Goal: Task Accomplishment & Management: Complete application form

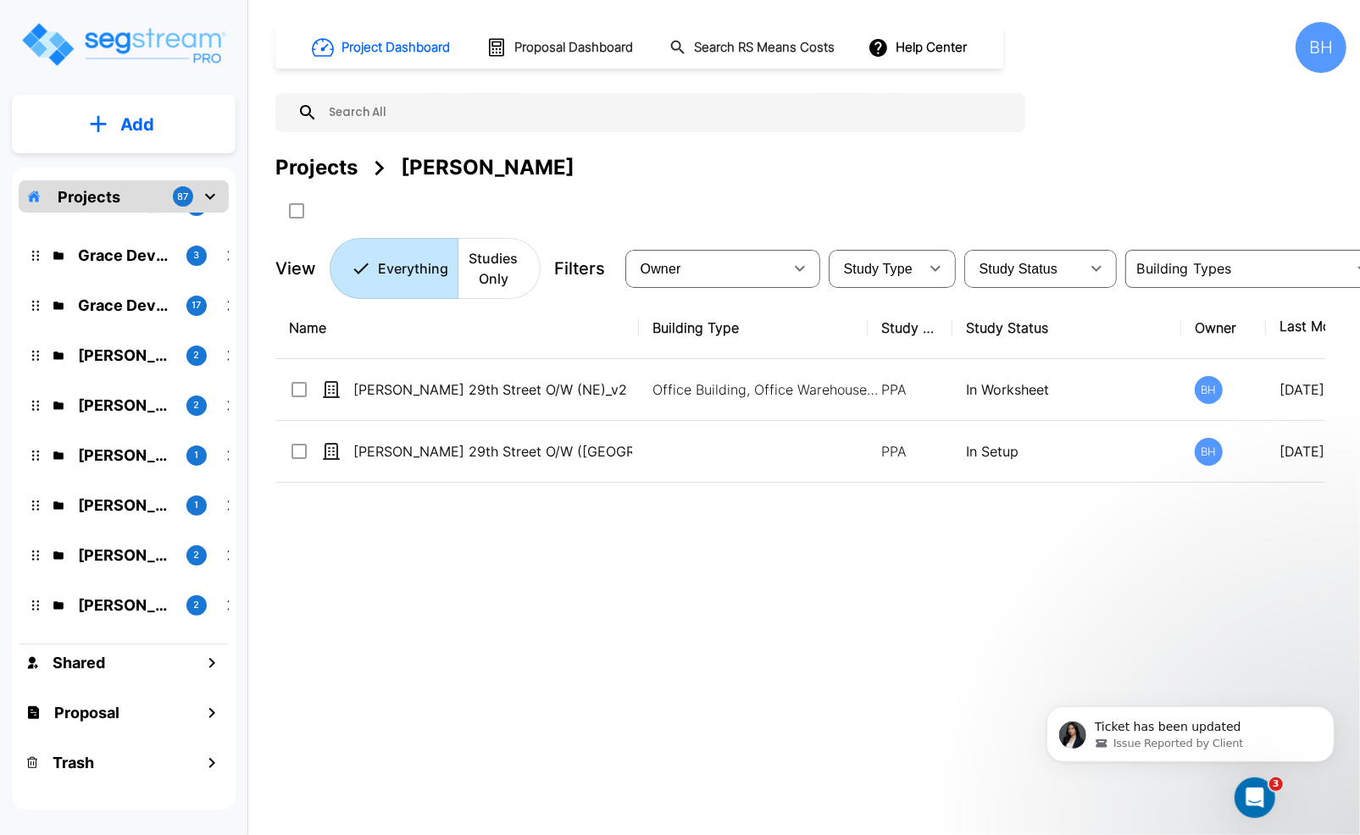
scroll to position [690, 0]
click at [119, 191] on div "Projects 87" at bounding box center [124, 196] width 210 height 32
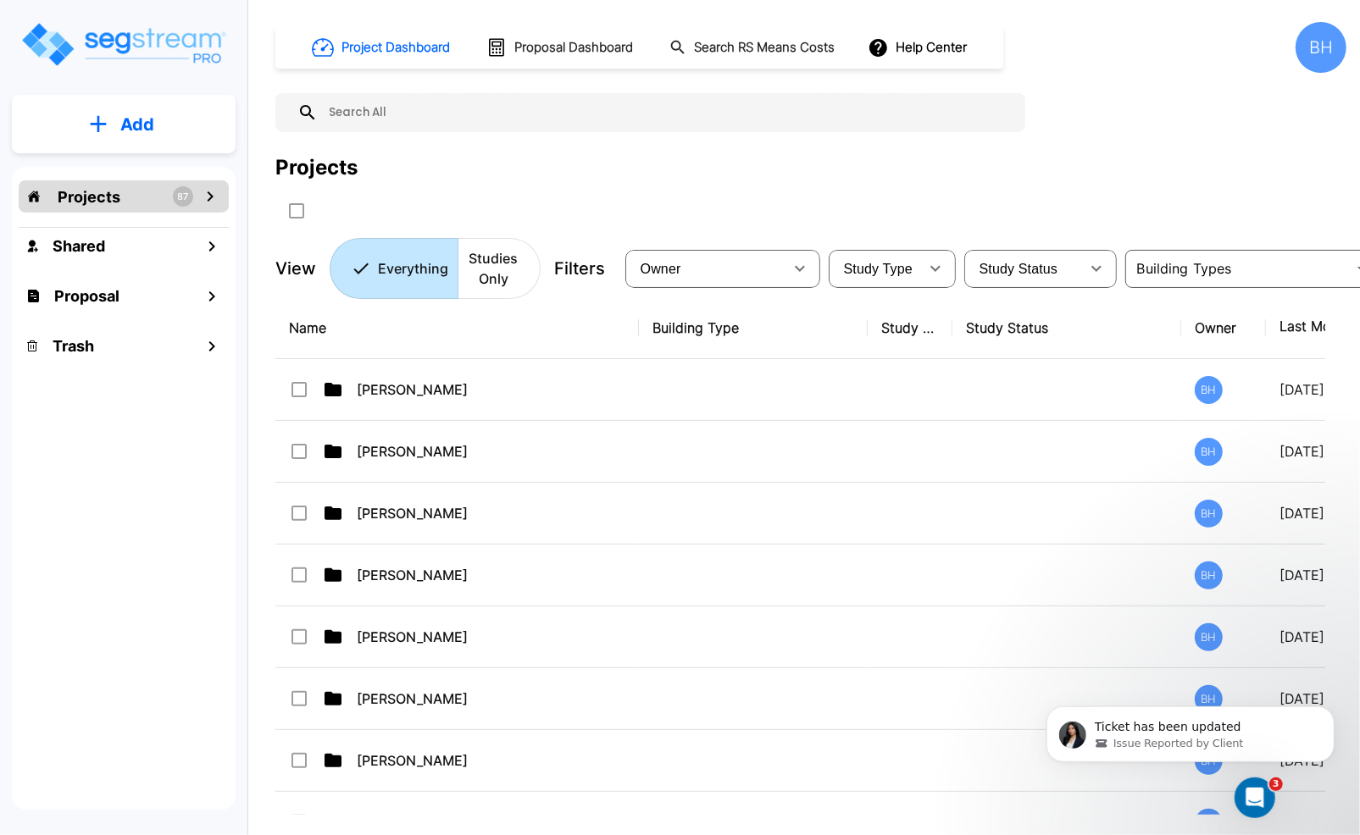
click at [370, 113] on input "text" at bounding box center [667, 112] width 699 height 39
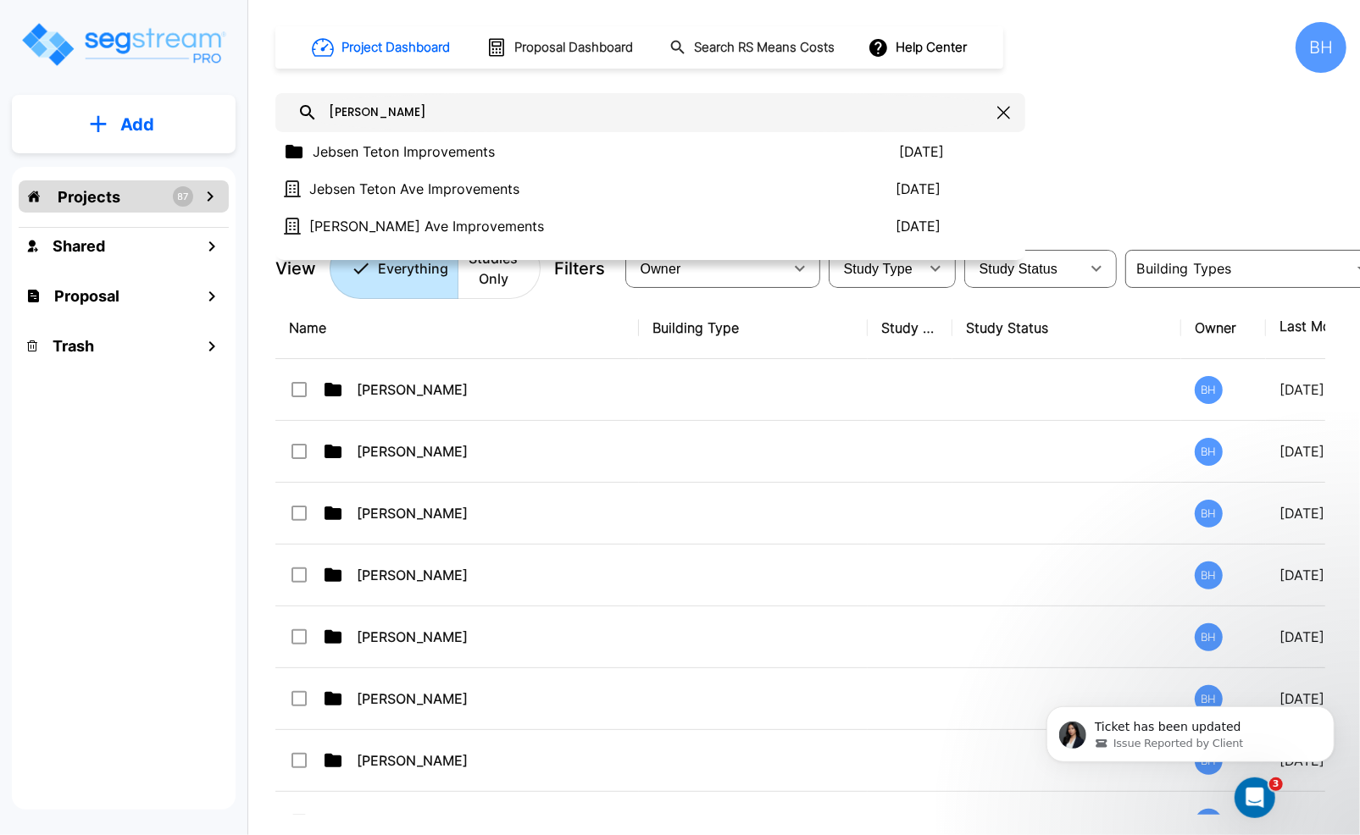
type input "jeb"
drag, startPoint x: 103, startPoint y: 180, endPoint x: 104, endPoint y: 191, distance: 11.1
click at [103, 180] on div "Projects 87" at bounding box center [124, 196] width 210 height 32
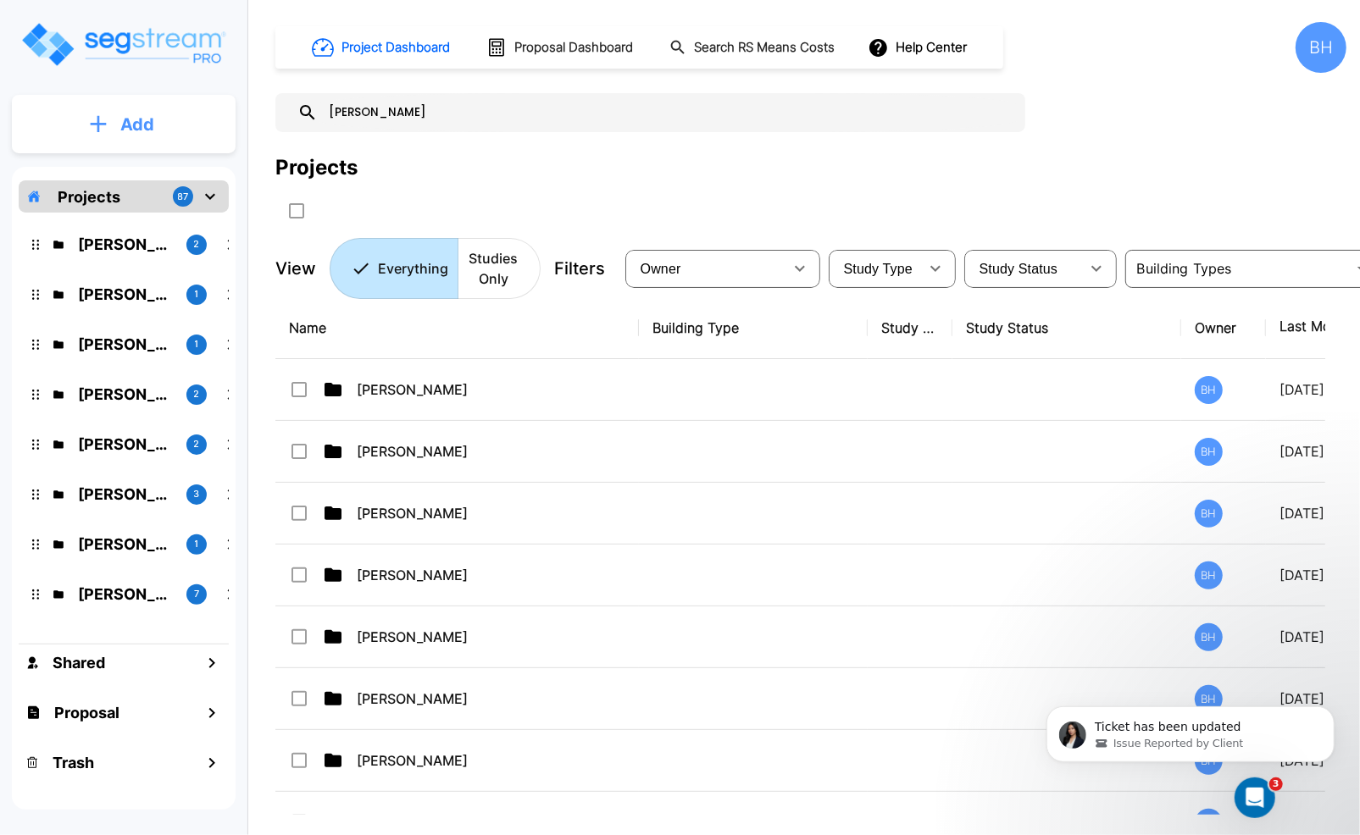
click at [114, 127] on button "Add" at bounding box center [124, 124] width 224 height 49
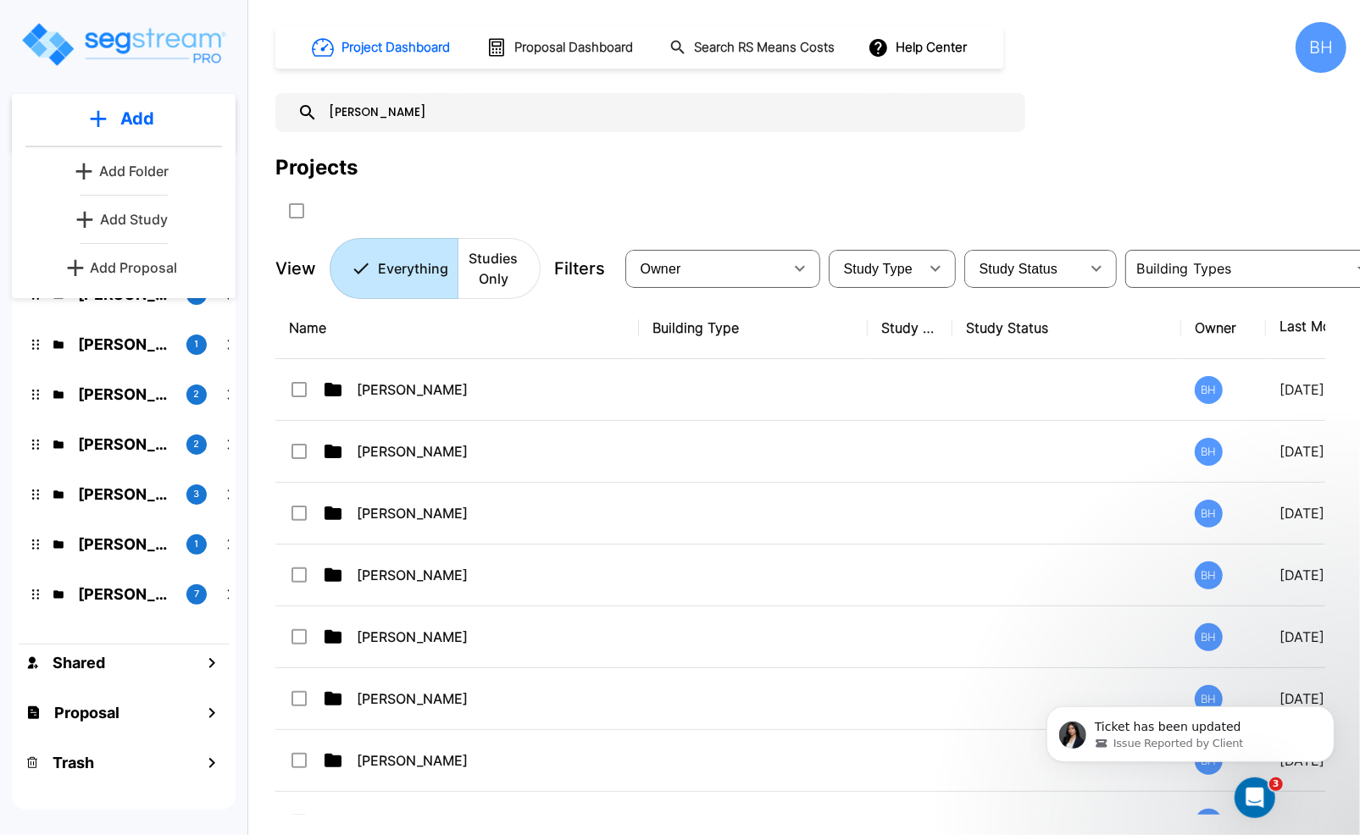
click at [131, 174] on p "Add Folder" at bounding box center [133, 171] width 69 height 20
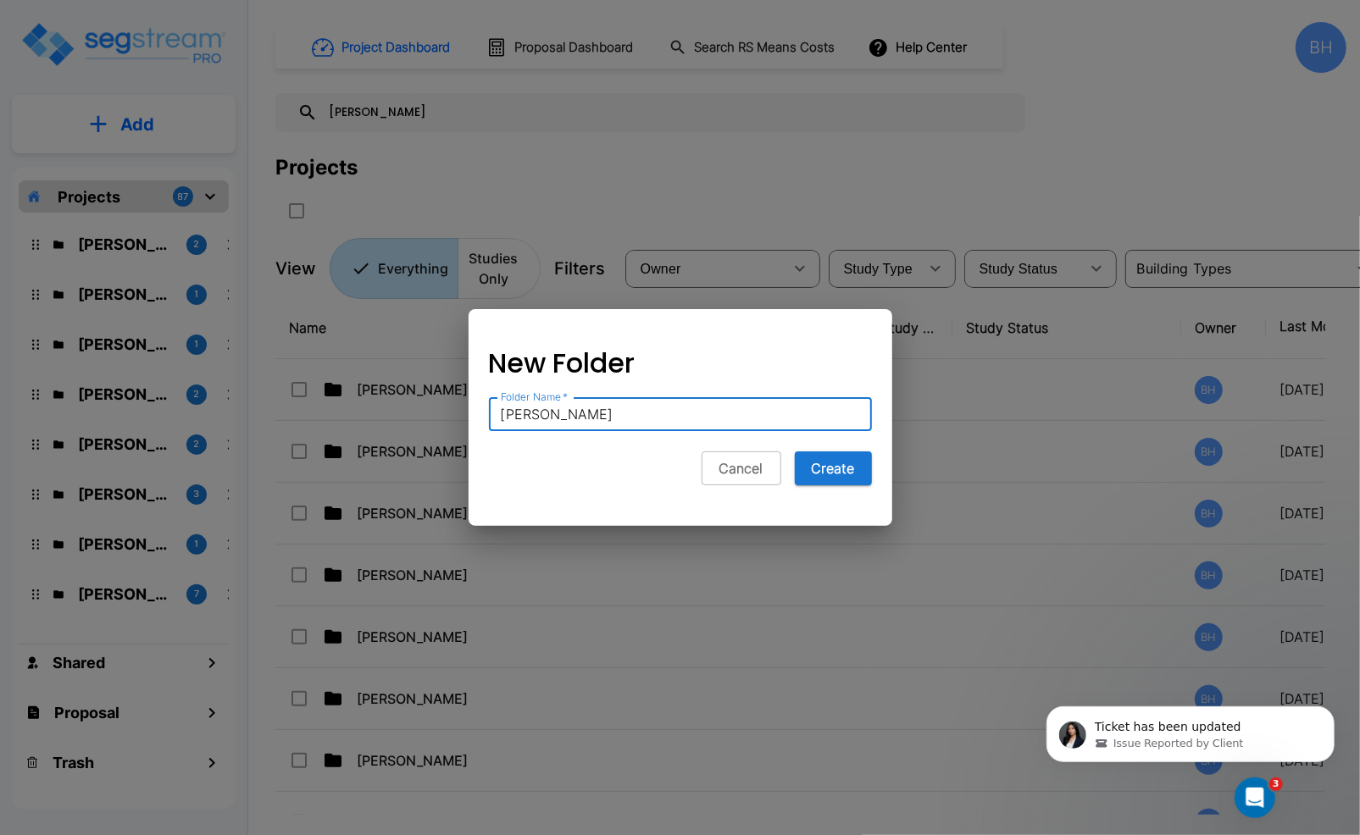
type input "Allen Jebsen"
click at [795, 452] on button "Create" at bounding box center [833, 469] width 77 height 34
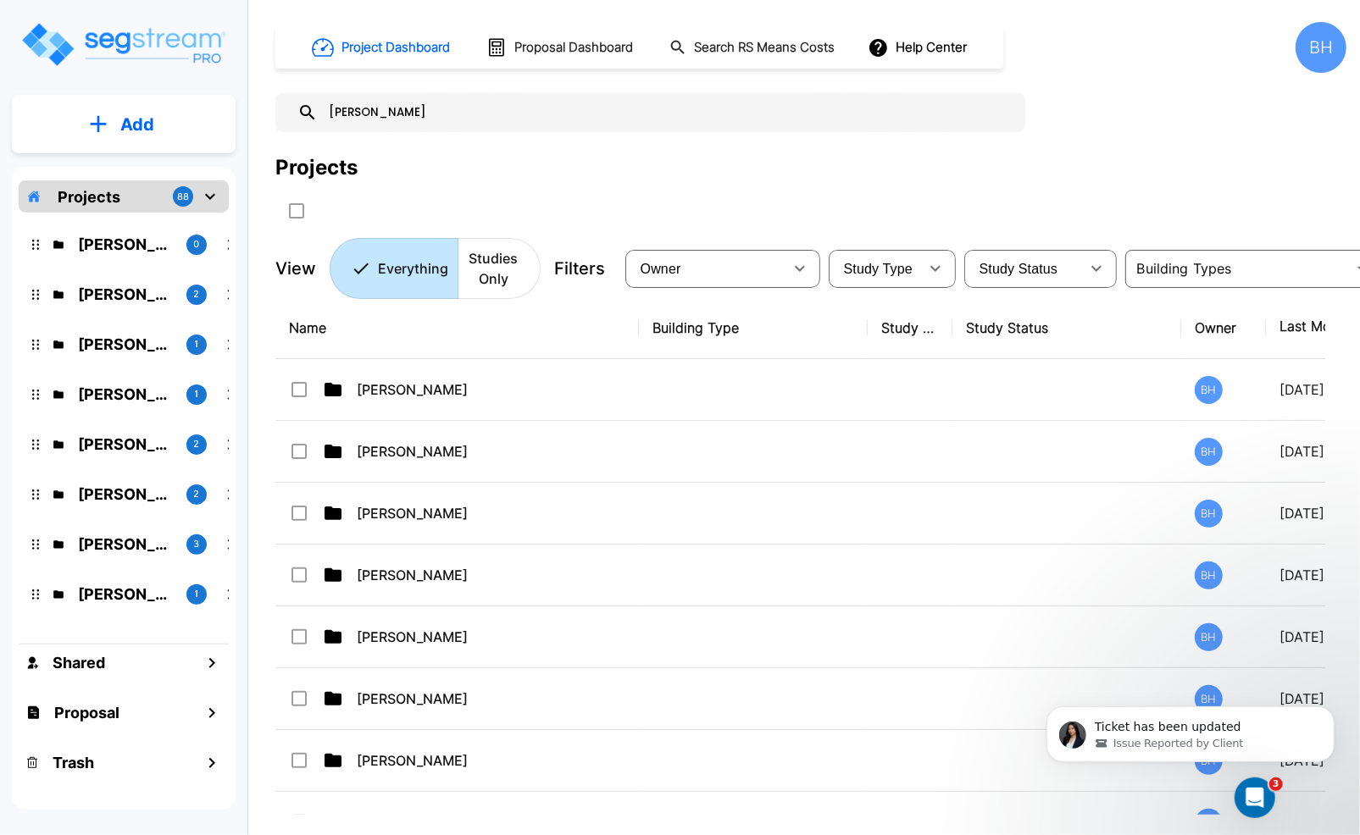
drag, startPoint x: 379, startPoint y: 130, endPoint x: 372, endPoint y: 120, distance: 11.5
click at [378, 129] on div "jeb" at bounding box center [650, 112] width 750 height 39
click at [359, 108] on input "jeb" at bounding box center [667, 112] width 699 height 39
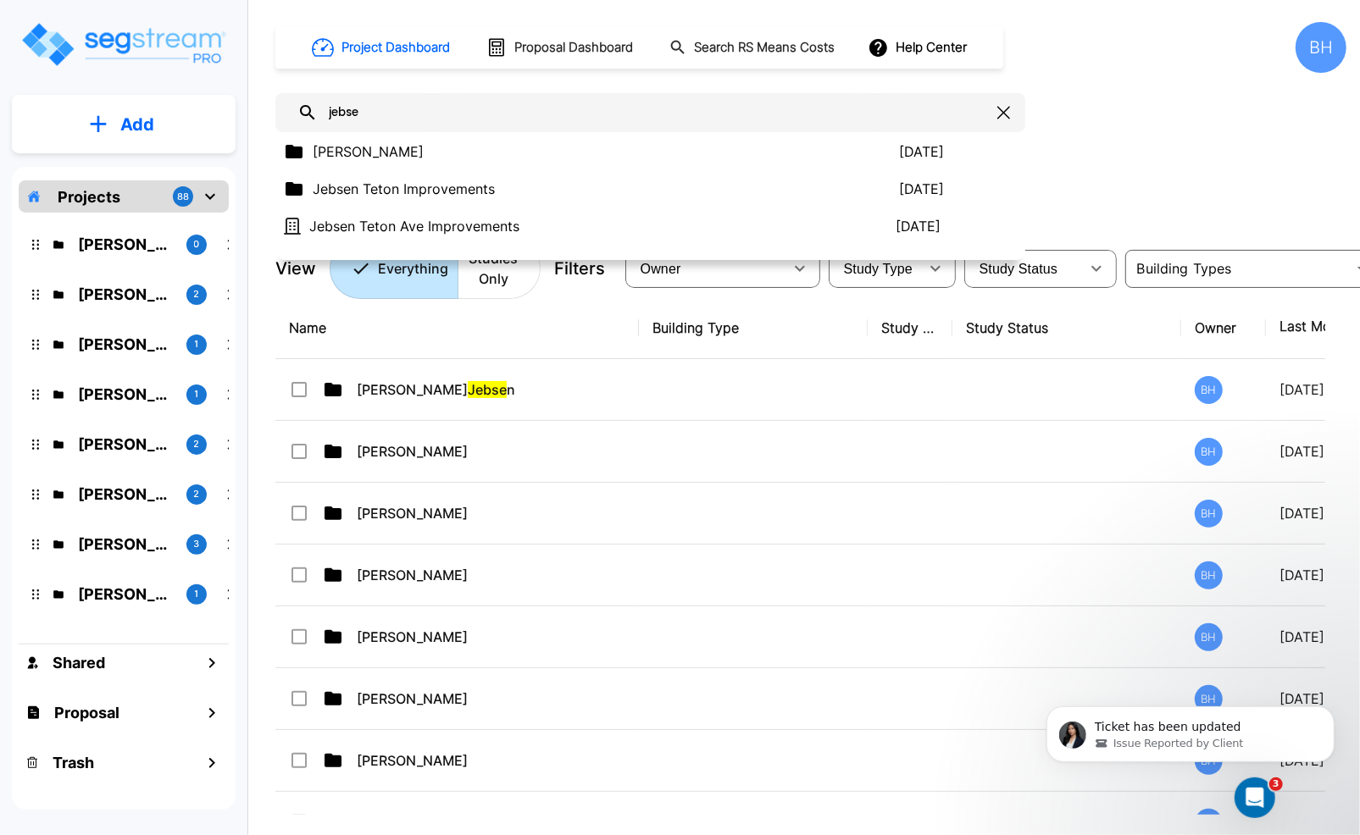
type input "jebse"
click at [1002, 107] on icon "button" at bounding box center [1003, 113] width 13 height 14
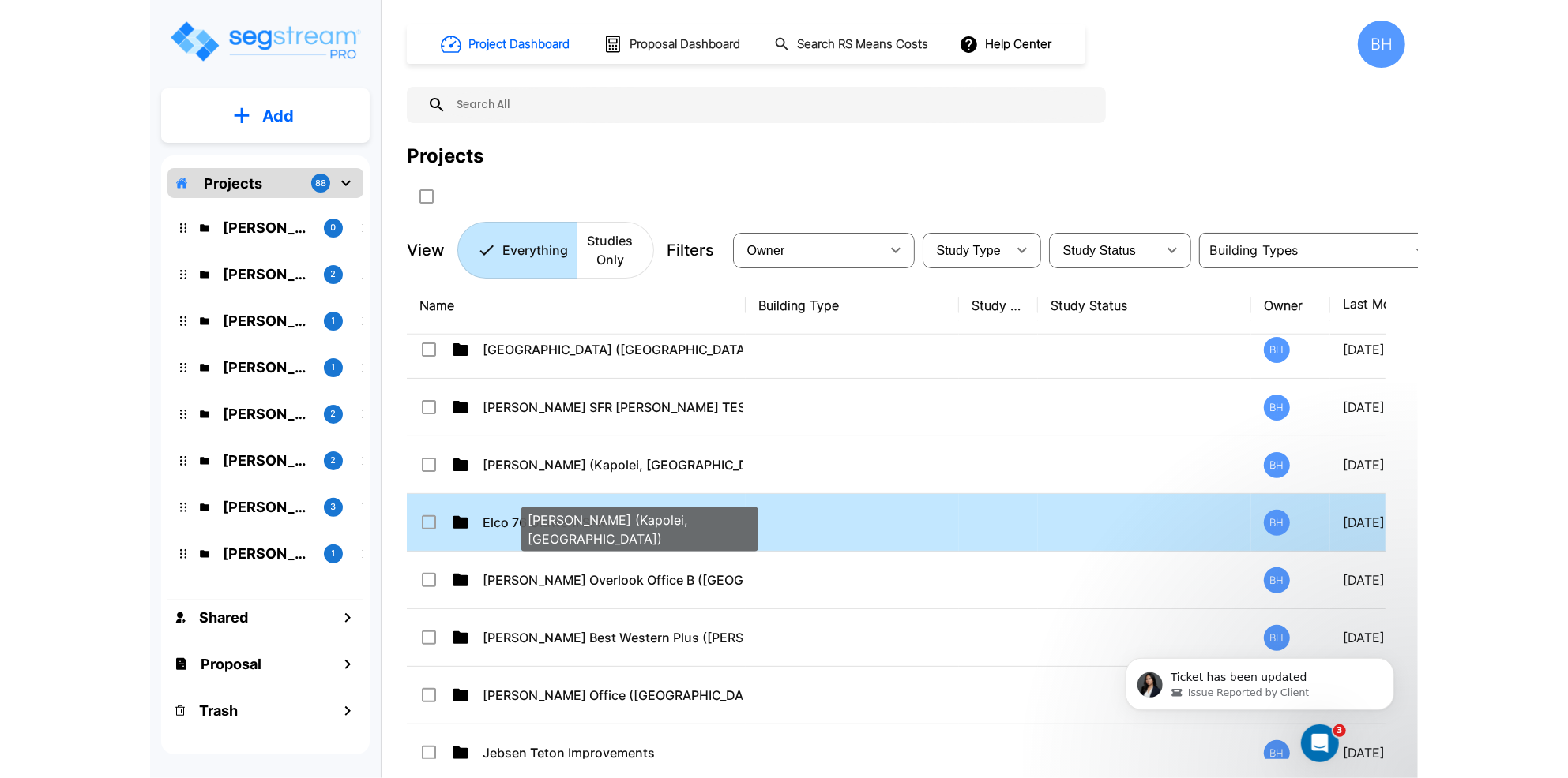
scroll to position [4727, 0]
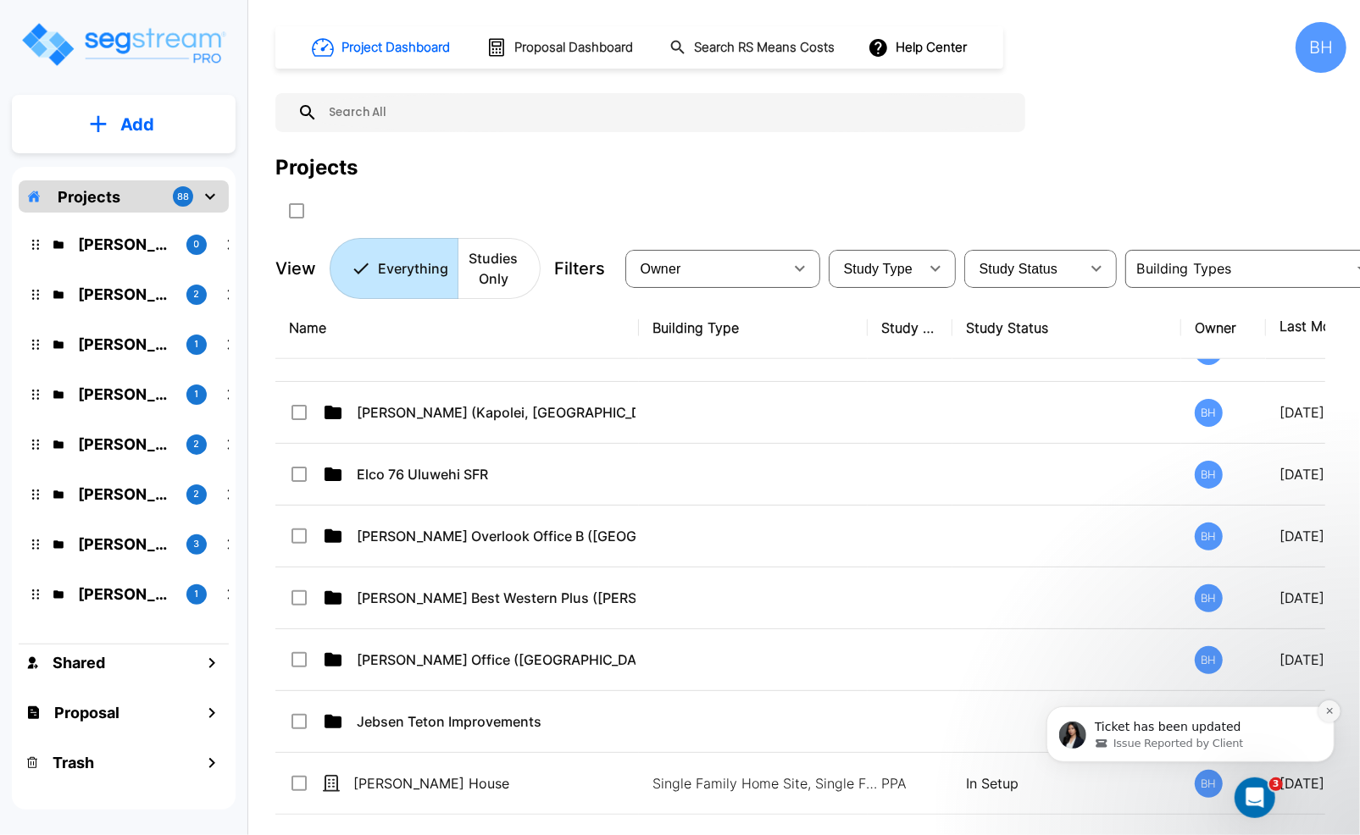
click at [1328, 713] on icon "Dismiss notification" at bounding box center [1328, 710] width 9 height 9
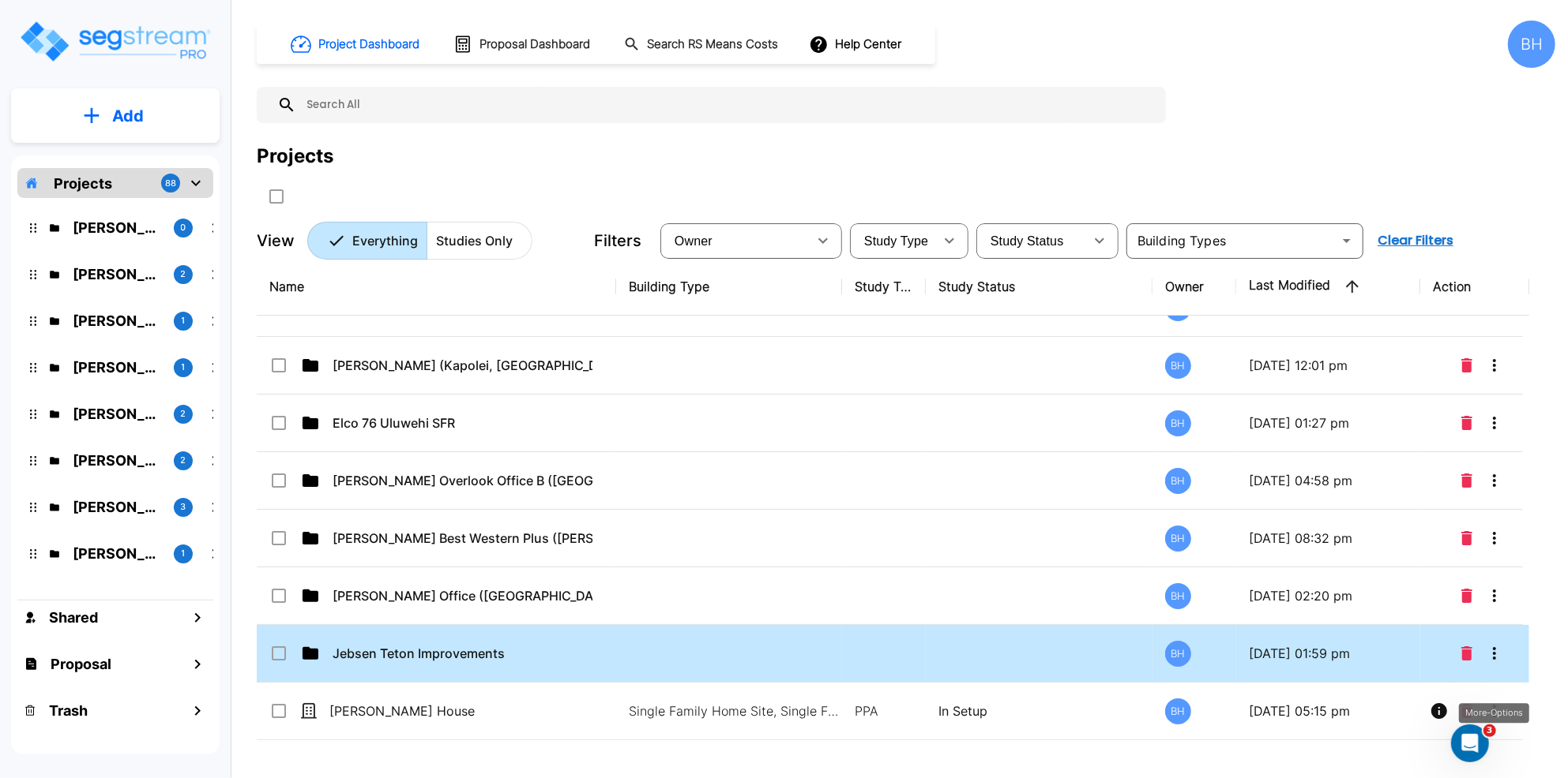
click at [1267, 658] on icon "More-Options" at bounding box center [1494, 653] width 19 height 19
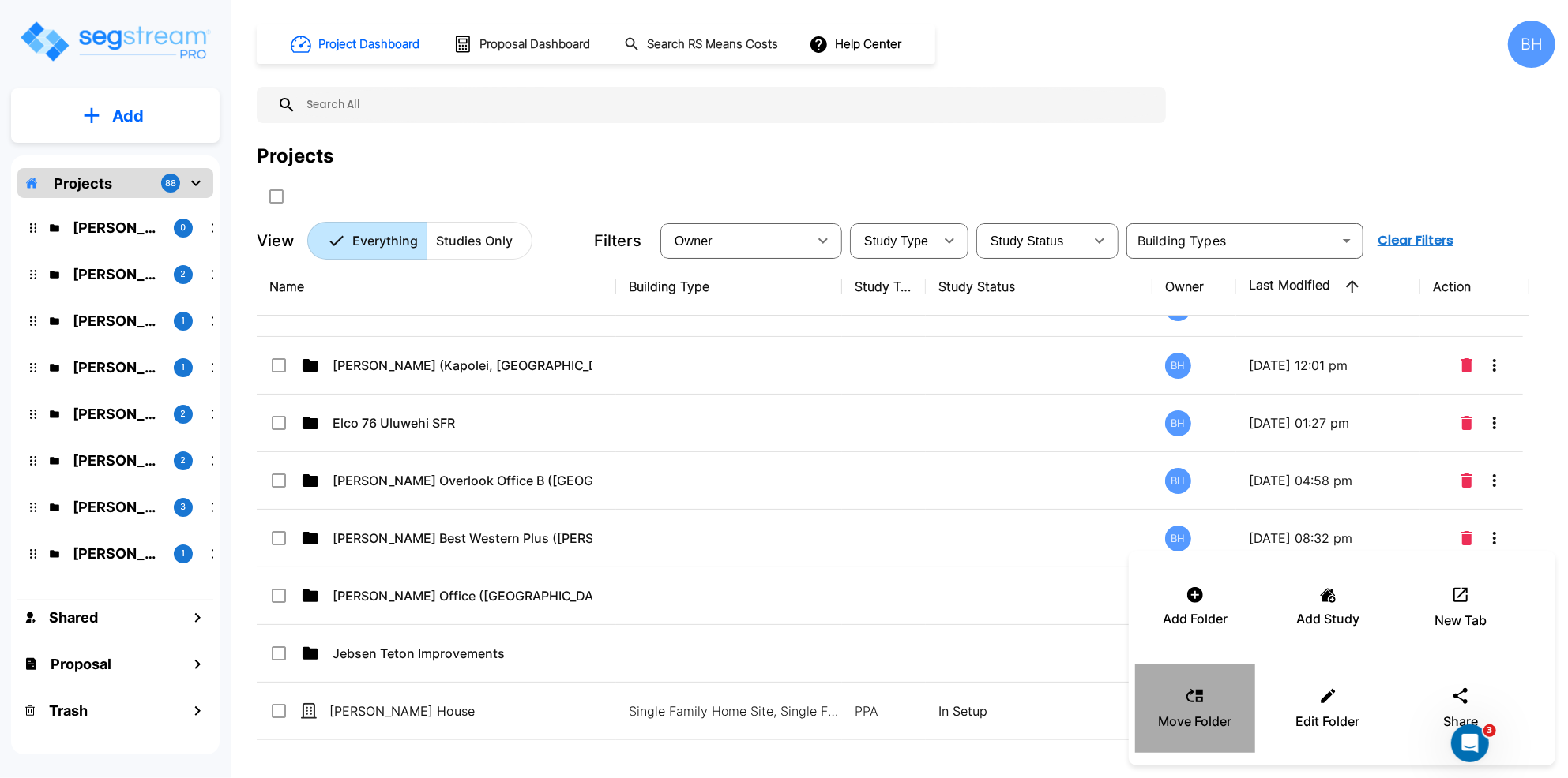
click at [1216, 708] on div "Move Folder" at bounding box center [1195, 708] width 95 height 79
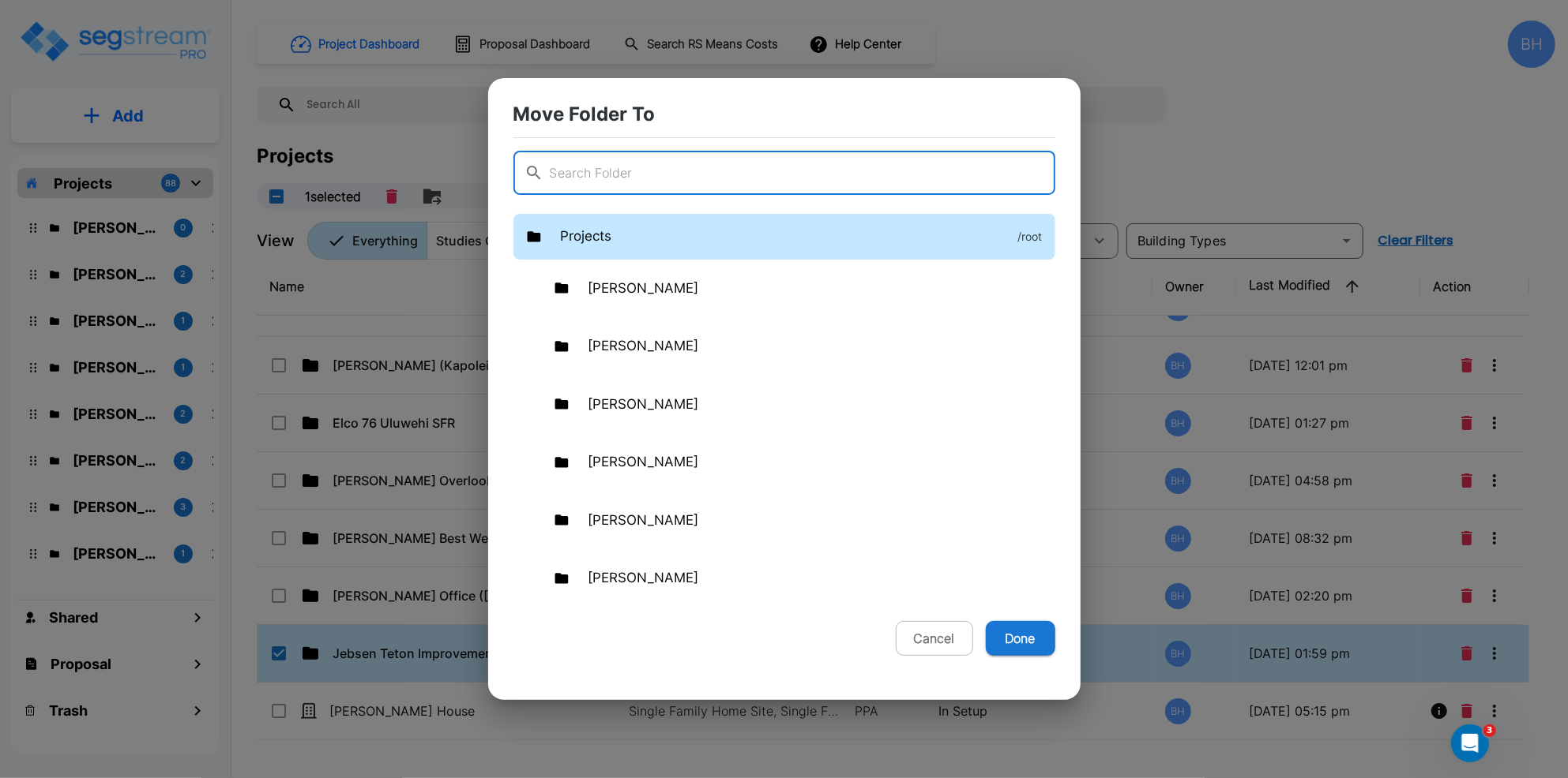
click at [594, 239] on p "Projects" at bounding box center [586, 237] width 51 height 20
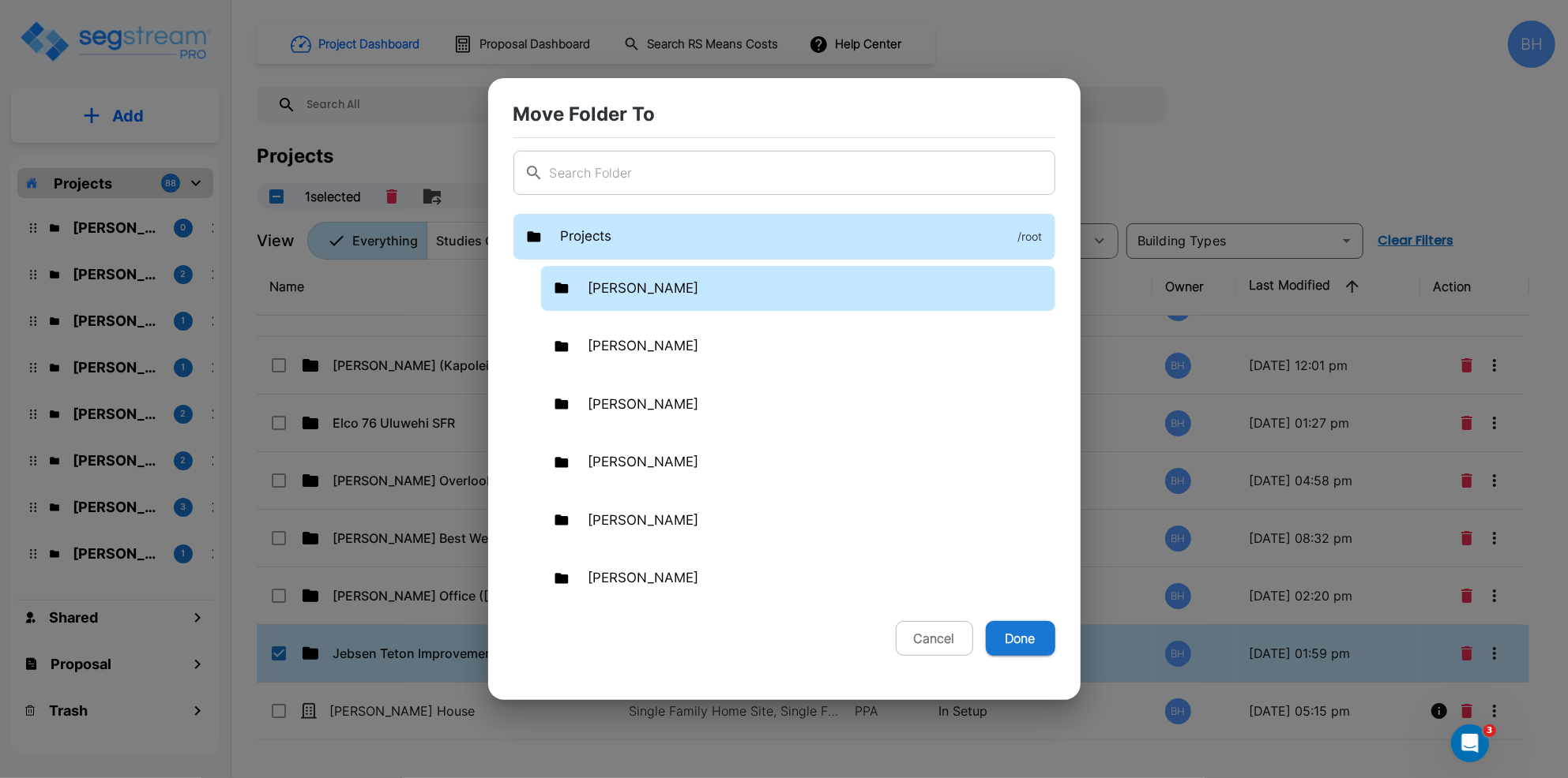
click at [613, 288] on p "[PERSON_NAME]" at bounding box center [643, 289] width 111 height 20
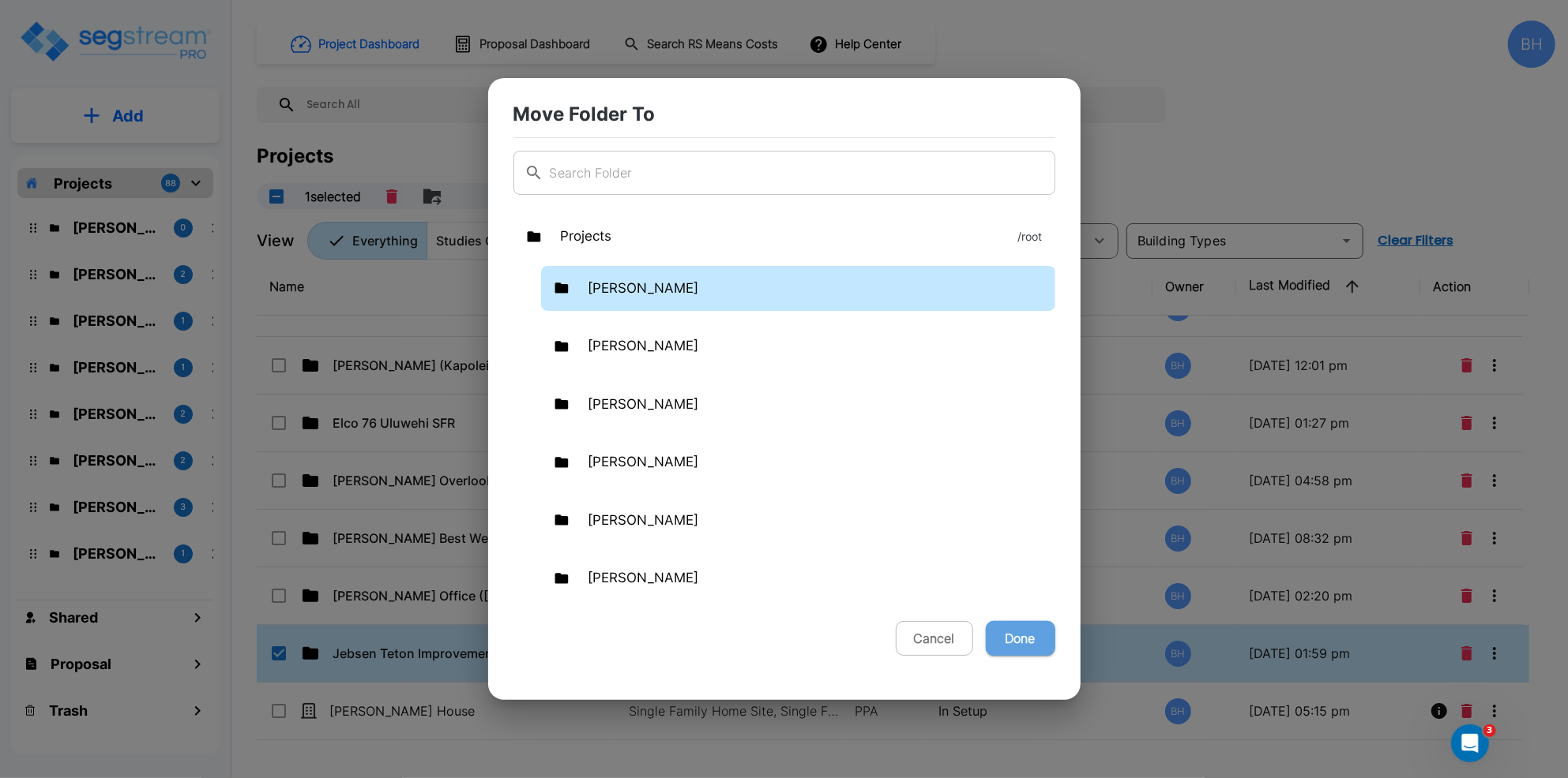
drag, startPoint x: 1038, startPoint y: 646, endPoint x: 1047, endPoint y: 628, distance: 20.1
click at [1038, 646] on button "Done" at bounding box center [1020, 638] width 70 height 34
checkbox input "false"
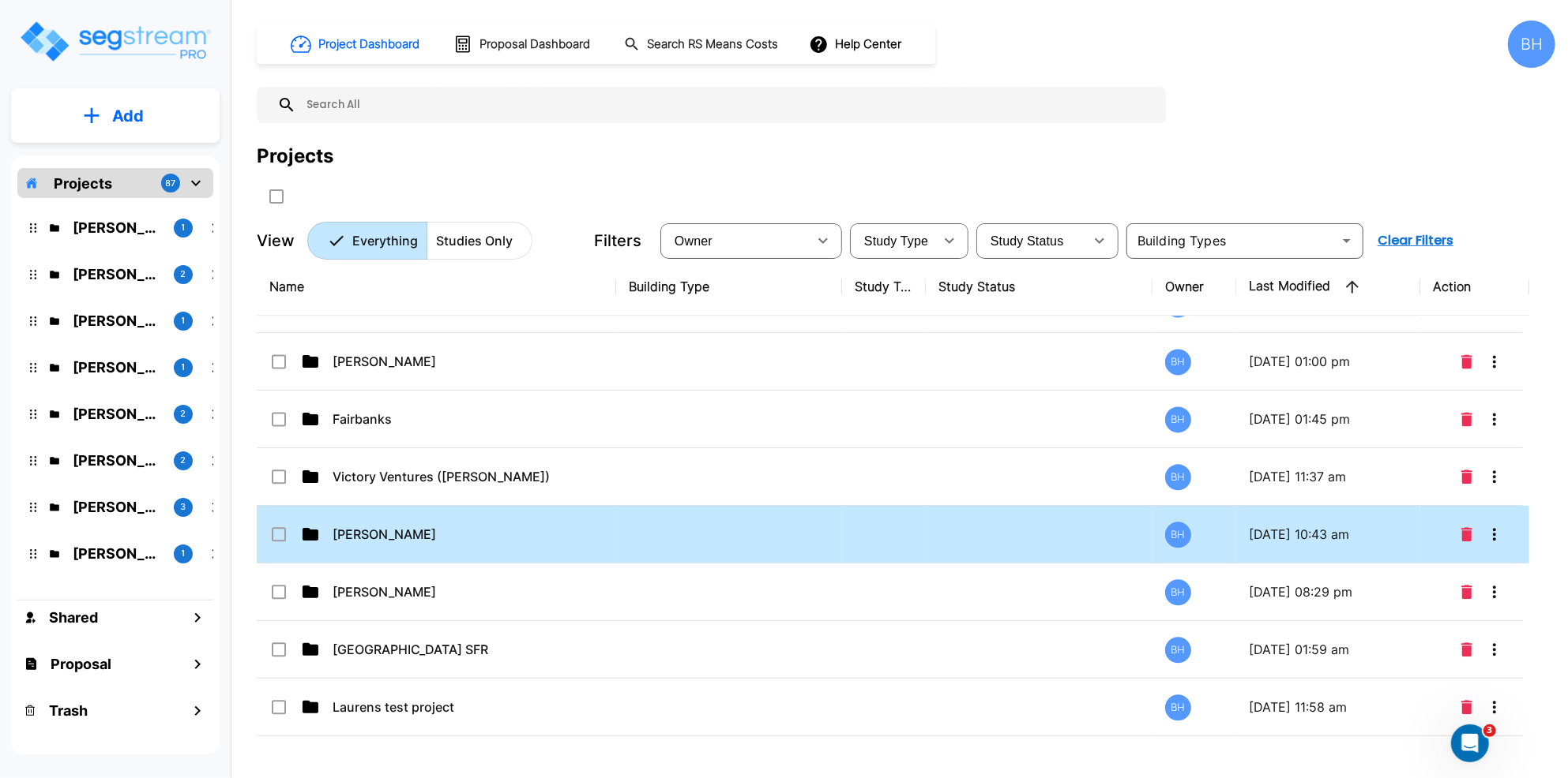
scroll to position [2745, 0]
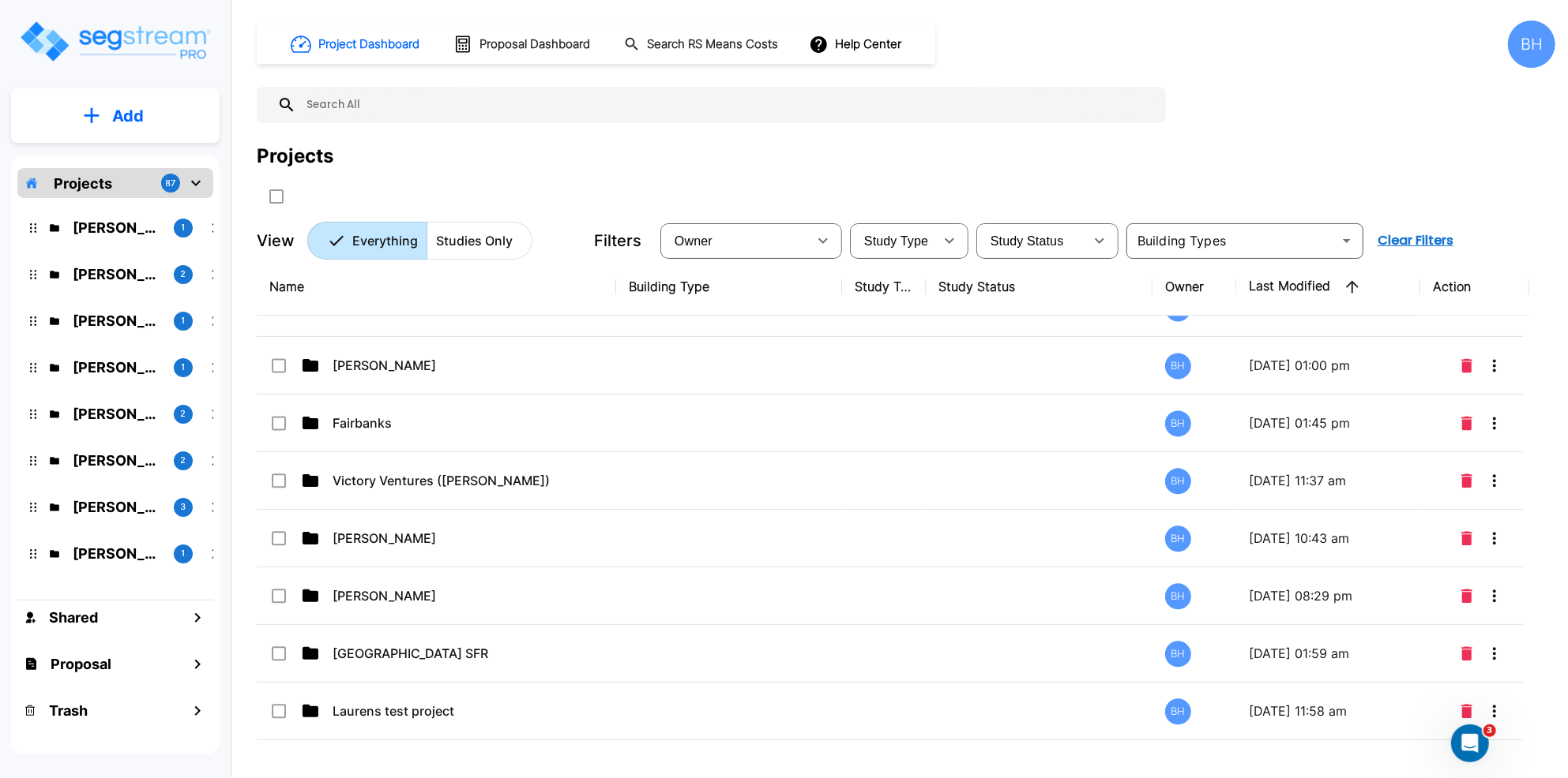
click at [117, 185] on div "Projects 87" at bounding box center [116, 183] width 196 height 30
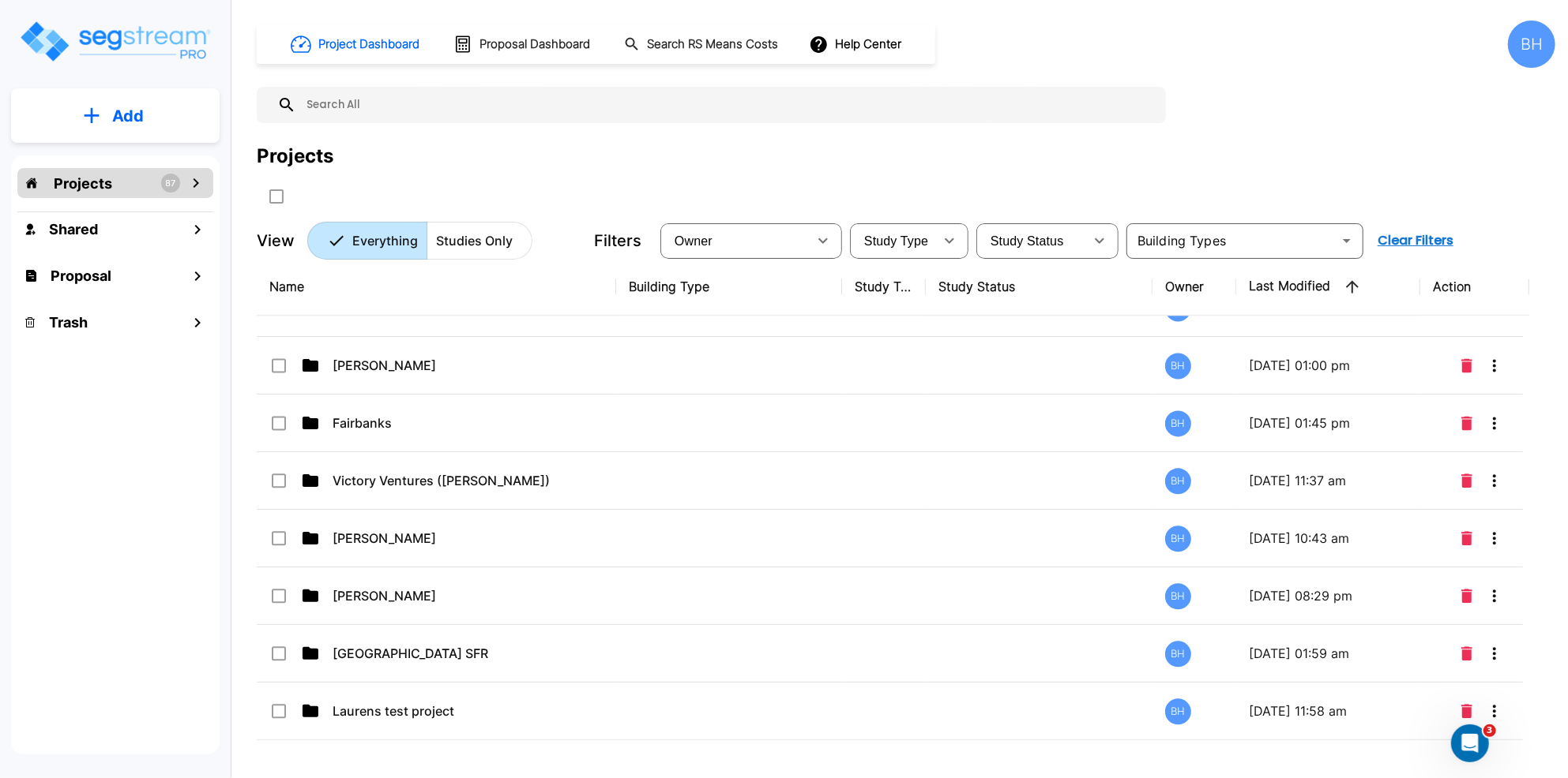
click at [198, 184] on icon "mailbox folders" at bounding box center [197, 183] width 6 height 9
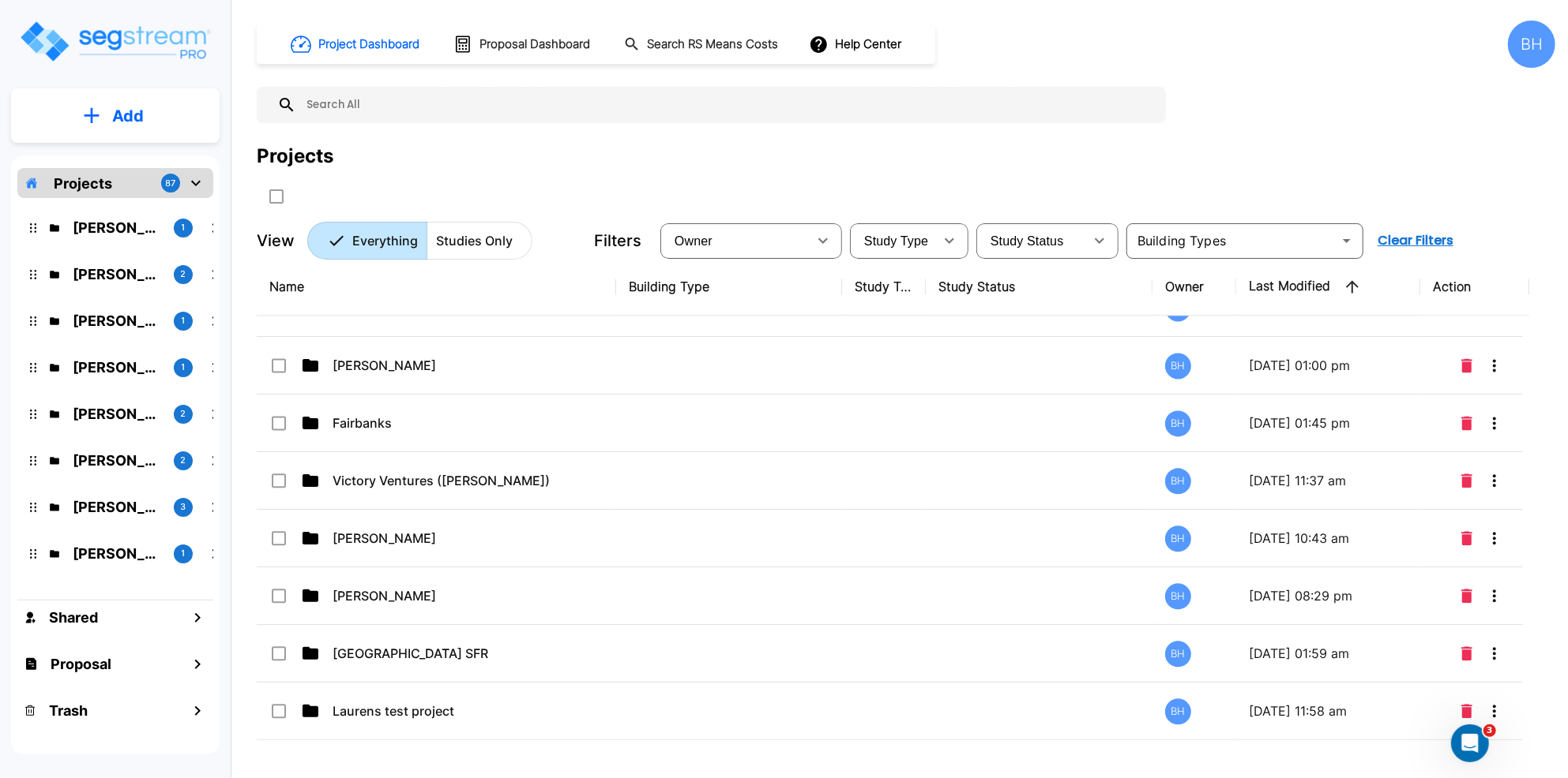
click at [112, 186] on div "Projects 87" at bounding box center [116, 183] width 196 height 30
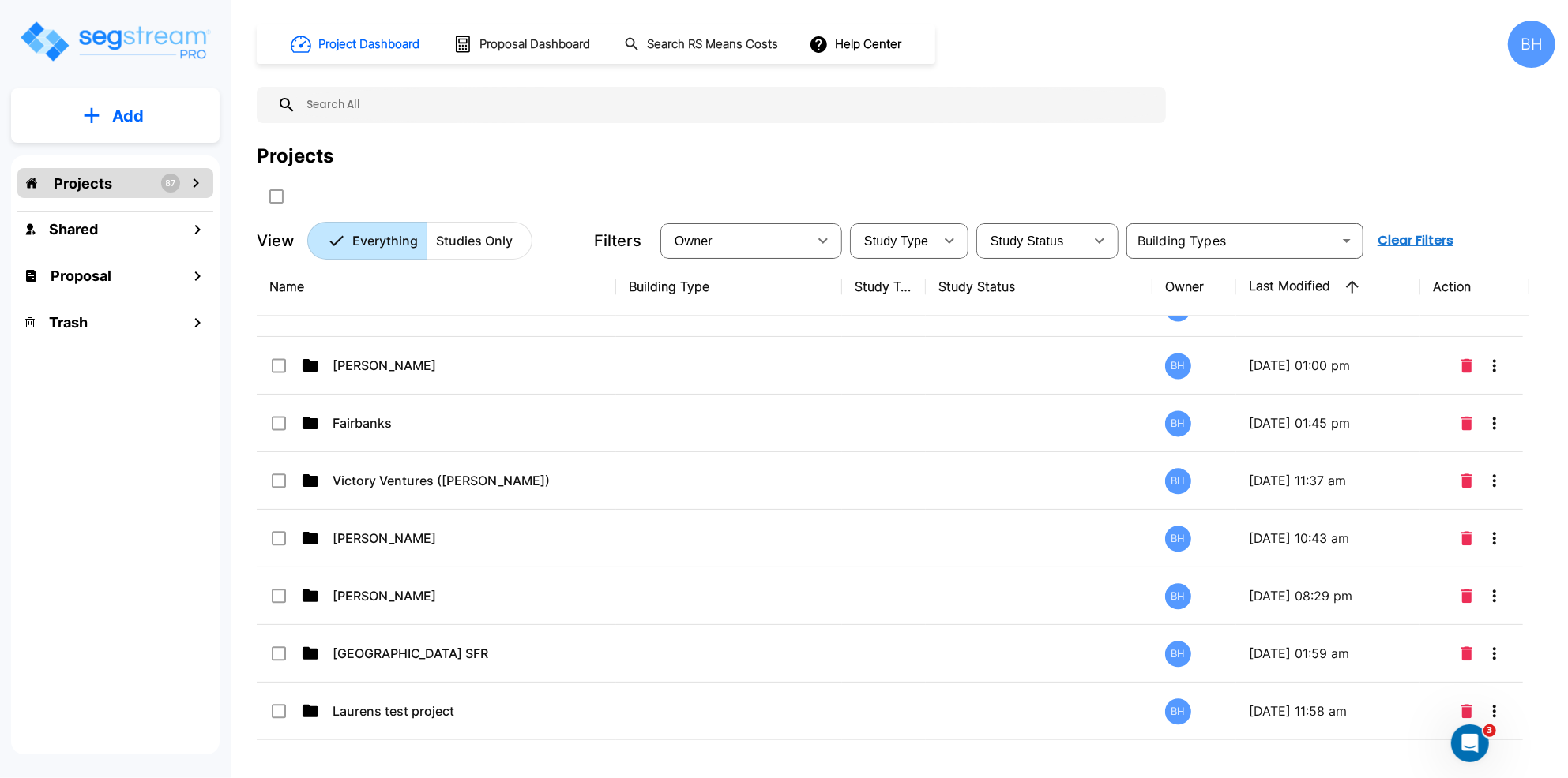
click at [115, 176] on div "Projects 87" at bounding box center [116, 183] width 196 height 30
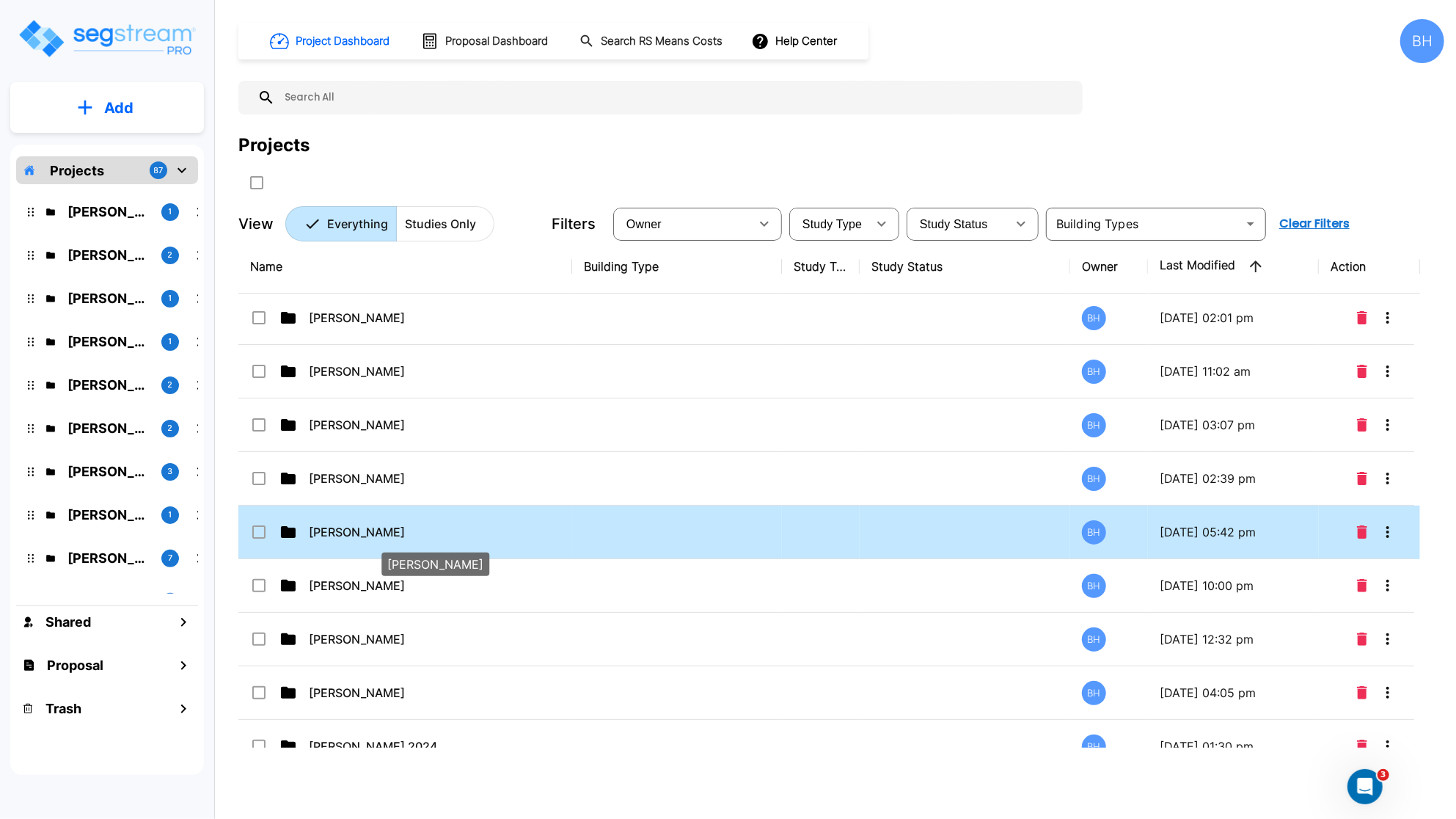
scroll to position [0, 0]
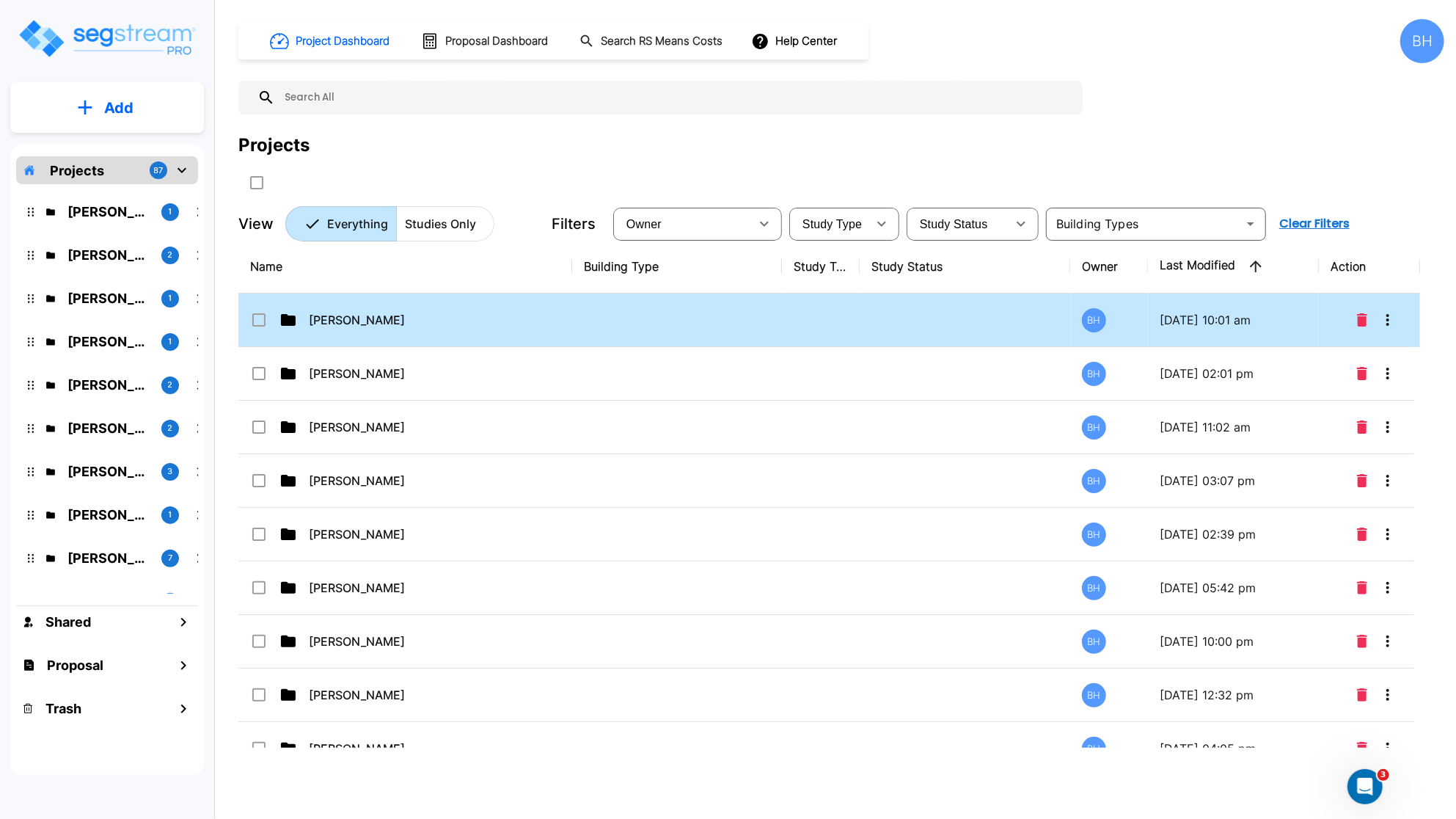
drag, startPoint x: 360, startPoint y: 324, endPoint x: 358, endPoint y: 336, distance: 12.2
click at [360, 324] on p "[PERSON_NAME]" at bounding box center [429, 319] width 242 height 17
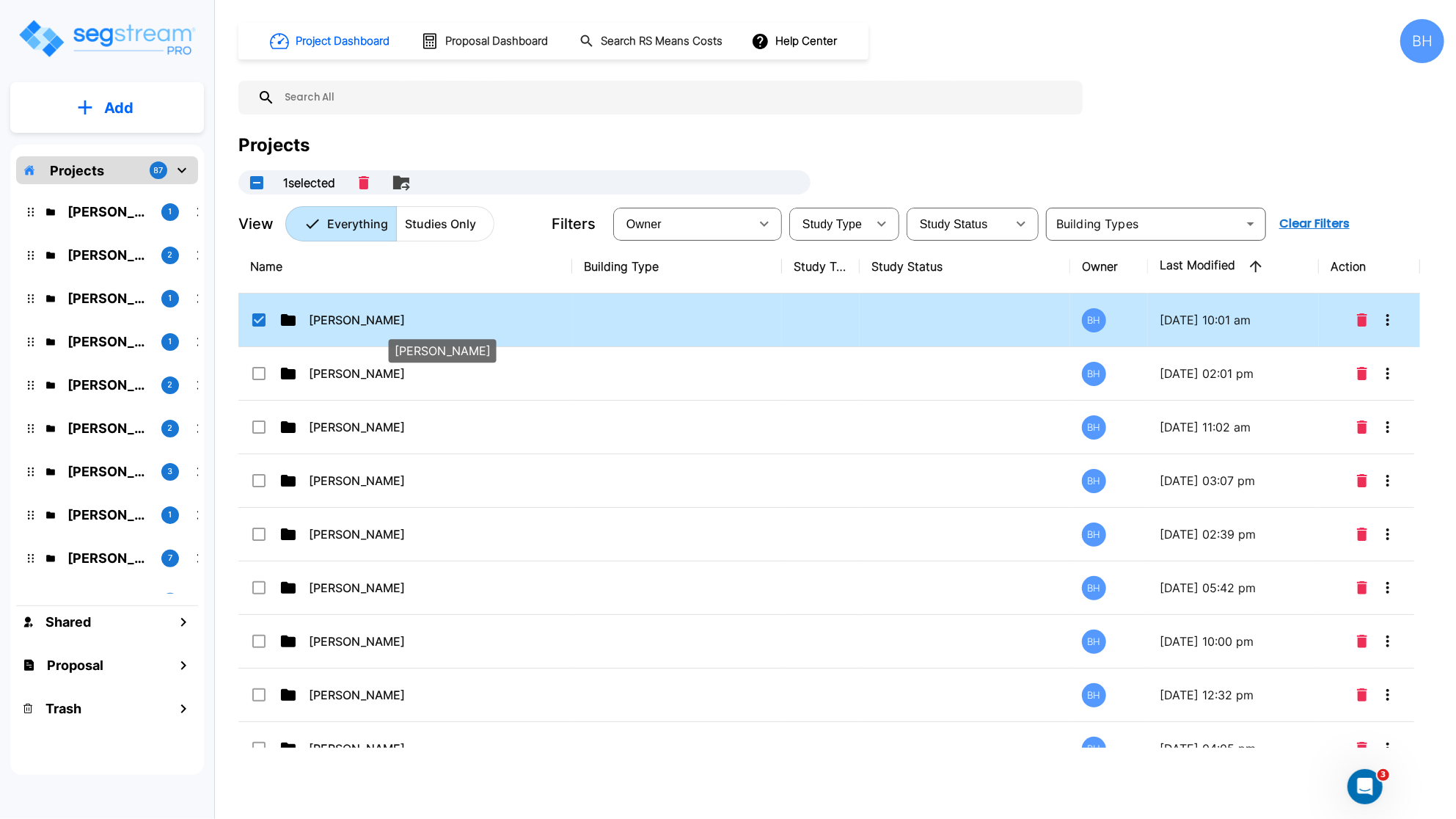
checkbox input "true"
click at [358, 331] on td "[PERSON_NAME]" at bounding box center [405, 320] width 334 height 54
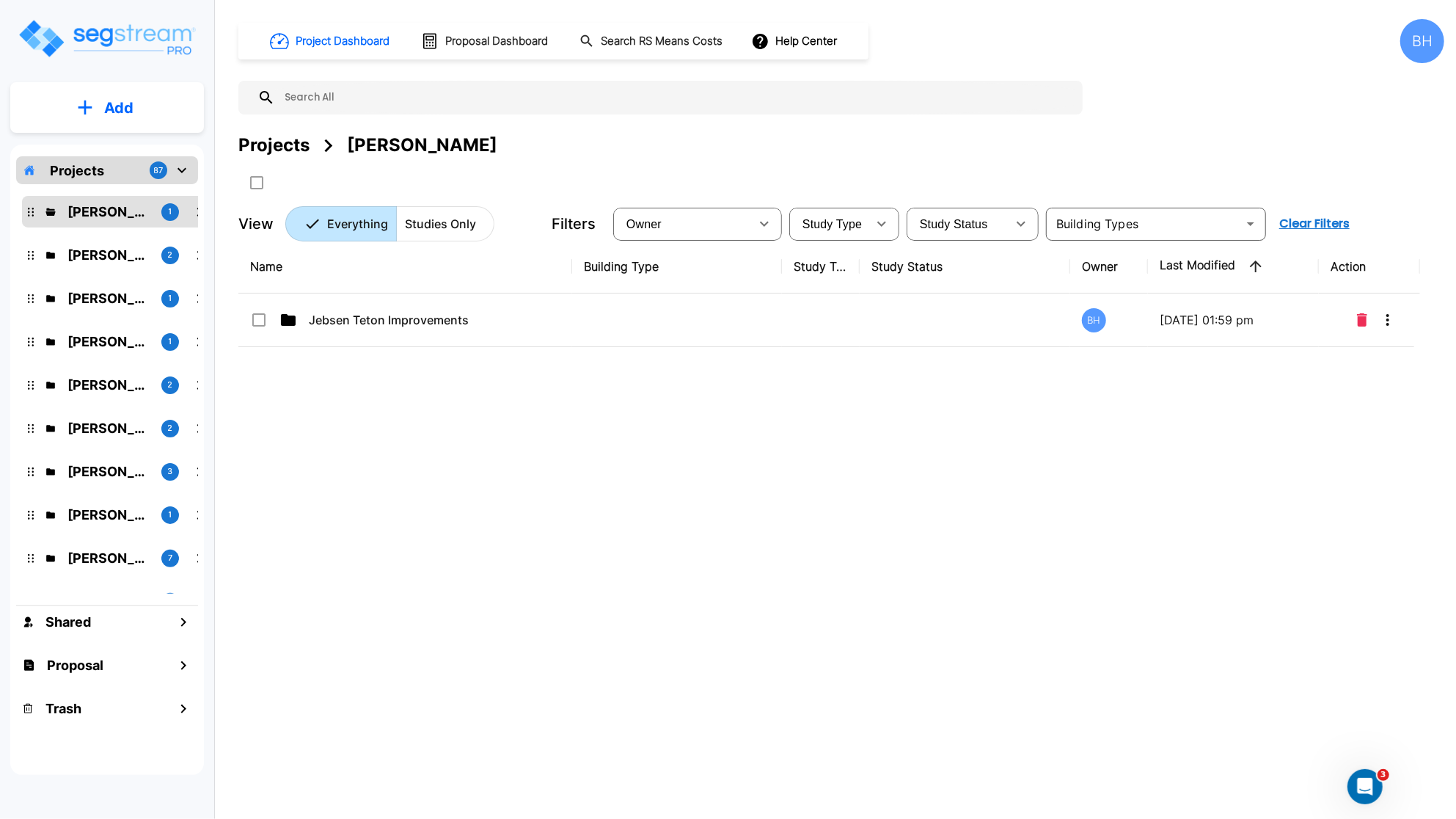
click at [95, 103] on button "Add" at bounding box center [107, 107] width 194 height 42
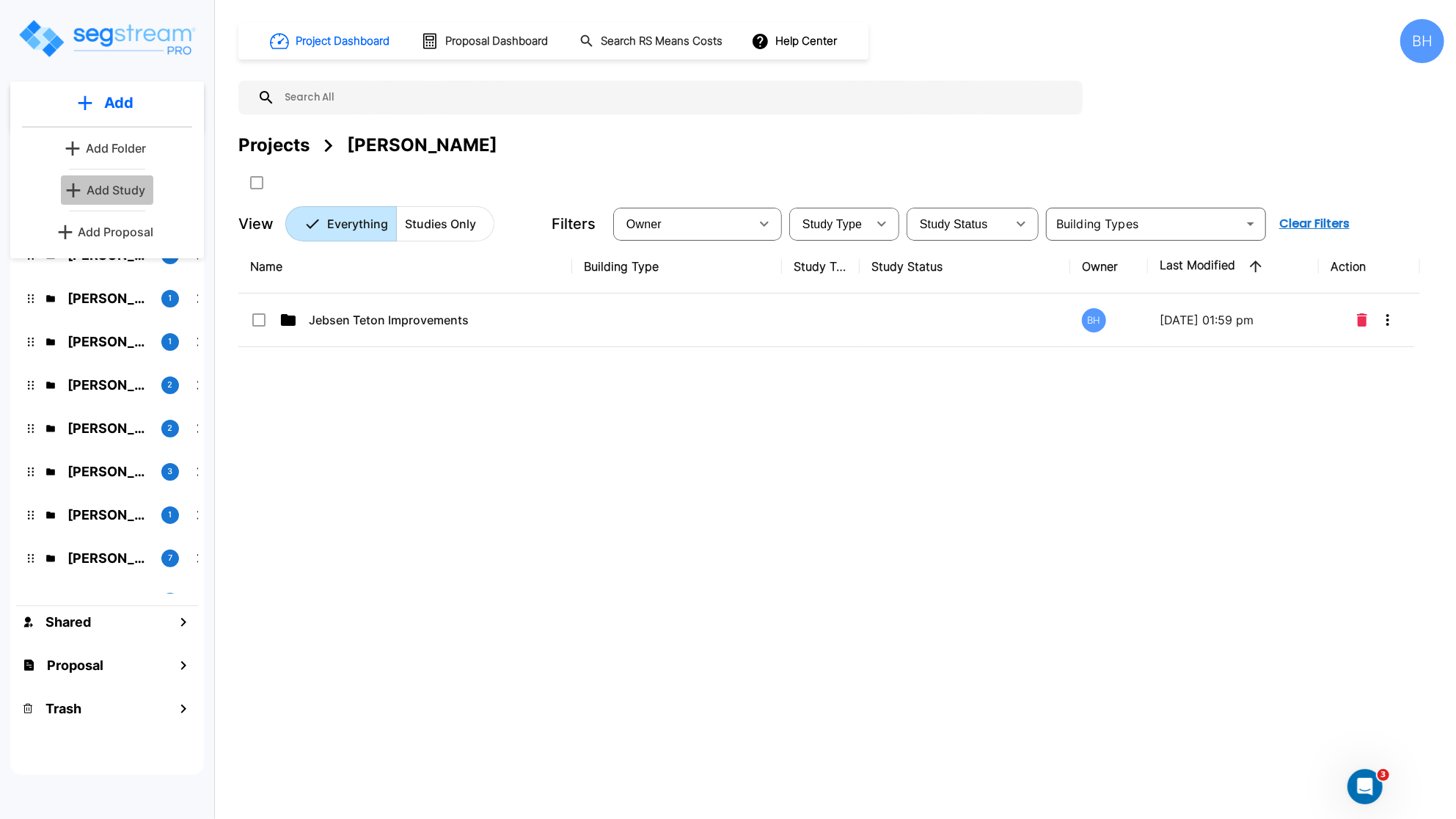
click at [118, 190] on p "Add Study" at bounding box center [116, 190] width 59 height 17
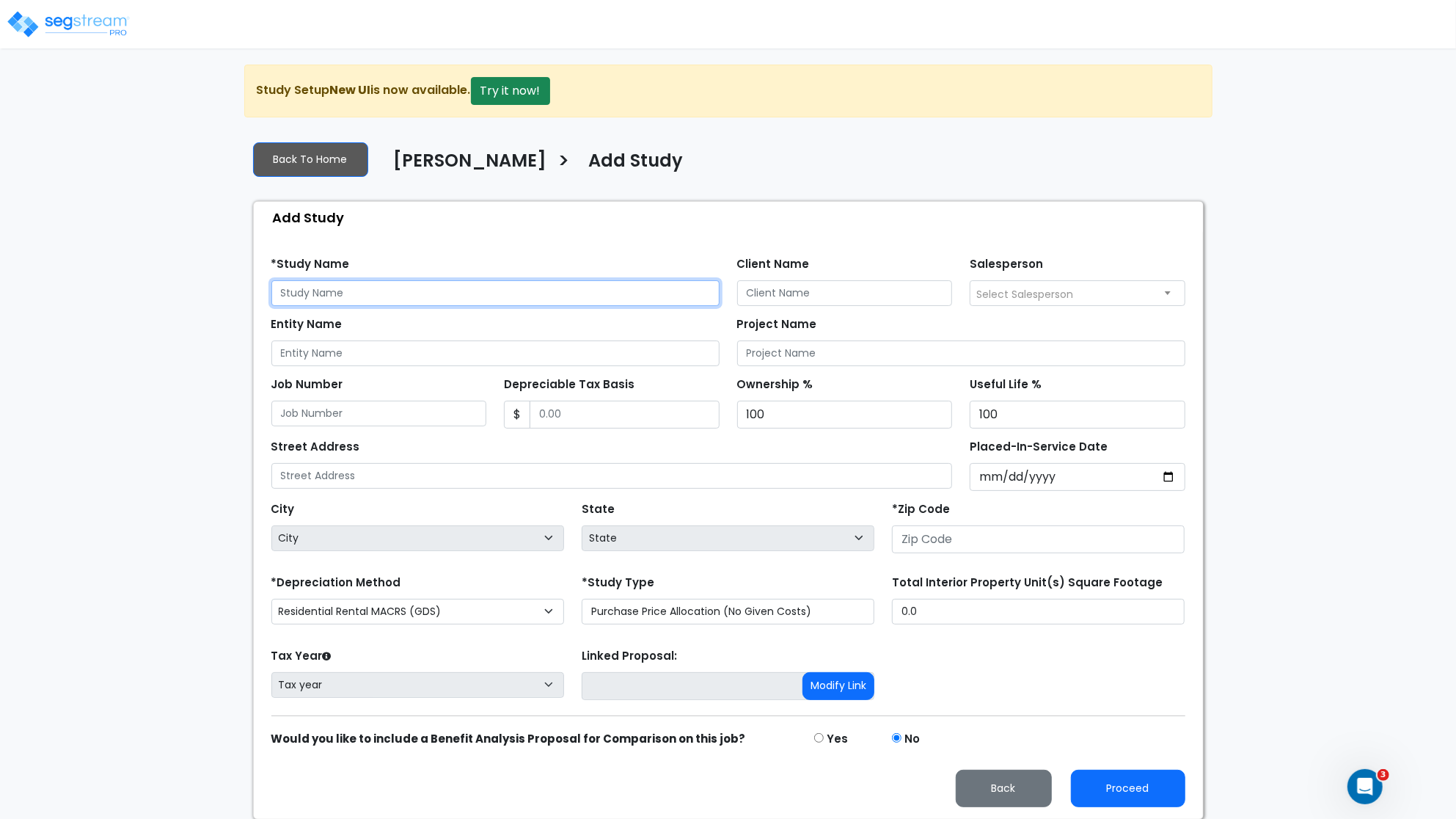
click at [394, 301] on input "text" at bounding box center [495, 293] width 448 height 26
type input "Jebsen Moose St SFR"
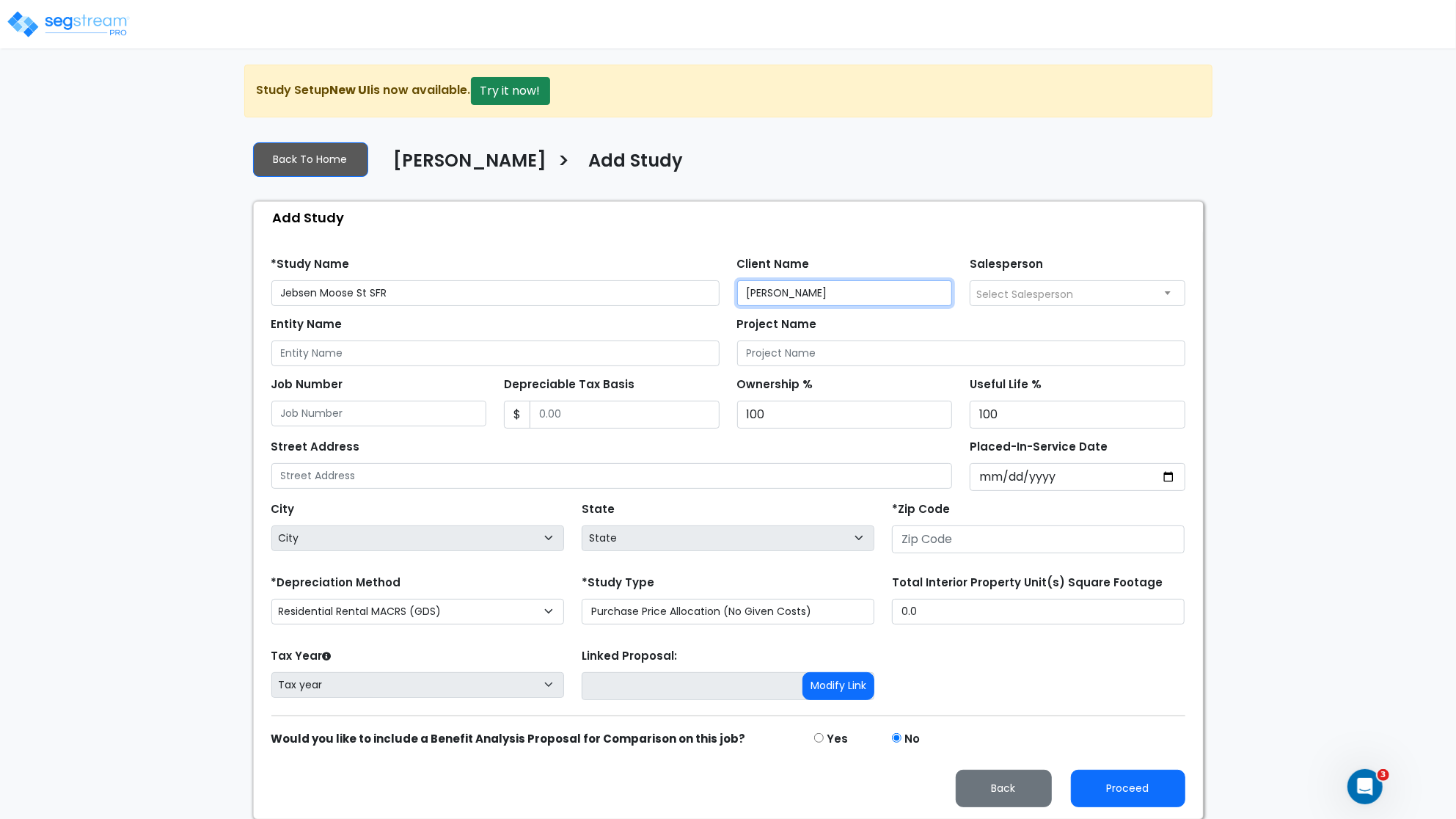
type input "Allen Jebsen"
type input "940,000"
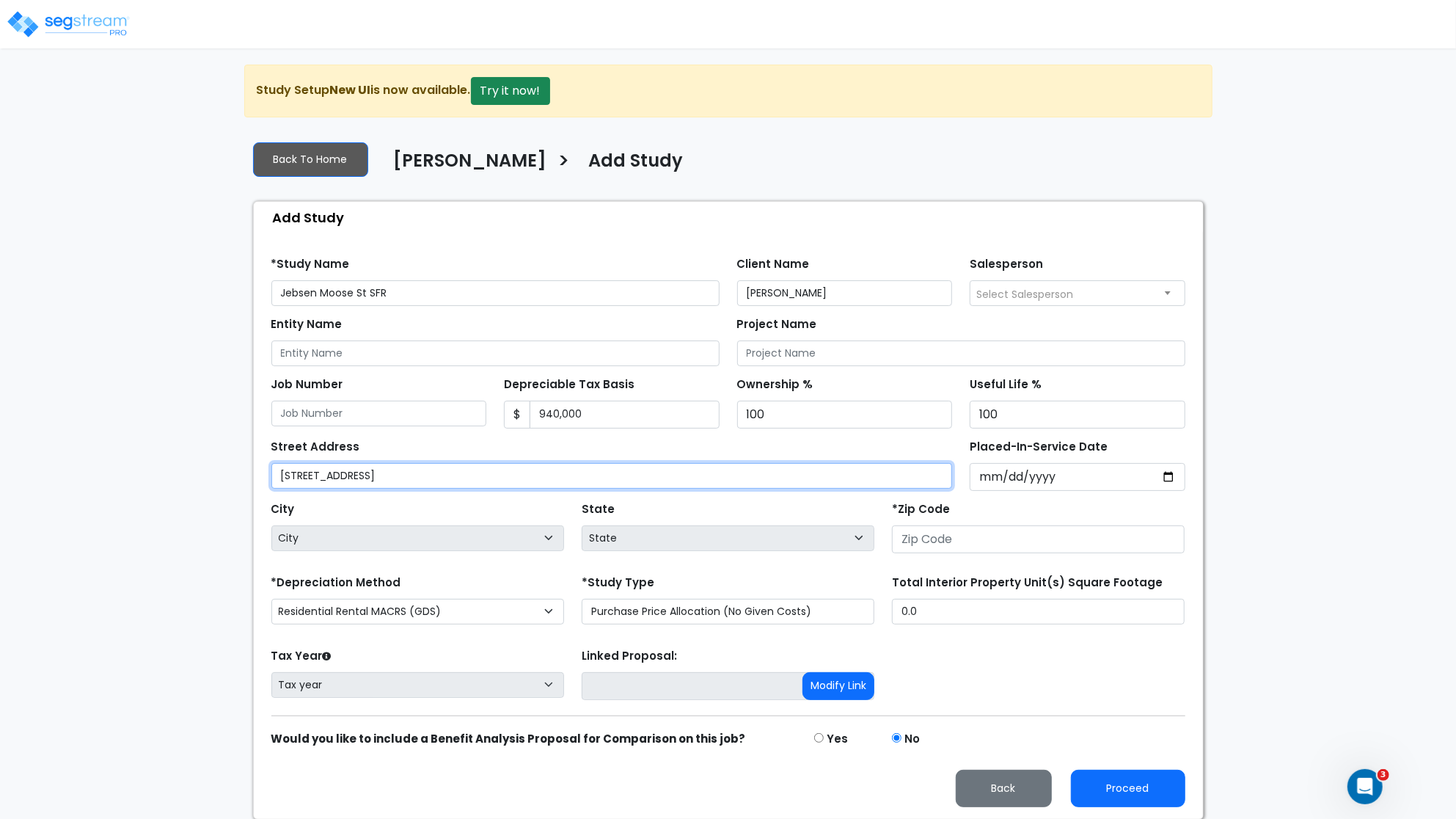
type input "165 Moose St"
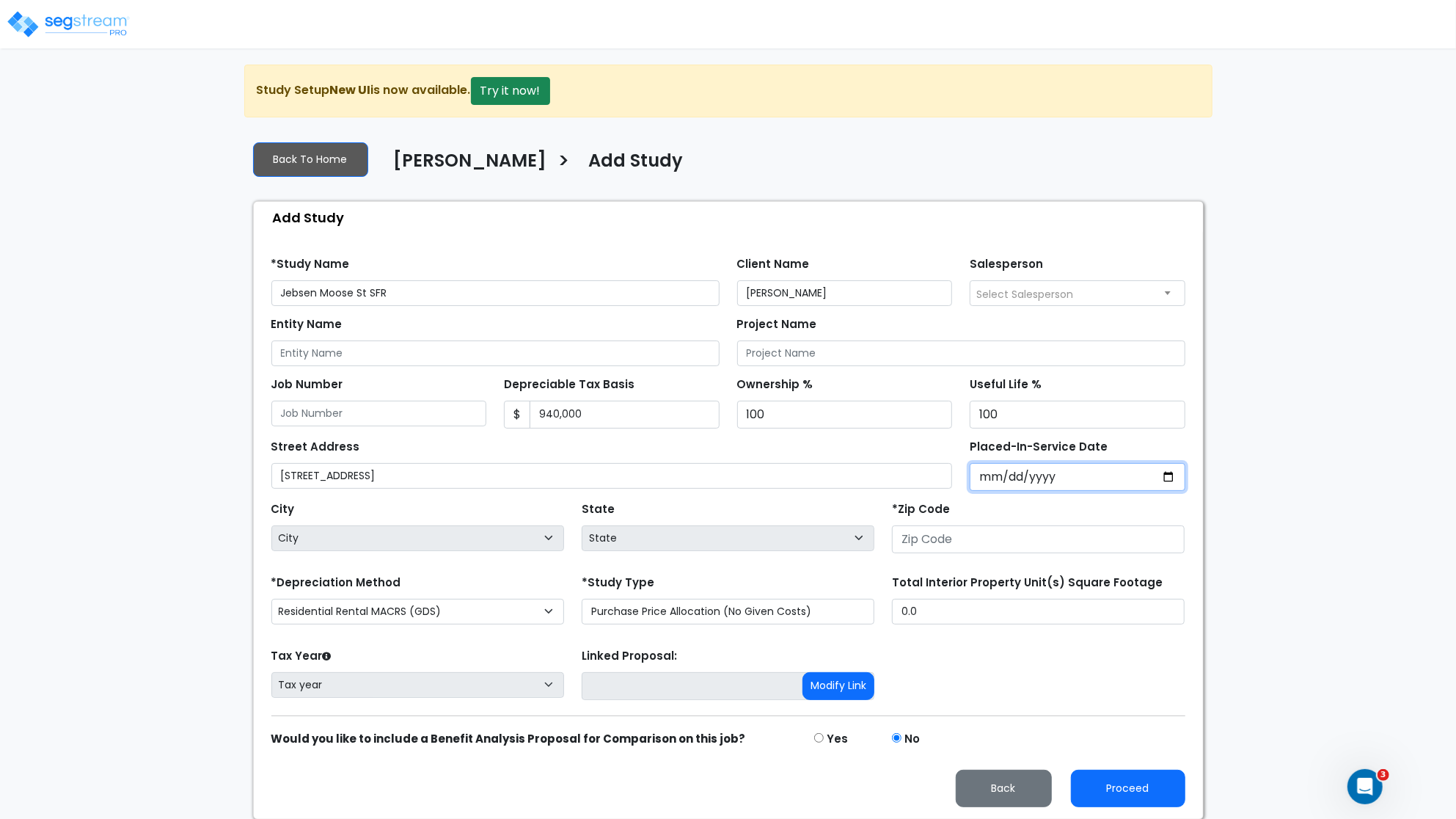
type input "0001-10-12"
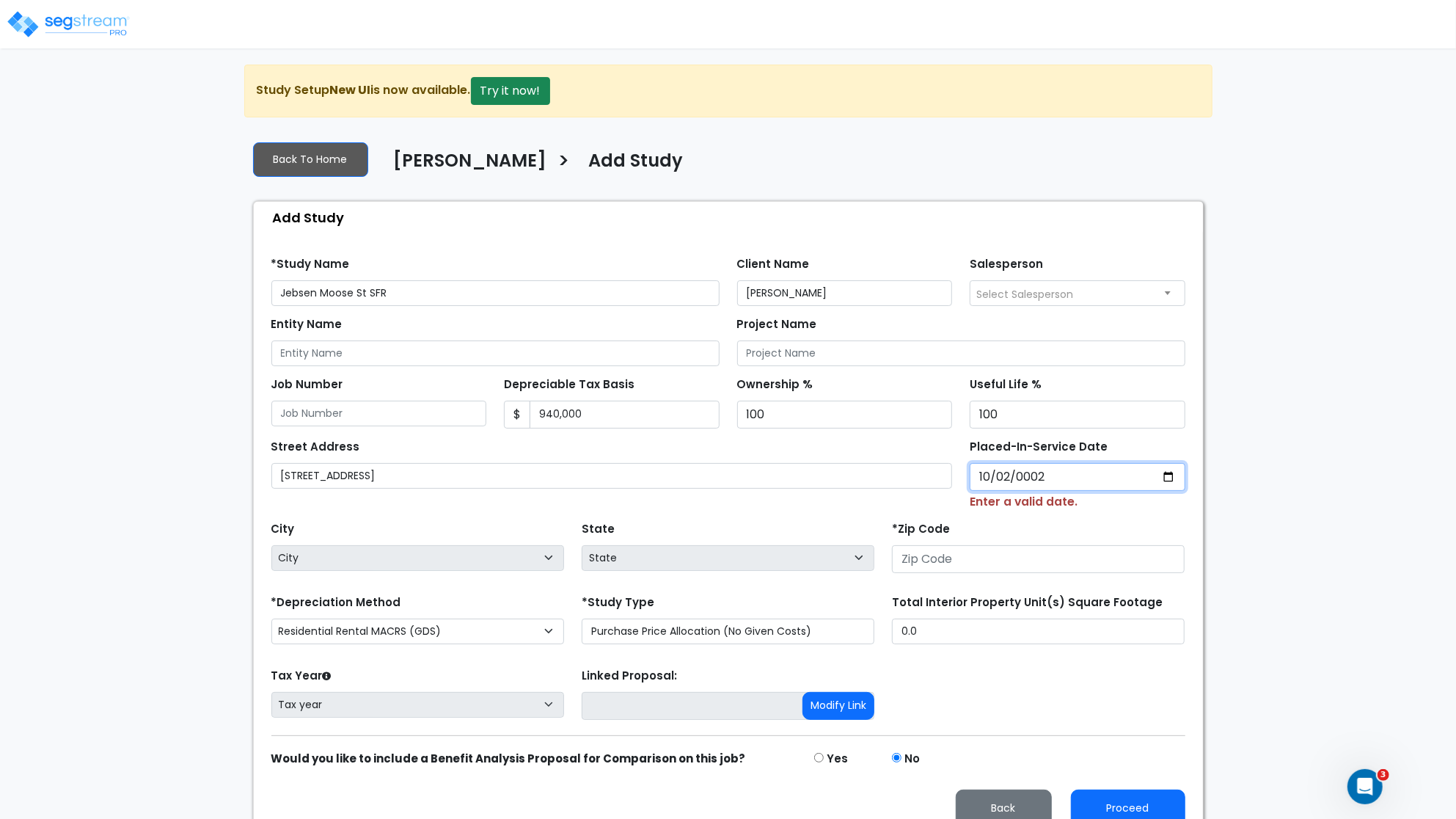
type input "0020-10-02"
type input "2024-10-12"
select select "2024"
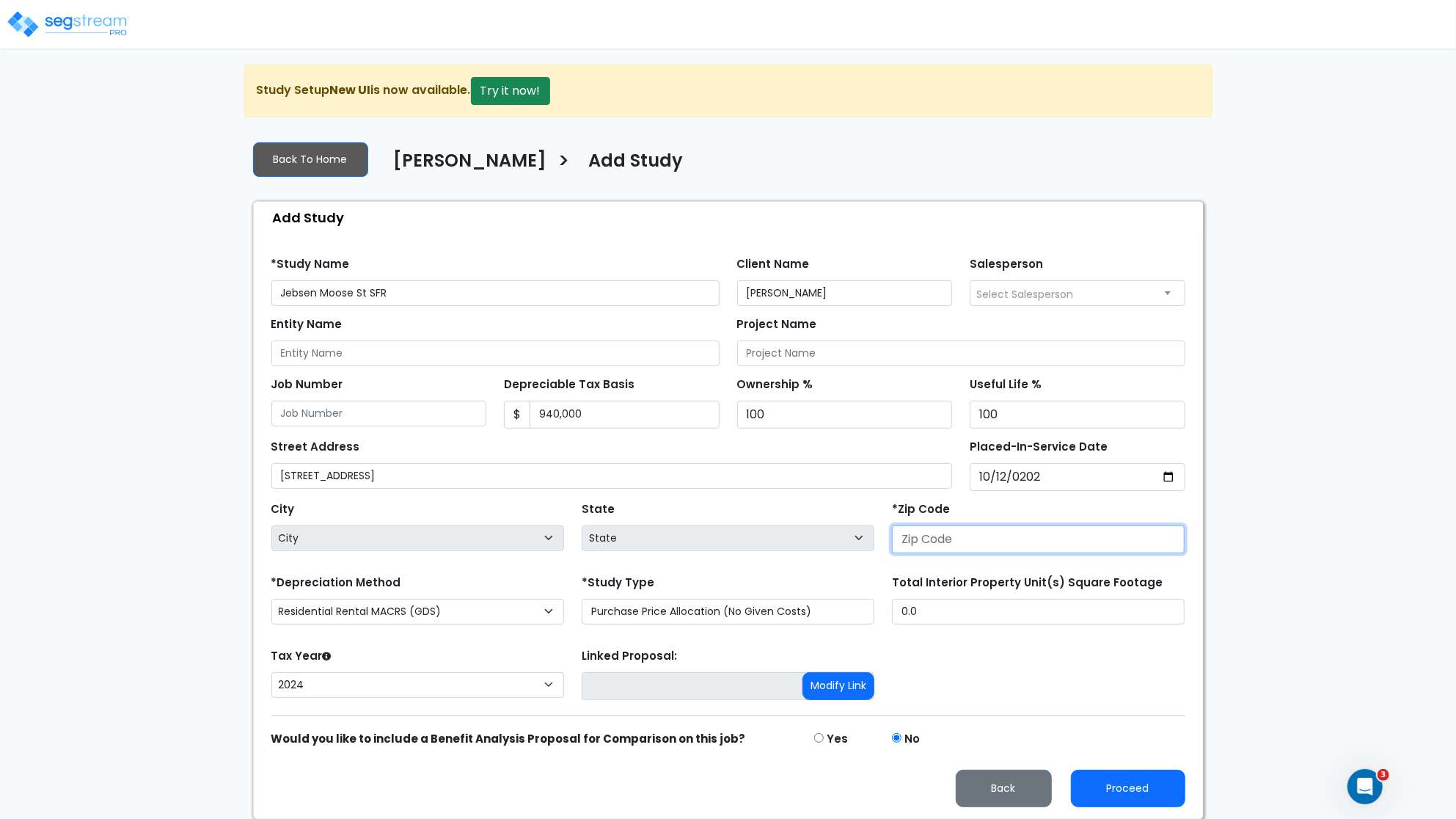
click at [967, 540] on input "number" at bounding box center [1038, 539] width 293 height 28
type input "-1"
type input "83"
select select "WY"
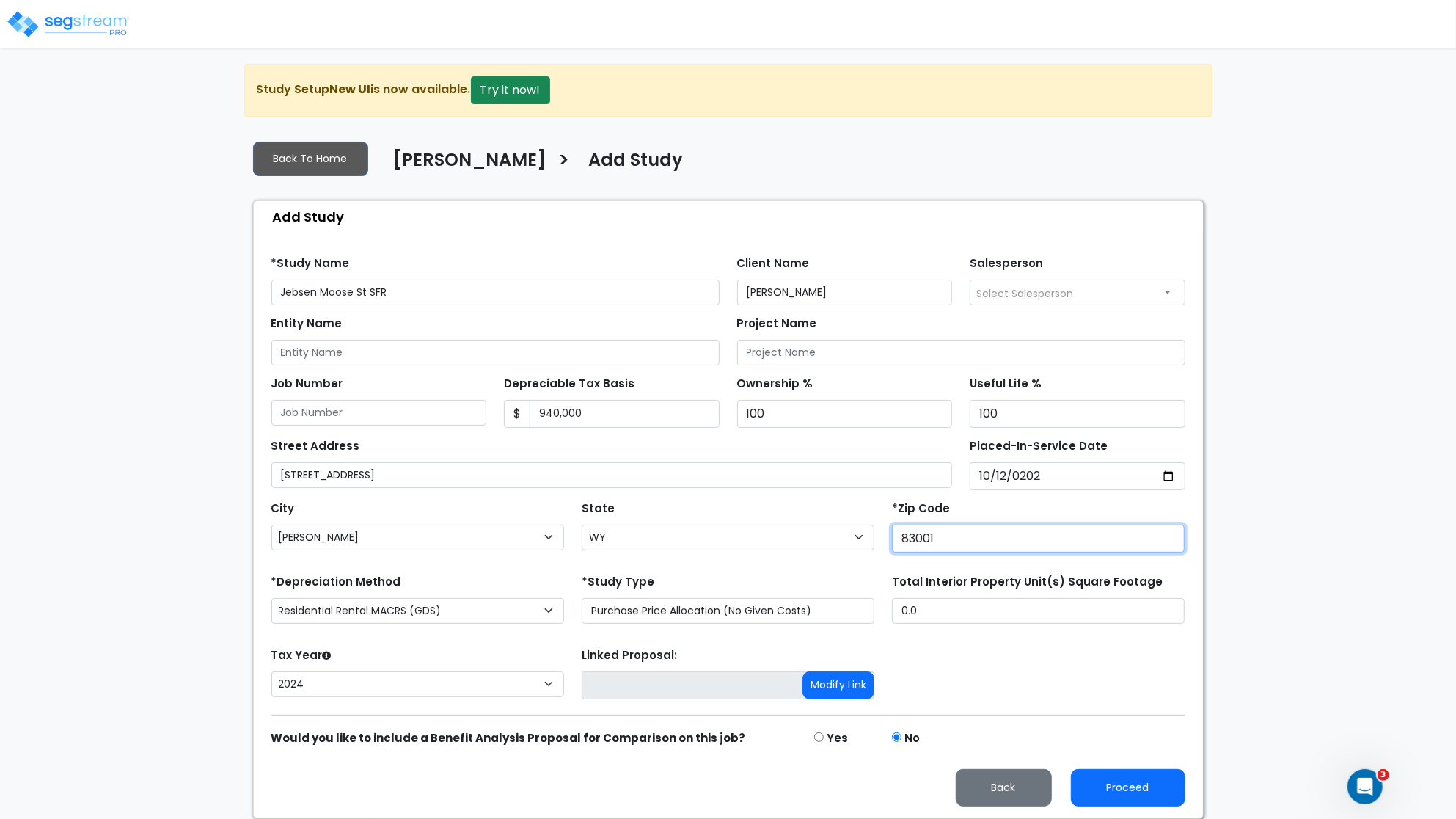
type input "83001"
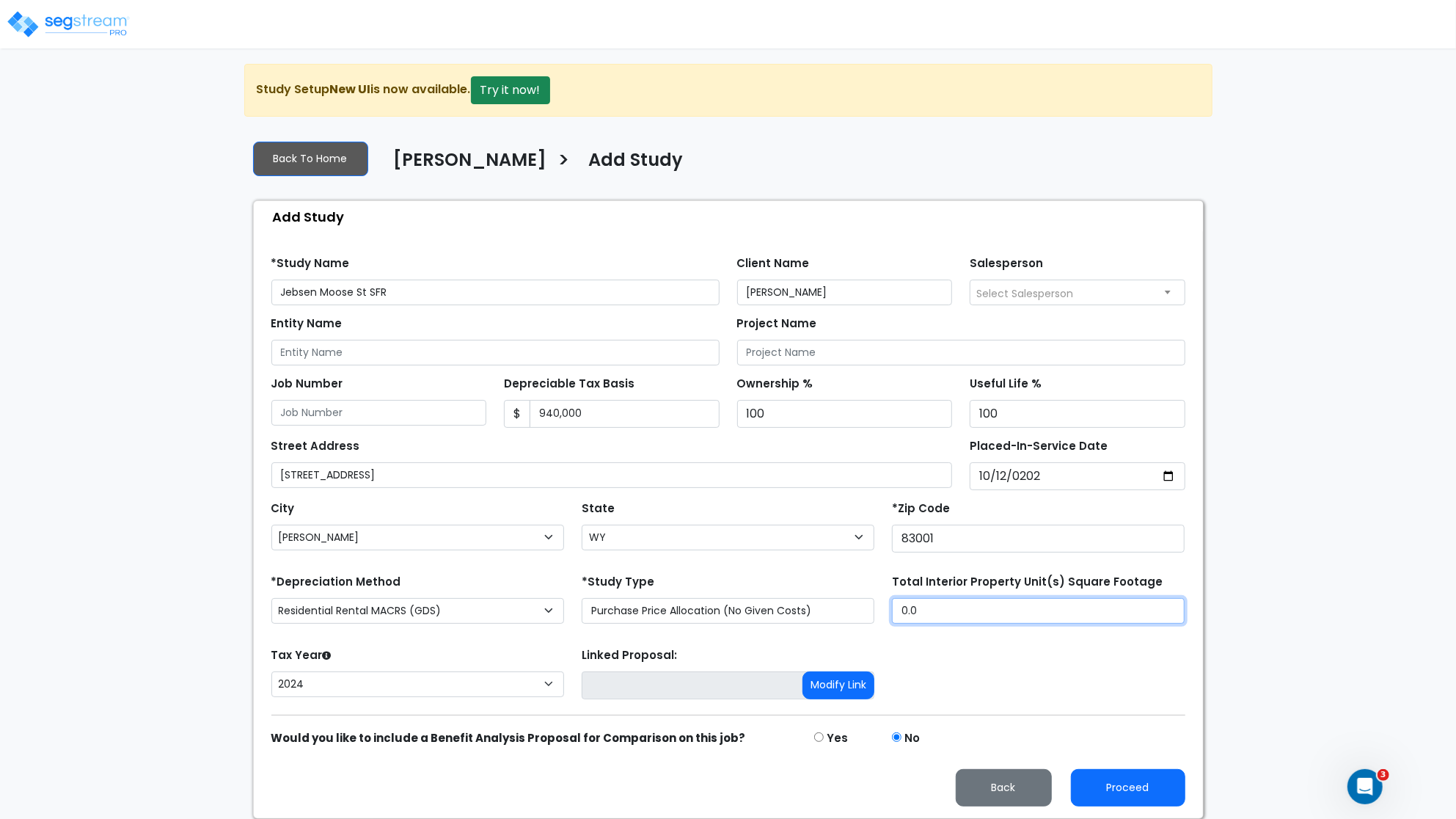
click at [927, 603] on input "0.0" at bounding box center [1038, 611] width 293 height 26
click at [926, 603] on input "0.0" at bounding box center [1038, 611] width 293 height 26
type input "1,250"
click at [1128, 791] on button "Proceed" at bounding box center [1128, 787] width 114 height 37
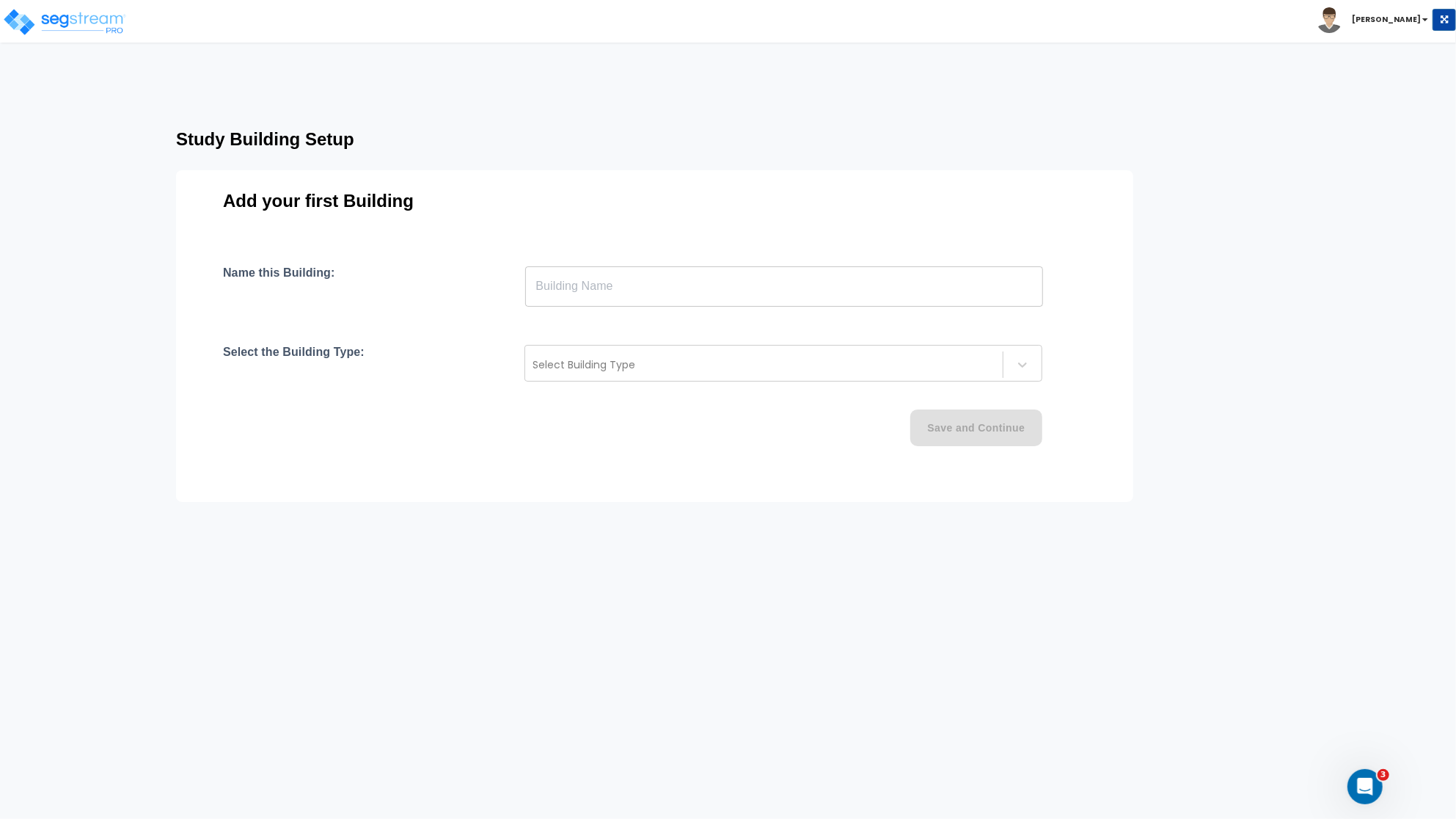
click at [578, 287] on input "text" at bounding box center [784, 286] width 518 height 41
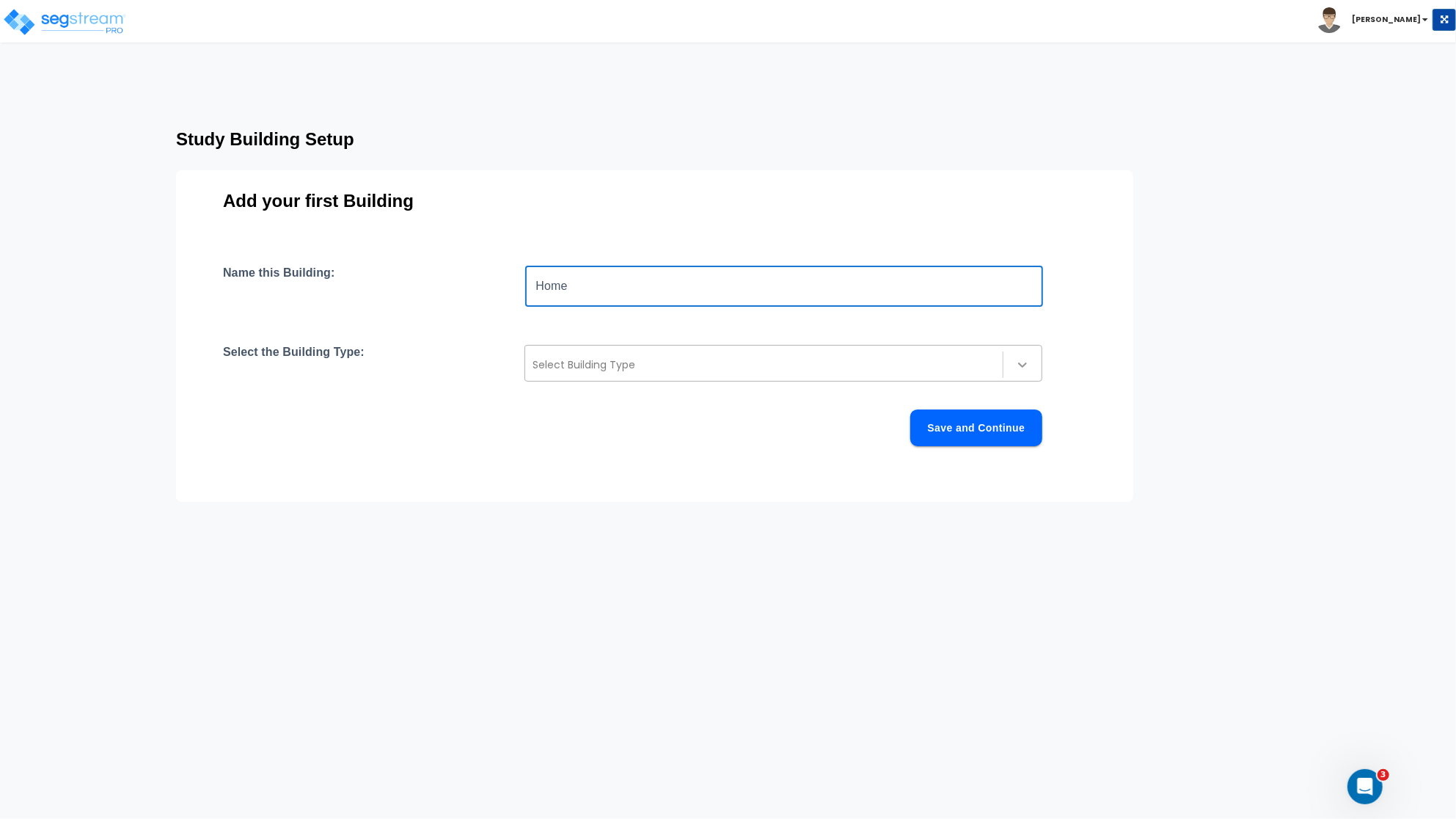
type input "Home"
click at [1014, 360] on div at bounding box center [1022, 364] width 27 height 27
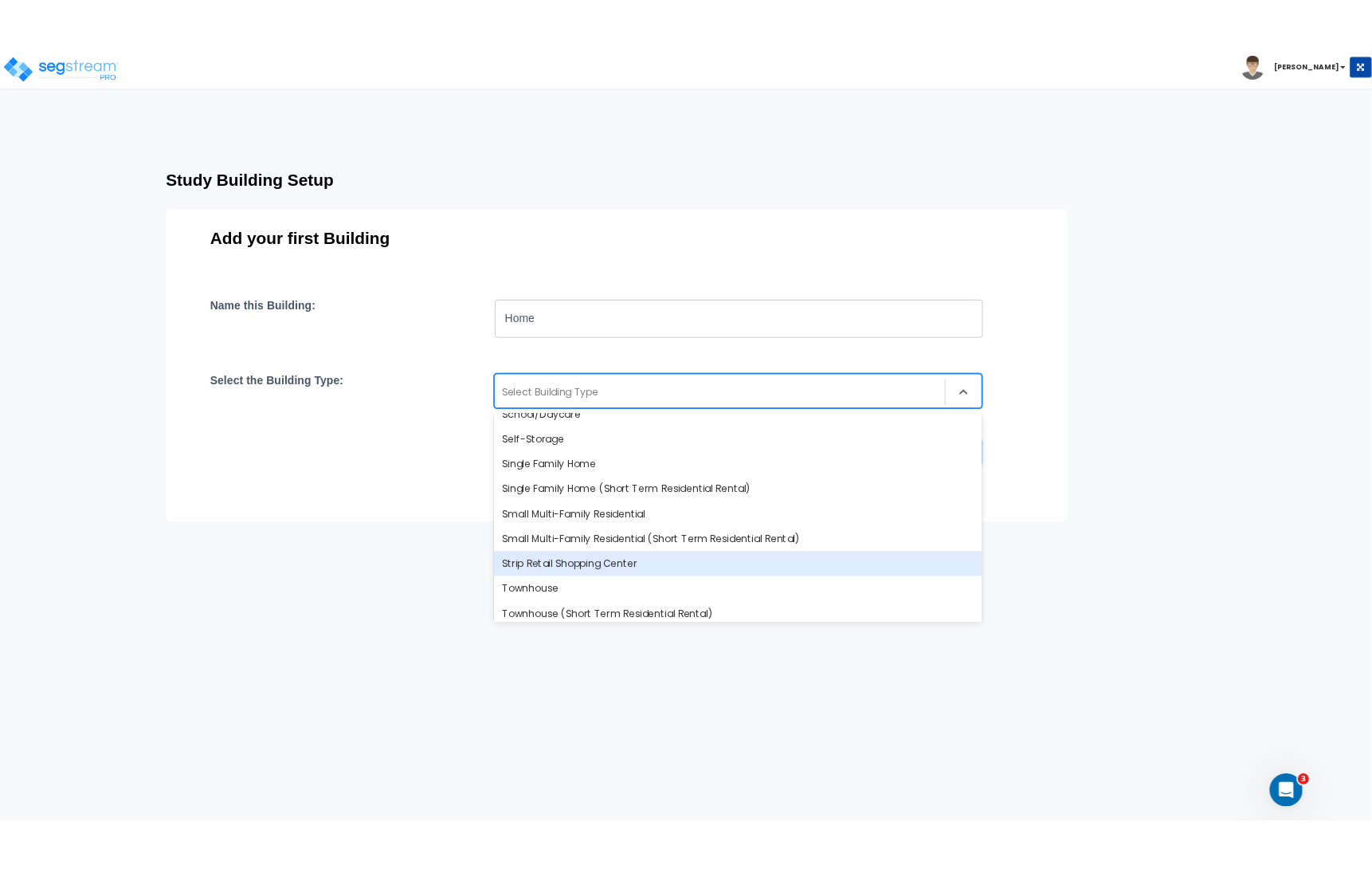
scroll to position [1374, 0]
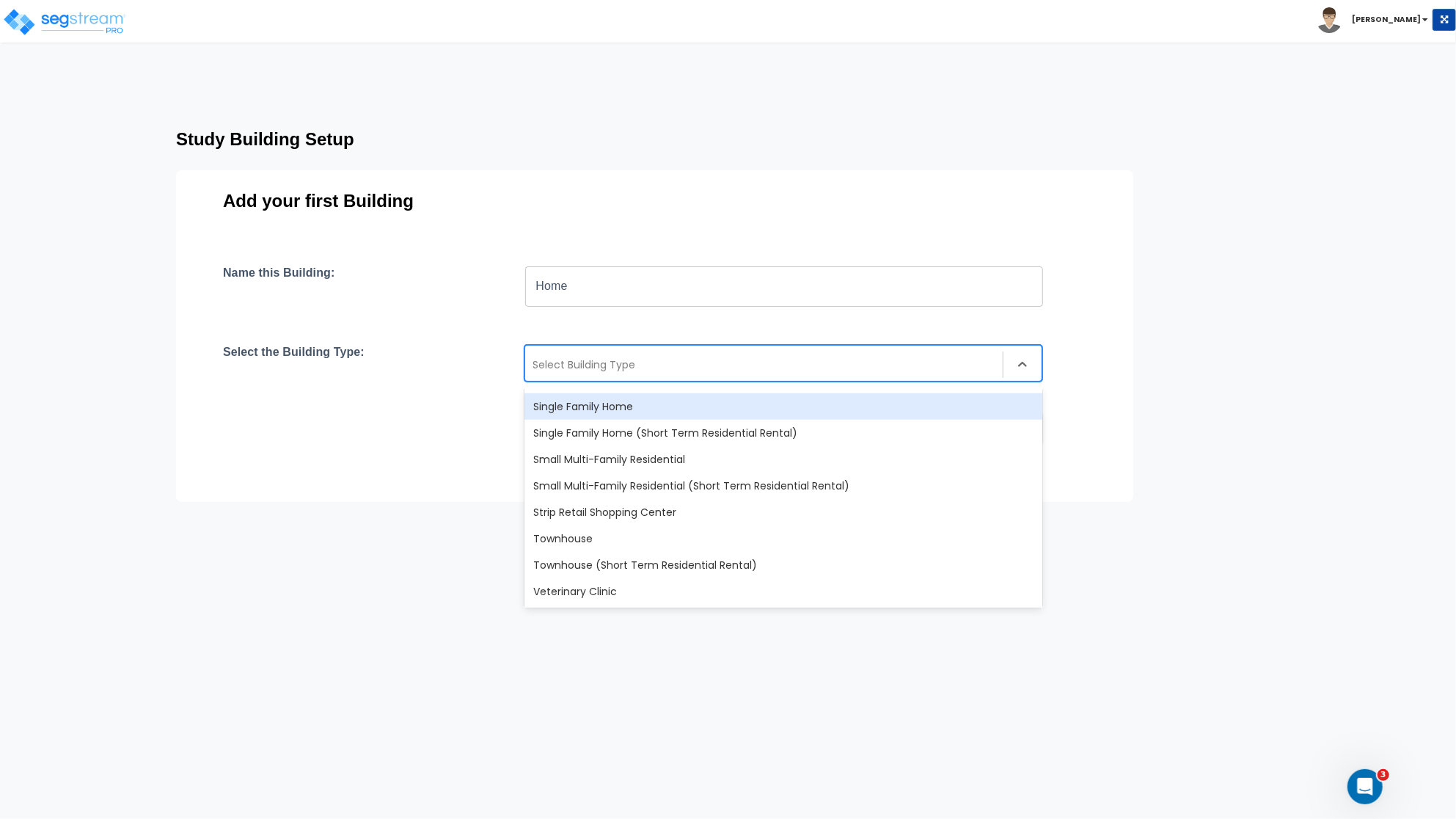
click at [579, 410] on div "Single Family Home" at bounding box center [783, 406] width 518 height 27
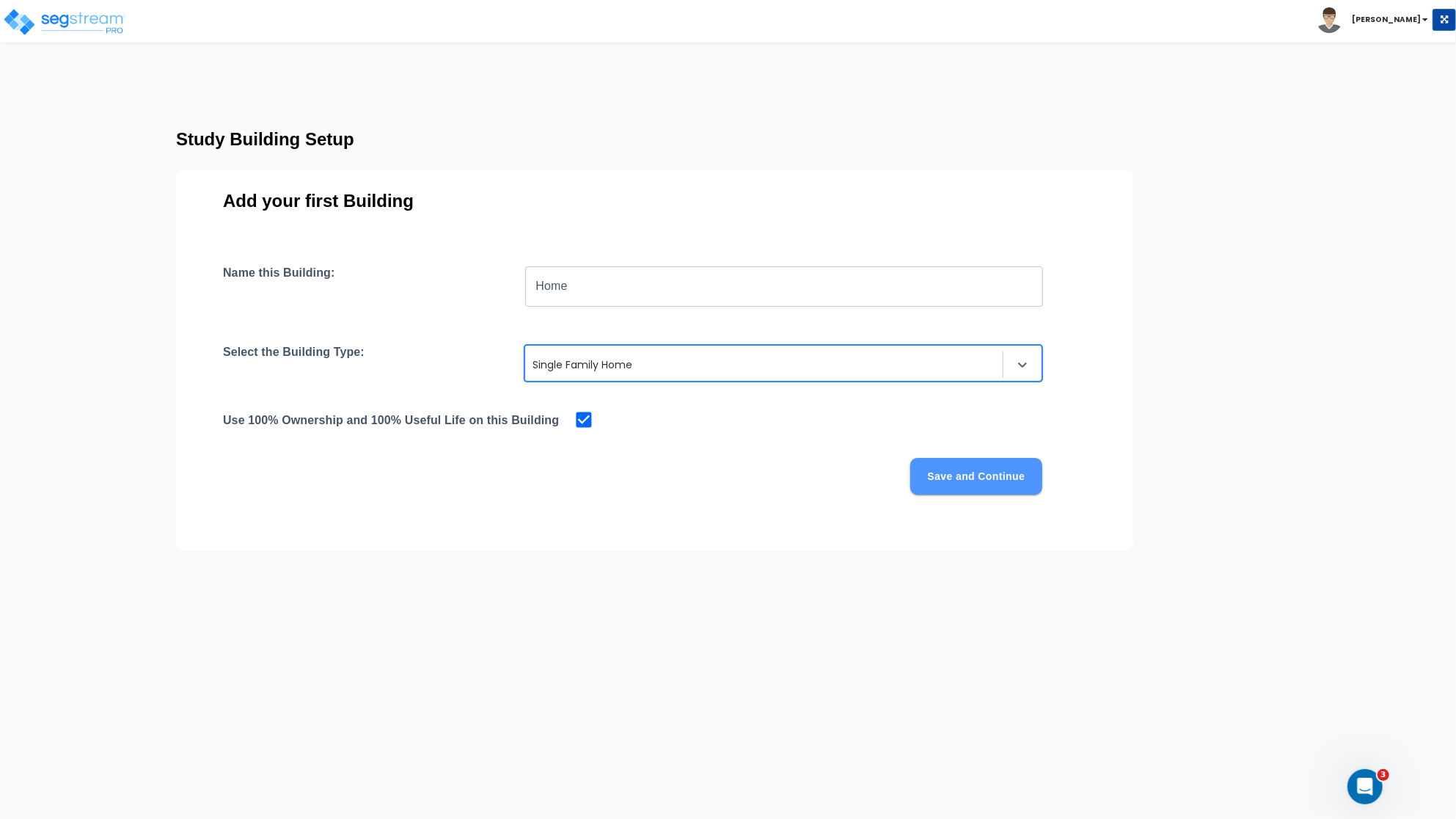
click at [997, 475] on button "Save and Continue" at bounding box center [976, 476] width 132 height 36
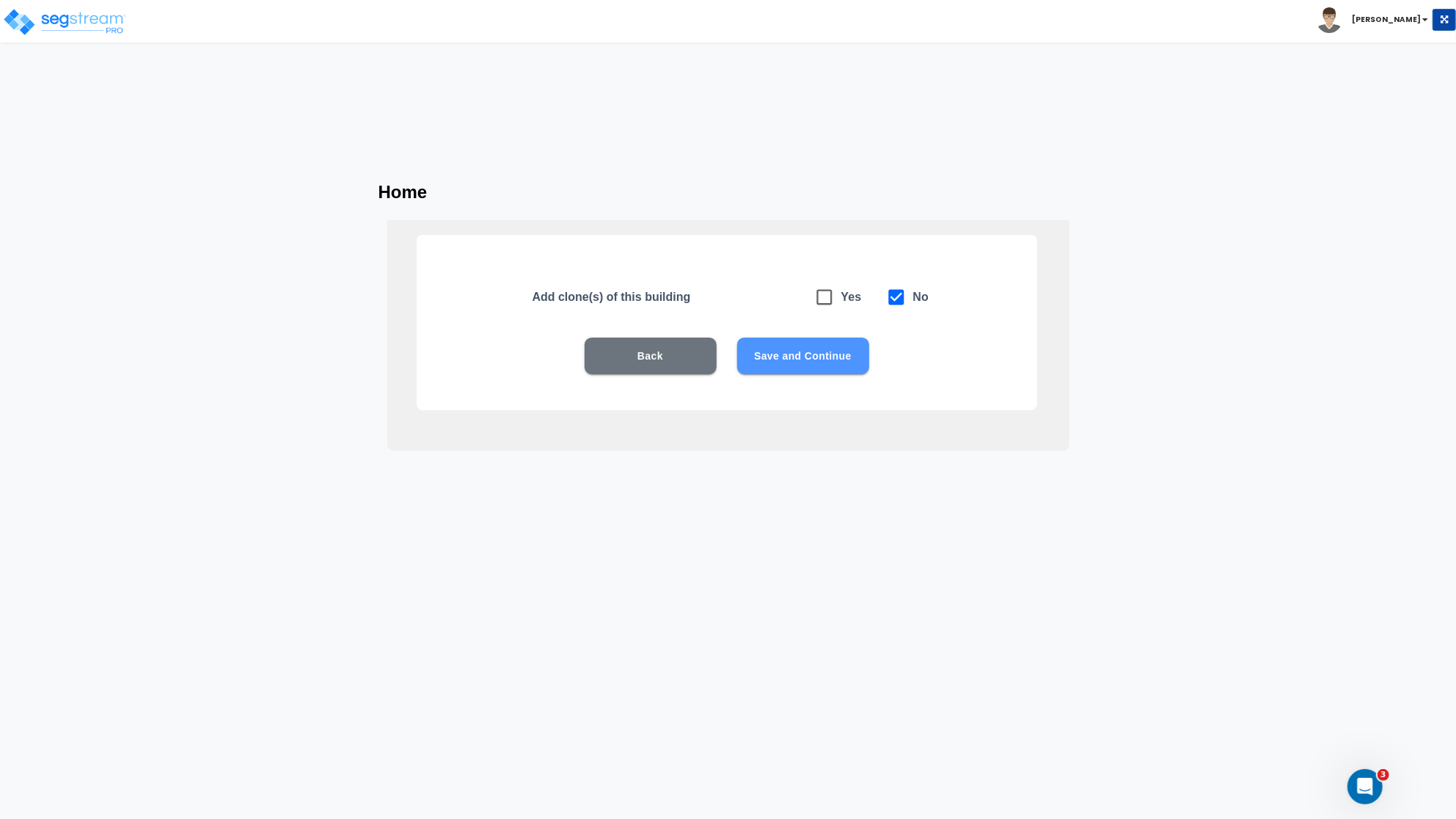
click at [805, 342] on button "Save and Continue" at bounding box center [803, 356] width 132 height 36
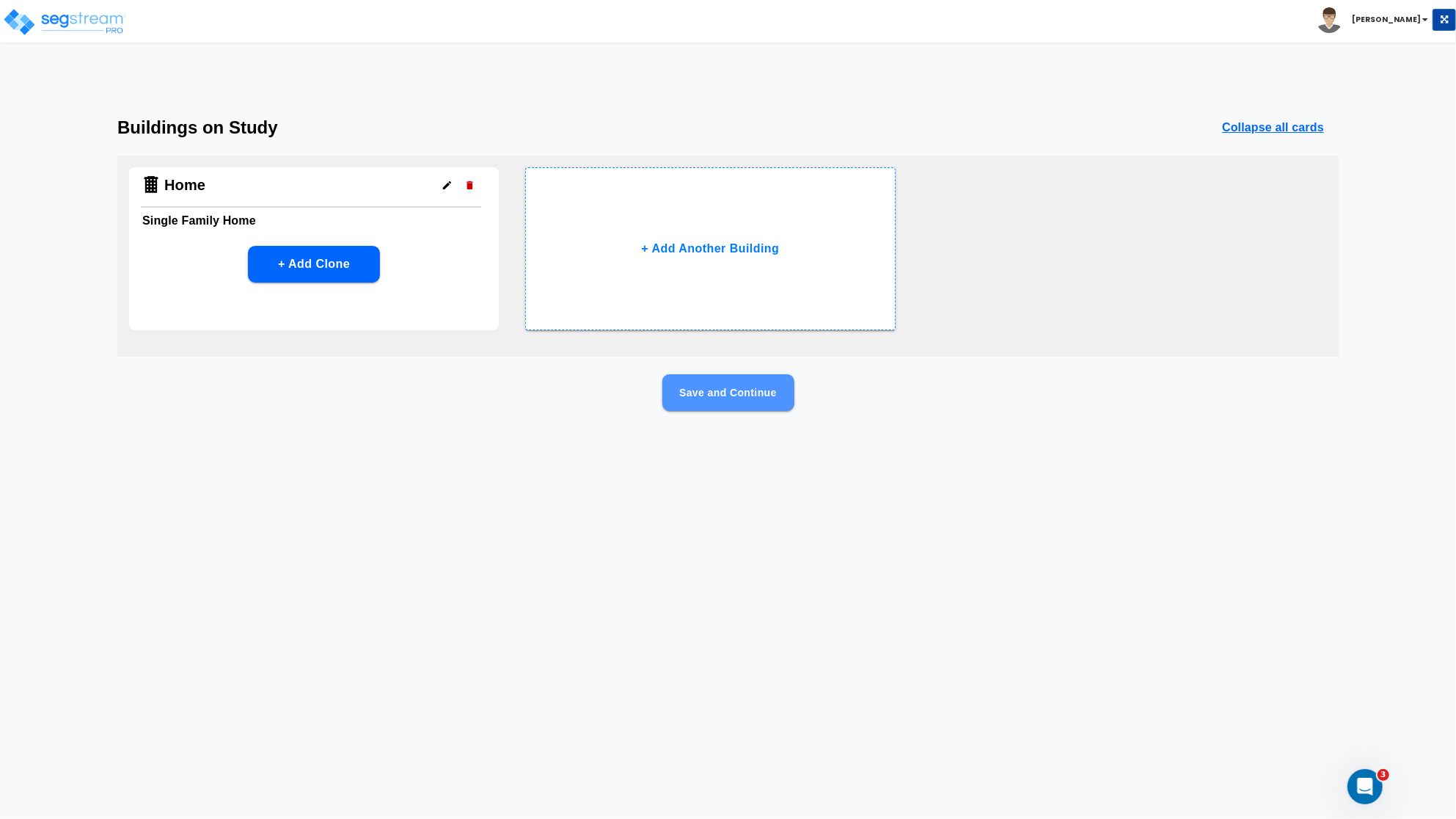
click at [761, 391] on button "Save and Continue" at bounding box center [728, 392] width 132 height 36
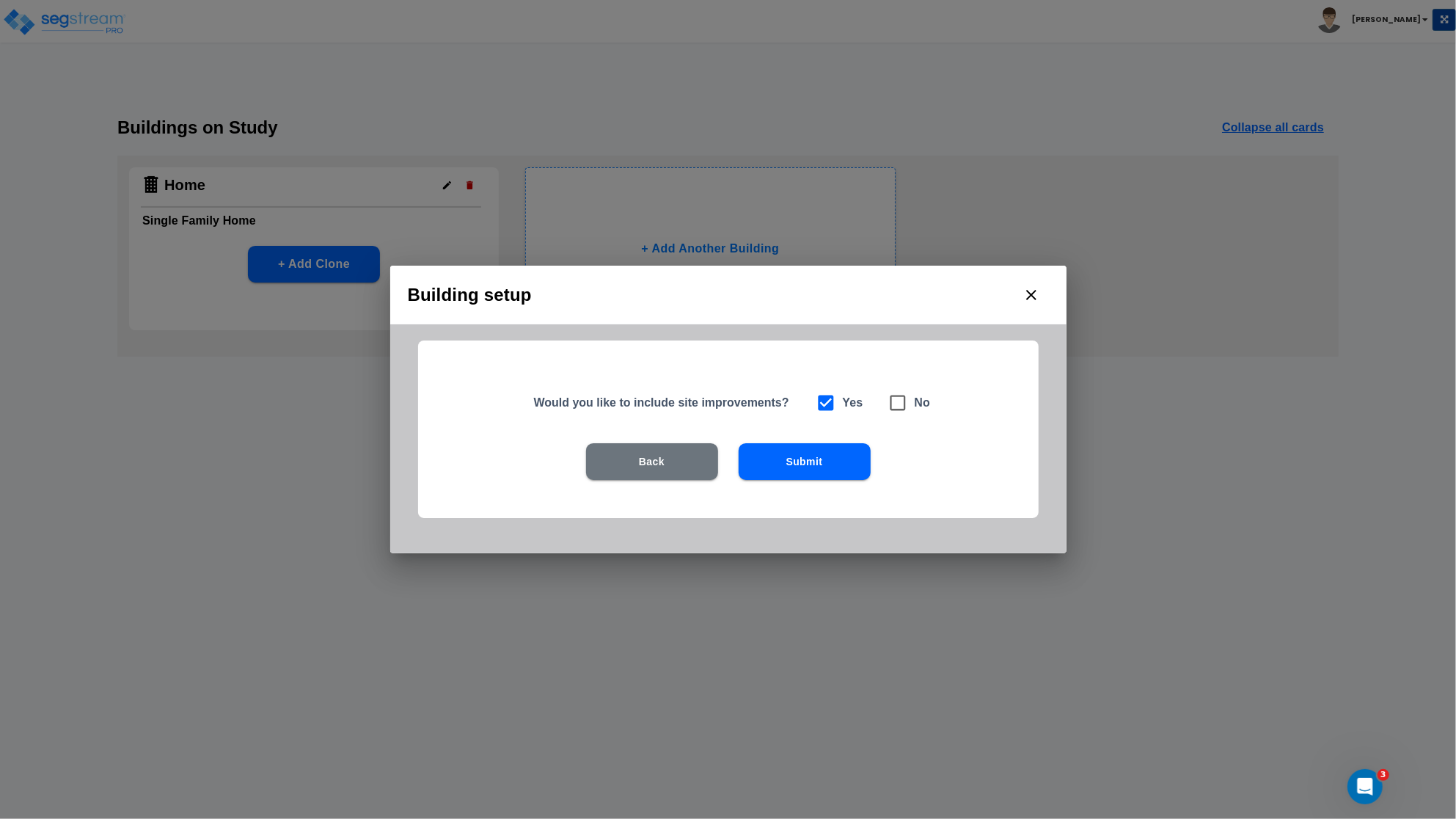
click at [824, 459] on button "Submit" at bounding box center [804, 461] width 132 height 36
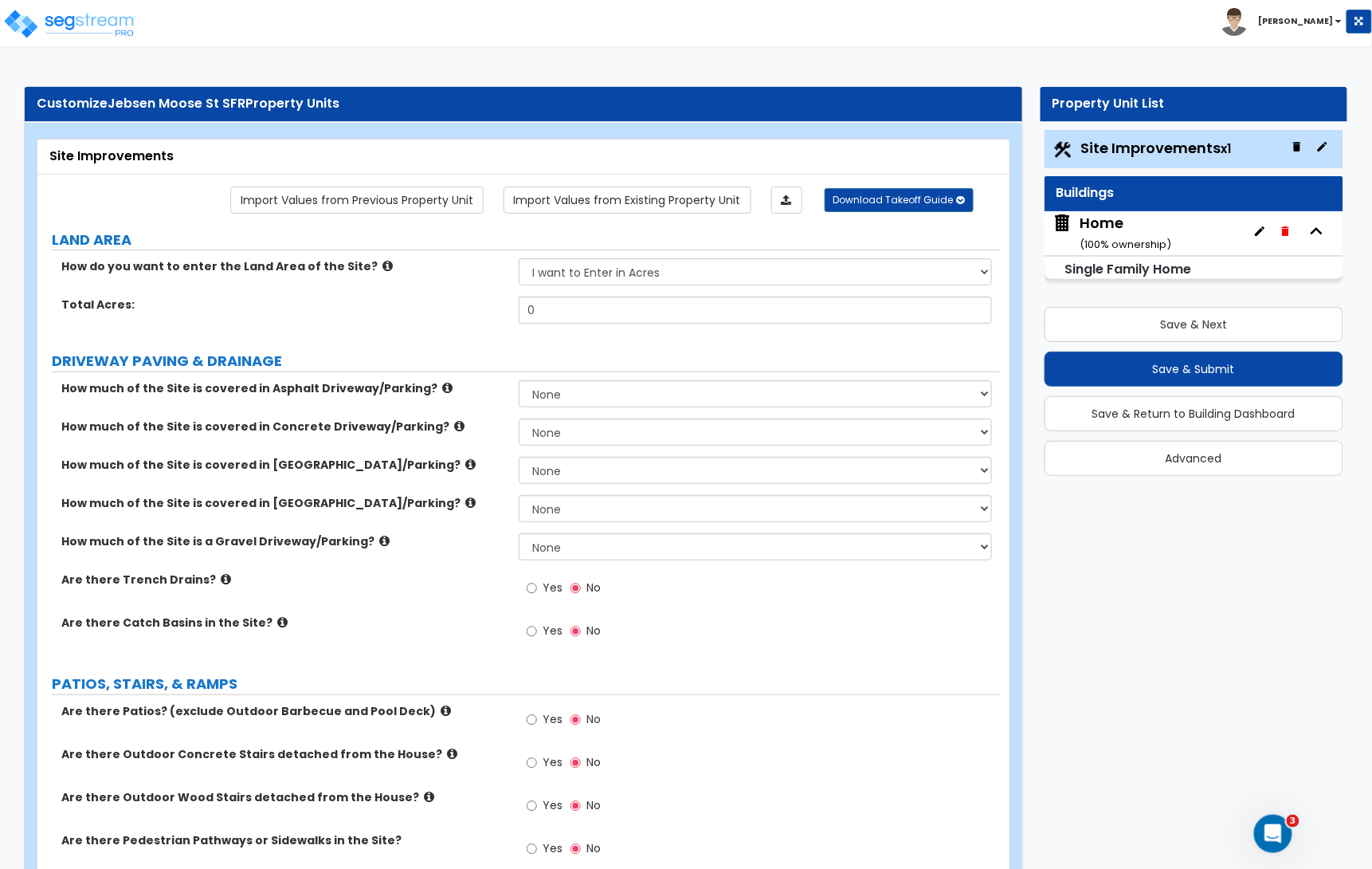
click at [576, 288] on div "How do you want to enter the Land Area of the Site? I want to Enter in Acres I …" at bounding box center [519, 277] width 963 height 39
click at [576, 279] on select "I want to Enter in [GEOGRAPHIC_DATA] I want to Enter in Square Feet" at bounding box center [755, 272] width 473 height 27
select select "2"
click at [519, 260] on select "I want to Enter in [GEOGRAPHIC_DATA] I want to Enter in Square Feet" at bounding box center [755, 272] width 473 height 27
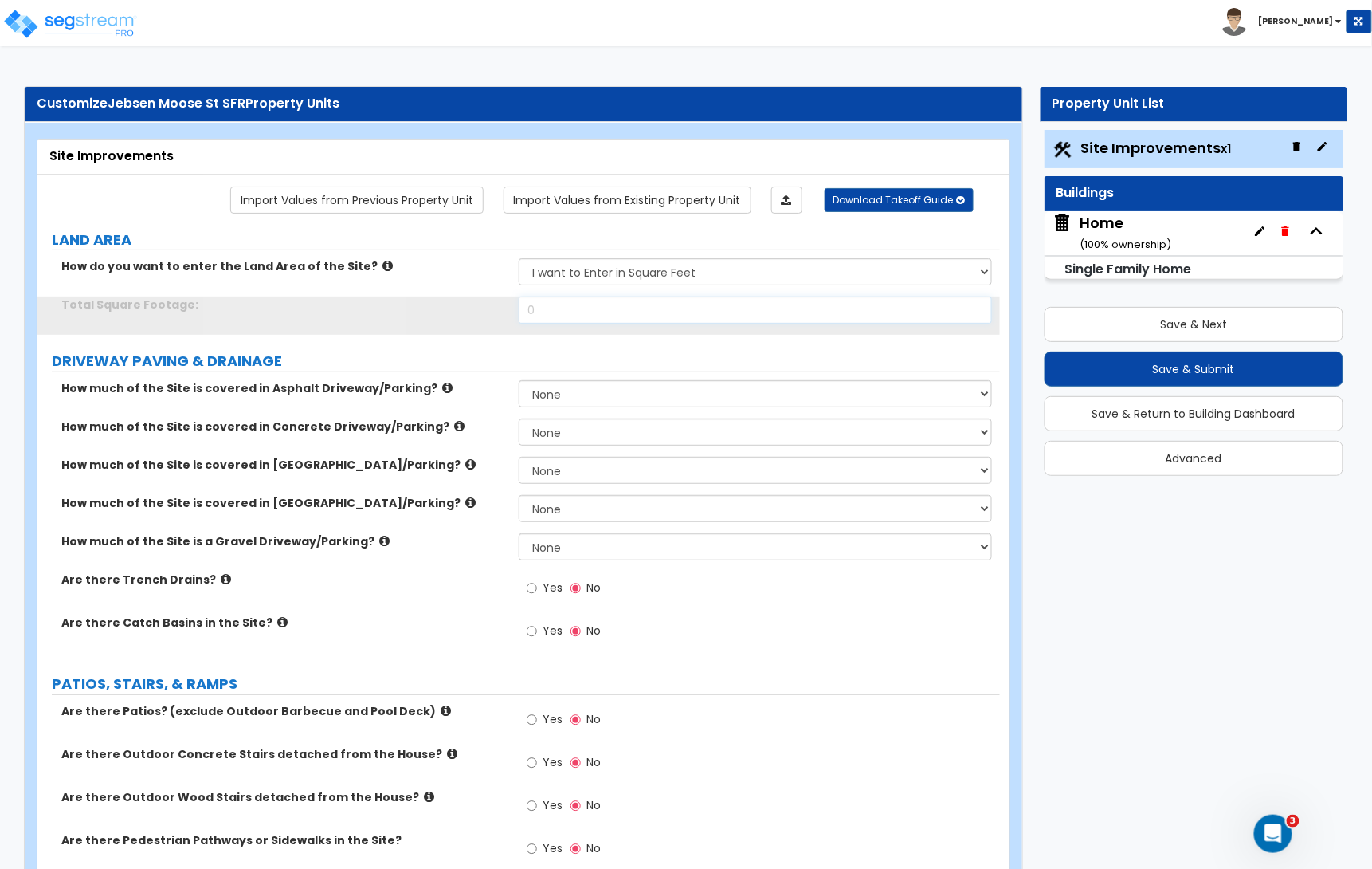
click at [552, 314] on input "0" at bounding box center [755, 309] width 473 height 27
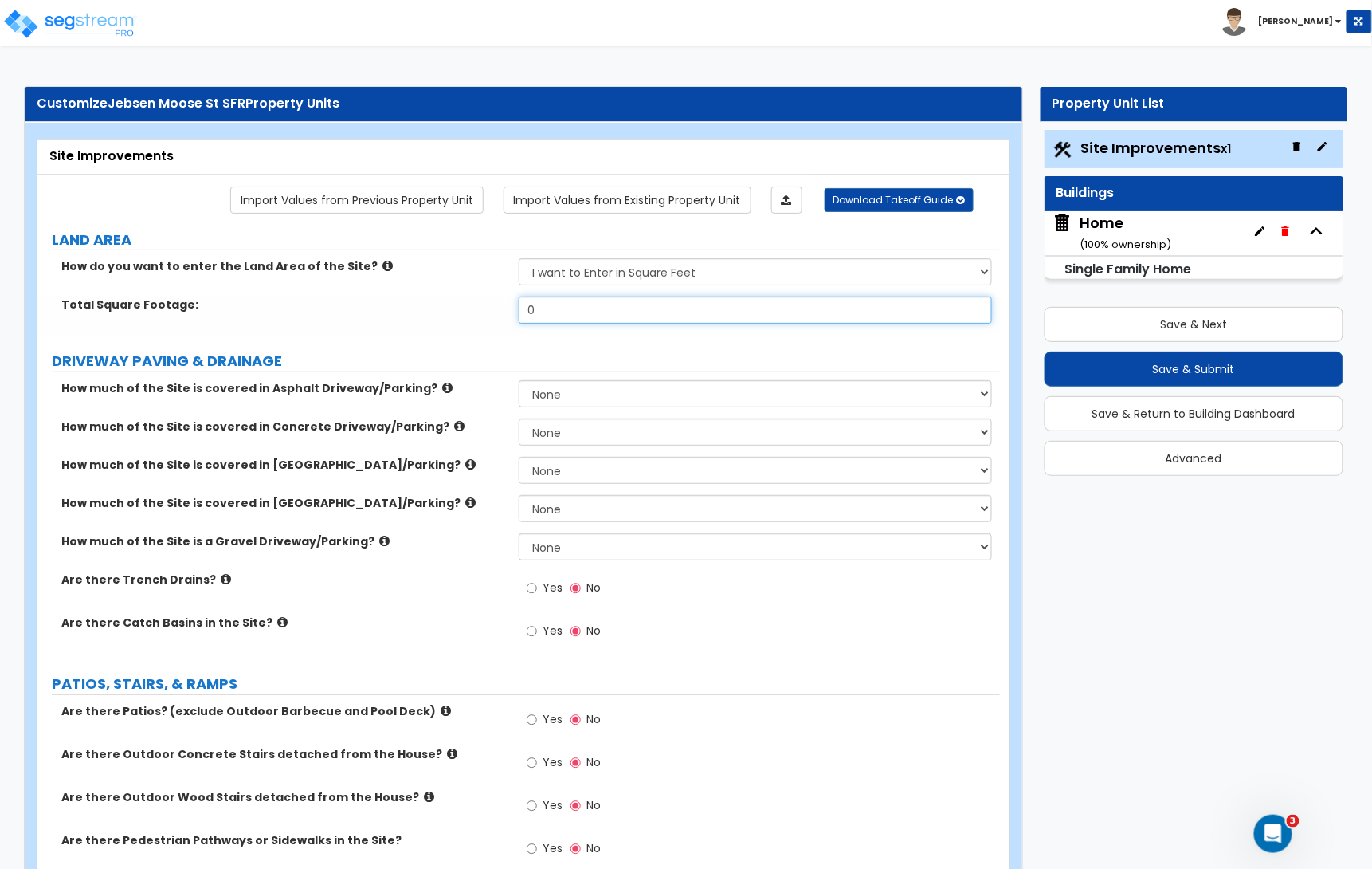
click at [552, 314] on input "0" at bounding box center [755, 309] width 473 height 27
type input "7,500"
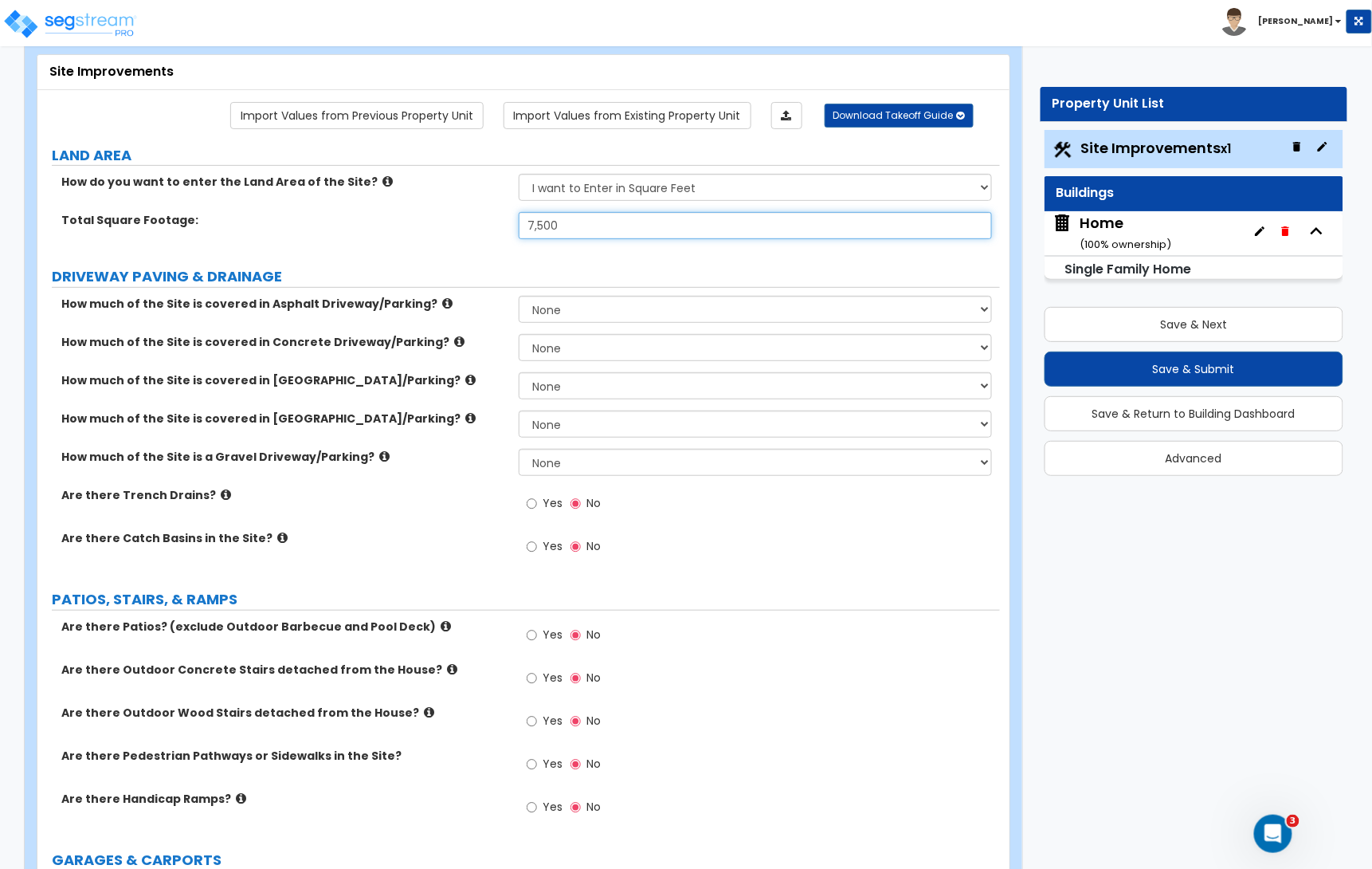
scroll to position [90, 0]
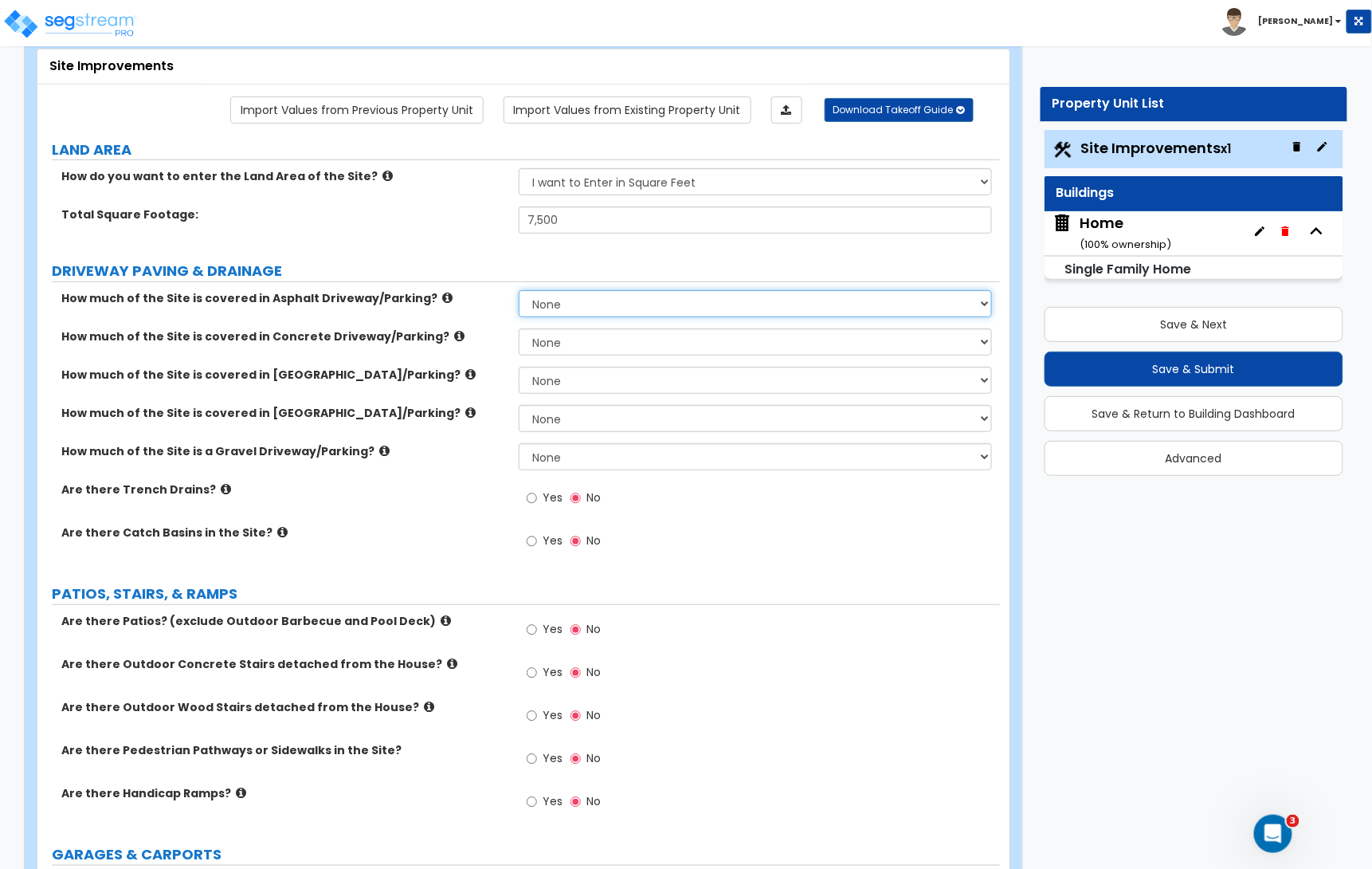
click at [570, 304] on select "None I want to Enter an Approximate Percentage I want to Enter the Square Foota…" at bounding box center [755, 303] width 473 height 27
click at [566, 311] on select "None I want to Enter an Approximate Percentage I want to Enter the Square Foota…" at bounding box center [755, 303] width 473 height 27
select select "2"
click at [519, 292] on select "None I want to Enter an Approximate Percentage I want to Enter the Square Foota…" at bounding box center [755, 303] width 473 height 27
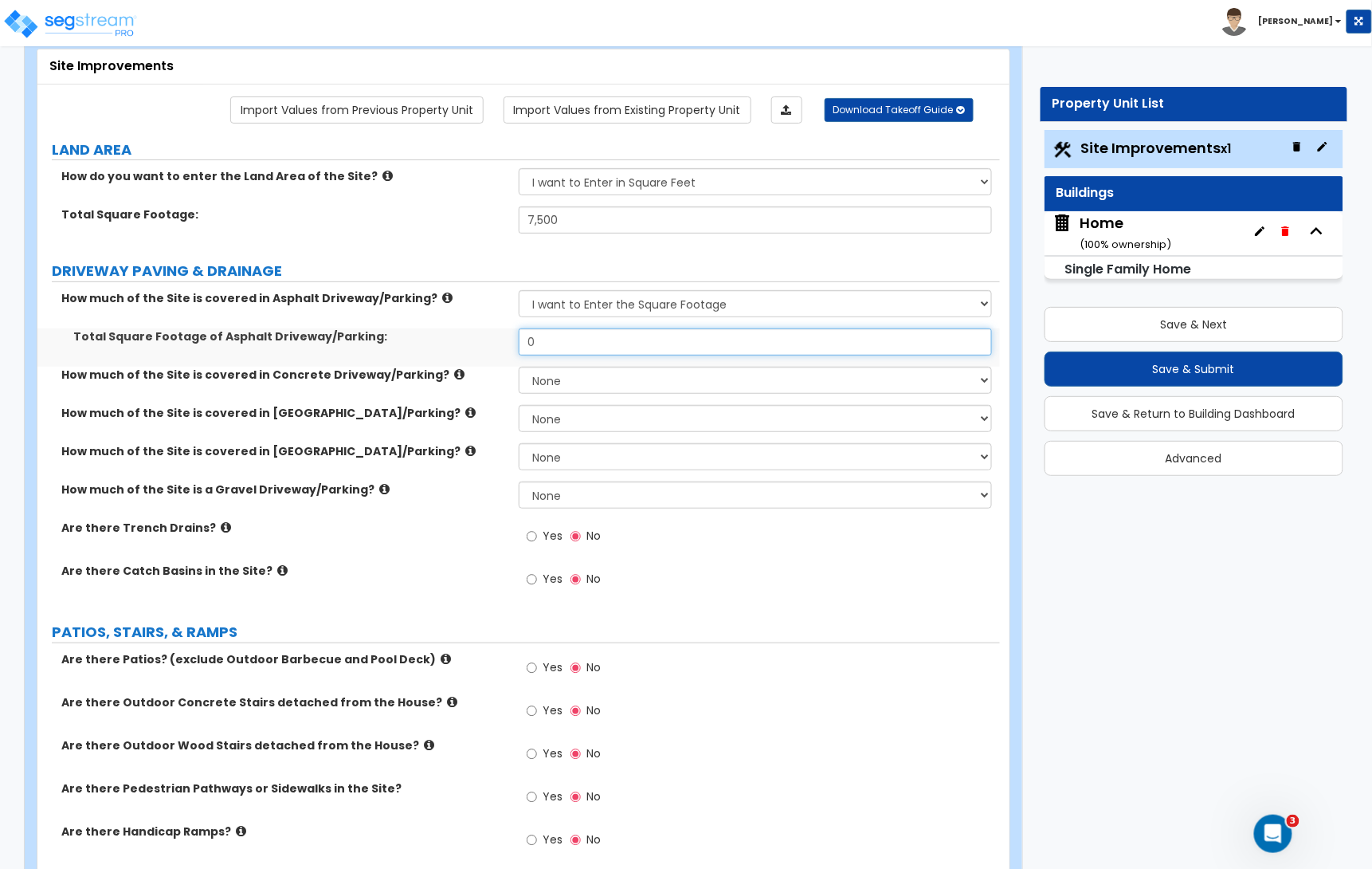
click at [552, 340] on input "0" at bounding box center [755, 341] width 473 height 27
click at [540, 341] on input "0" at bounding box center [755, 341] width 473 height 27
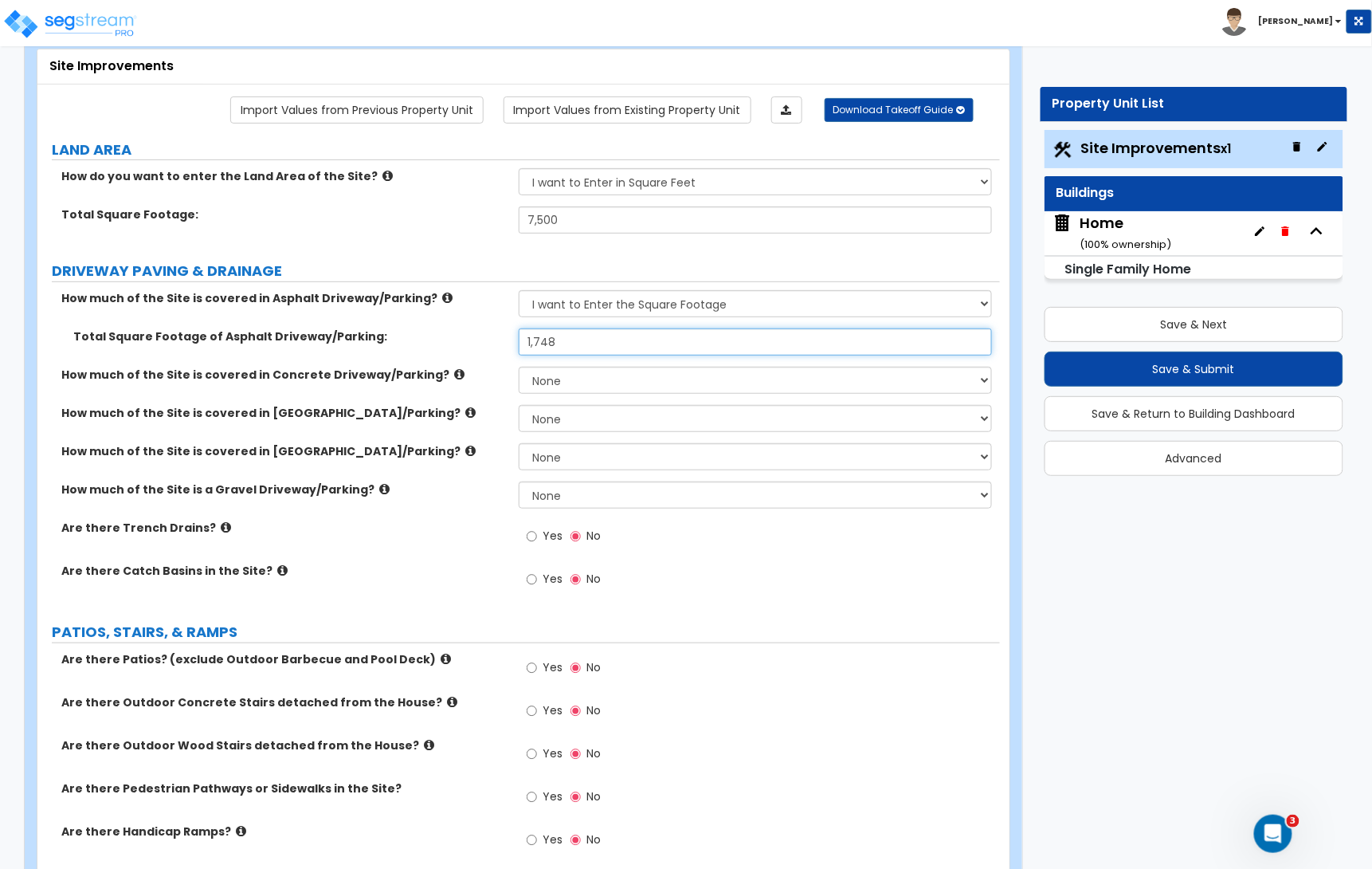
click at [576, 346] on input "1,748" at bounding box center [755, 341] width 473 height 27
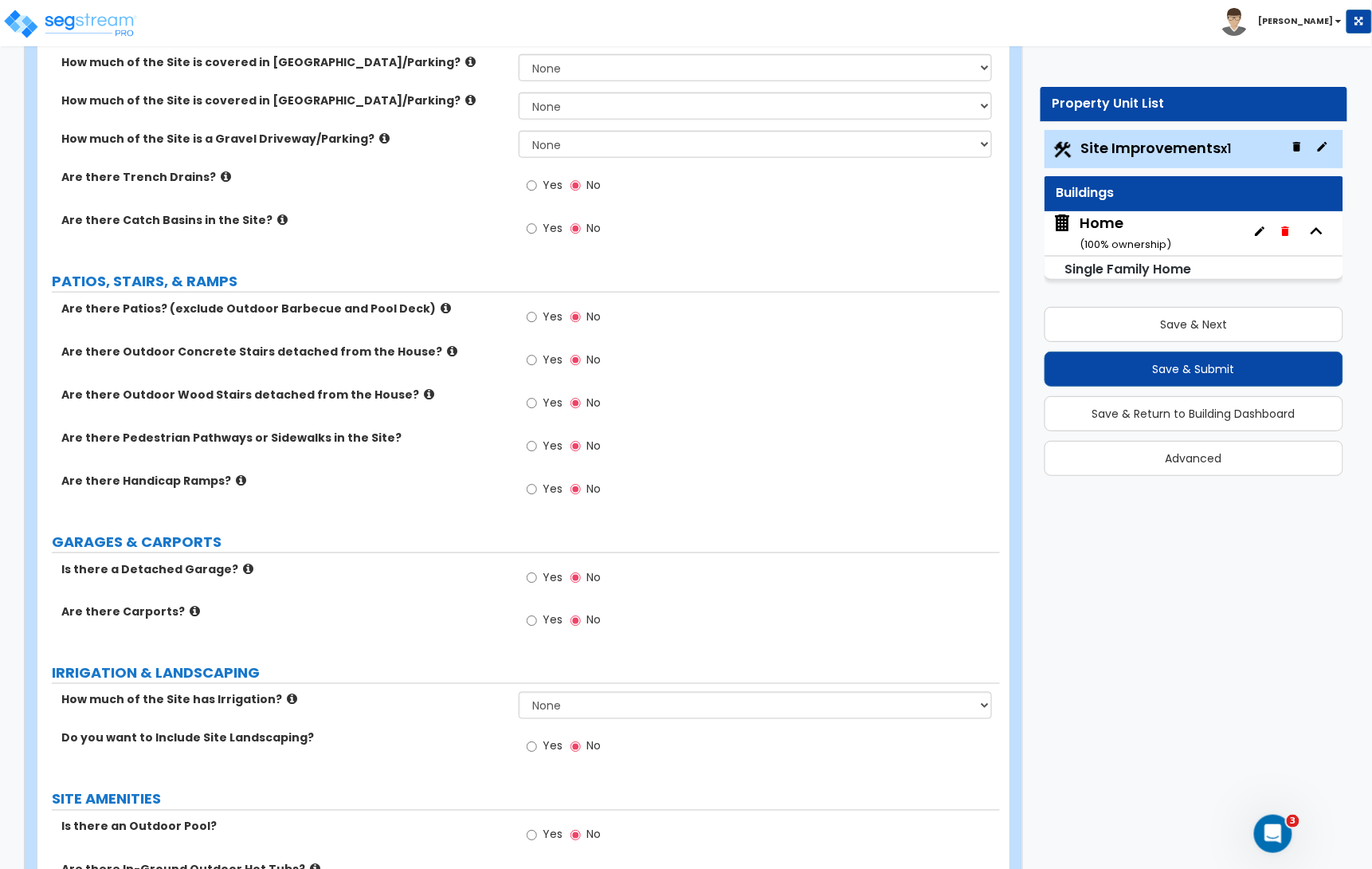
scroll to position [445, 0]
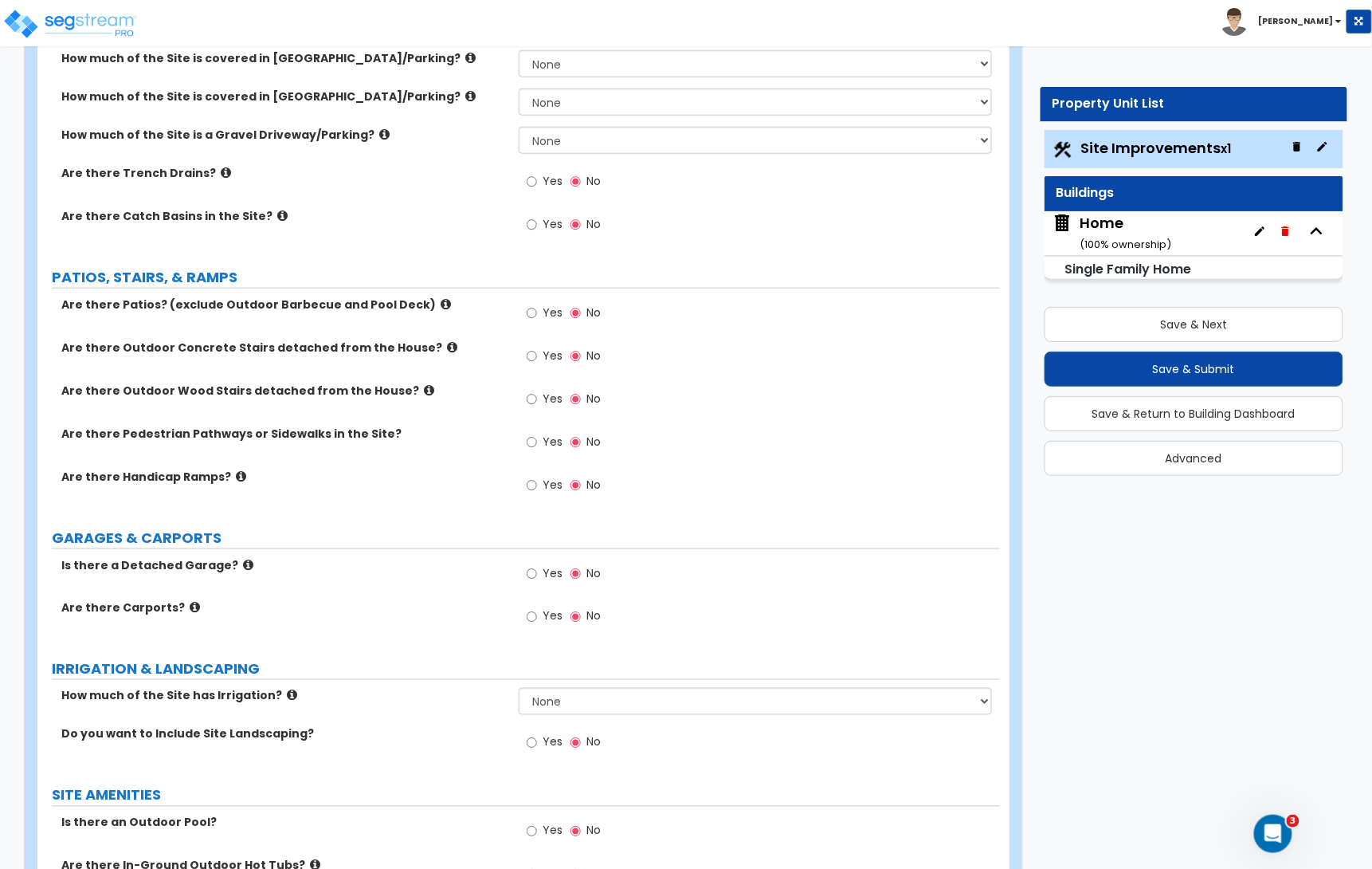
type input "2,170"
click at [528, 314] on input "Yes" at bounding box center [531, 313] width 10 height 18
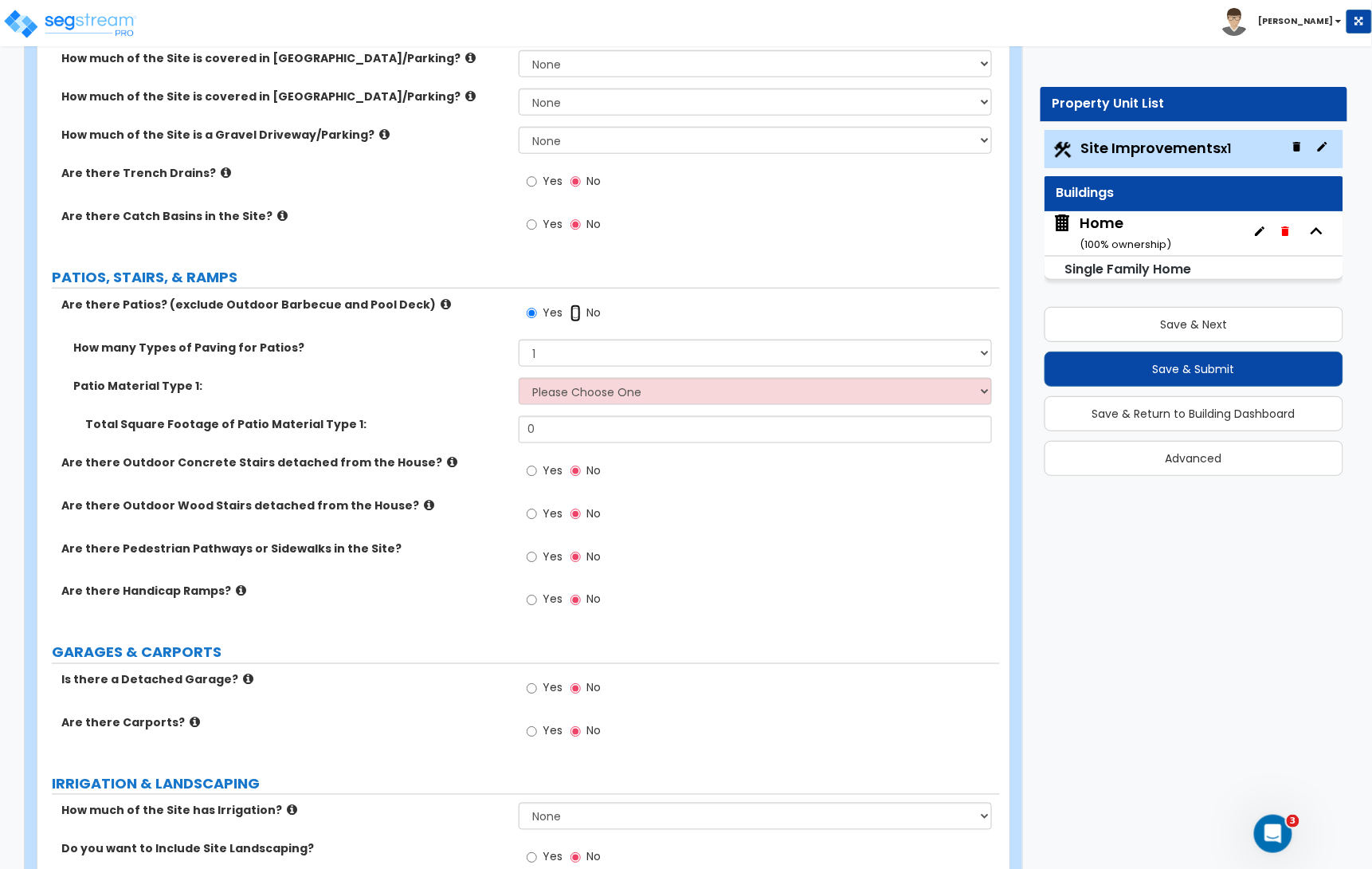
click at [576, 314] on input "No" at bounding box center [576, 313] width 10 height 18
radio input "false"
radio input "true"
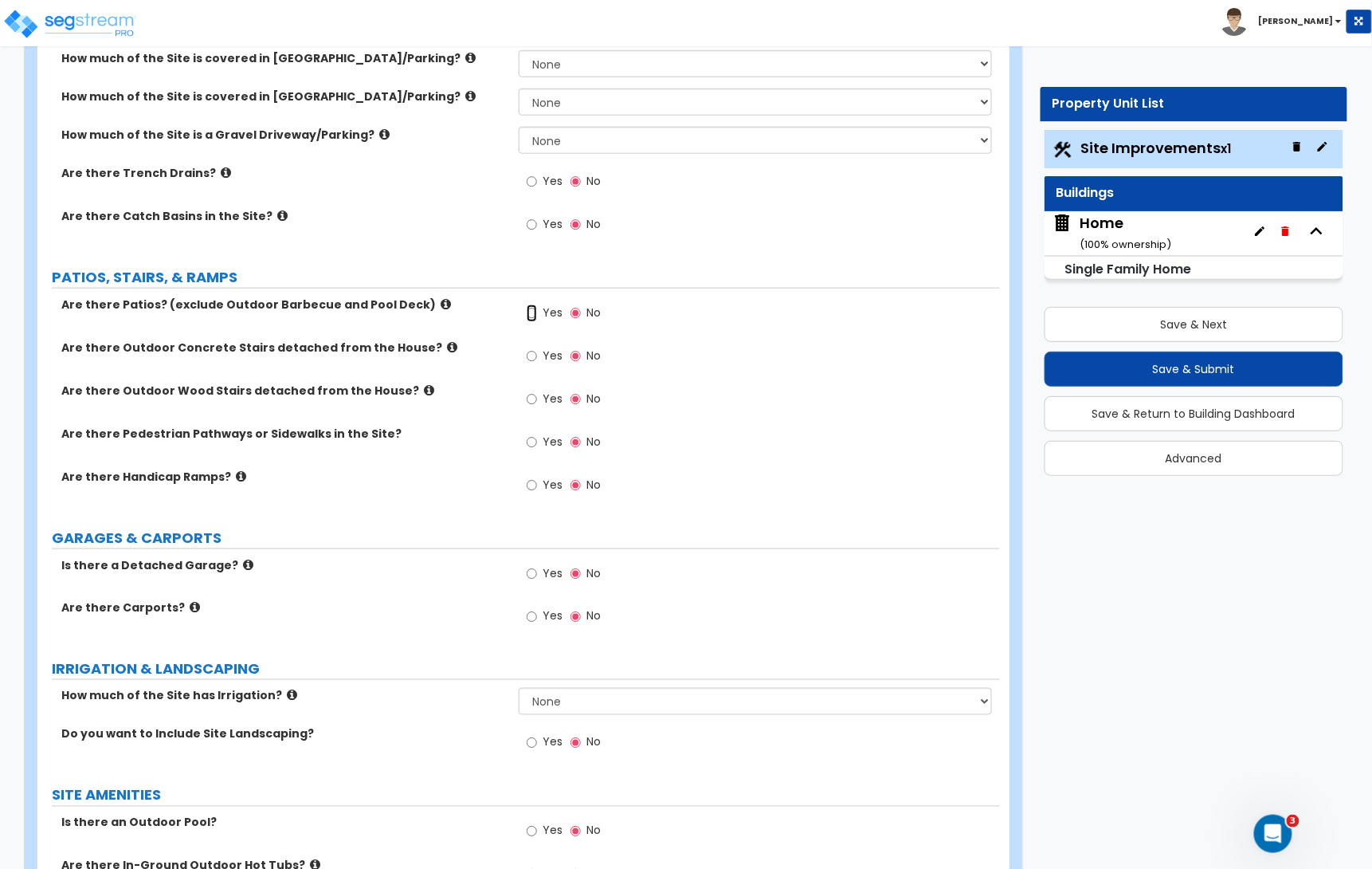
click at [527, 305] on input "Yes" at bounding box center [531, 313] width 10 height 18
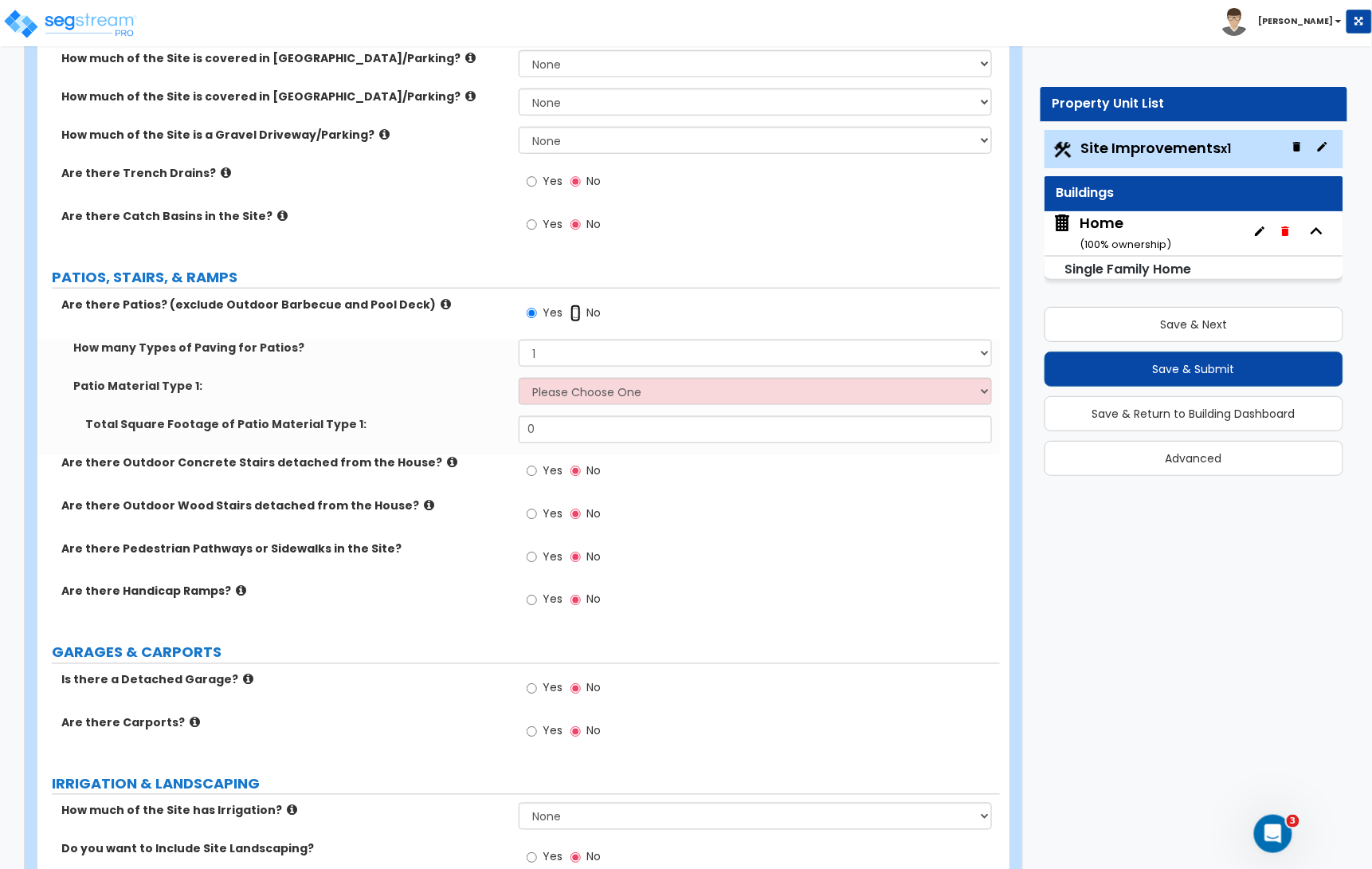
click at [571, 305] on input "No" at bounding box center [576, 313] width 10 height 18
radio input "false"
radio input "true"
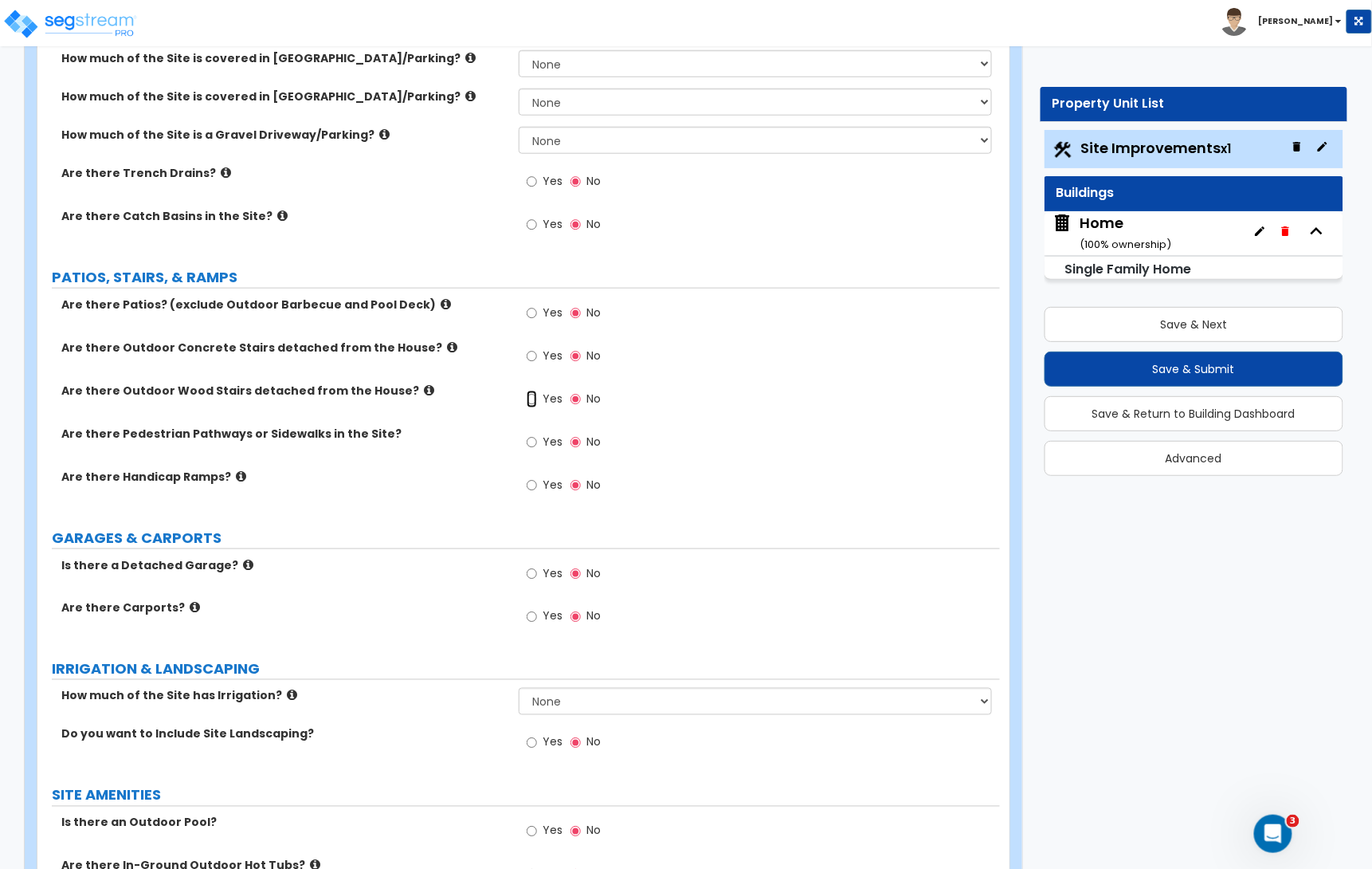
click at [533, 400] on input "Yes" at bounding box center [531, 399] width 10 height 18
radio input "true"
click at [533, 400] on input "Yes" at bounding box center [531, 399] width 10 height 18
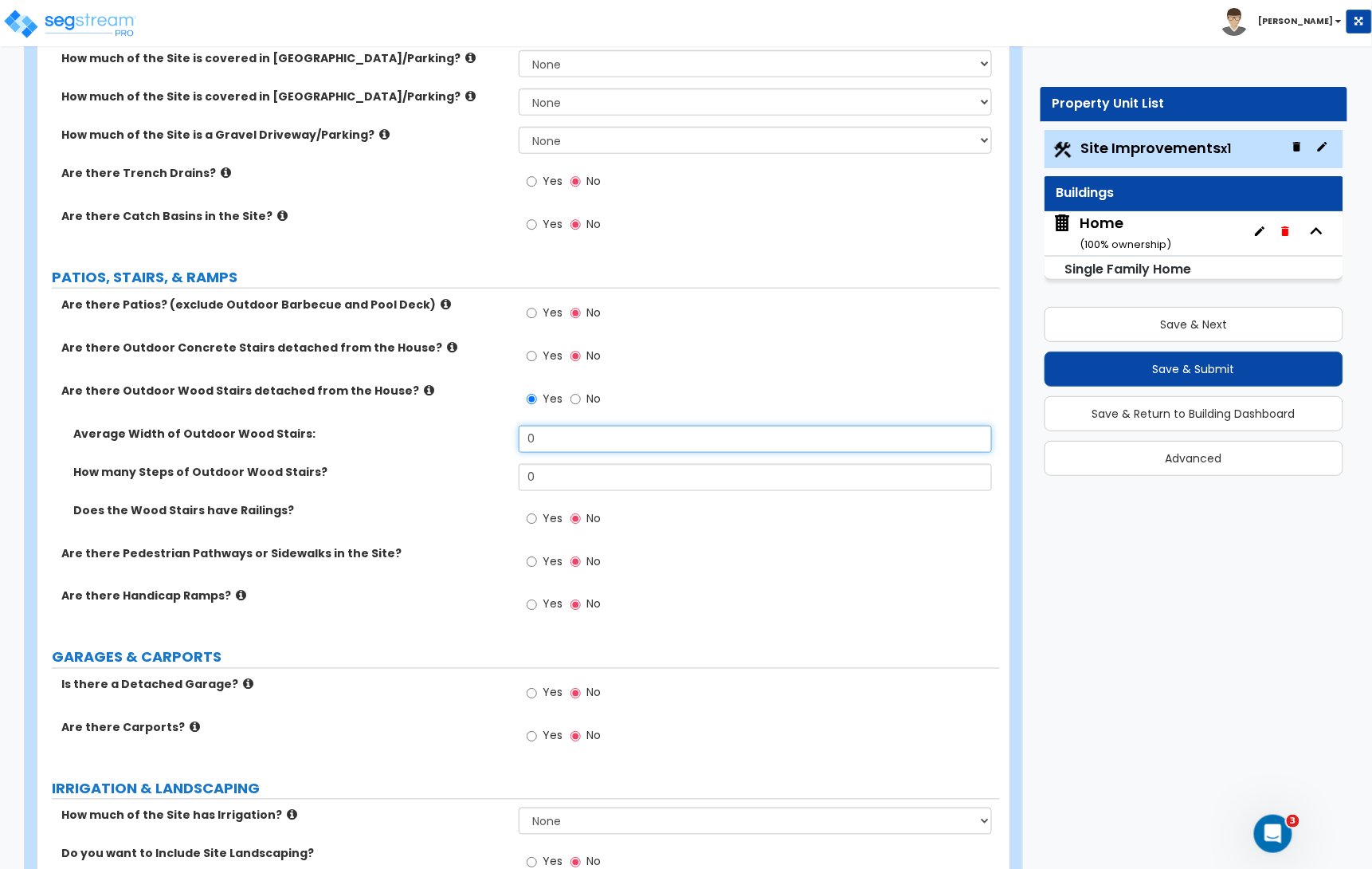
click at [548, 438] on input "0" at bounding box center [755, 438] width 473 height 27
type input "8"
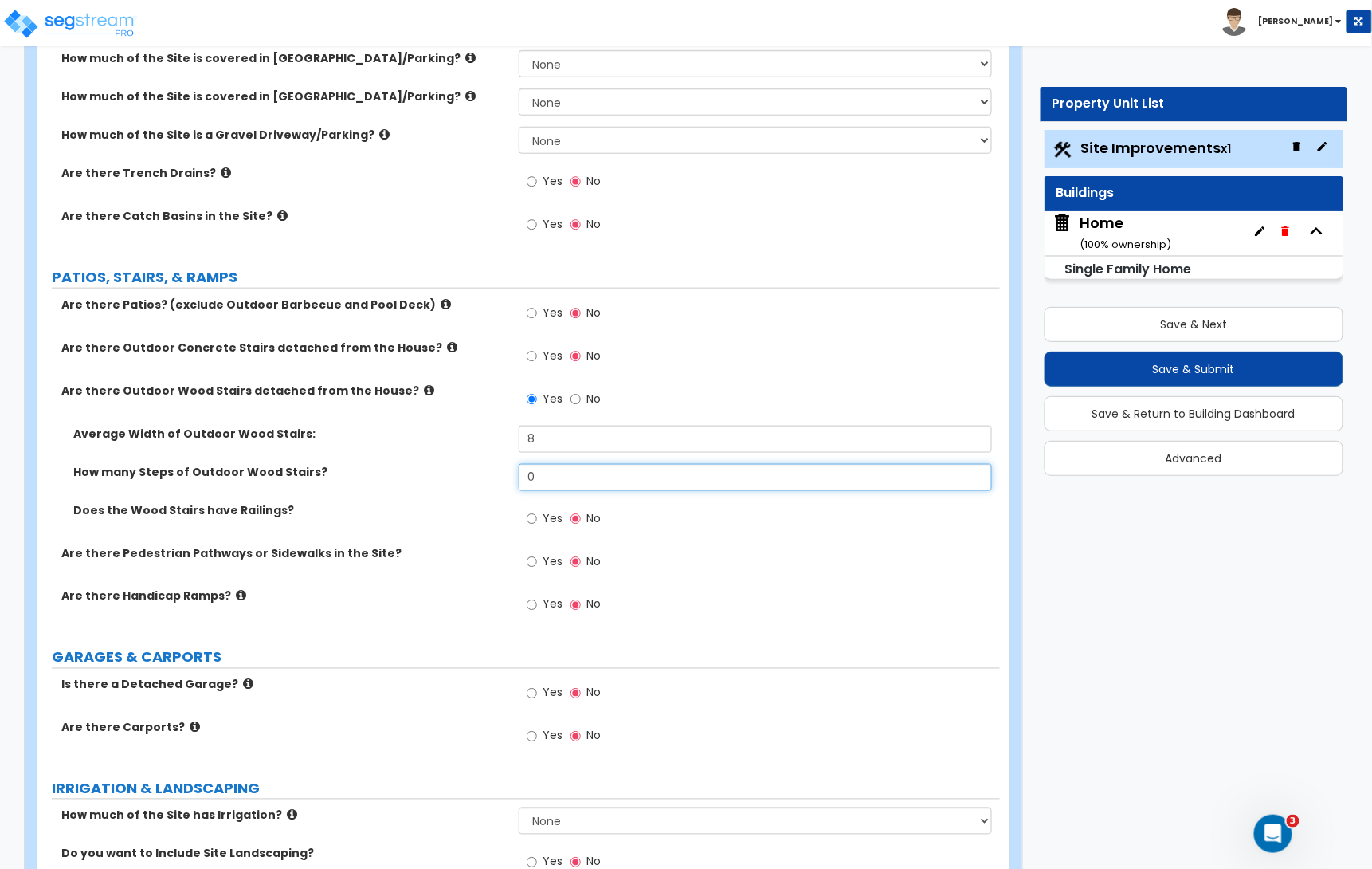
click at [542, 481] on input "0" at bounding box center [755, 477] width 473 height 27
type input "4"
click at [535, 562] on input "Yes" at bounding box center [531, 561] width 10 height 18
radio input "true"
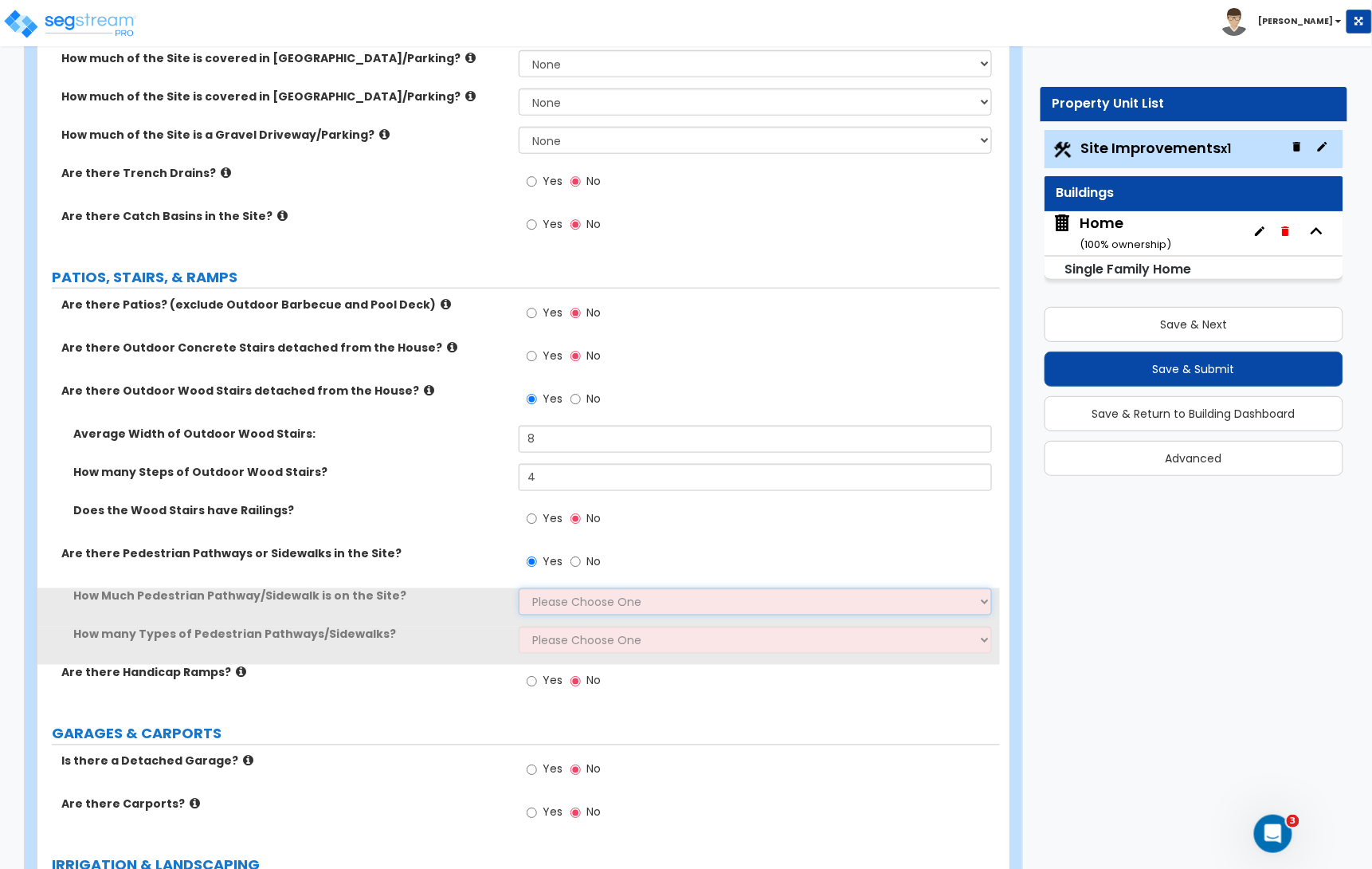
click at [560, 596] on select "Please Choose One I Don't Know, Please Estimate For Me Enter Linear Footage" at bounding box center [755, 601] width 473 height 27
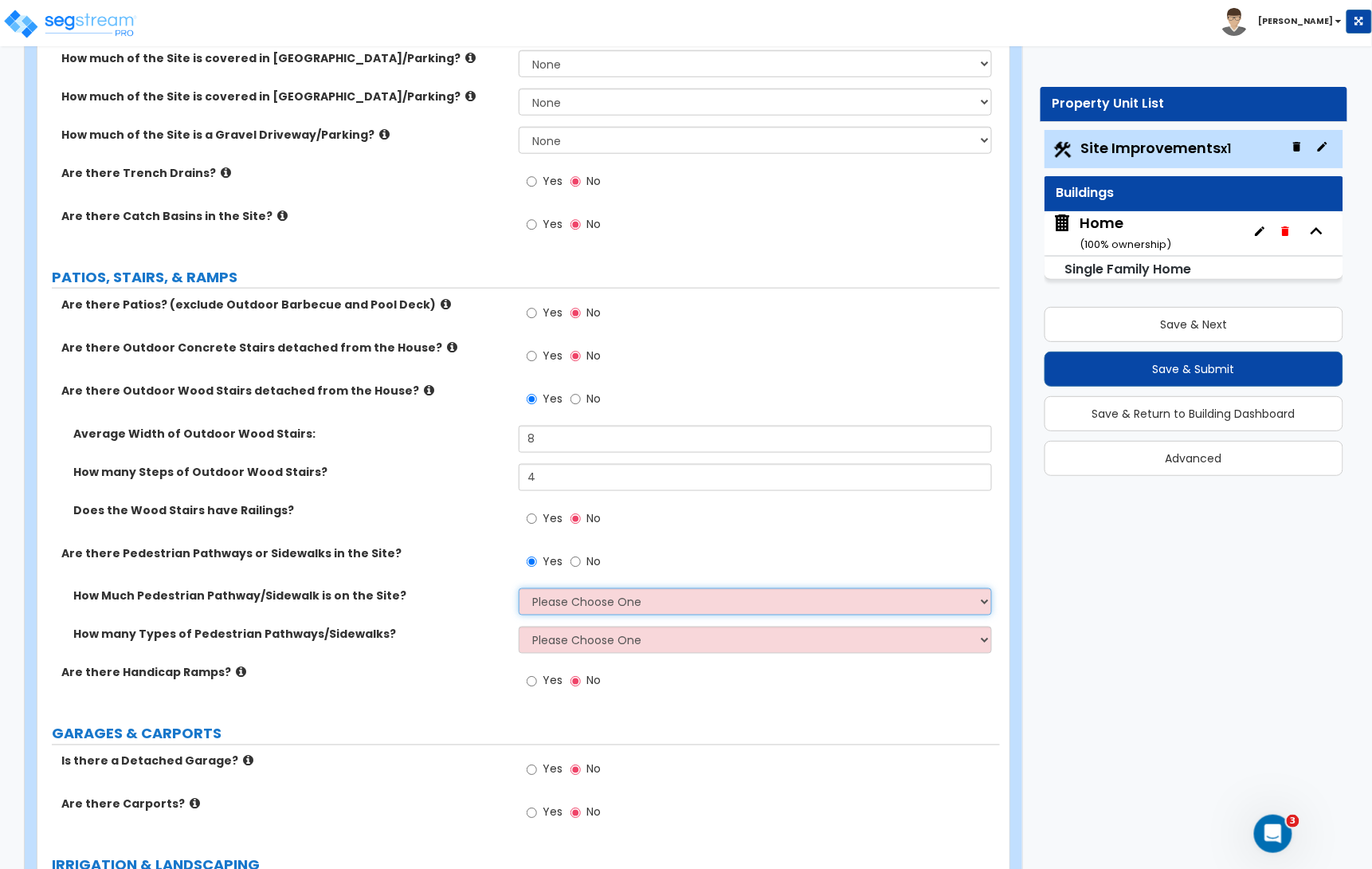
select select "2"
click at [519, 590] on select "Please Choose One I Don't Know, Please Estimate For Me Enter Linear Footage" at bounding box center [755, 601] width 473 height 27
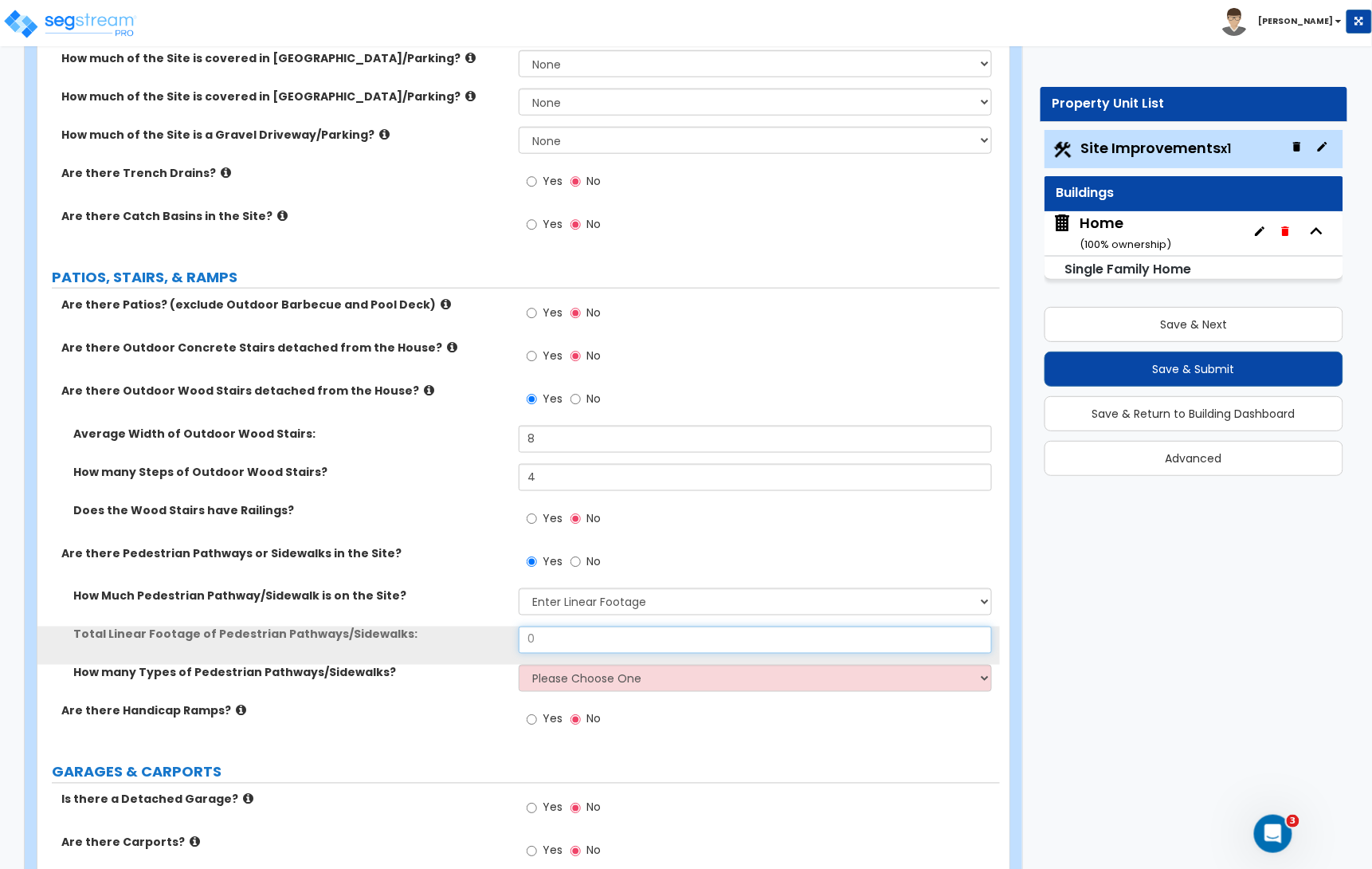
click at [545, 640] on input "0" at bounding box center [755, 640] width 473 height 27
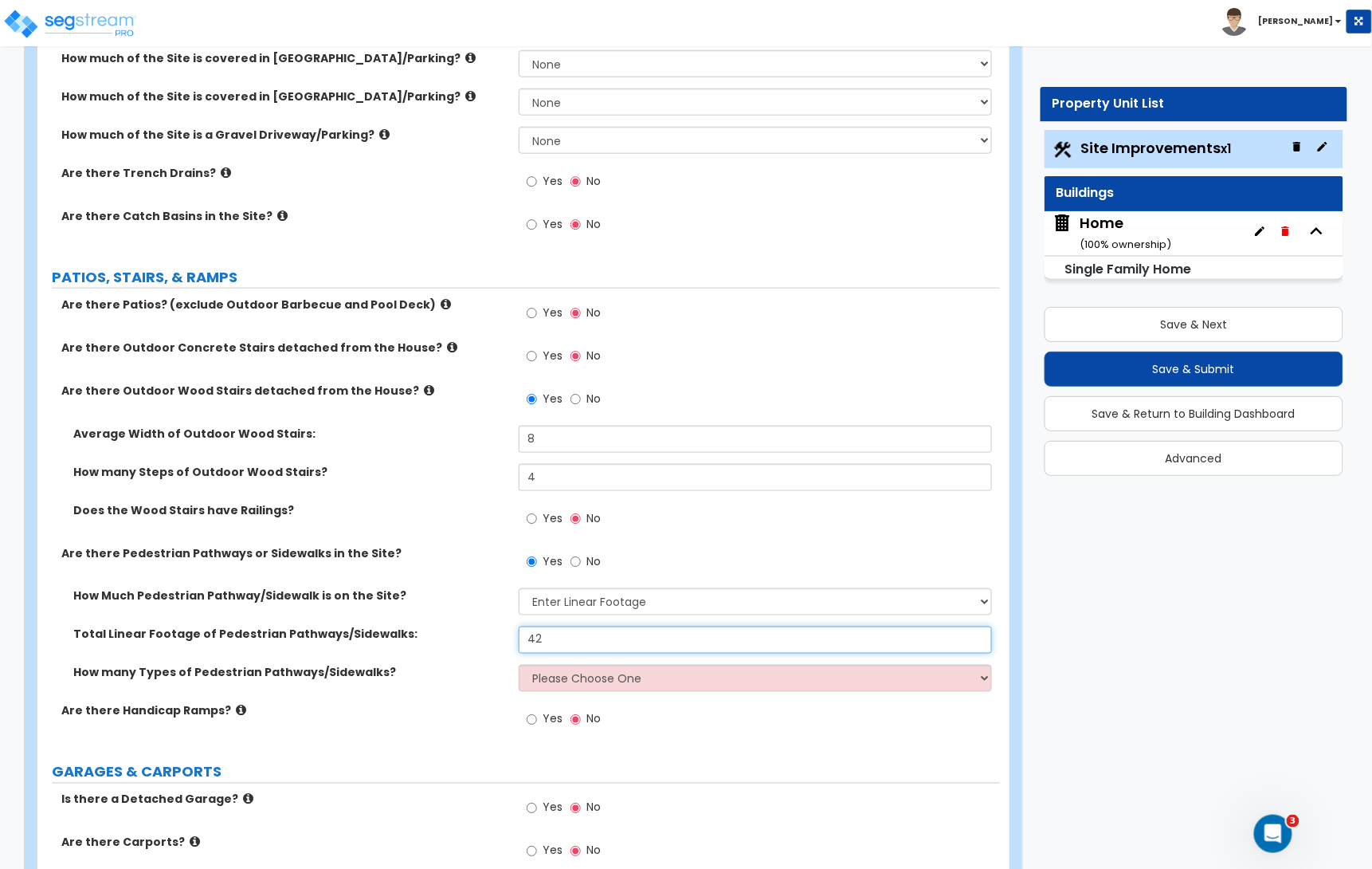
type input "42"
click at [605, 687] on select "Please Choose One 1 2 3" at bounding box center [755, 678] width 473 height 27
select select "1"
click at [519, 666] on select "Please Choose One 1 2 3" at bounding box center [755, 678] width 473 height 27
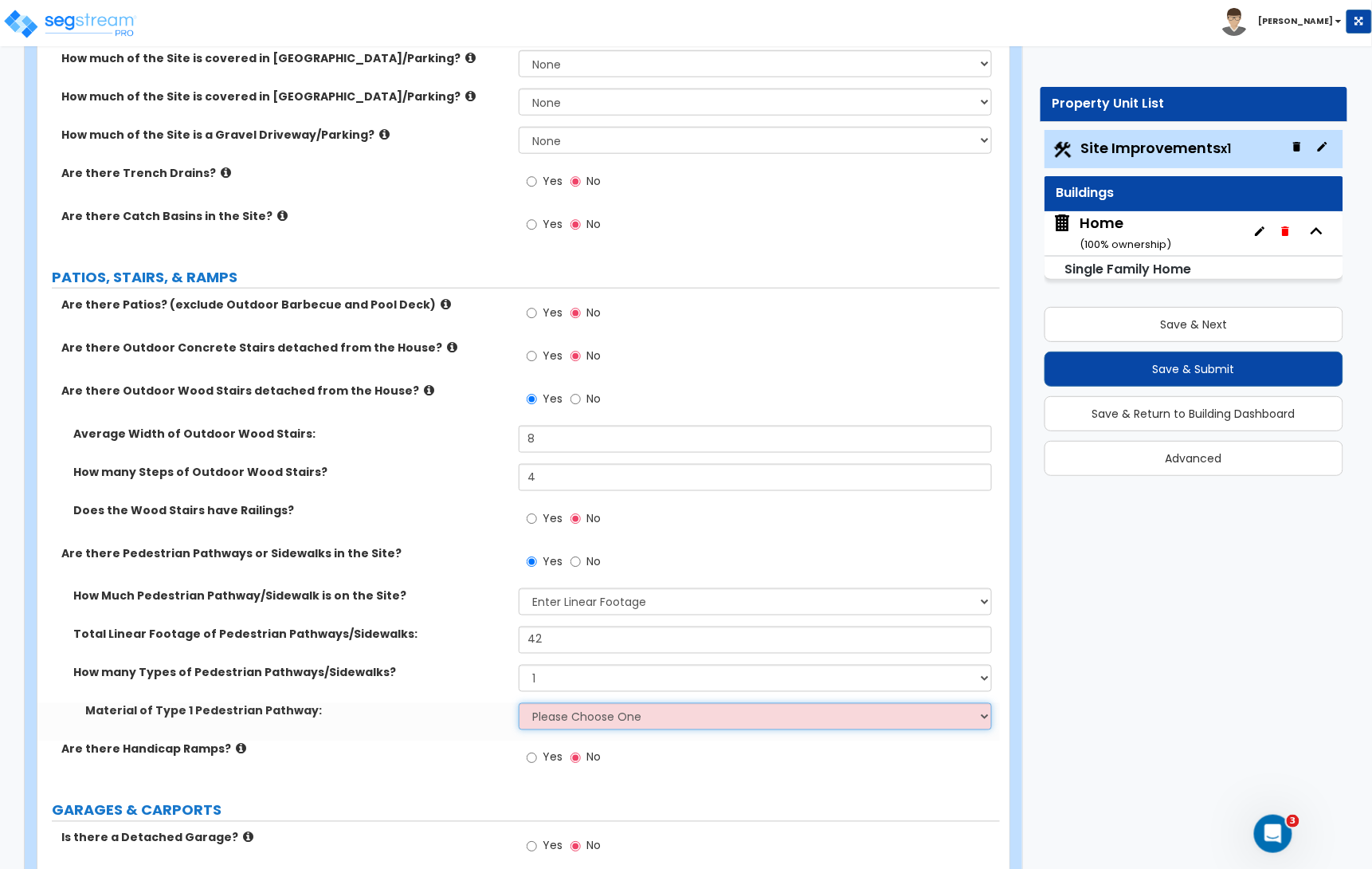
click at [564, 726] on select "Please Choose One Bare Concrete Stamped Concrete Brick Pavers Stone Pavers Wood…" at bounding box center [755, 716] width 473 height 27
select select "1"
click at [519, 704] on select "Please Choose One Bare Concrete Stamped Concrete Brick Pavers Stone Pavers Wood…" at bounding box center [755, 716] width 473 height 27
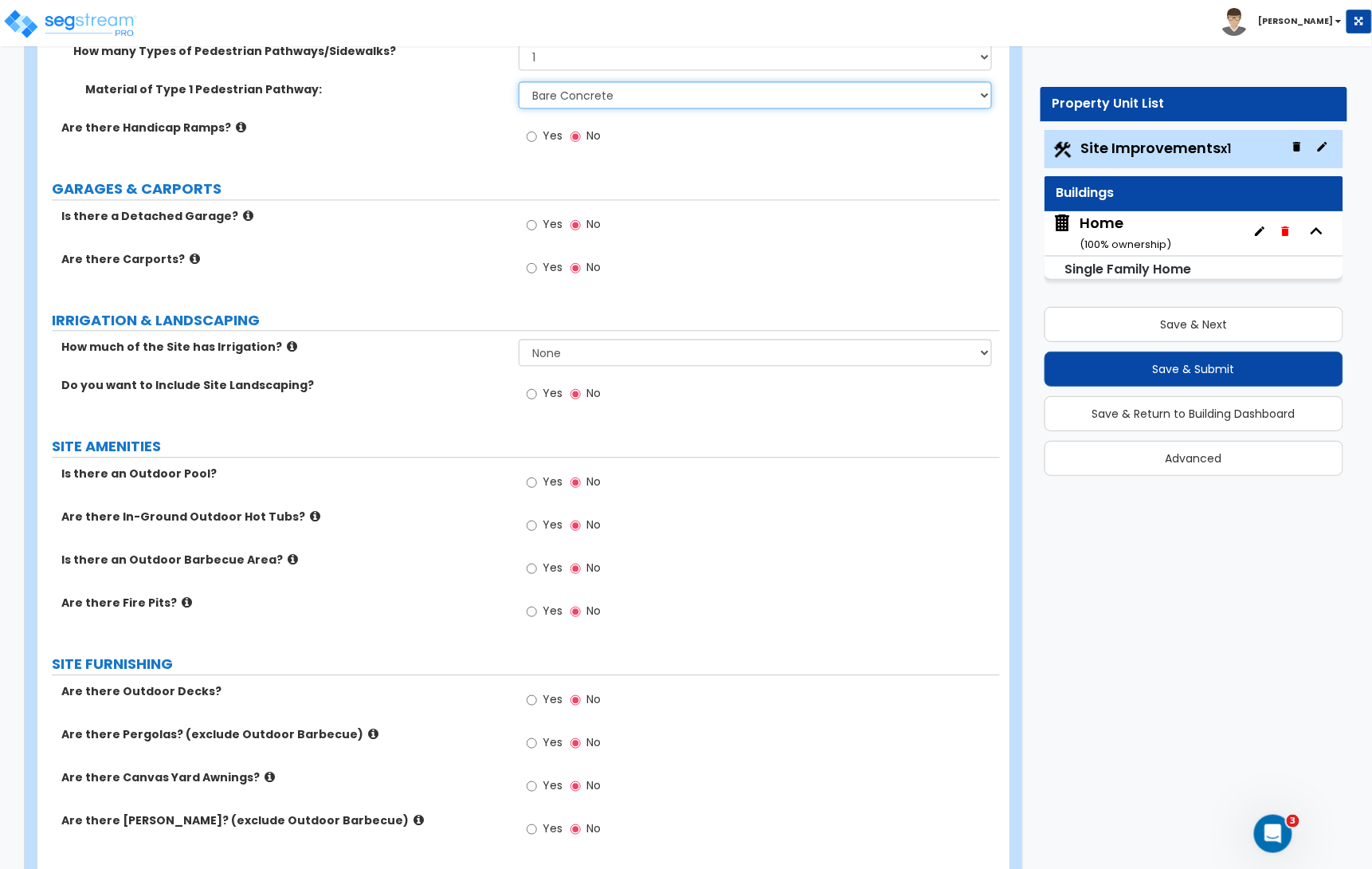
scroll to position [1084, 0]
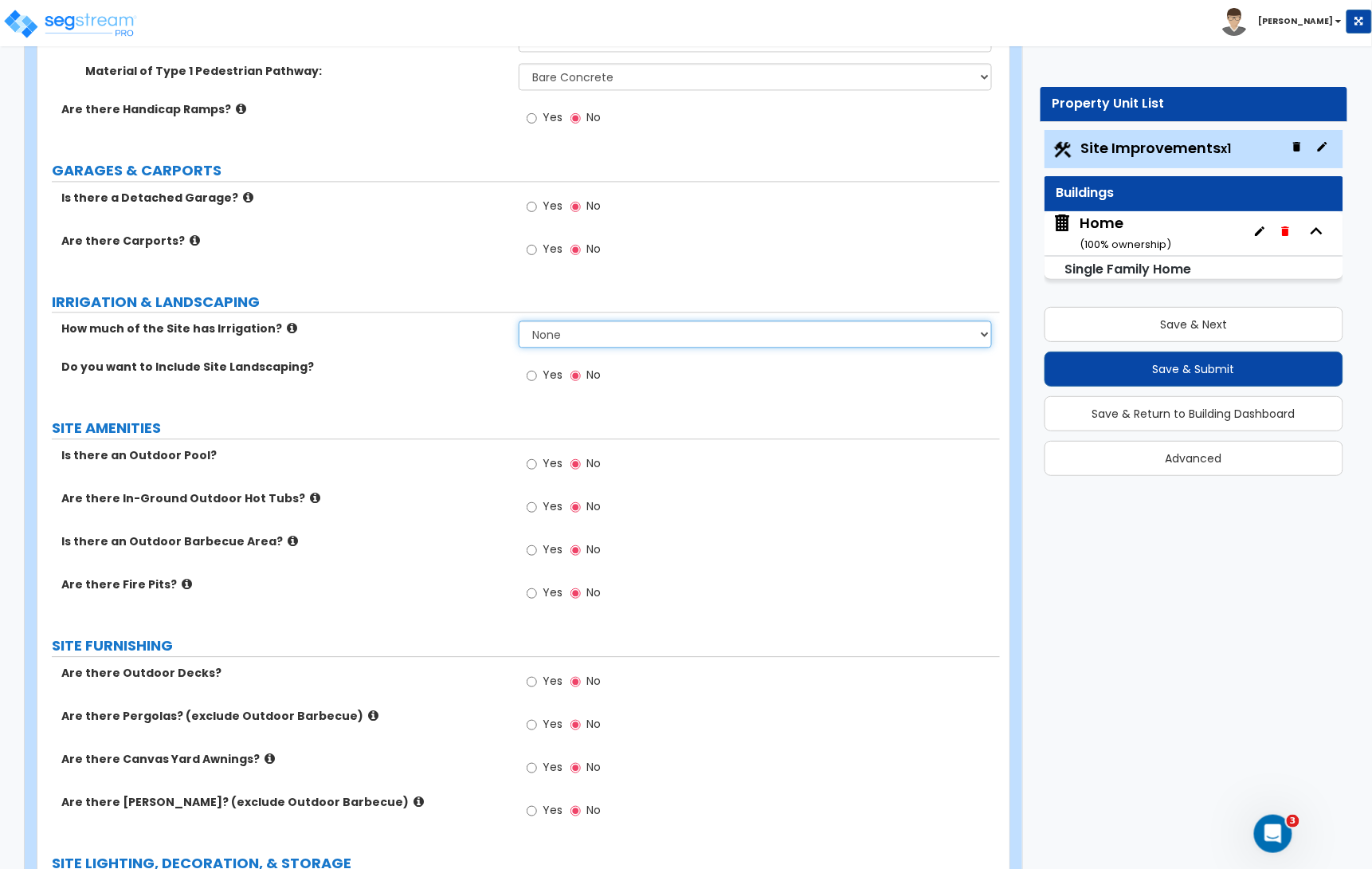
click at [551, 340] on select "None I want to Enter an Approximate Percentage I want to Enter the Square Foota…" at bounding box center [755, 334] width 473 height 27
select select "2"
click at [519, 323] on select "None I want to Enter an Approximate Percentage I want to Enter the Square Foota…" at bounding box center [755, 334] width 473 height 27
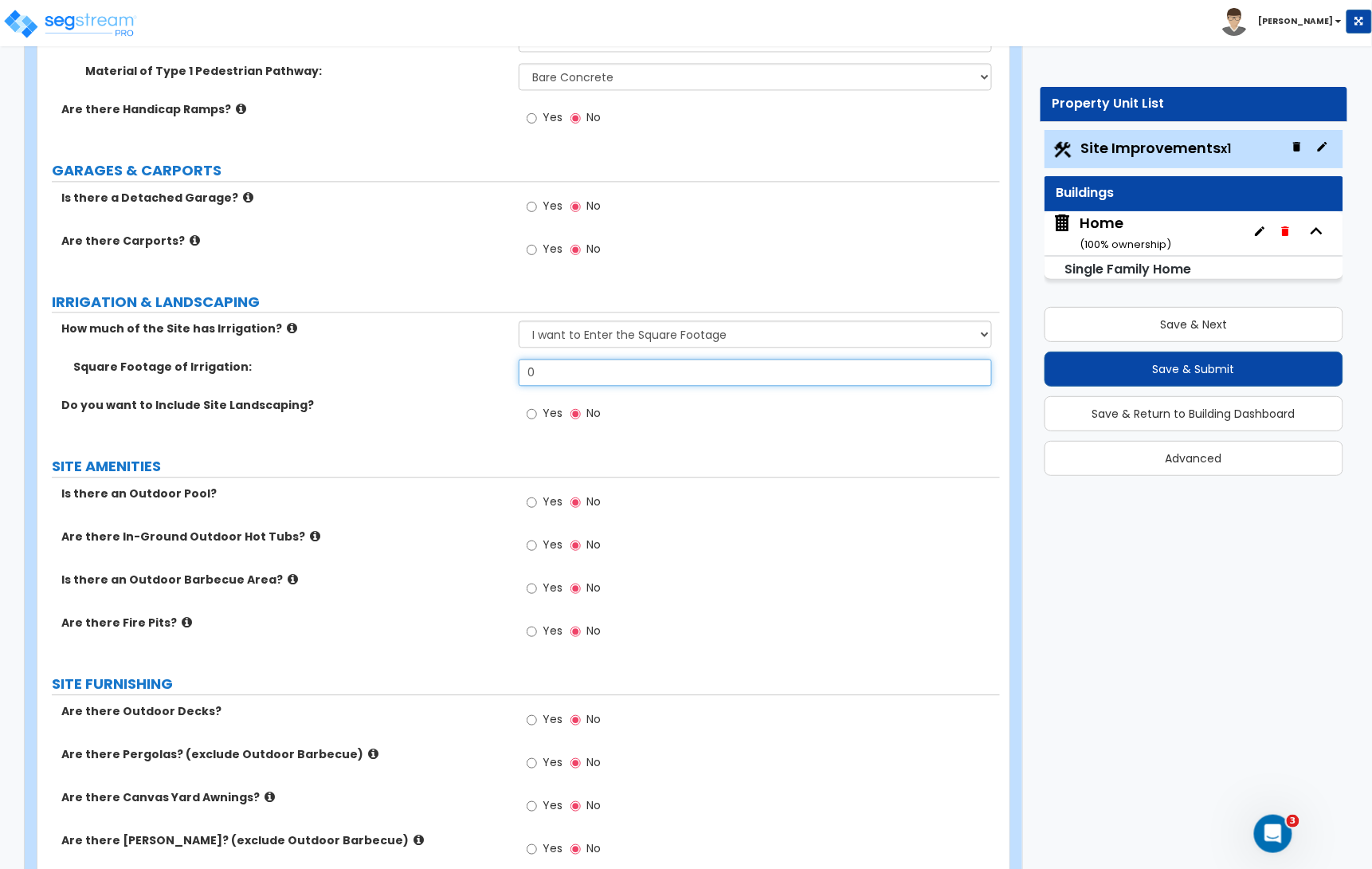
click at [574, 366] on input "0" at bounding box center [755, 371] width 473 height 27
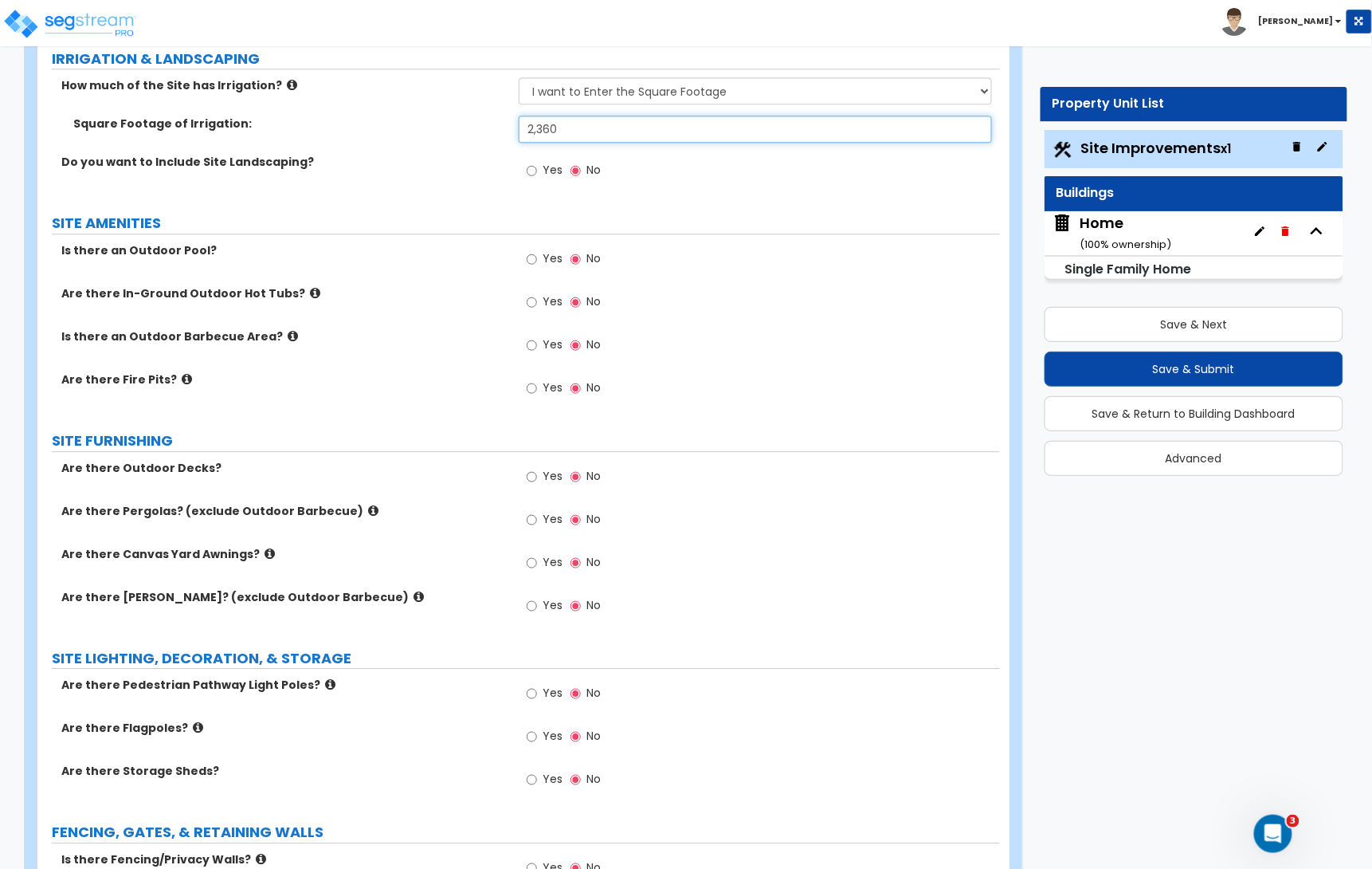
scroll to position [1330, 0]
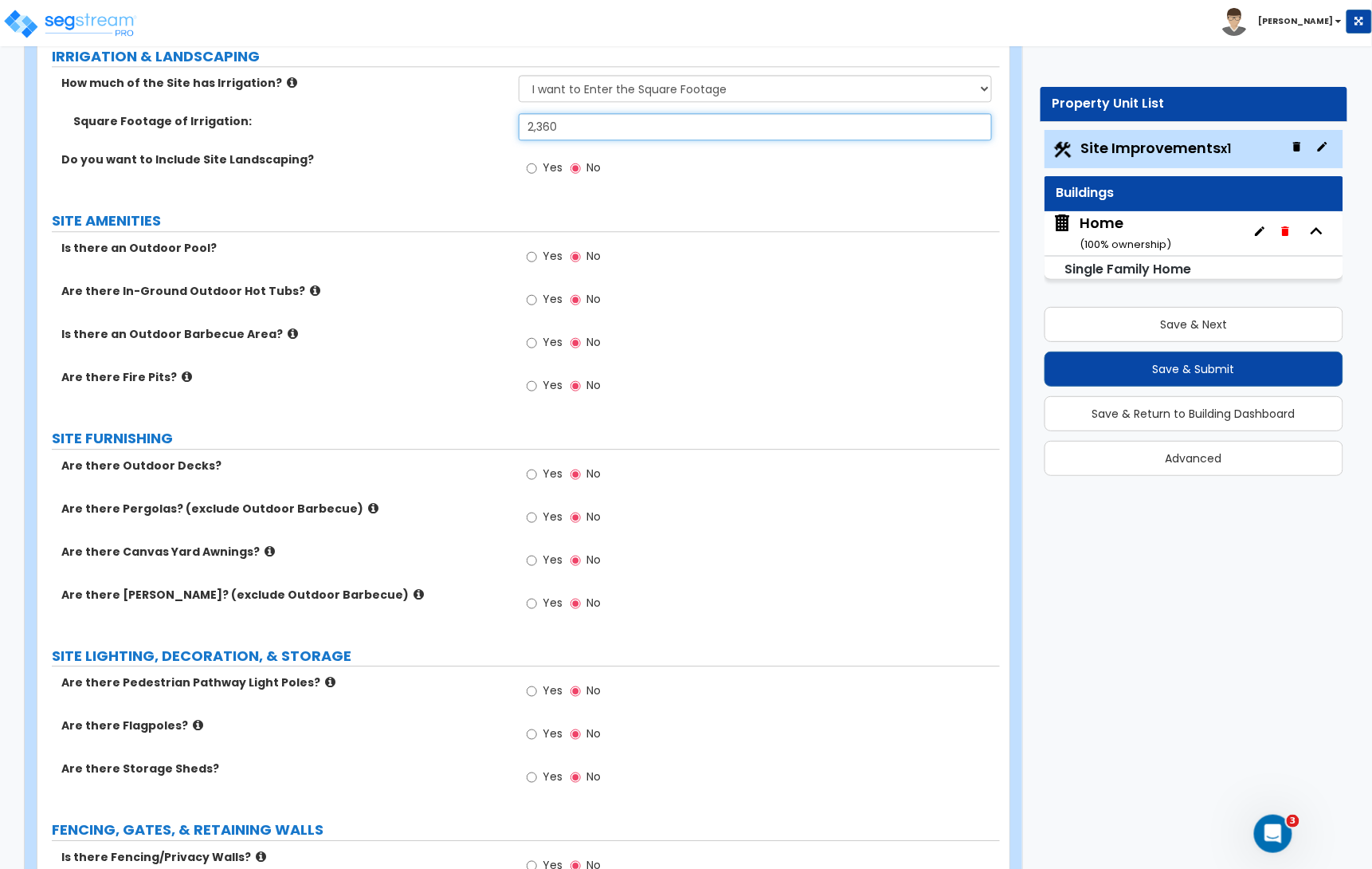
type input "2,360"
click at [531, 345] on input "Yes" at bounding box center [531, 342] width 10 height 18
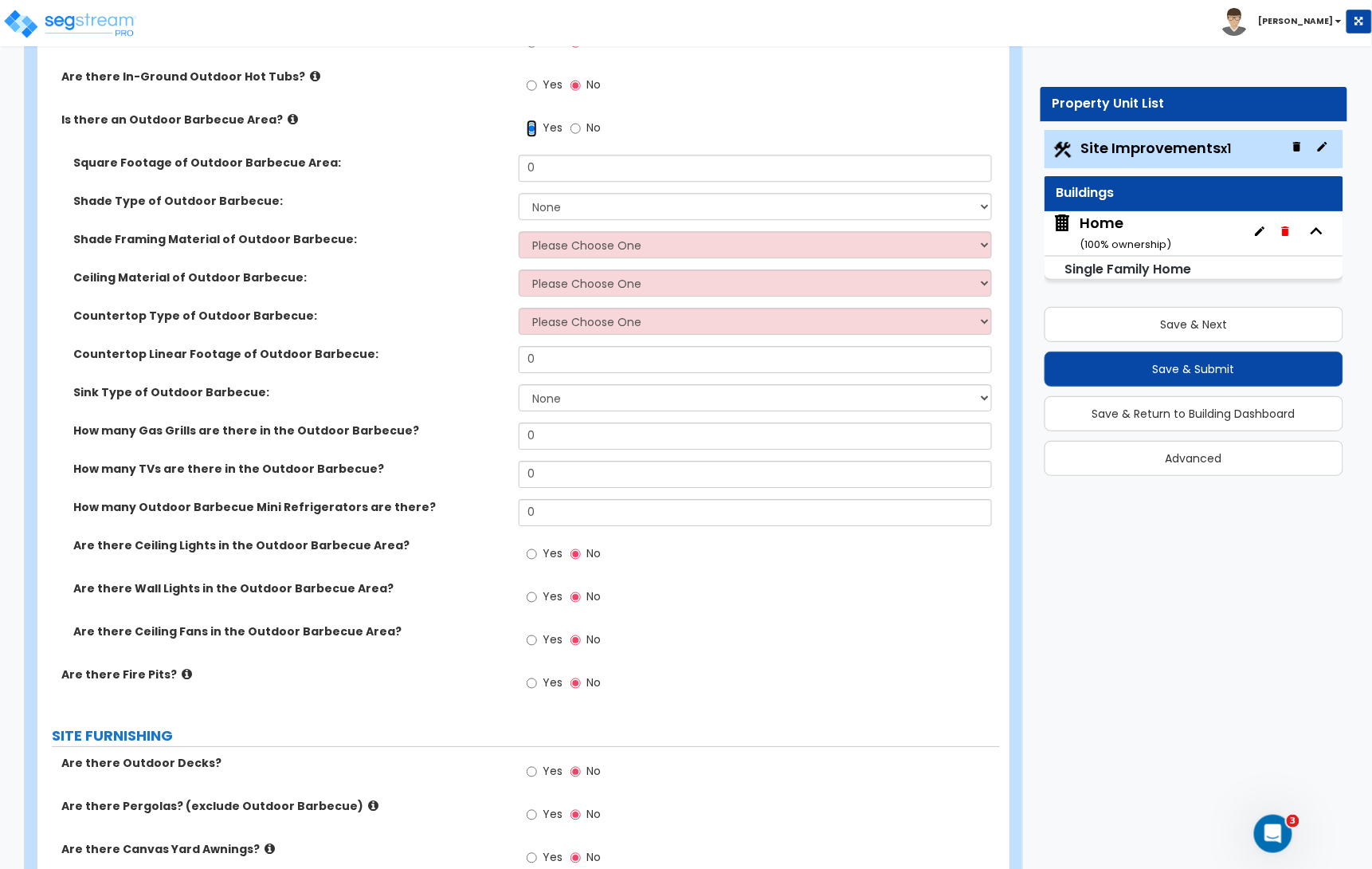
scroll to position [1547, 0]
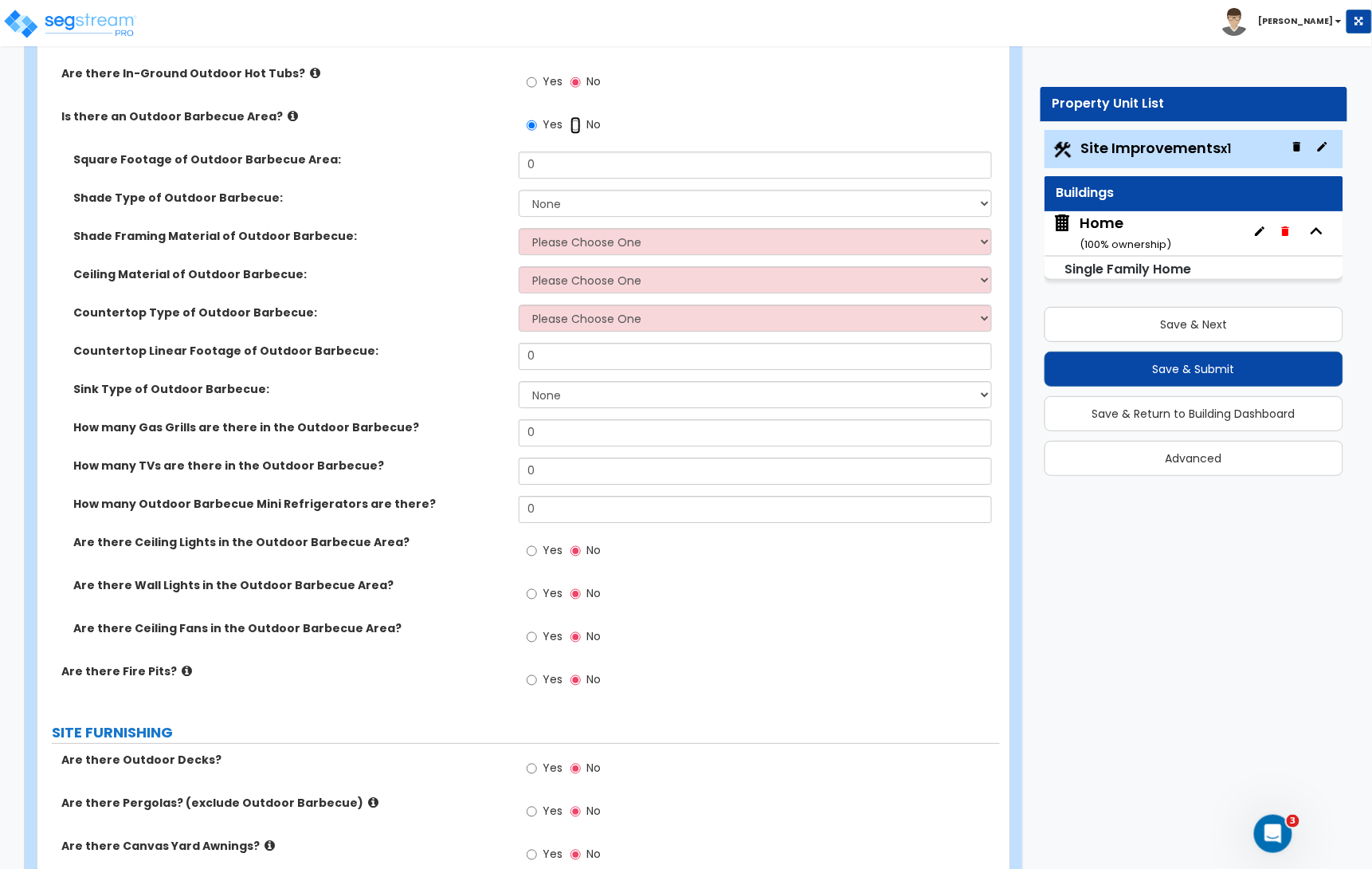
click at [579, 126] on input "No" at bounding box center [576, 125] width 10 height 18
radio input "false"
radio input "true"
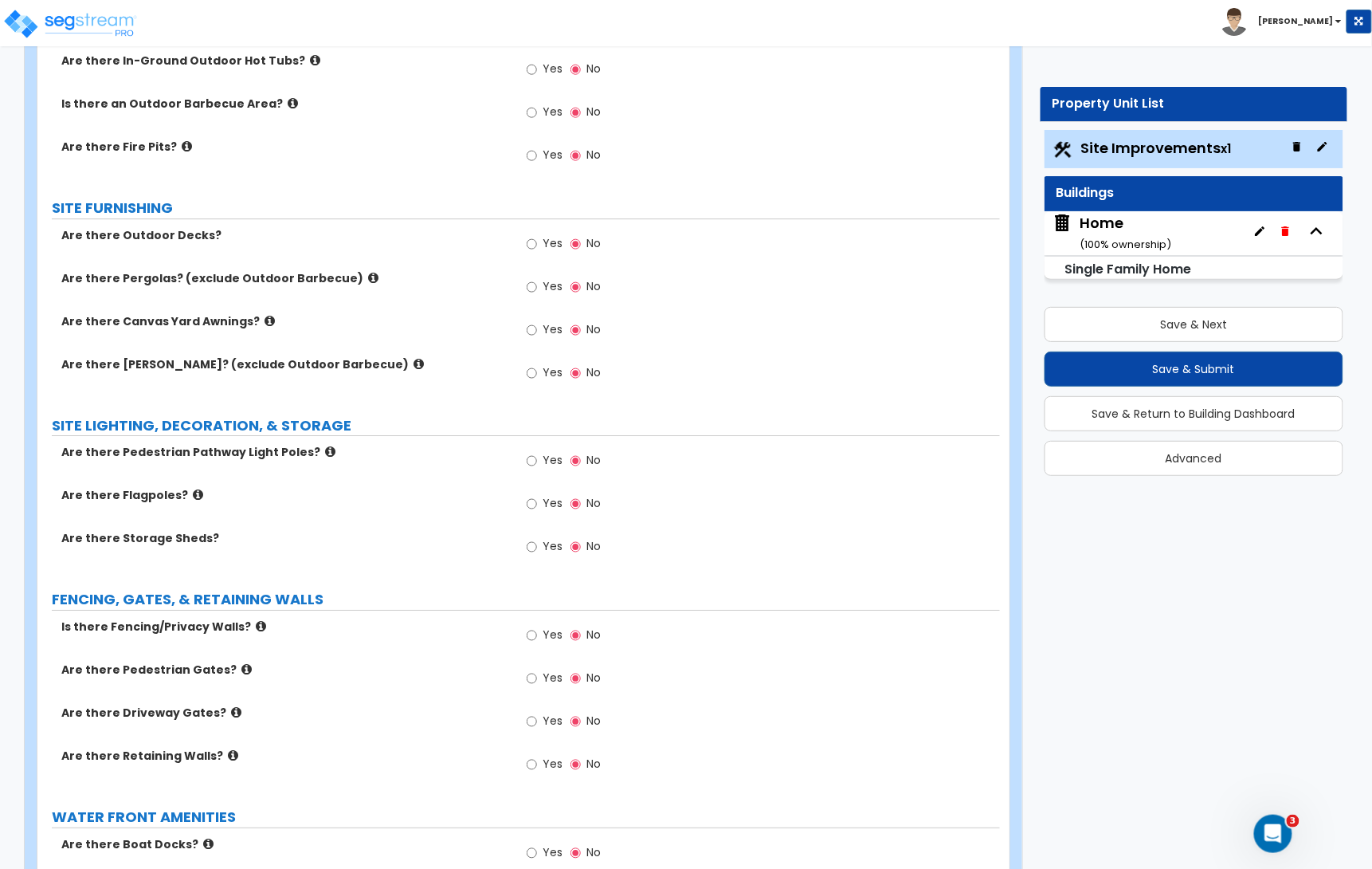
scroll to position [1563, 0]
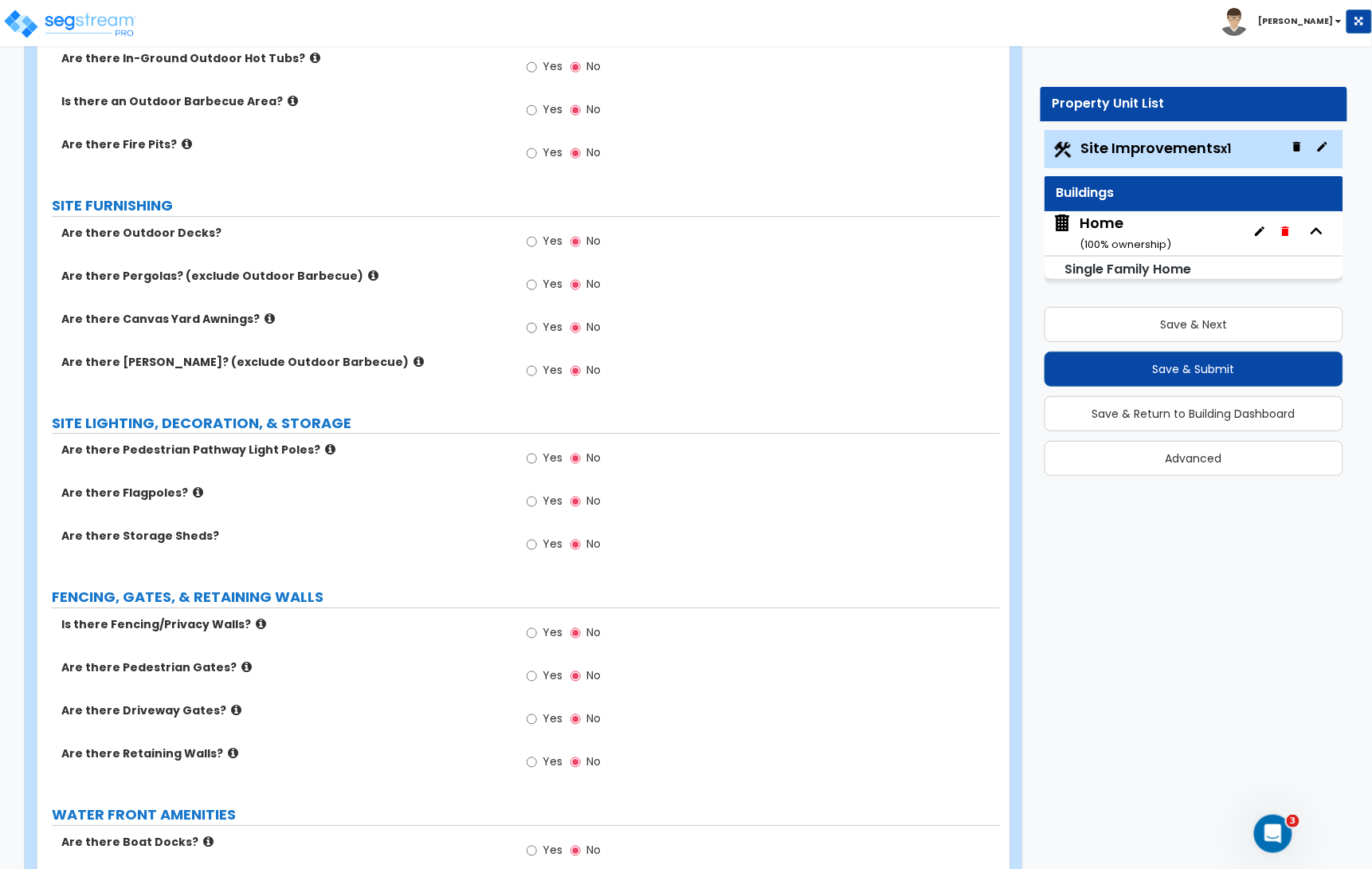
click at [524, 241] on div "Yes No" at bounding box center [564, 243] width 90 height 37
click at [529, 242] on input "Yes" at bounding box center [531, 241] width 10 height 18
radio input "true"
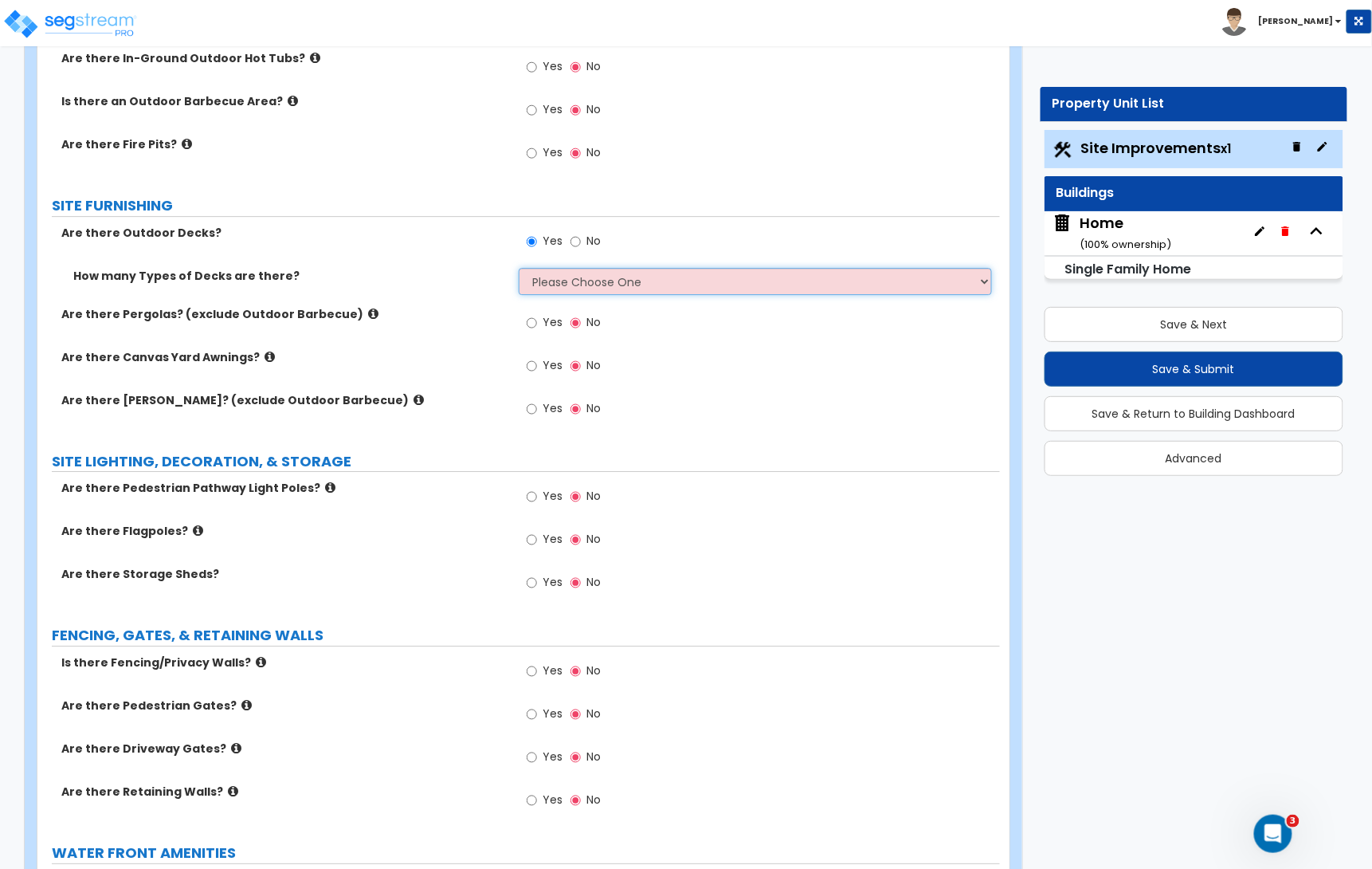
click at [559, 289] on select "Please Choose One 1 2 3 4" at bounding box center [755, 281] width 473 height 27
select select "1"
click at [519, 270] on select "Please Choose One 1 2 3 4" at bounding box center [755, 281] width 473 height 27
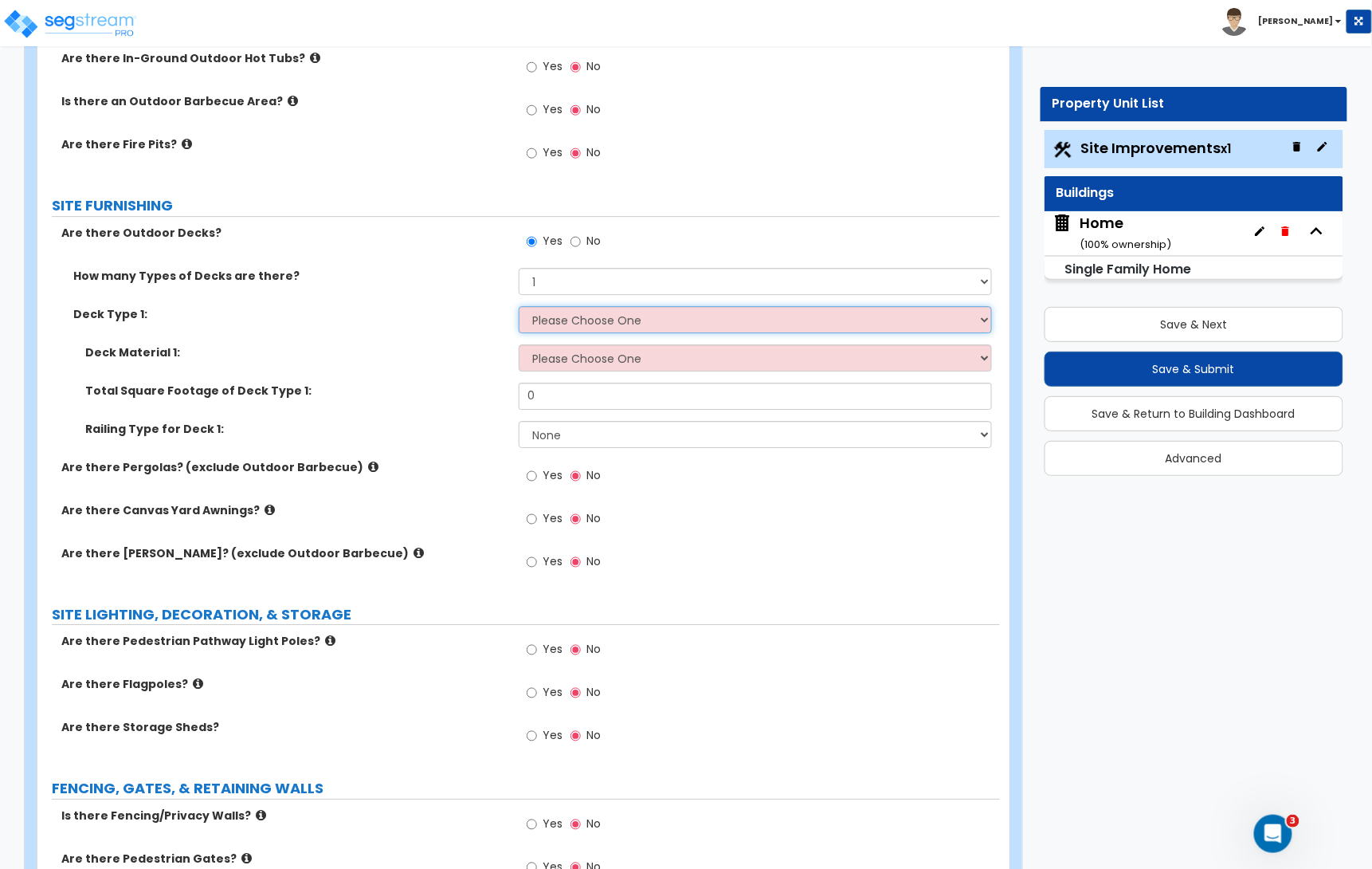
click at [595, 317] on select "Please Choose One Attached to Structure Detached from Structure" at bounding box center [755, 319] width 473 height 27
select select "2"
click at [519, 308] on select "Please Choose One Attached to Structure Detached from Structure" at bounding box center [755, 319] width 473 height 27
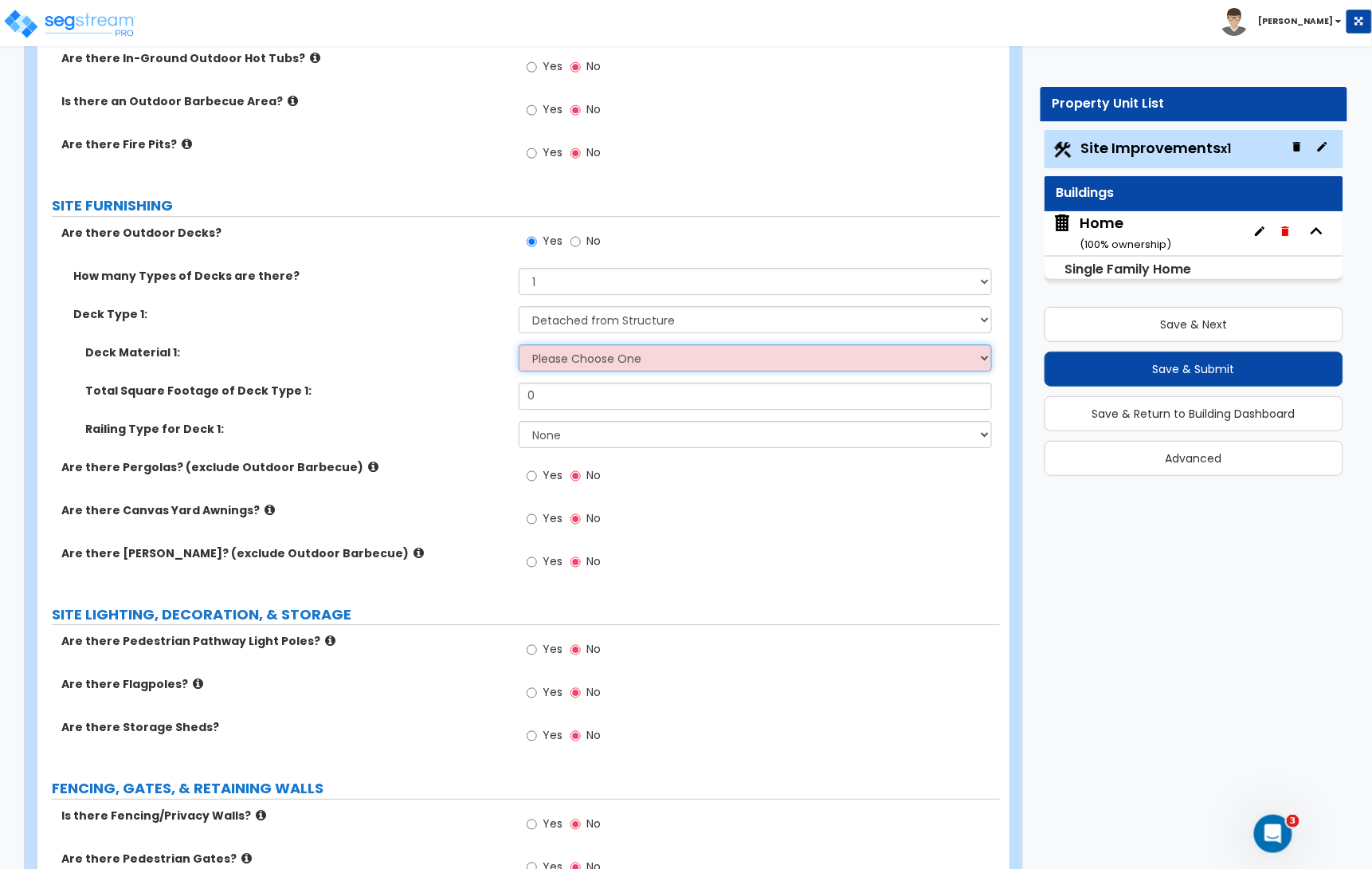
click at [594, 360] on select "Please Choose One Wood Plastic/PVC" at bounding box center [755, 357] width 473 height 27
select select "1"
click at [519, 347] on select "Please Choose One Wood Plastic/PVC" at bounding box center [755, 357] width 473 height 27
click at [571, 401] on input "0" at bounding box center [755, 396] width 473 height 27
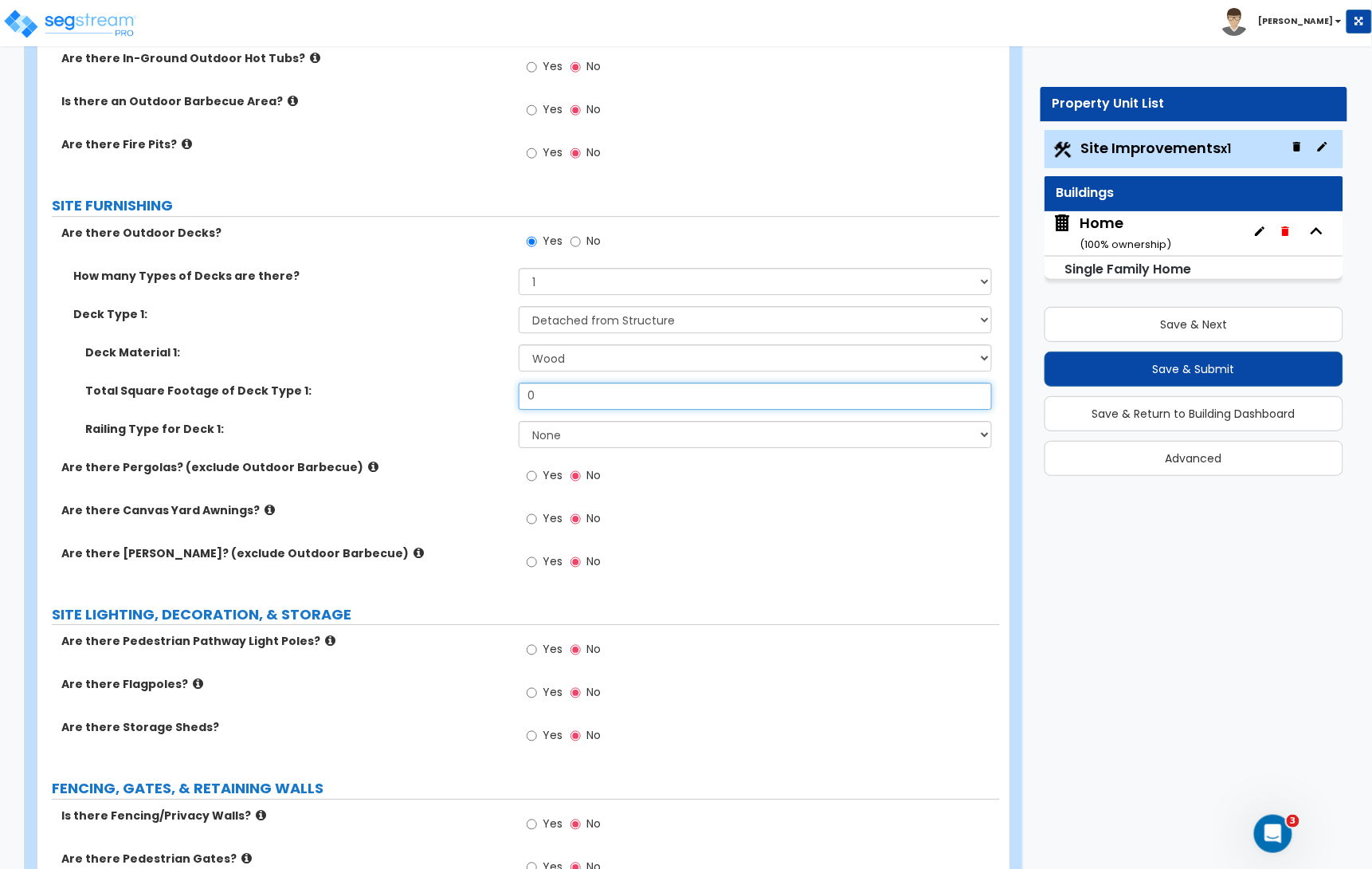
click at [571, 401] on input "0" at bounding box center [755, 396] width 473 height 27
type input "280"
click at [570, 441] on select "None Wood Plastic" at bounding box center [755, 434] width 473 height 27
click at [519, 423] on select "None Wood Plastic" at bounding box center [755, 434] width 473 height 27
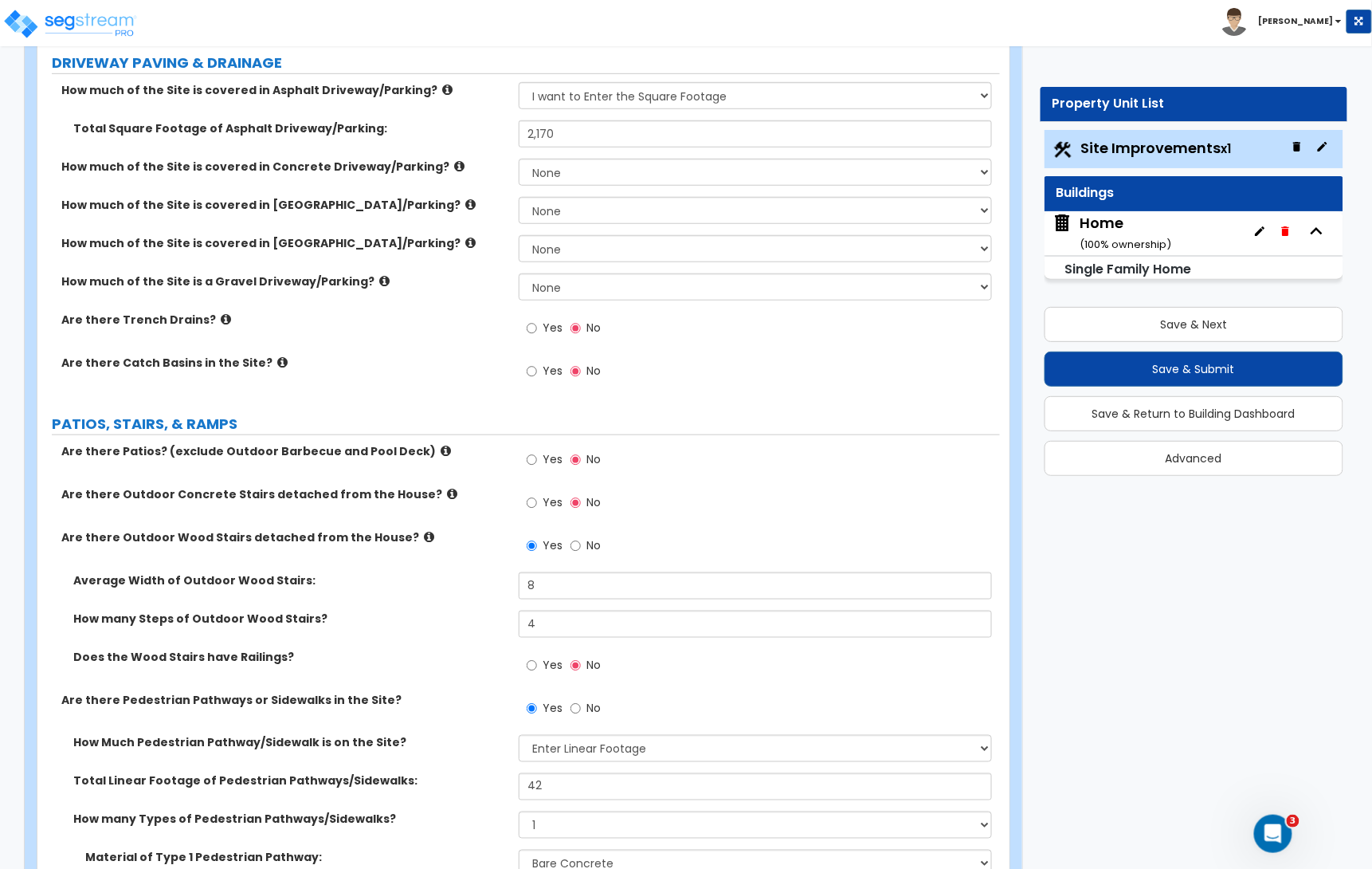
scroll to position [310, 0]
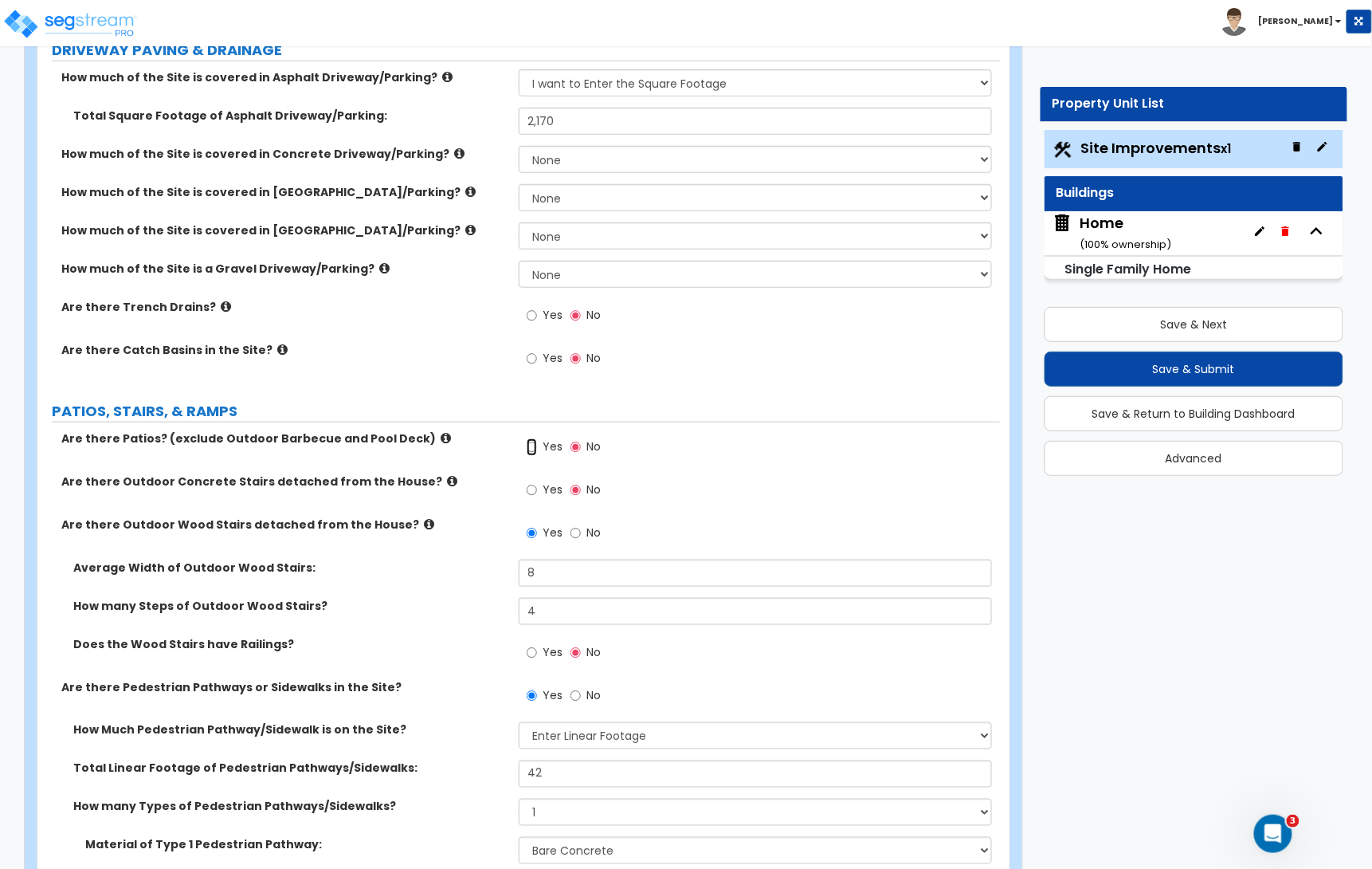
click at [527, 447] on input "Yes" at bounding box center [531, 447] width 10 height 18
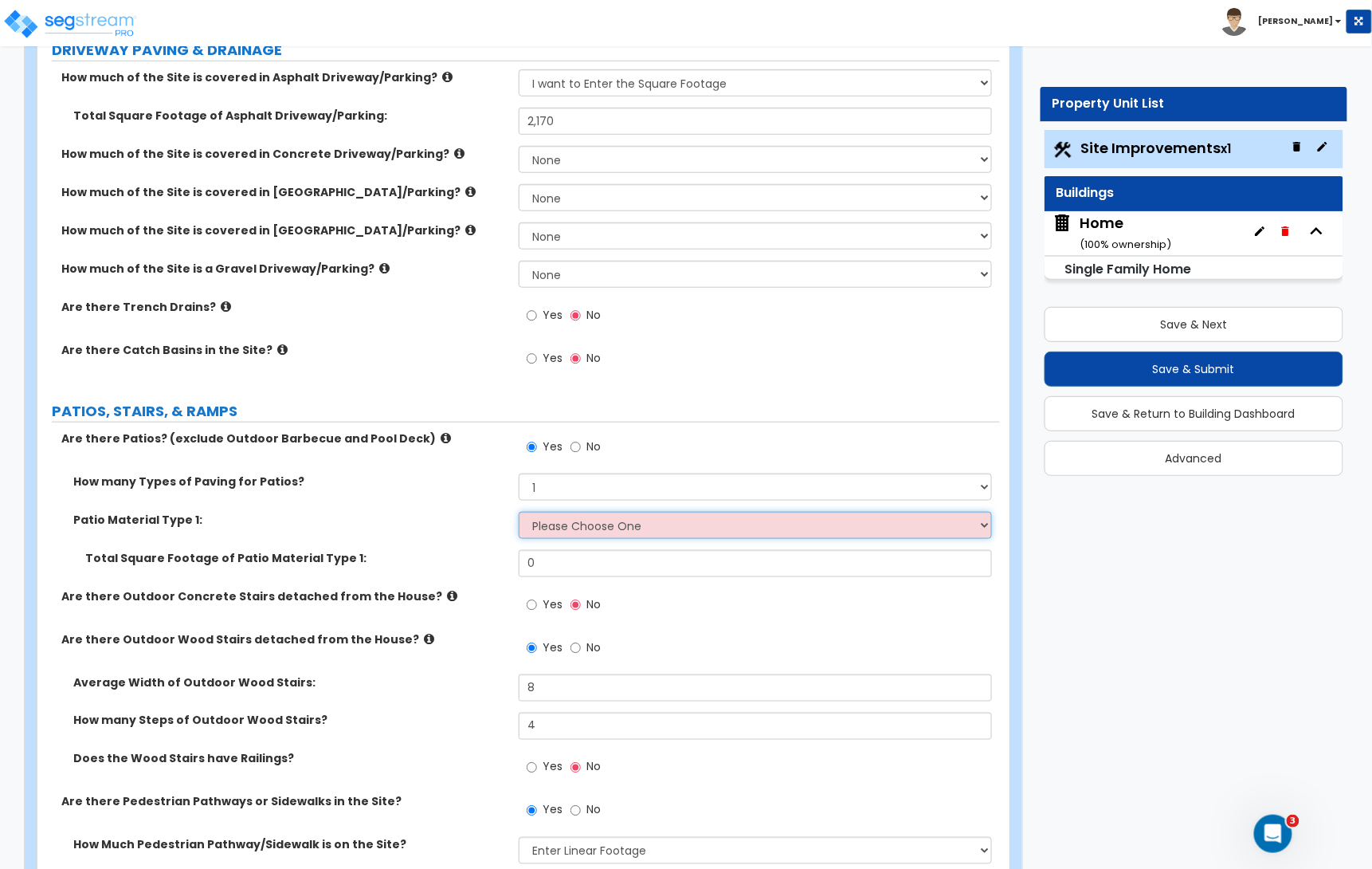
click at [559, 527] on select "Please Choose One Bare Concrete Stamped Concrete Brick Pavers Stone Pavers Tile…" at bounding box center [755, 525] width 473 height 27
click at [576, 448] on input "No" at bounding box center [576, 447] width 10 height 18
radio input "false"
radio input "true"
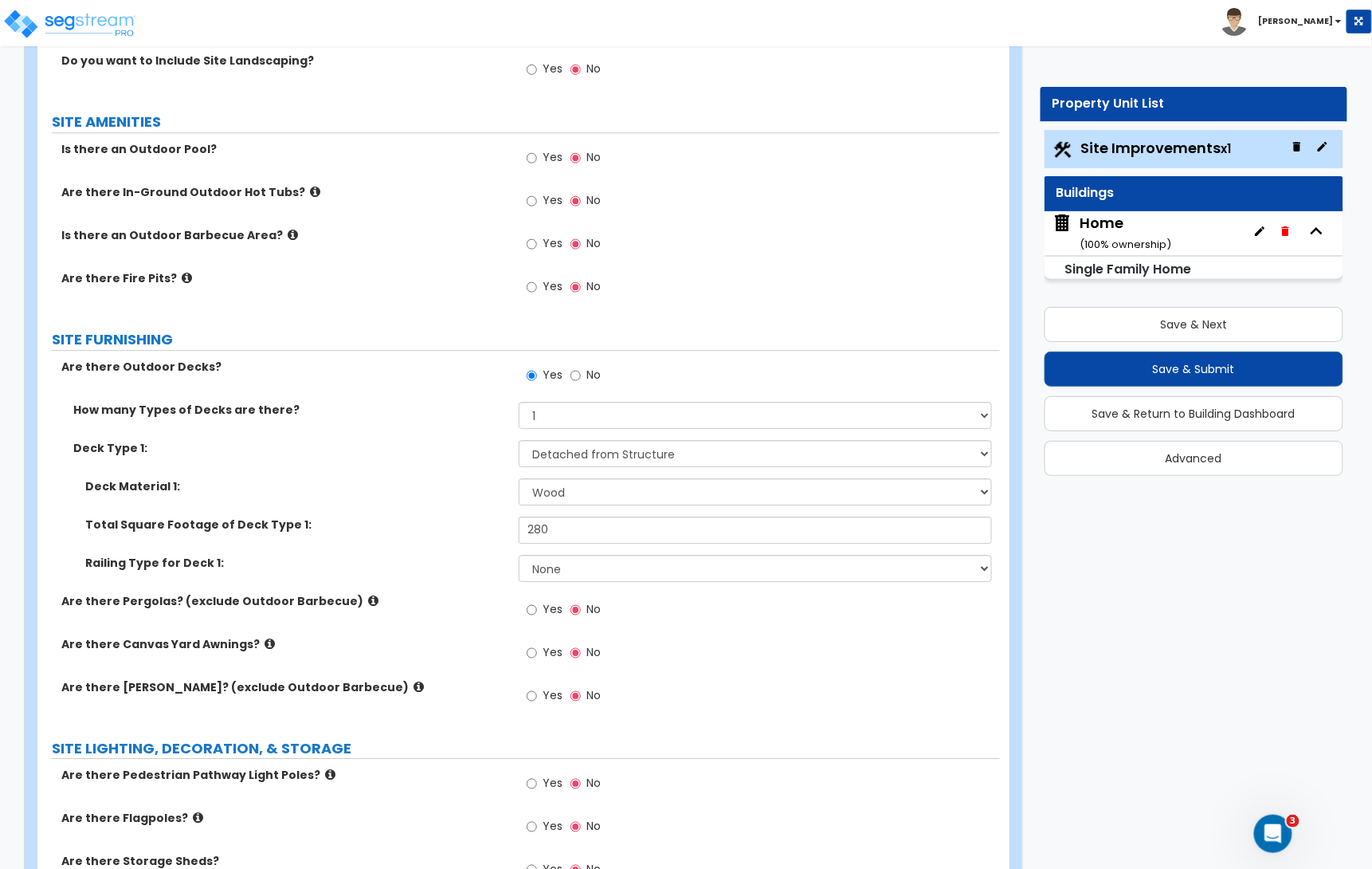
scroll to position [1438, 0]
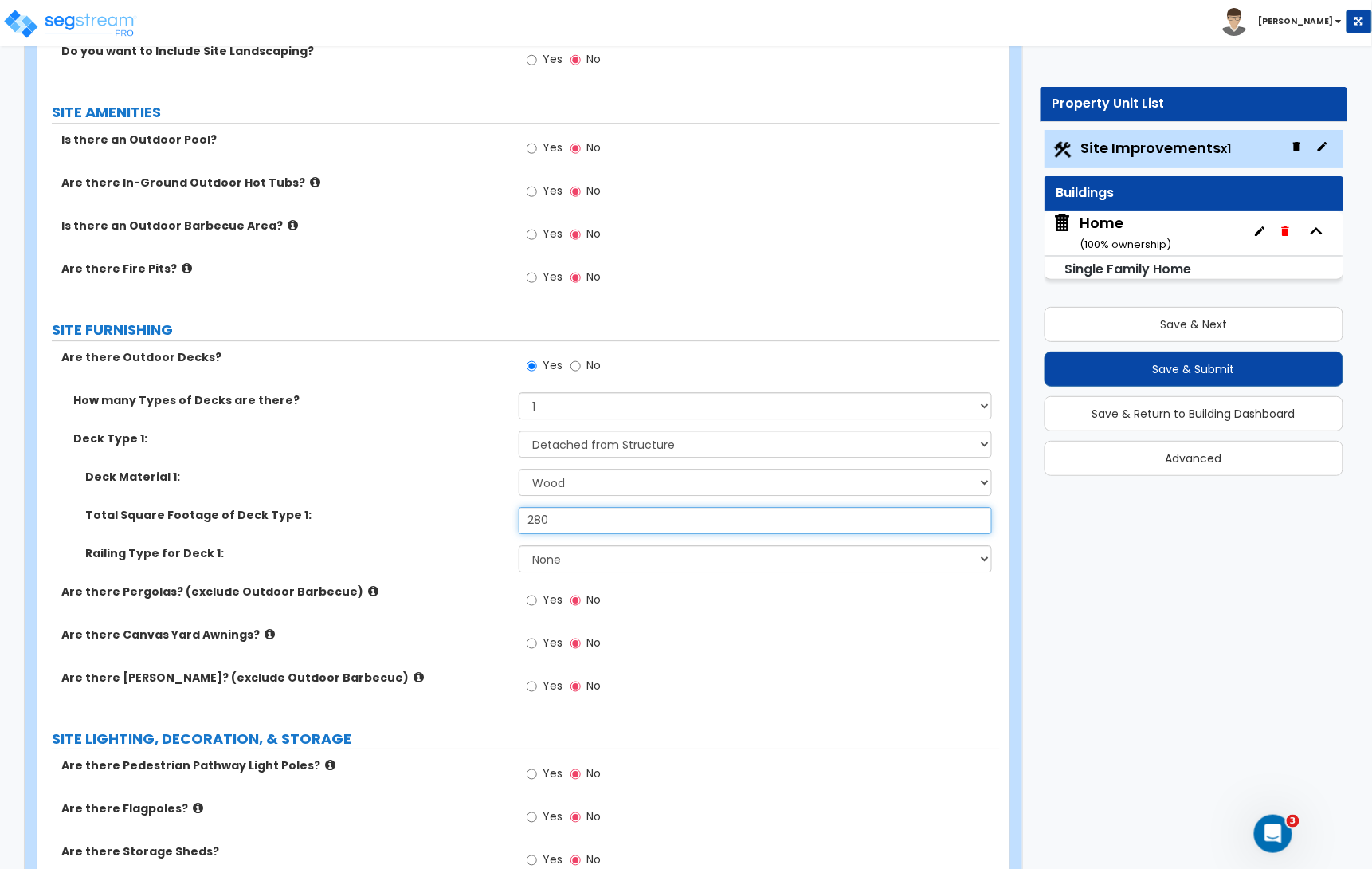
click at [554, 528] on input "280" at bounding box center [755, 520] width 473 height 27
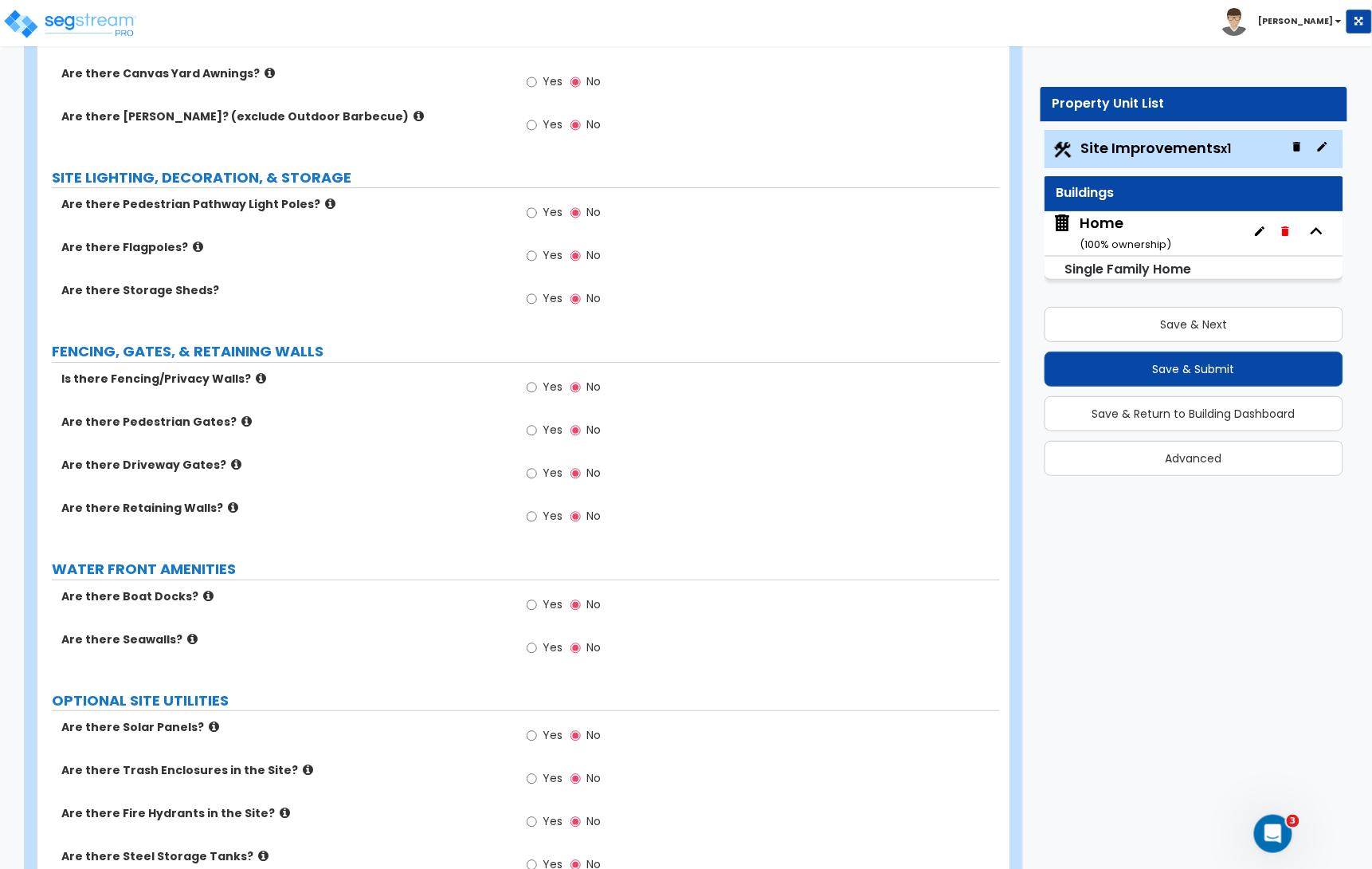
scroll to position [2061, 0]
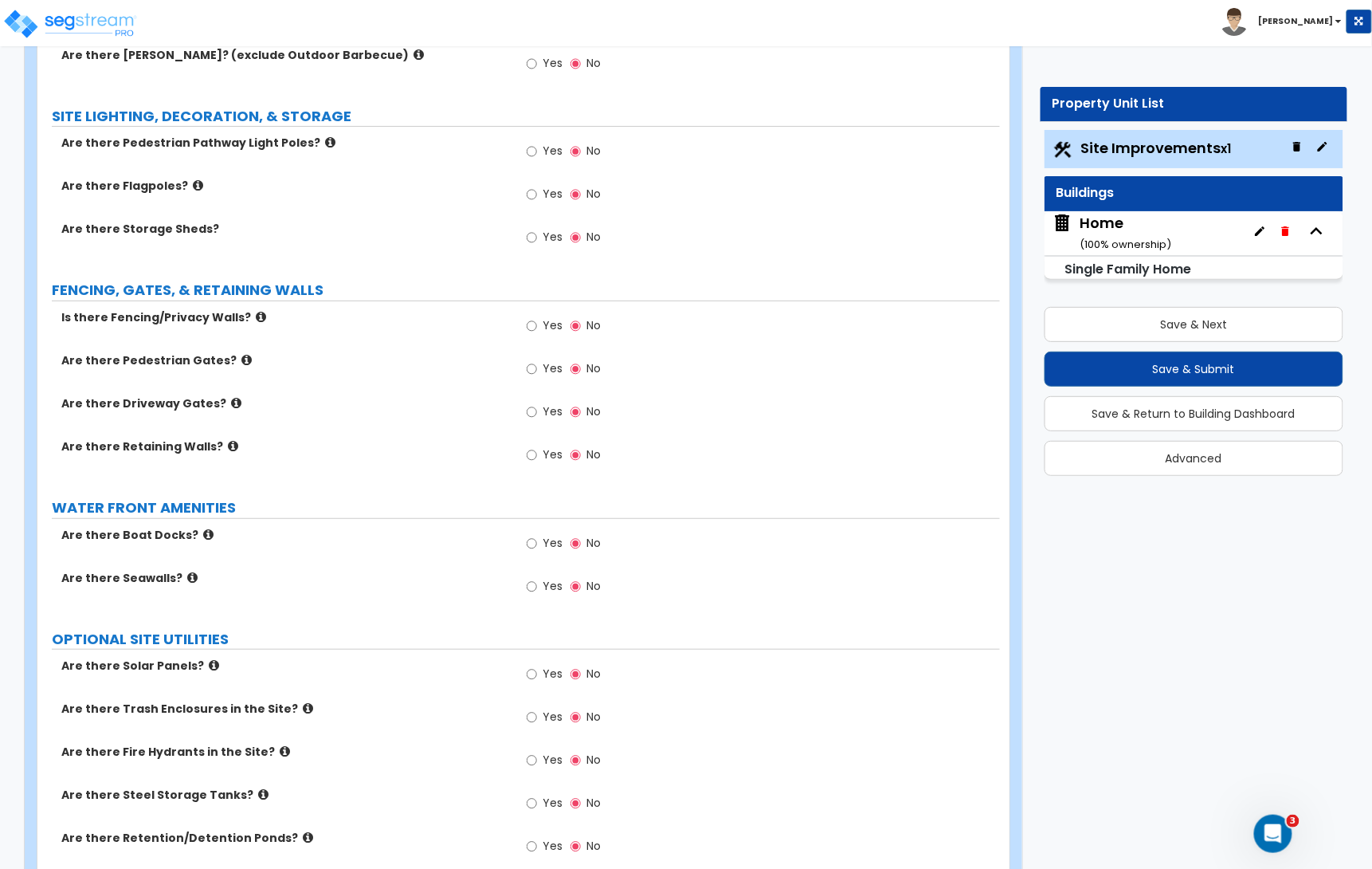
type input "380"
click at [533, 329] on input "Yes" at bounding box center [531, 325] width 10 height 18
radio input "true"
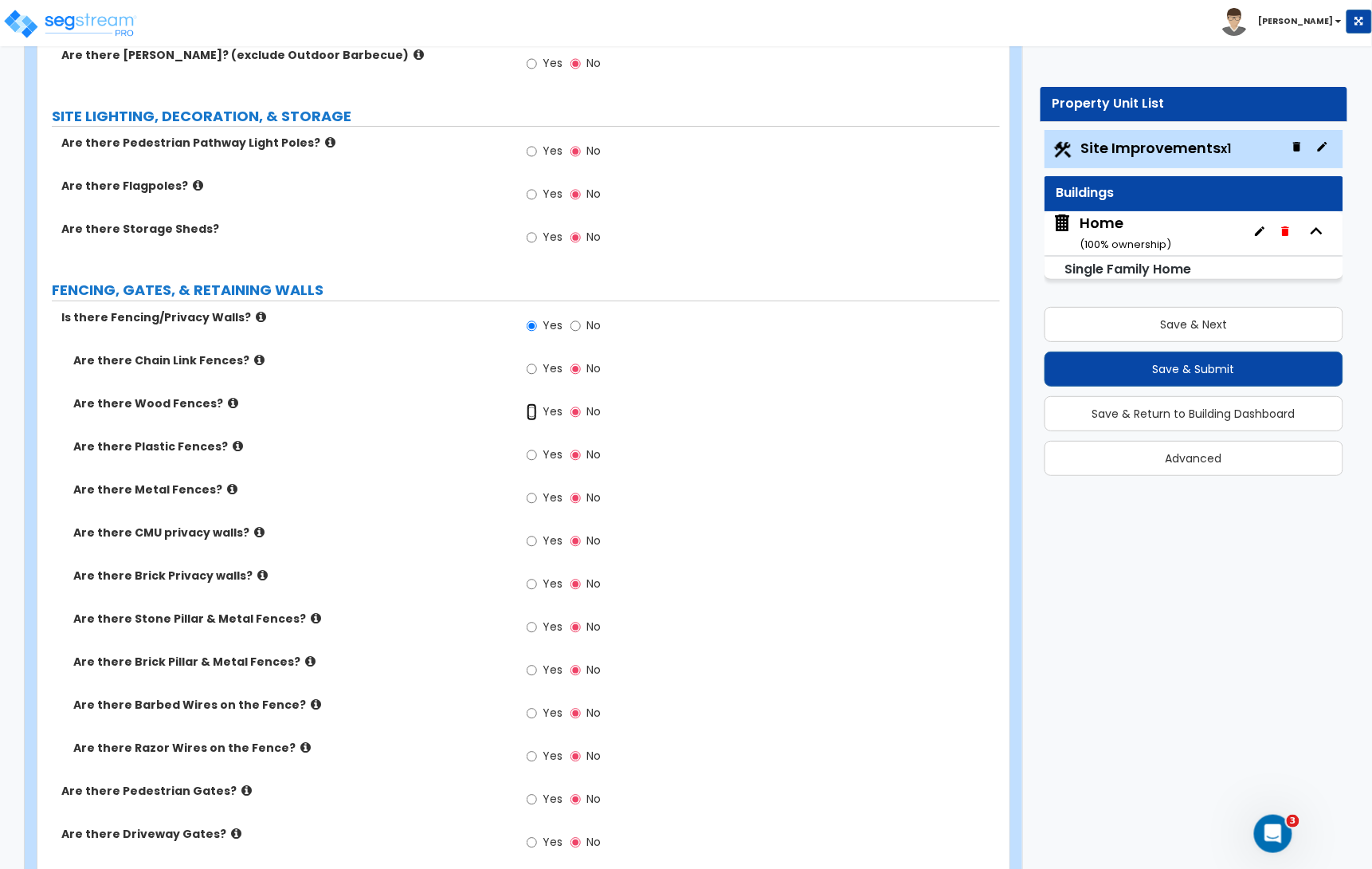
click at [529, 414] on input "Yes" at bounding box center [531, 412] width 10 height 18
radio input "true"
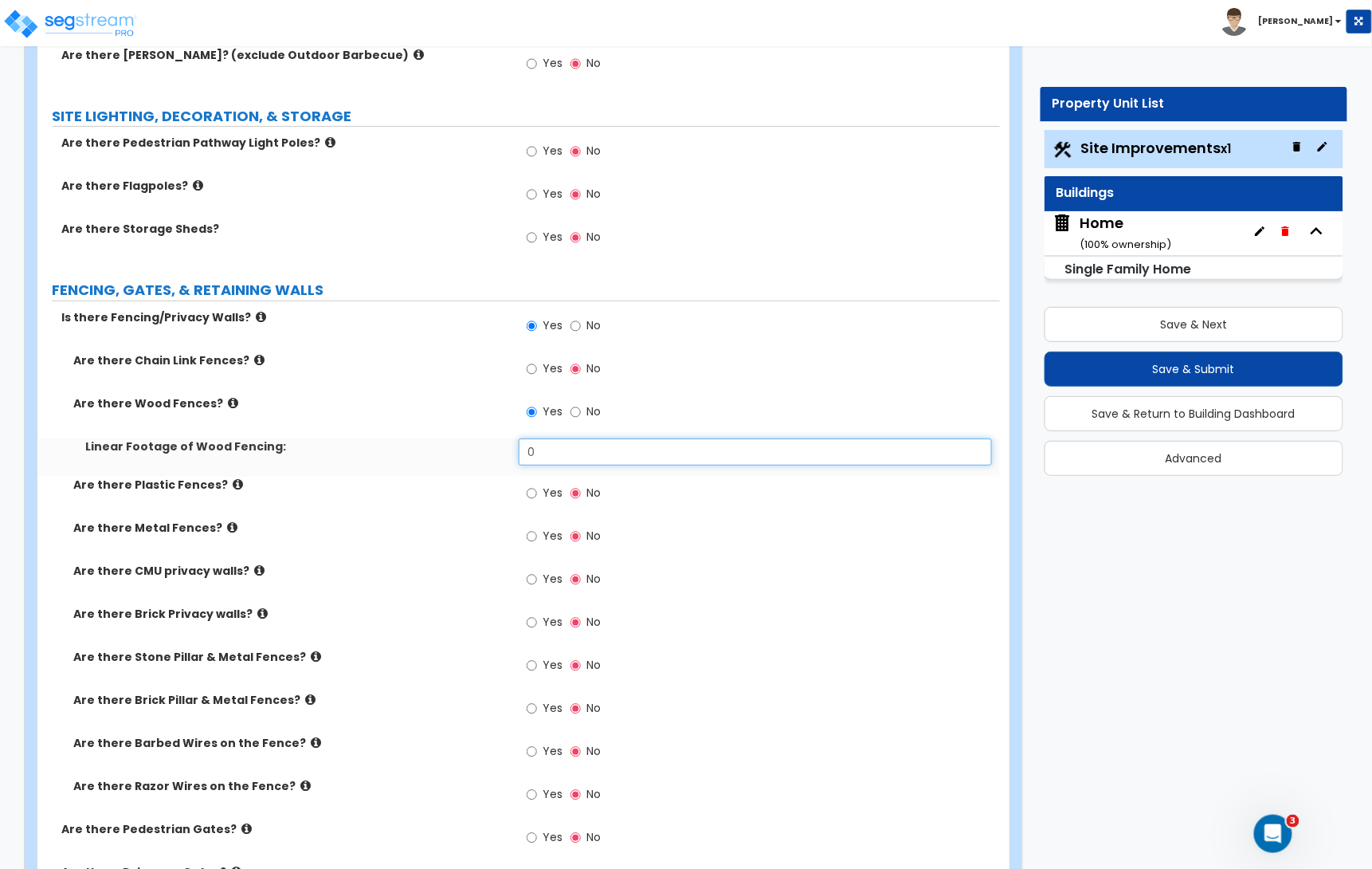
click at [541, 455] on input "0" at bounding box center [755, 451] width 473 height 27
click at [541, 456] on input "0" at bounding box center [755, 451] width 473 height 27
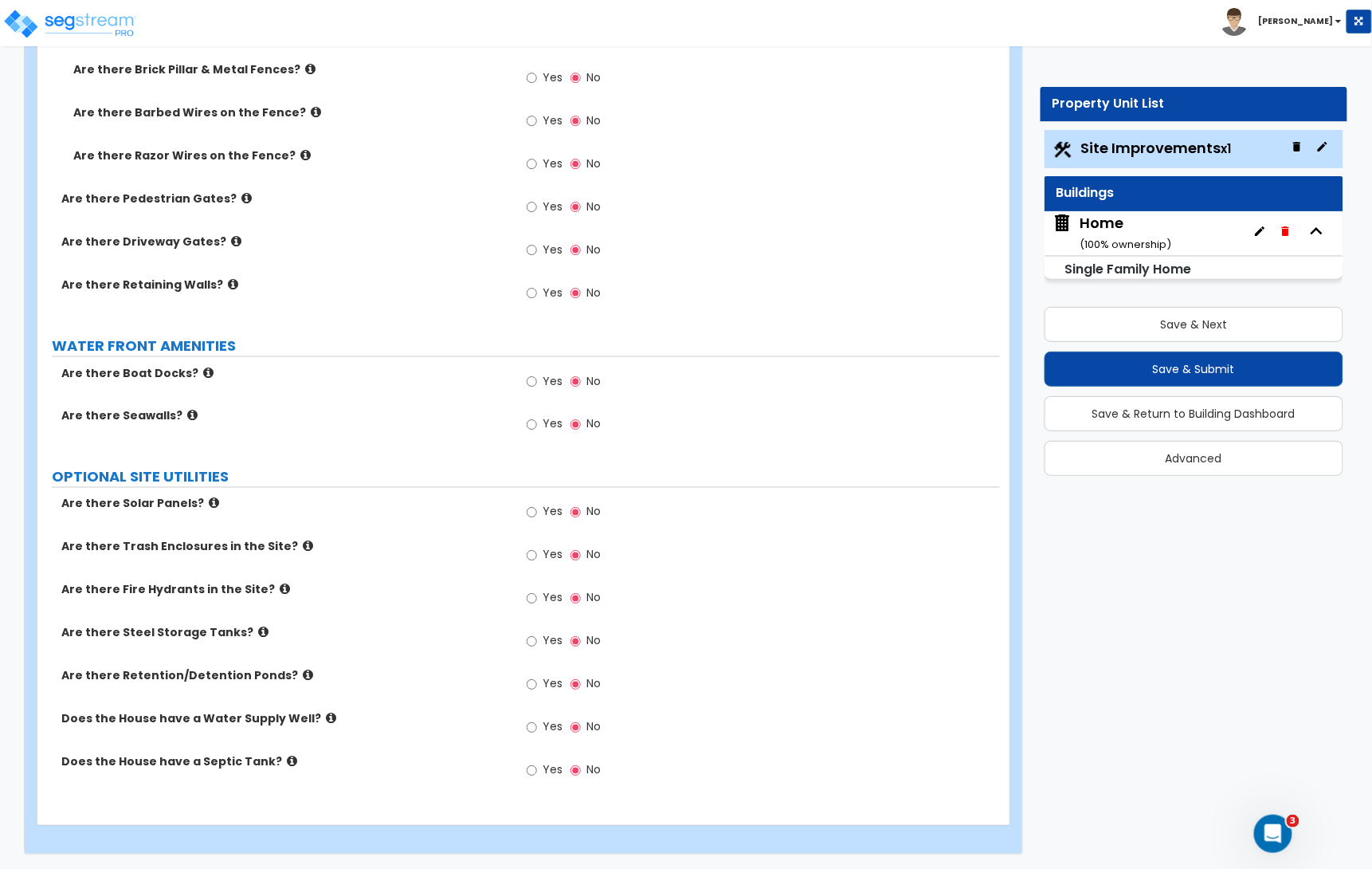
scroll to position [2697, 0]
type input "120"
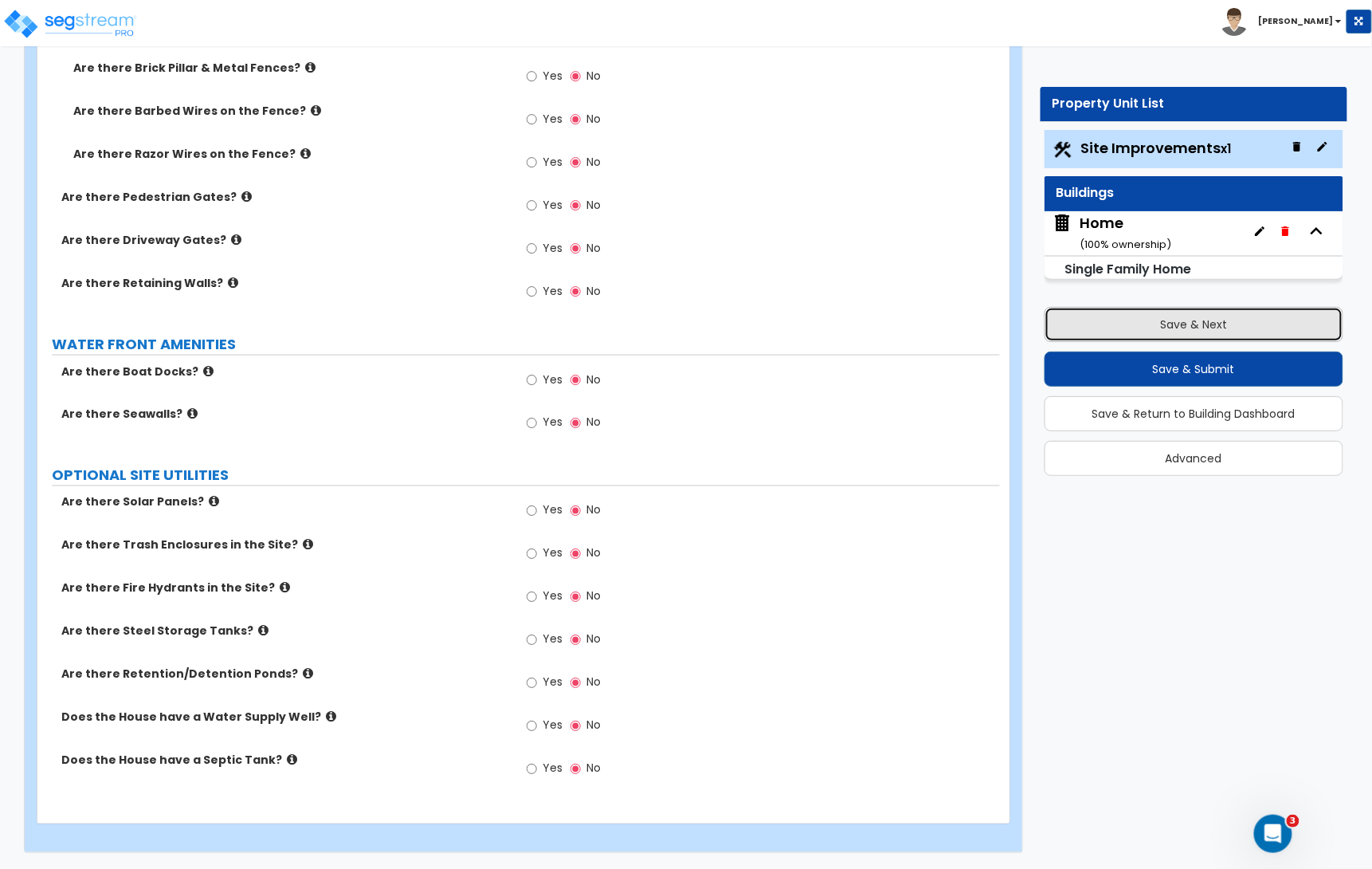
click at [1178, 325] on button "Save & Next" at bounding box center [1194, 324] width 300 height 35
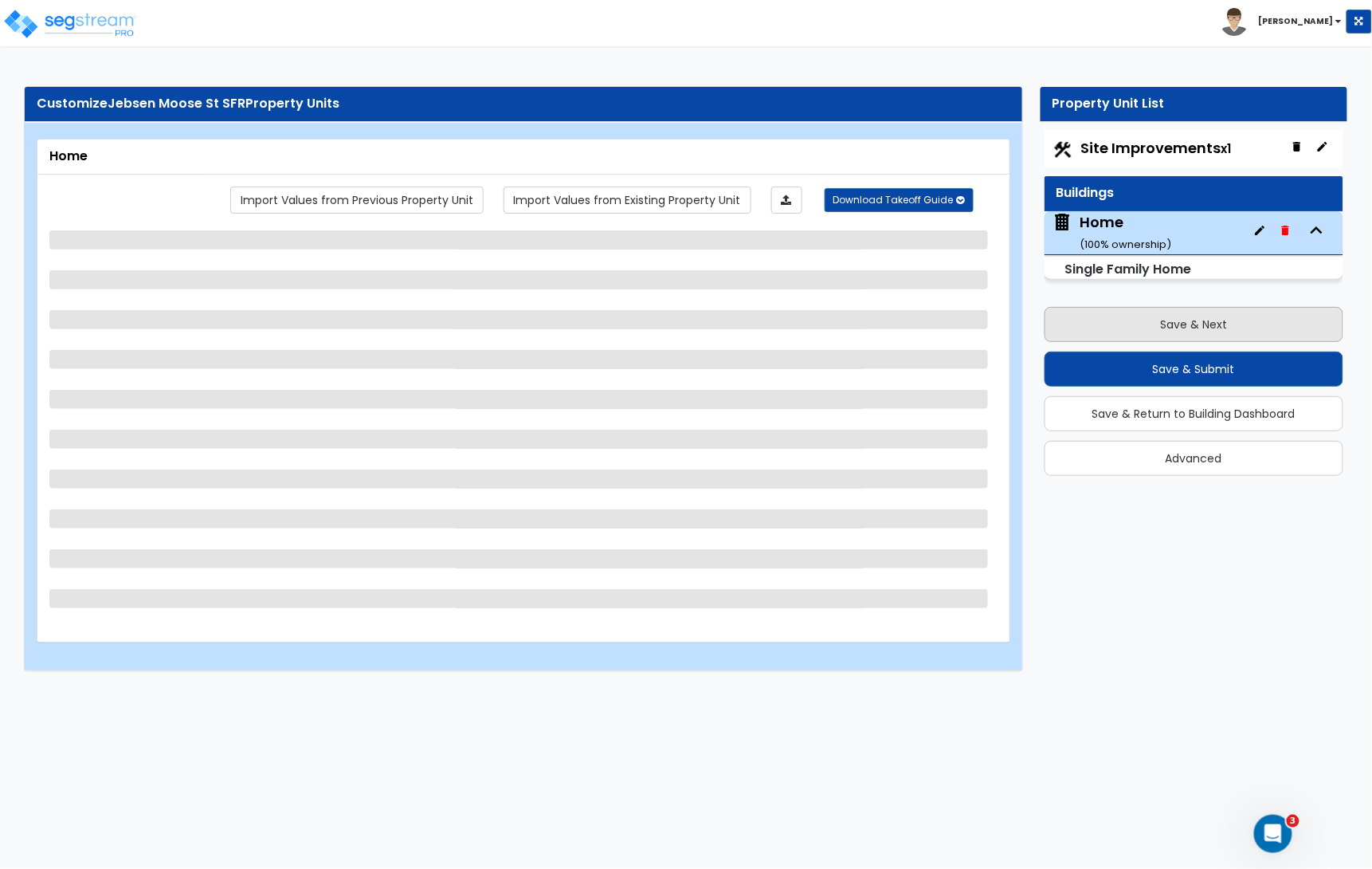
scroll to position [0, 0]
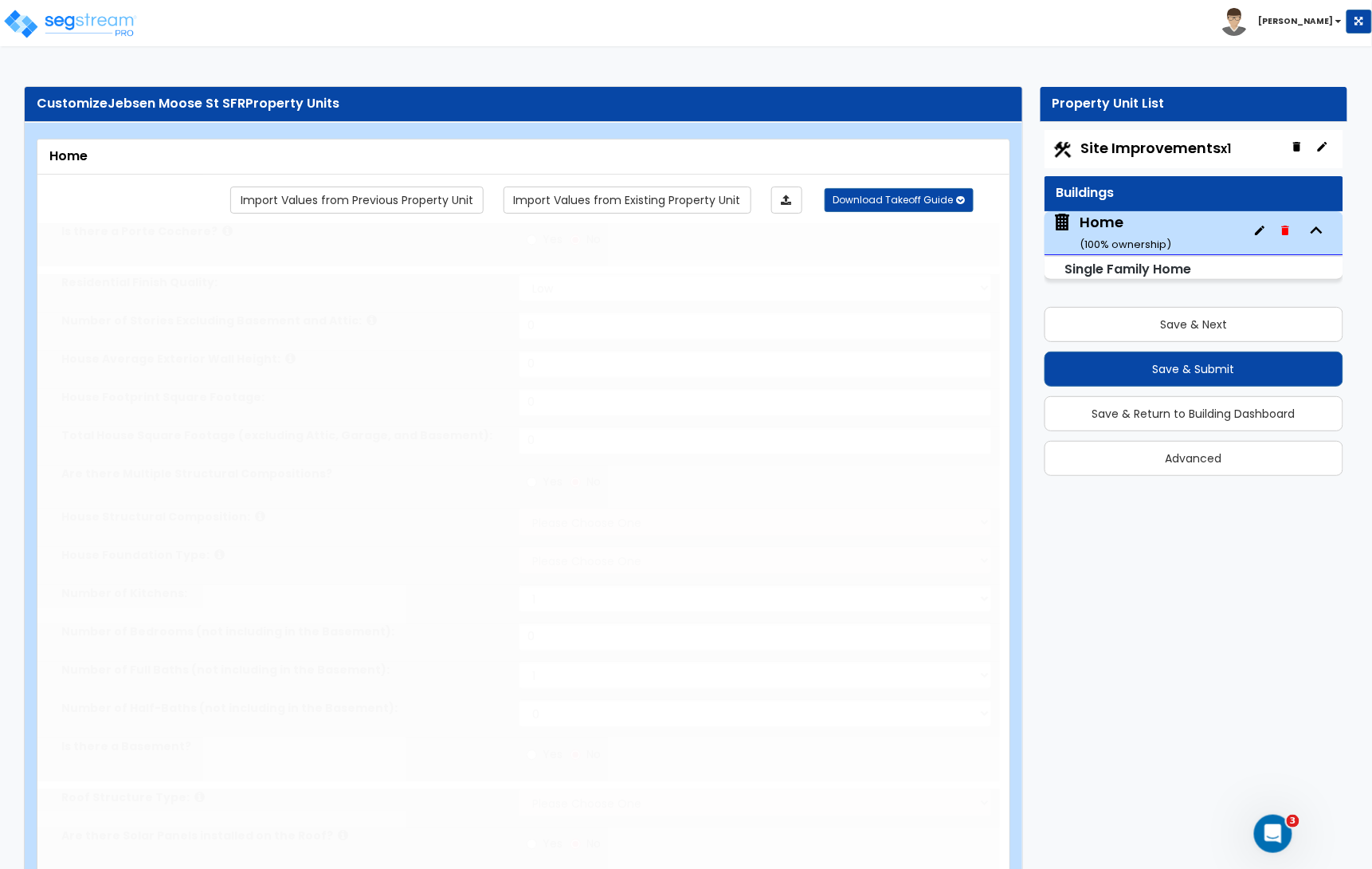
type input "1"
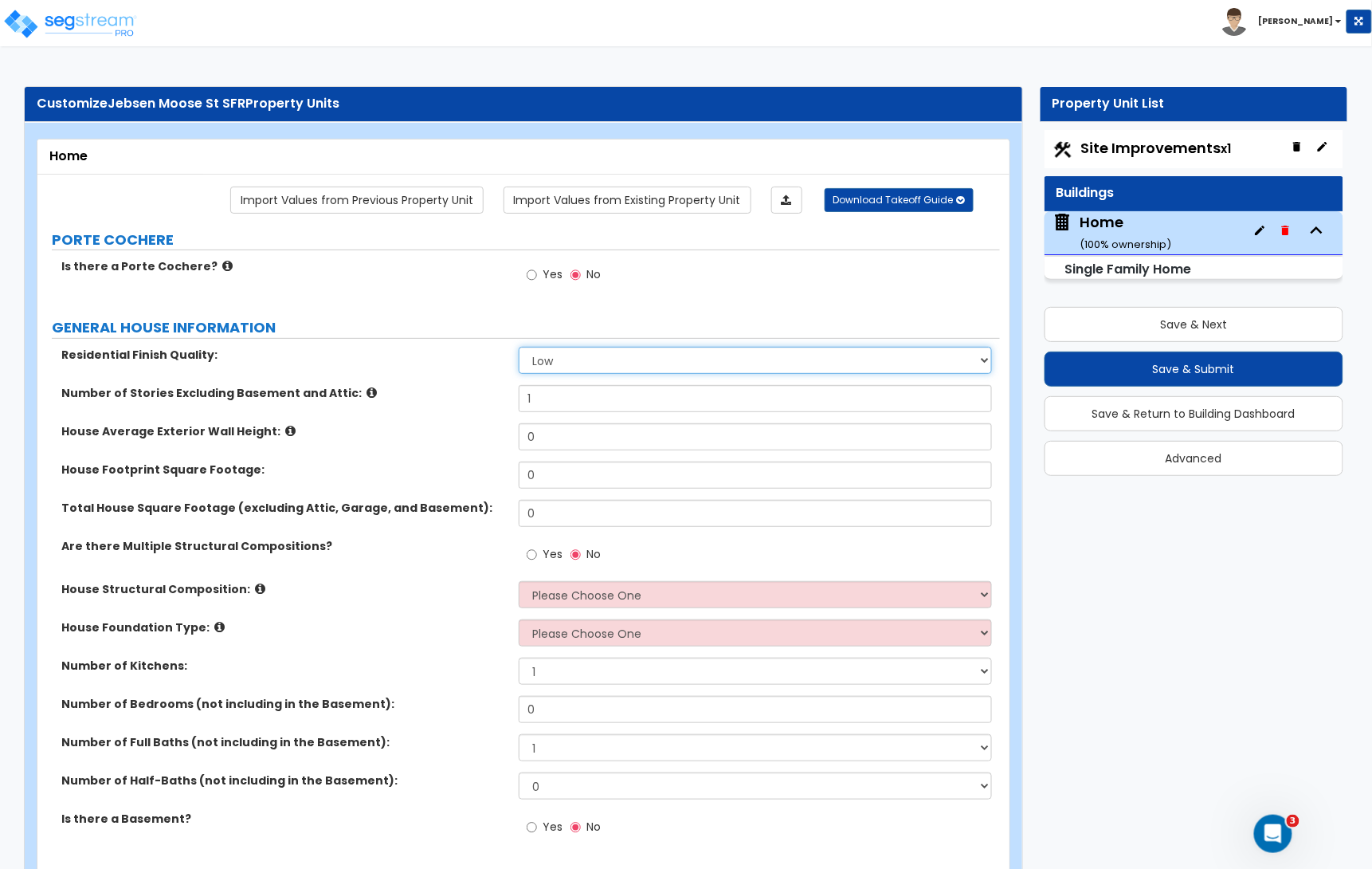
click at [585, 361] on select "Low Average High" at bounding box center [755, 360] width 473 height 27
select select "2"
click at [519, 348] on select "Low Average High" at bounding box center [755, 360] width 473 height 27
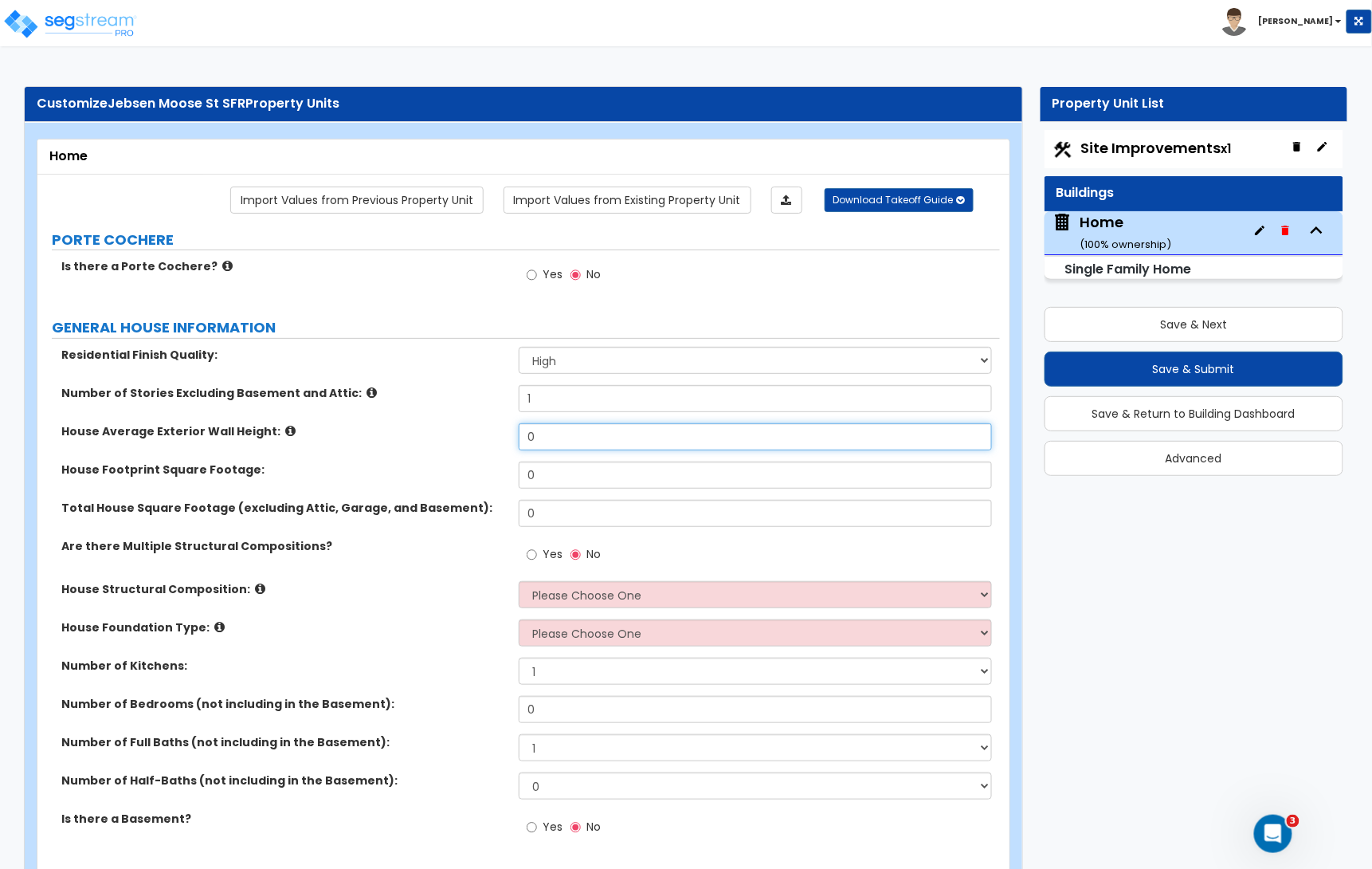
click at [558, 441] on input "0" at bounding box center [755, 436] width 473 height 27
type input "12"
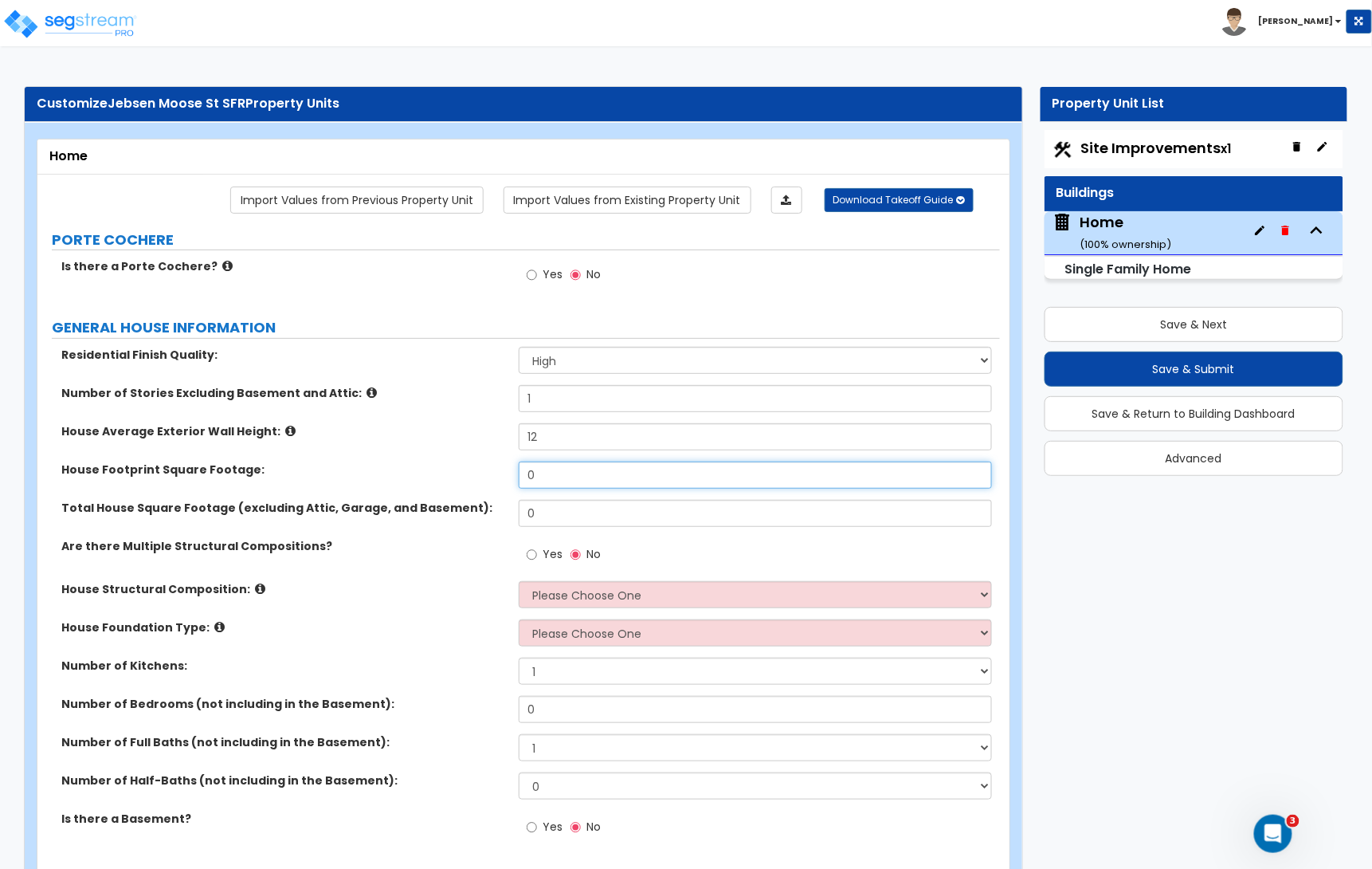
click at [630, 485] on input "0" at bounding box center [755, 475] width 473 height 27
type input "1,250"
click at [574, 514] on input "0" at bounding box center [755, 513] width 473 height 27
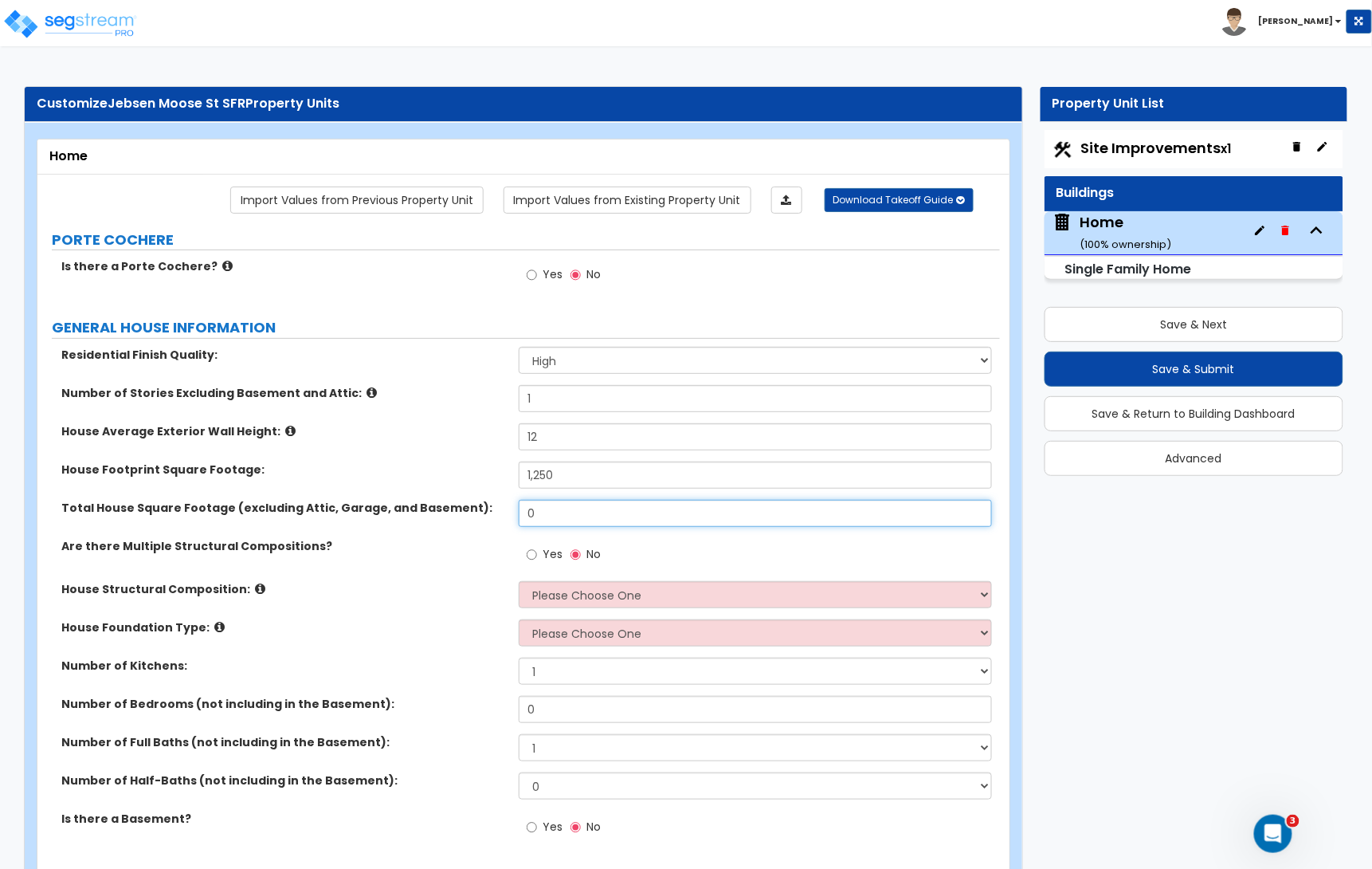
click at [574, 514] on input "0" at bounding box center [755, 513] width 473 height 27
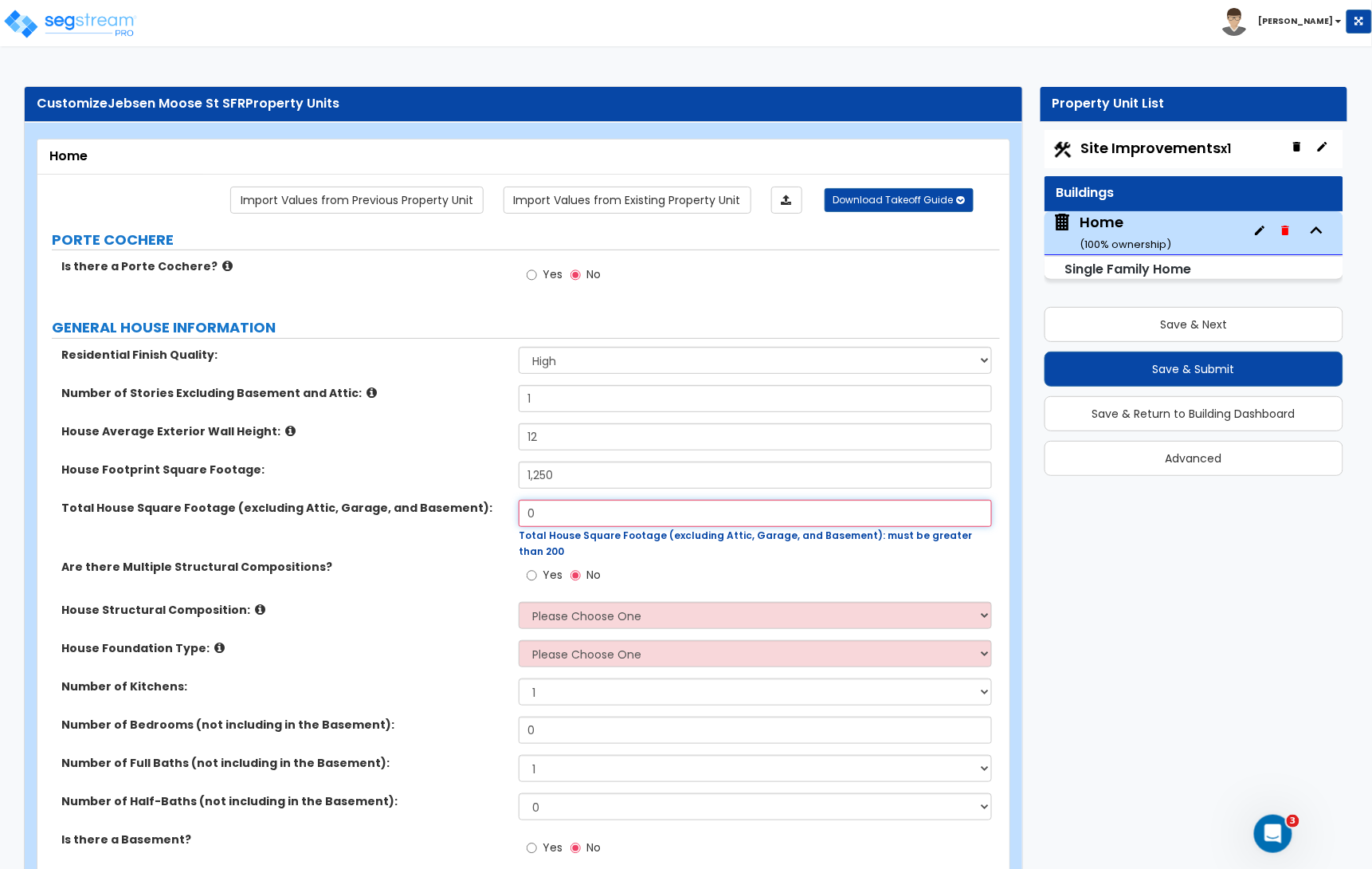
click at [551, 514] on input "0" at bounding box center [755, 513] width 473 height 27
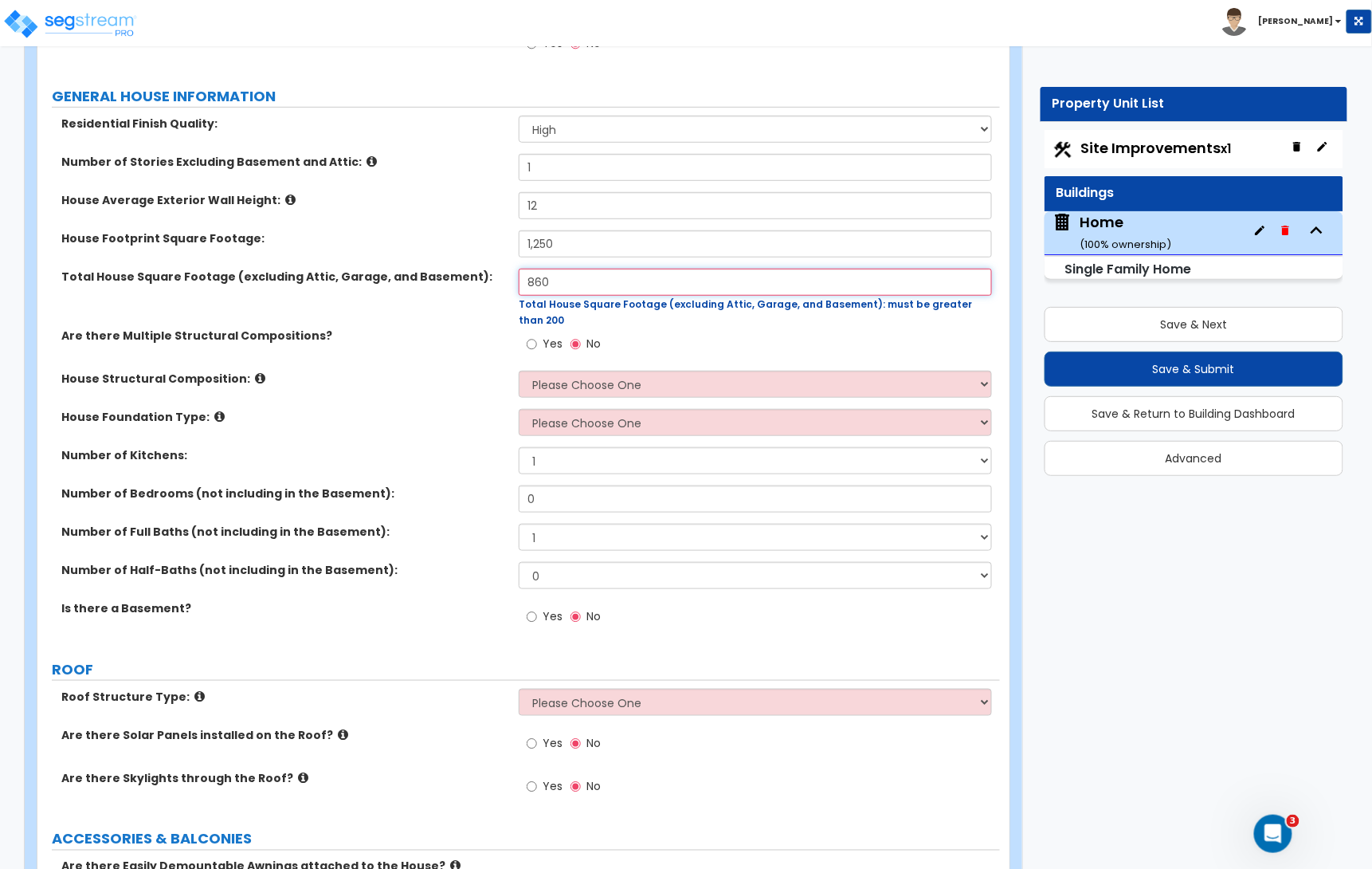
scroll to position [236, 0]
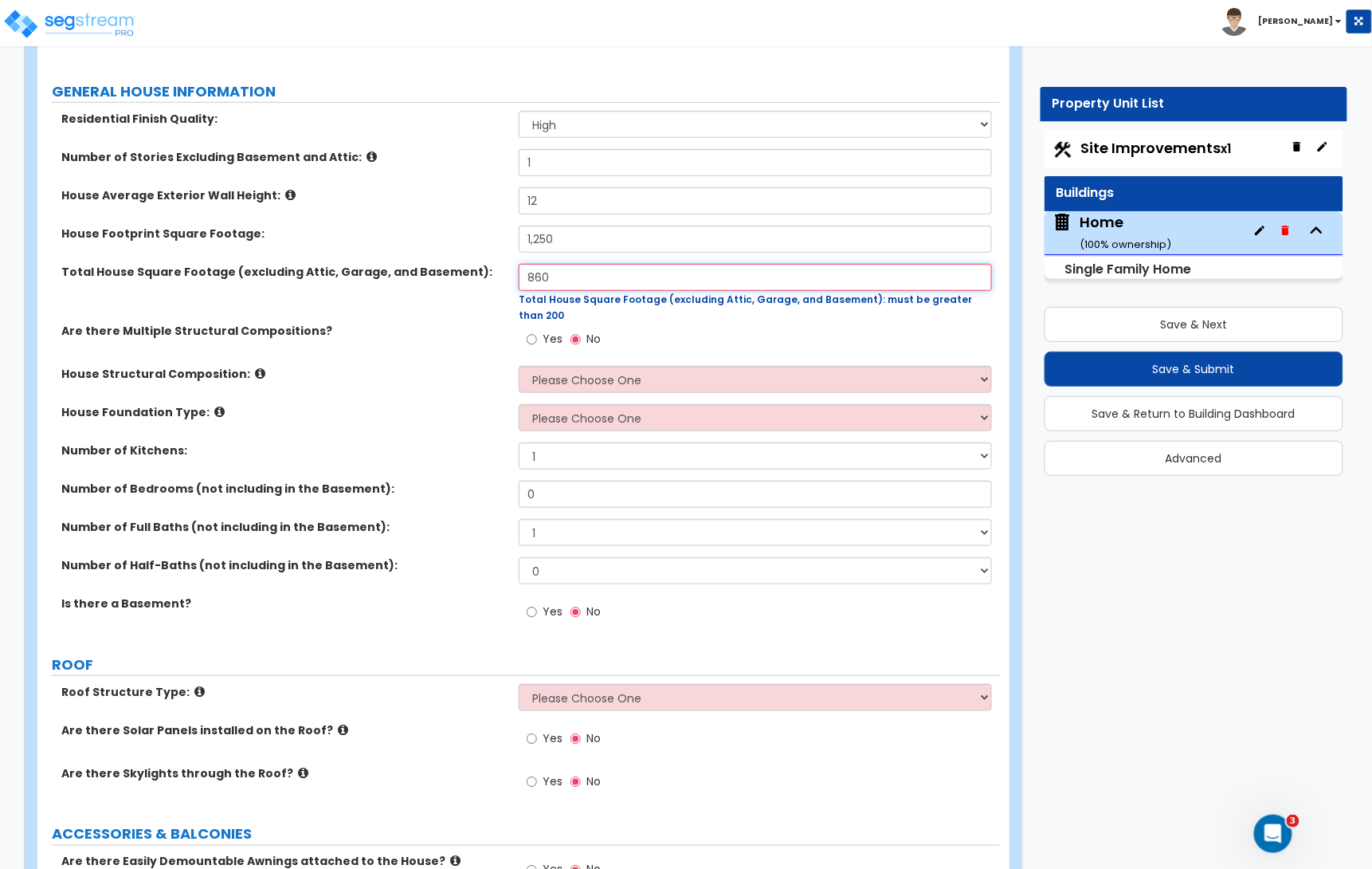
type input "860"
click at [573, 366] on select "Please Choose One Reinforced Concrete Structural Steel Brick Masonry CMU Masonr…" at bounding box center [755, 379] width 473 height 27
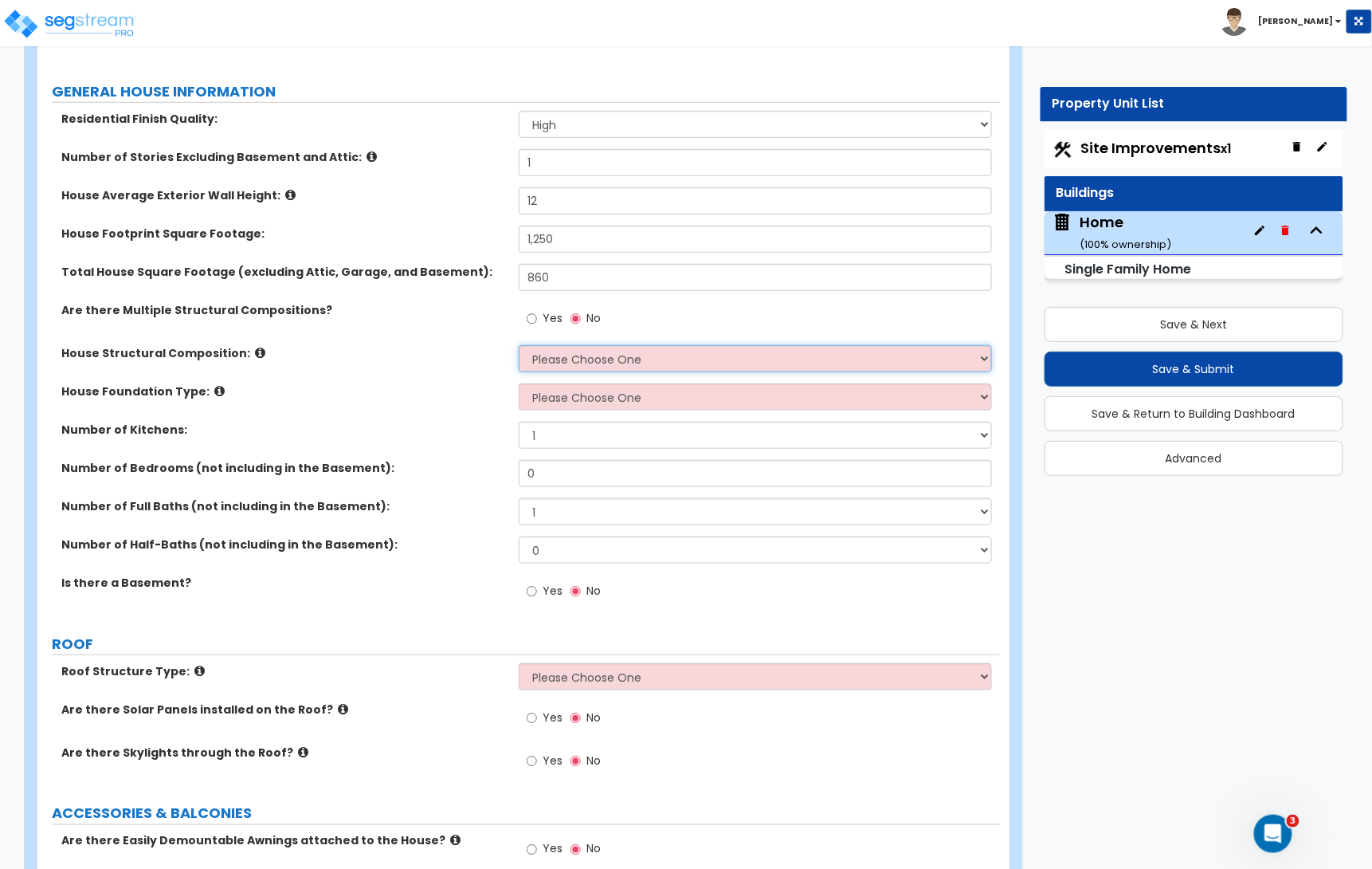
select select "7"
click at [519, 347] on select "Please Choose One Reinforced Concrete Structural Steel Brick Masonry CMU Masonr…" at bounding box center [755, 358] width 473 height 27
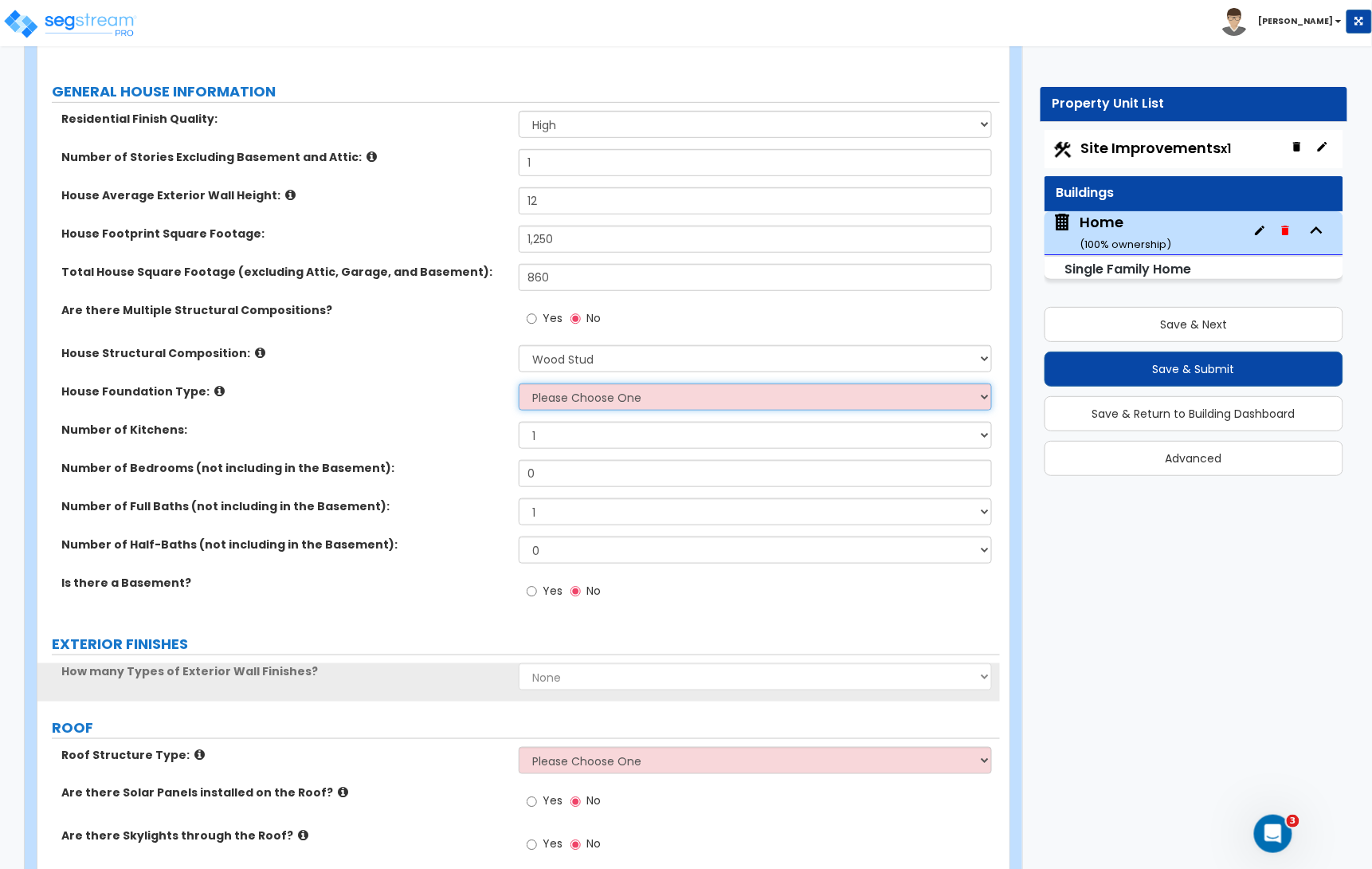
click at [582, 398] on select "Please Choose One Crawl Space Pier-Elevated First floor Slab on Grade" at bounding box center [755, 397] width 473 height 27
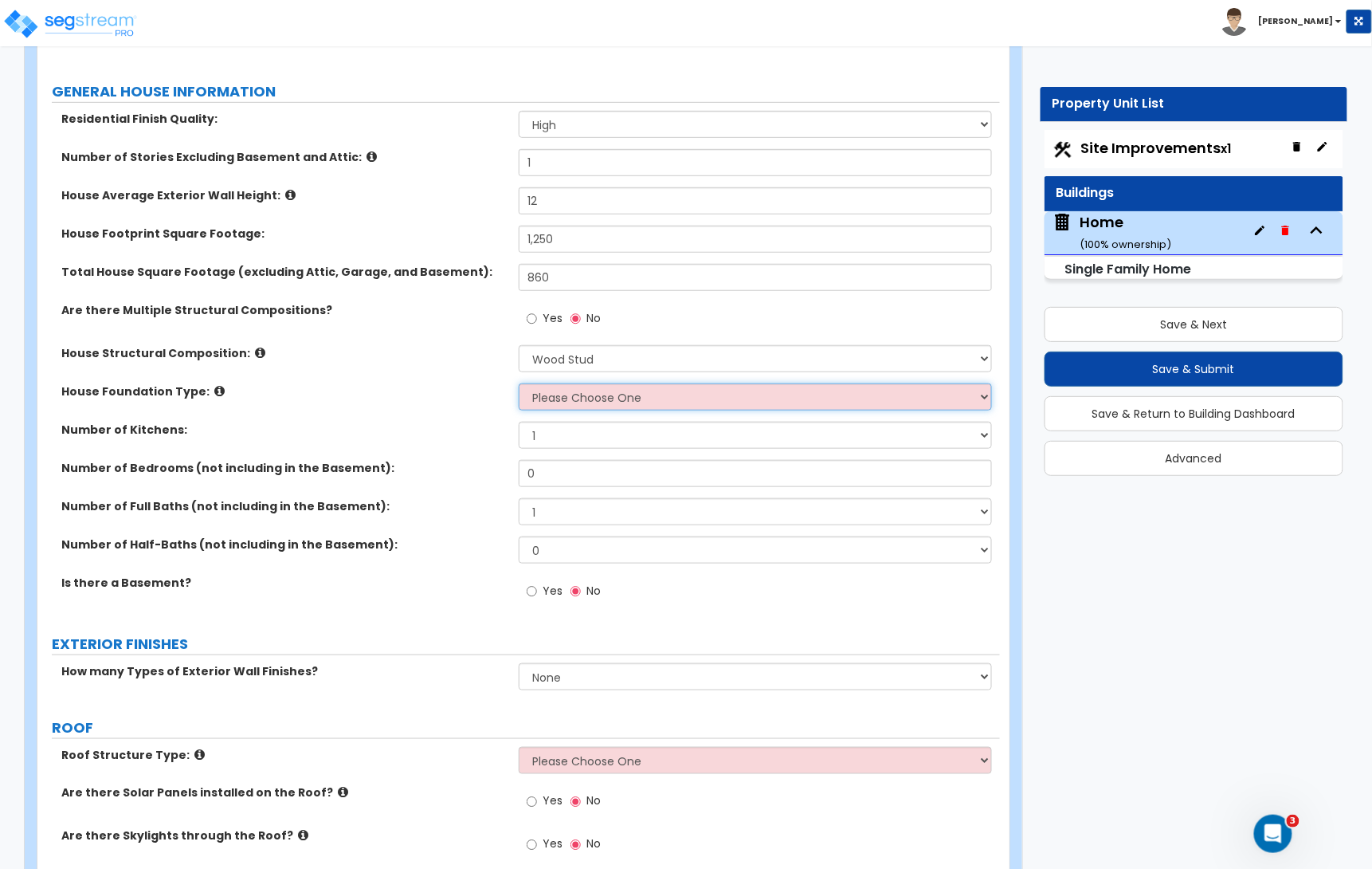
select select "3"
click at [519, 385] on select "Please Choose One Crawl Space Pier-Elevated First floor Slab on Grade" at bounding box center [755, 397] width 473 height 27
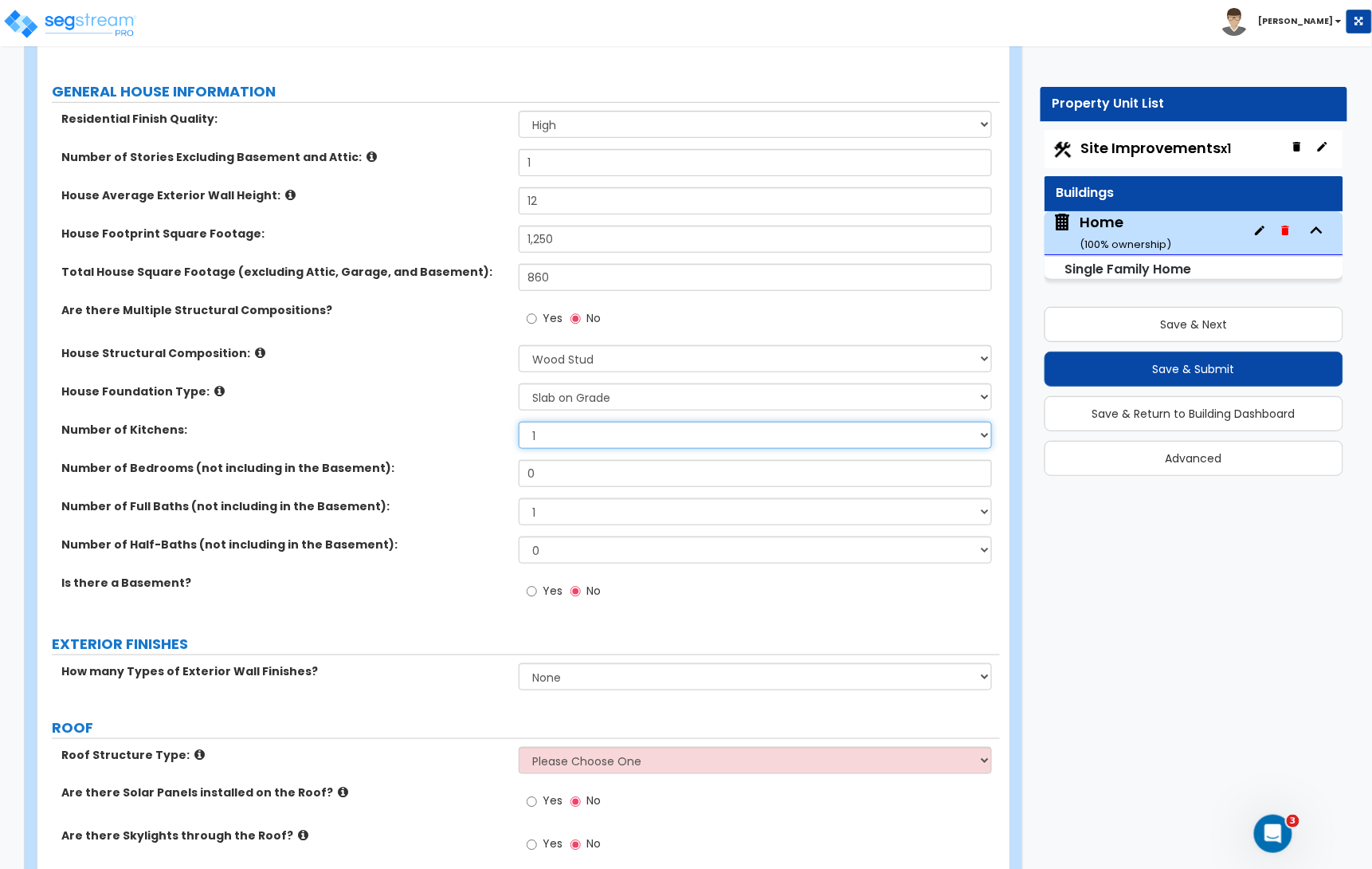
click at [545, 443] on select "1 2 3" at bounding box center [755, 434] width 473 height 27
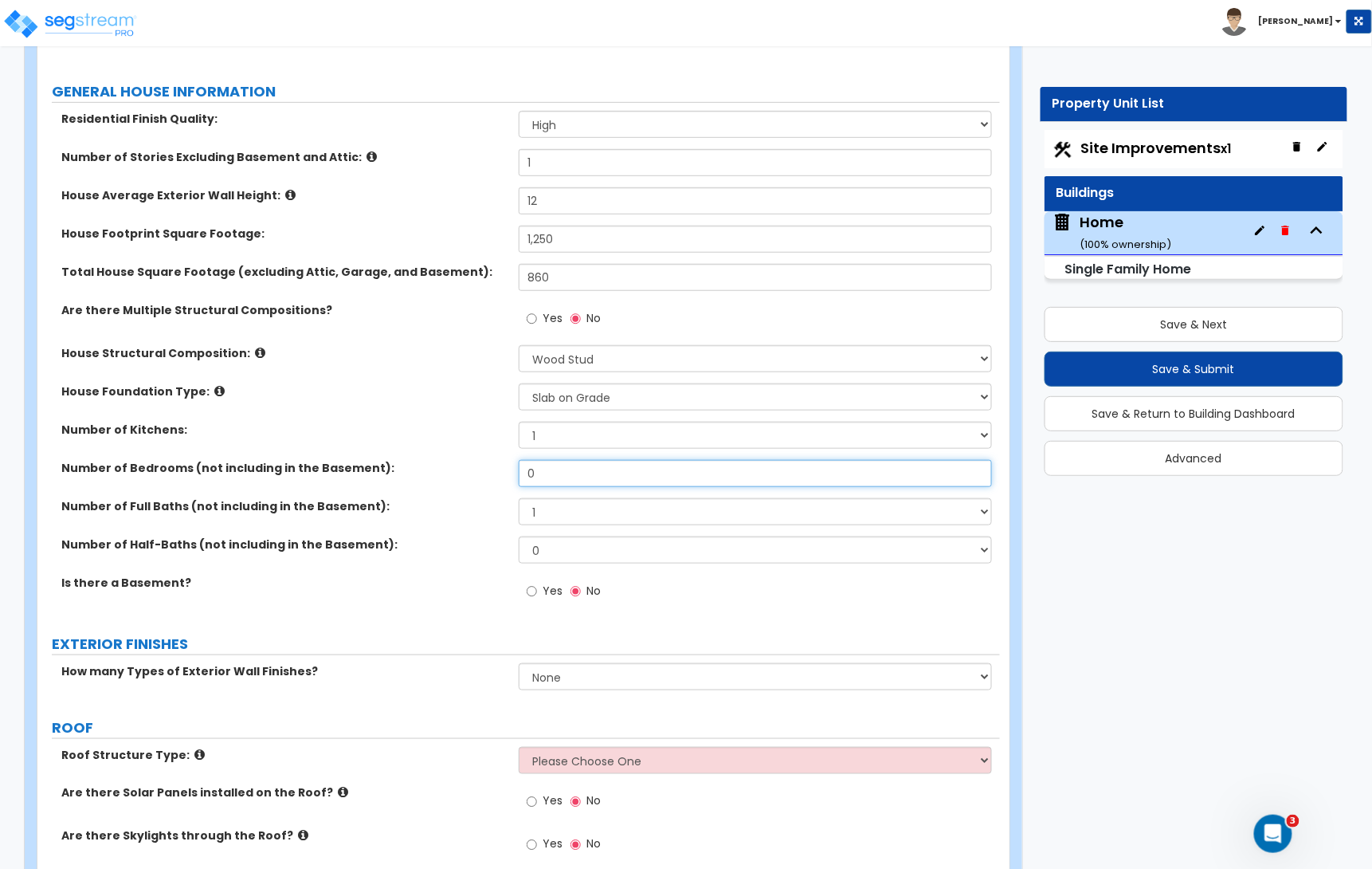
click at [558, 477] on input "0" at bounding box center [755, 473] width 473 height 27
type input "3"
click at [555, 509] on select "1 2 3 4 5 6 7 8 9 10" at bounding box center [755, 512] width 473 height 27
click at [519, 499] on select "1 2 3 4 5 6 7 8 9 10" at bounding box center [755, 512] width 473 height 27
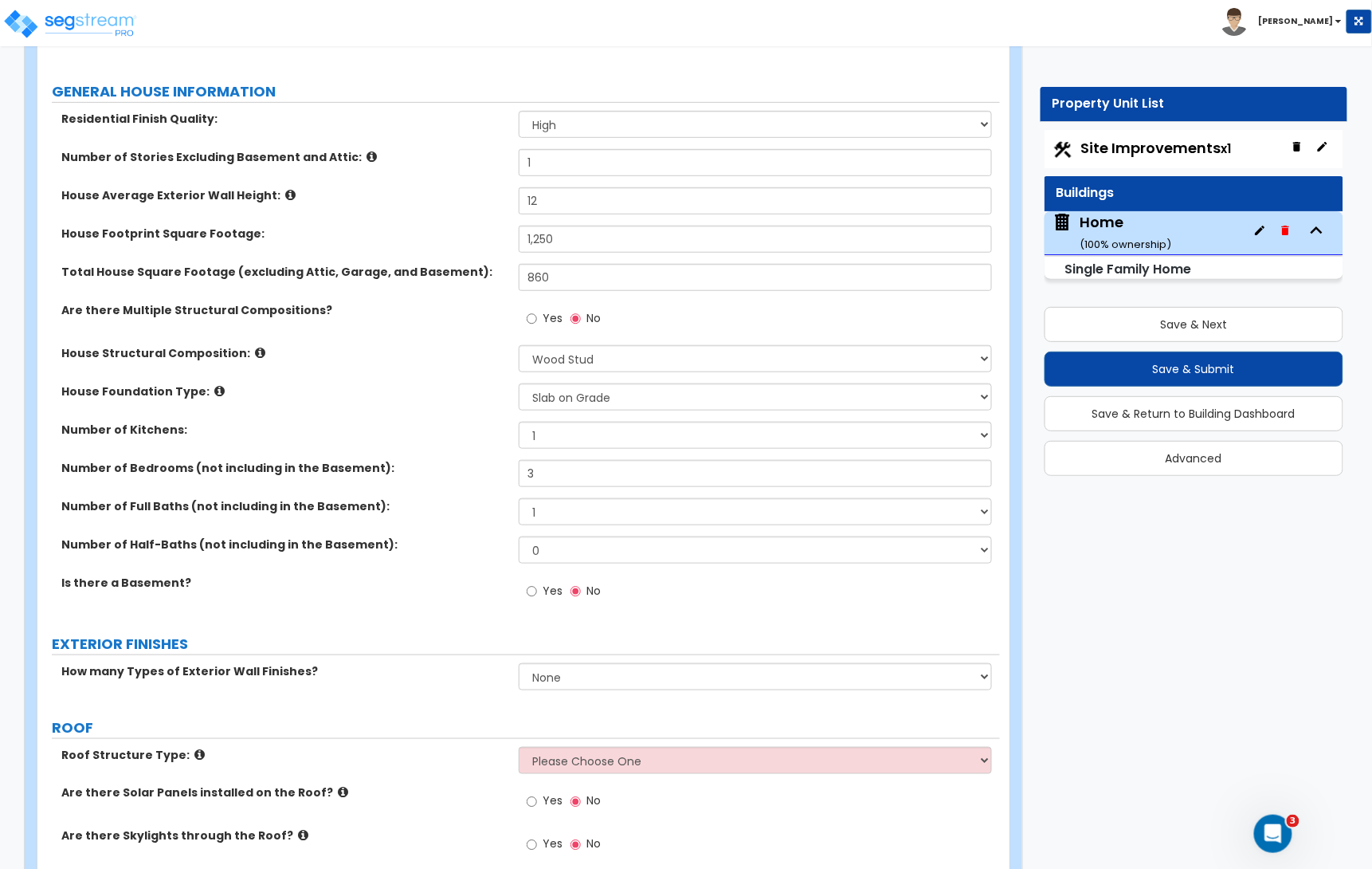
click at [546, 529] on div "Number of Full Baths (not including in the Basement): 1 2 3 4 5 6 7 8 9 10" at bounding box center [519, 517] width 963 height 39
click at [551, 514] on select "1 2 3 4 5 6 7 8 9 10" at bounding box center [755, 512] width 473 height 27
select select "2"
click at [519, 499] on select "1 2 3 4 5 6 7 8 9 10" at bounding box center [755, 512] width 473 height 27
click at [566, 274] on input "860" at bounding box center [755, 276] width 473 height 27
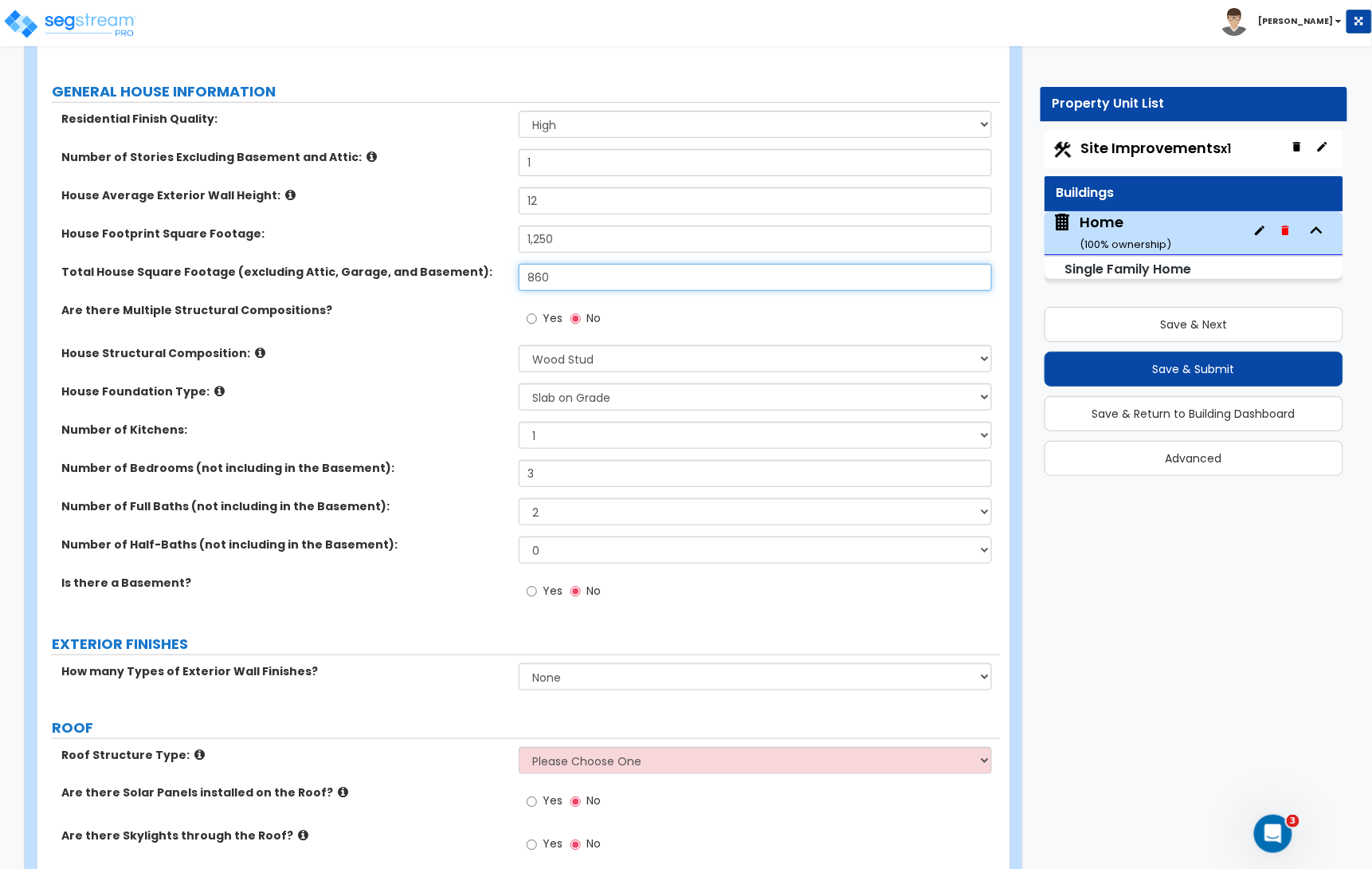
click at [566, 274] on input "860" at bounding box center [755, 276] width 473 height 27
click at [570, 279] on input "1,220" at bounding box center [755, 276] width 473 height 27
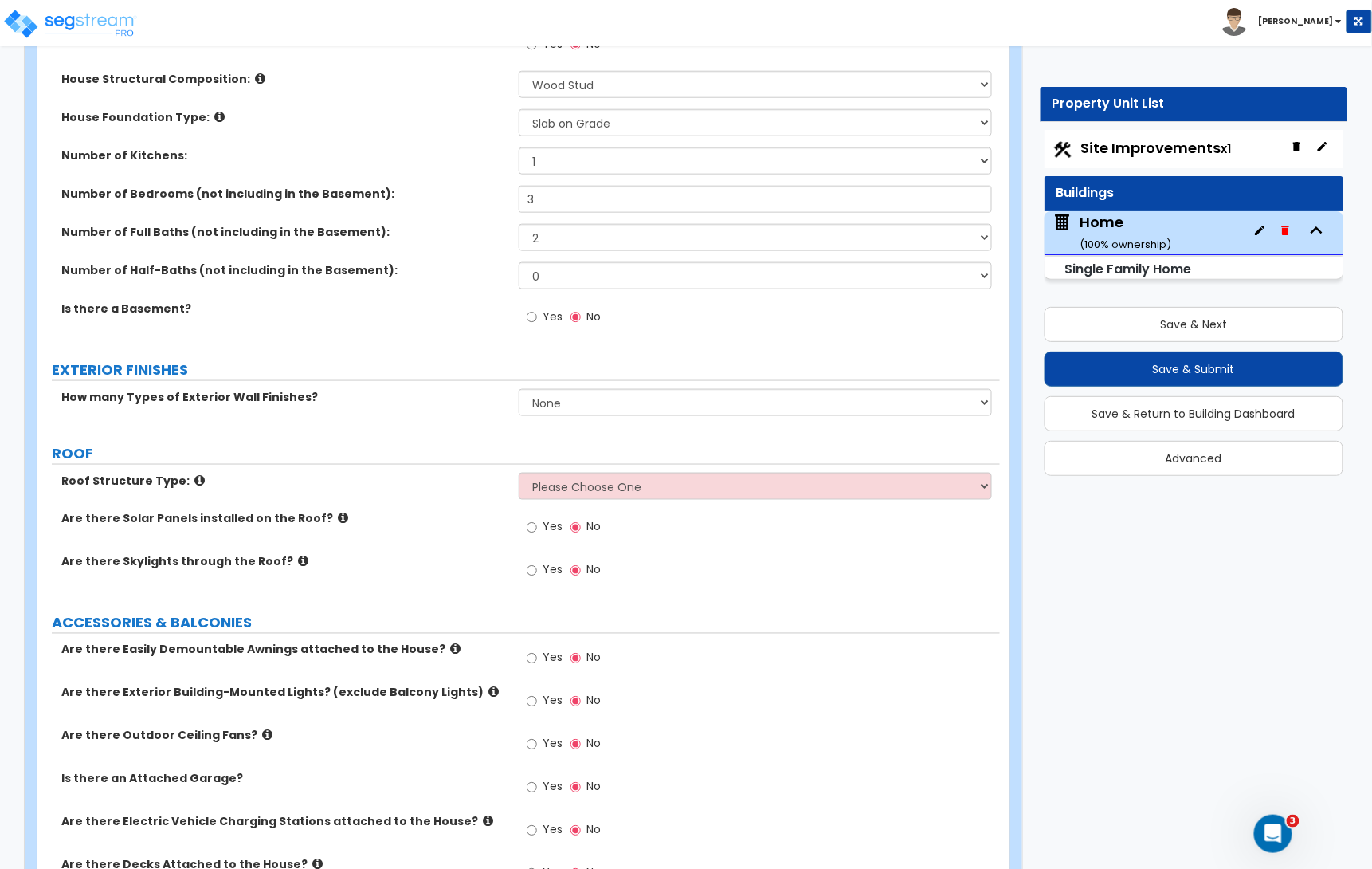
scroll to position [514, 0]
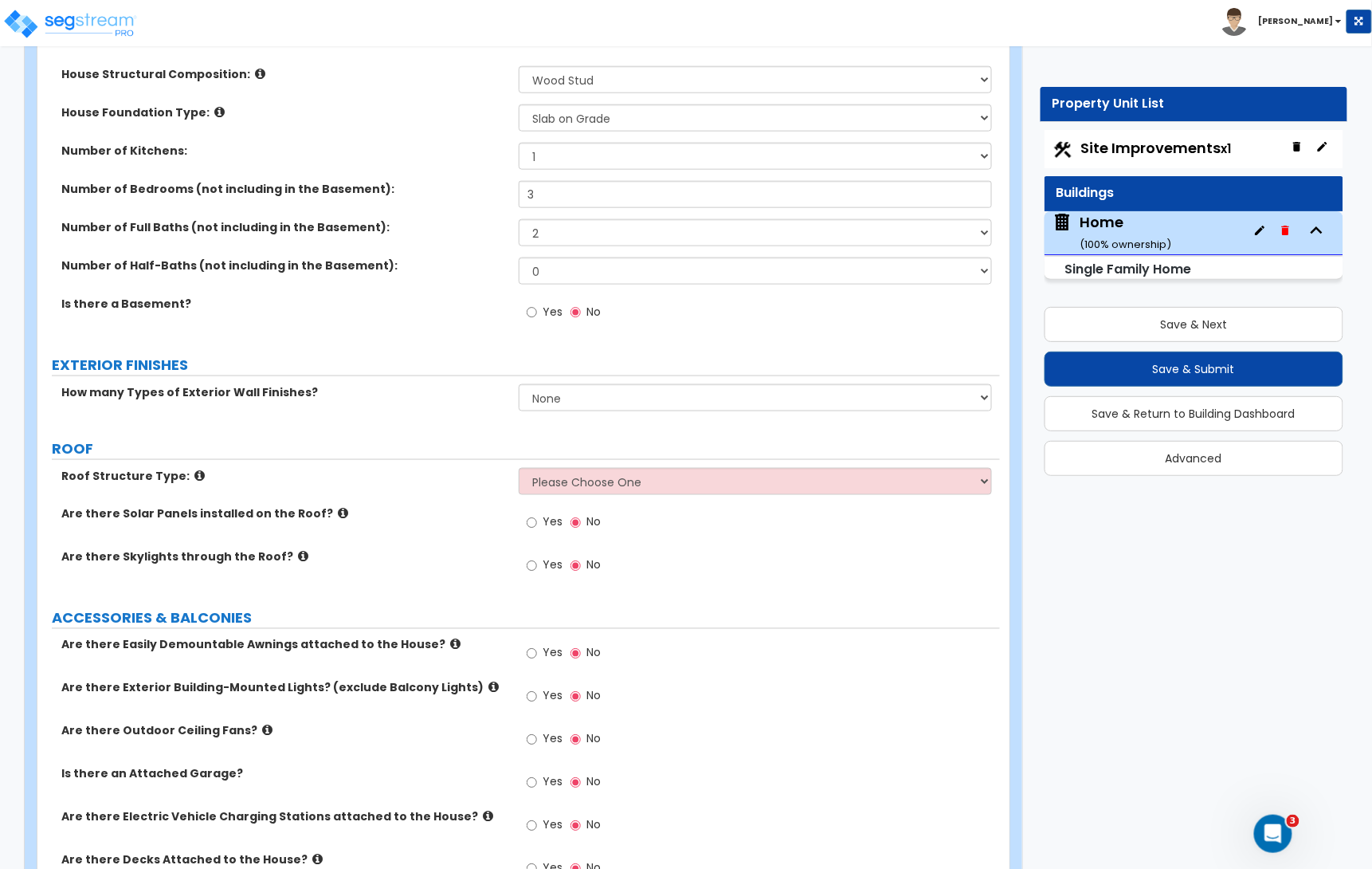
type input "1,250"
click at [575, 486] on select "Please Choose One Gable Roof Flat Roof Hybrid Gable & Flat Roof" at bounding box center [755, 481] width 473 height 27
select select "1"
click at [519, 469] on select "Please Choose One Gable Roof Flat Roof Hybrid Gable & Flat Roof" at bounding box center [755, 481] width 473 height 27
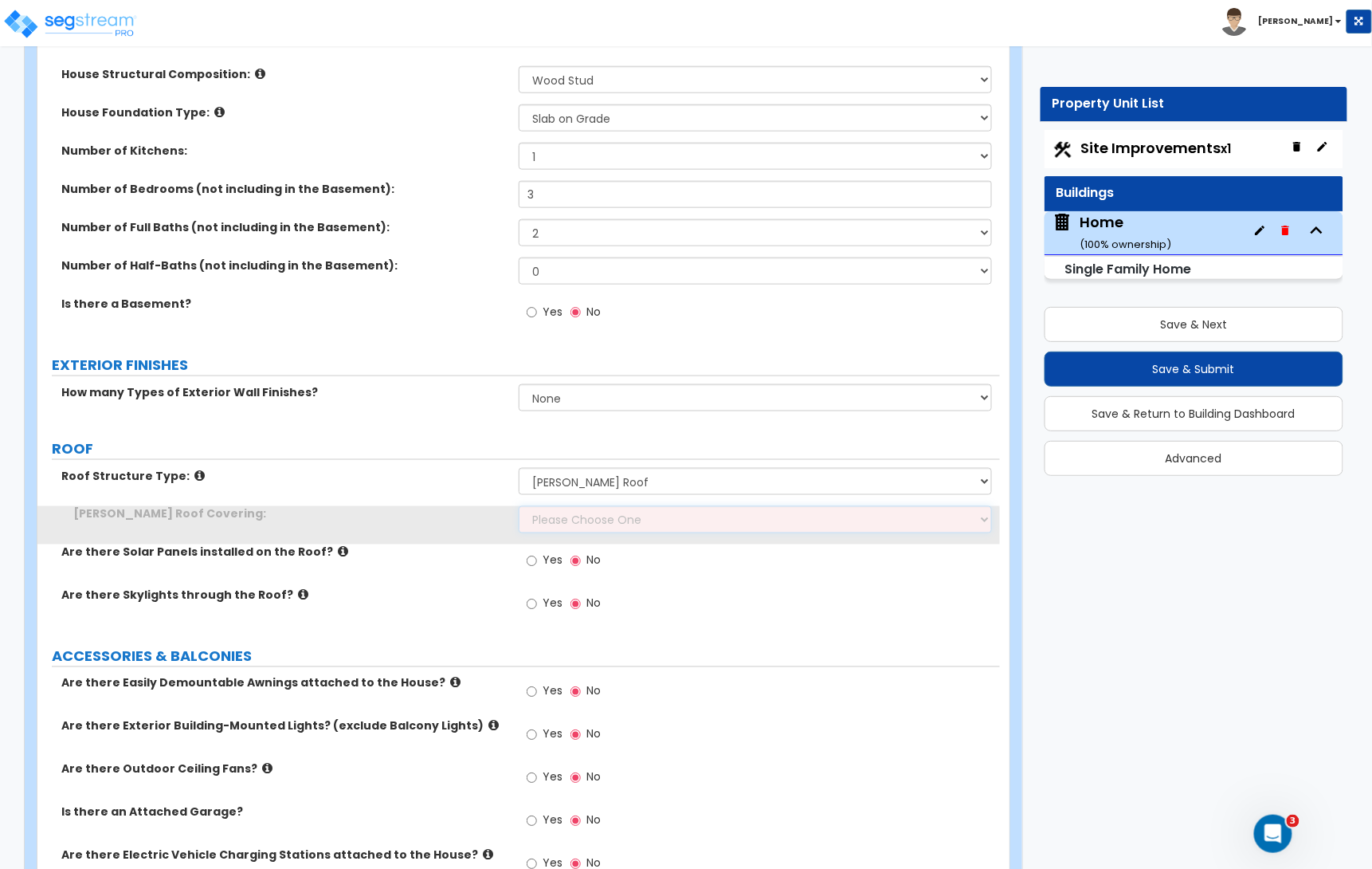
click at [570, 512] on select "Please Choose One Asphalt Shingle Clay Tile Wood Shingle Metal Shingle Standing…" at bounding box center [755, 519] width 473 height 27
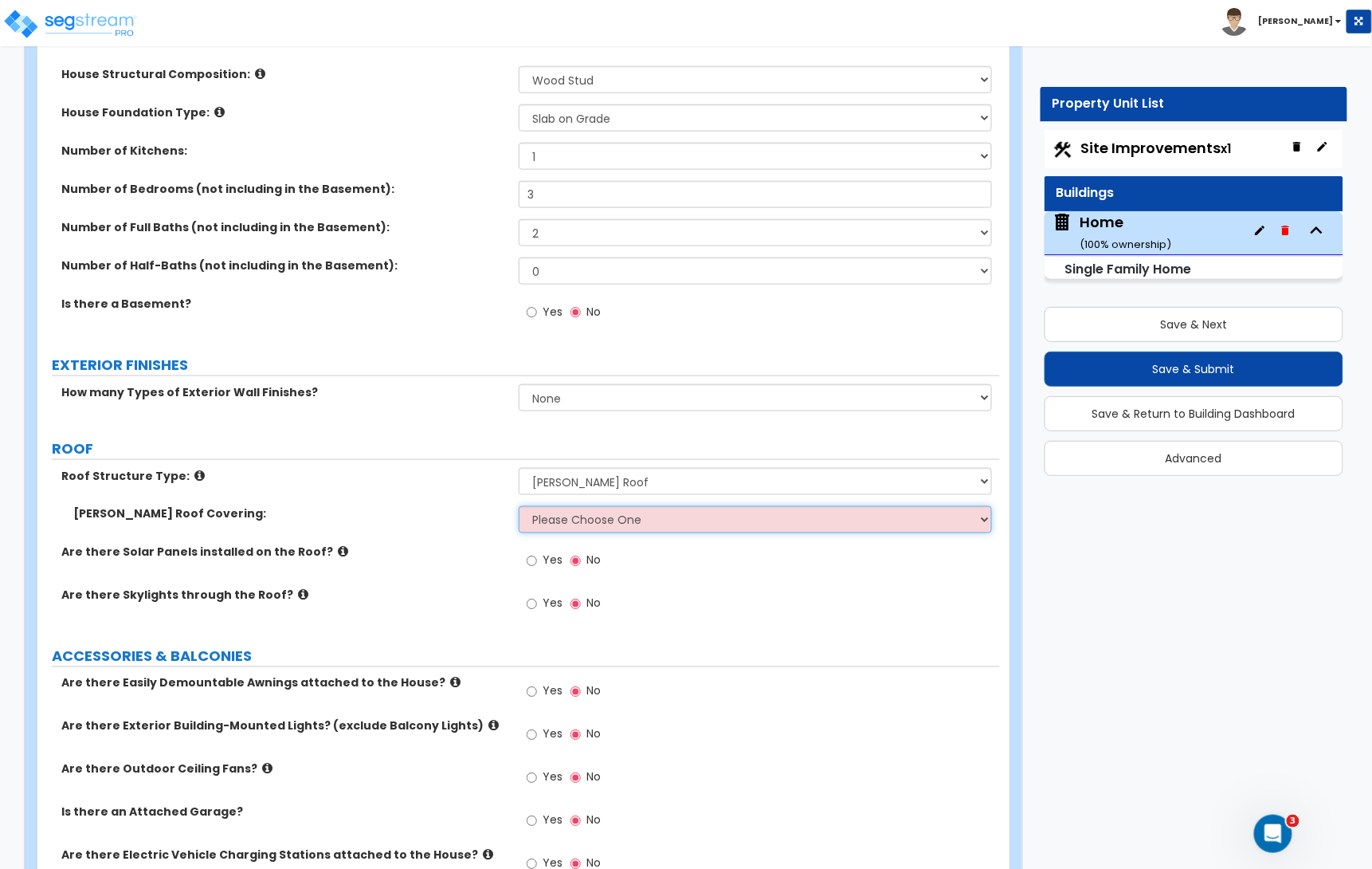
select select "1"
click at [519, 508] on select "Please Choose One Asphalt Shingle Clay Tile Wood Shingle Metal Shingle Standing…" at bounding box center [755, 519] width 473 height 27
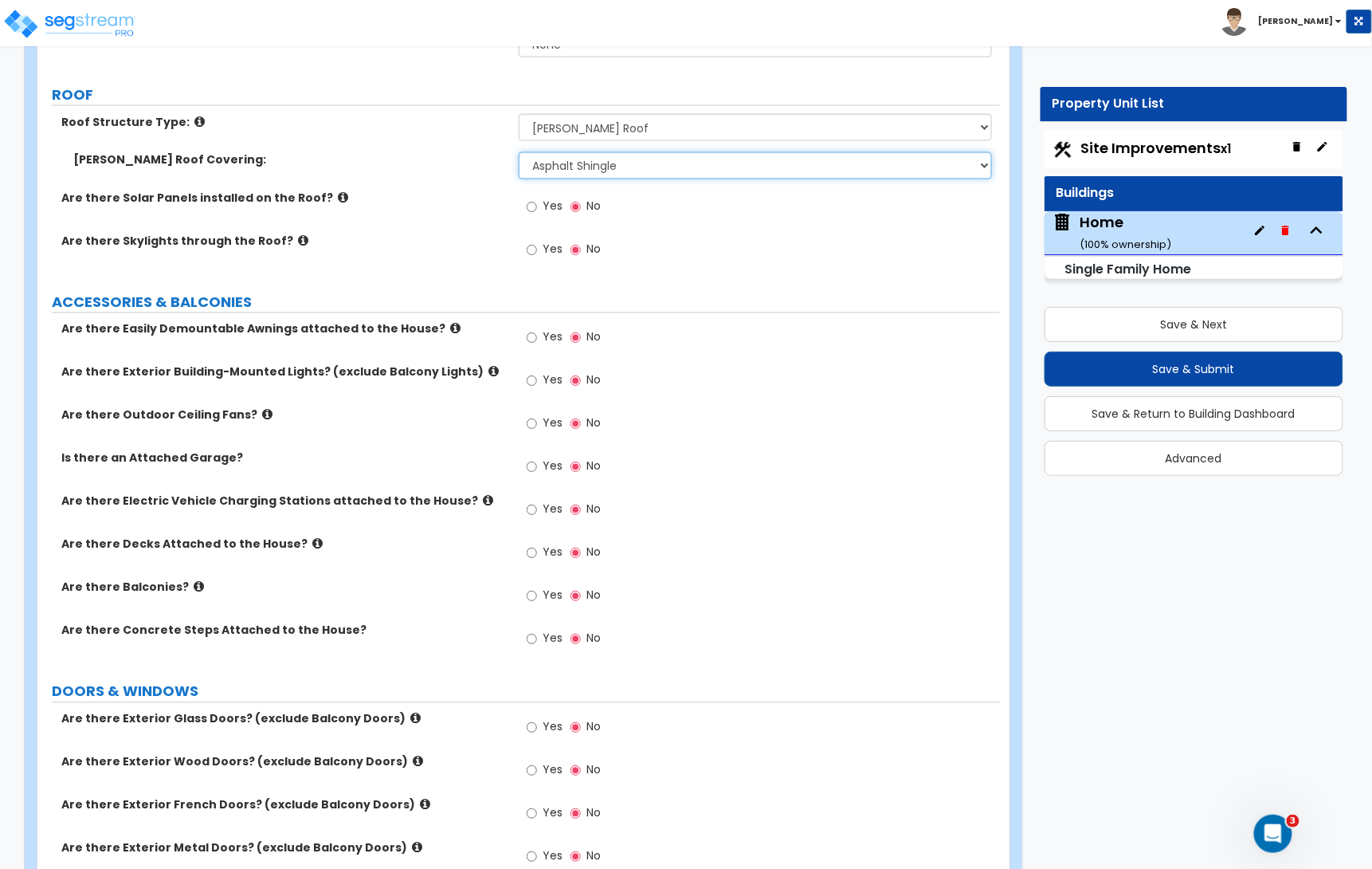
scroll to position [874, 0]
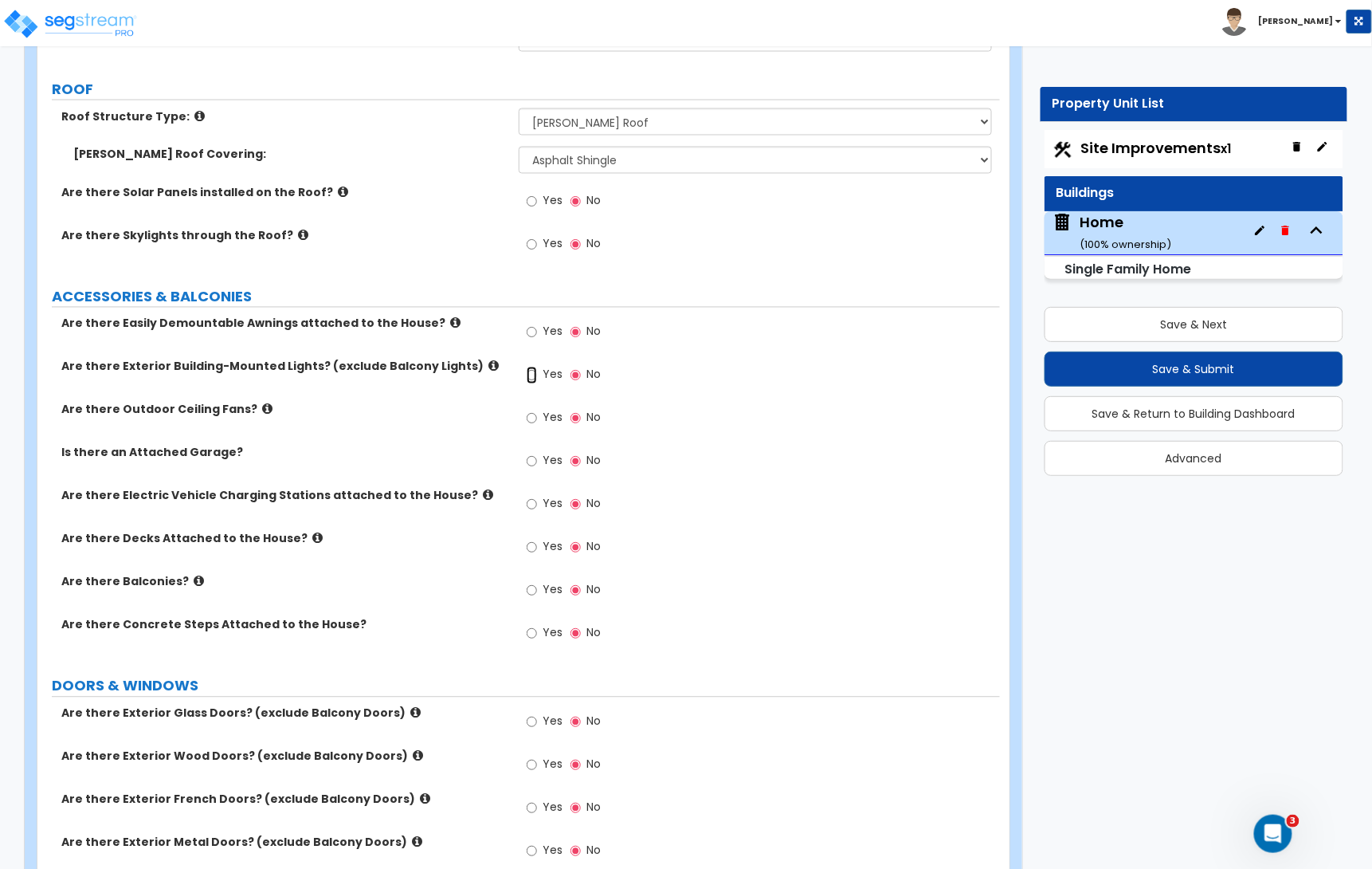
click at [534, 375] on input "Yes" at bounding box center [531, 375] width 10 height 18
radio input "true"
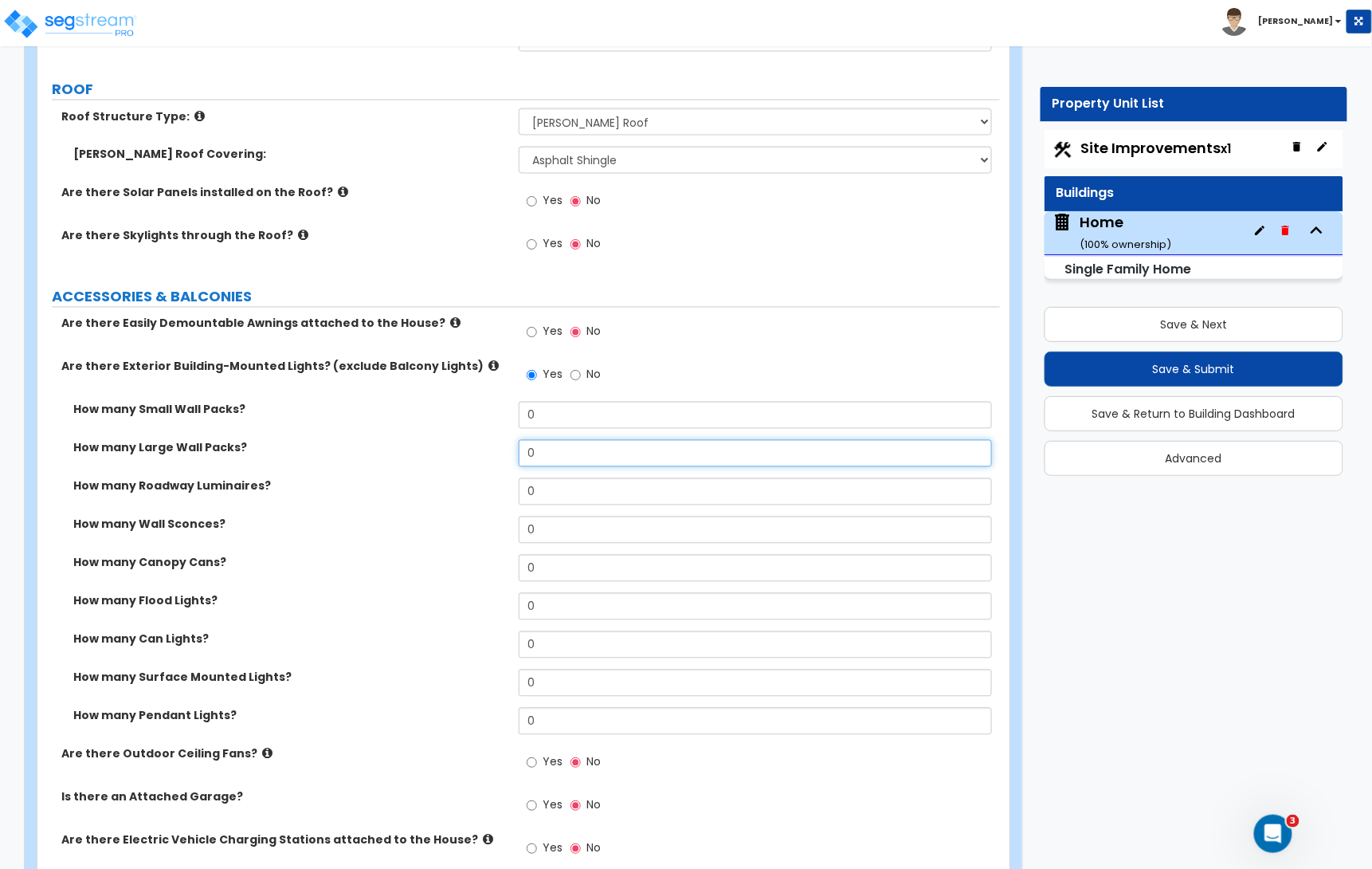
click at [539, 453] on input "0" at bounding box center [755, 453] width 473 height 27
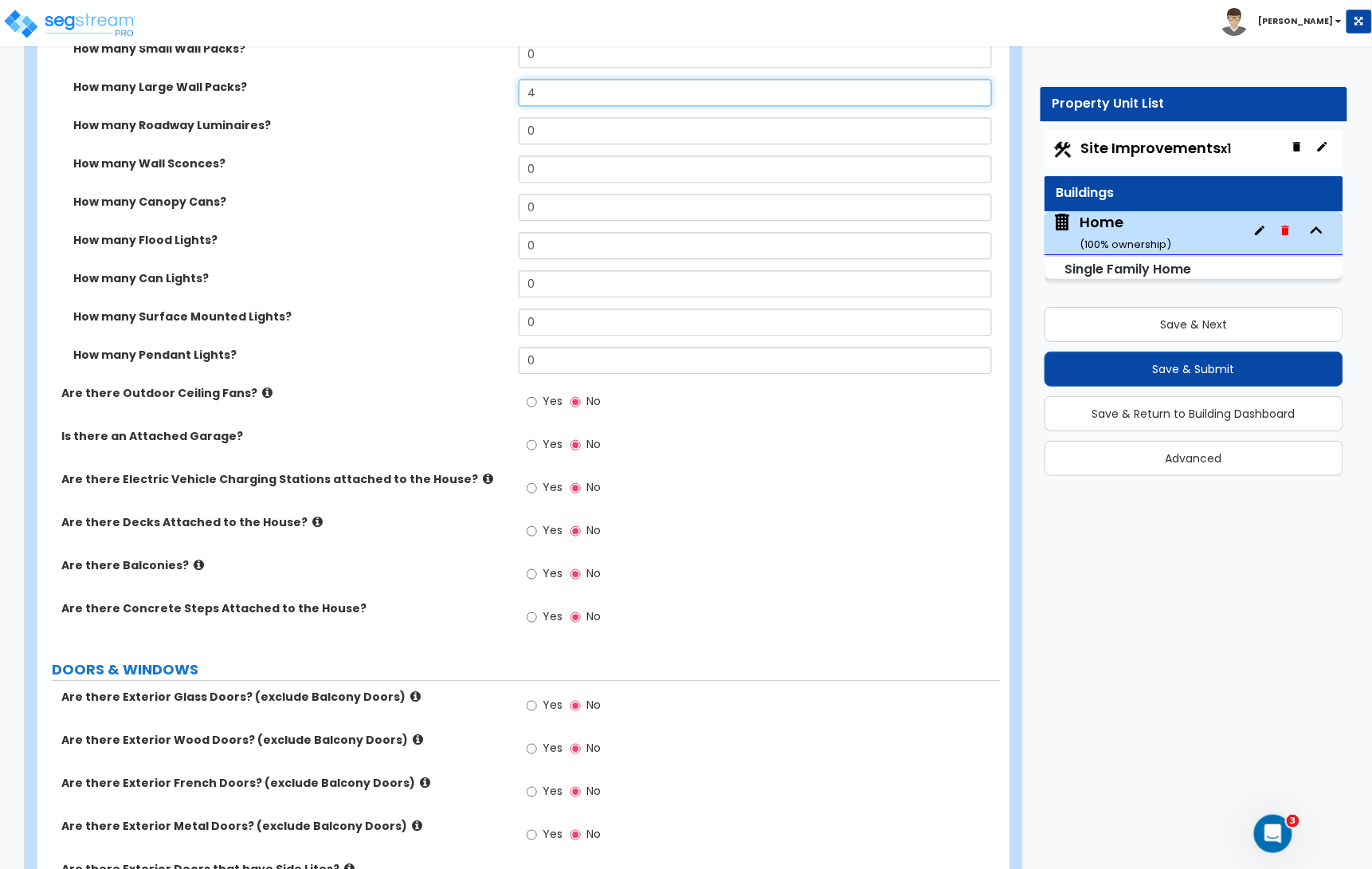
scroll to position [1237, 0]
type input "4"
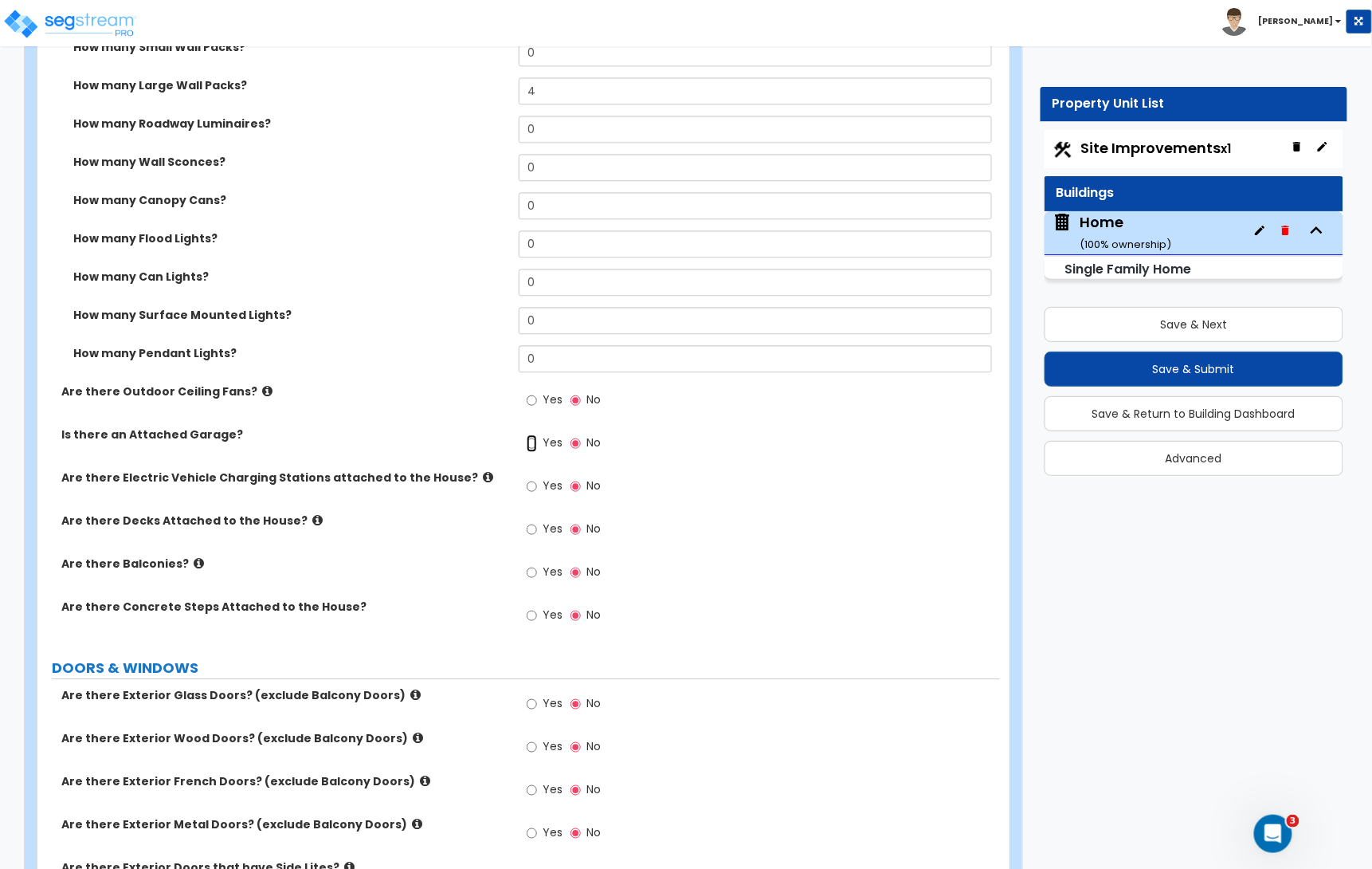
click at [533, 446] on input "Yes" at bounding box center [531, 443] width 10 height 18
radio input "true"
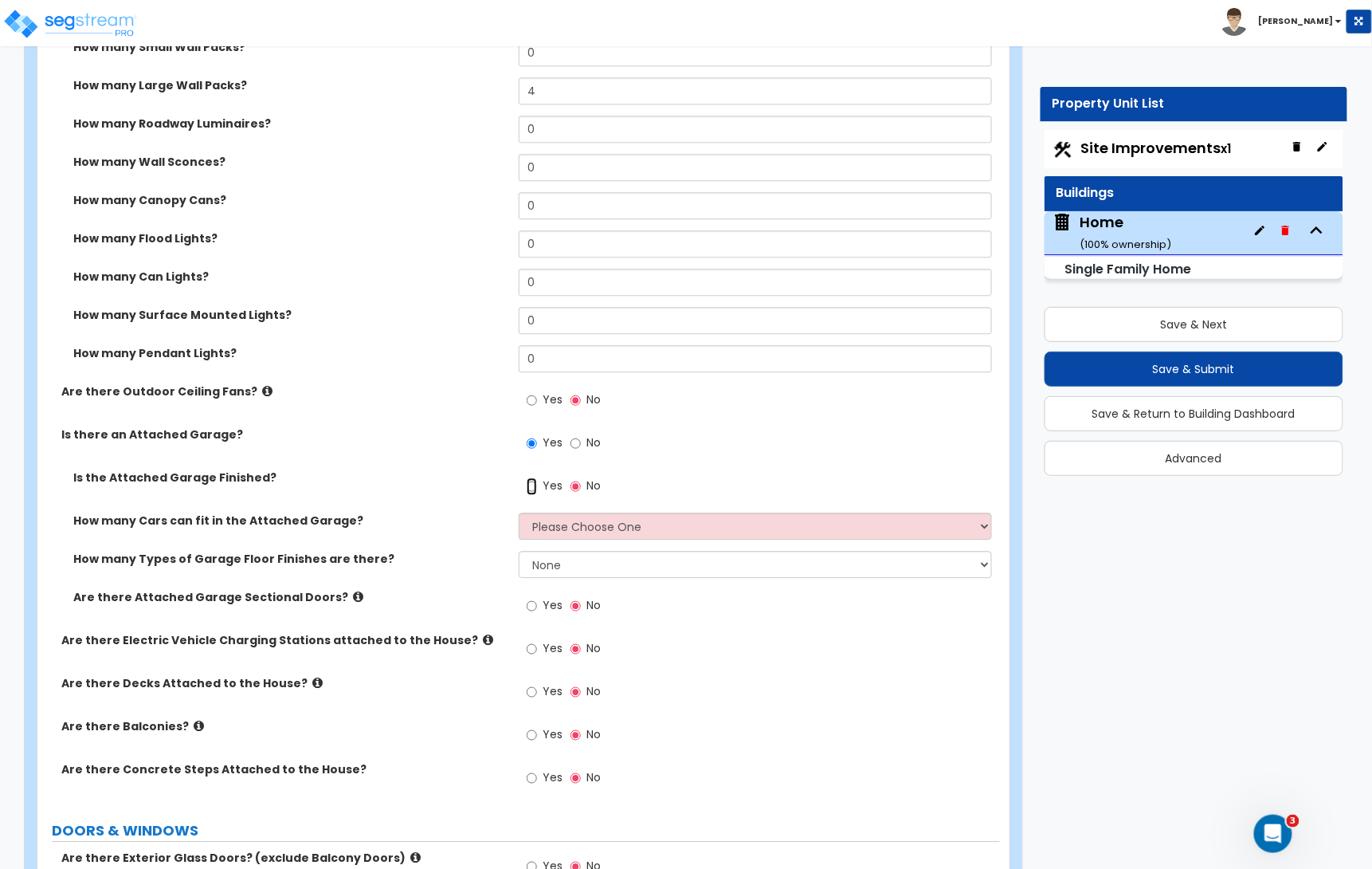
click at [533, 489] on input "Yes" at bounding box center [531, 486] width 10 height 18
radio input "true"
click at [548, 535] on select "Please Choose One 1 2 3 4 5" at bounding box center [755, 526] width 473 height 27
select select "1"
click at [519, 514] on select "Please Choose One 1 2 3 4 5" at bounding box center [755, 526] width 473 height 27
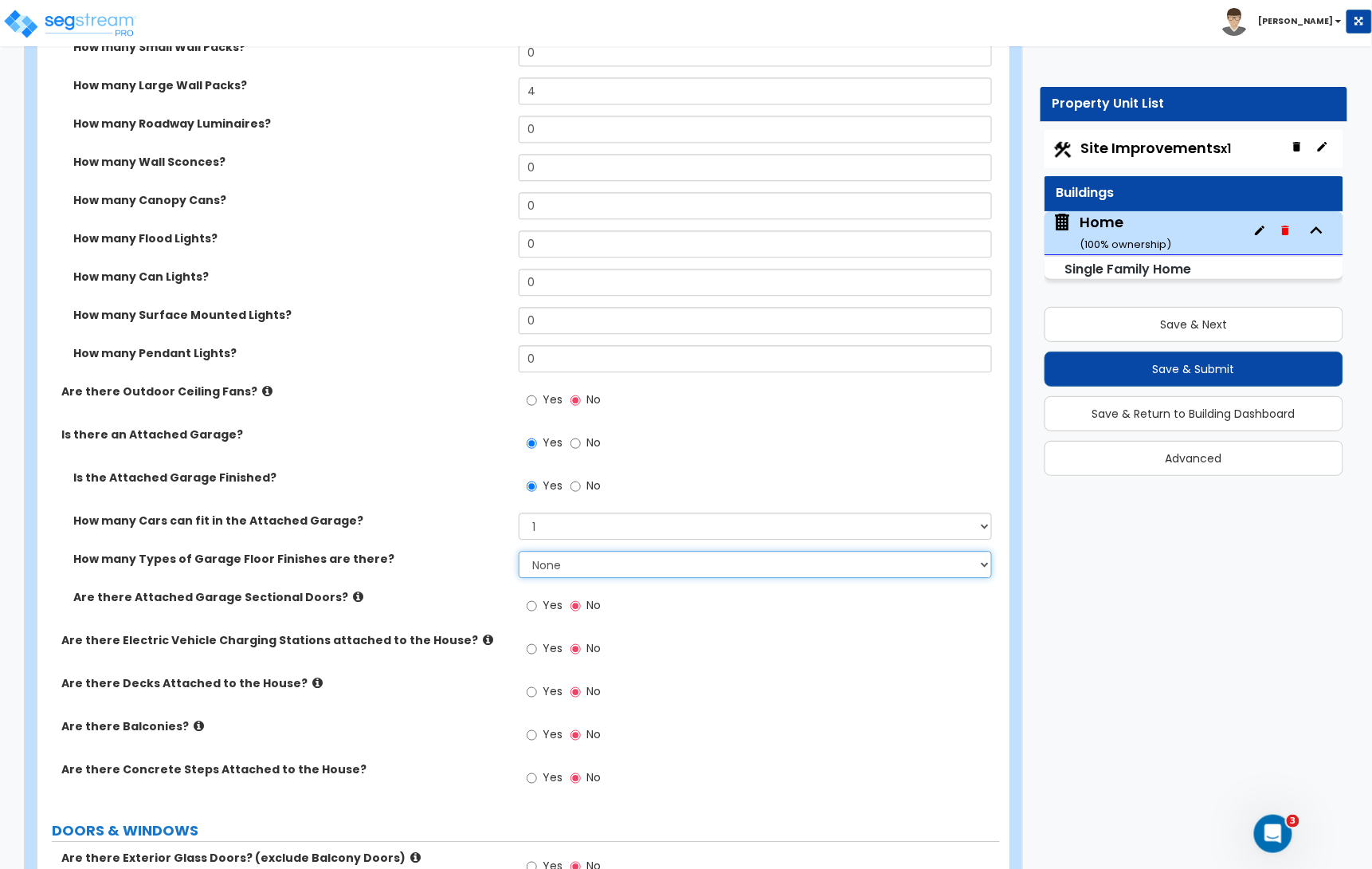
click at [551, 570] on select "None 1 2 3 4" at bounding box center [755, 563] width 473 height 27
select select "1"
click at [519, 553] on select "None 1 2 3 4" at bounding box center [755, 563] width 473 height 27
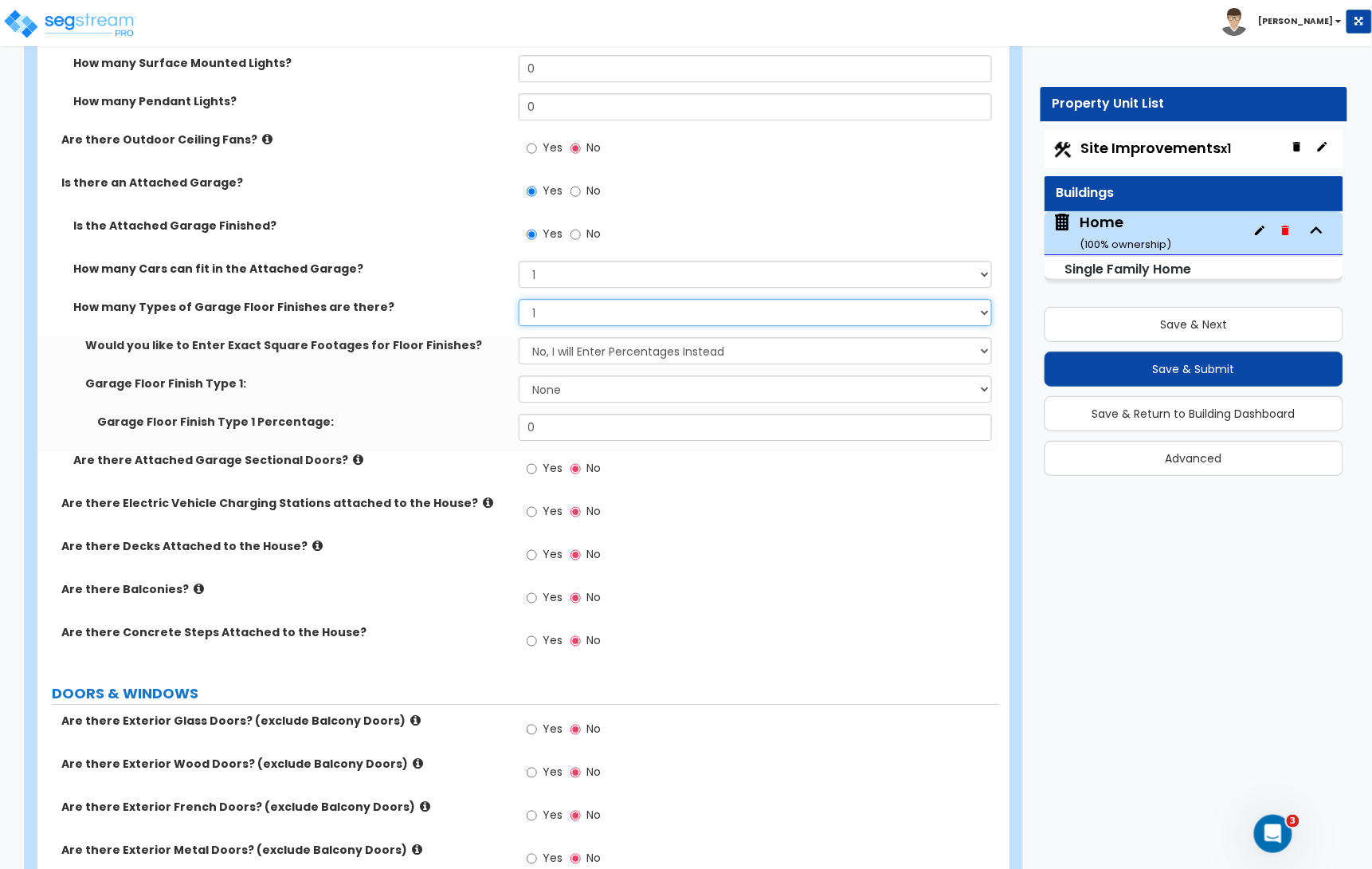
scroll to position [1499, 0]
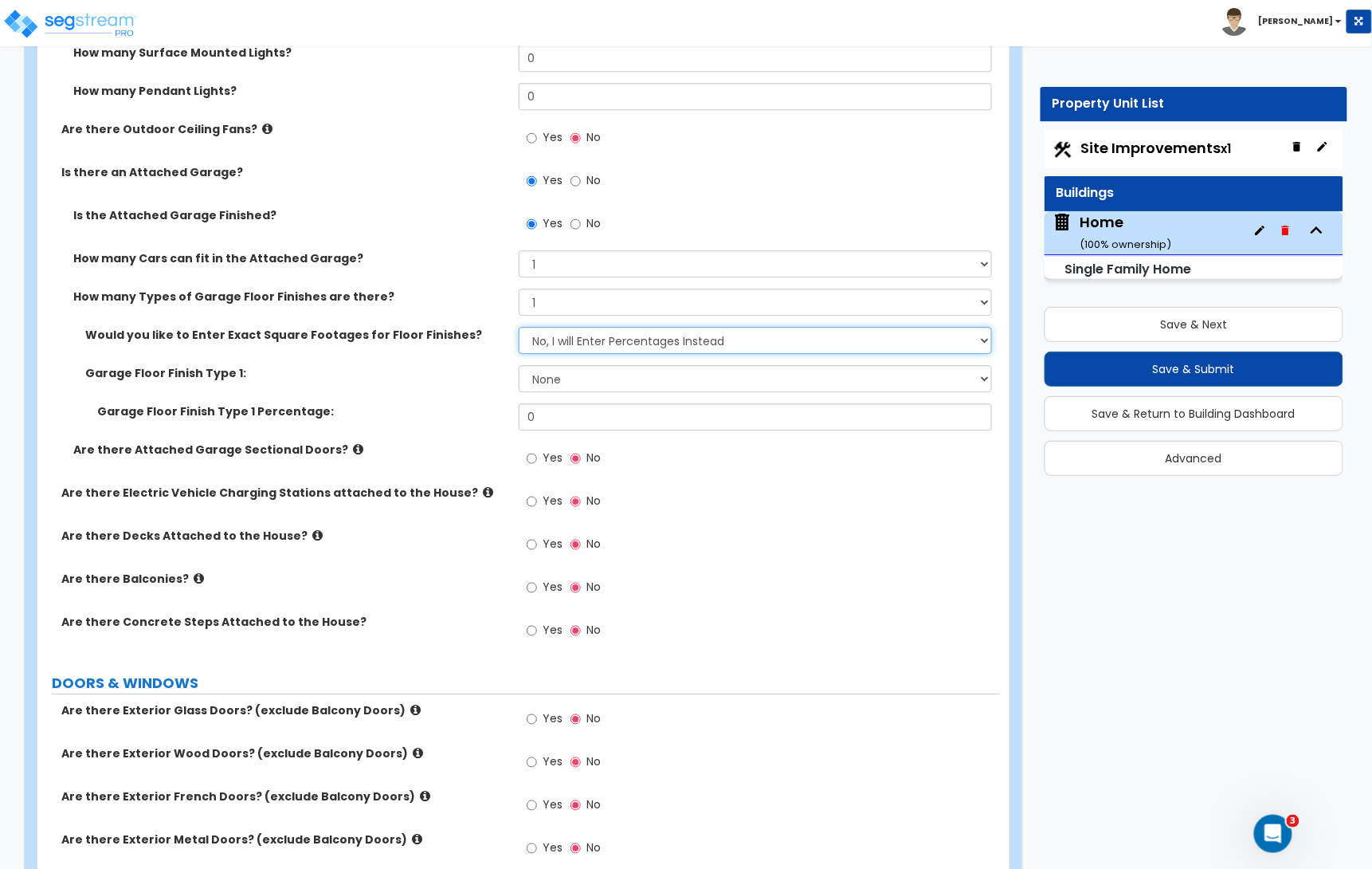
click at [619, 341] on select "No, I will Enter Percentages Instead Yes, I will Enter Exact Square Footages" at bounding box center [755, 340] width 473 height 27
click at [519, 329] on select "No, I will Enter Percentages Instead Yes, I will Enter Exact Square Footages" at bounding box center [755, 340] width 473 height 27
click at [612, 345] on select "No, I will Enter Percentages Instead Yes, I will Enter Exact Square Footages" at bounding box center [755, 340] width 473 height 27
click at [519, 329] on select "No, I will Enter Percentages Instead Yes, I will Enter Exact Square Footages" at bounding box center [755, 340] width 473 height 27
click at [612, 345] on select "No, I will Enter Percentages Instead Yes, I will Enter Exact Square Footages" at bounding box center [755, 340] width 473 height 27
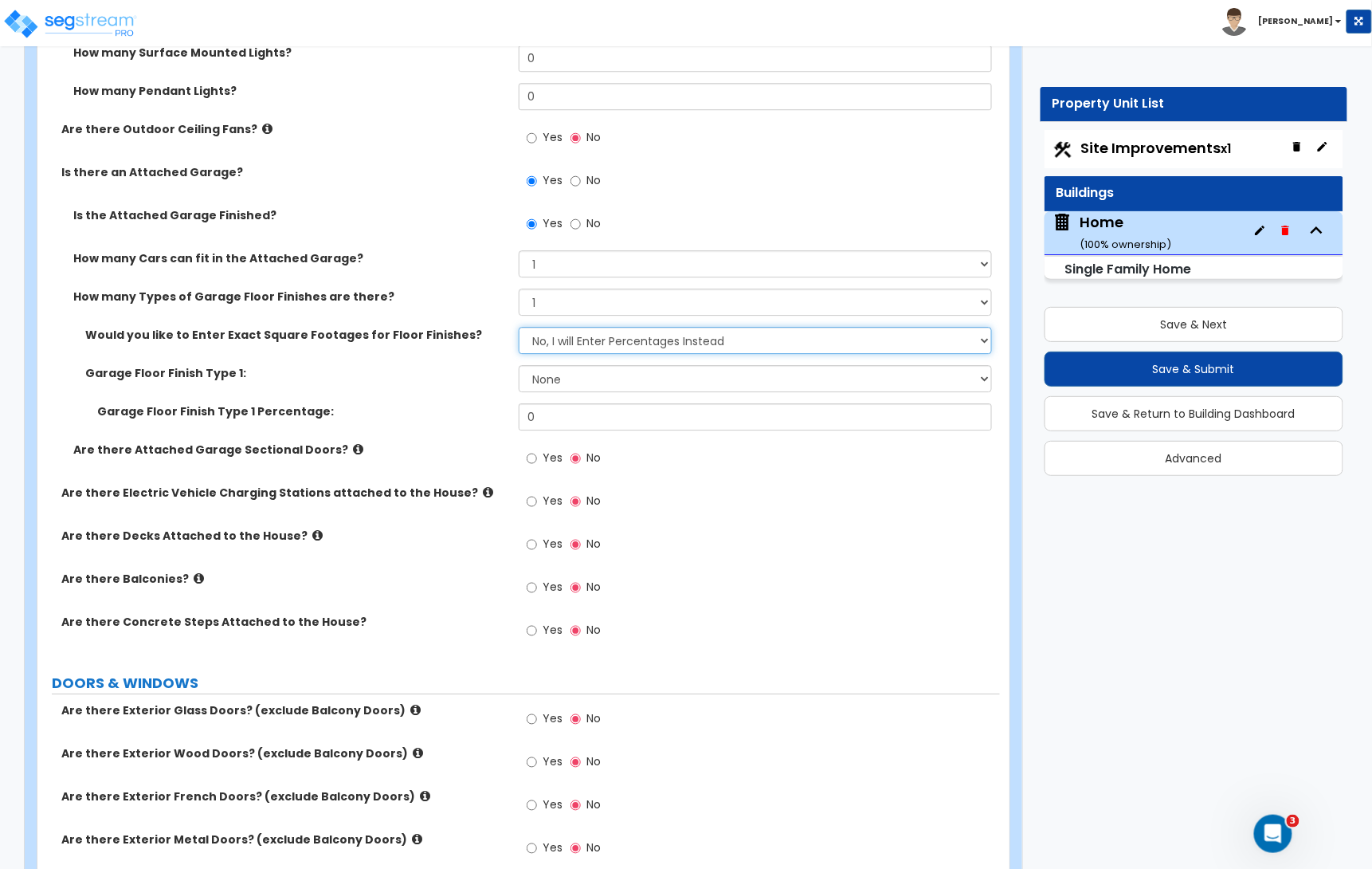
click at [519, 329] on select "No, I will Enter Percentages Instead Yes, I will Enter Exact Square Footages" at bounding box center [755, 340] width 473 height 27
click at [587, 375] on select "None Polished Concrete Flooring Ceramic Tile Flooring Rubber Tile Flooring Epox…" at bounding box center [755, 378] width 473 height 27
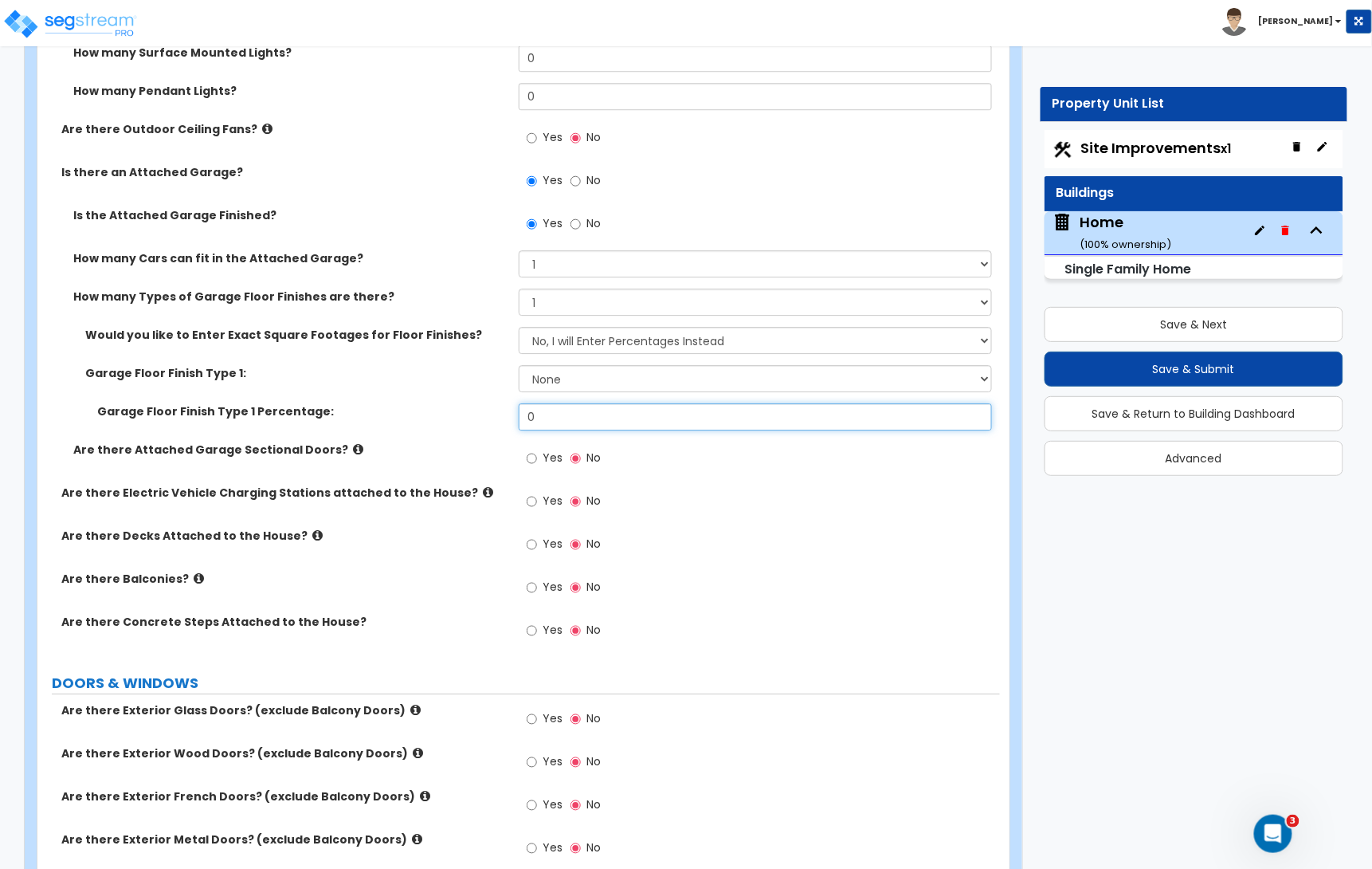
click at [551, 425] on input "0" at bounding box center [755, 417] width 473 height 27
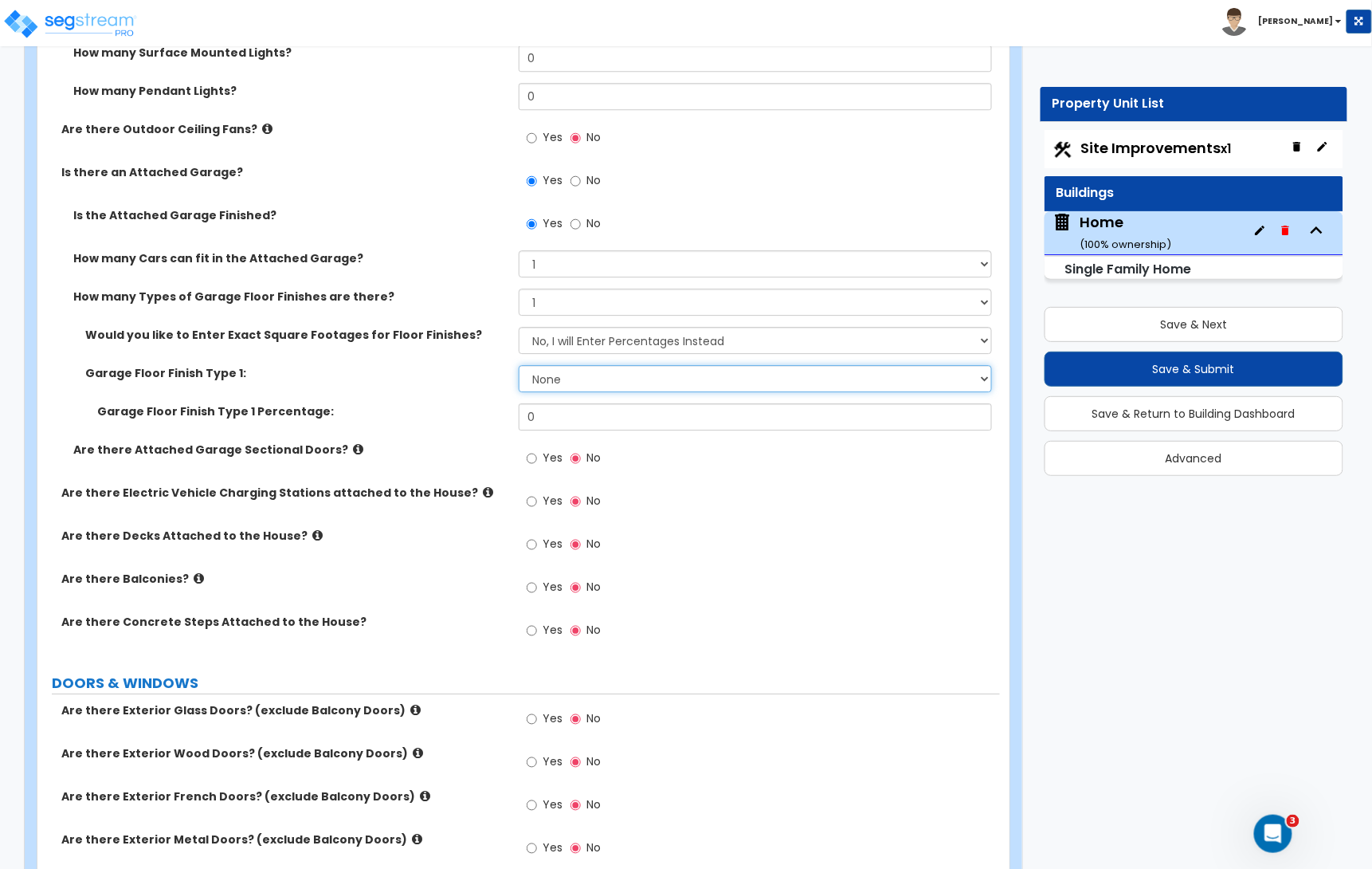
click at [557, 387] on select "None Polished Concrete Flooring Ceramic Tile Flooring Rubber Tile Flooring Epox…" at bounding box center [755, 378] width 473 height 27
select select "4"
click at [519, 368] on select "None Polished Concrete Flooring Ceramic Tile Flooring Rubber Tile Flooring Epox…" at bounding box center [755, 378] width 473 height 27
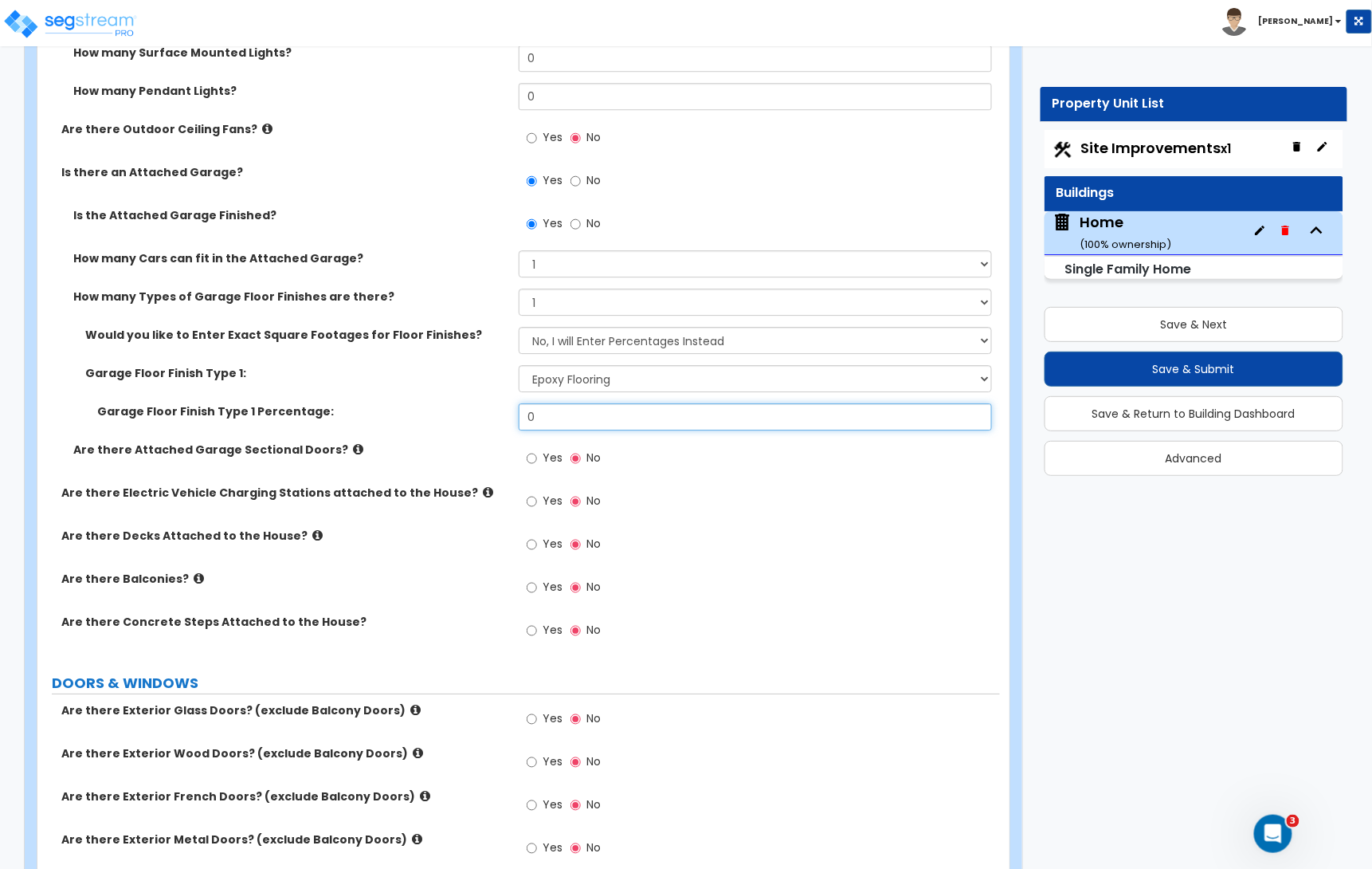
click at [554, 422] on input "0" at bounding box center [755, 417] width 473 height 27
type input "100"
click at [536, 461] on input "Yes" at bounding box center [531, 458] width 10 height 18
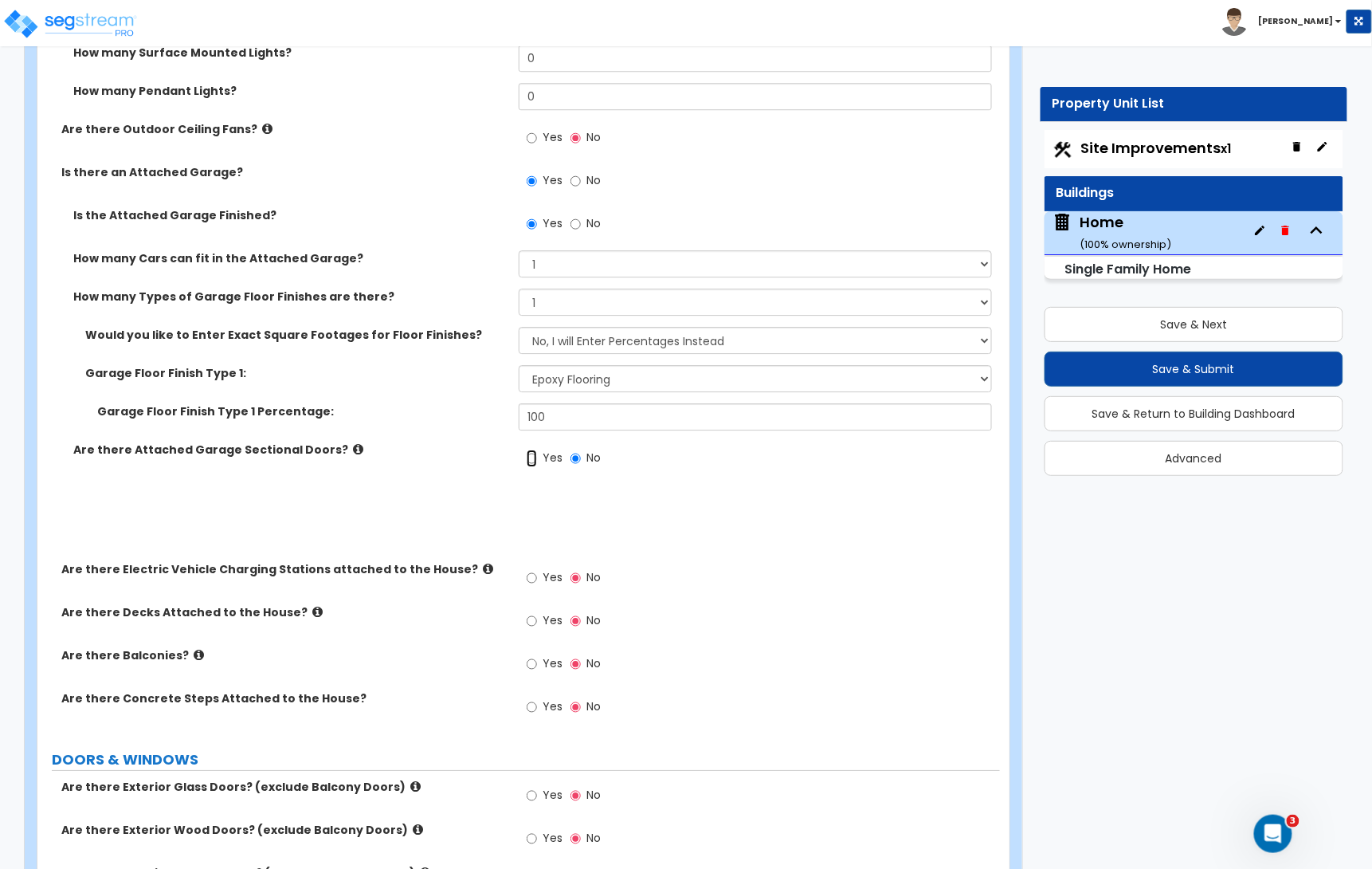
radio input "true"
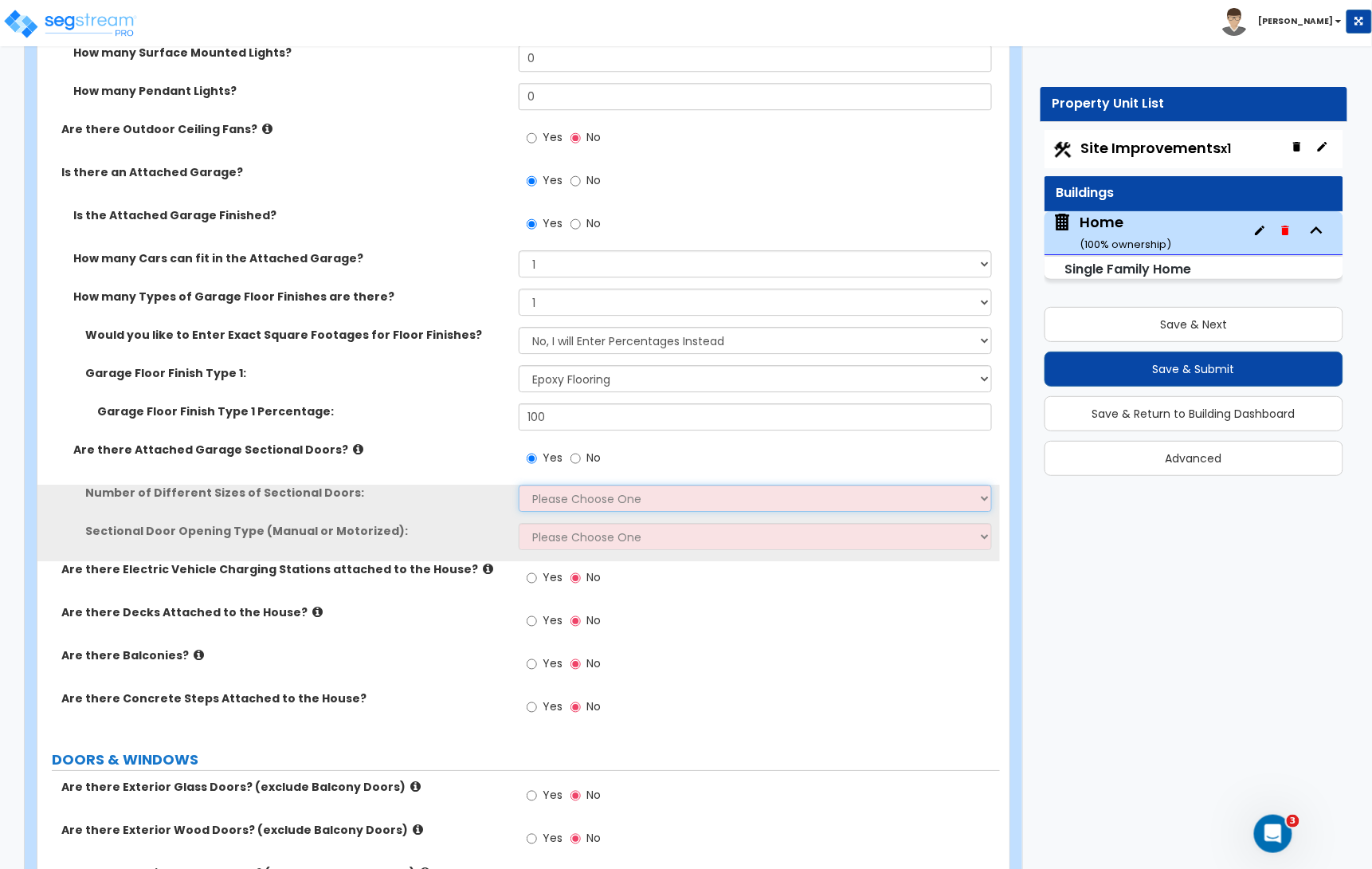
click at [573, 503] on select "Please Choose One 1 2" at bounding box center [755, 498] width 473 height 27
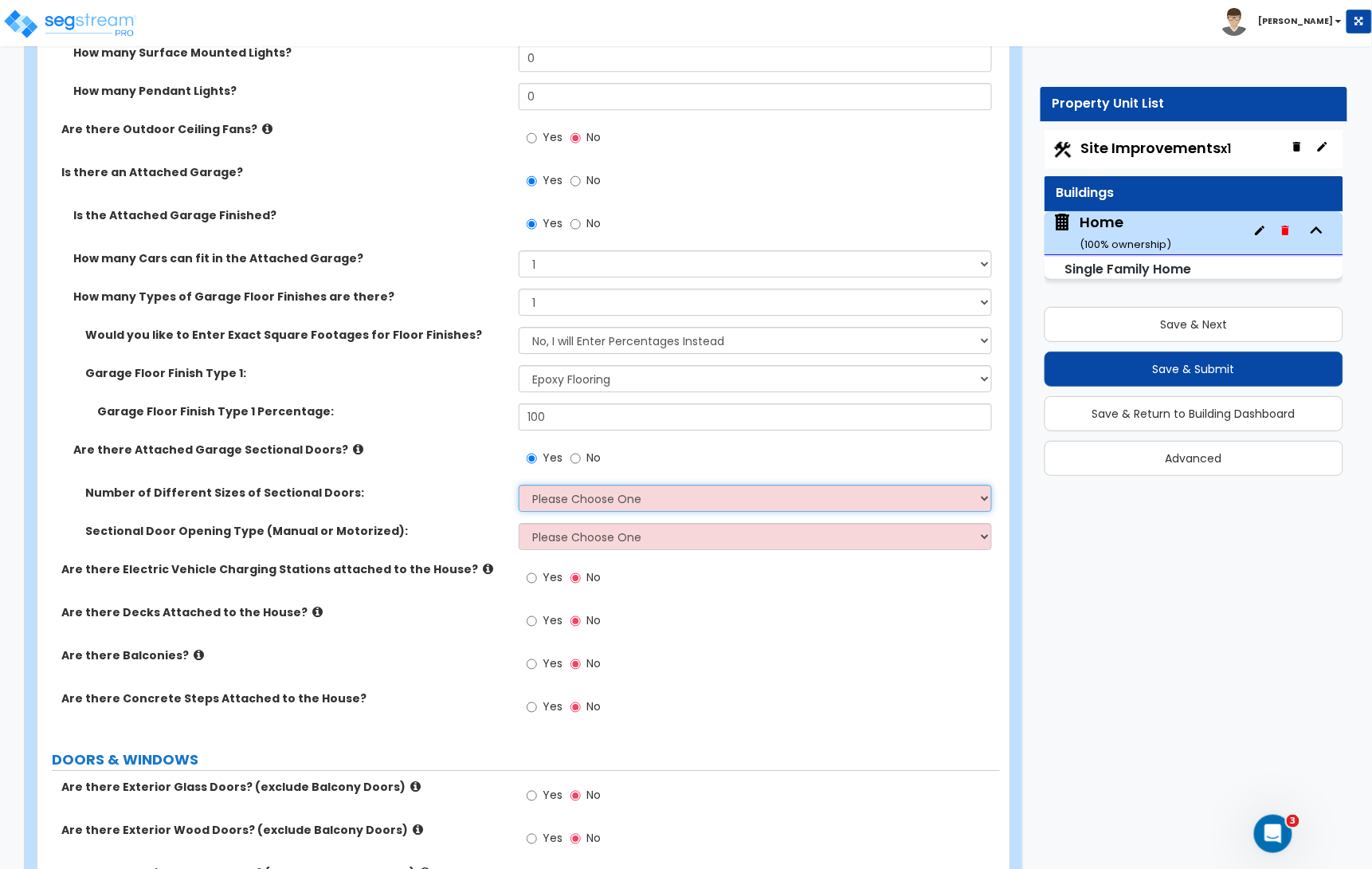
select select "1"
click at [519, 487] on select "Please Choose One 1 2" at bounding box center [755, 498] width 473 height 27
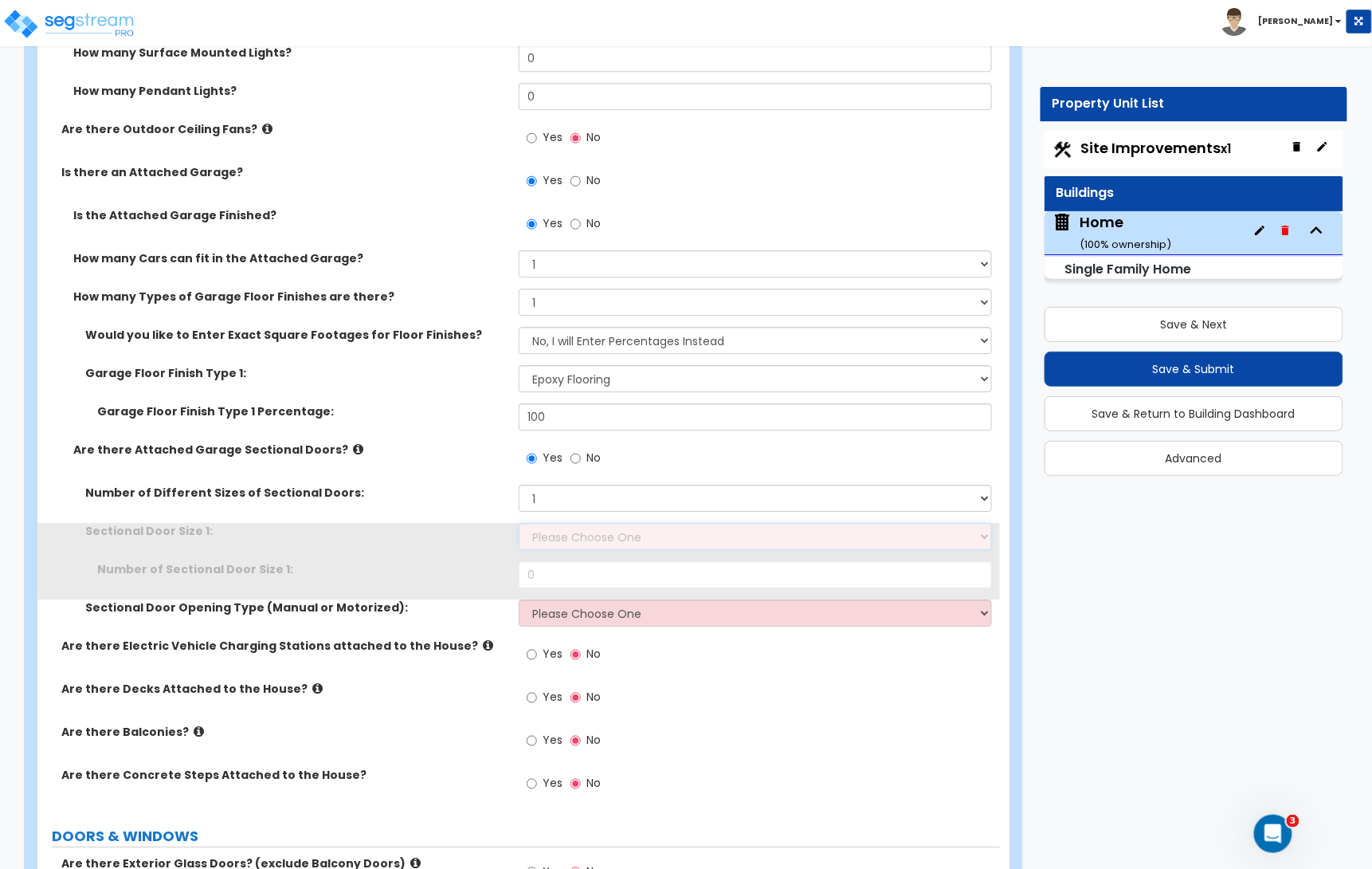
click at [571, 539] on select "Please Choose One 9' x 7' 16' x 7'" at bounding box center [755, 536] width 473 height 27
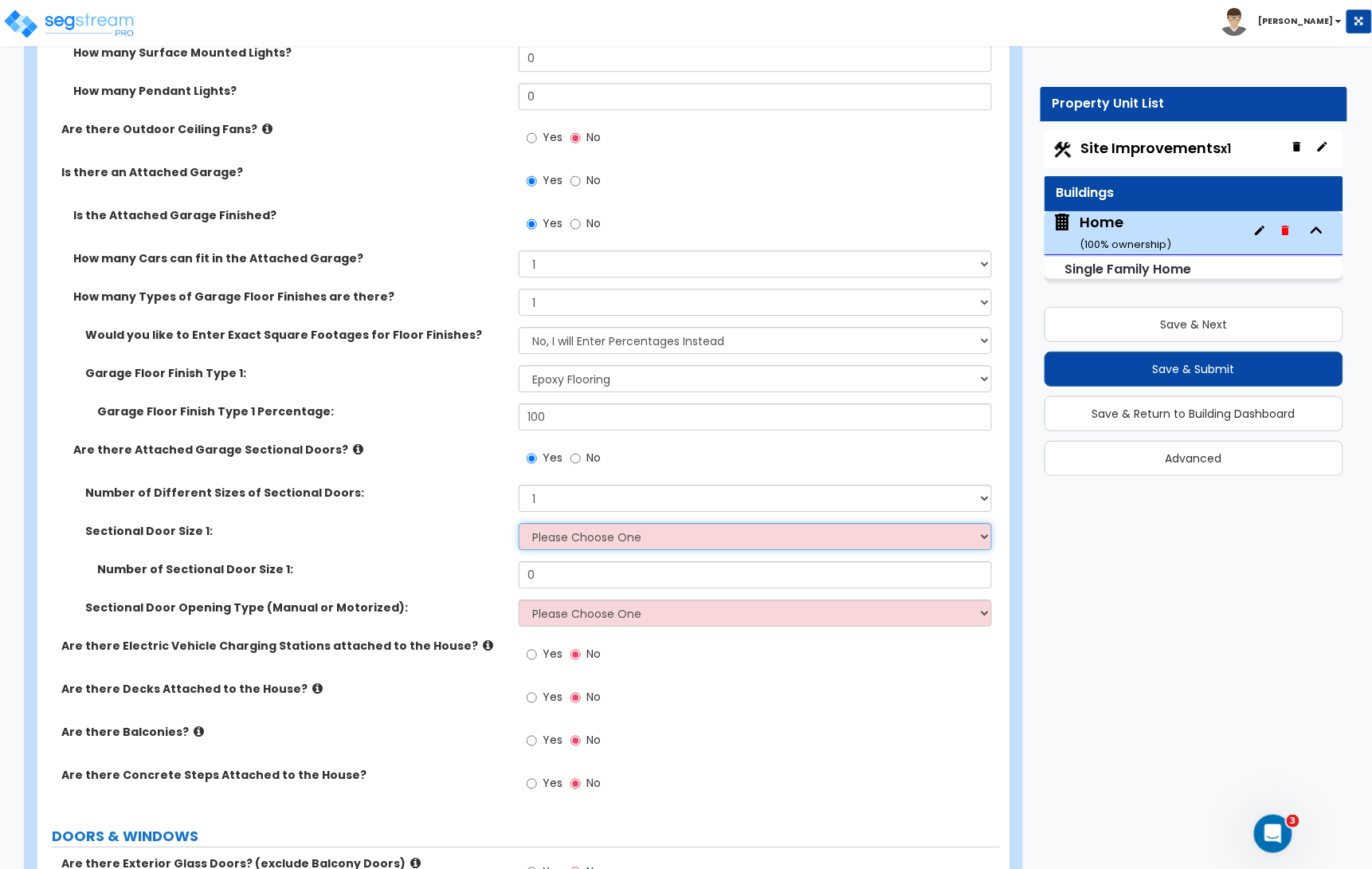
select select "1"
click at [519, 525] on select "Please Choose One 9' x 7' 16' x 7'" at bounding box center [755, 536] width 473 height 27
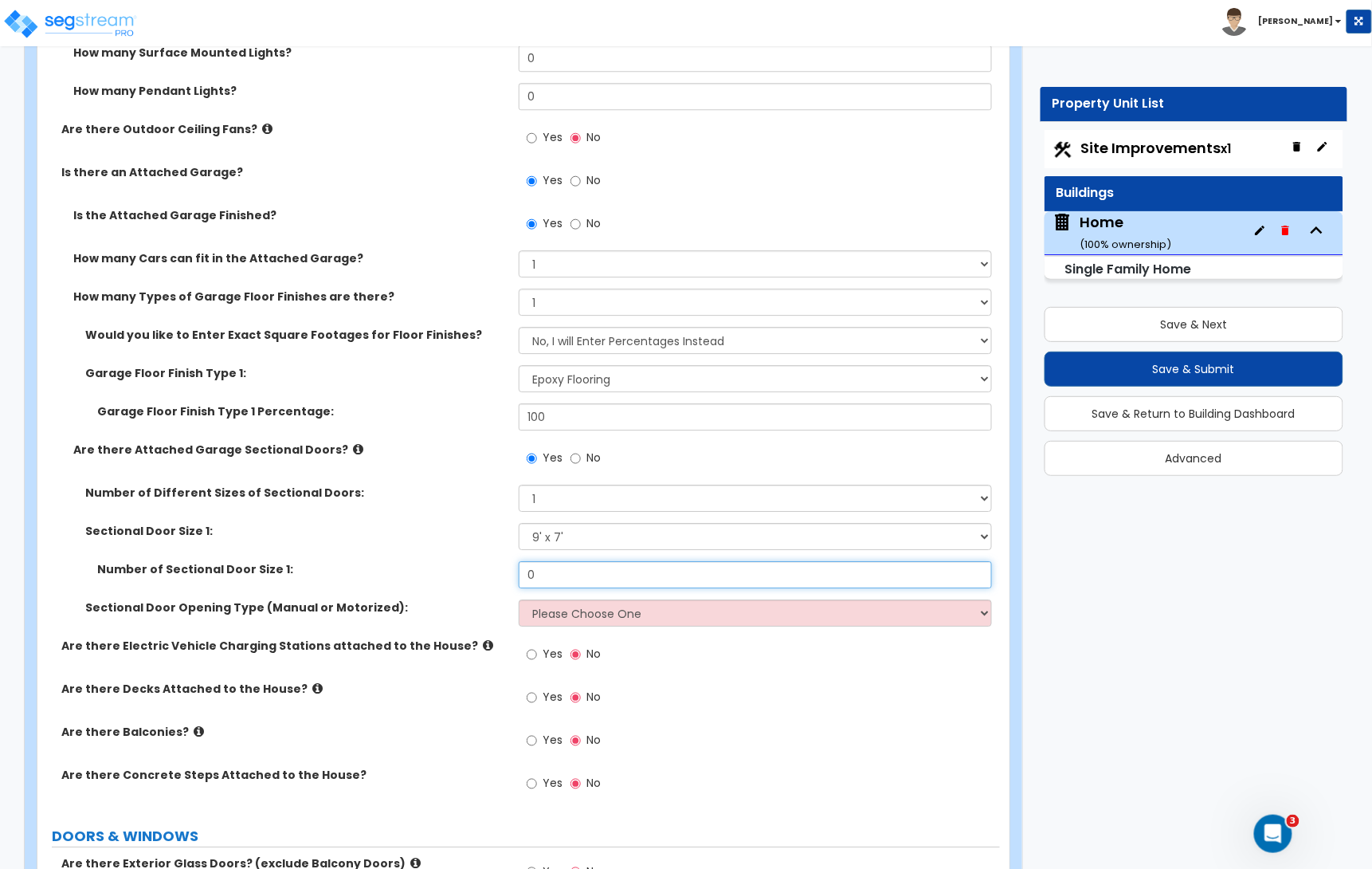
click at [556, 578] on input "0" at bounding box center [755, 574] width 473 height 27
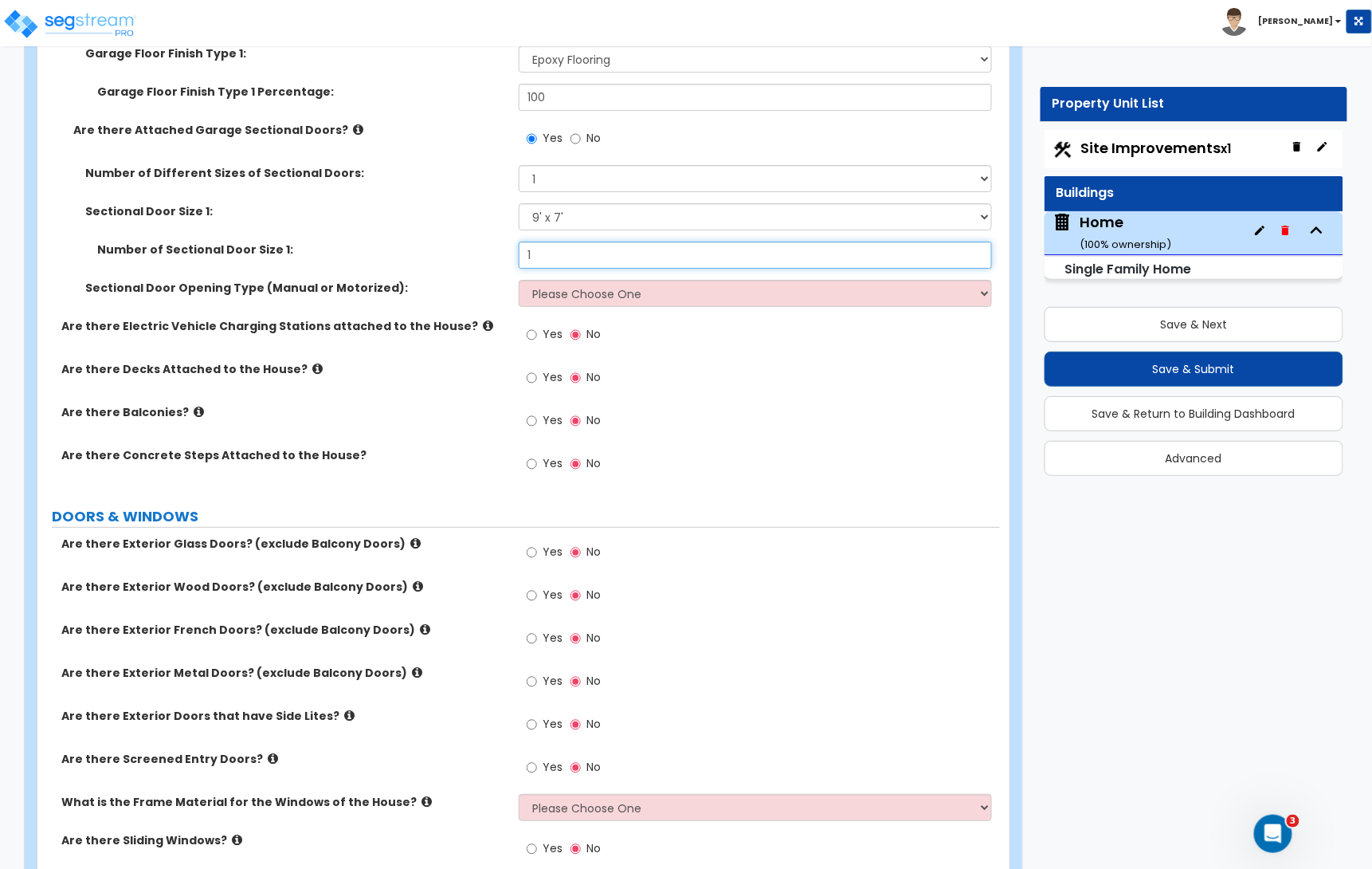
scroll to position [1820, 0]
type input "1"
click at [571, 300] on select "Please Choose One All Manual All Motorized Some are Motorized" at bounding box center [755, 292] width 473 height 27
select select "2"
click at [519, 280] on select "Please Choose One All Manual All Motorized Some are Motorized" at bounding box center [755, 292] width 473 height 27
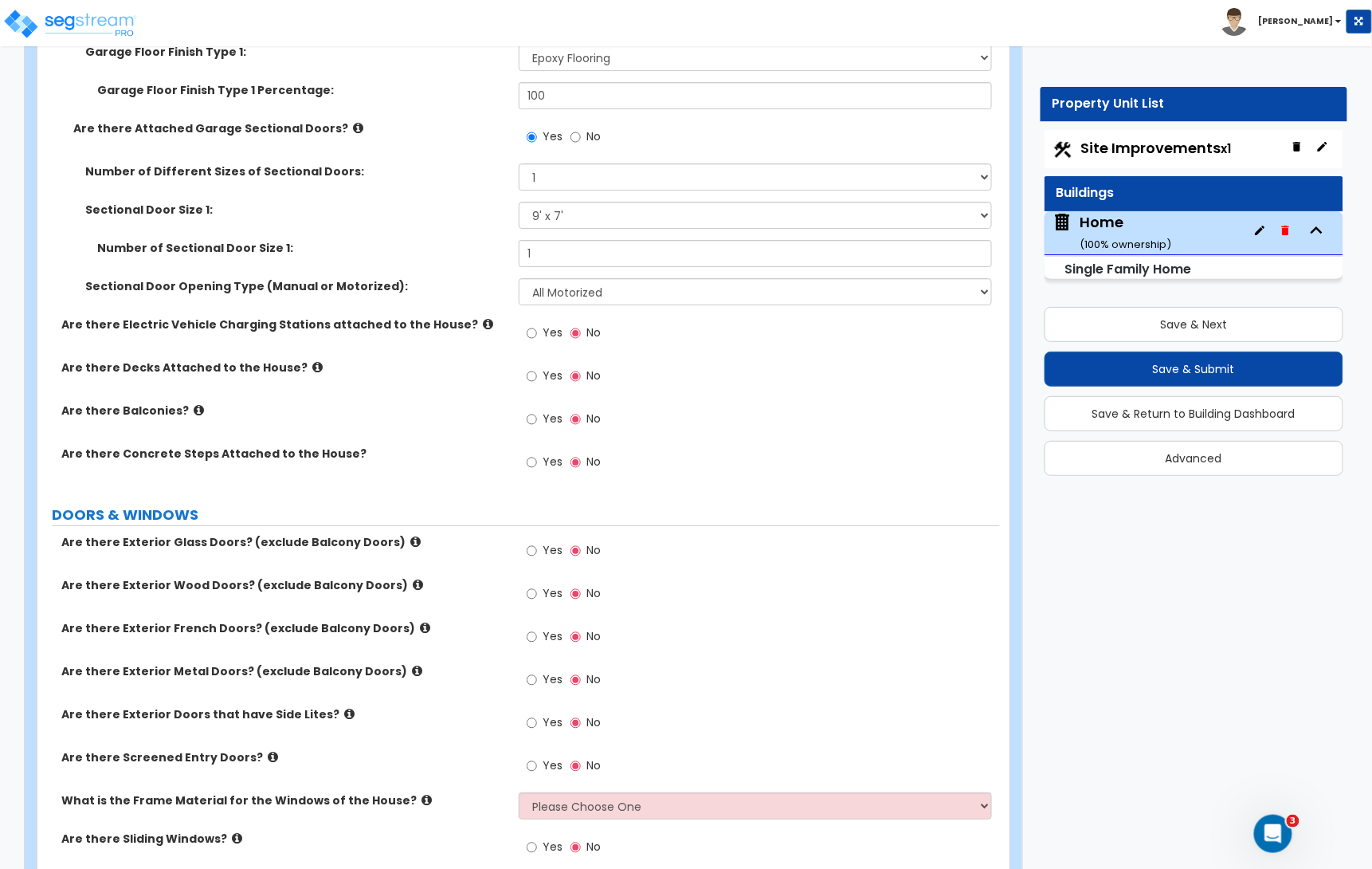
click at [312, 371] on icon at bounding box center [317, 367] width 10 height 12
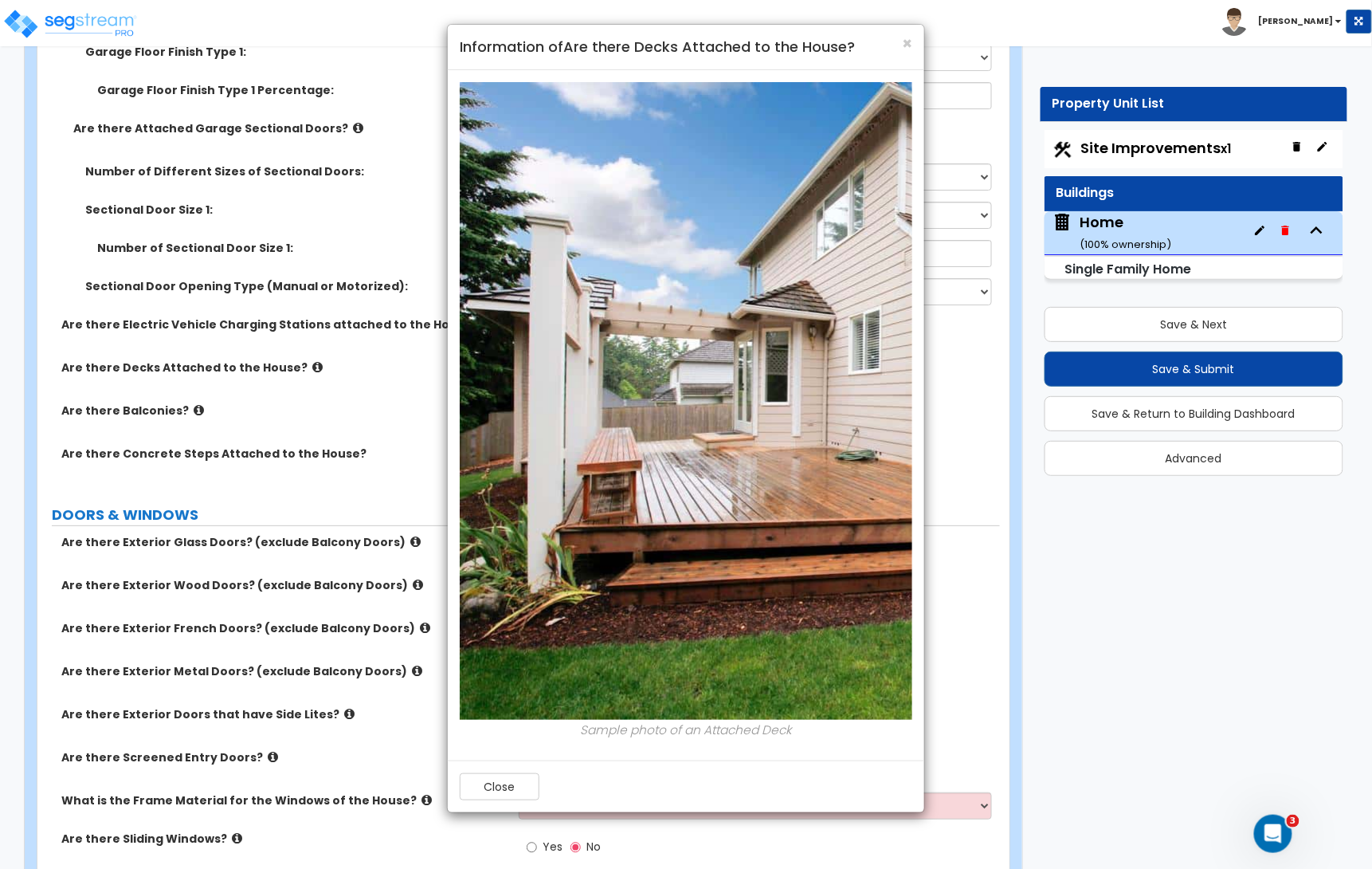
click at [301, 371] on div "× Information of Are there Decks Attached to the House? Sample photo of an Atta…" at bounding box center [686, 434] width 1372 height 869
click at [299, 371] on div "× Information of Are there Decks Attached to the House? Sample photo of an Atta…" at bounding box center [686, 434] width 1372 height 869
click at [500, 776] on button "Close" at bounding box center [499, 786] width 80 height 27
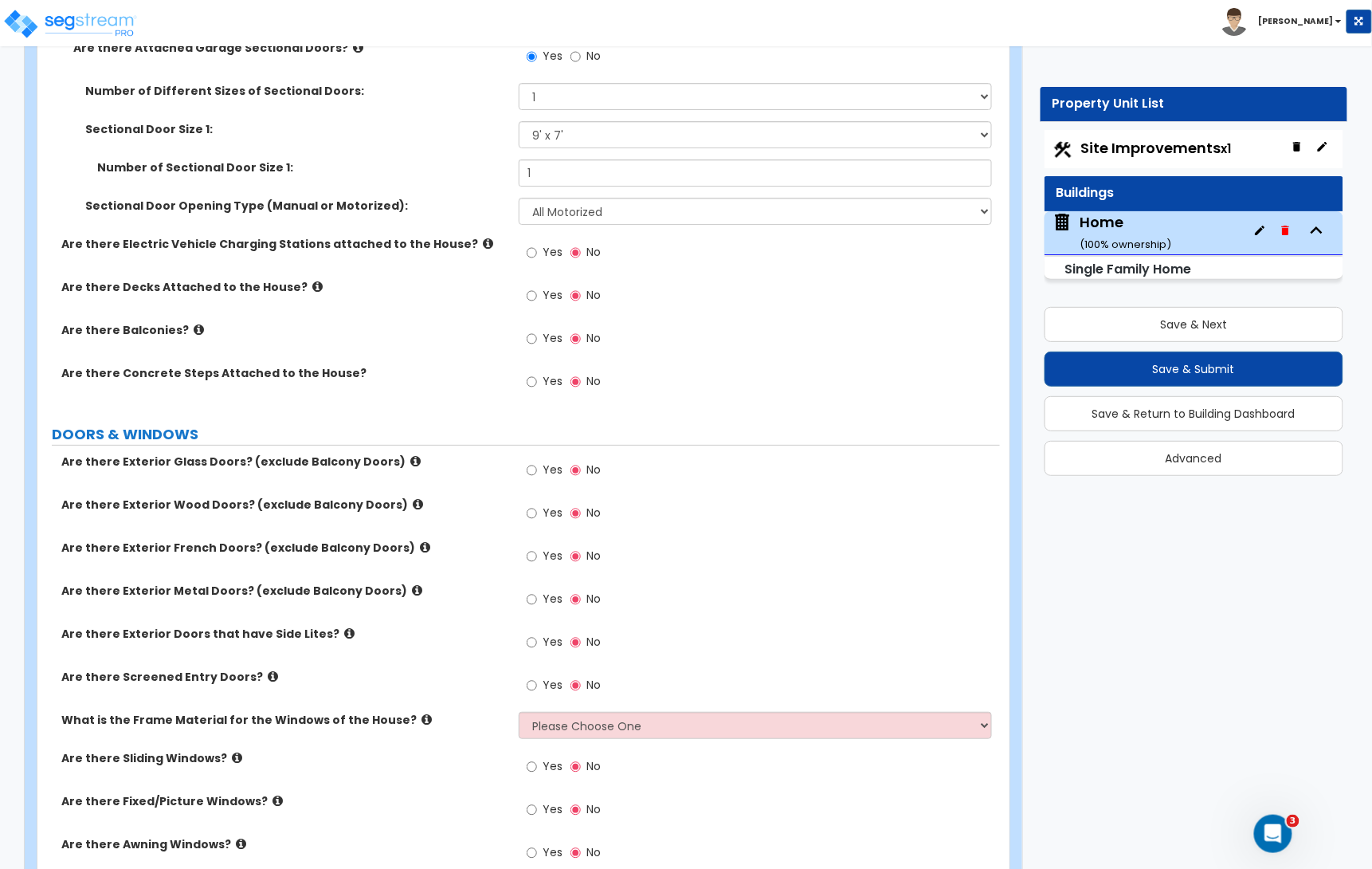
scroll to position [1925, 0]
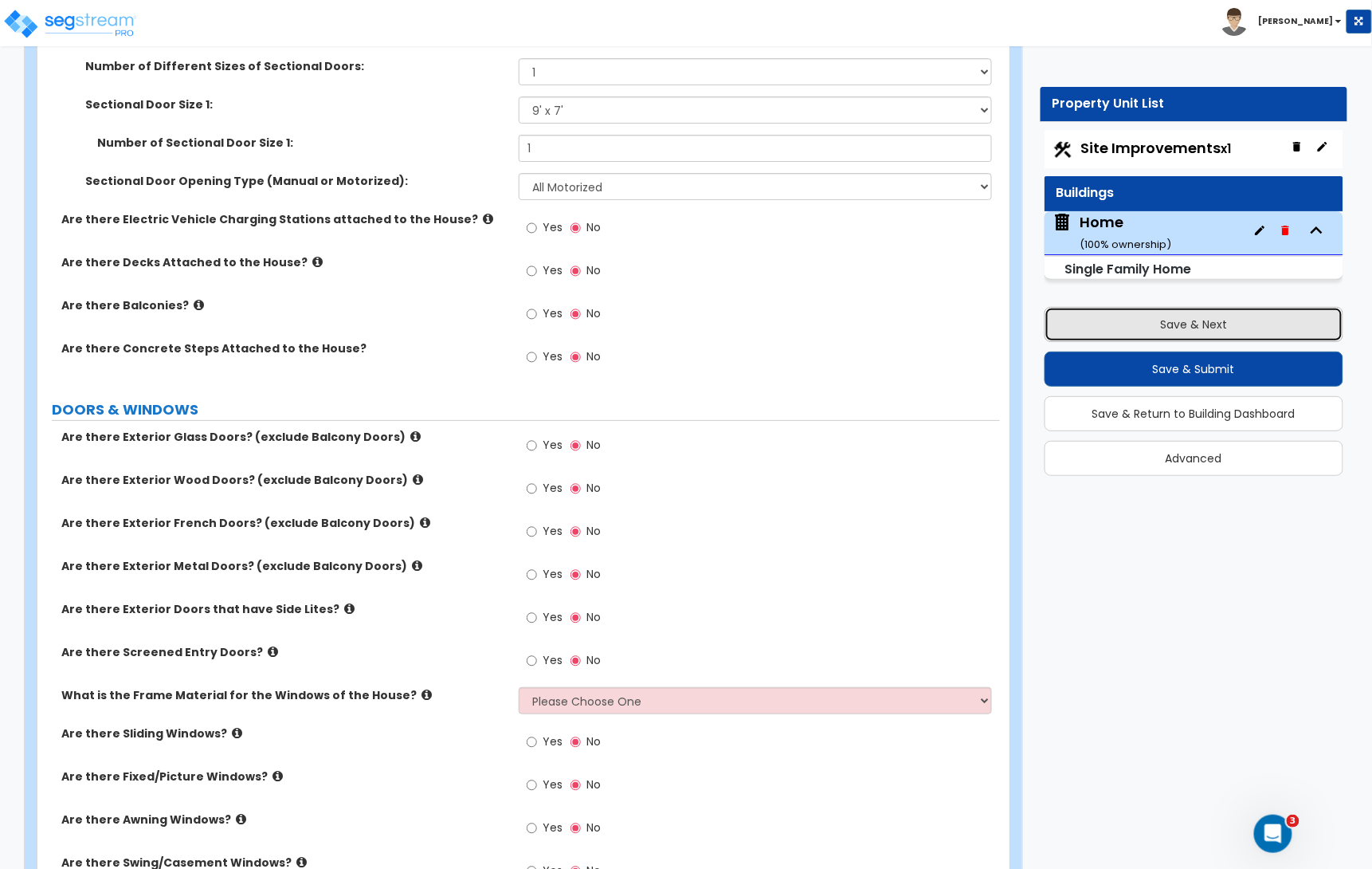
click at [1186, 328] on button "Save & Next" at bounding box center [1194, 324] width 300 height 35
select select "2"
select select "1"
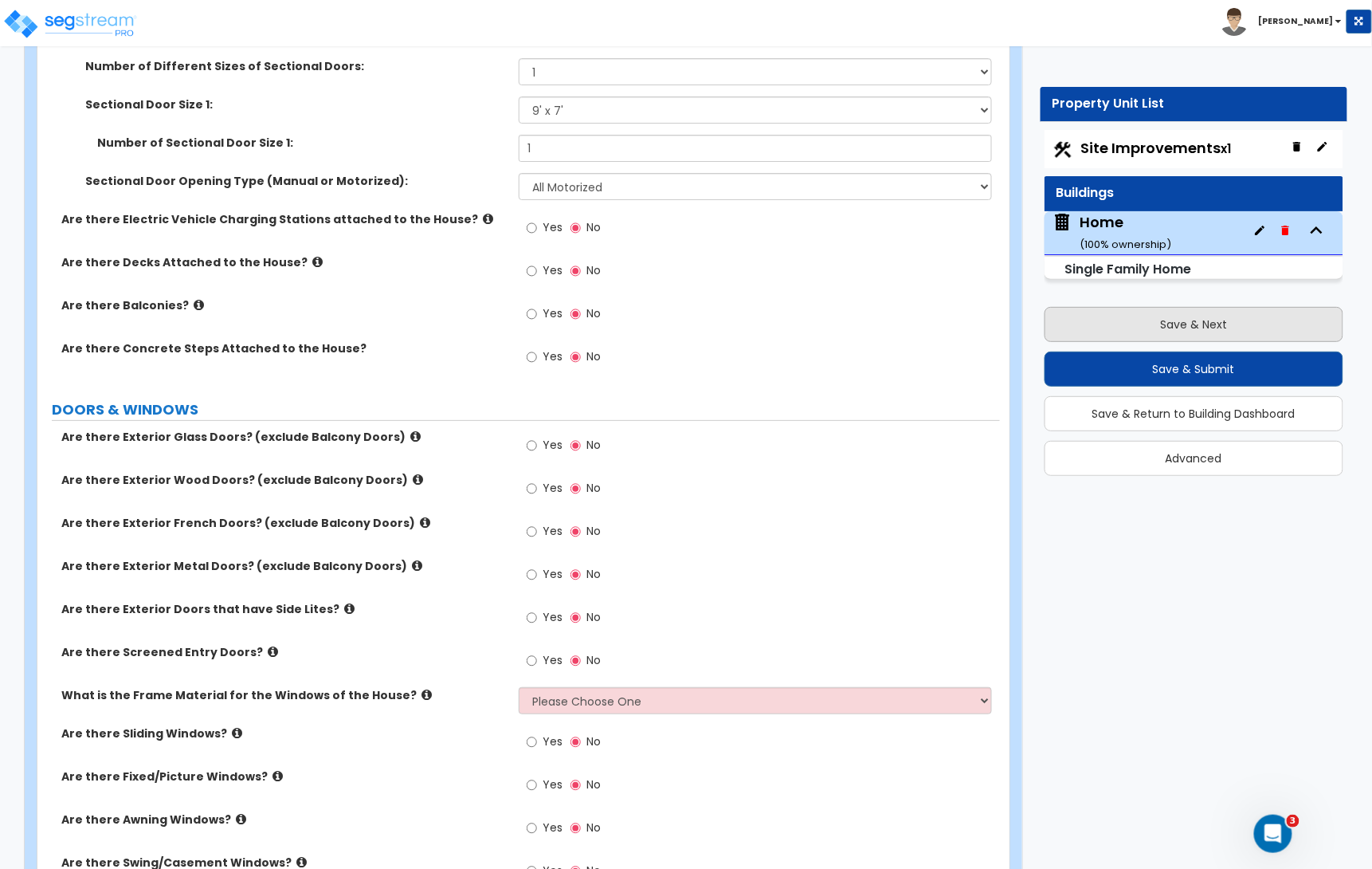
select select "1"
select select "2"
select select "1"
select select "2"
select select "1"
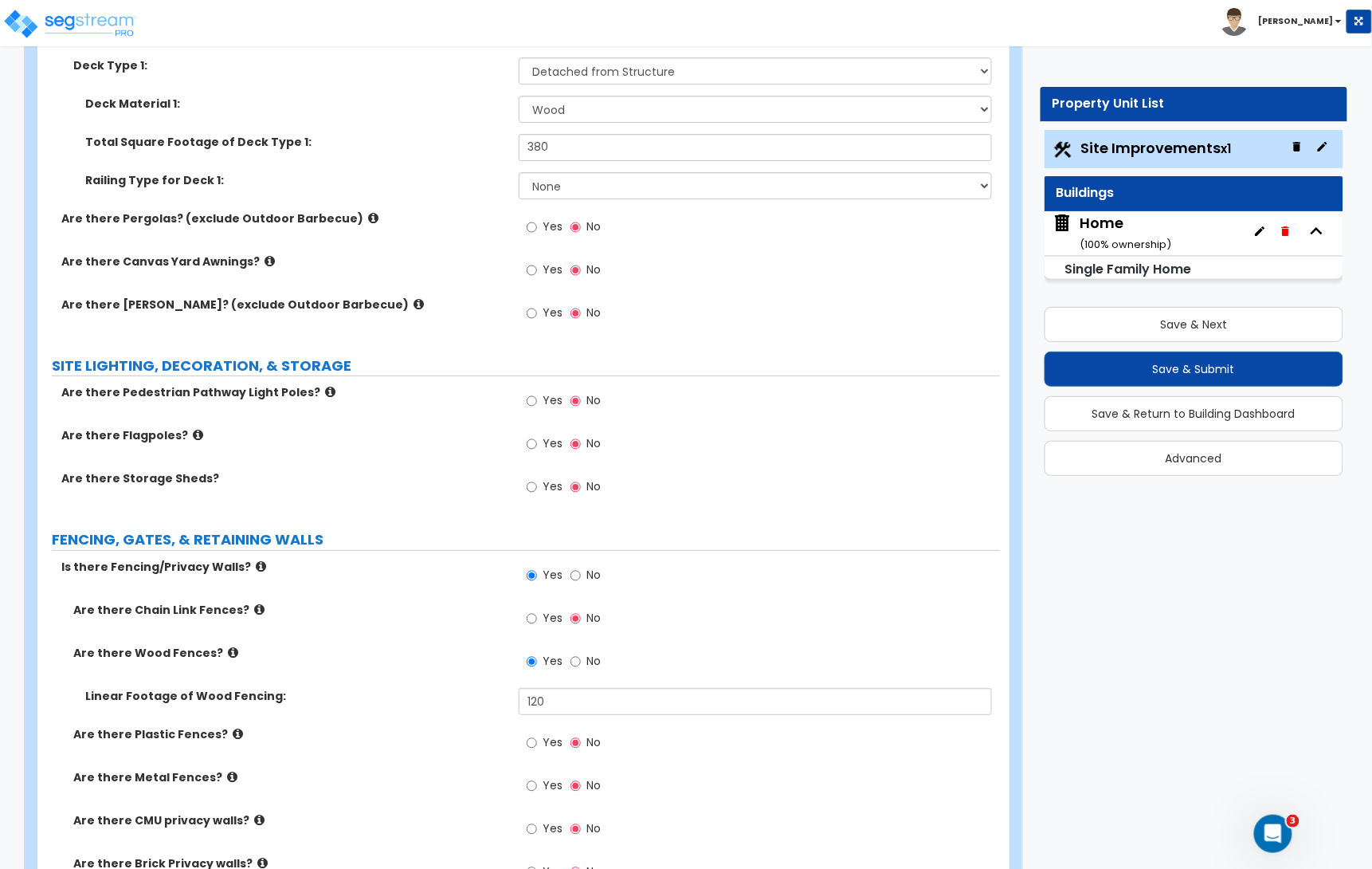
scroll to position [1576, 0]
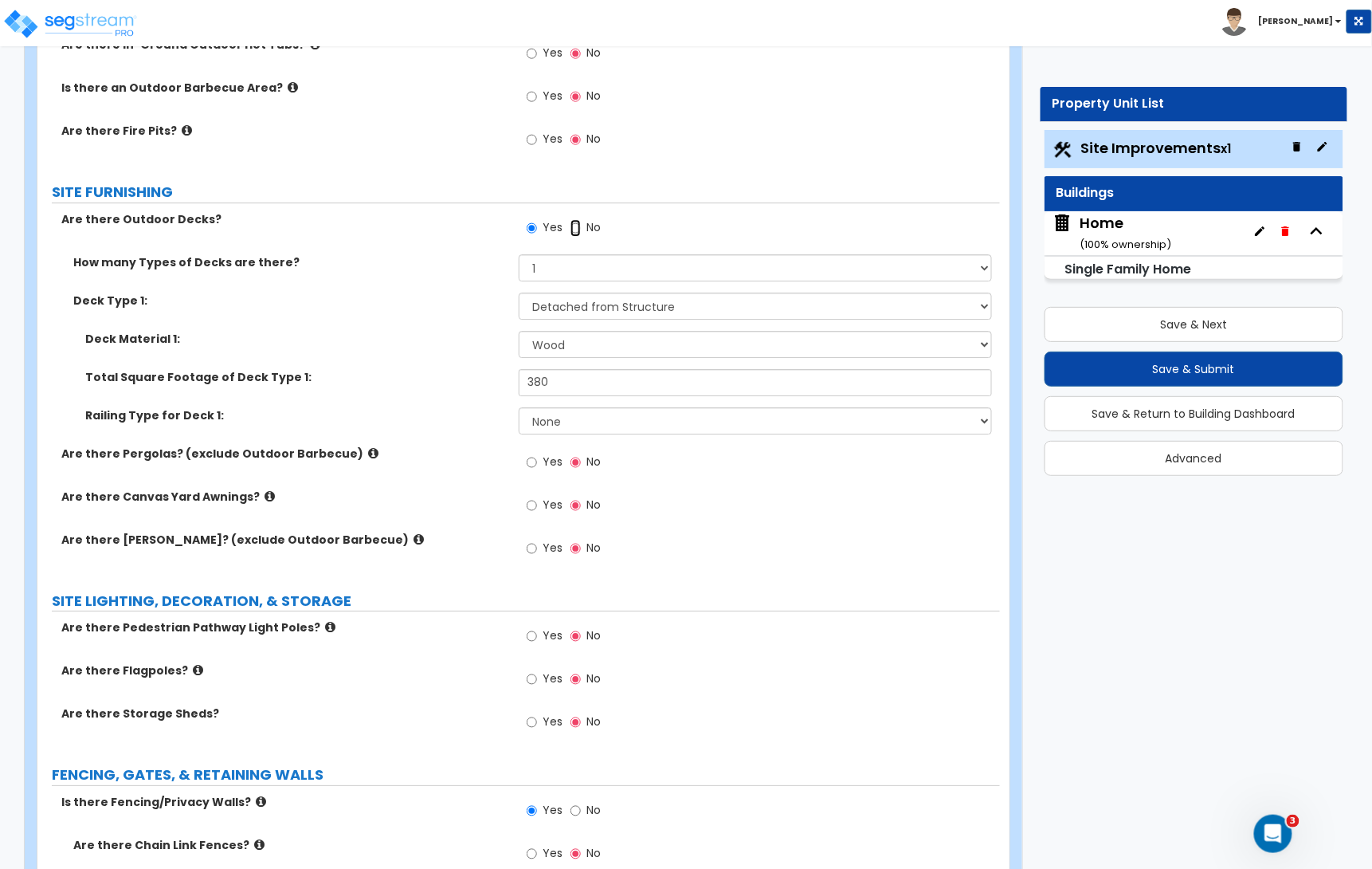
click at [576, 229] on input "No" at bounding box center [576, 228] width 10 height 18
radio input "false"
radio input "true"
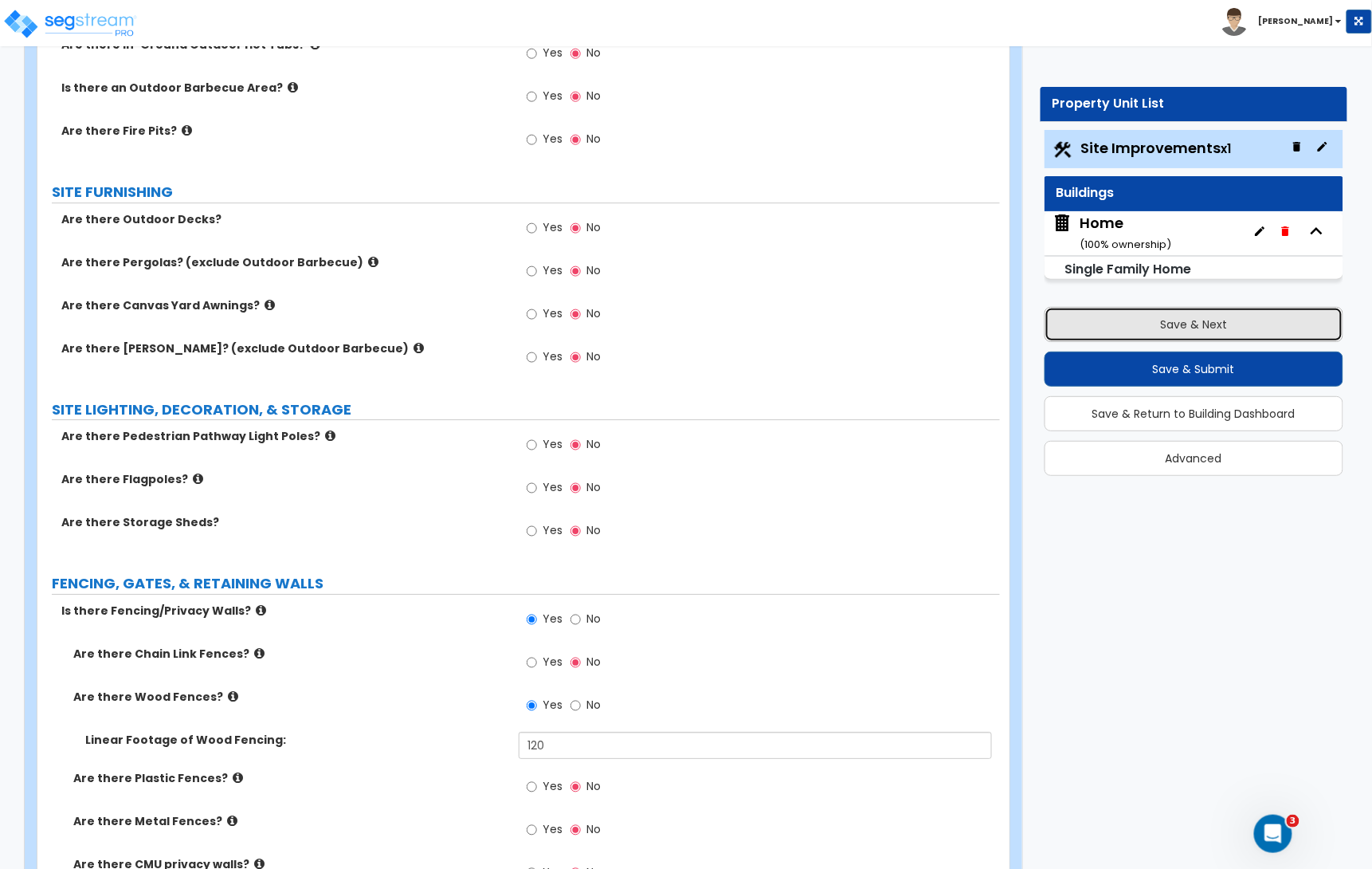
click at [1180, 327] on button "Save & Next" at bounding box center [1194, 324] width 300 height 35
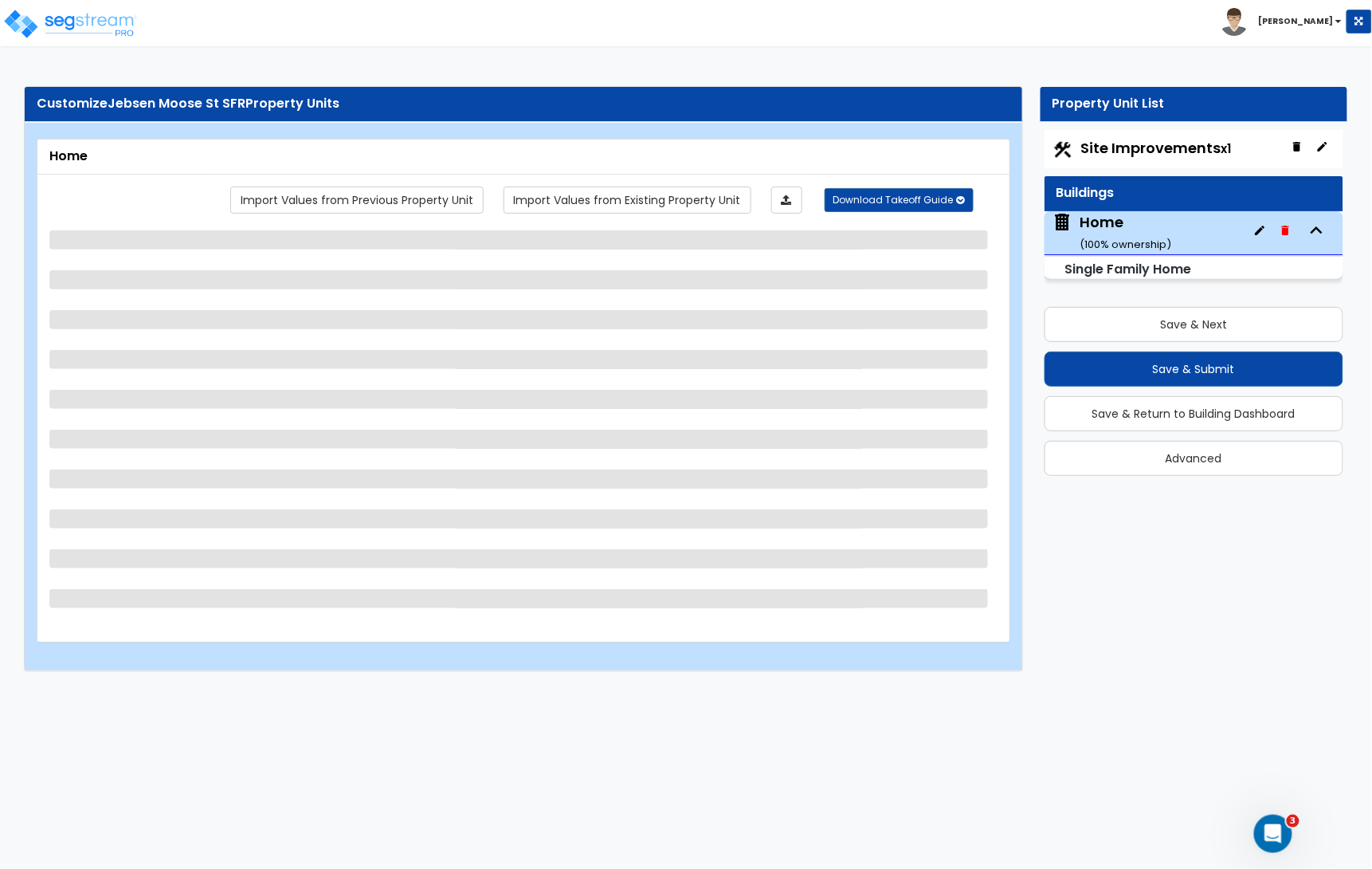
select select "2"
select select "7"
select select "3"
select select "2"
select select "1"
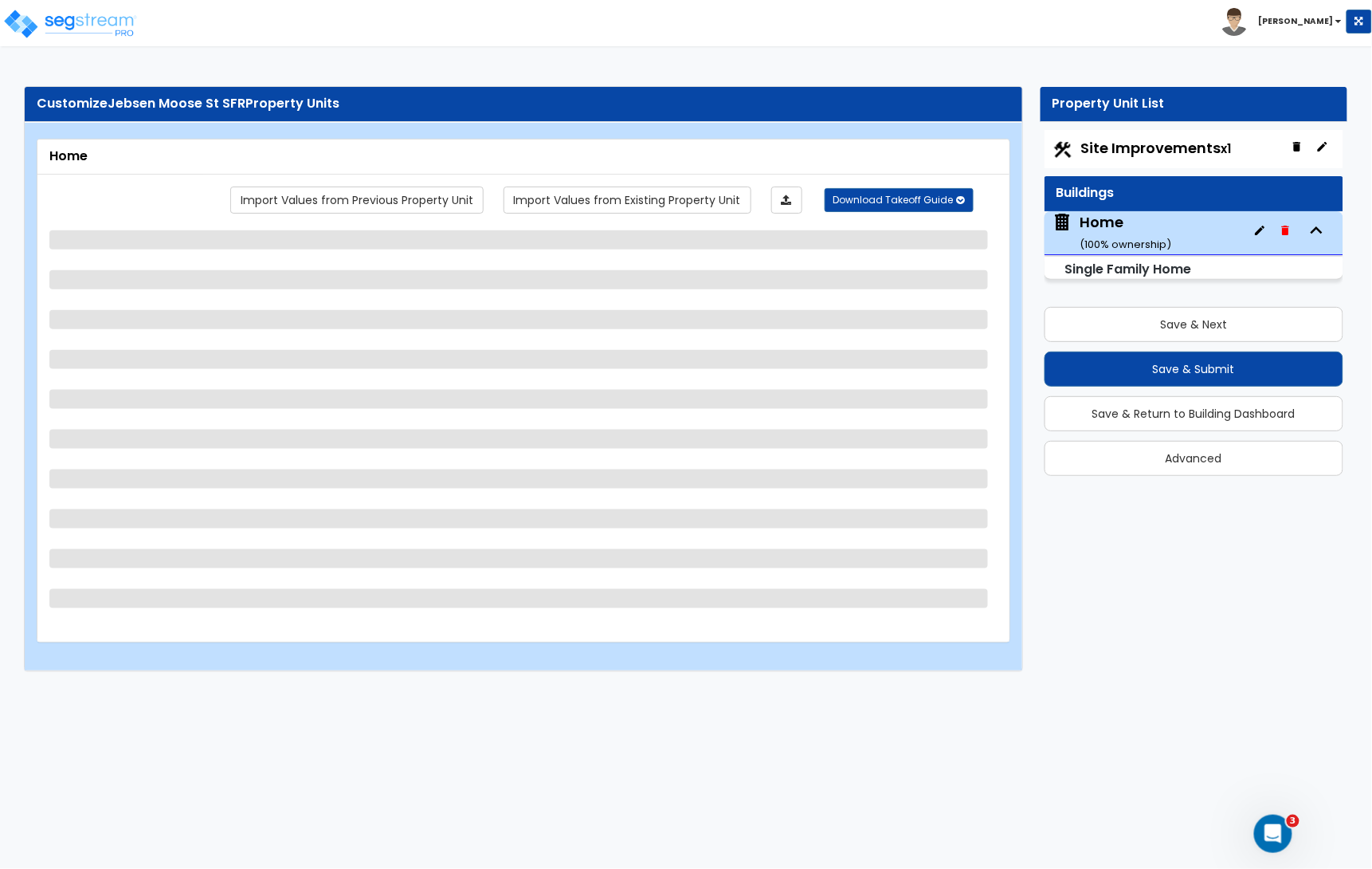
select select "1"
select select "4"
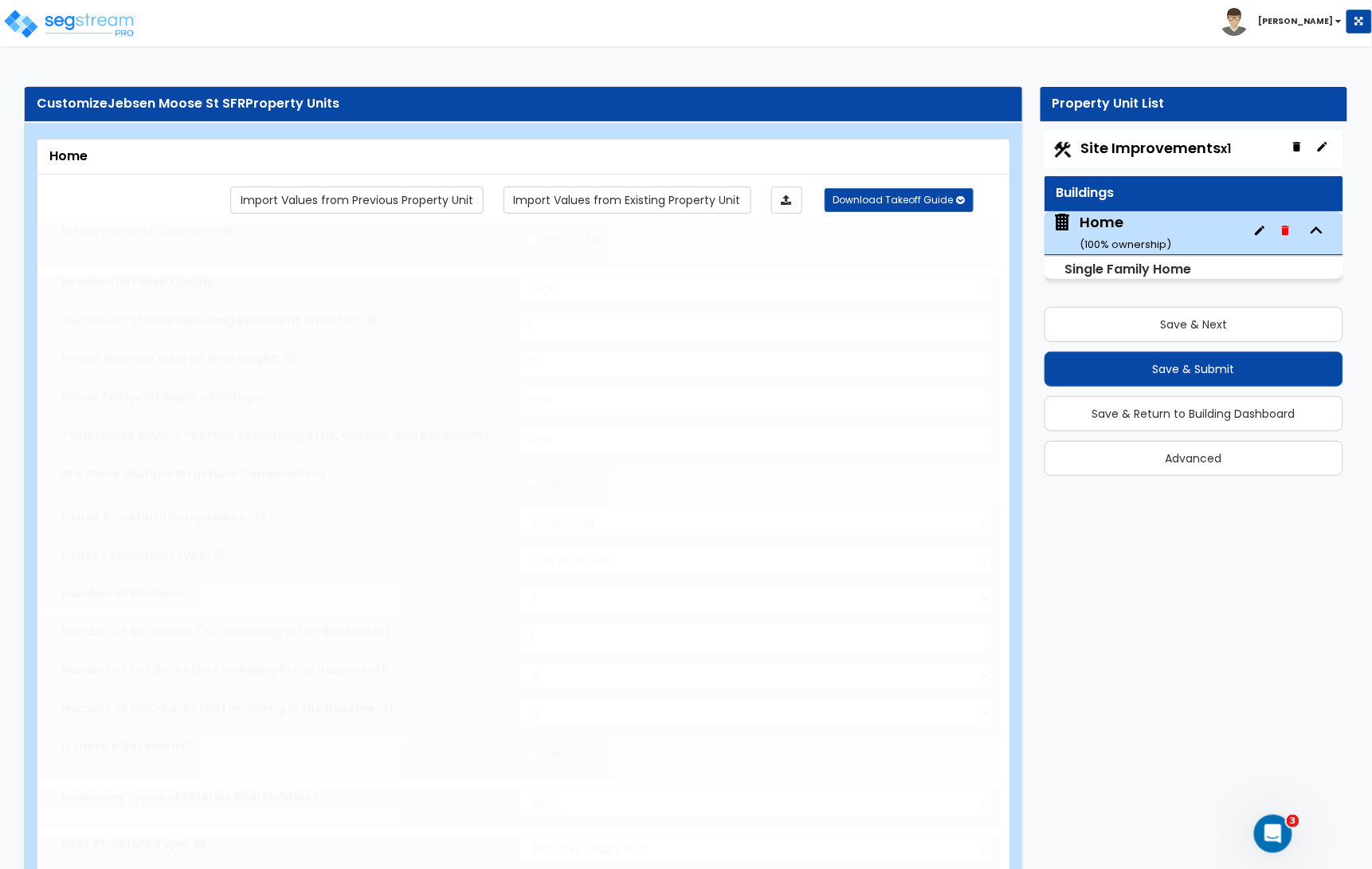
radio input "true"
select select "1"
type input "1"
select select "2"
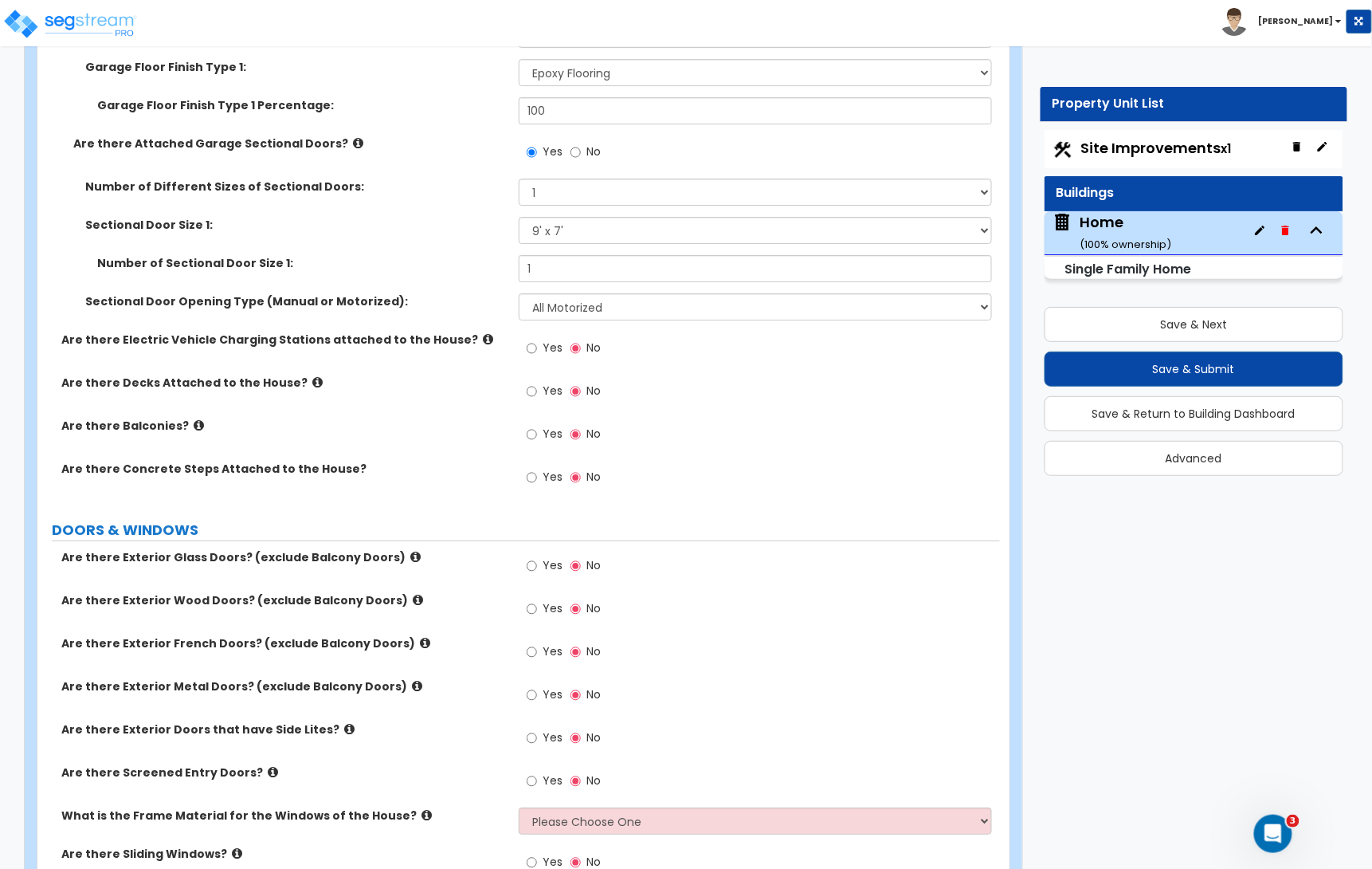
scroll to position [1841, 0]
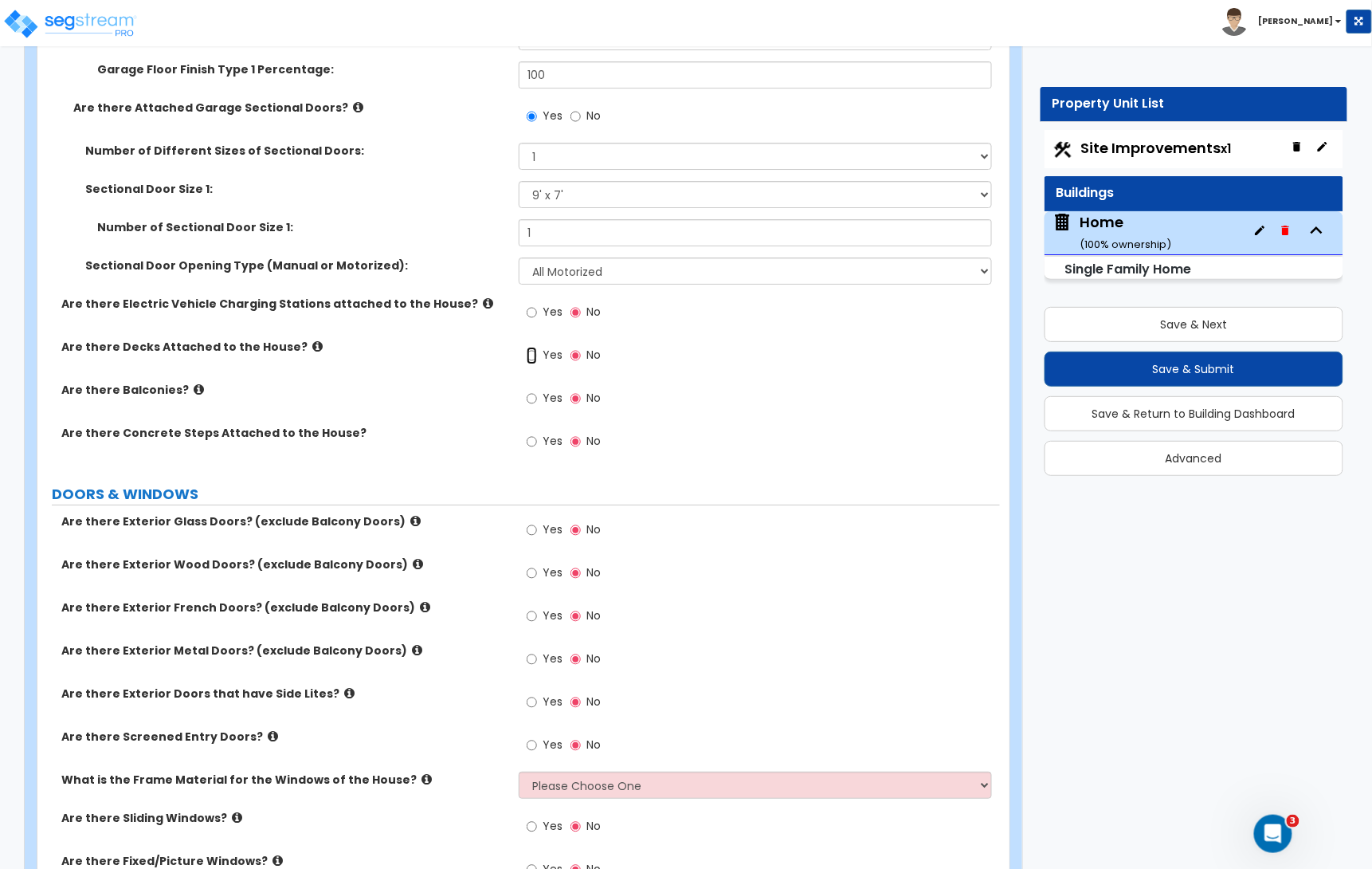
click at [534, 357] on input "Yes" at bounding box center [531, 356] width 10 height 18
radio input "true"
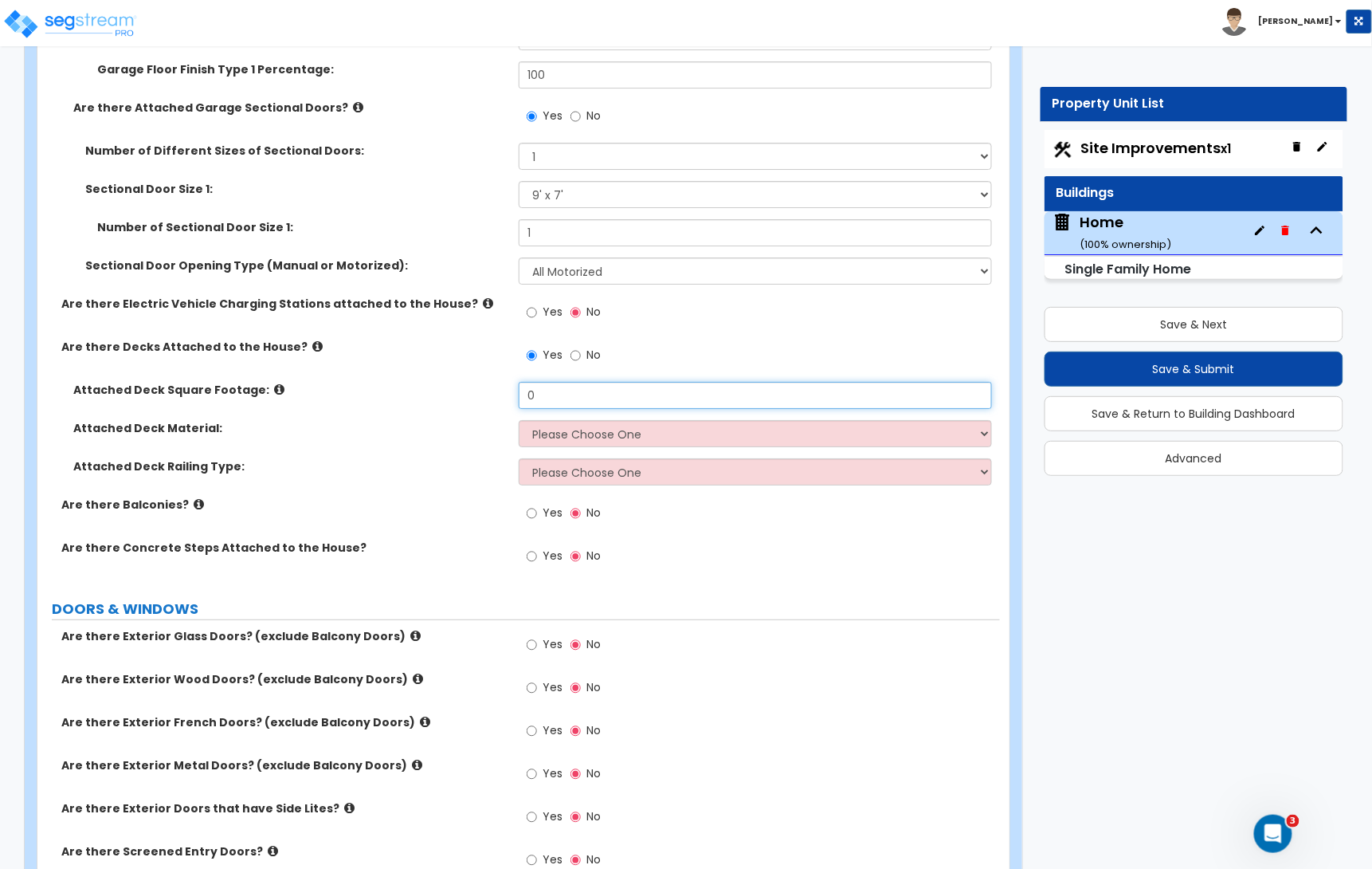
click at [552, 390] on input "0" at bounding box center [755, 395] width 473 height 27
type input "380"
click at [546, 435] on select "Please Choose One Wood Plastic/PVC" at bounding box center [755, 434] width 473 height 27
select select "1"
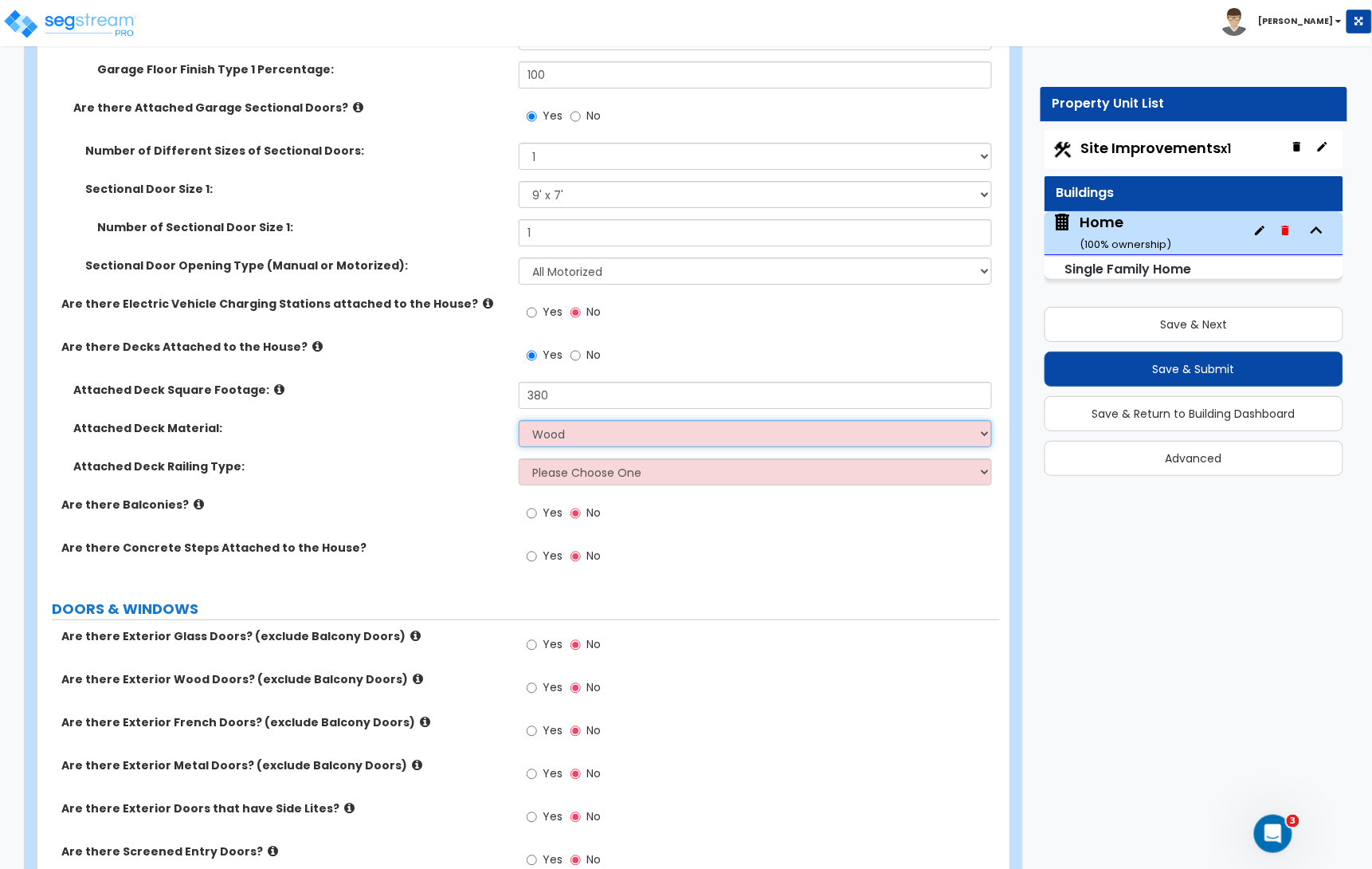
click at [519, 422] on select "Please Choose One Wood Plastic/PVC" at bounding box center [755, 434] width 473 height 27
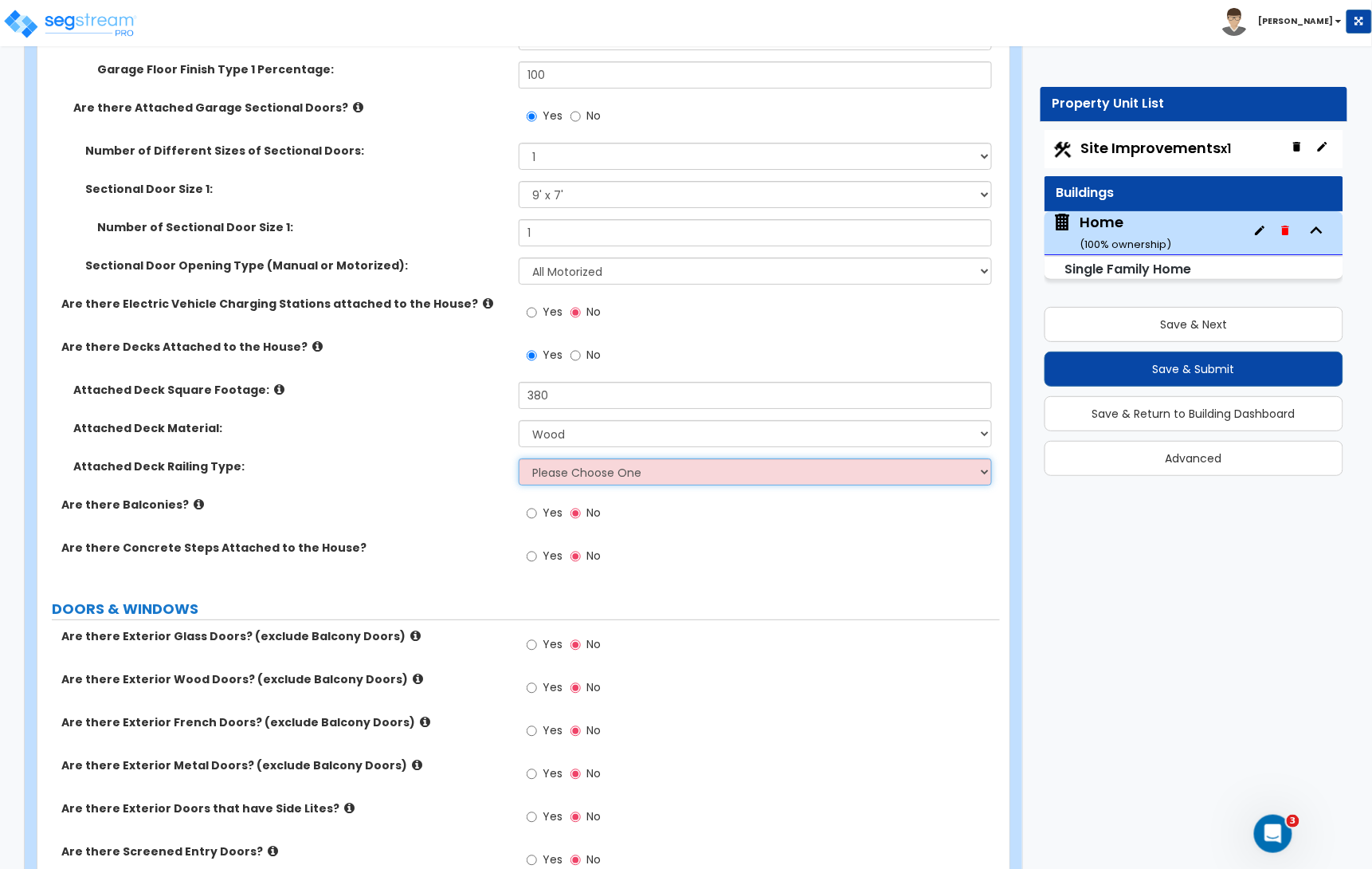
click at [560, 480] on select "Please Choose One Wood Plastic" at bounding box center [755, 471] width 473 height 27
click at [602, 473] on select "Please Choose One Wood Plastic" at bounding box center [755, 471] width 473 height 27
select select "1"
click at [519, 461] on select "Please Choose One Wood Plastic" at bounding box center [755, 471] width 473 height 27
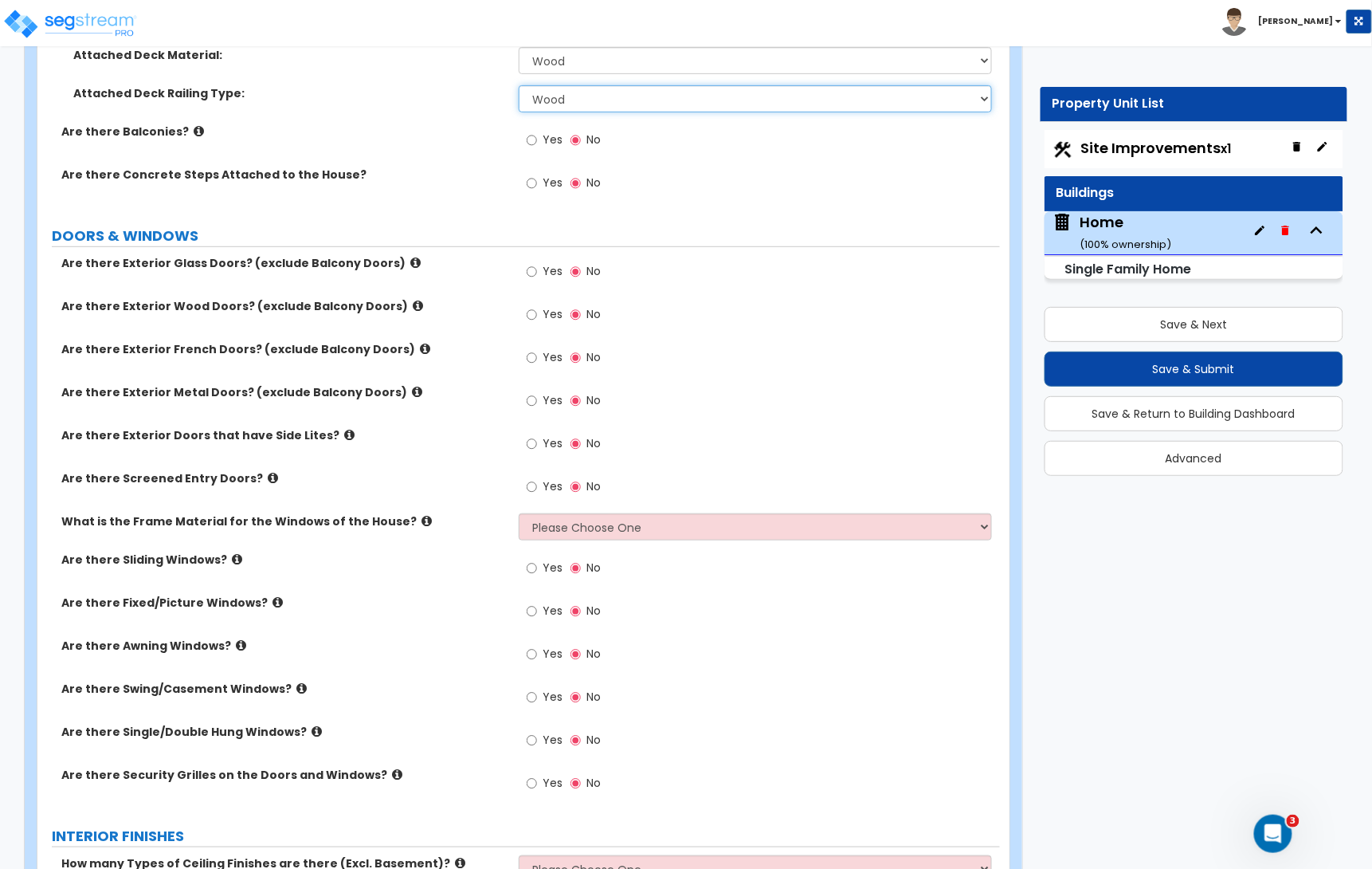
scroll to position [2221, 0]
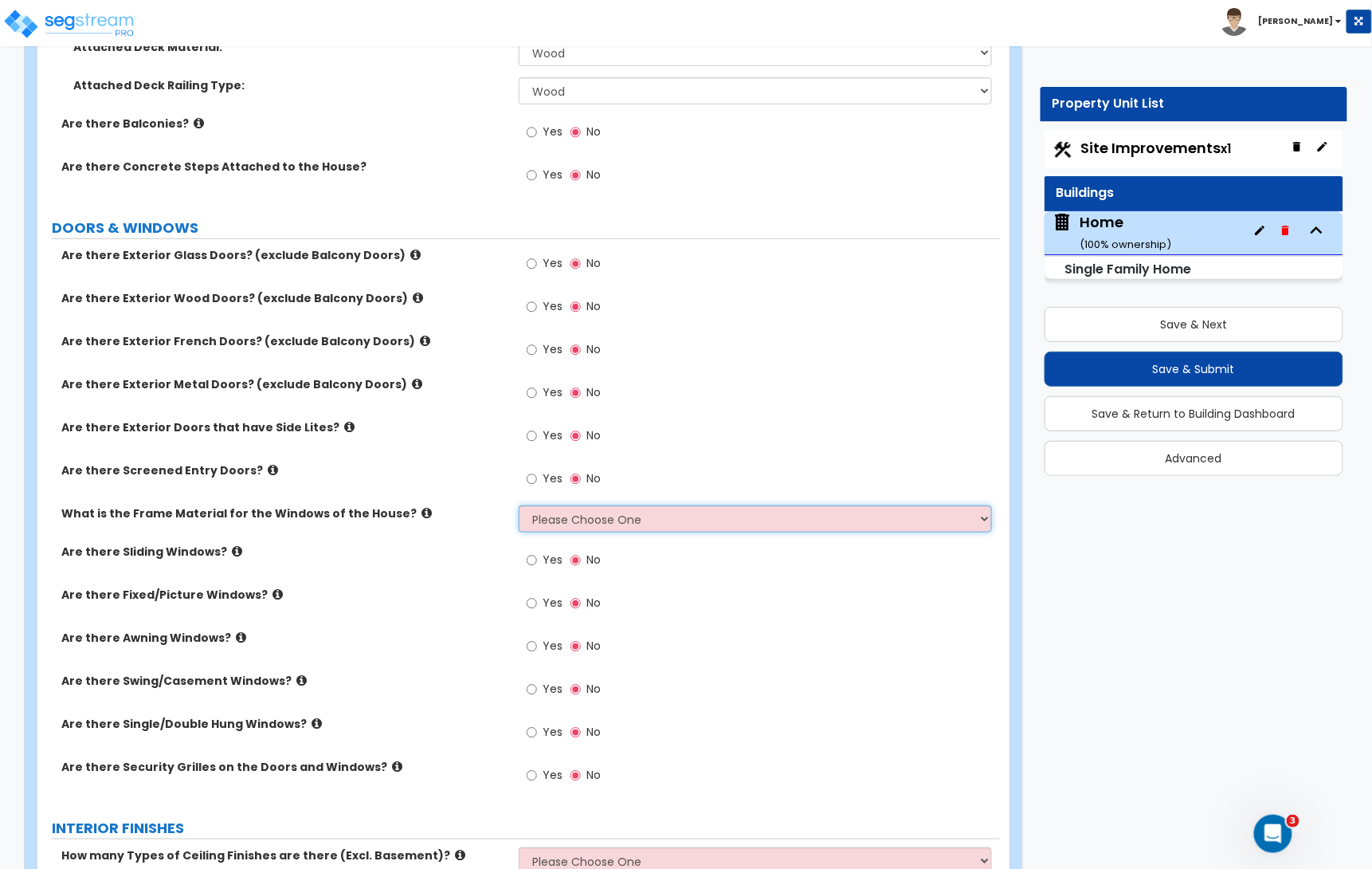
click at [628, 523] on select "Please Choose One Vinyl Aluminum Wood" at bounding box center [755, 518] width 473 height 27
click at [534, 268] on input "Yes" at bounding box center [531, 263] width 10 height 18
radio input "true"
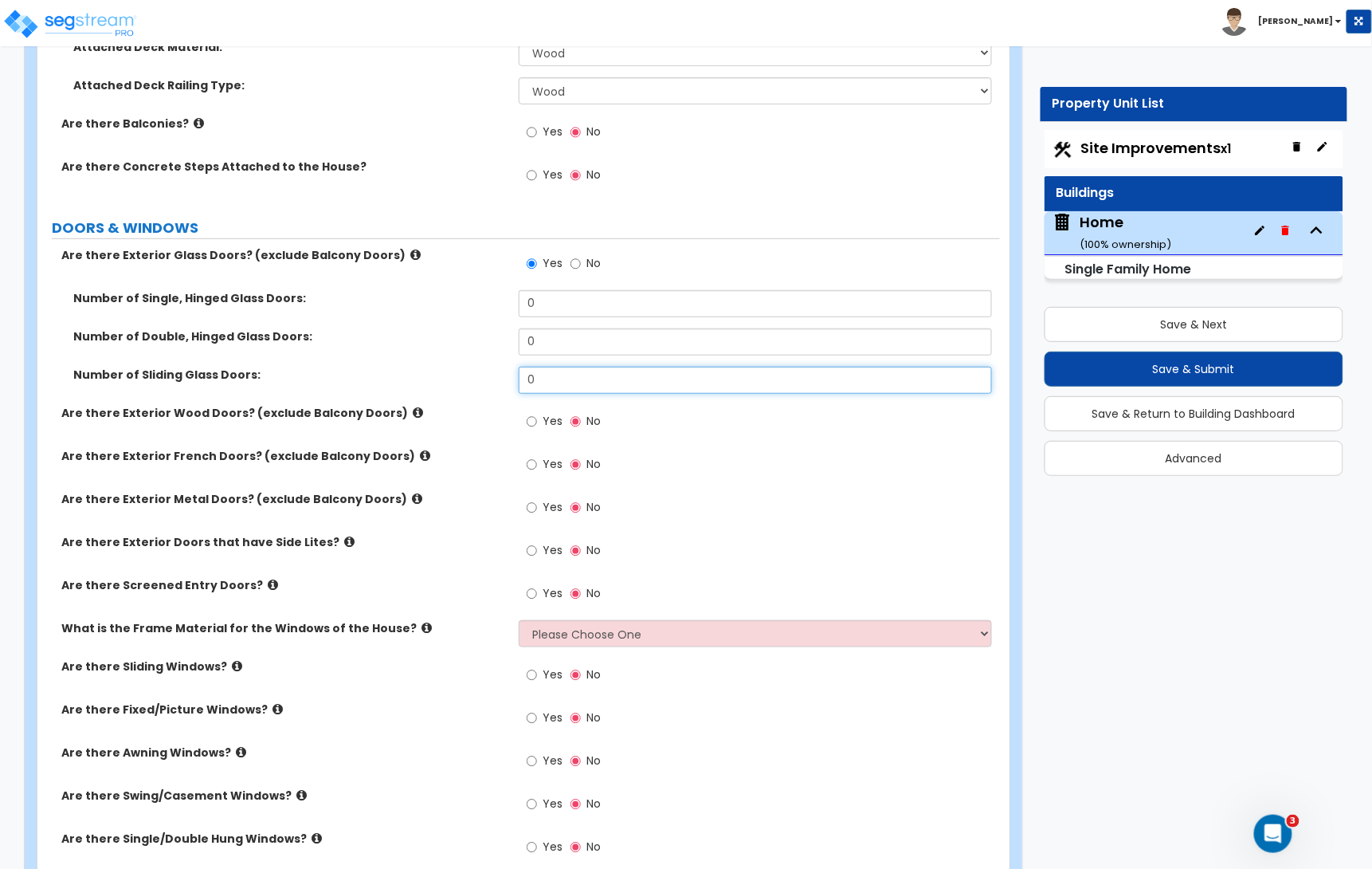
click at [538, 378] on input "0" at bounding box center [755, 380] width 473 height 27
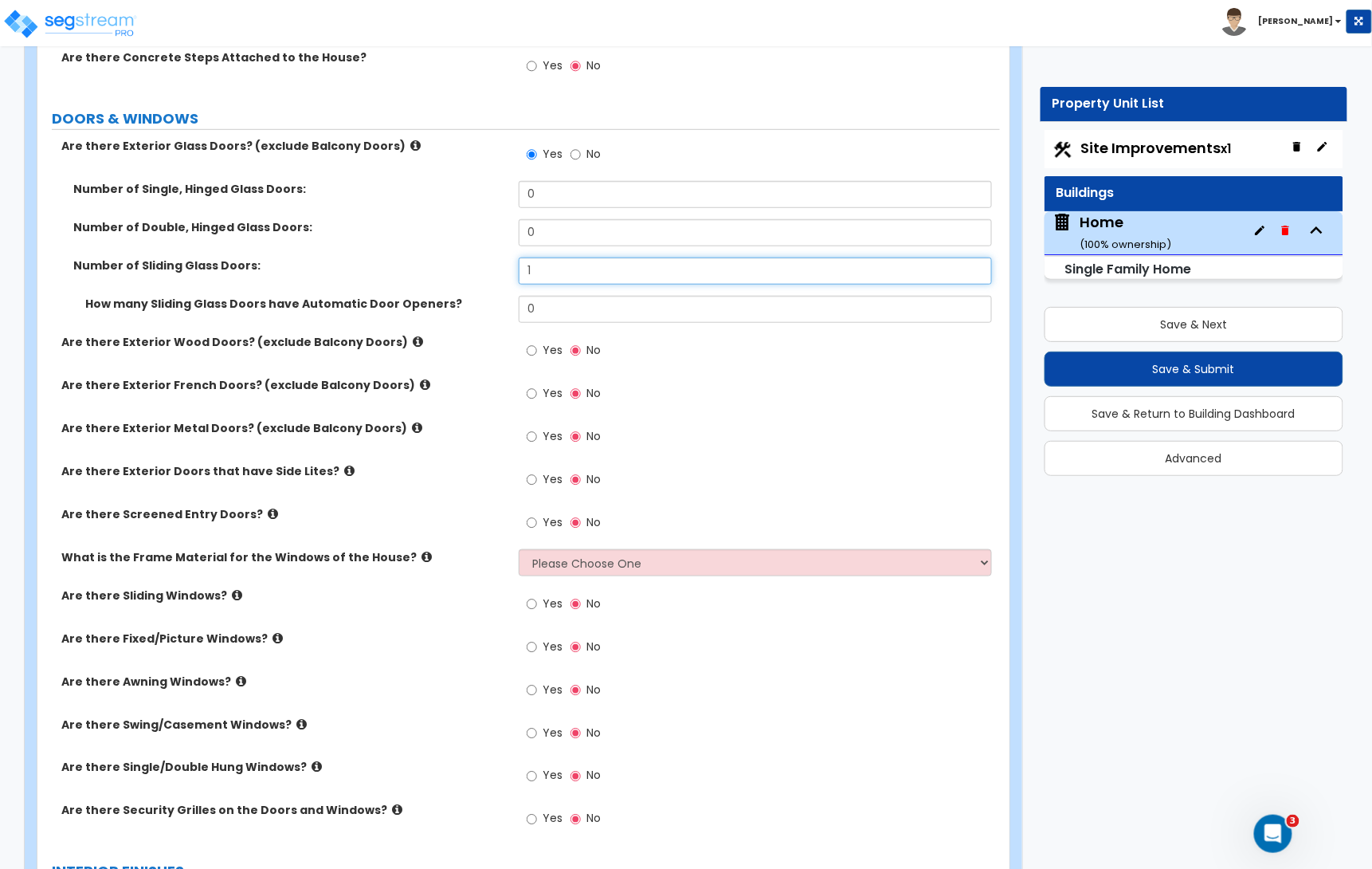
scroll to position [2331, 0]
type input "1"
click at [533, 351] on input "Yes" at bounding box center [531, 350] width 10 height 18
radio input "true"
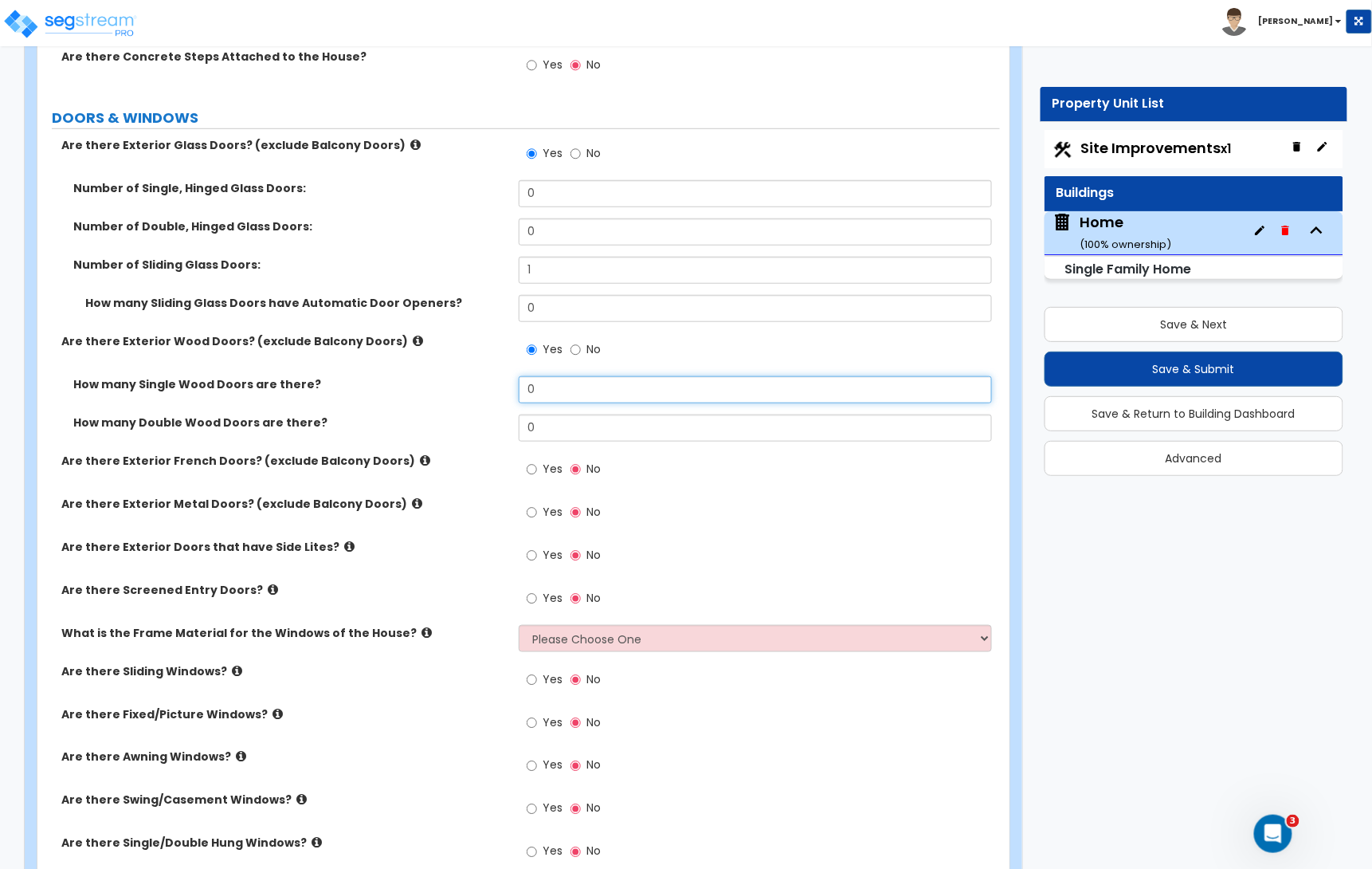
click at [552, 395] on input "0" at bounding box center [755, 389] width 473 height 27
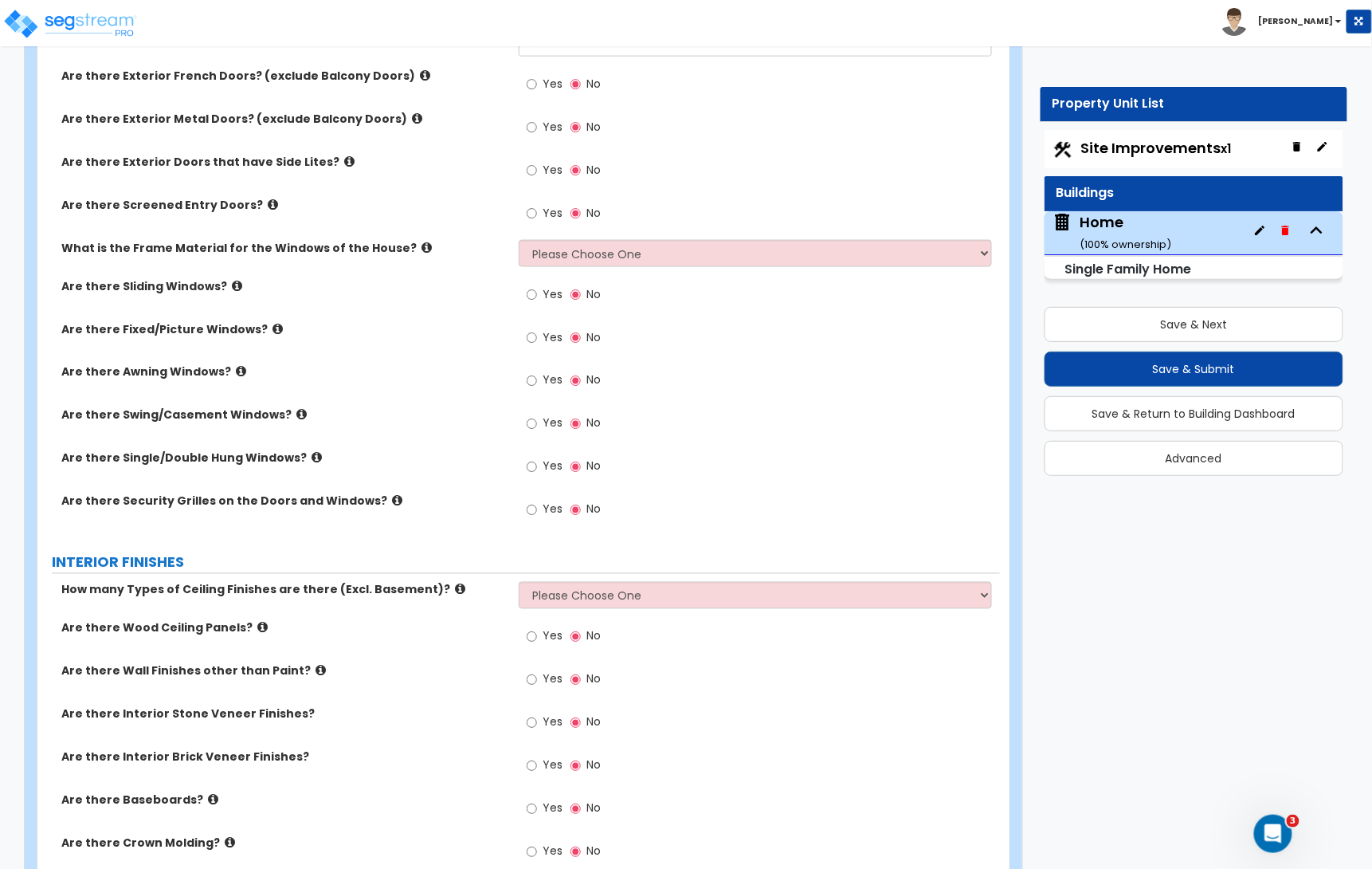
scroll to position [2719, 0]
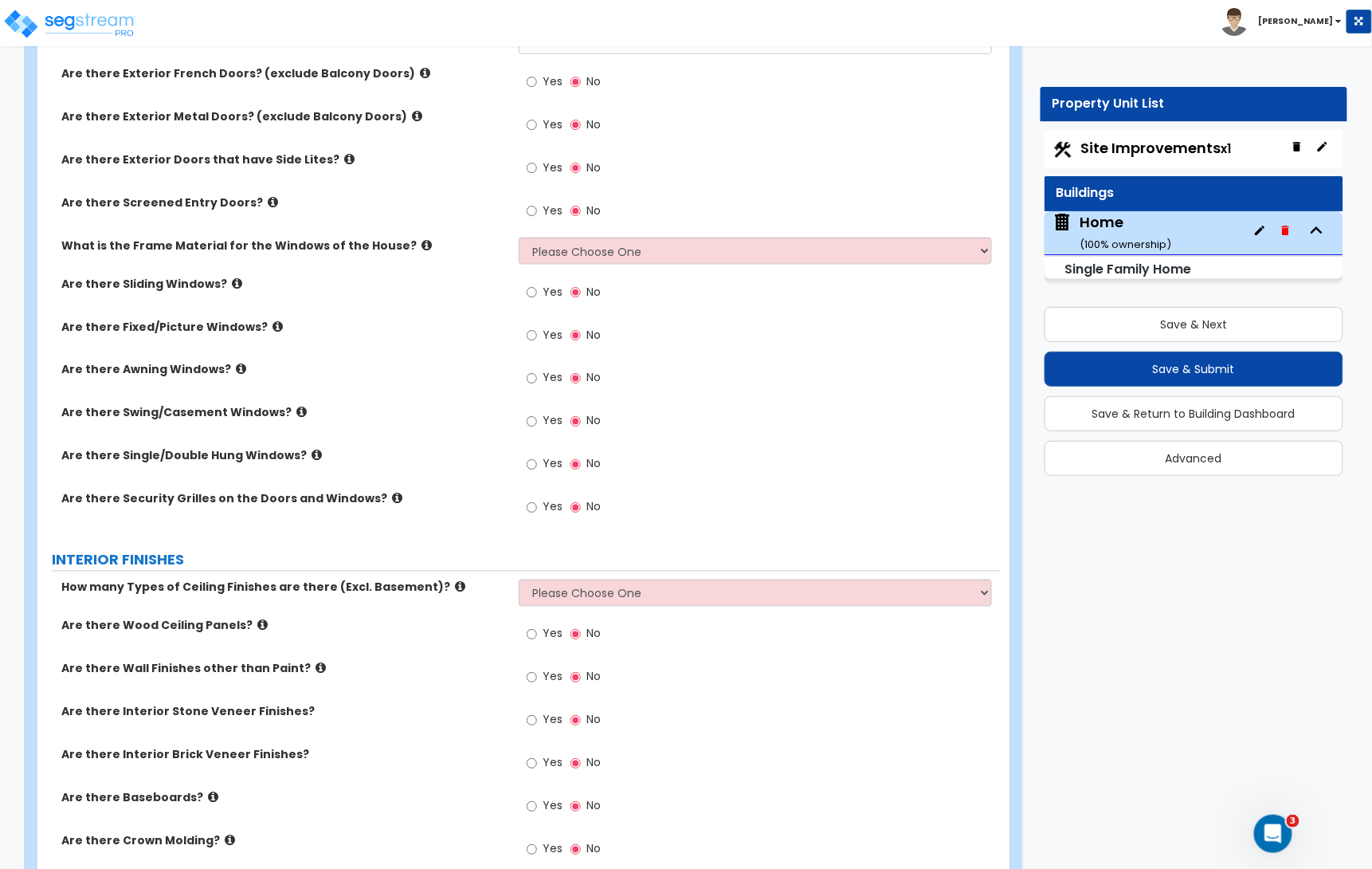
type input "1"
click at [582, 264] on select "Please Choose One Vinyl Aluminum Wood" at bounding box center [755, 250] width 473 height 27
select select "1"
click at [519, 240] on select "Please Choose One Vinyl Aluminum Wood" at bounding box center [755, 250] width 473 height 27
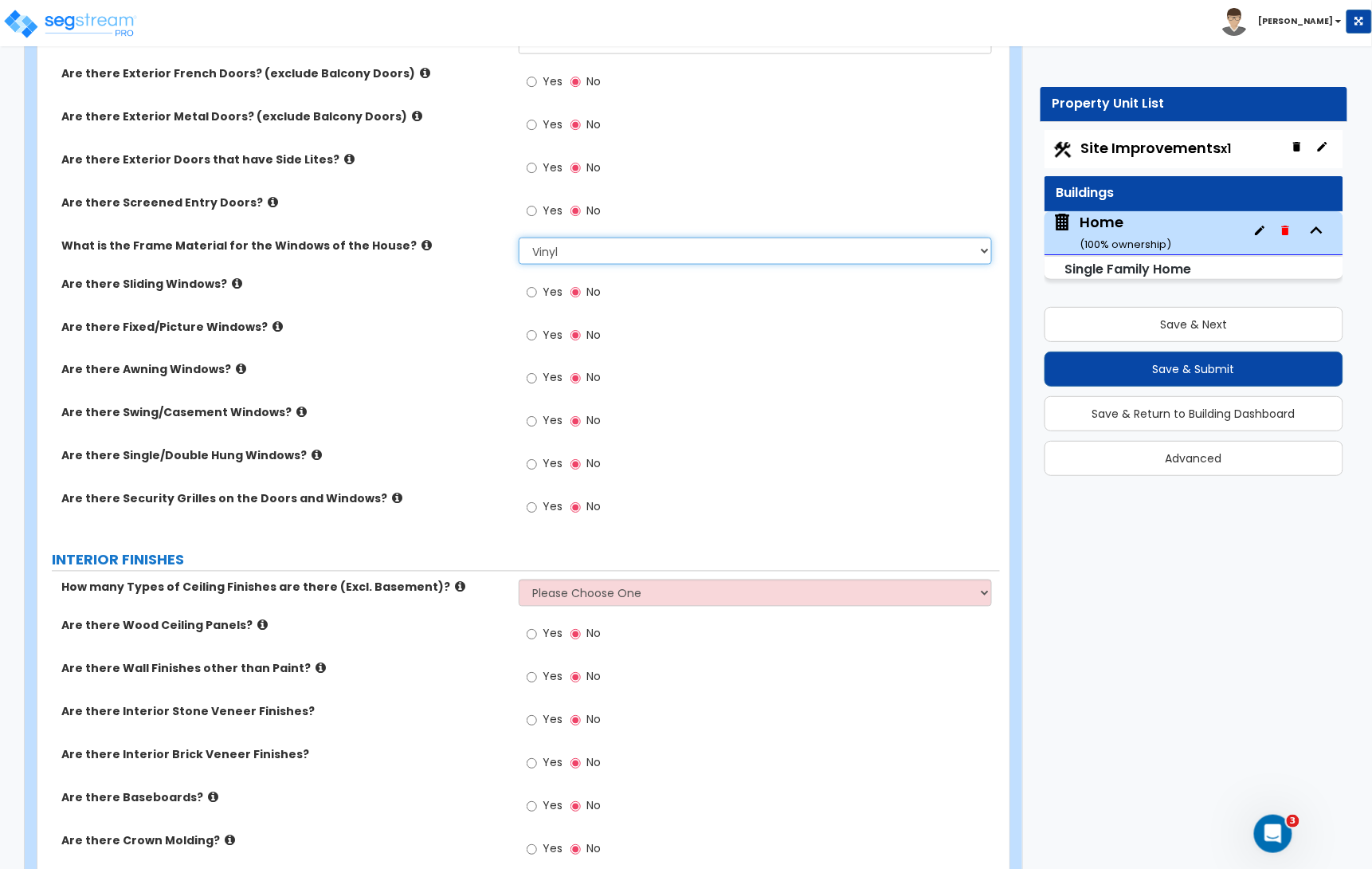
click at [549, 256] on select "Please Choose One Vinyl Aluminum Wood" at bounding box center [755, 250] width 473 height 27
click at [537, 296] on label "Yes" at bounding box center [544, 293] width 36 height 27
click at [536, 296] on input "Yes" at bounding box center [531, 292] width 10 height 18
radio input "true"
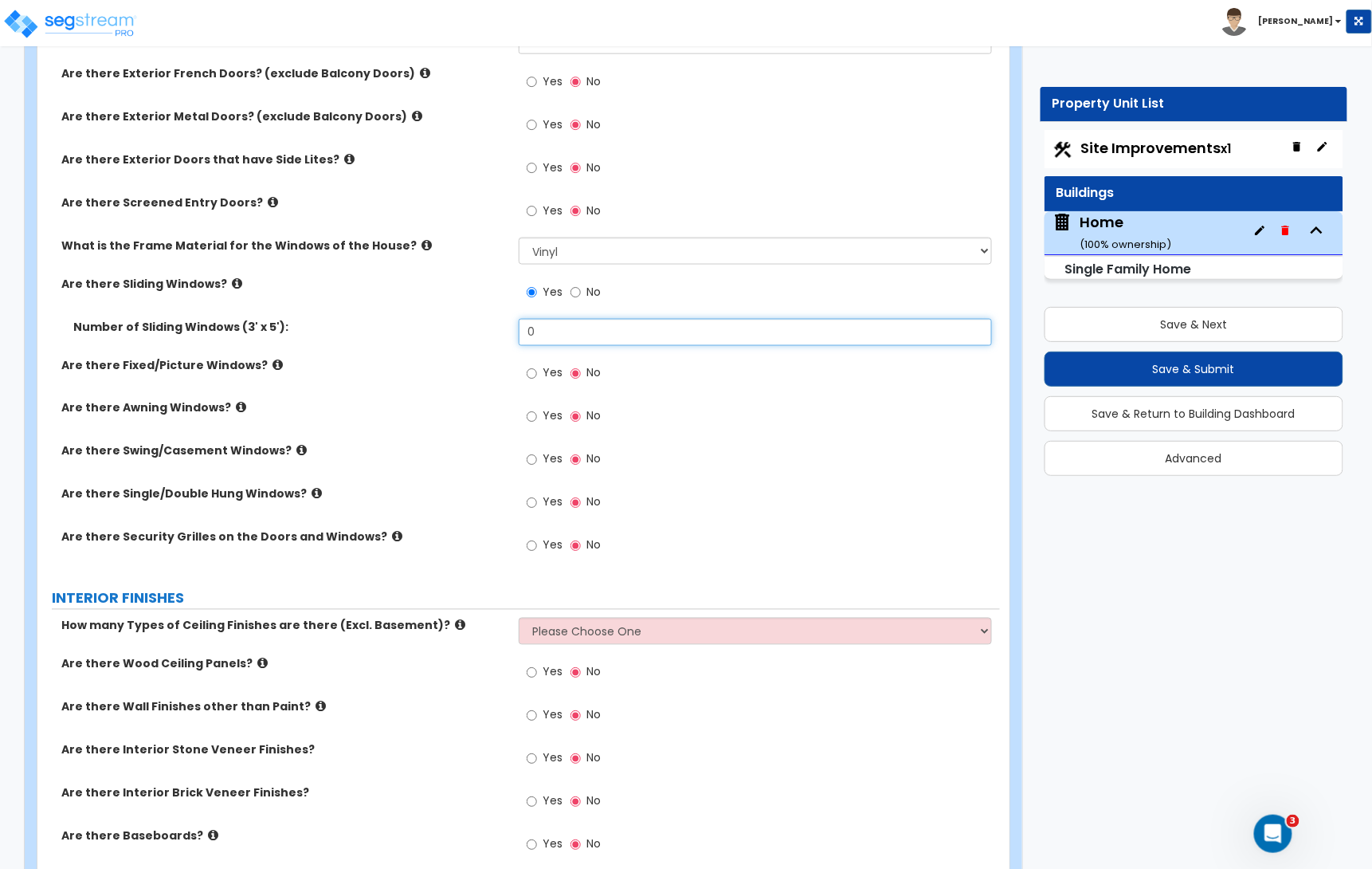
click at [549, 339] on input "0" at bounding box center [755, 332] width 473 height 27
type input "5"
click at [529, 373] on input "Yes" at bounding box center [531, 373] width 10 height 18
radio input "true"
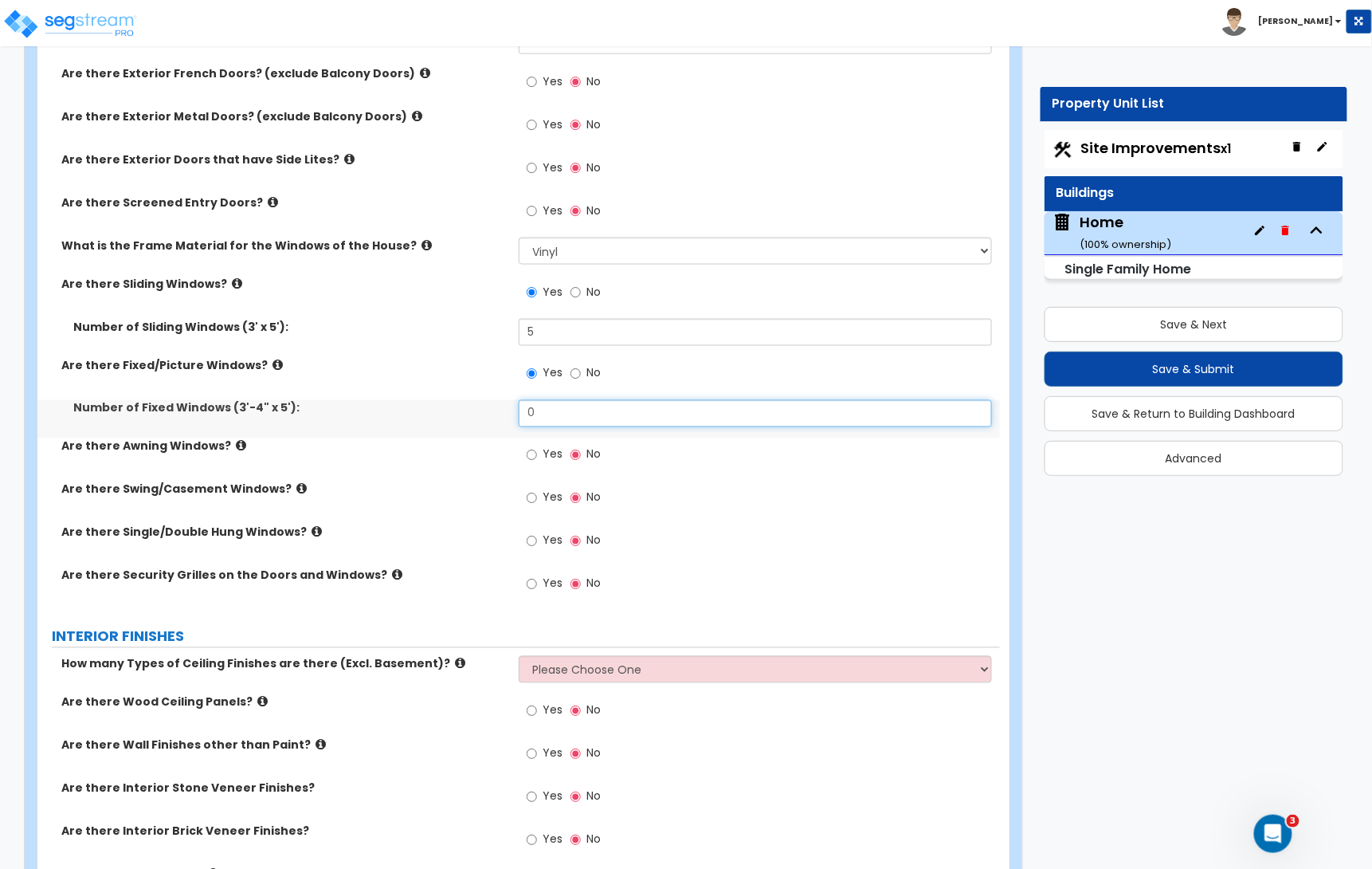
click at [559, 420] on input "0" at bounding box center [755, 413] width 473 height 27
type input "3"
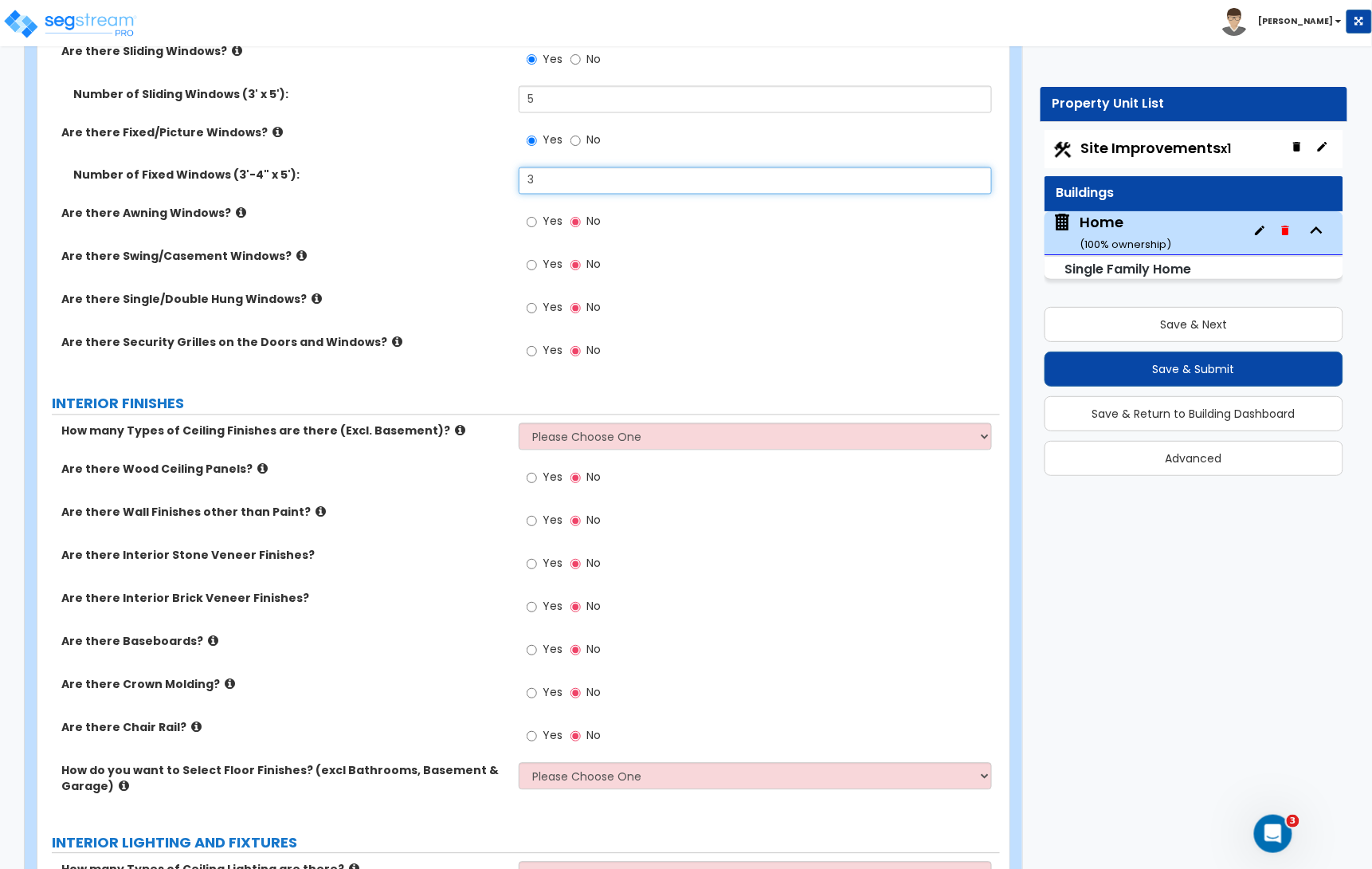
scroll to position [2978, 0]
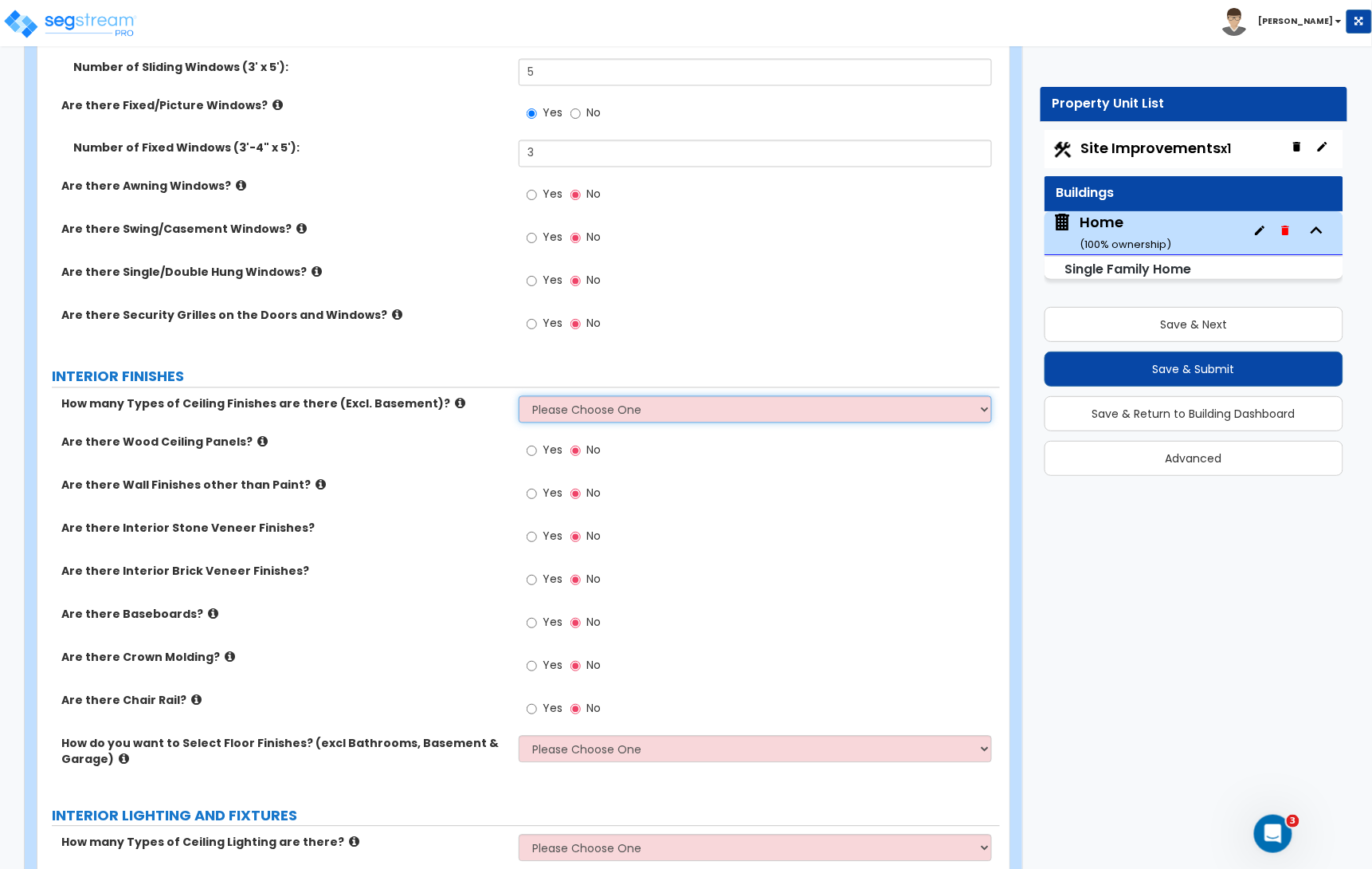
click at [574, 420] on select "Please Choose One 1 2 3" at bounding box center [755, 409] width 473 height 27
select select "1"
click at [519, 399] on select "Please Choose One 1 2 3" at bounding box center [755, 409] width 473 height 27
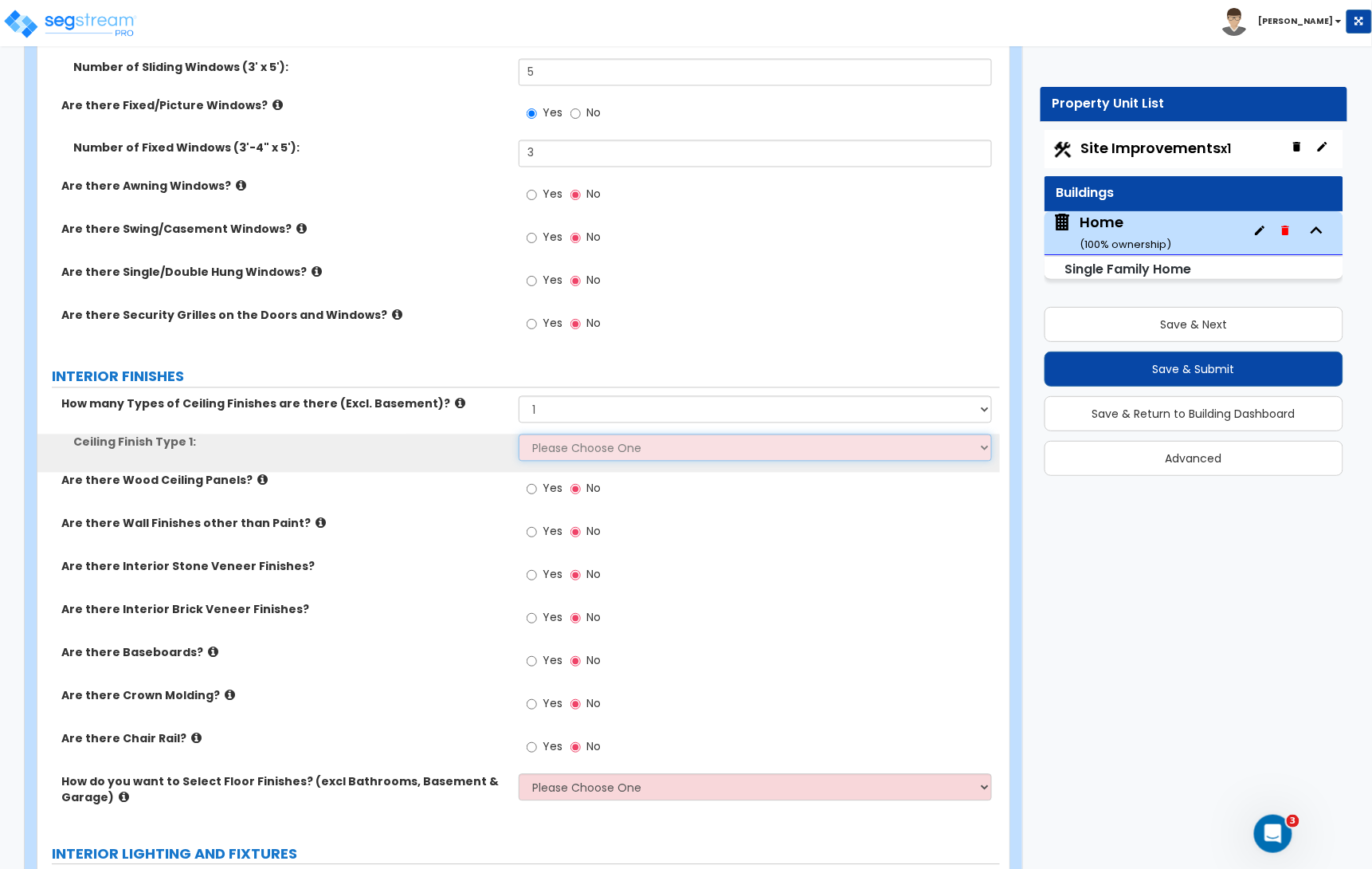
click at [560, 450] on select "Please Choose One Drop Ceiling Drywall Ceiling Open Ceiling" at bounding box center [755, 448] width 473 height 27
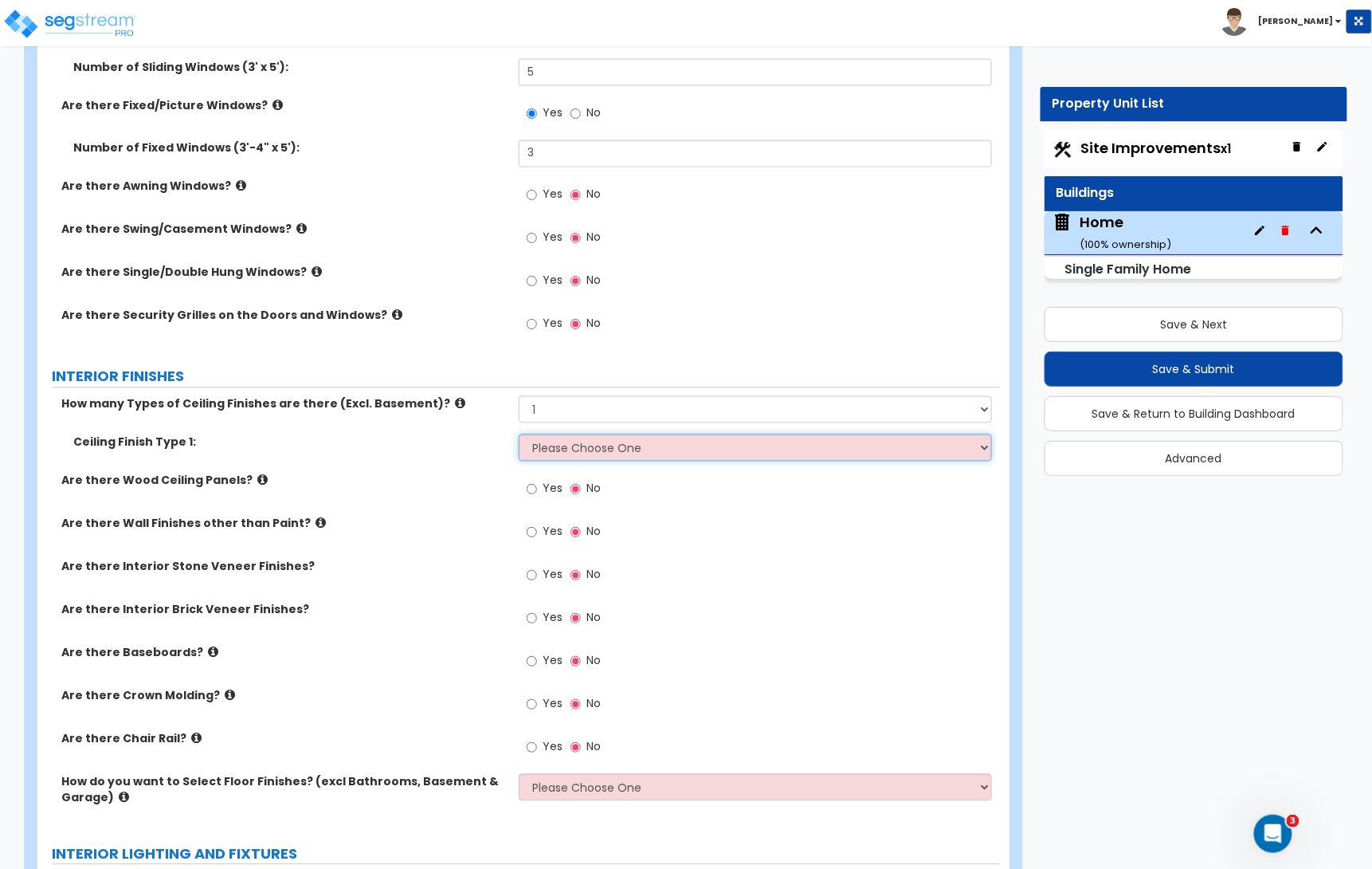
select select "2"
click at [519, 436] on select "Please Choose One Drop Ceiling Drywall Ceiling Open Ceiling" at bounding box center [755, 448] width 473 height 27
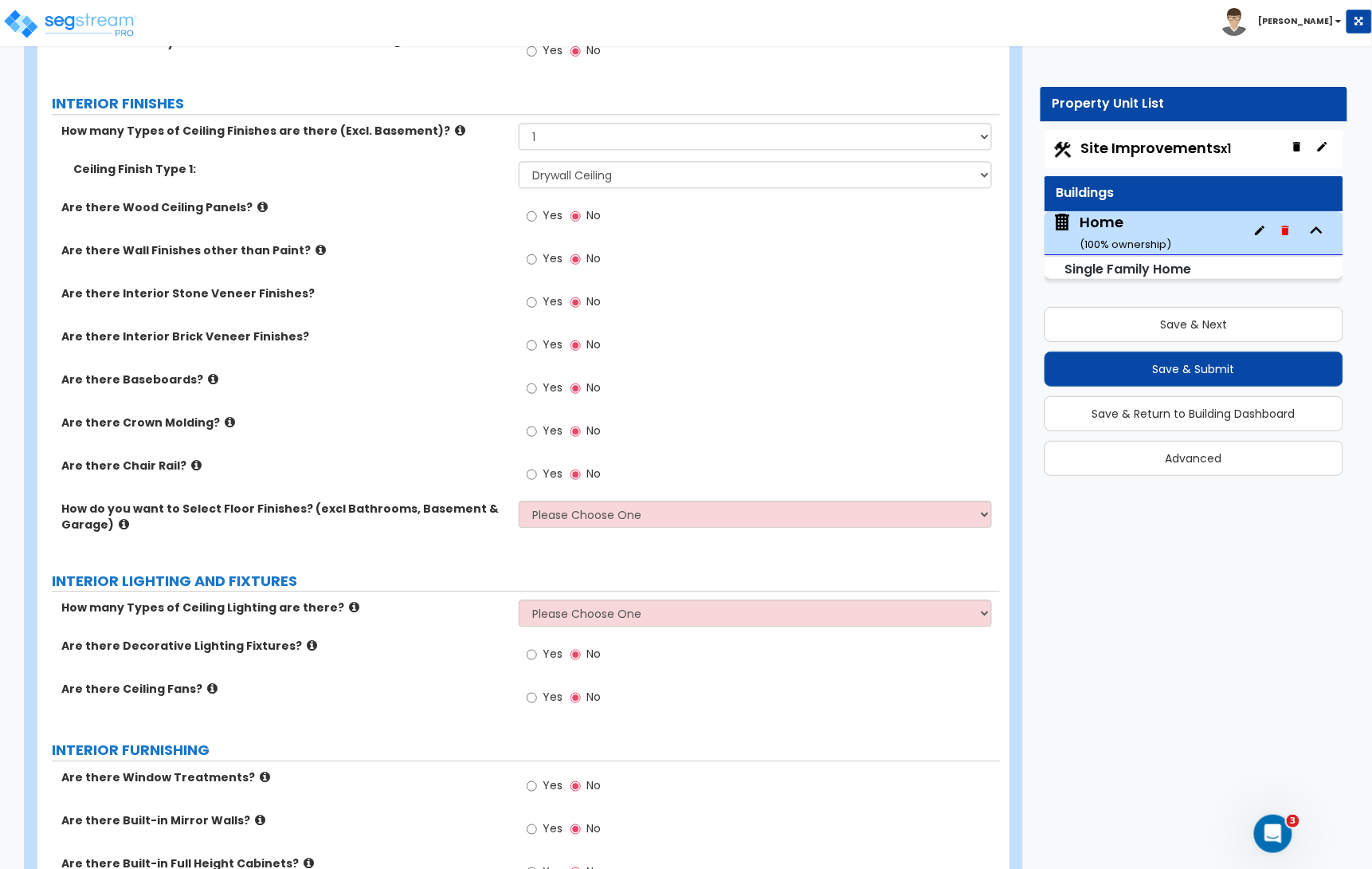
scroll to position [3259, 0]
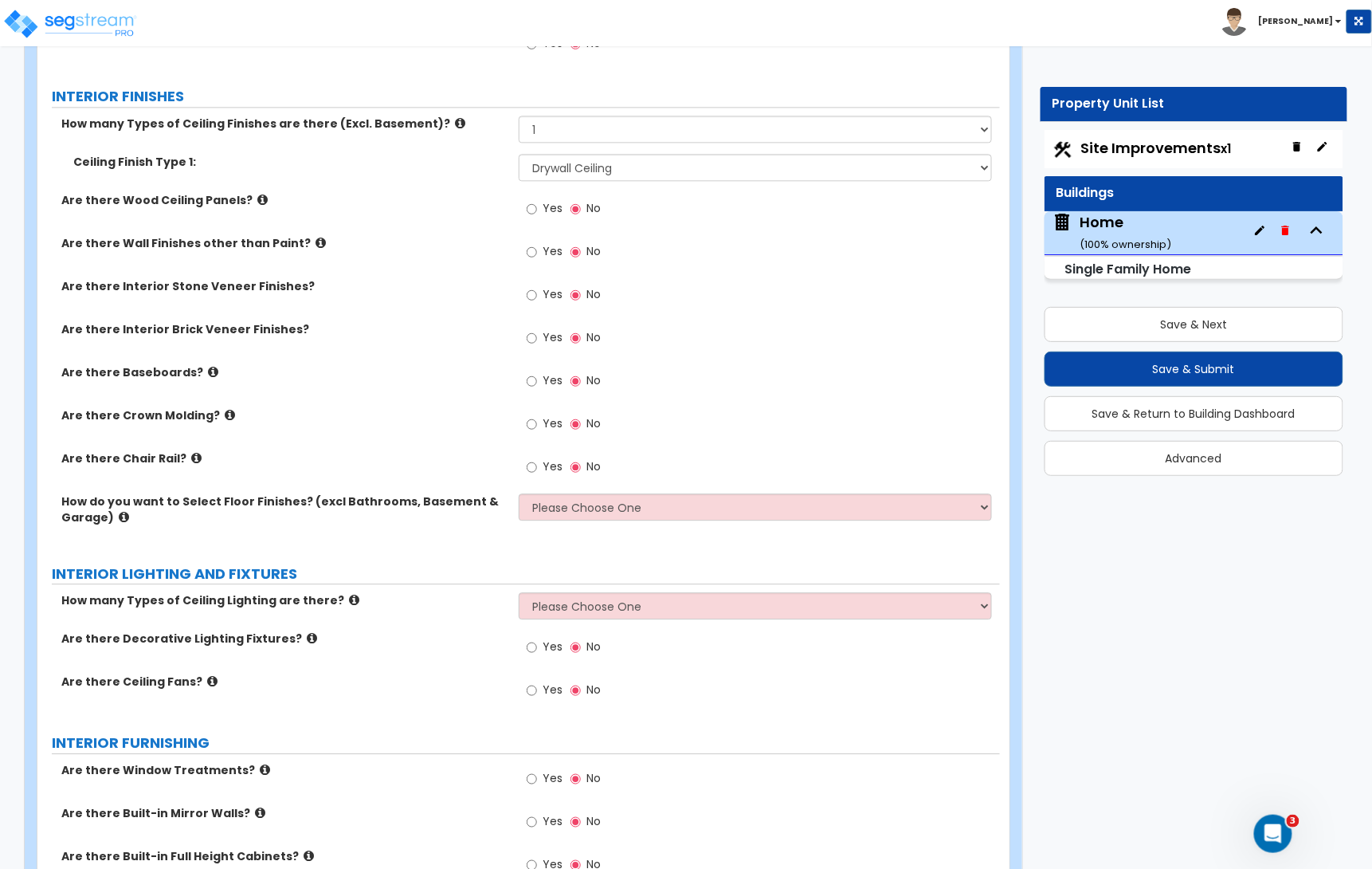
click at [543, 382] on span "Yes" at bounding box center [552, 380] width 20 height 16
click at [537, 382] on input "Yes" at bounding box center [531, 381] width 10 height 18
radio input "true"
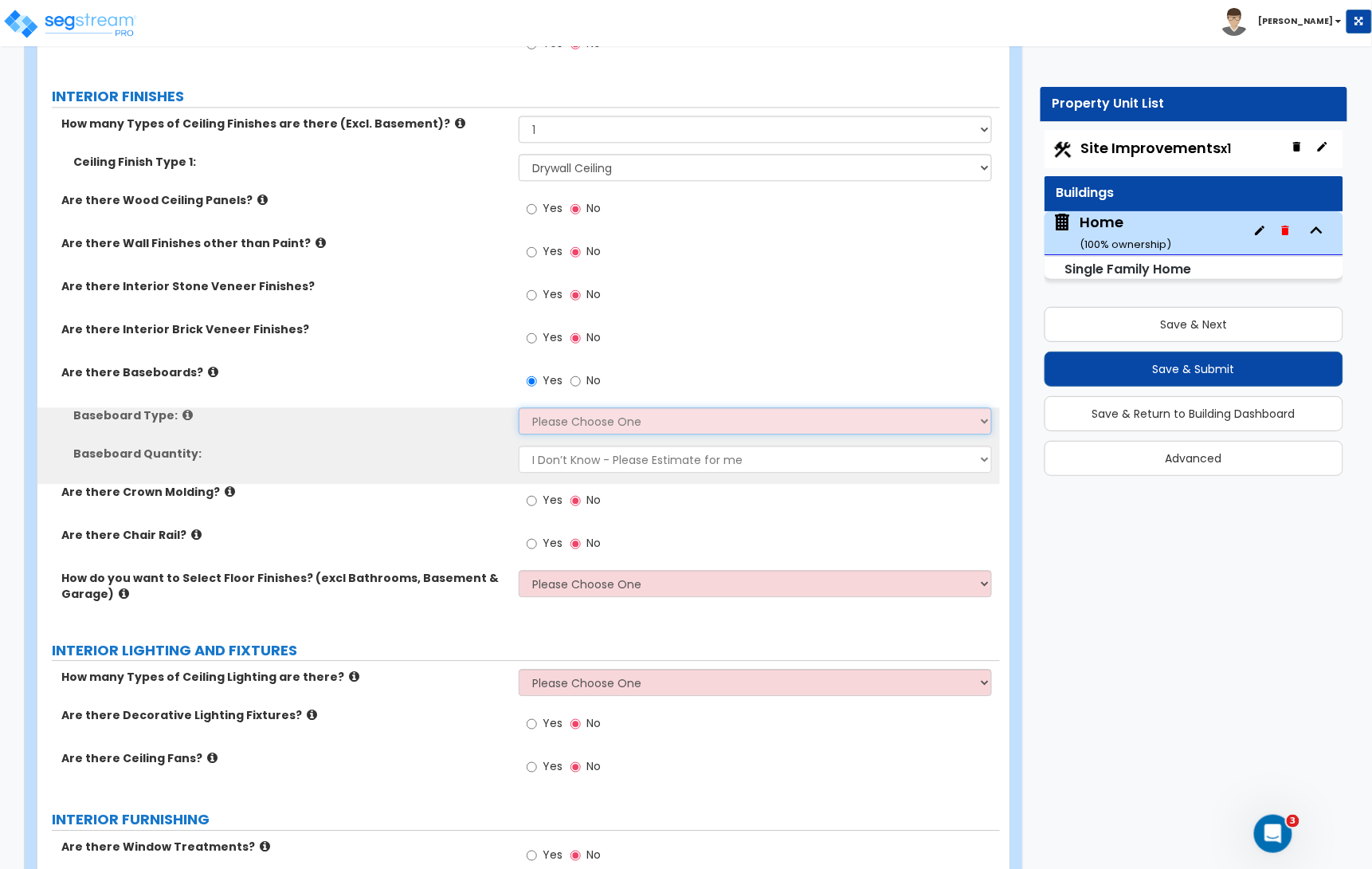
click at [547, 431] on select "Please Choose One Wood Vinyl Carpet Tile" at bounding box center [755, 420] width 473 height 27
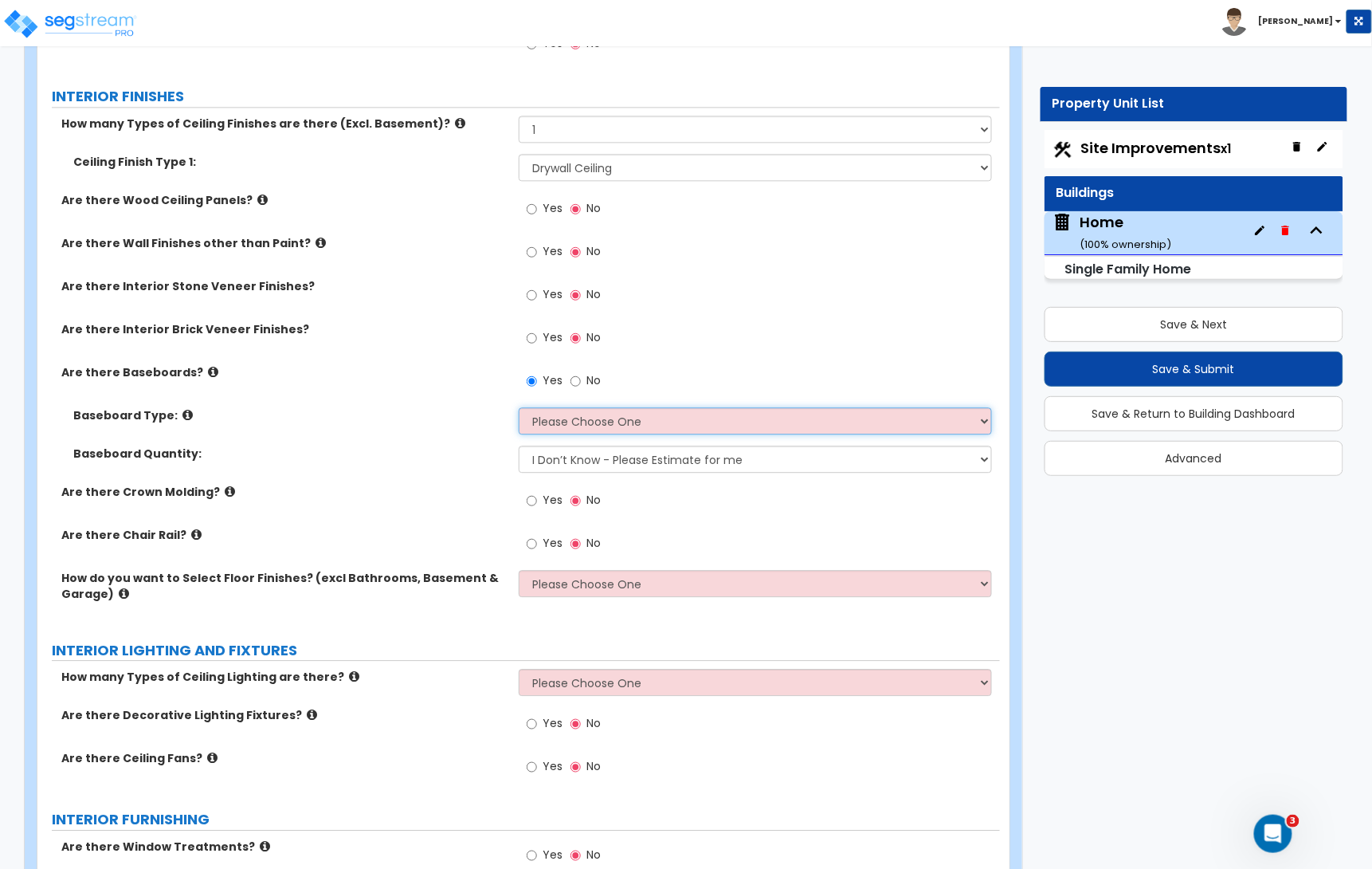
select select "1"
click at [519, 409] on select "Please Choose One Wood Vinyl Carpet Tile" at bounding box center [755, 420] width 473 height 27
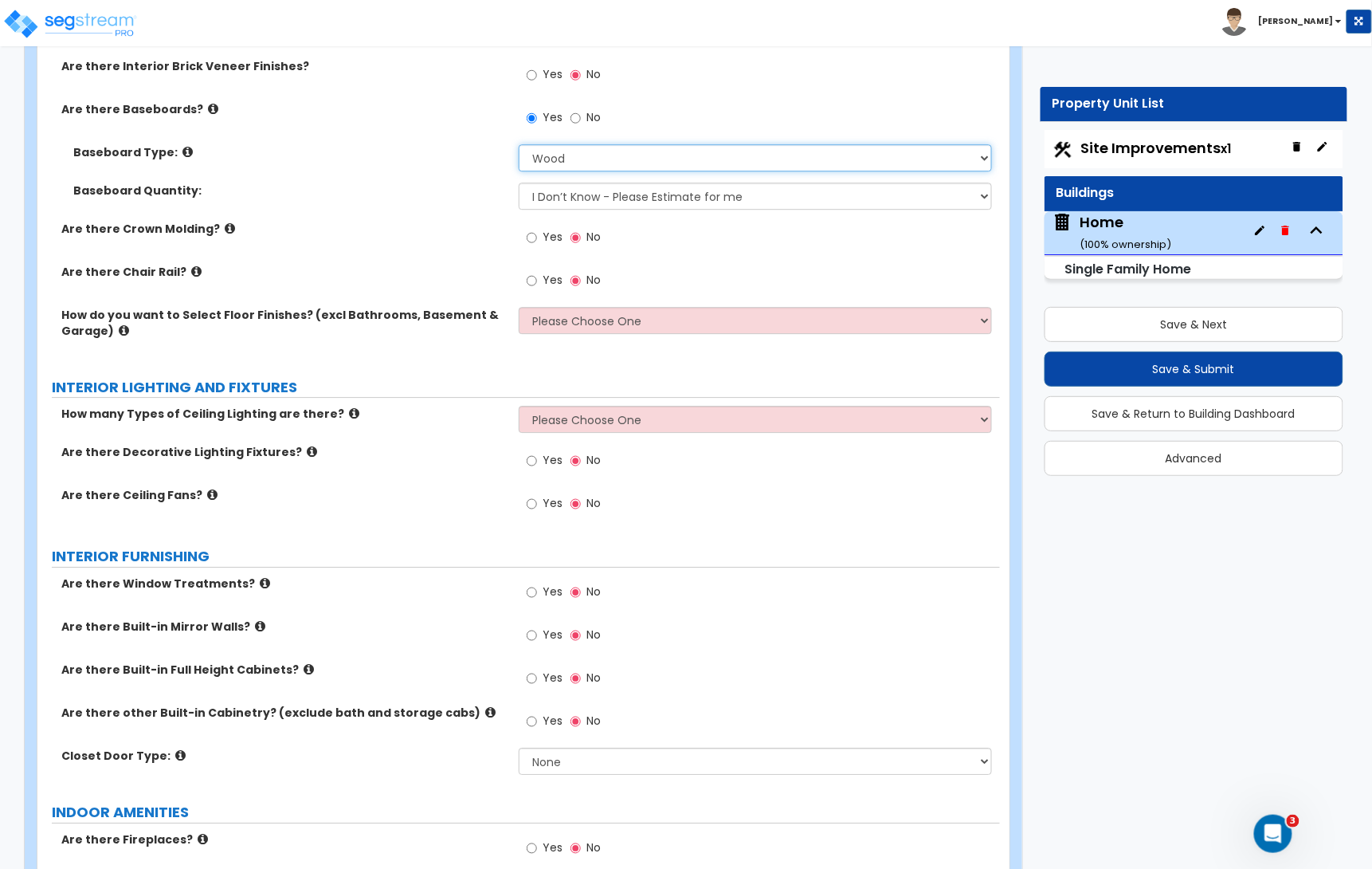
scroll to position [3527, 0]
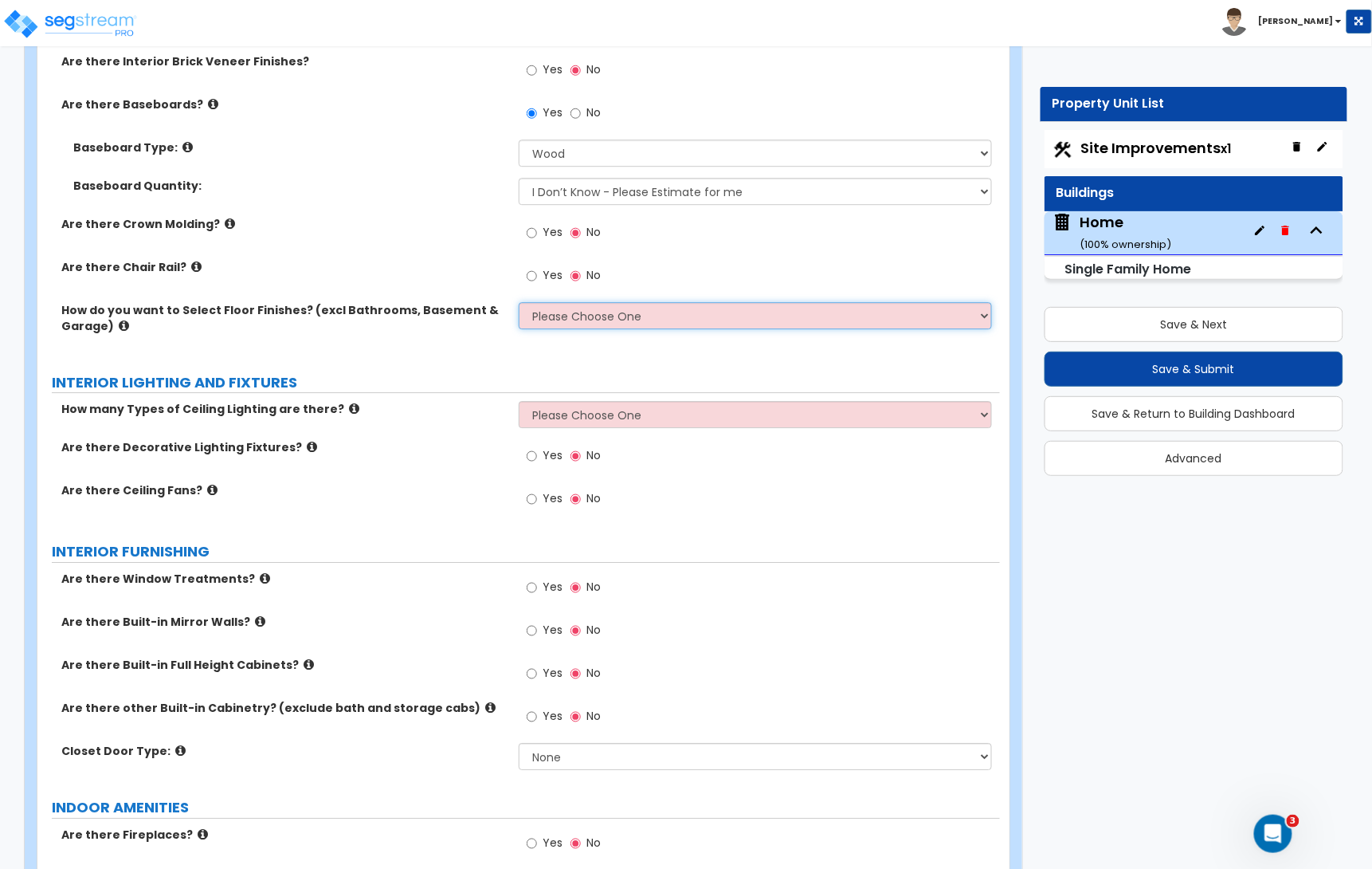
click at [573, 319] on select "Please Choose One I want to Select Floor Finishes for the Areas of the House I …" at bounding box center [755, 315] width 473 height 27
click at [567, 316] on select "Please Choose One I want to Select Floor Finishes for the Areas of the House I …" at bounding box center [755, 315] width 473 height 27
select select "1"
click at [519, 305] on select "Please Choose One I want to Select Floor Finishes for the Areas of the House I …" at bounding box center [755, 315] width 473 height 27
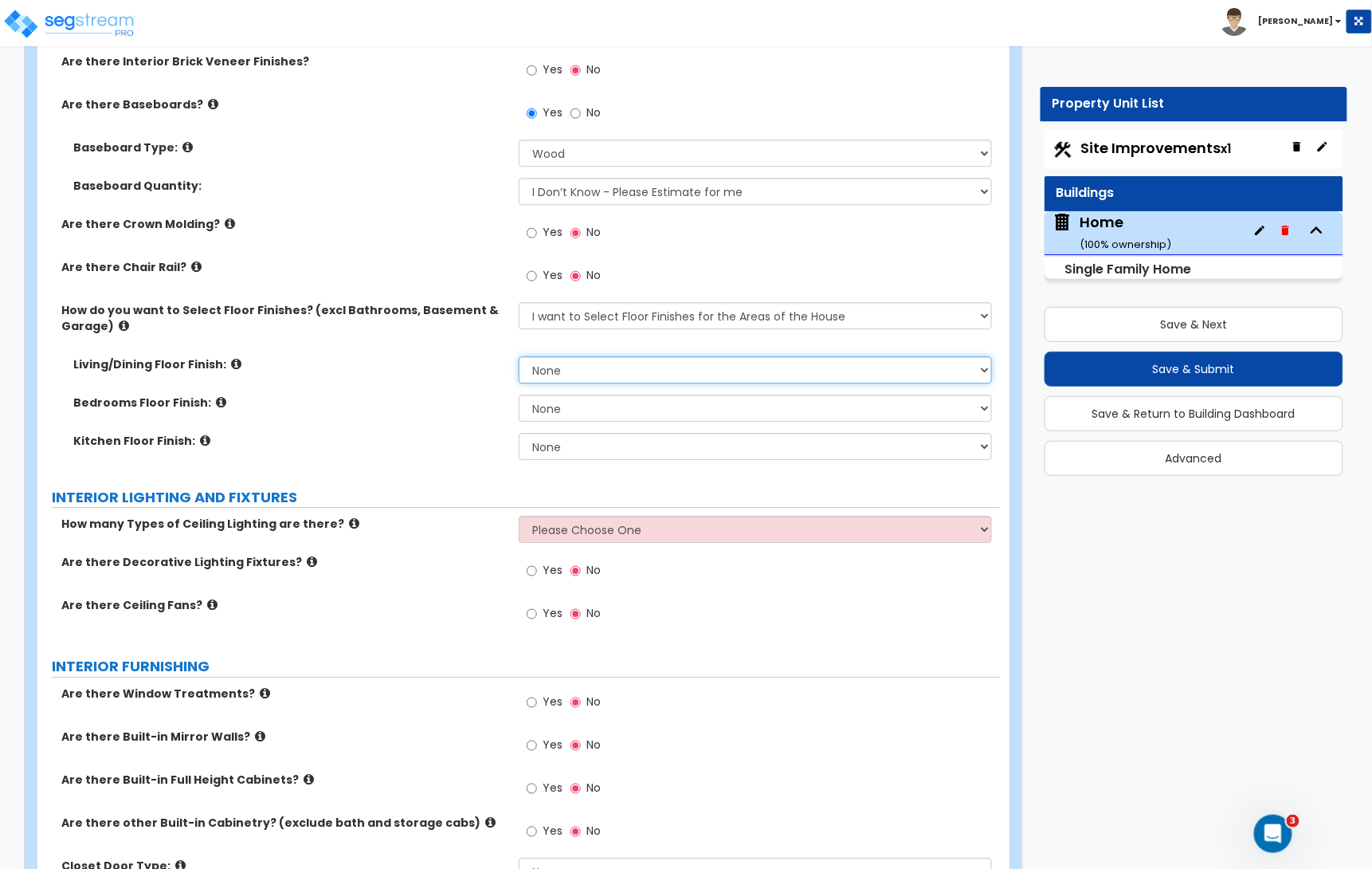
click at [587, 372] on select "None Tile Flooring Hardwood Flooring Resilient Laminate Flooring VCT Flooring S…" at bounding box center [755, 370] width 473 height 27
select select "2"
click at [519, 358] on select "None Tile Flooring Hardwood Flooring Resilient Laminate Flooring VCT Flooring S…" at bounding box center [755, 370] width 473 height 27
click at [579, 412] on select "None Tile Flooring Hardwood Flooring Resilient Laminate Flooring VCT Flooring S…" at bounding box center [755, 407] width 473 height 27
select select "2"
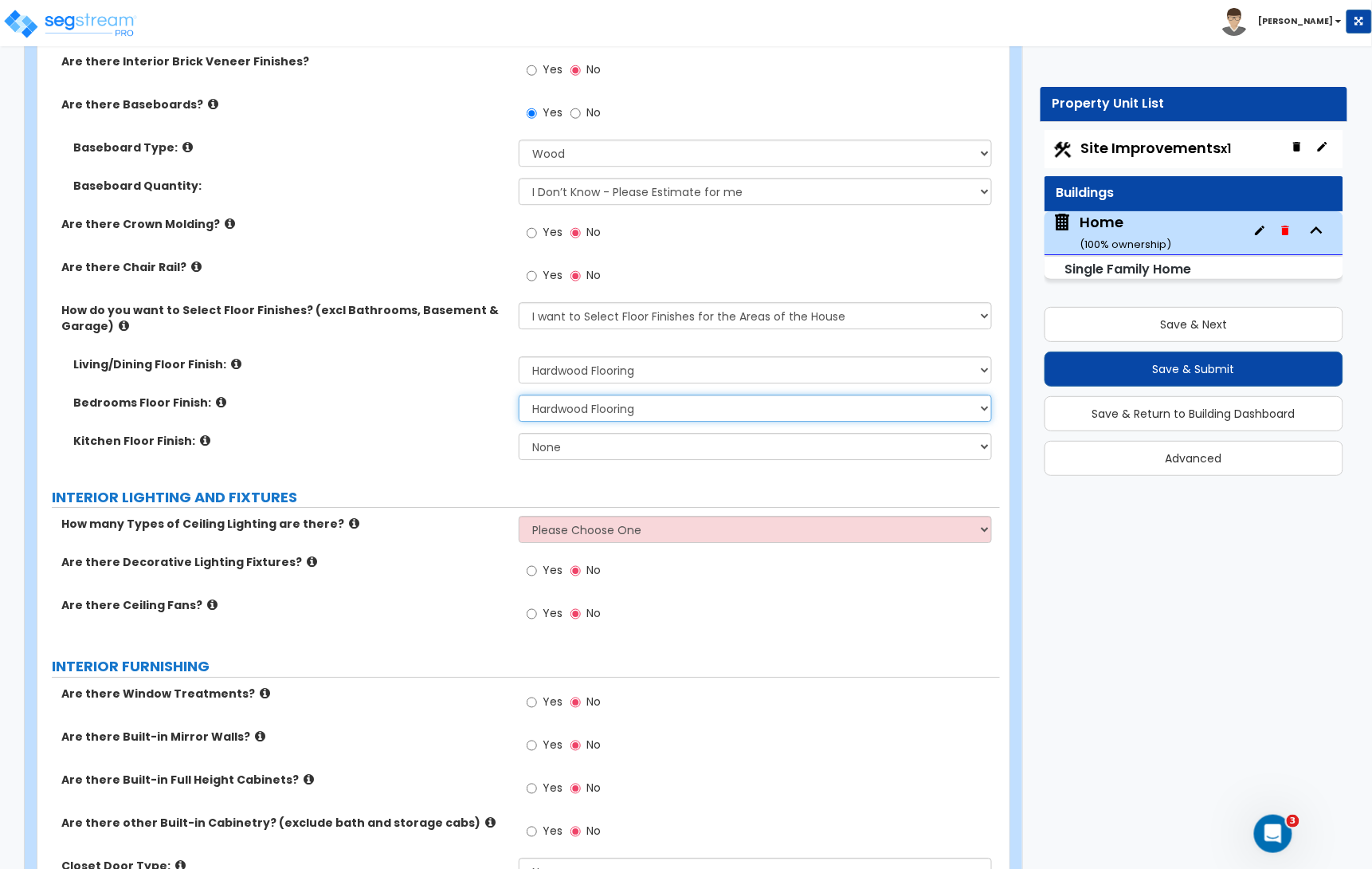
click at [519, 397] on select "None Tile Flooring Hardwood Flooring Resilient Laminate Flooring VCT Flooring S…" at bounding box center [755, 407] width 473 height 27
click at [580, 450] on select "None Tile Flooring Hardwood Flooring Resilient Laminate Flooring VCT Flooring S…" at bounding box center [755, 446] width 473 height 27
select select "2"
click at [519, 435] on select "None Tile Flooring Hardwood Flooring Resilient Laminate Flooring VCT Flooring S…" at bounding box center [755, 446] width 473 height 27
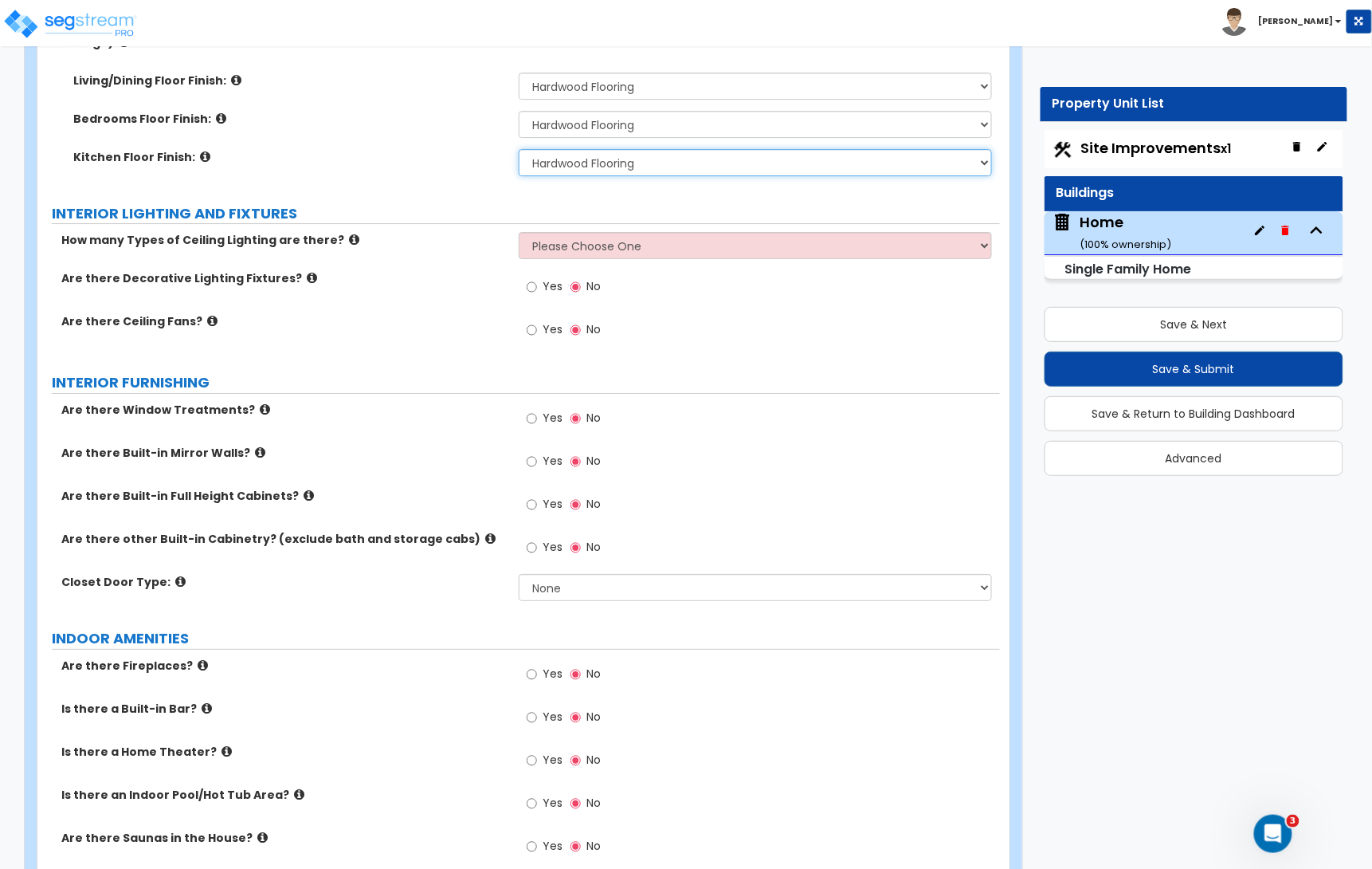
scroll to position [3813, 0]
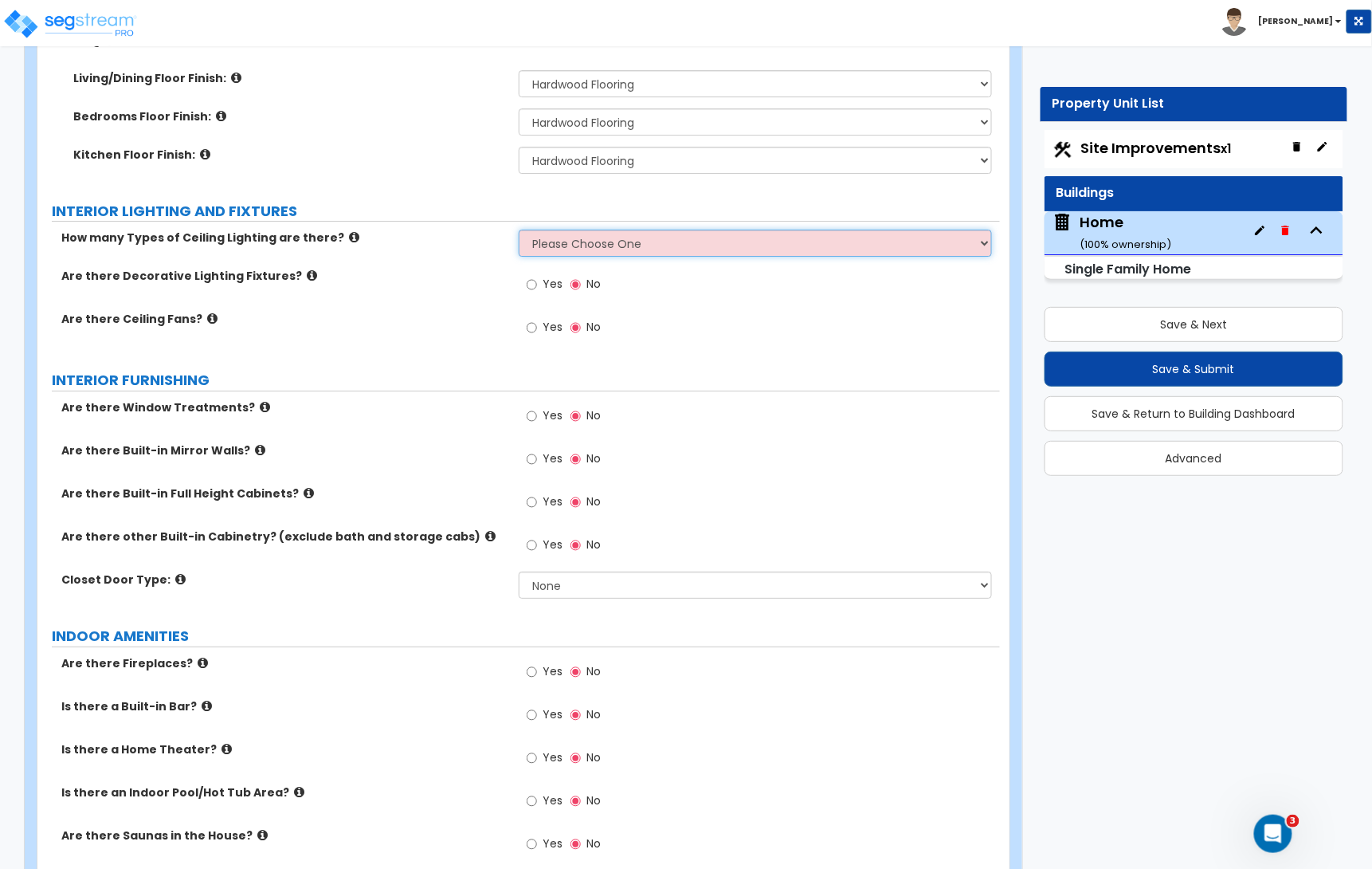
click at [575, 253] on select "Please Choose One 1 2 3" at bounding box center [755, 243] width 473 height 27
click at [571, 253] on select "Please Choose One 1 2 3" at bounding box center [755, 243] width 473 height 27
select select "1"
click at [519, 232] on select "Please Choose One 1 2 3" at bounding box center [755, 243] width 473 height 27
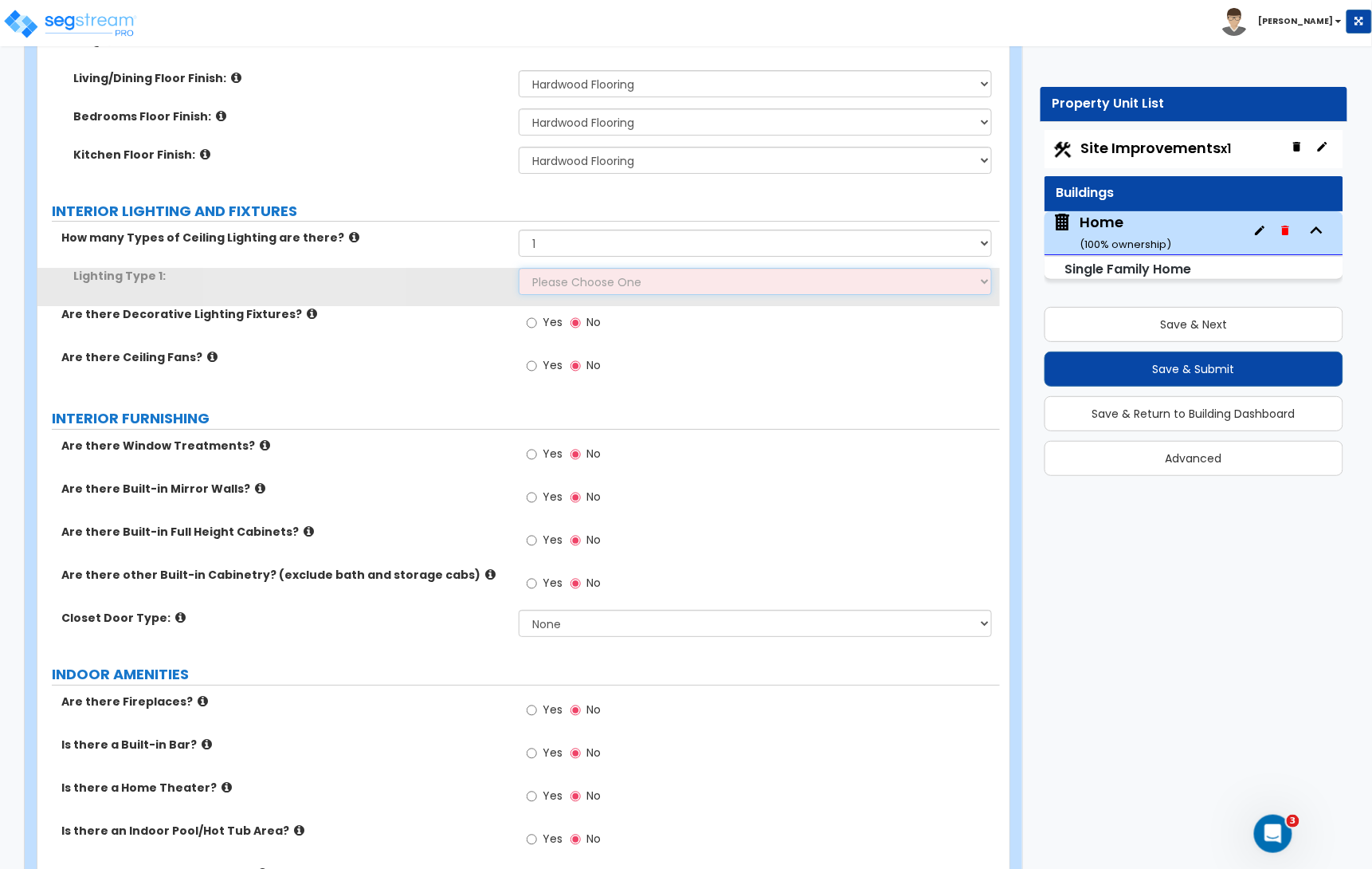
click at [561, 283] on select "Please Choose One LED Surface-Mounted LED Recessed Fluorescent Surface-Mounted …" at bounding box center [755, 281] width 473 height 27
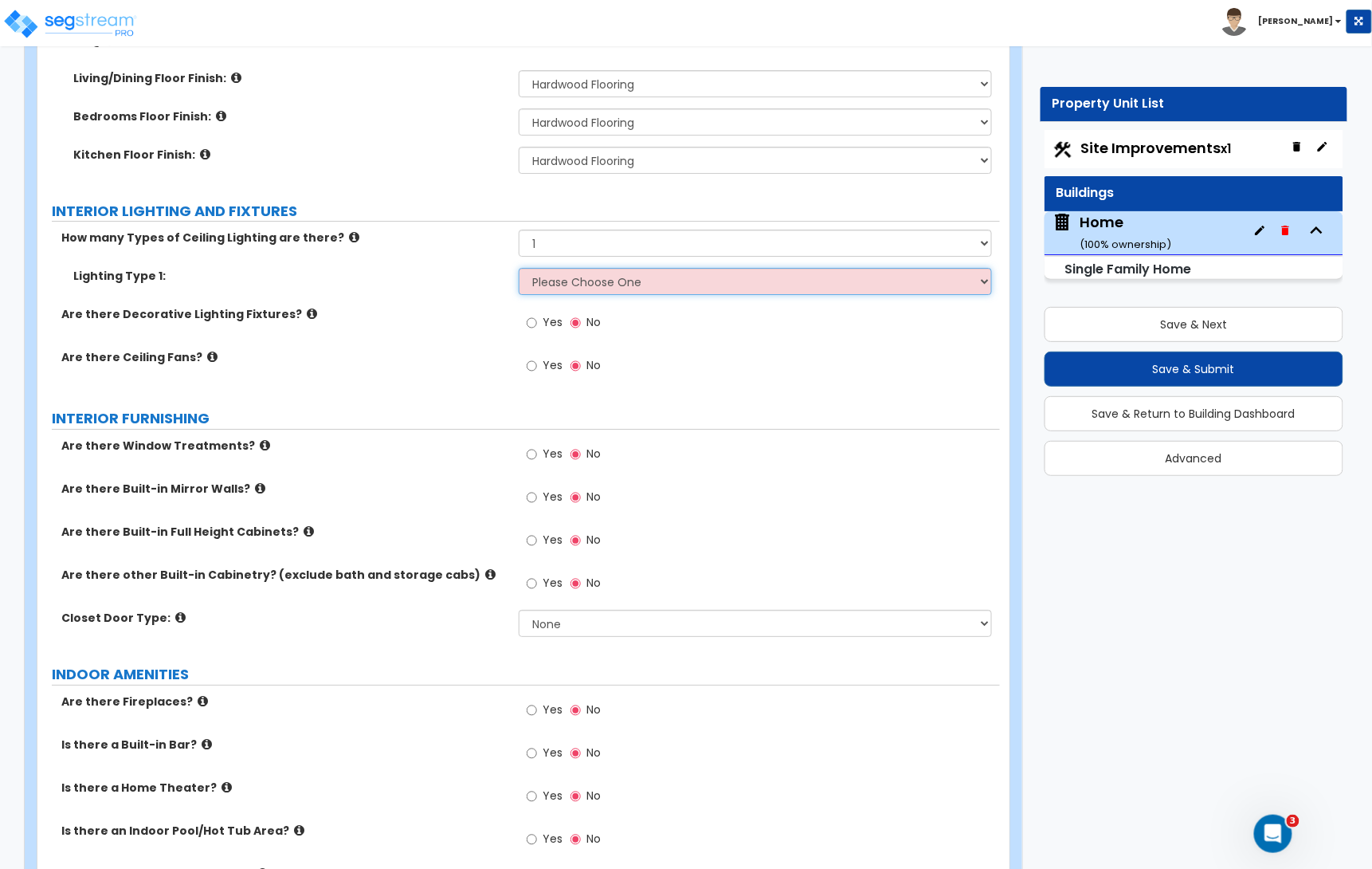
select select "5"
click at [519, 271] on select "Please Choose One LED Surface-Mounted LED Recessed Fluorescent Surface-Mounted …" at bounding box center [755, 281] width 473 height 27
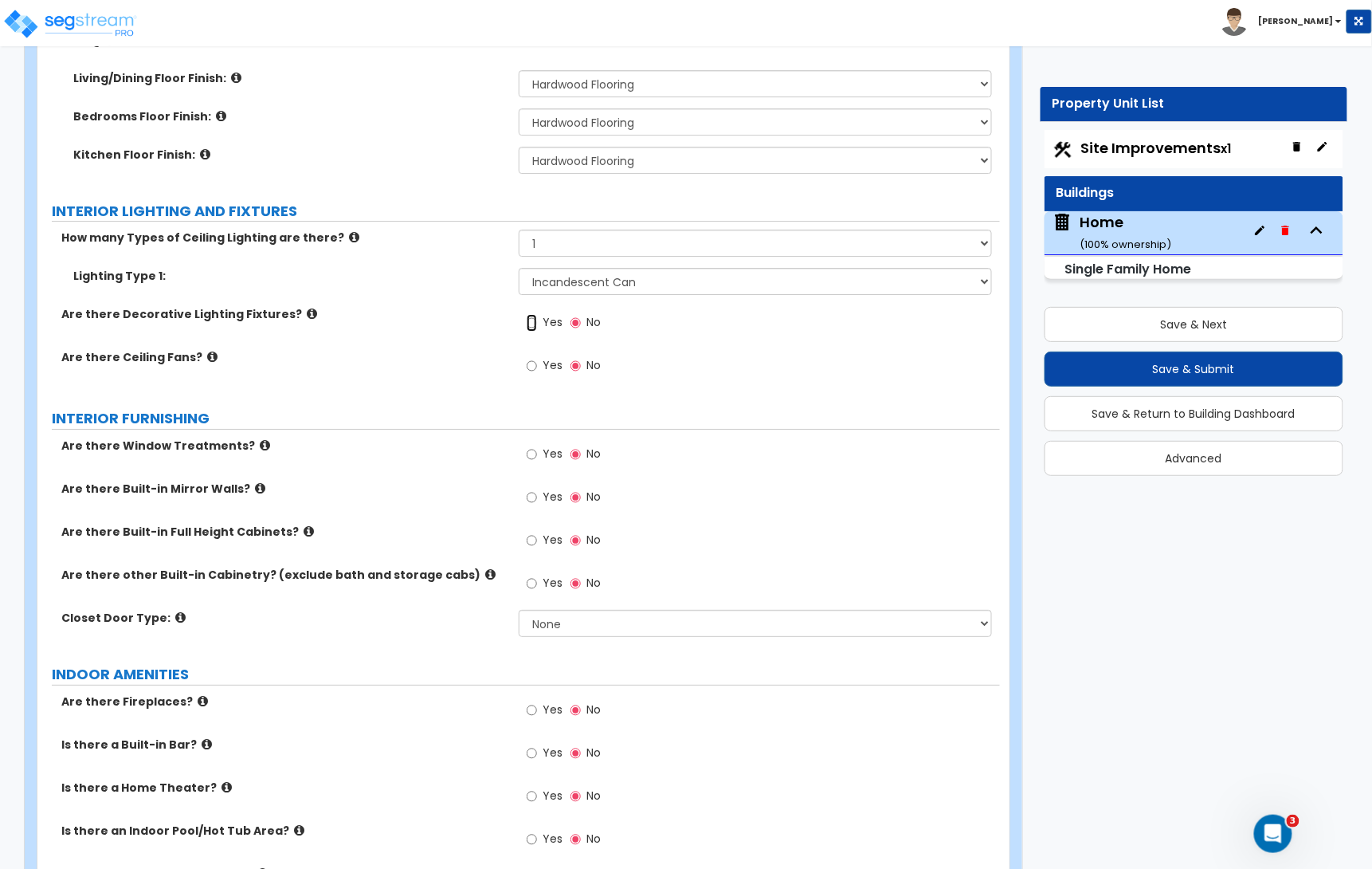
click at [533, 325] on input "Yes" at bounding box center [531, 323] width 10 height 18
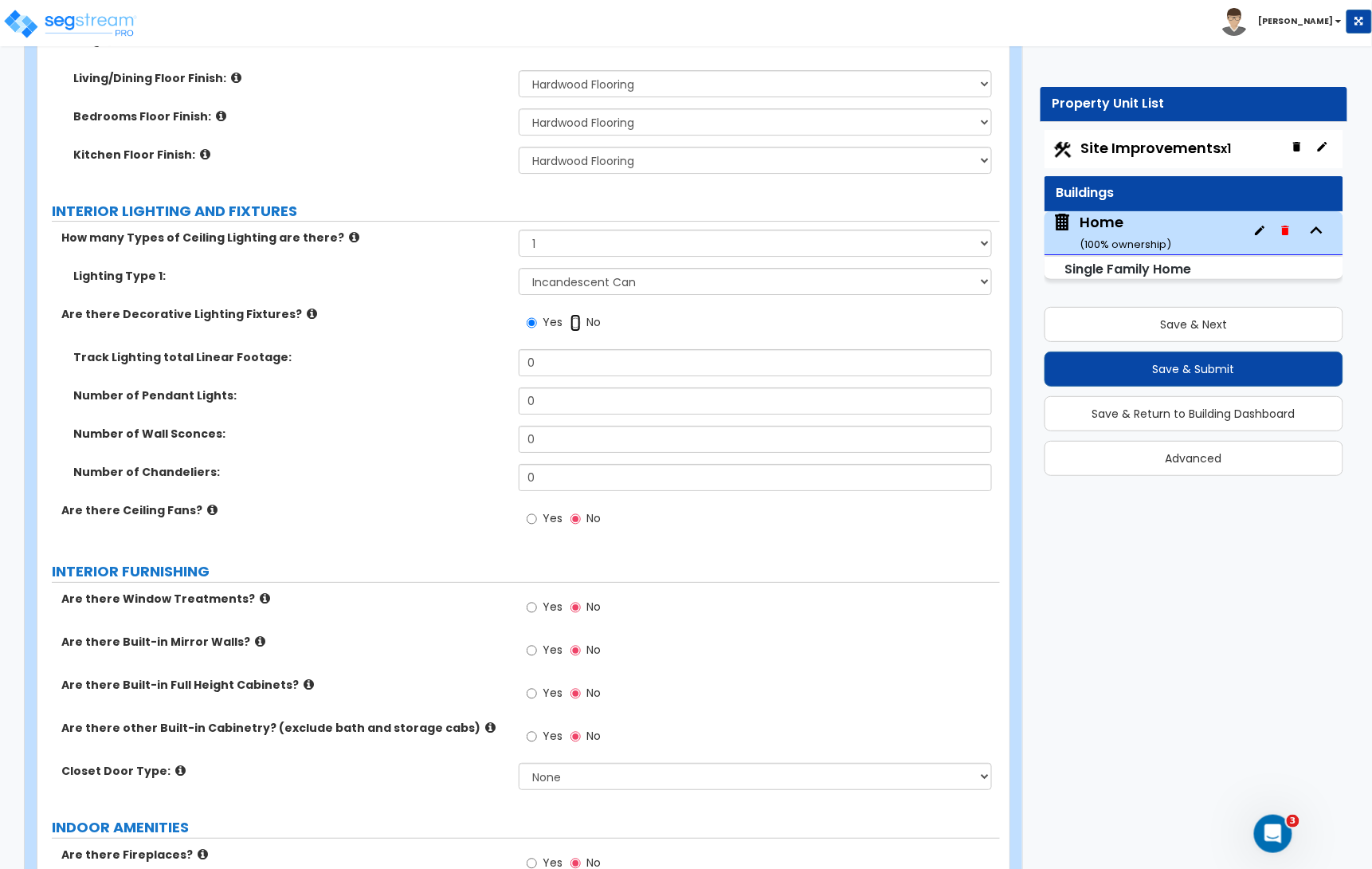
click at [573, 326] on input "No" at bounding box center [576, 323] width 10 height 18
radio input "false"
radio input "true"
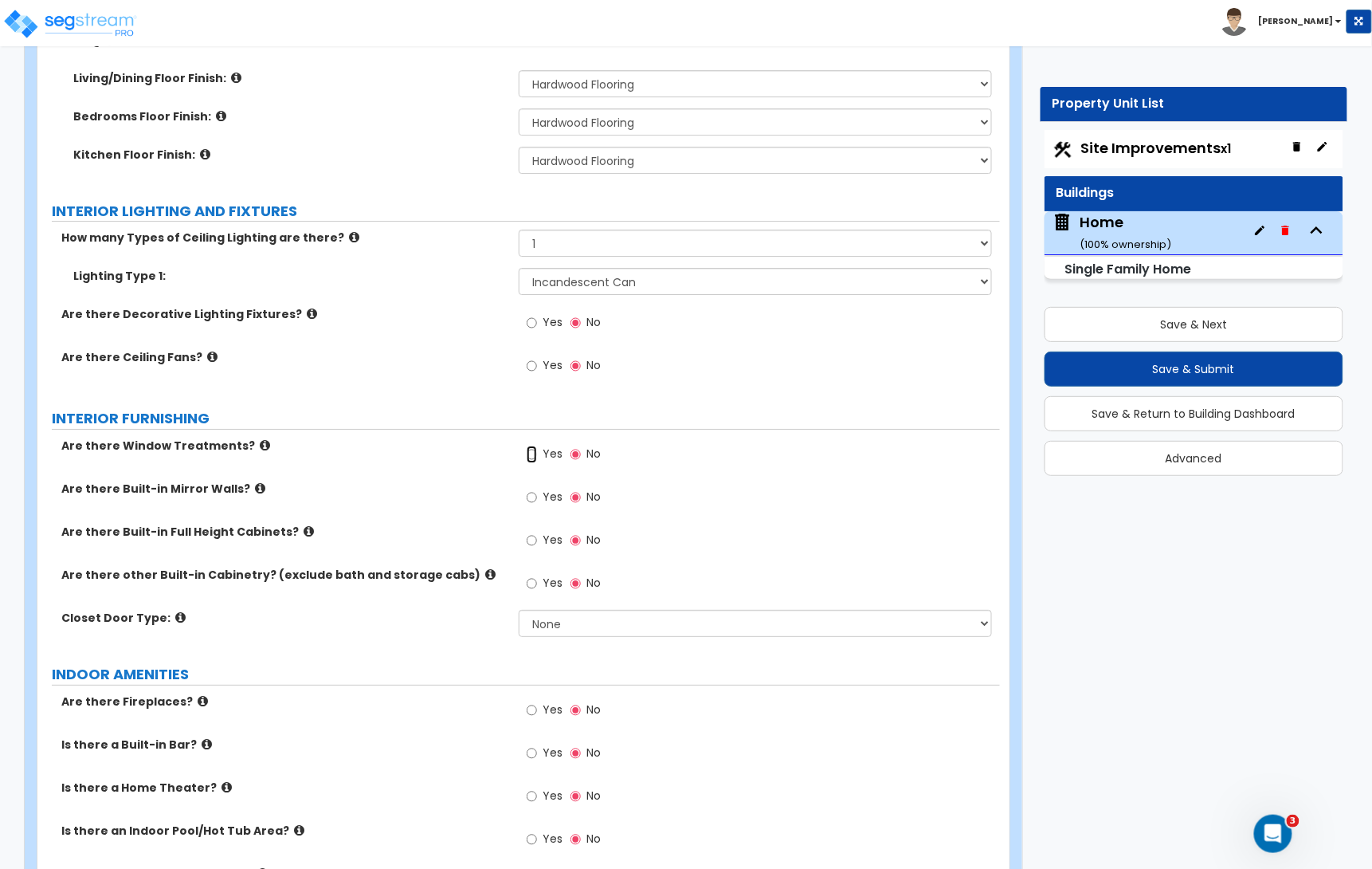
click at [530, 455] on input "Yes" at bounding box center [531, 454] width 10 height 18
radio input "true"
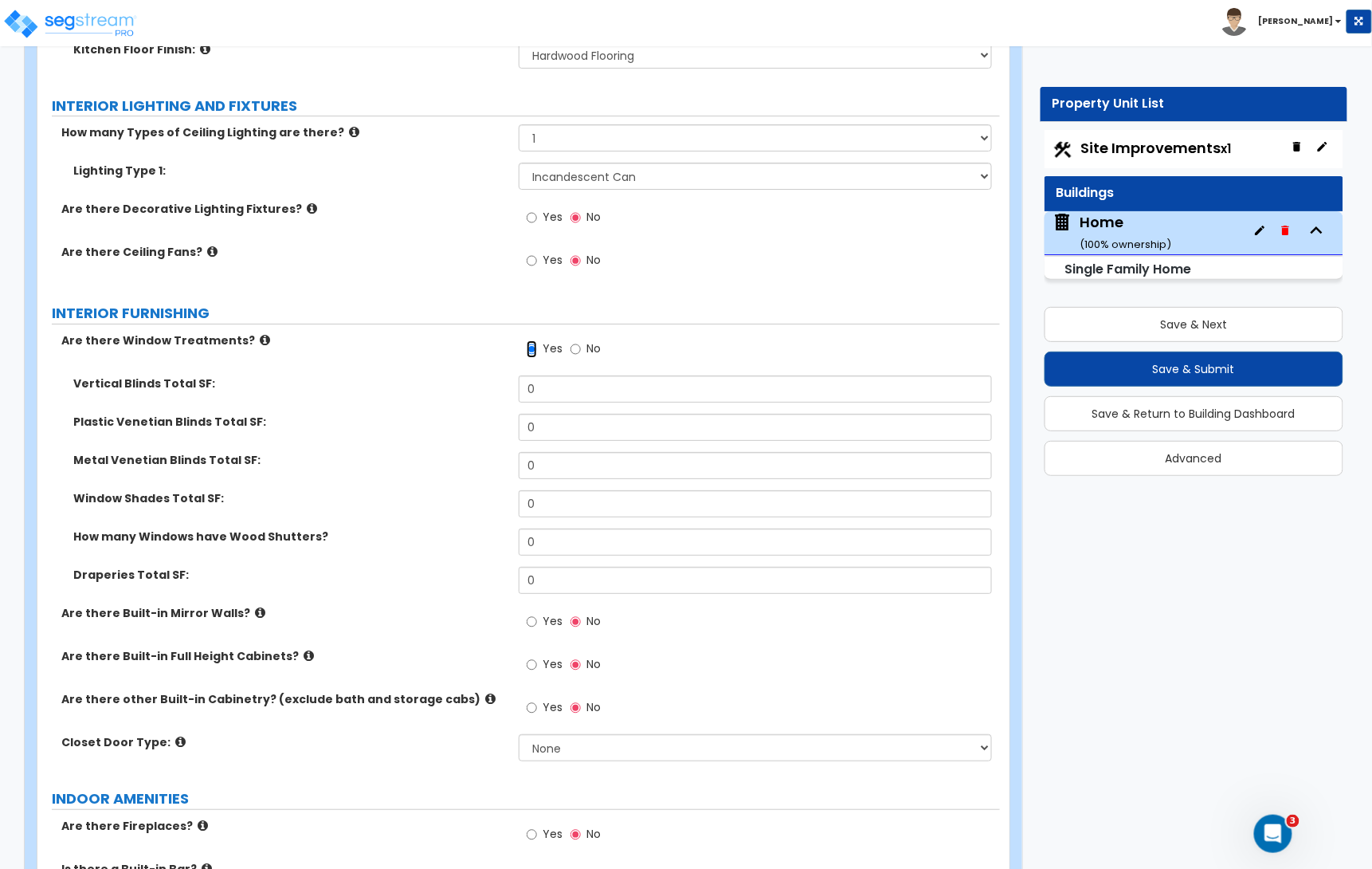
scroll to position [3922, 0]
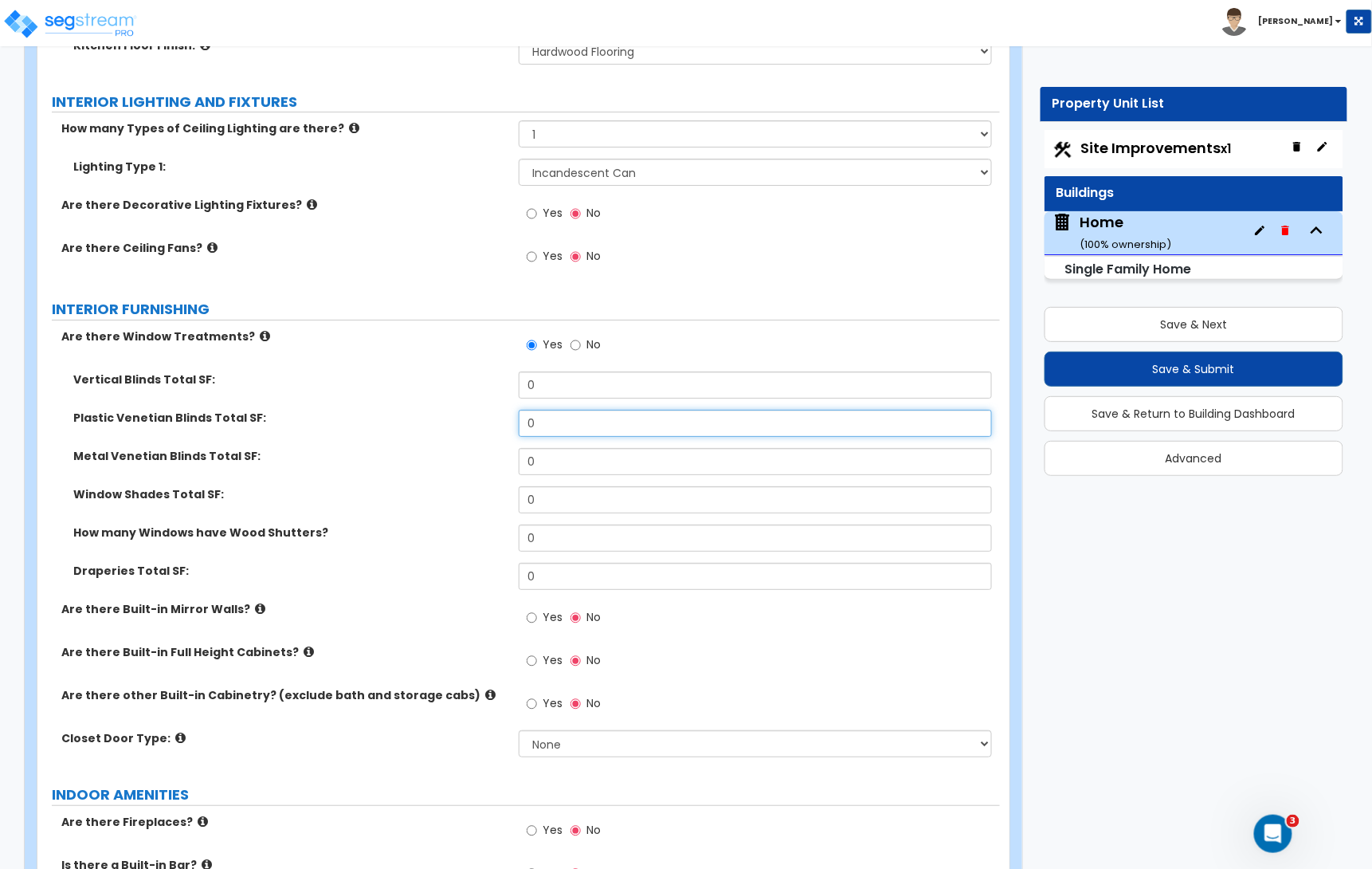
click at [561, 422] on input "0" at bounding box center [755, 422] width 473 height 27
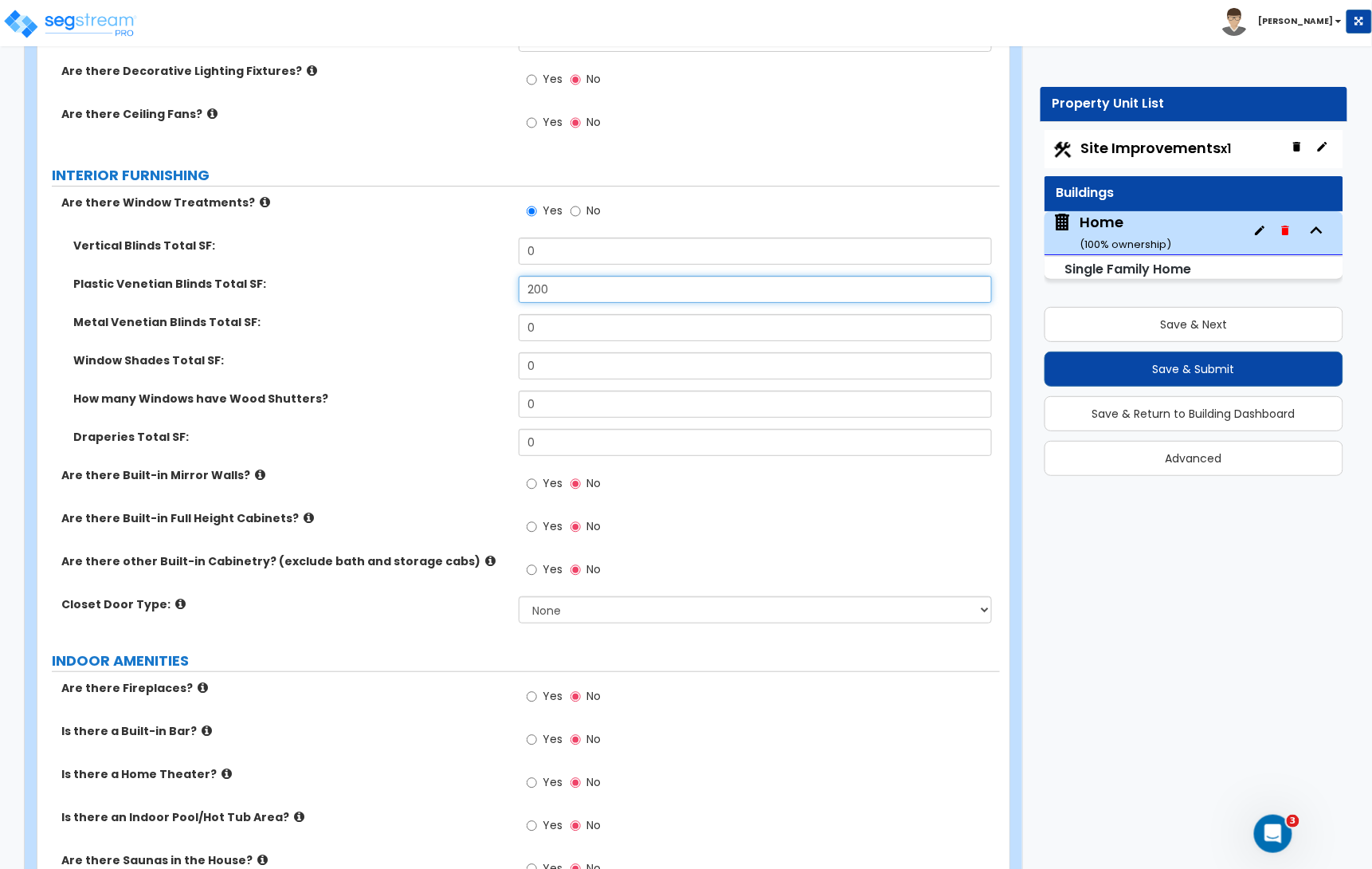
scroll to position [4059, 0]
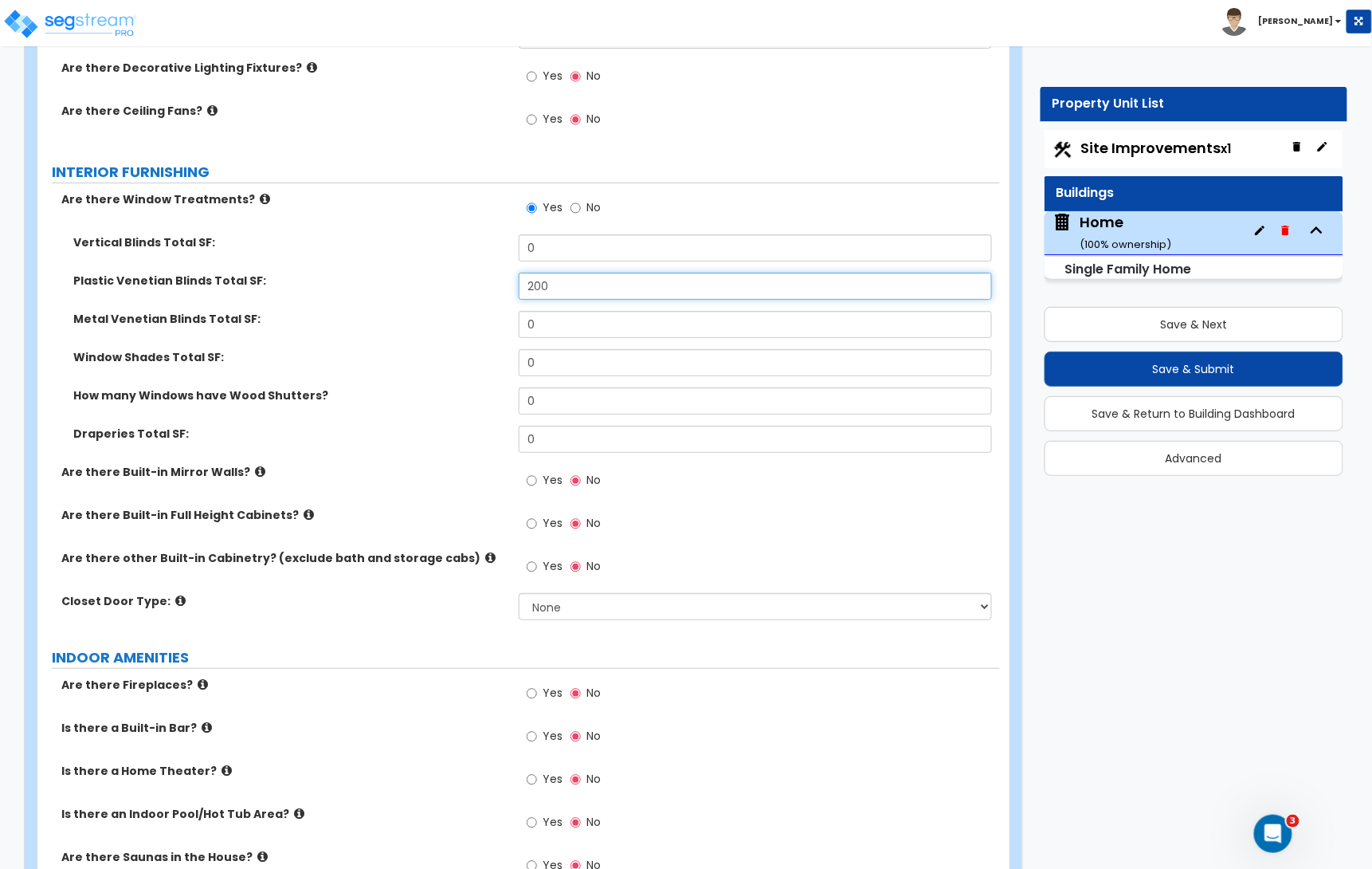
type input "200"
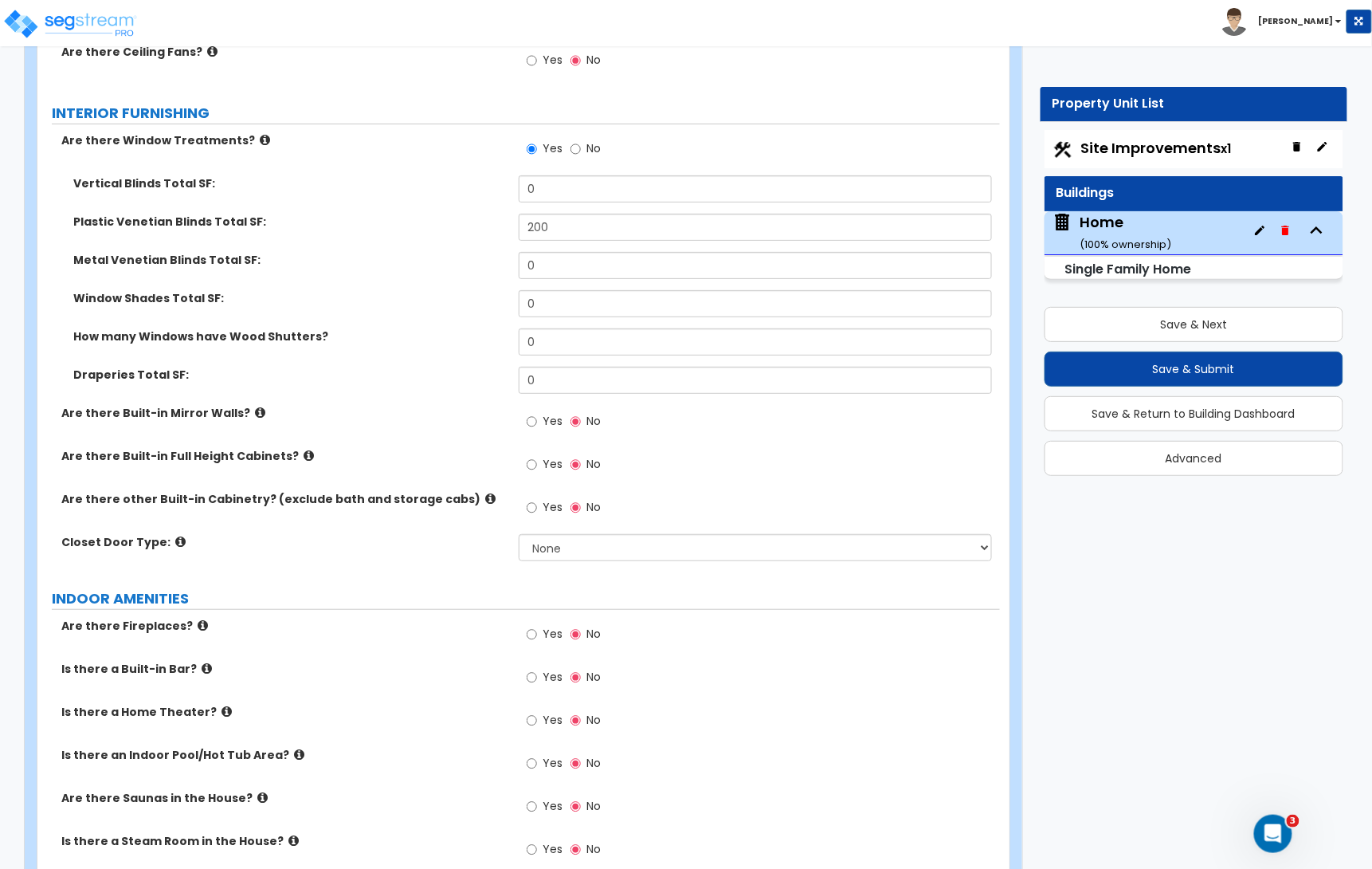
scroll to position [4131, 0]
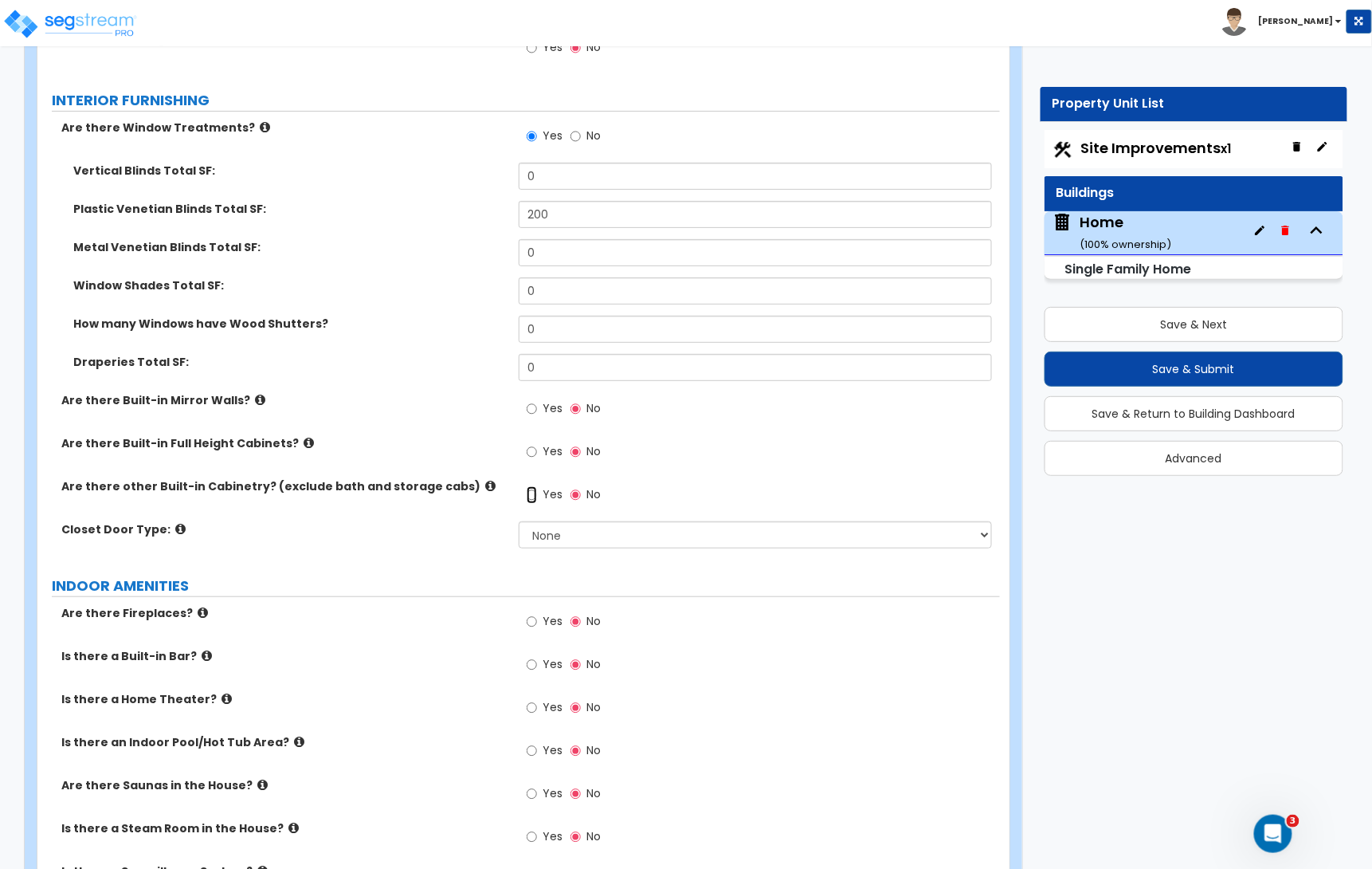
click at [529, 498] on input "Yes" at bounding box center [531, 495] width 10 height 18
radio input "true"
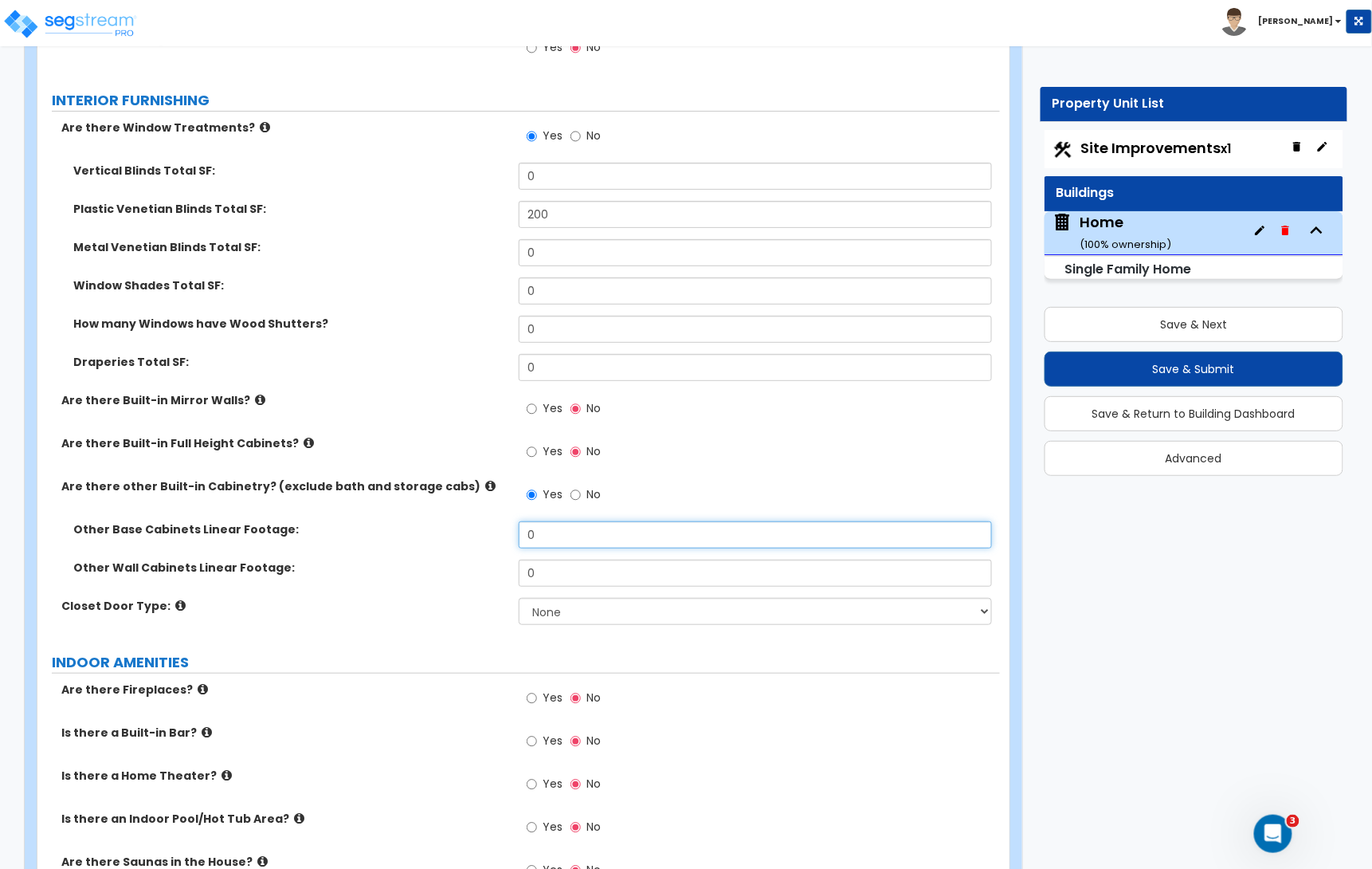
click at [555, 541] on input "0" at bounding box center [755, 534] width 473 height 27
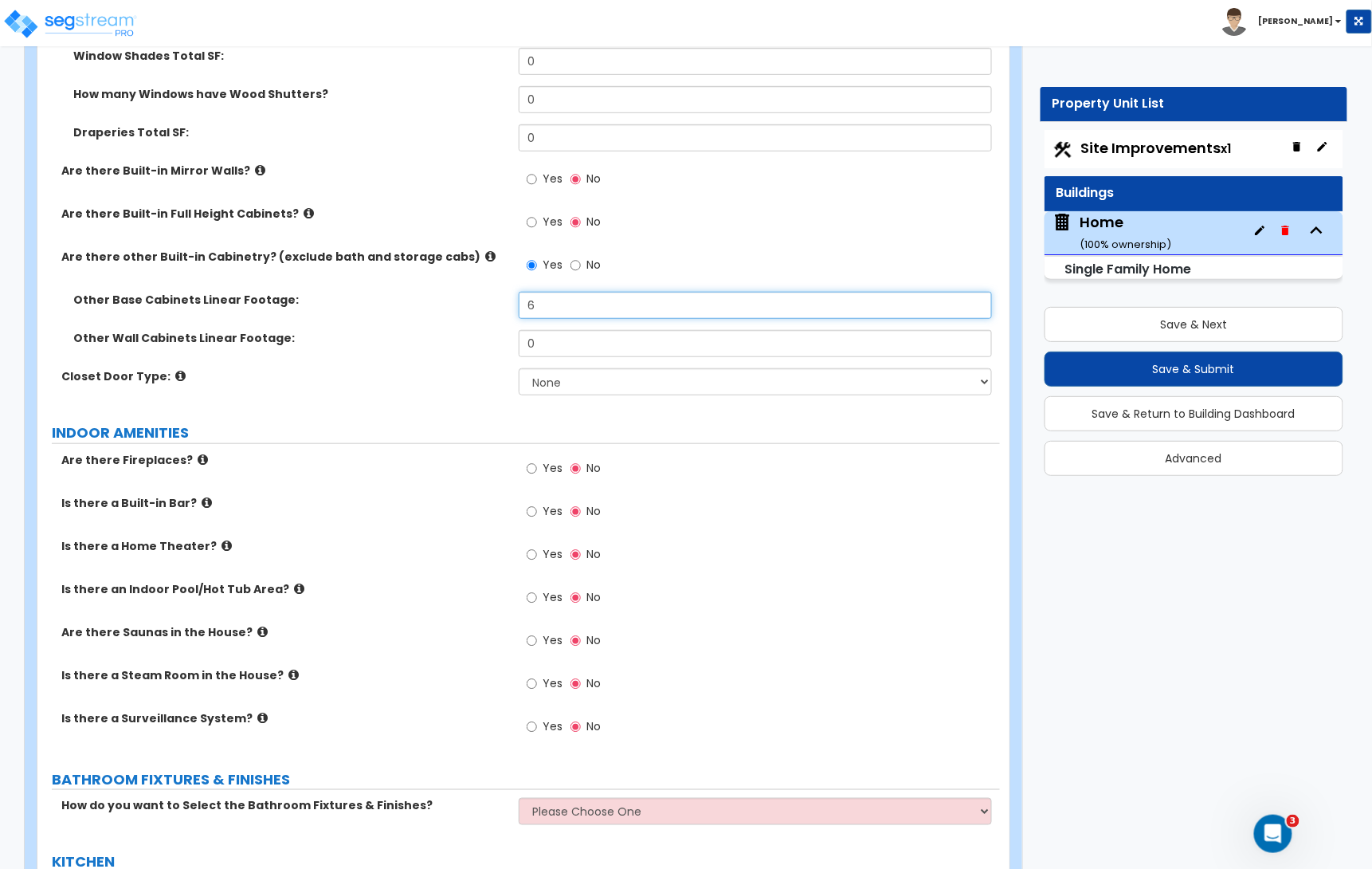
scroll to position [4364, 0]
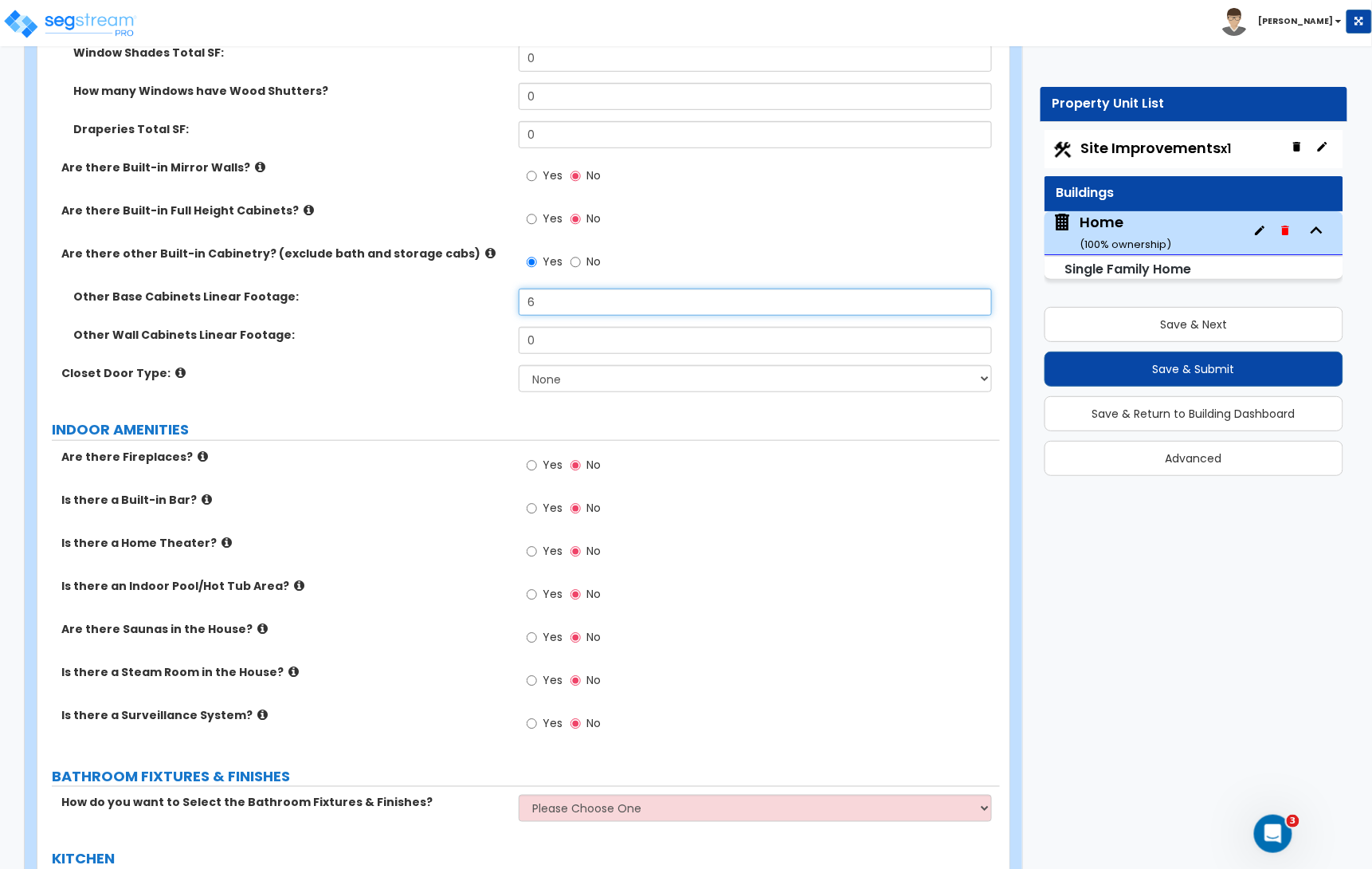
type input "6"
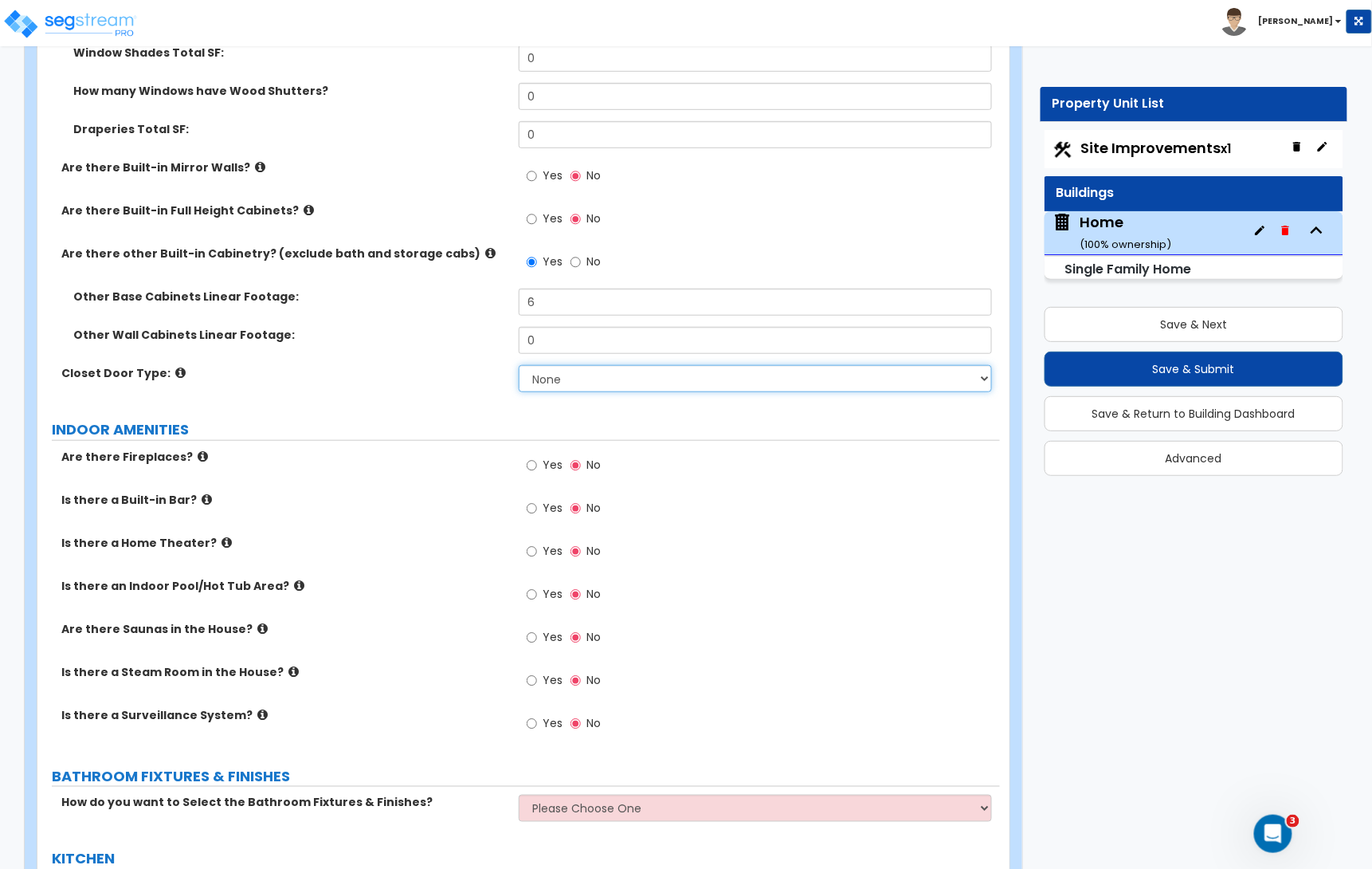
click at [540, 380] on select "None Bi-fold Louvered Doors Bi-fold Panel Doors Sliding Doors Hinged Wood Door" at bounding box center [755, 378] width 473 height 27
select select "3"
click at [519, 369] on select "None Bi-fold Louvered Doors Bi-fold Panel Doors Sliding Doors Hinged Wood Door" at bounding box center [755, 378] width 473 height 27
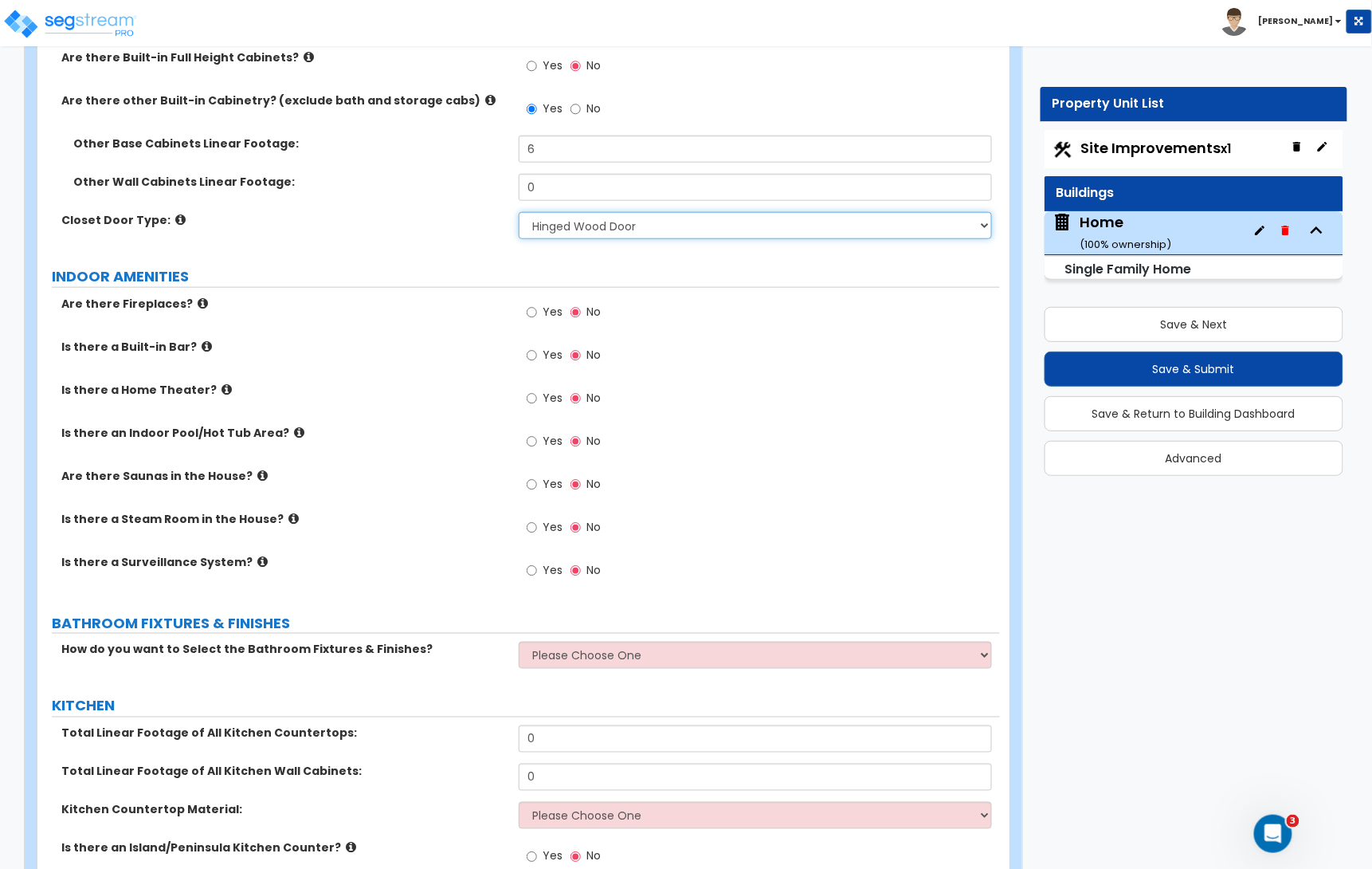
scroll to position [4520, 0]
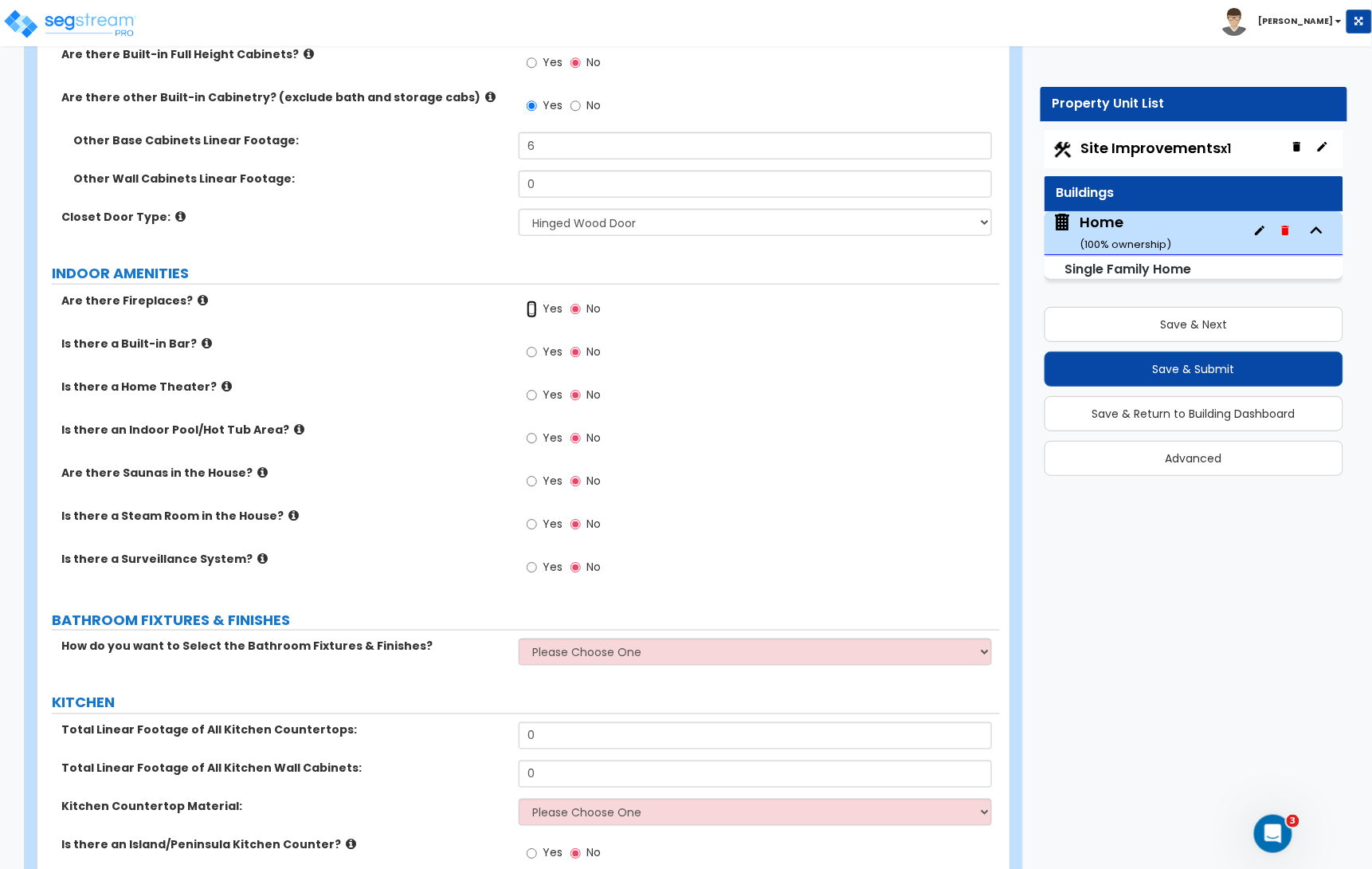
click at [528, 314] on input "Yes" at bounding box center [531, 308] width 10 height 18
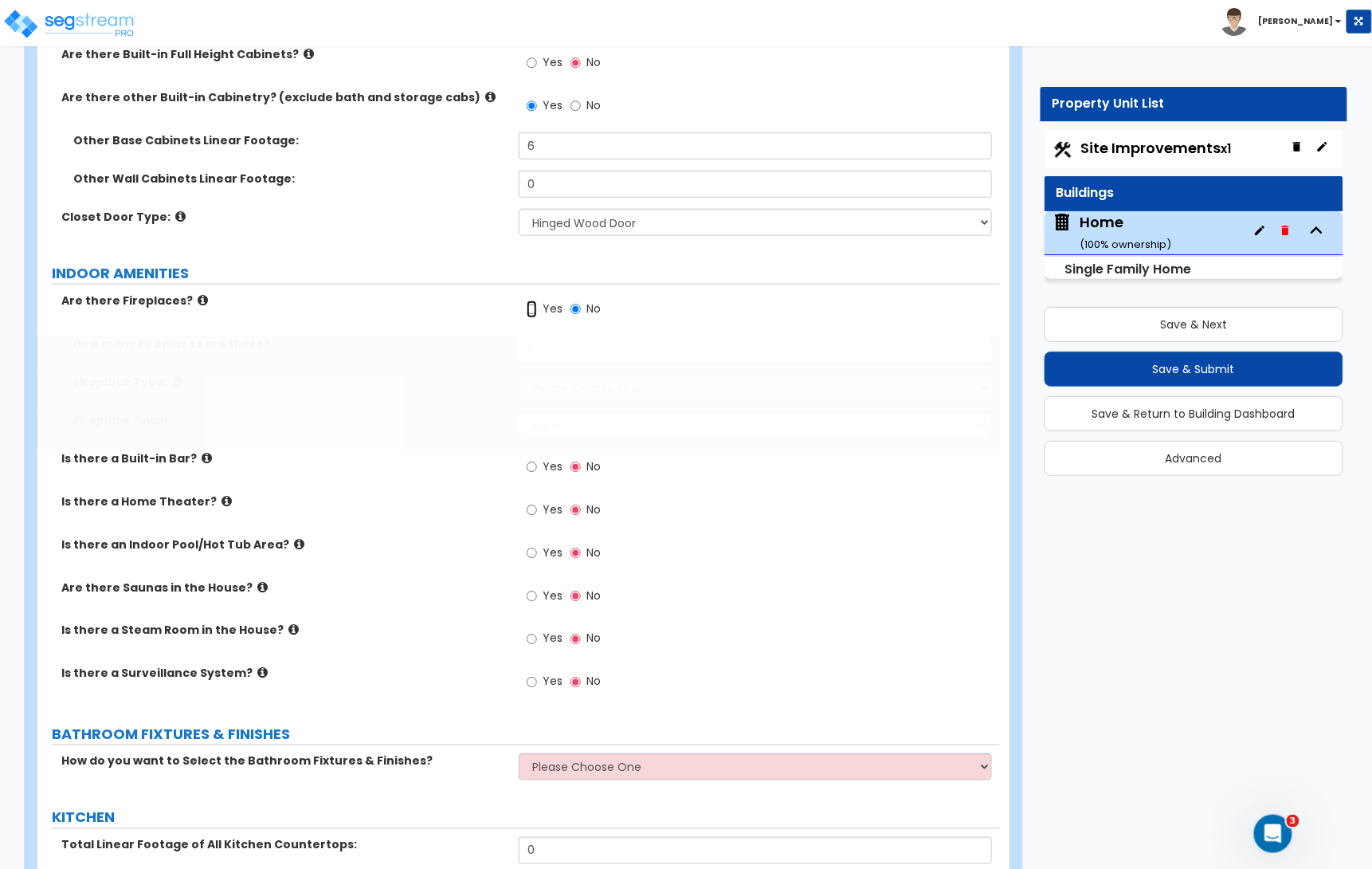
radio input "true"
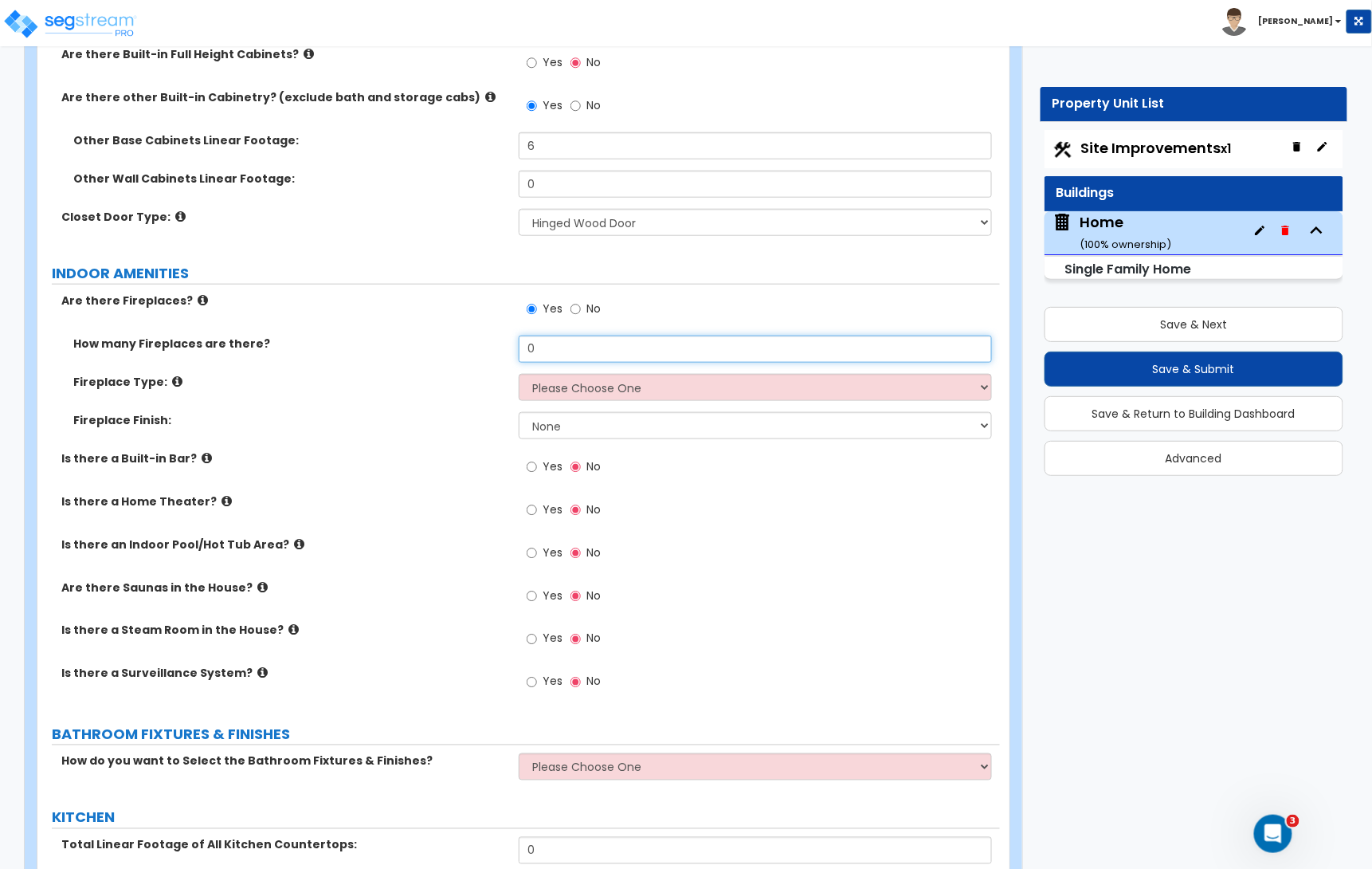
click at [549, 352] on input "0" at bounding box center [755, 349] width 473 height 27
type input "1"
click at [556, 381] on select "Please Choose One Built-in Electric Fireplace Built-in Gas Fireplace Built-in W…" at bounding box center [755, 387] width 473 height 27
select select "4"
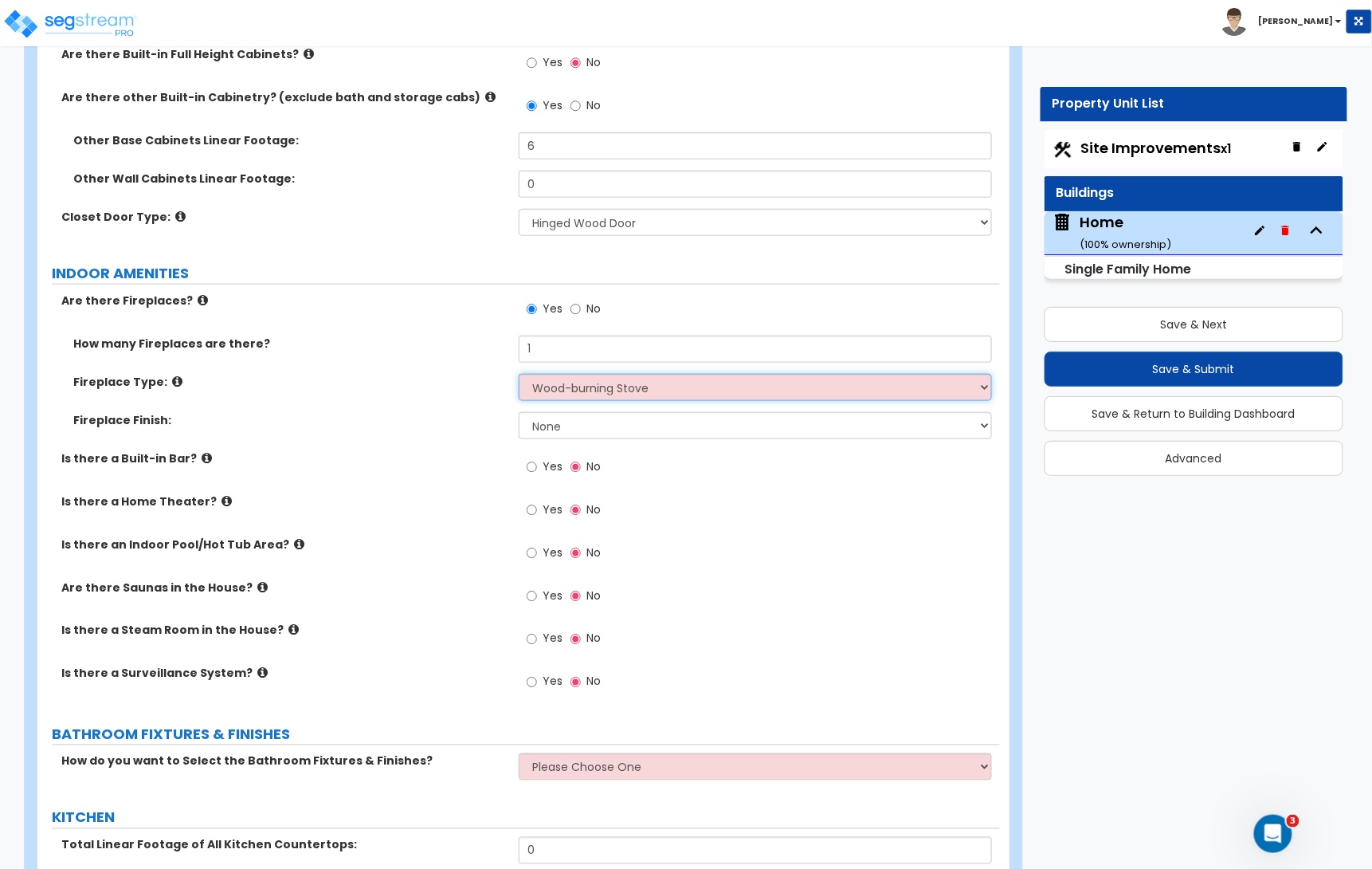
click at [519, 378] on select "Please Choose One Built-in Electric Fireplace Built-in Gas Fireplace Built-in W…" at bounding box center [755, 387] width 473 height 27
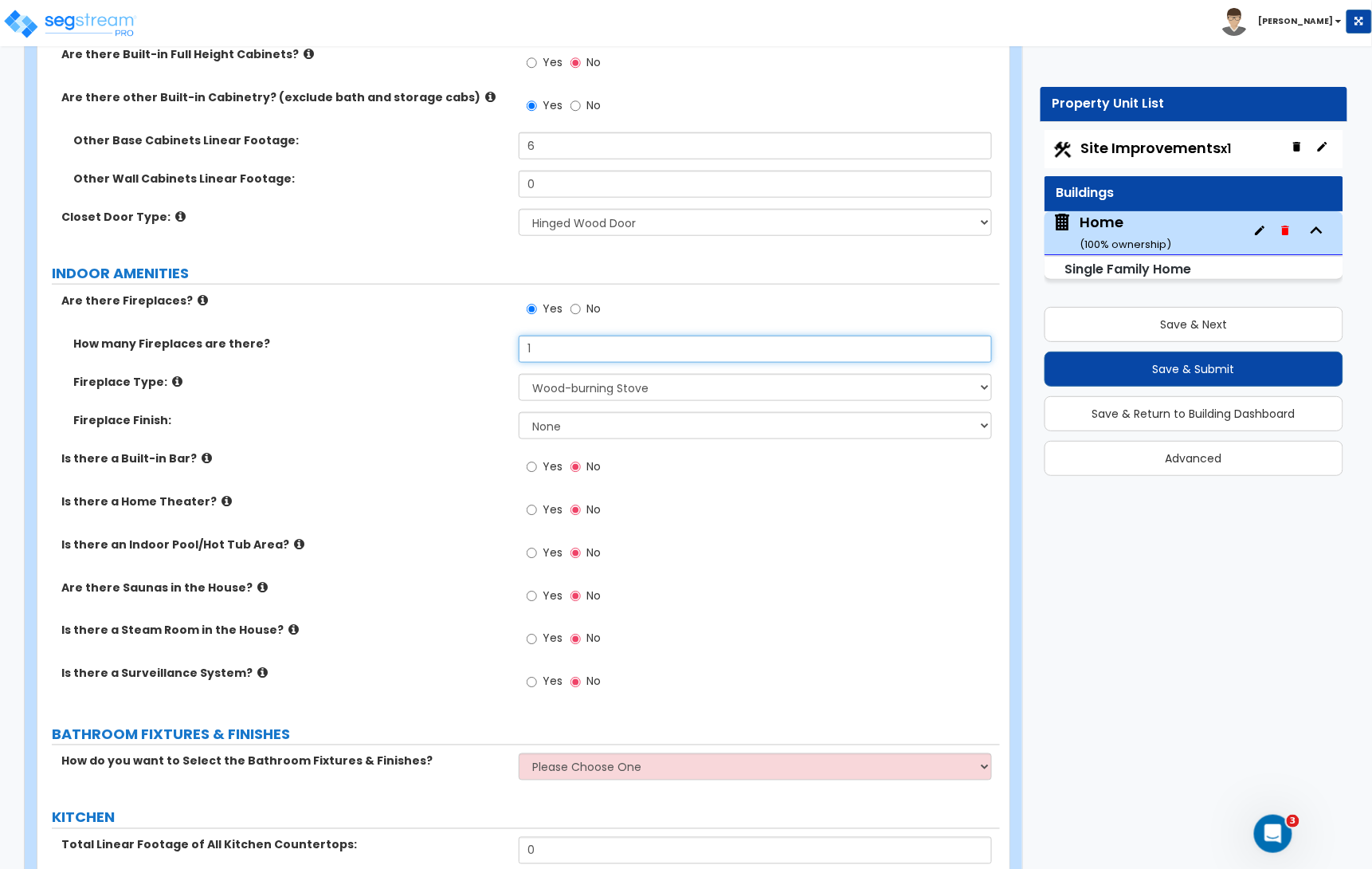
click at [553, 360] on input "1" at bounding box center [755, 349] width 473 height 27
click at [544, 356] on input "1" at bounding box center [755, 349] width 473 height 27
click at [572, 308] on input "No" at bounding box center [576, 308] width 10 height 18
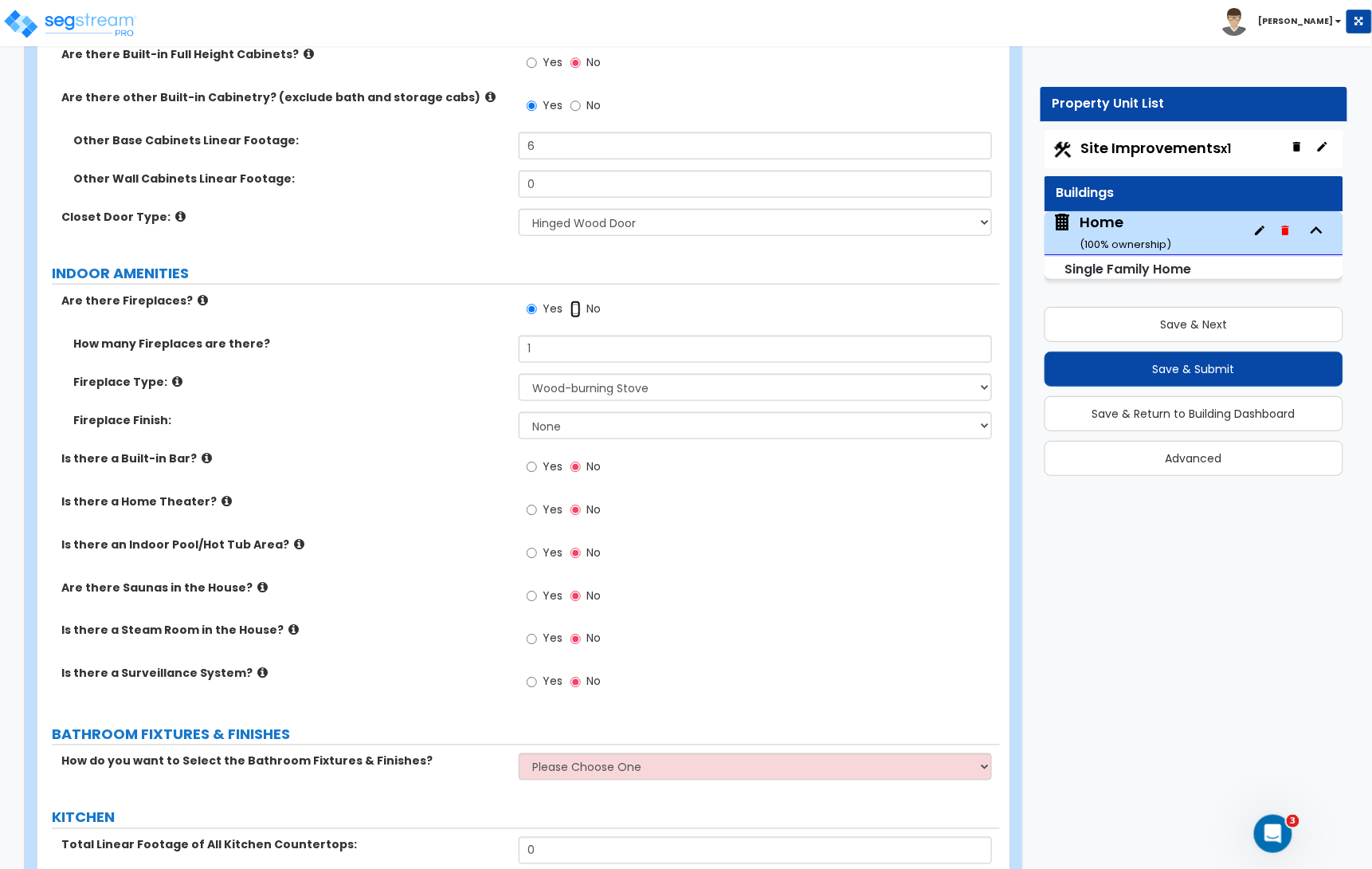
radio input "false"
radio input "true"
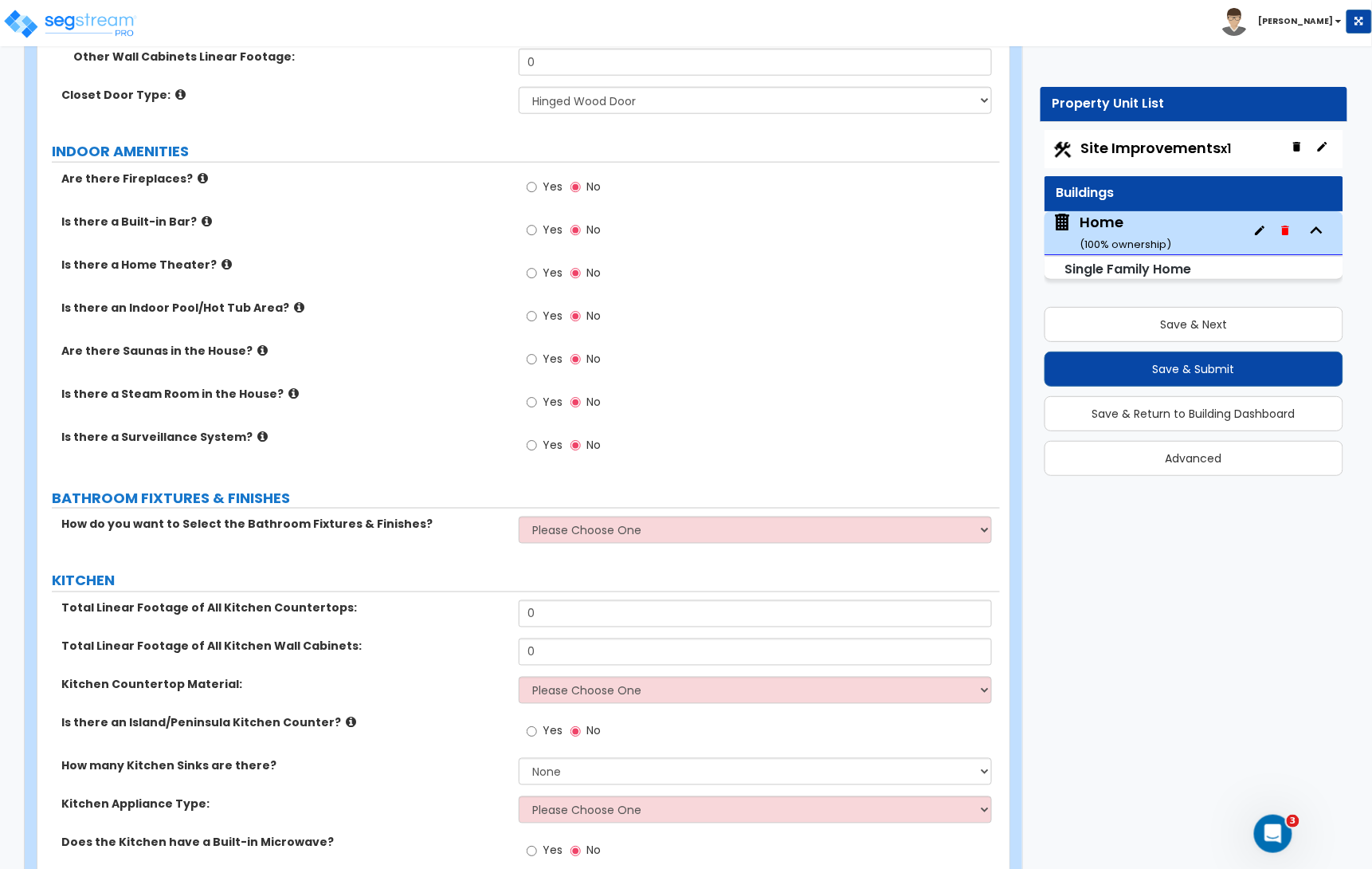
scroll to position [4657, 0]
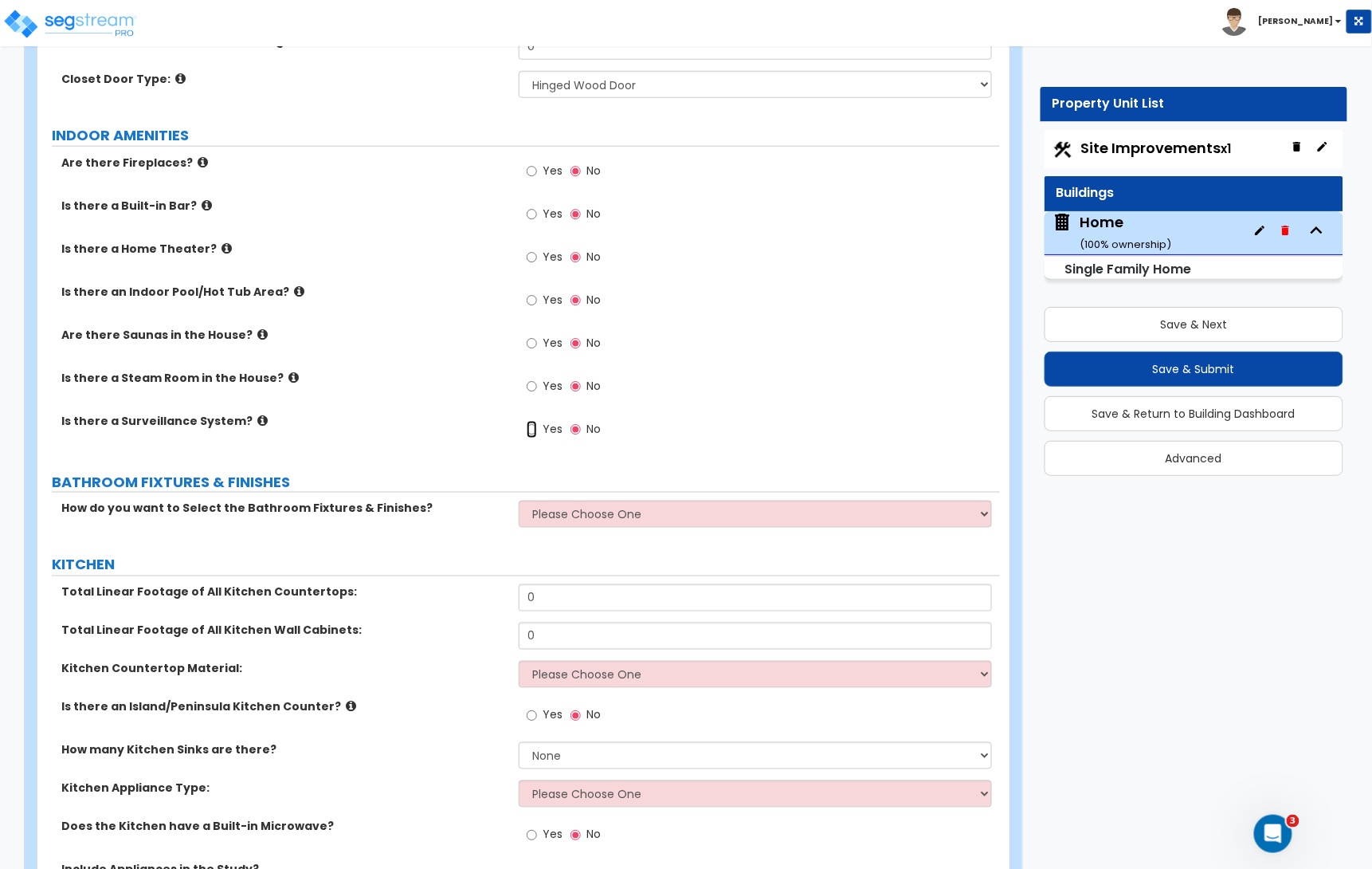
click at [533, 430] on input "Yes" at bounding box center [531, 429] width 10 height 18
radio input "true"
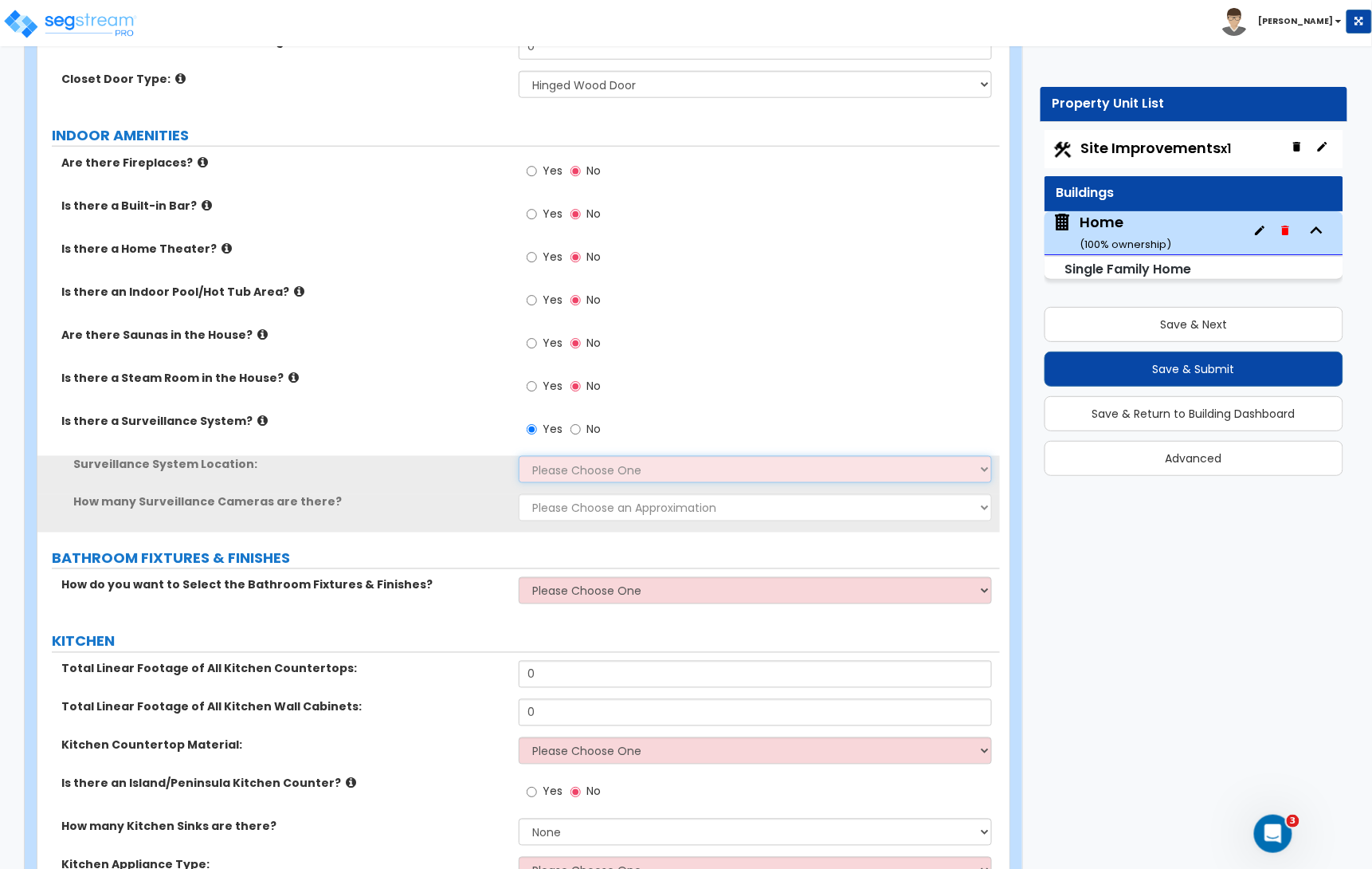
click at [555, 462] on select "Please Choose One Inside the House Outside the House Both Inside & Outside" at bounding box center [755, 469] width 473 height 27
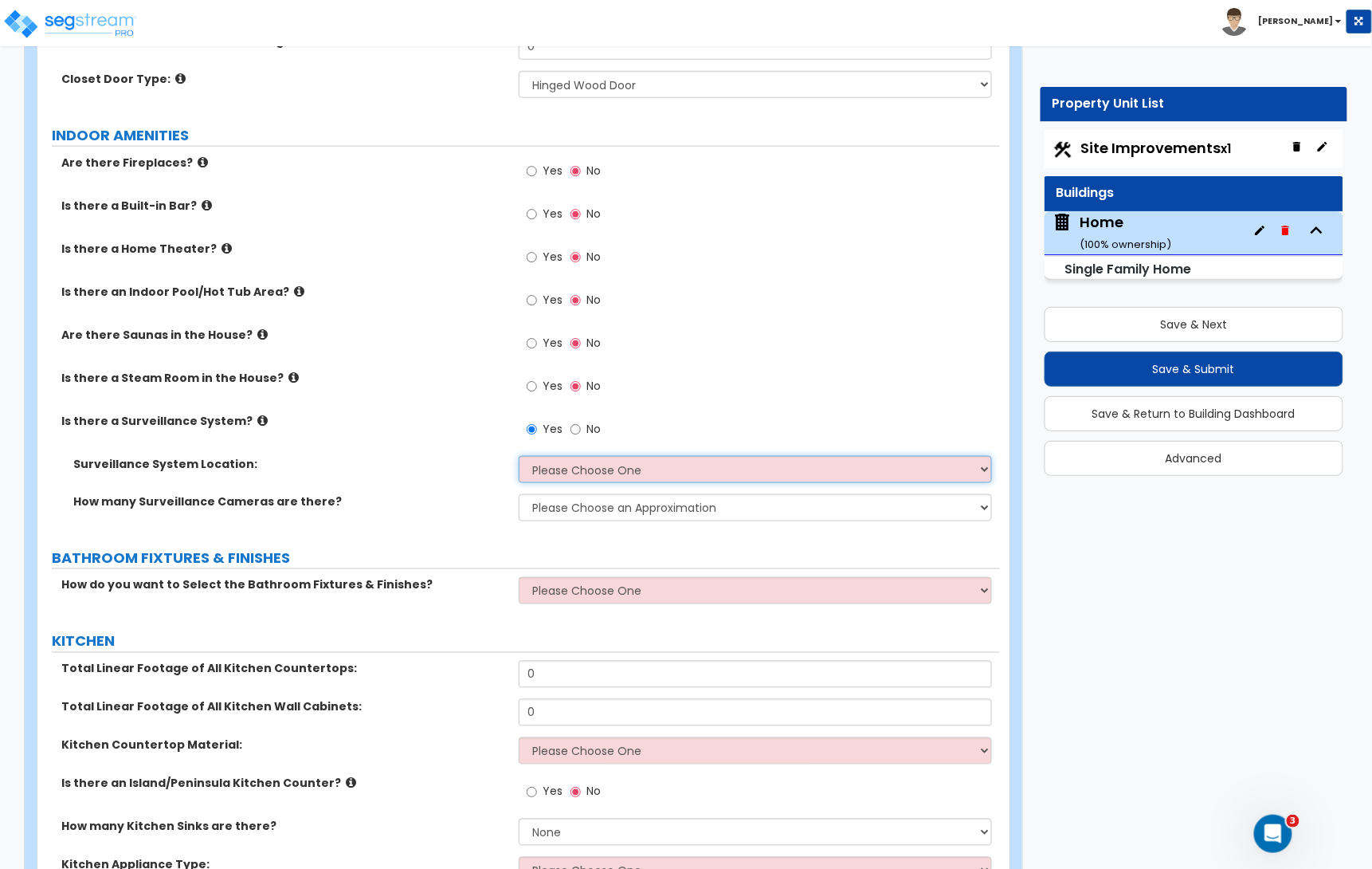
select select "2"
click at [519, 459] on select "Please Choose One Inside the House Outside the House Both Inside & Outside" at bounding box center [755, 469] width 473 height 27
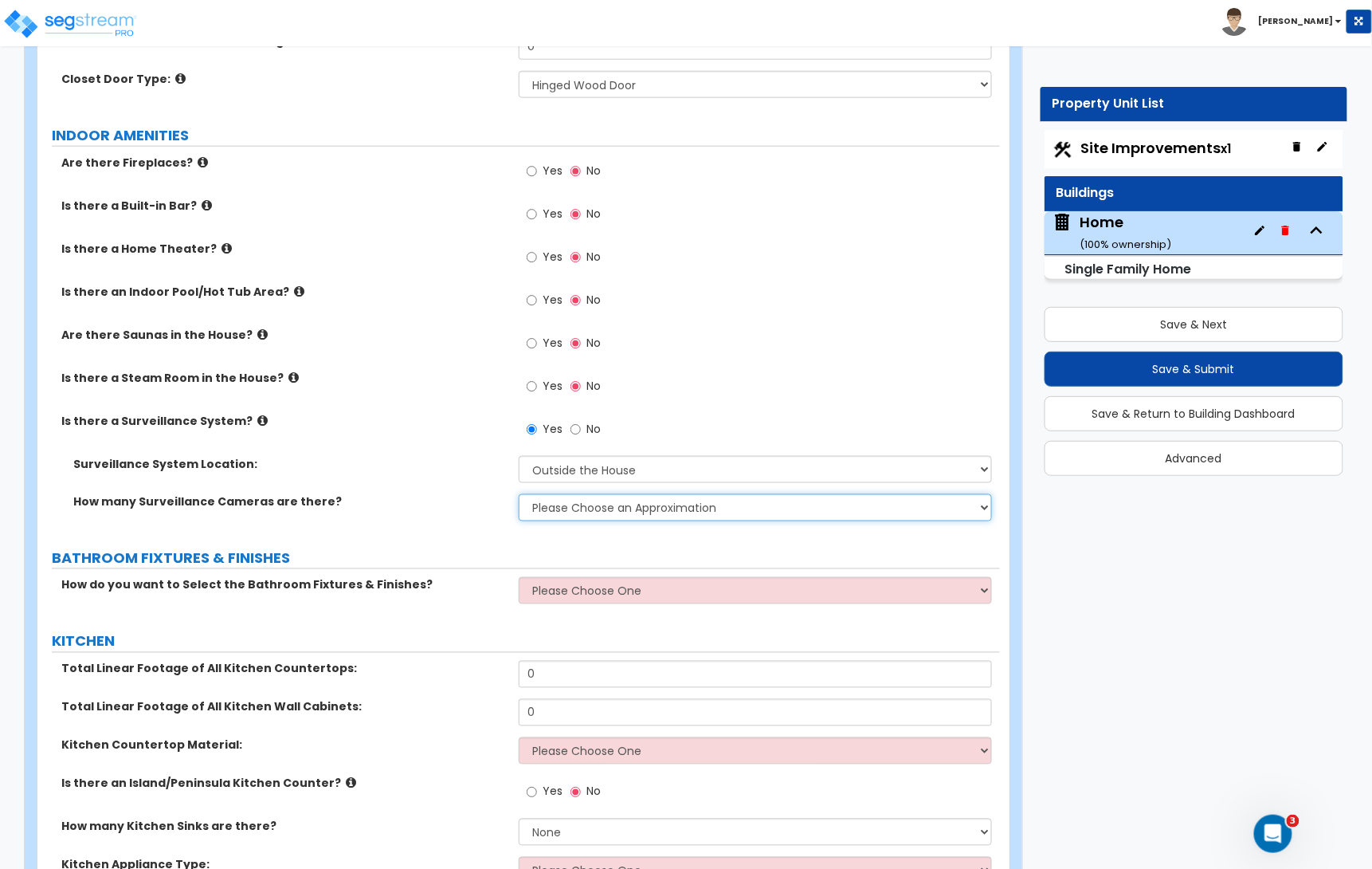
click at [576, 514] on select "Please Choose an Approximation Barely Noticed Any Noticed a Couple Frequently S…" at bounding box center [755, 507] width 473 height 27
select select "2"
click at [519, 498] on select "Please Choose an Approximation Barely Noticed Any Noticed a Couple Frequently S…" at bounding box center [755, 507] width 473 height 27
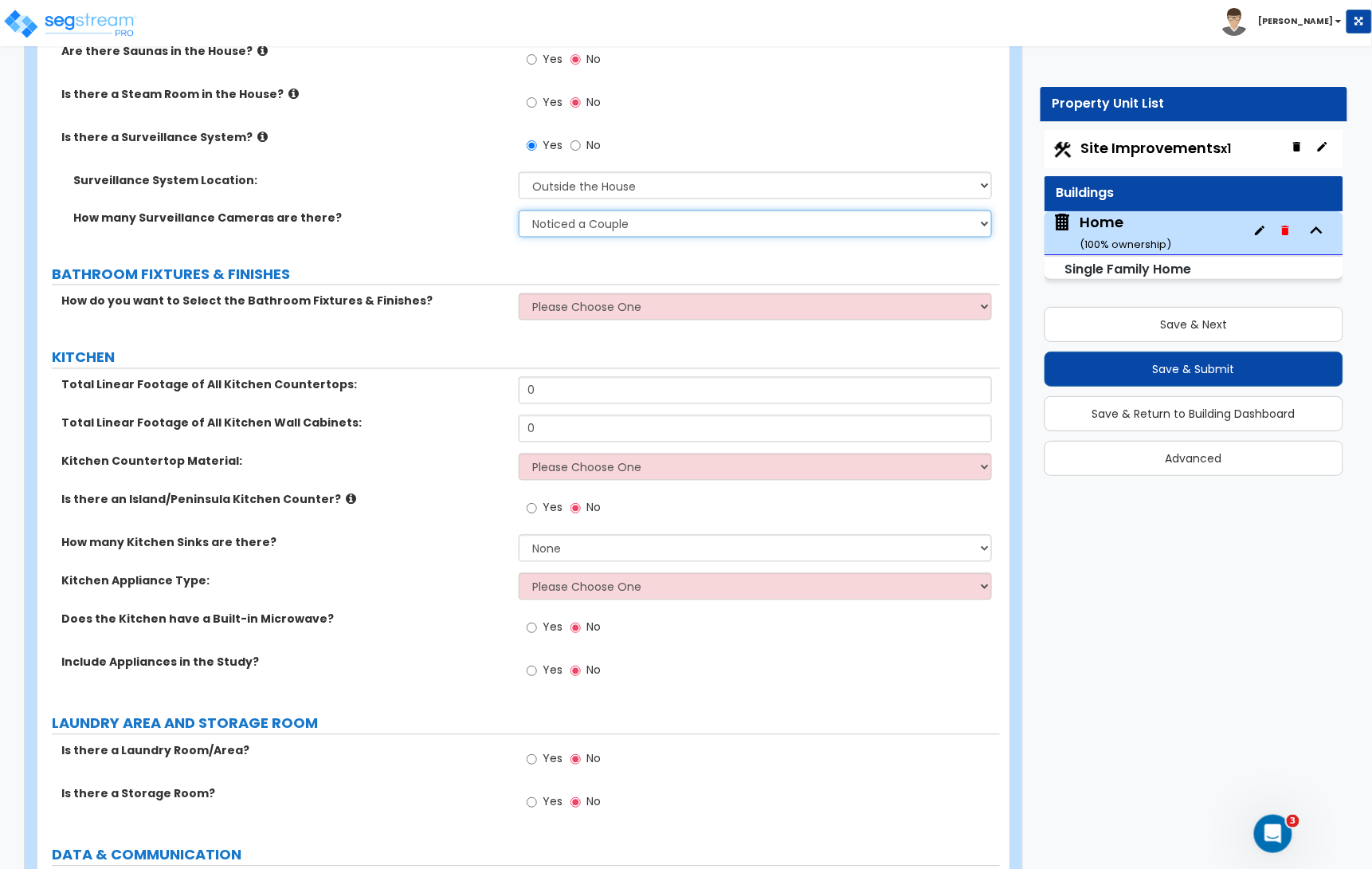
scroll to position [4944, 0]
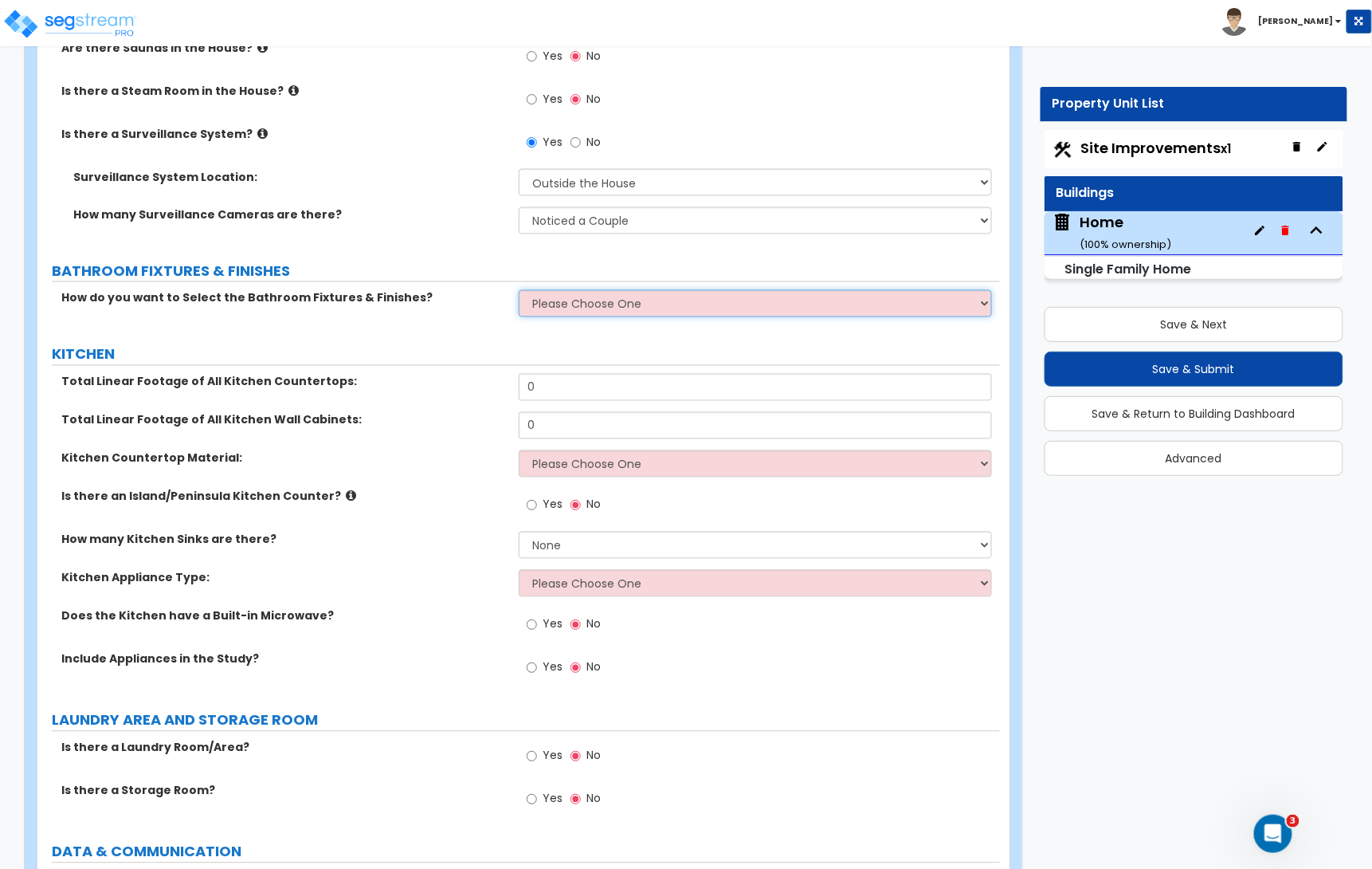
click at [644, 315] on select "Please Choose One I want to Select Fixtures and Finishes only for one Bath and …" at bounding box center [755, 303] width 473 height 27
select select "1"
click at [519, 294] on select "Please Choose One I want to Select Fixtures and Finishes only for one Bath and …" at bounding box center [755, 303] width 473 height 27
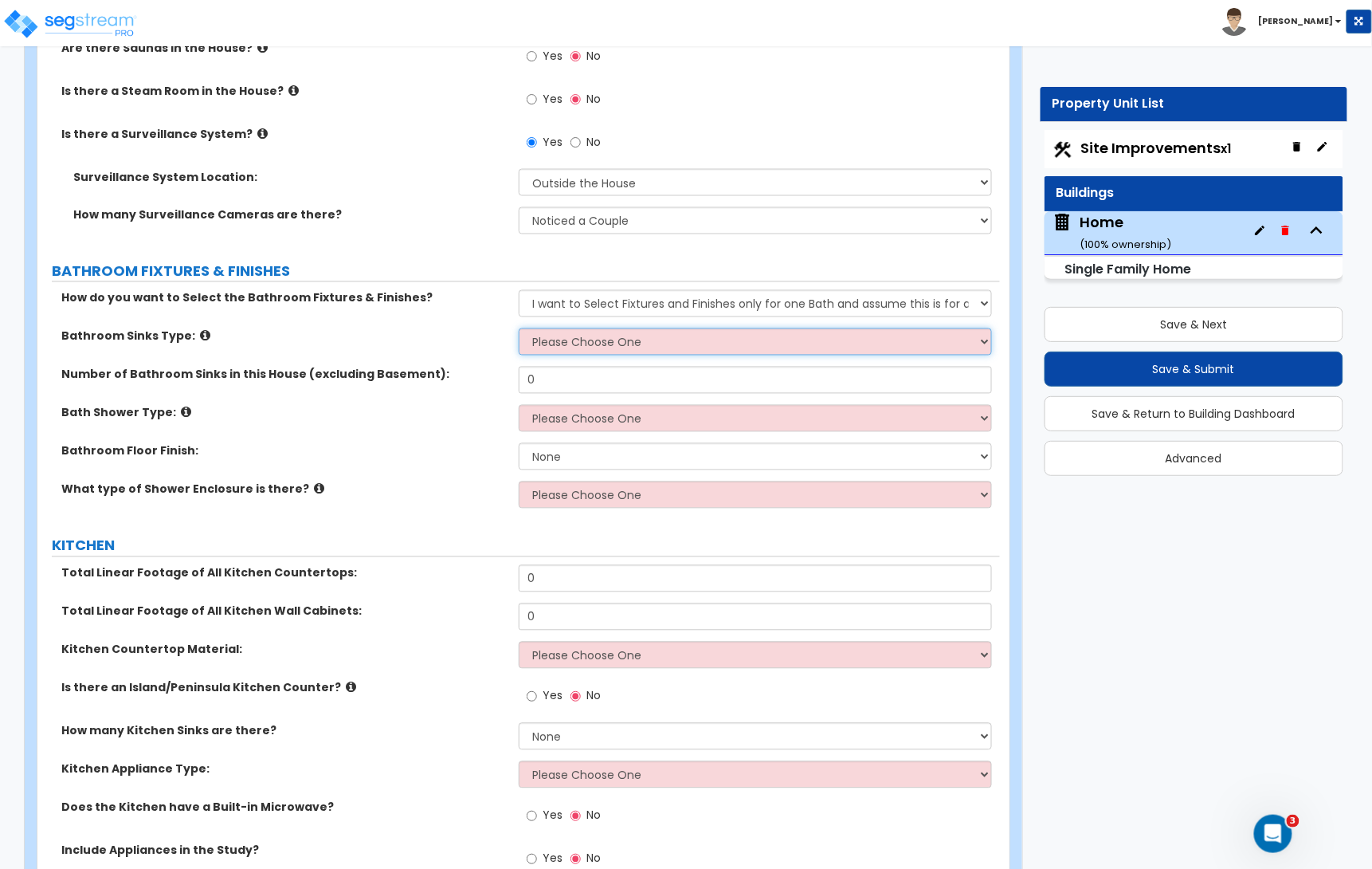
click at [594, 344] on select "Please Choose One Wall-mounted Pedestal-mounted Vanity-mounted" at bounding box center [755, 341] width 473 height 27
select select "3"
click at [519, 332] on select "Please Choose One Wall-mounted Pedestal-mounted Vanity-mounted" at bounding box center [755, 341] width 473 height 27
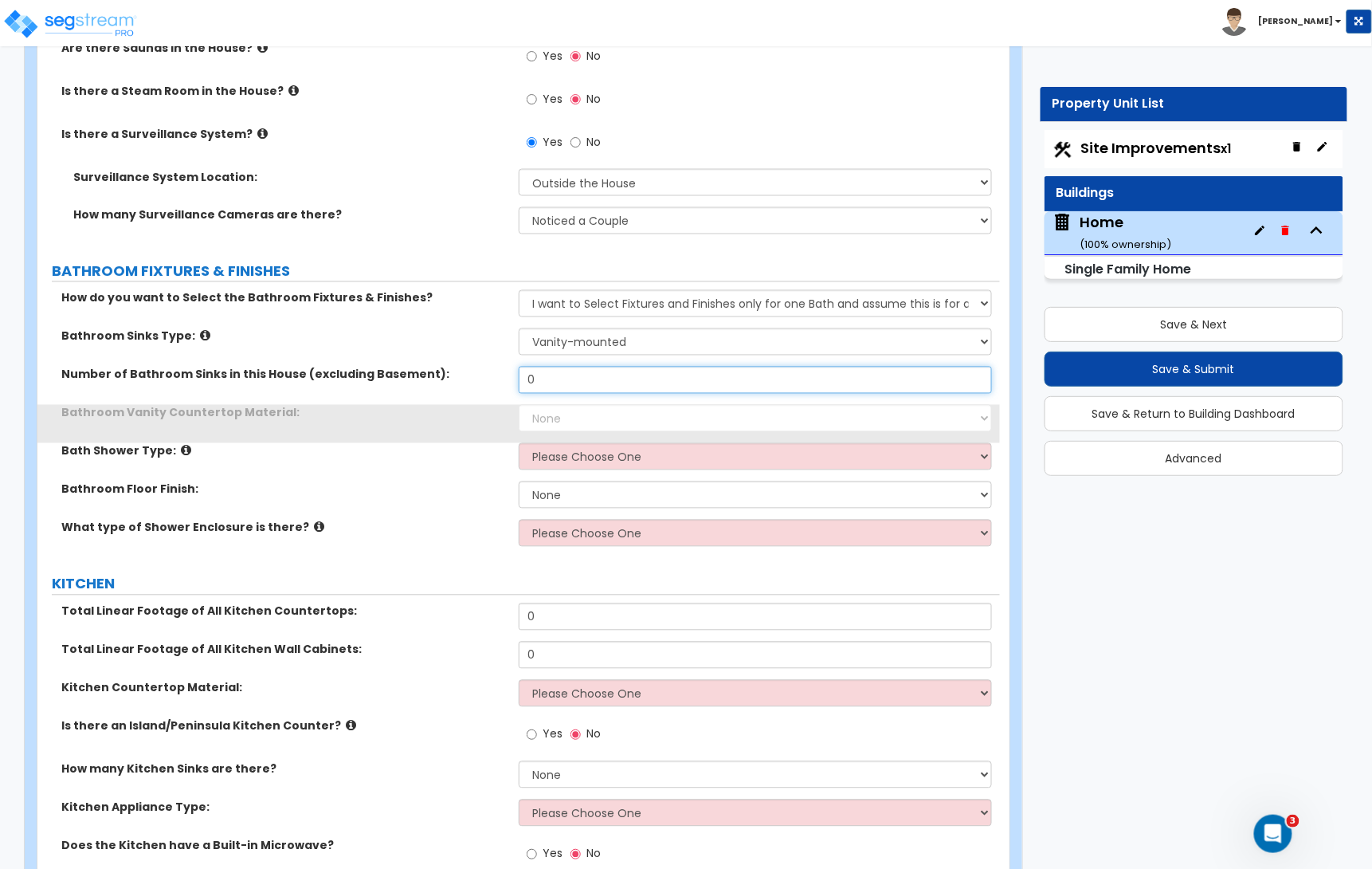
click at [571, 391] on input "0" at bounding box center [755, 380] width 473 height 27
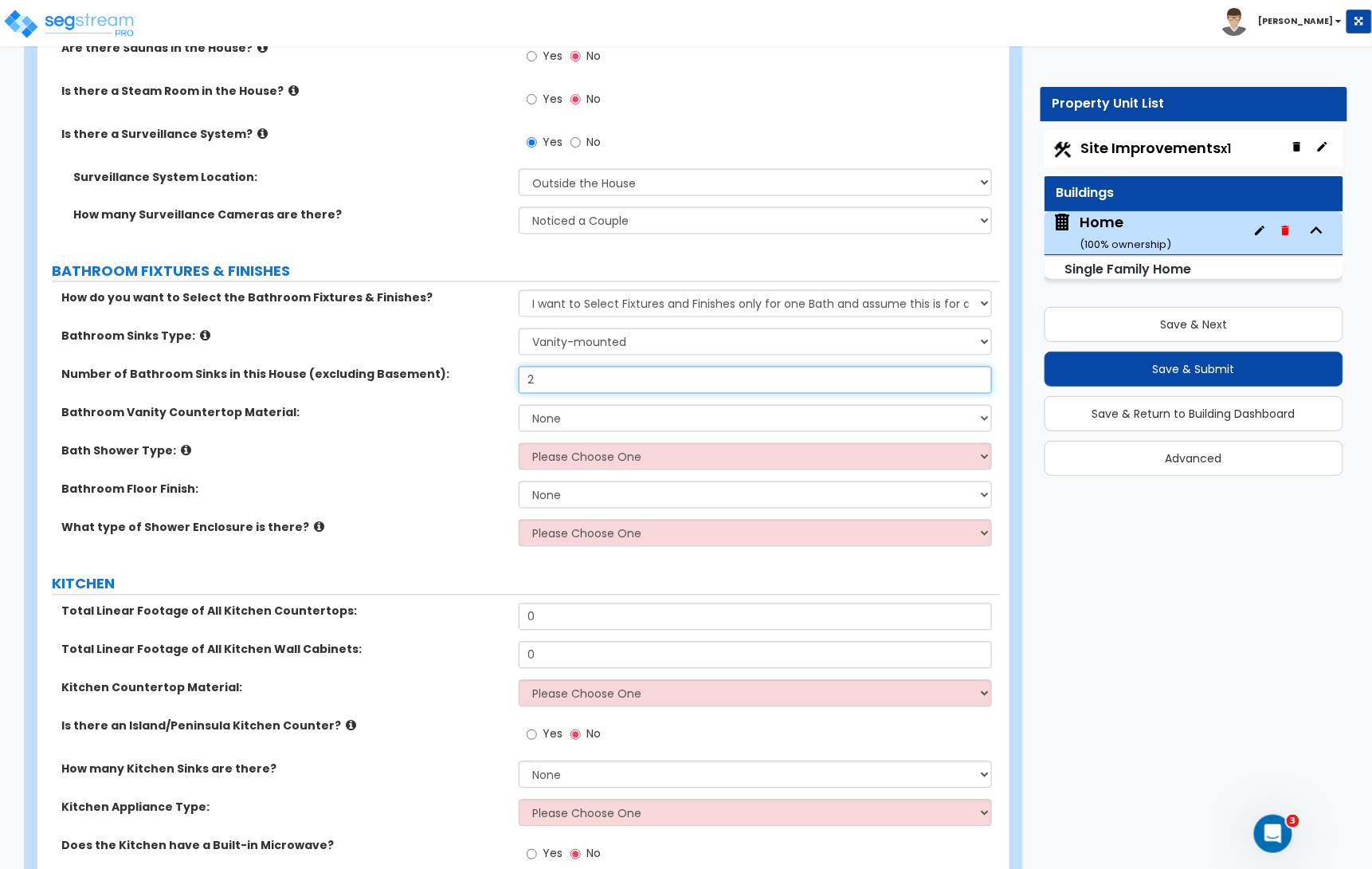
type input "2"
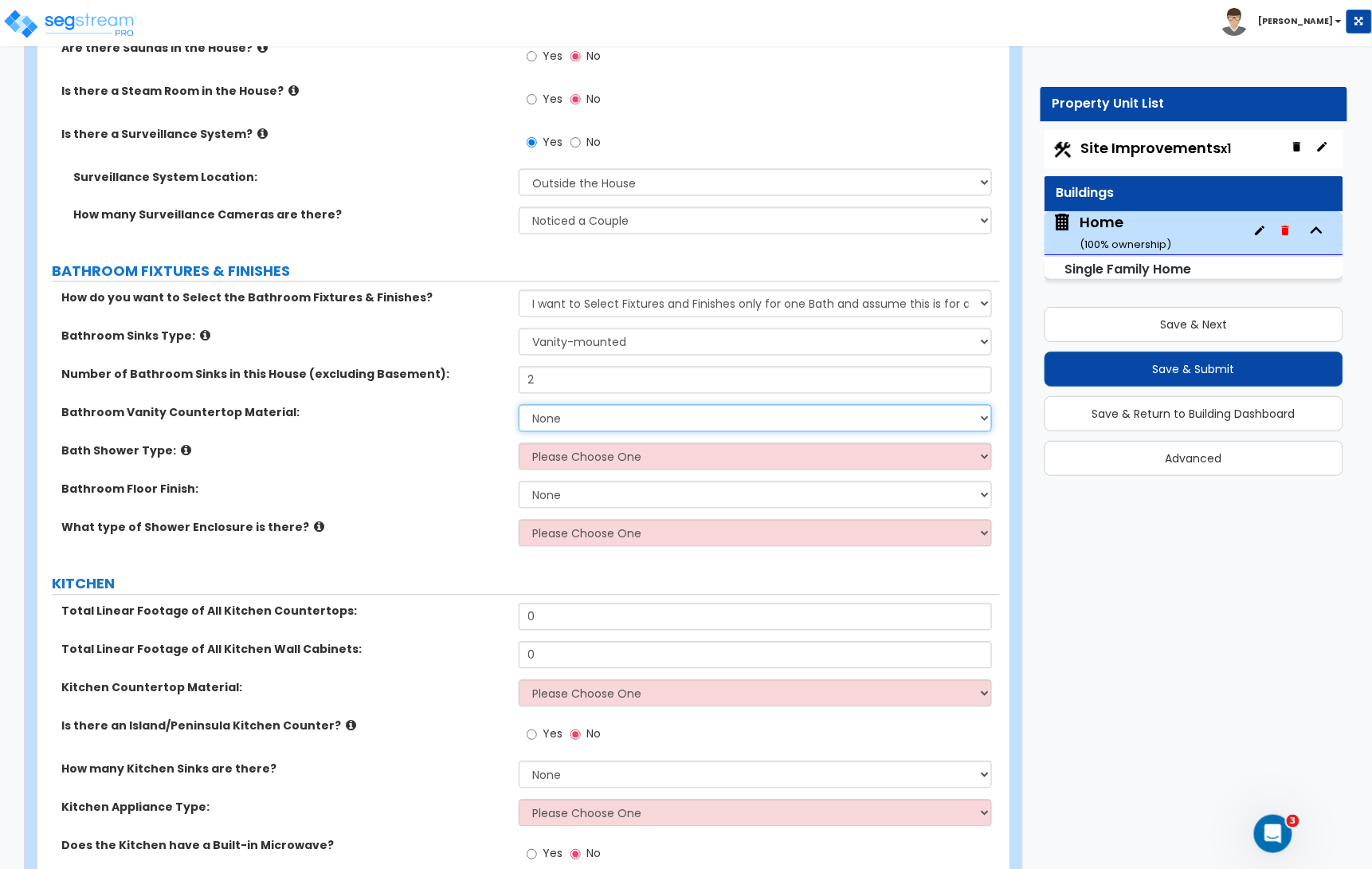
click at [569, 419] on select "None Plastic Laminate Solid Surface Stone Quartz Marble Tile Wood Stainless Ste…" at bounding box center [755, 418] width 473 height 27
select select "2"
click at [519, 409] on select "None Plastic Laminate Solid Surface Stone Quartz Marble Tile Wood Stainless Ste…" at bounding box center [755, 418] width 473 height 27
click at [550, 465] on select "Please Choose One Standalone Shower Bathtub - Shower Combination" at bounding box center [755, 456] width 473 height 27
select select "1"
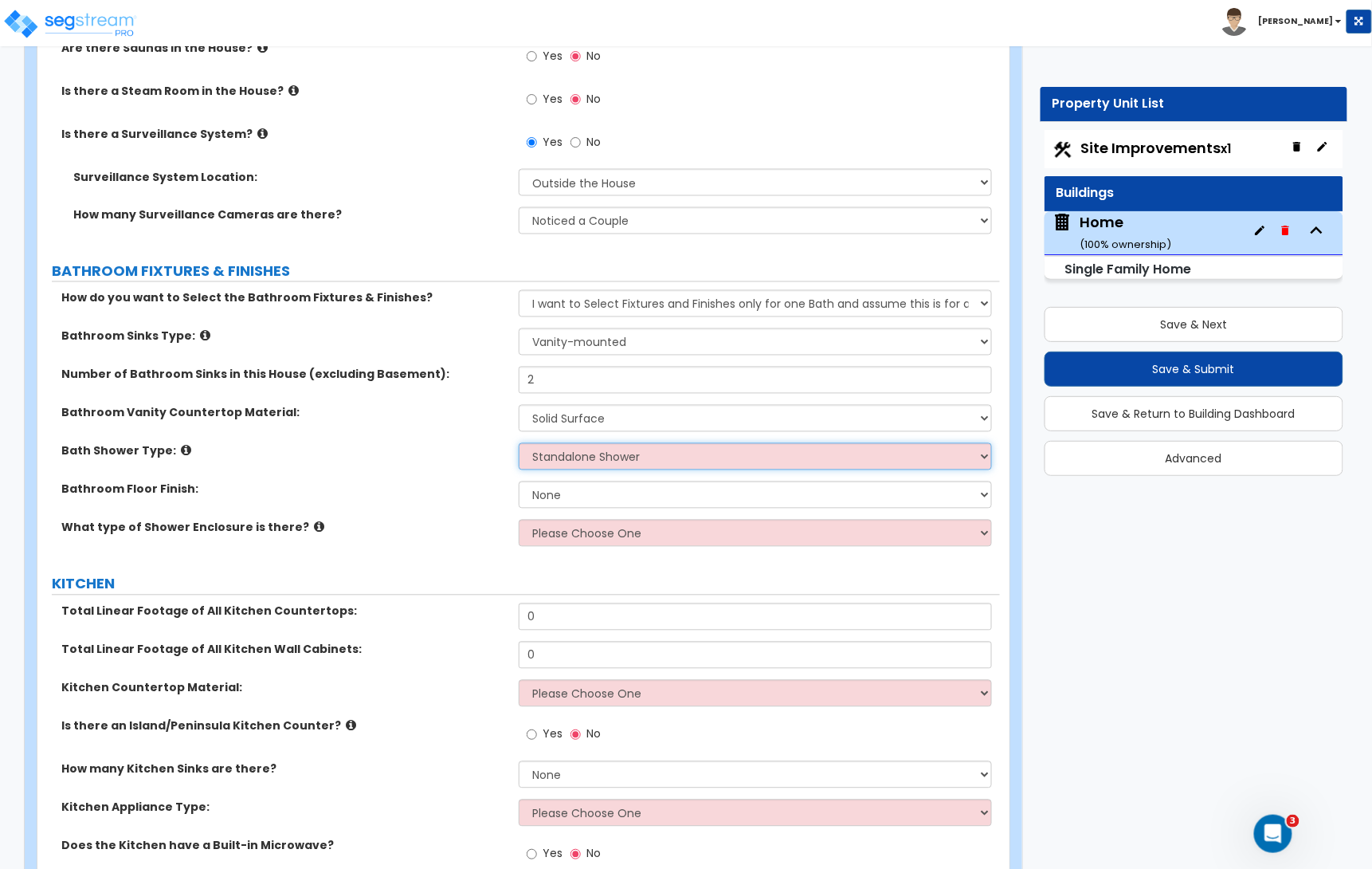
click at [519, 447] on select "Please Choose One Standalone Shower Bathtub - Shower Combination" at bounding box center [755, 456] width 473 height 27
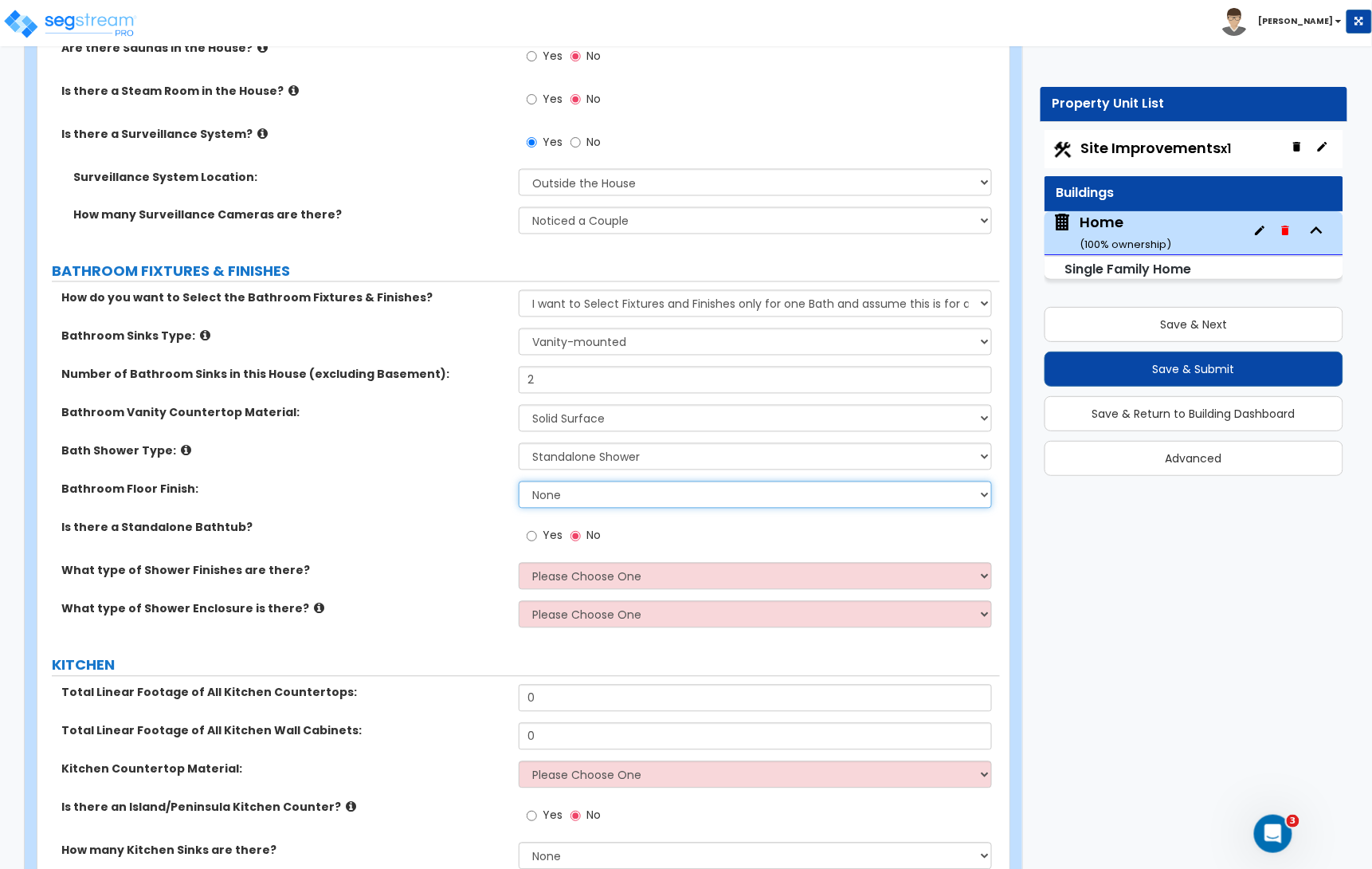
click at [562, 494] on select "None Tile Flooring Hardwood Flooring Resilient Laminate Flooring VCT Flooring S…" at bounding box center [755, 495] width 473 height 27
select select "1"
click at [519, 485] on select "None Tile Flooring Hardwood Flooring Resilient Laminate Flooring VCT Flooring S…" at bounding box center [755, 495] width 473 height 27
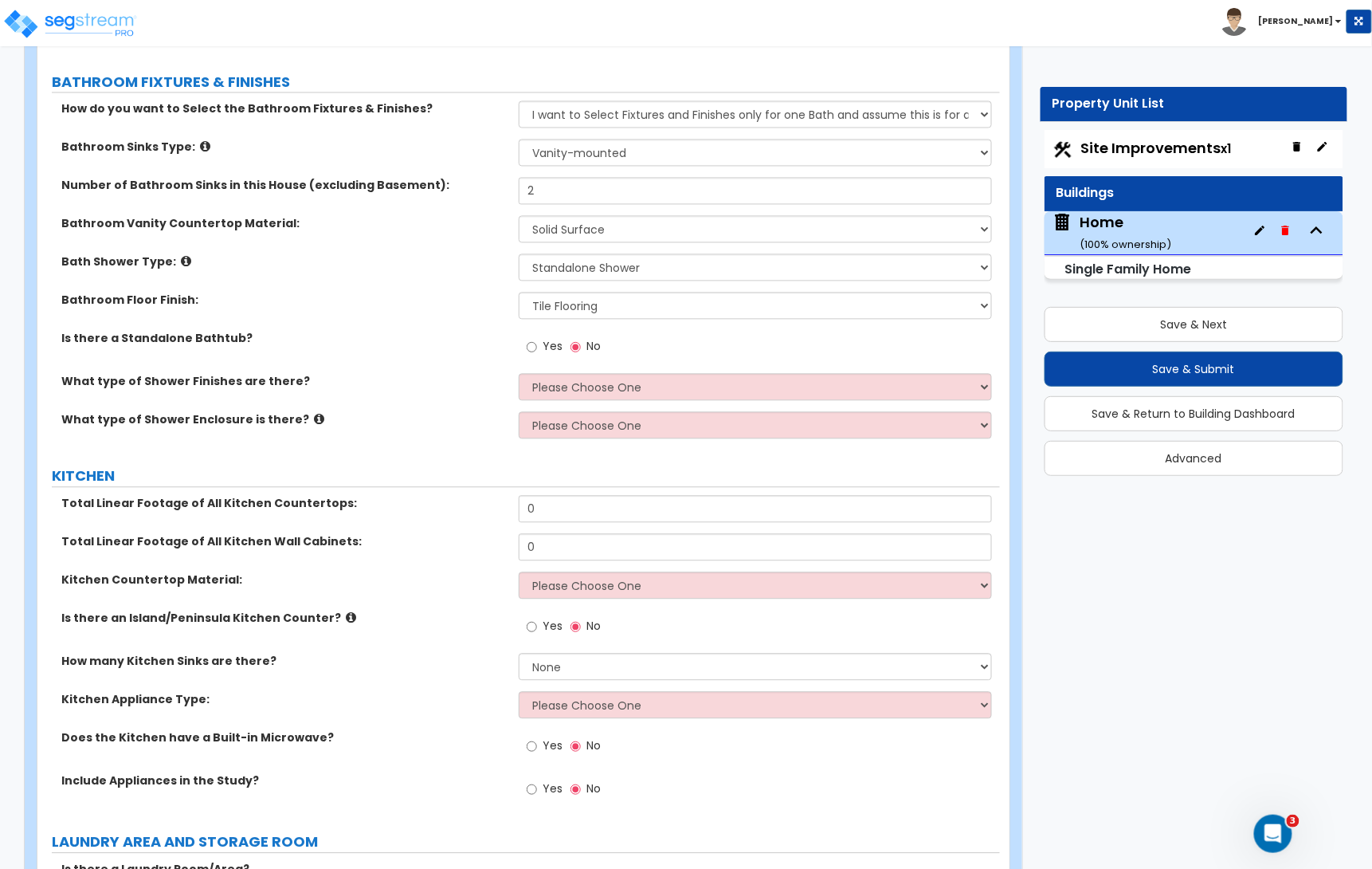
scroll to position [5136, 0]
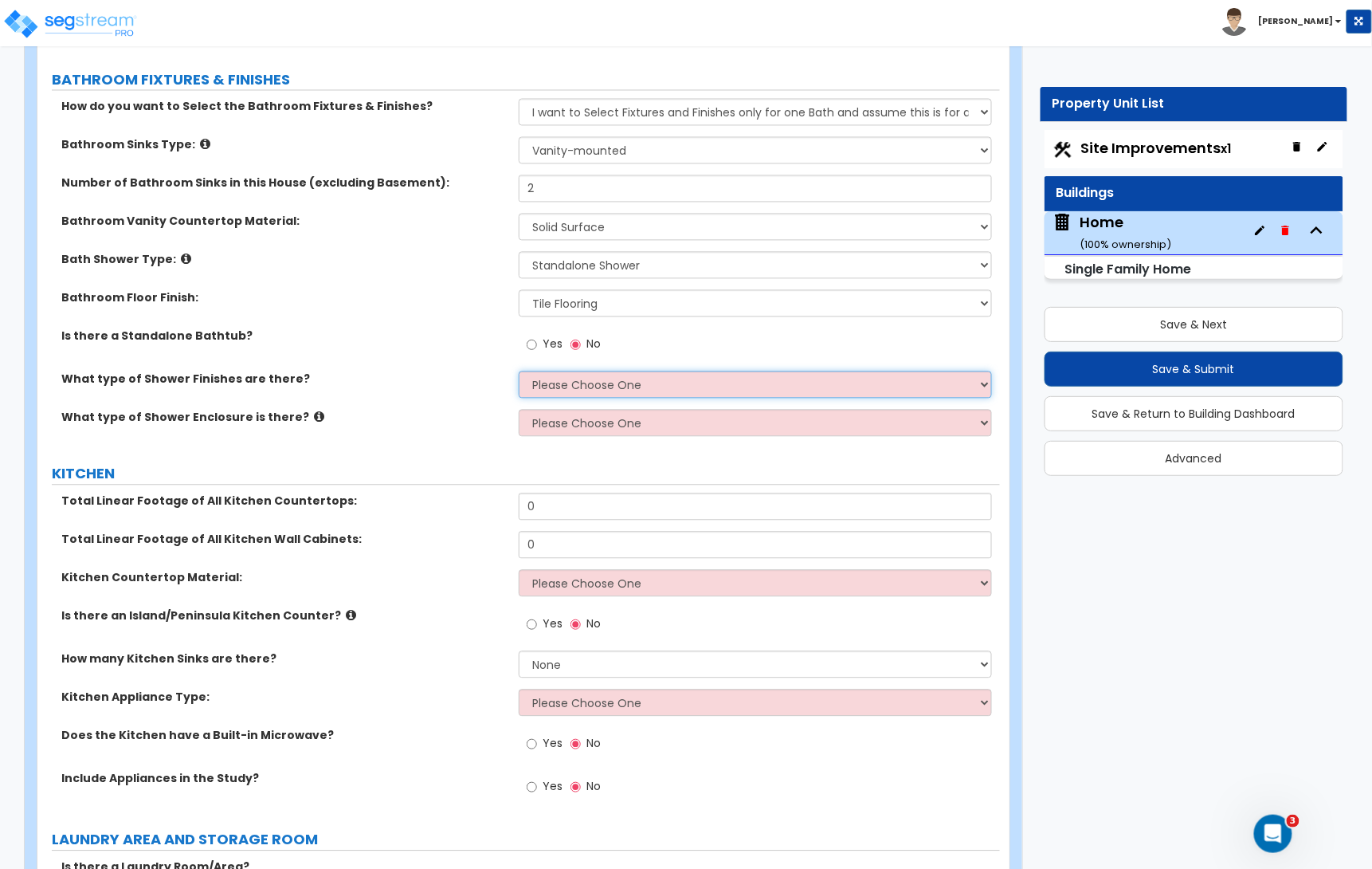
click at [582, 392] on select "Please Choose One Plastic Tile Stone" at bounding box center [755, 385] width 473 height 27
select select "2"
click at [519, 375] on select "Please Choose One Plastic Tile Stone" at bounding box center [755, 385] width 473 height 27
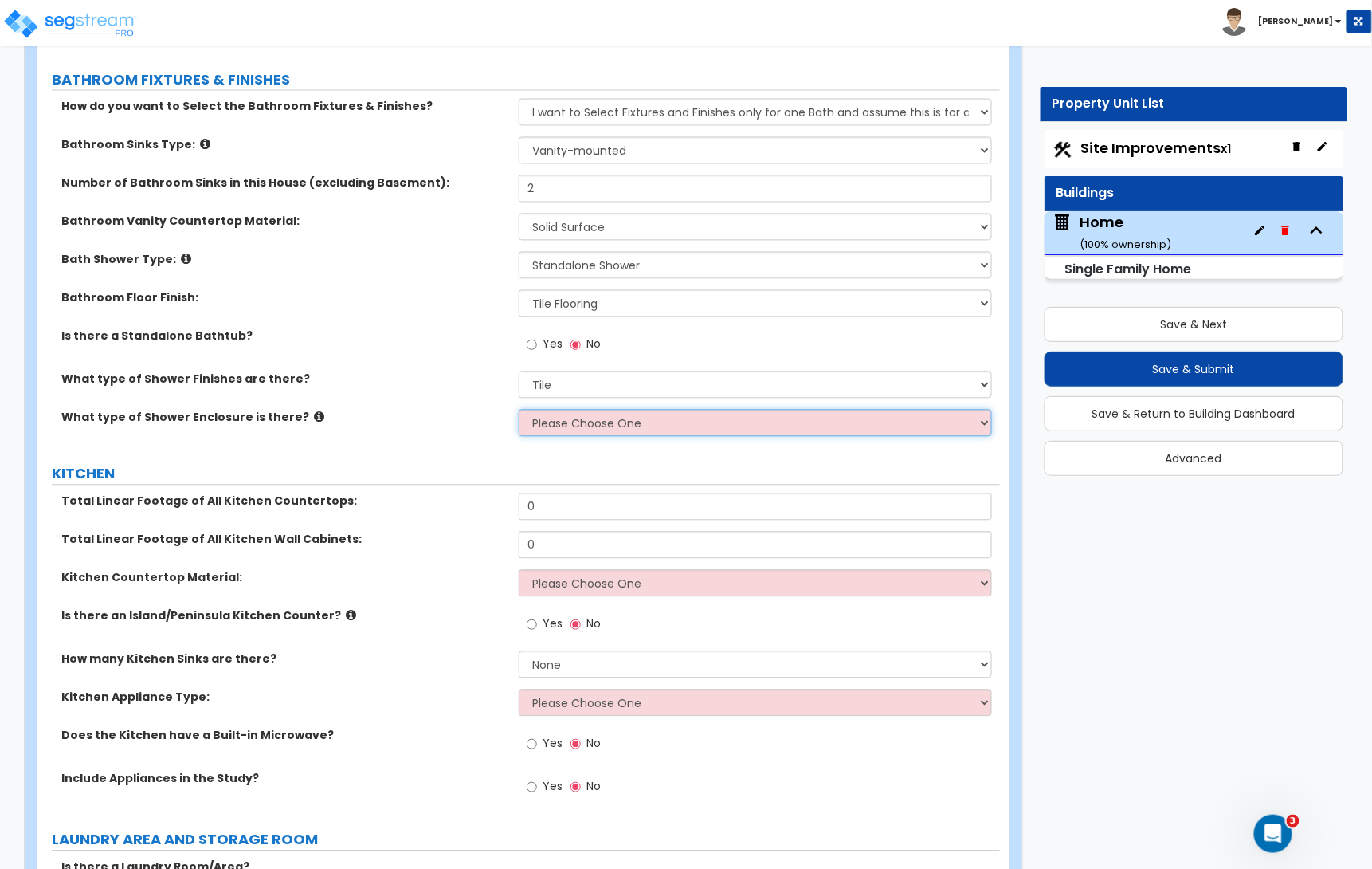
click at [566, 432] on select "Please Choose One Curtain & Rod Glass Sliding Doors Glass Hinged Doors" at bounding box center [755, 422] width 473 height 27
click at [519, 414] on select "Please Choose One Curtain & Rod Glass Sliding Doors Glass Hinged Doors" at bounding box center [755, 422] width 473 height 27
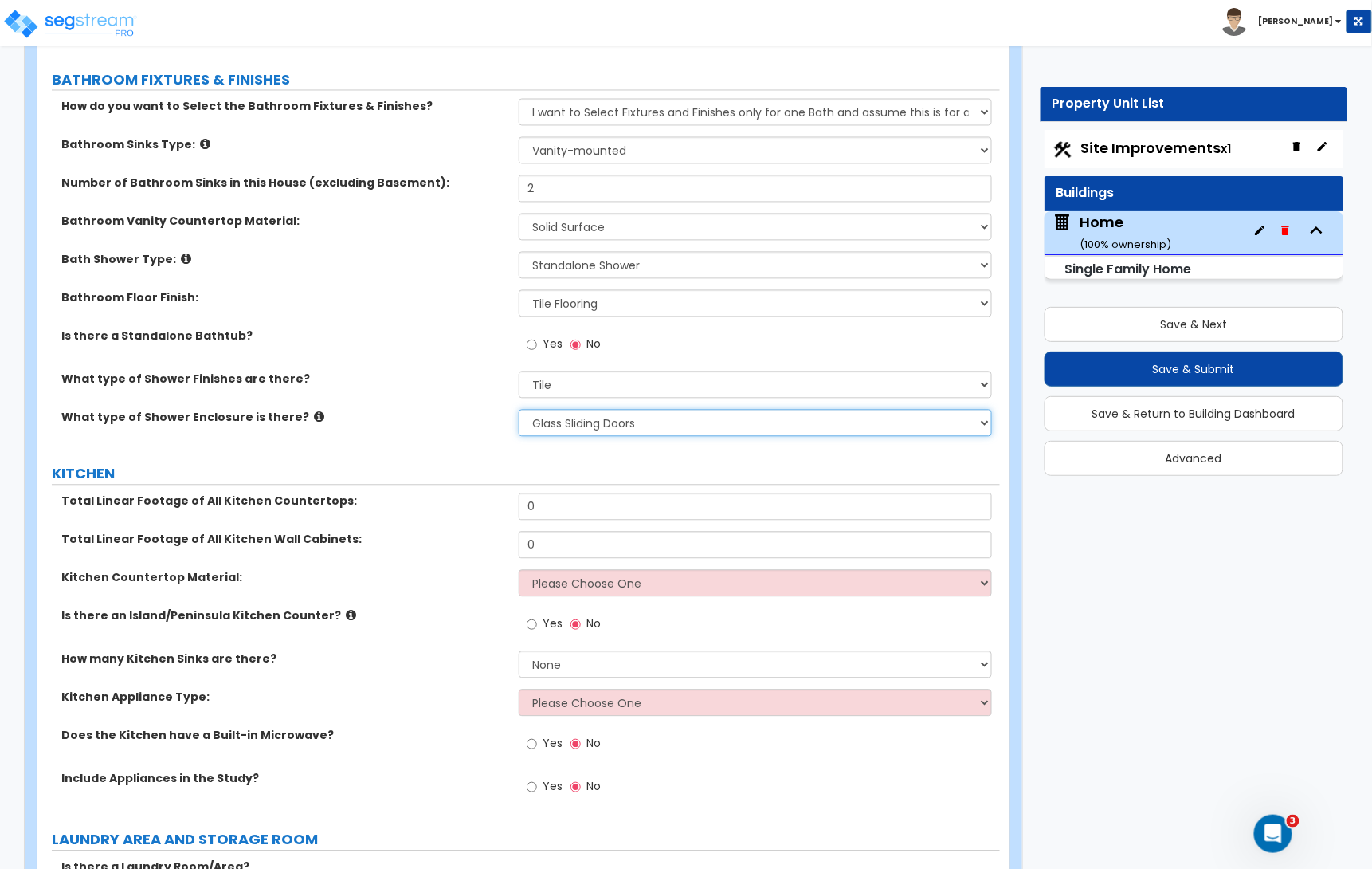
click at [582, 421] on select "Please Choose One Curtain & Rod Glass Sliding Doors Glass Hinged Doors" at bounding box center [755, 422] width 473 height 27
select select "3"
click at [519, 414] on select "Please Choose One Curtain & Rod Glass Sliding Doors Glass Hinged Doors" at bounding box center [755, 422] width 473 height 27
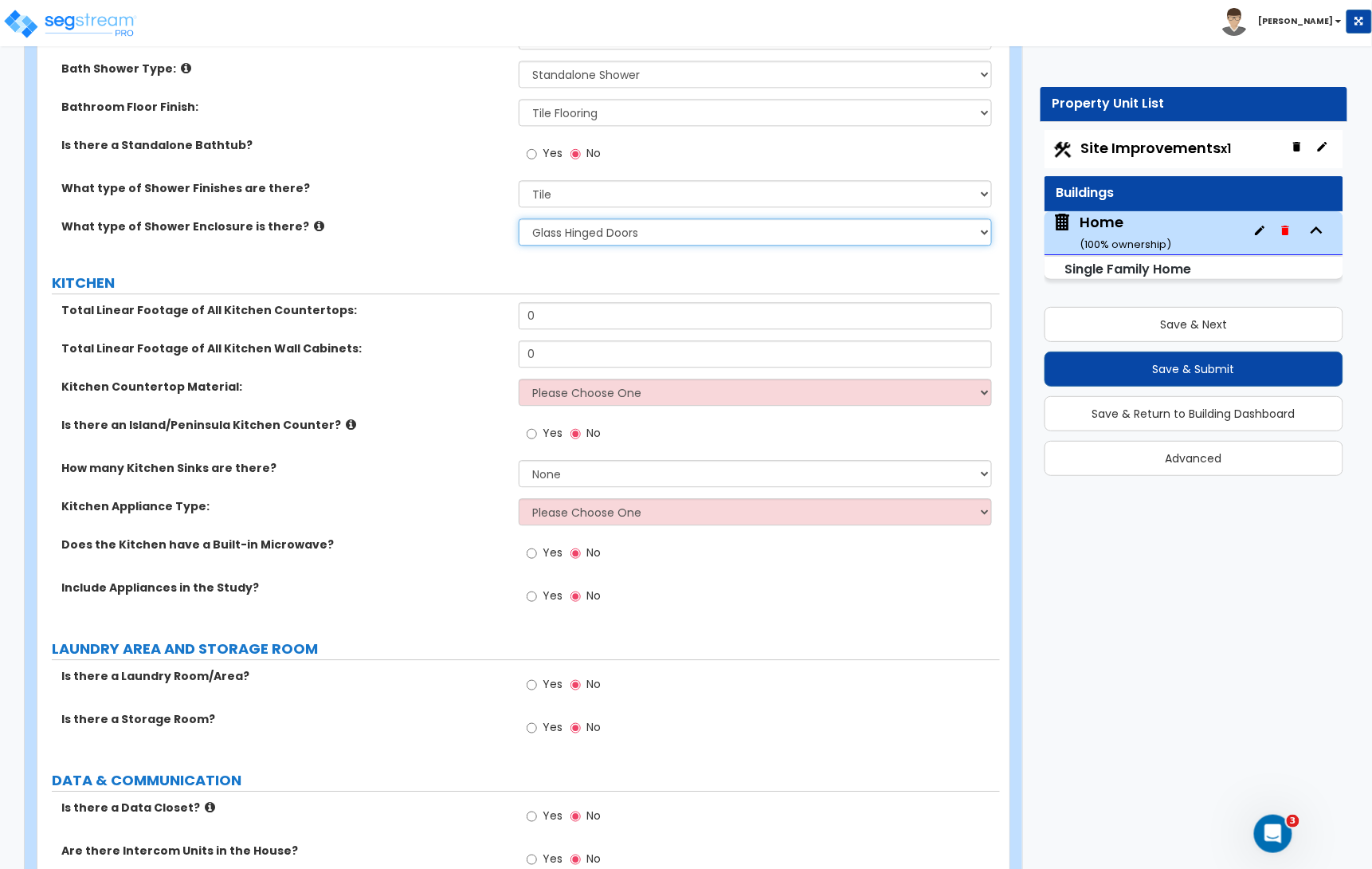
scroll to position [5333, 0]
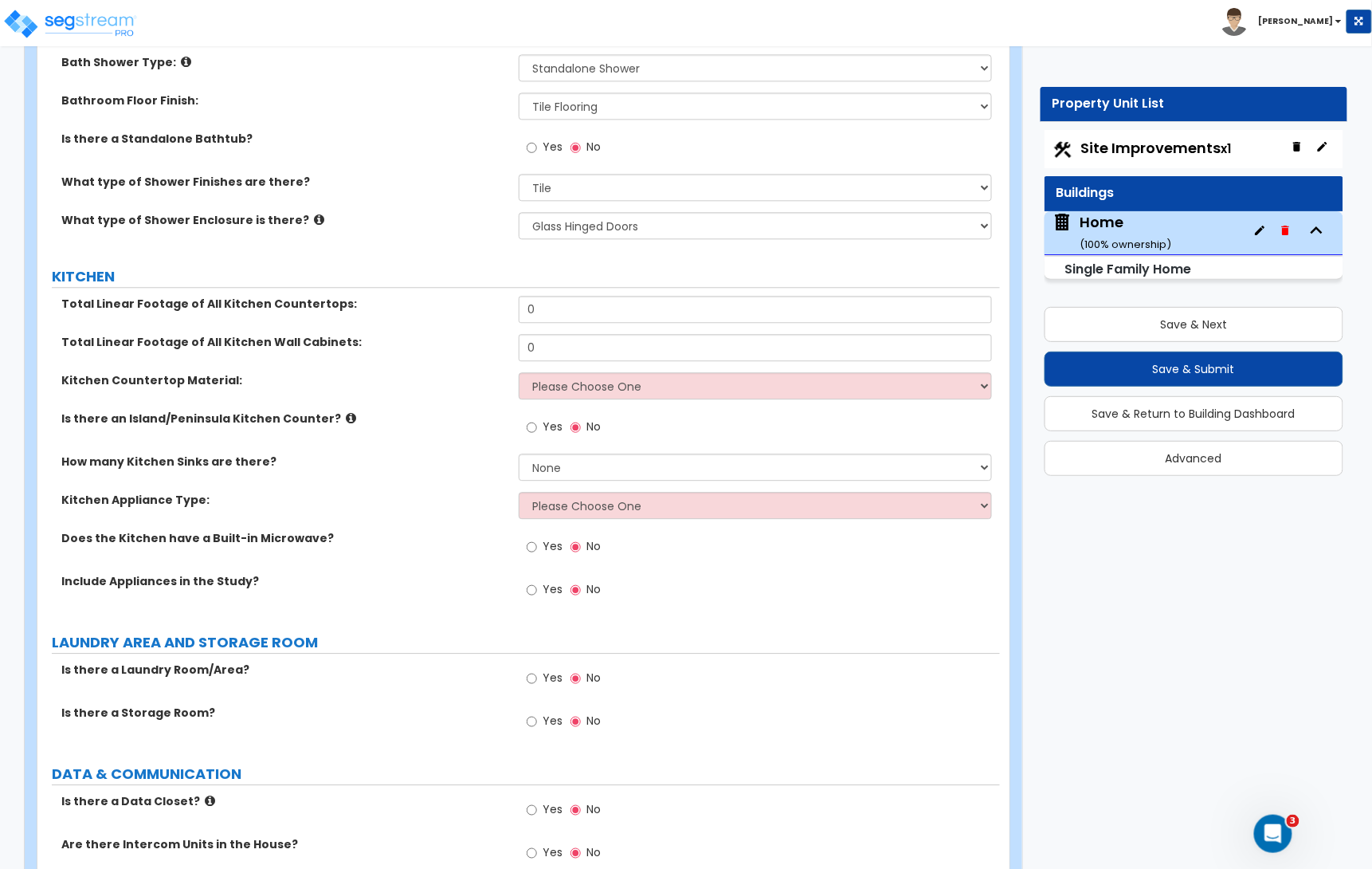
click at [553, 323] on input "0" at bounding box center [755, 308] width 473 height 27
type input "16"
click at [557, 360] on input "0" at bounding box center [755, 347] width 473 height 27
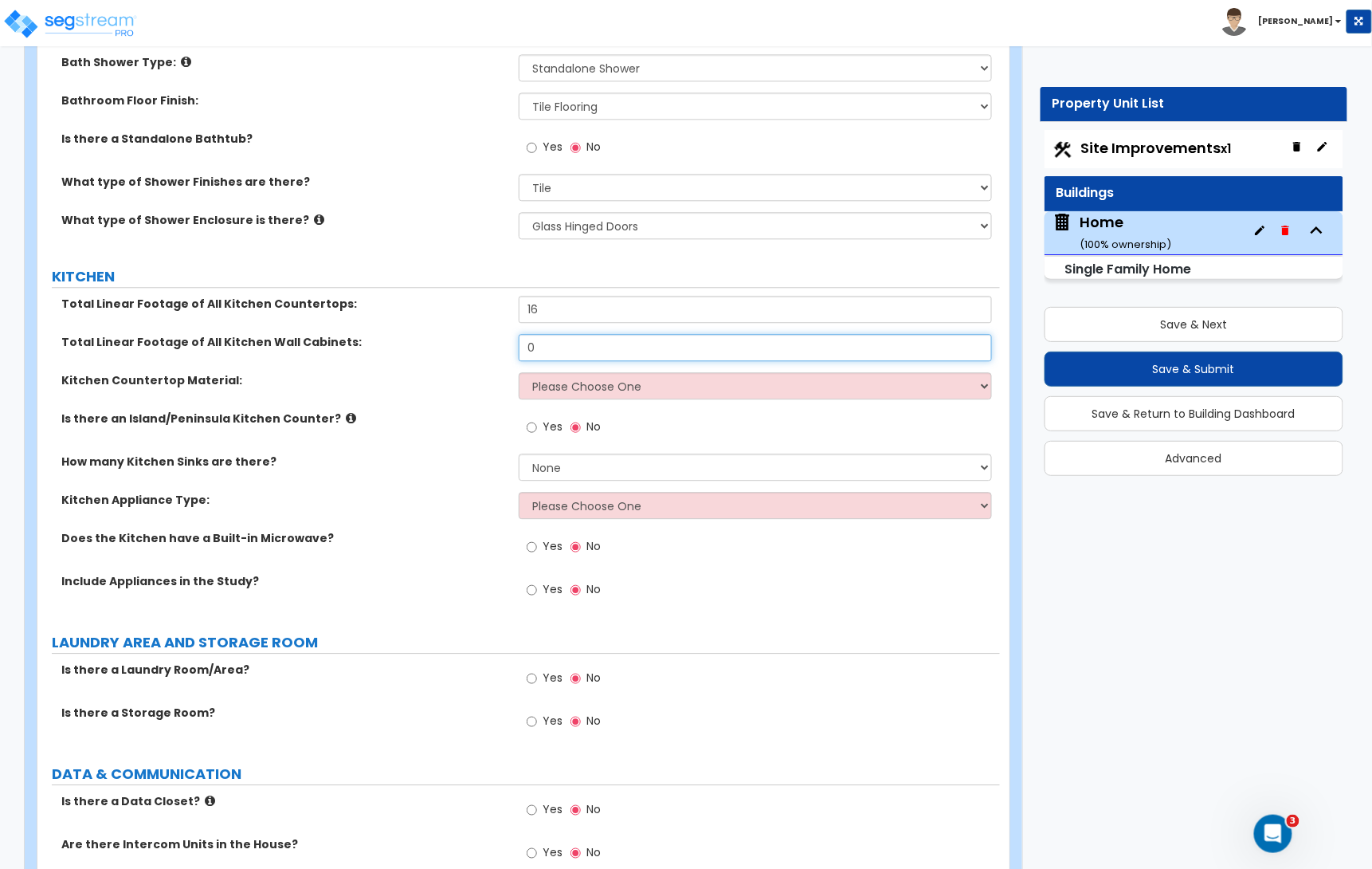
click at [557, 352] on input "0" at bounding box center [755, 347] width 473 height 27
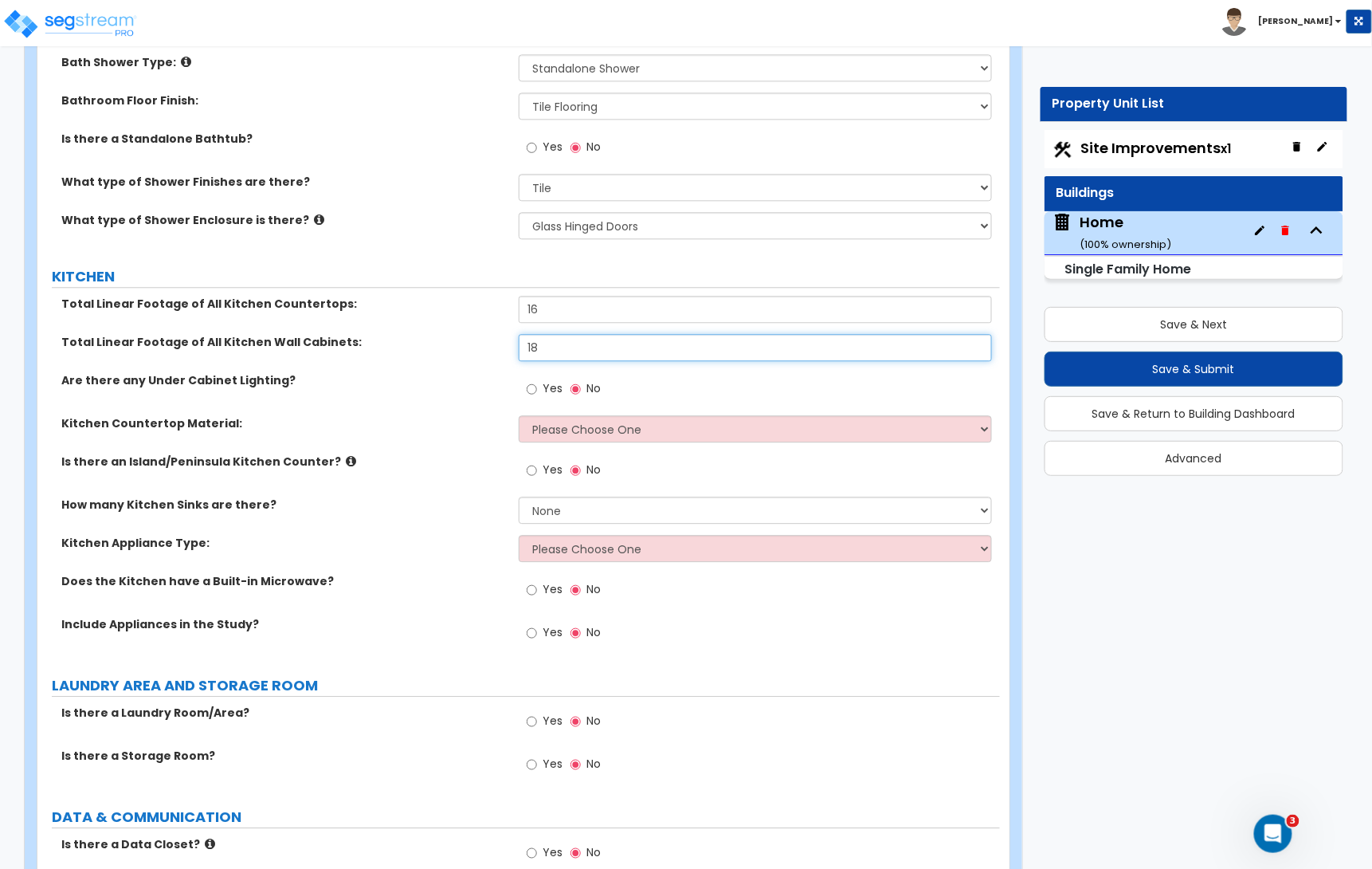
type input "18"
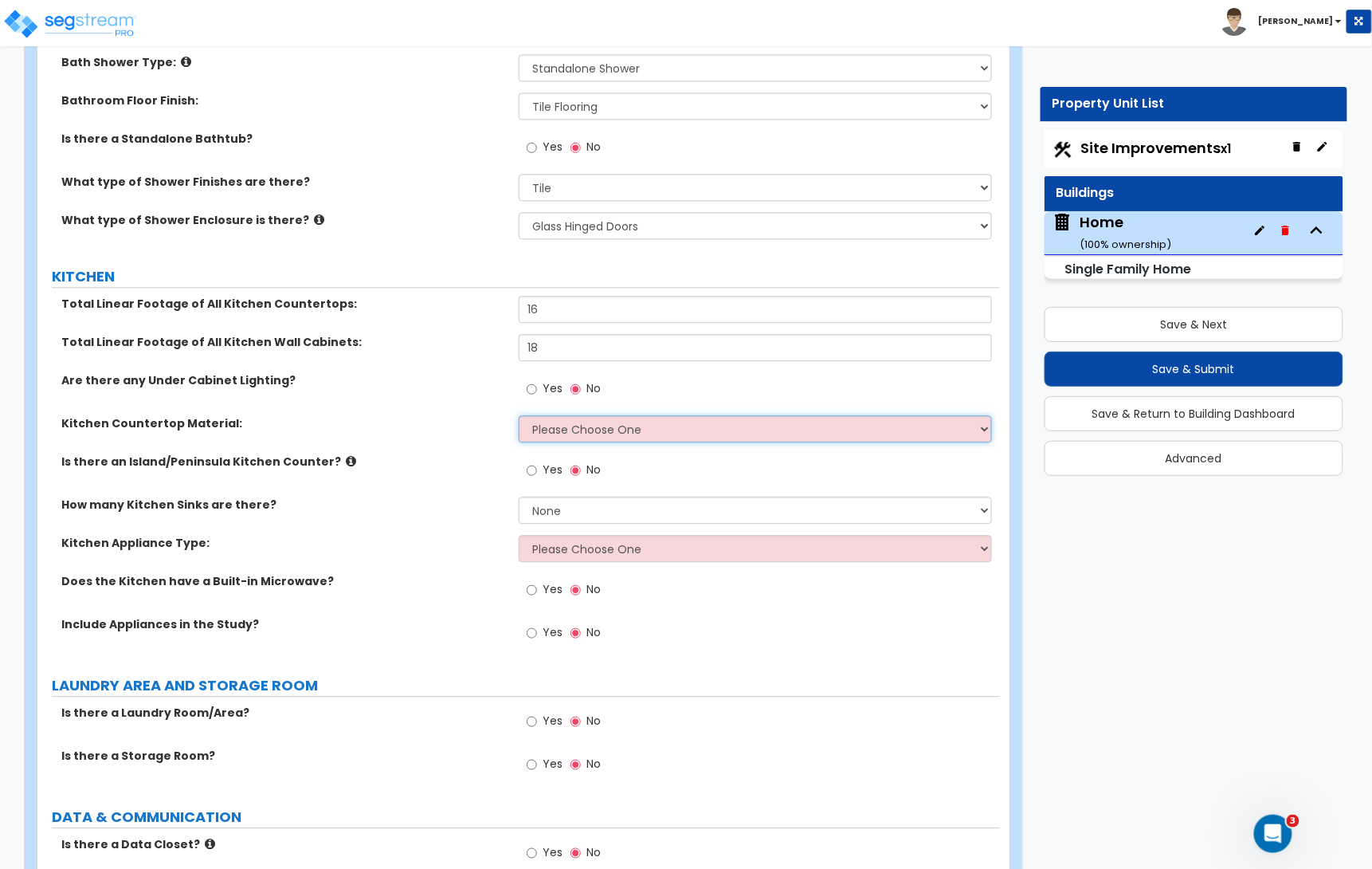
click at [587, 435] on select "Please Choose One Plastic Laminate Solid Surface Stone Quartz Marble Tile Wood …" at bounding box center [755, 428] width 473 height 27
select select "2"
click at [519, 419] on select "Please Choose One Plastic Laminate Solid Surface Stone Quartz Marble Tile Wood …" at bounding box center [755, 428] width 473 height 27
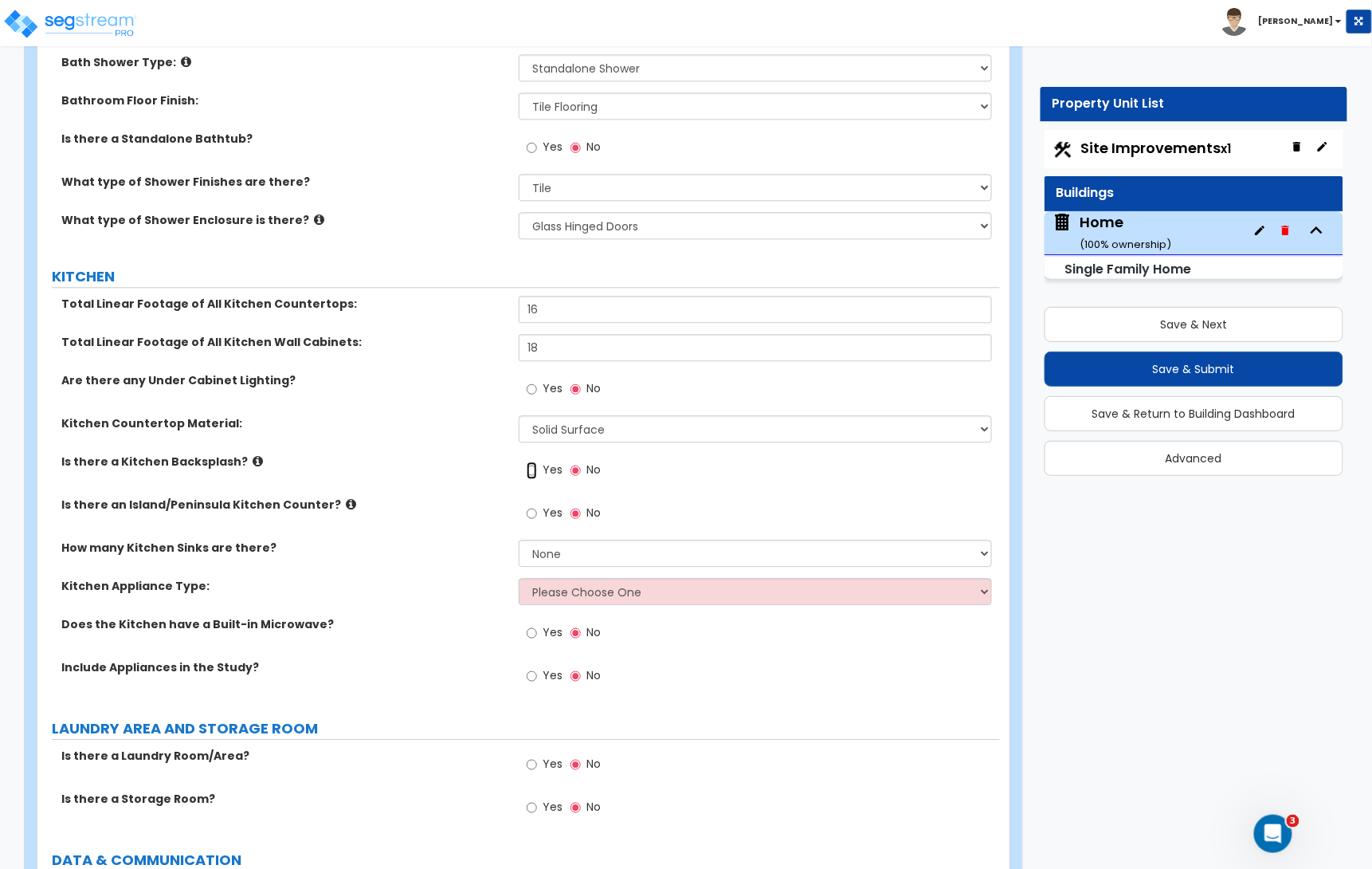
click at [528, 478] on input "Yes" at bounding box center [531, 470] width 10 height 18
radio input "true"
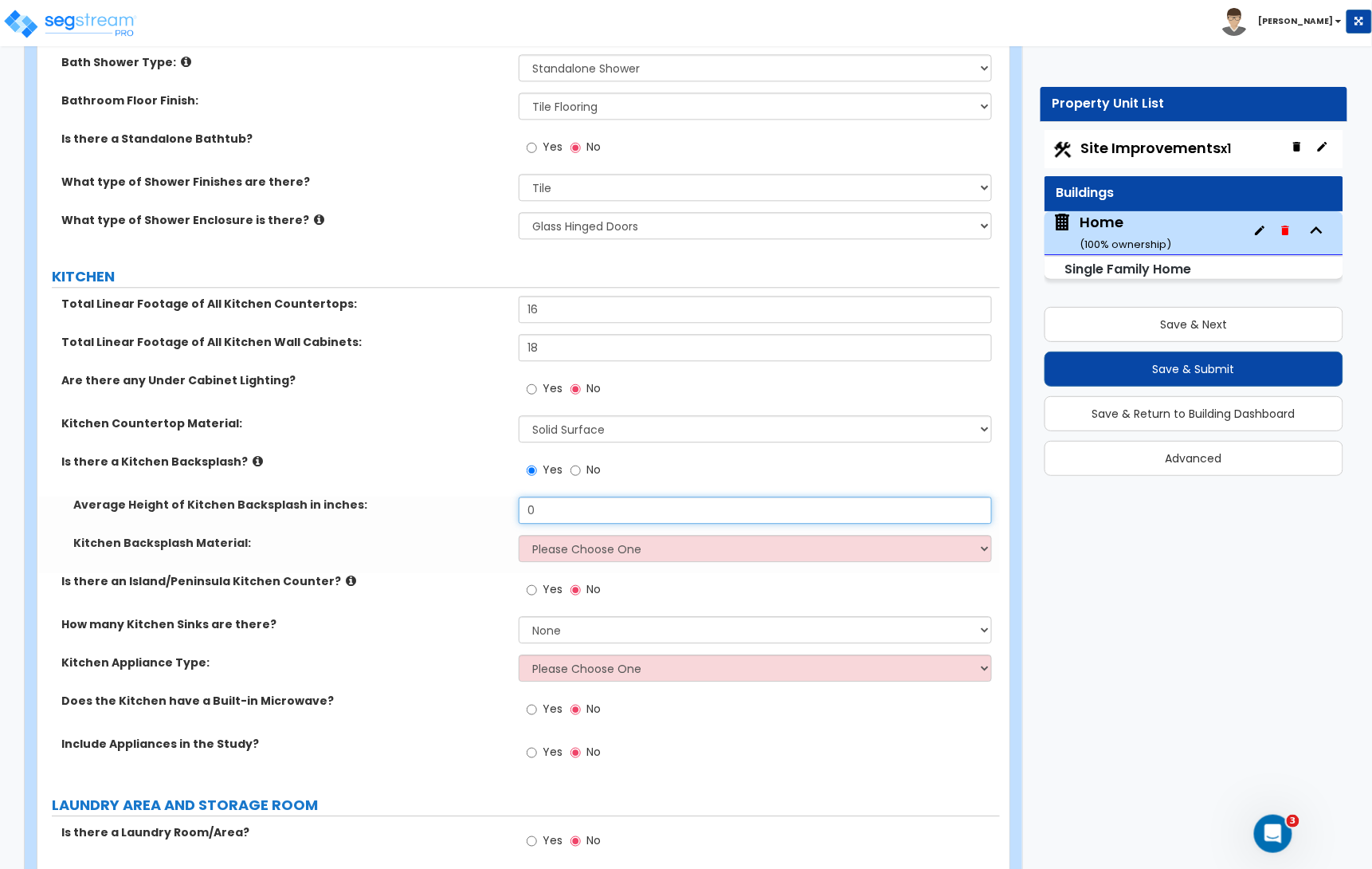
click at [550, 503] on input "0" at bounding box center [755, 510] width 473 height 27
click at [548, 511] on input "0" at bounding box center [755, 510] width 473 height 27
click at [559, 514] on input "2" at bounding box center [755, 510] width 473 height 27
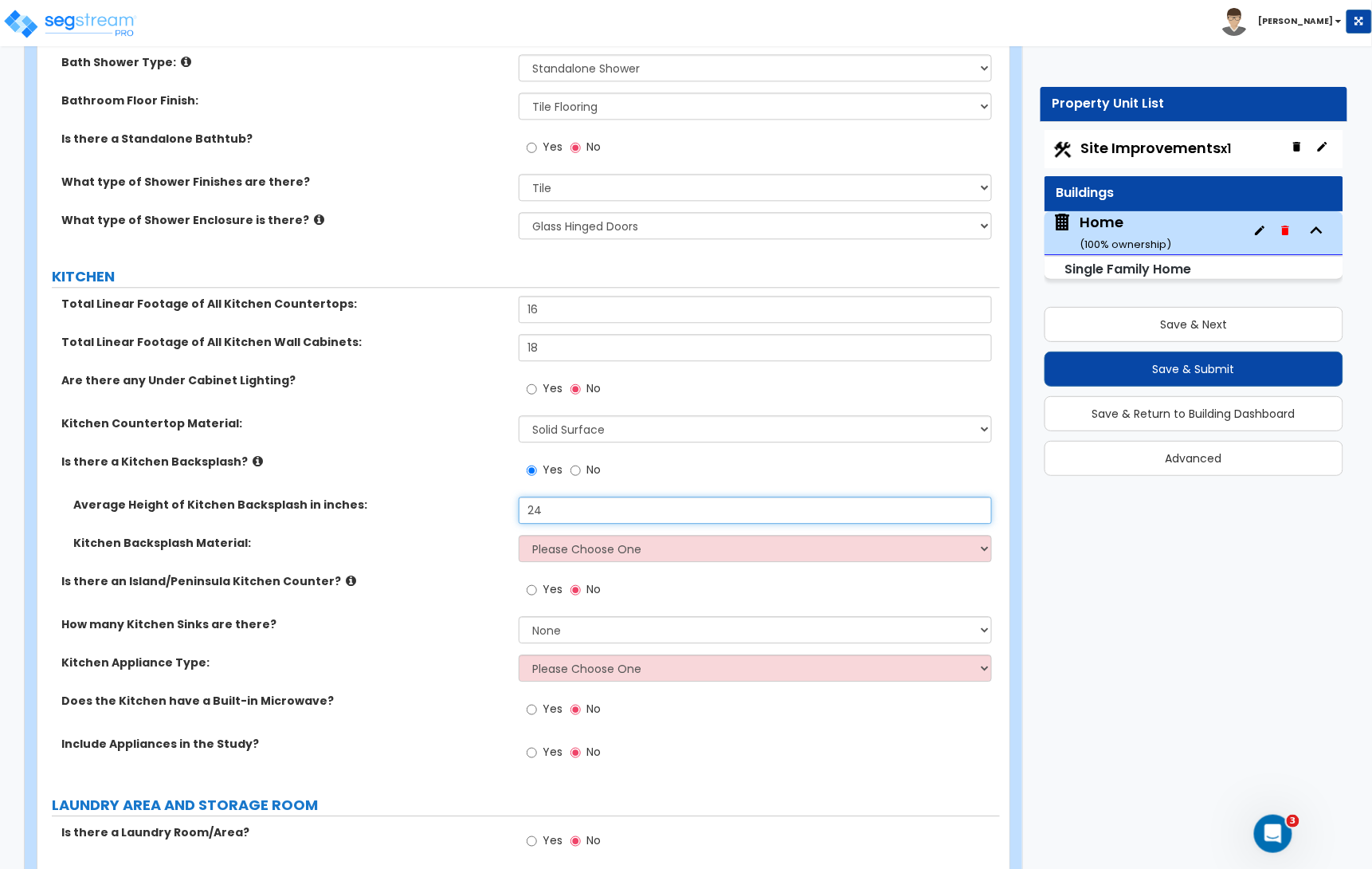
type input "2"
type input "18"
click at [566, 551] on select "Please Choose One Plastic Laminate Solid Surface Stone Quartz Tile Stainless St…" at bounding box center [755, 548] width 473 height 27
select select "3"
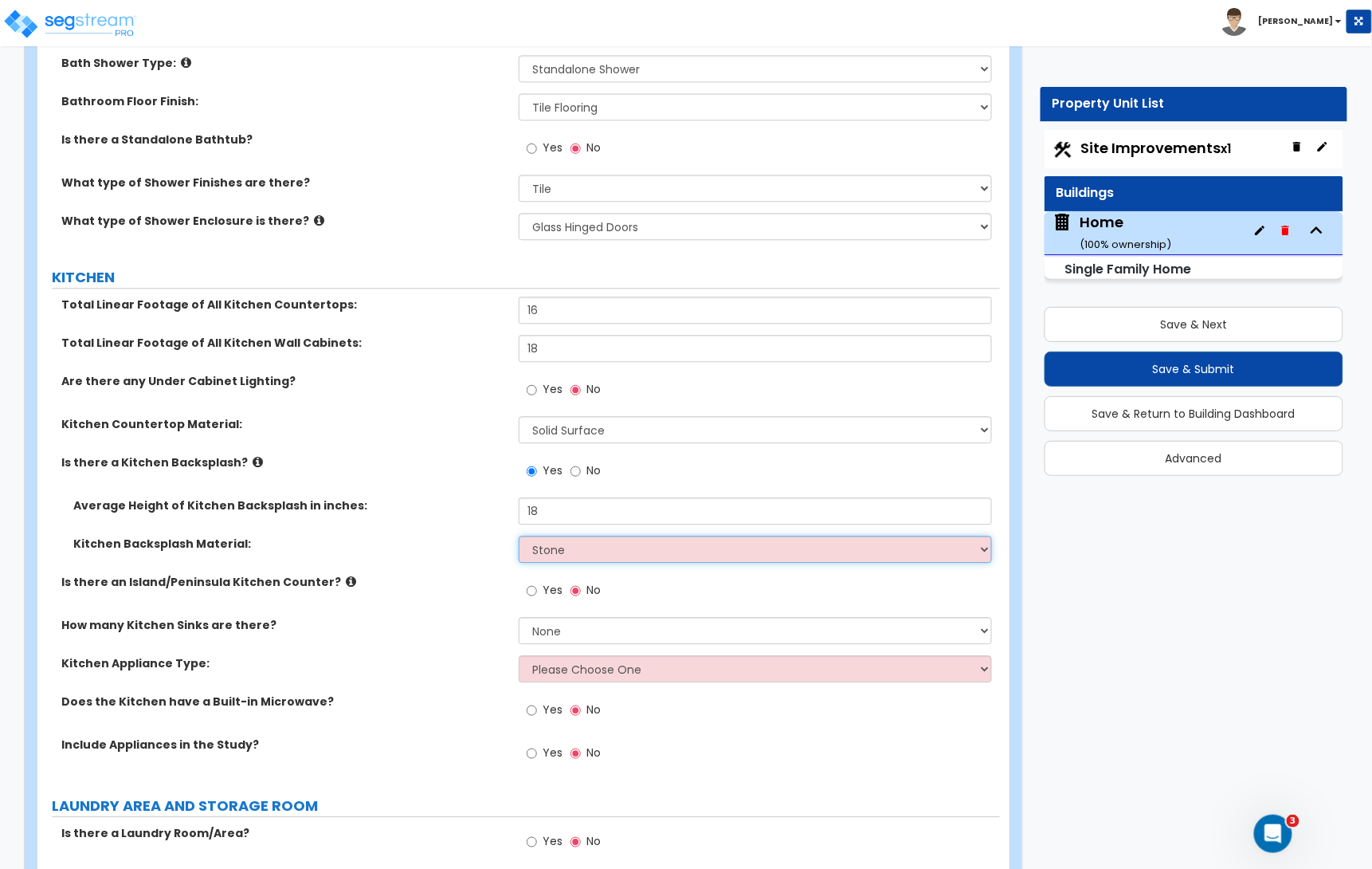
click at [519, 540] on select "Please Choose One Plastic Laminate Solid Surface Stone Quartz Tile Stainless St…" at bounding box center [755, 548] width 473 height 27
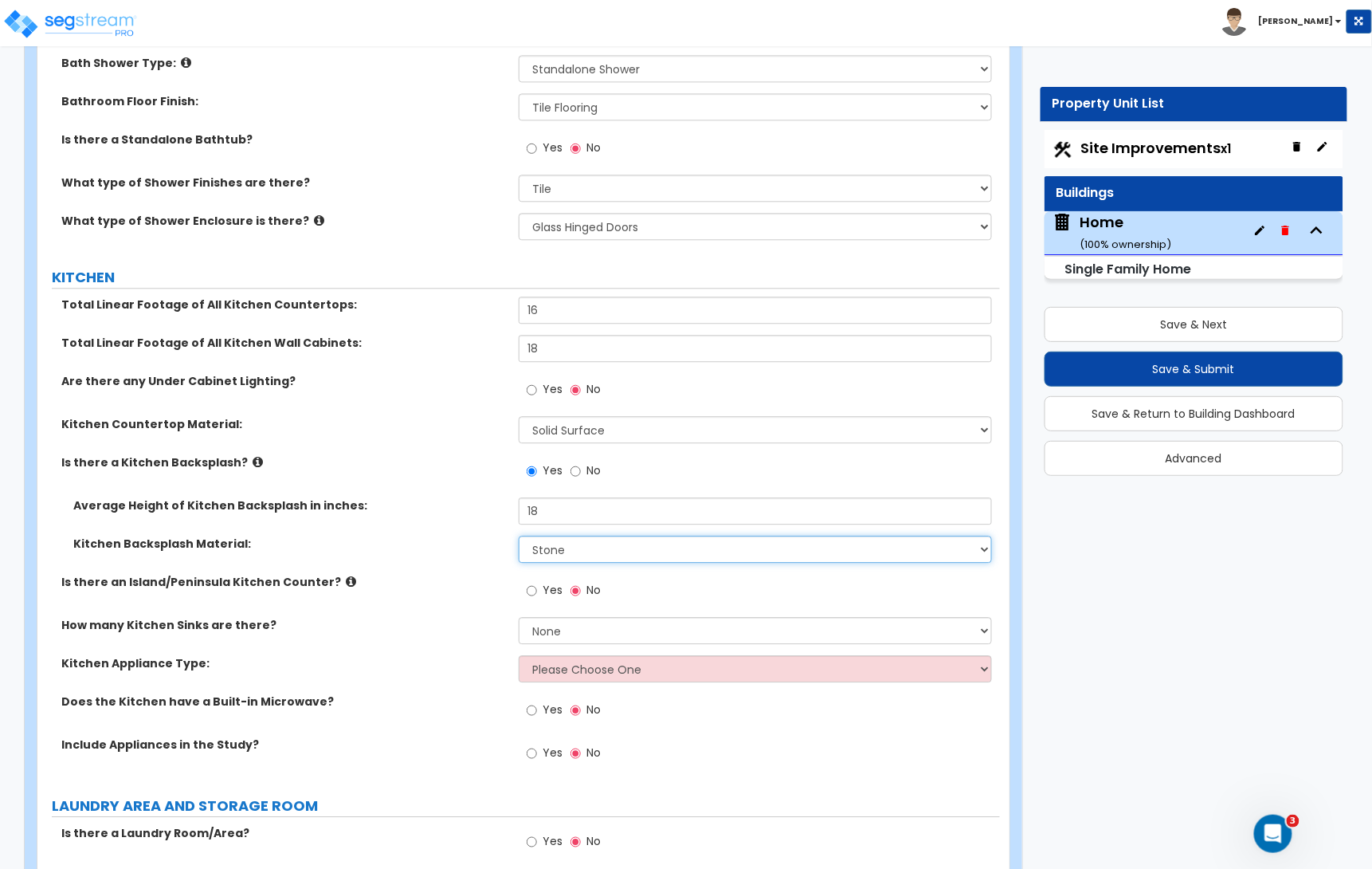
click at [571, 552] on select "Please Choose One Plastic Laminate Solid Surface Stone Quartz Tile Stainless St…" at bounding box center [755, 548] width 473 height 27
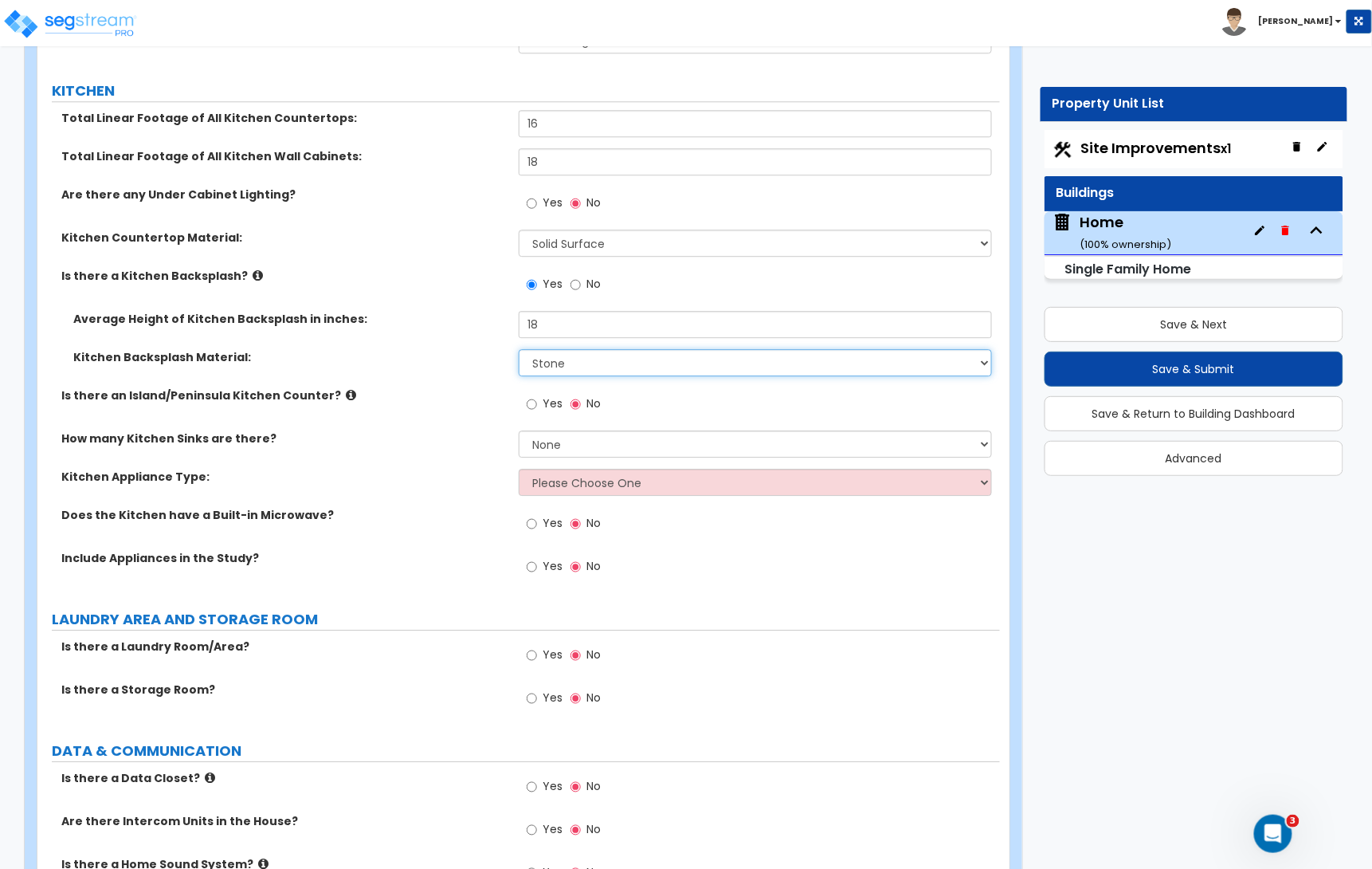
scroll to position [5534, 0]
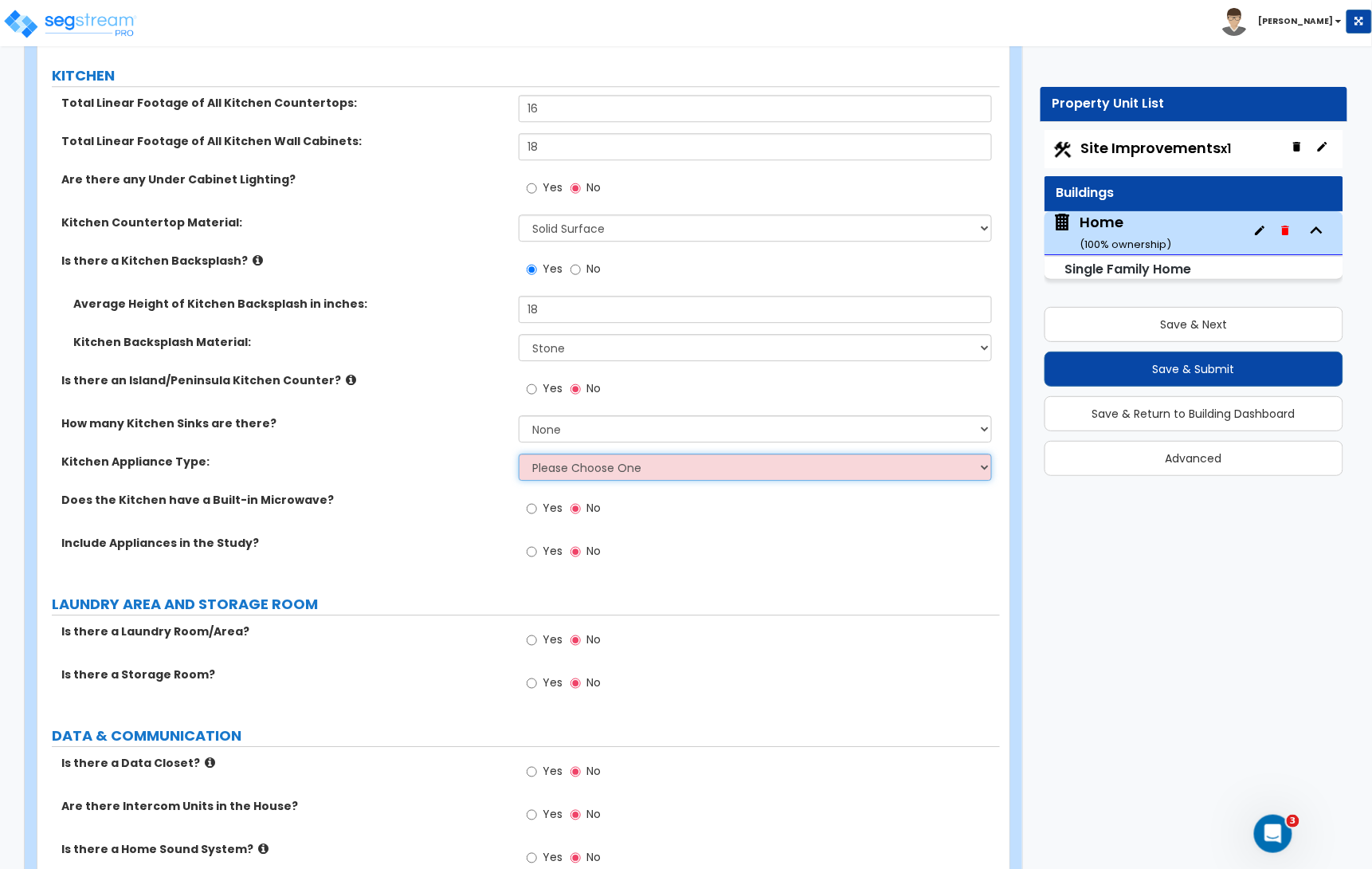
click at [582, 467] on select "Please Choose One Gas Electric" at bounding box center [755, 466] width 473 height 27
select select "1"
click at [519, 457] on select "Please Choose One Gas Electric" at bounding box center [755, 466] width 473 height 27
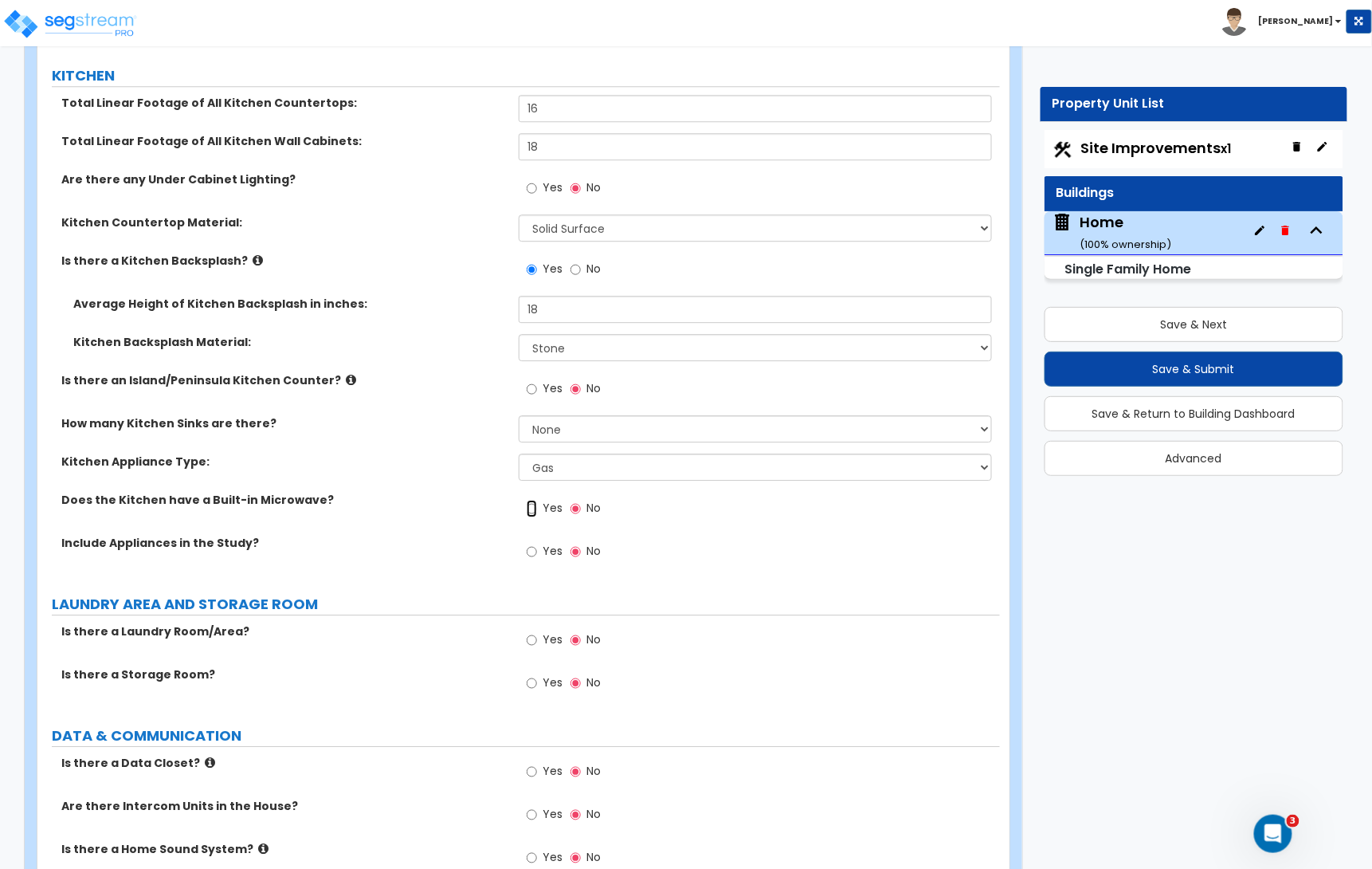
click at [528, 510] on input "Yes" at bounding box center [531, 508] width 10 height 18
radio input "true"
click at [533, 556] on input "Yes" at bounding box center [531, 551] width 10 height 18
radio input "true"
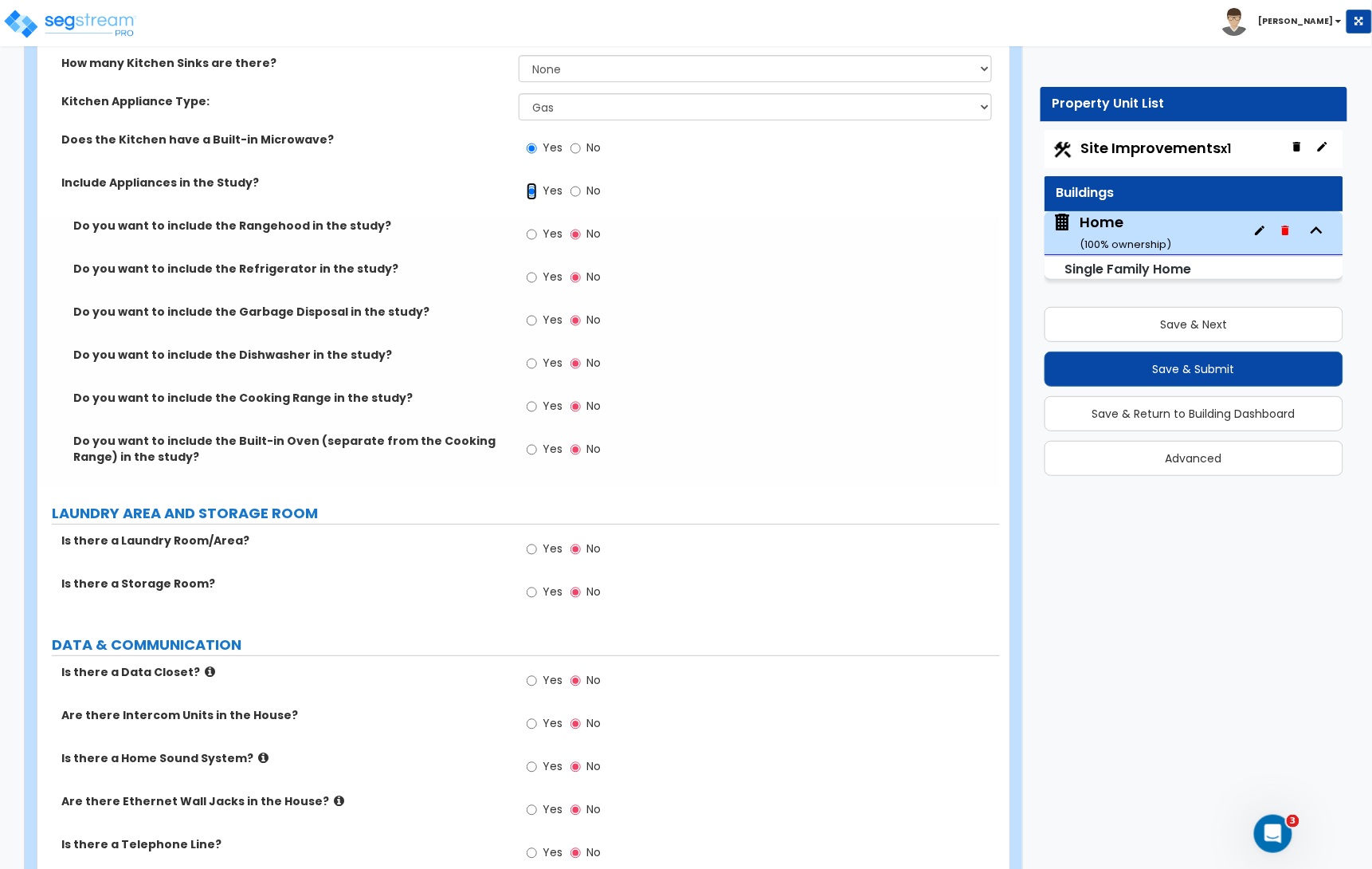
scroll to position [5899, 0]
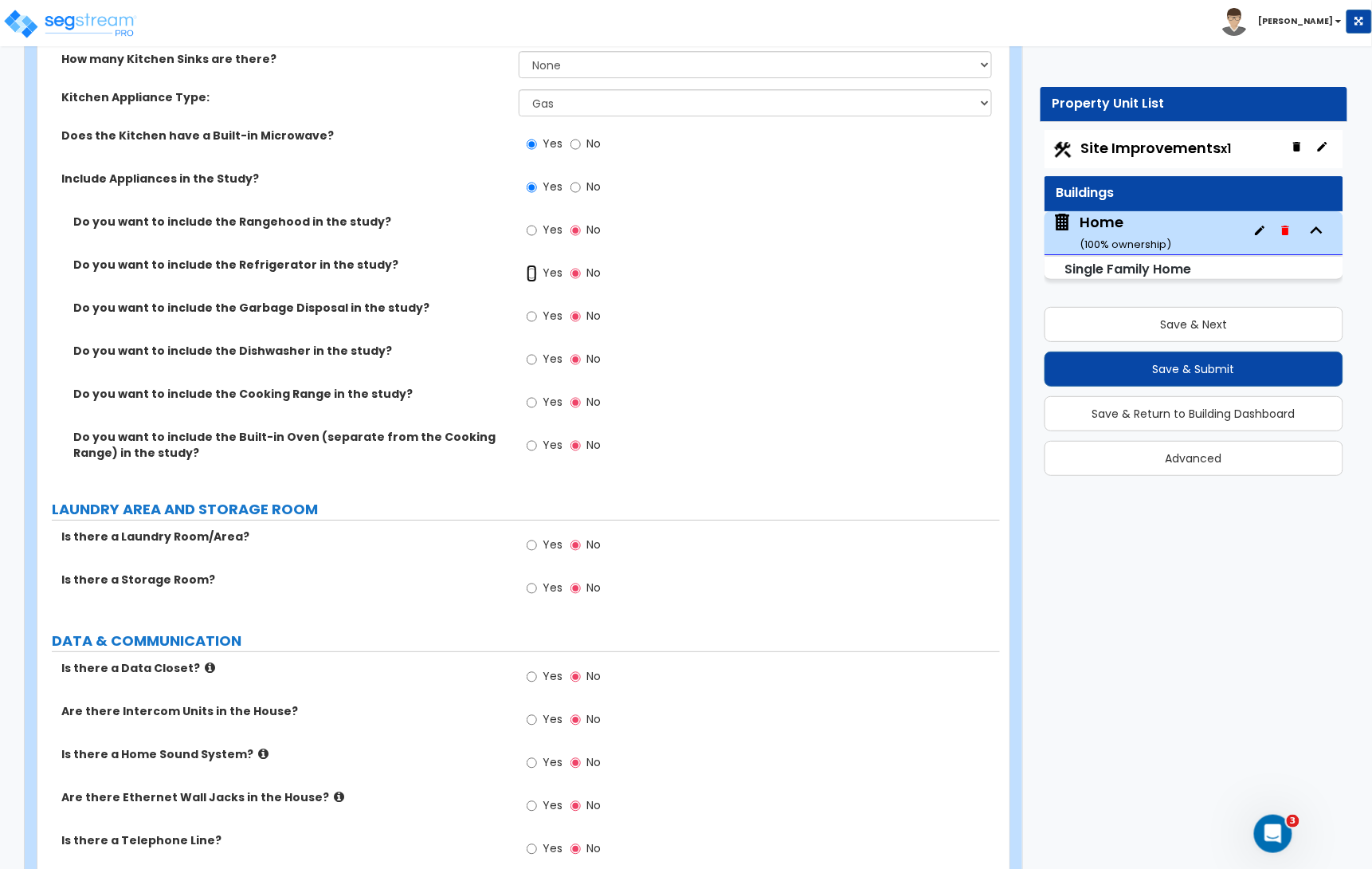
click at [532, 277] on input "Yes" at bounding box center [531, 273] width 10 height 18
radio input "true"
click at [531, 322] on input "Yes" at bounding box center [531, 316] width 10 height 18
radio input "true"
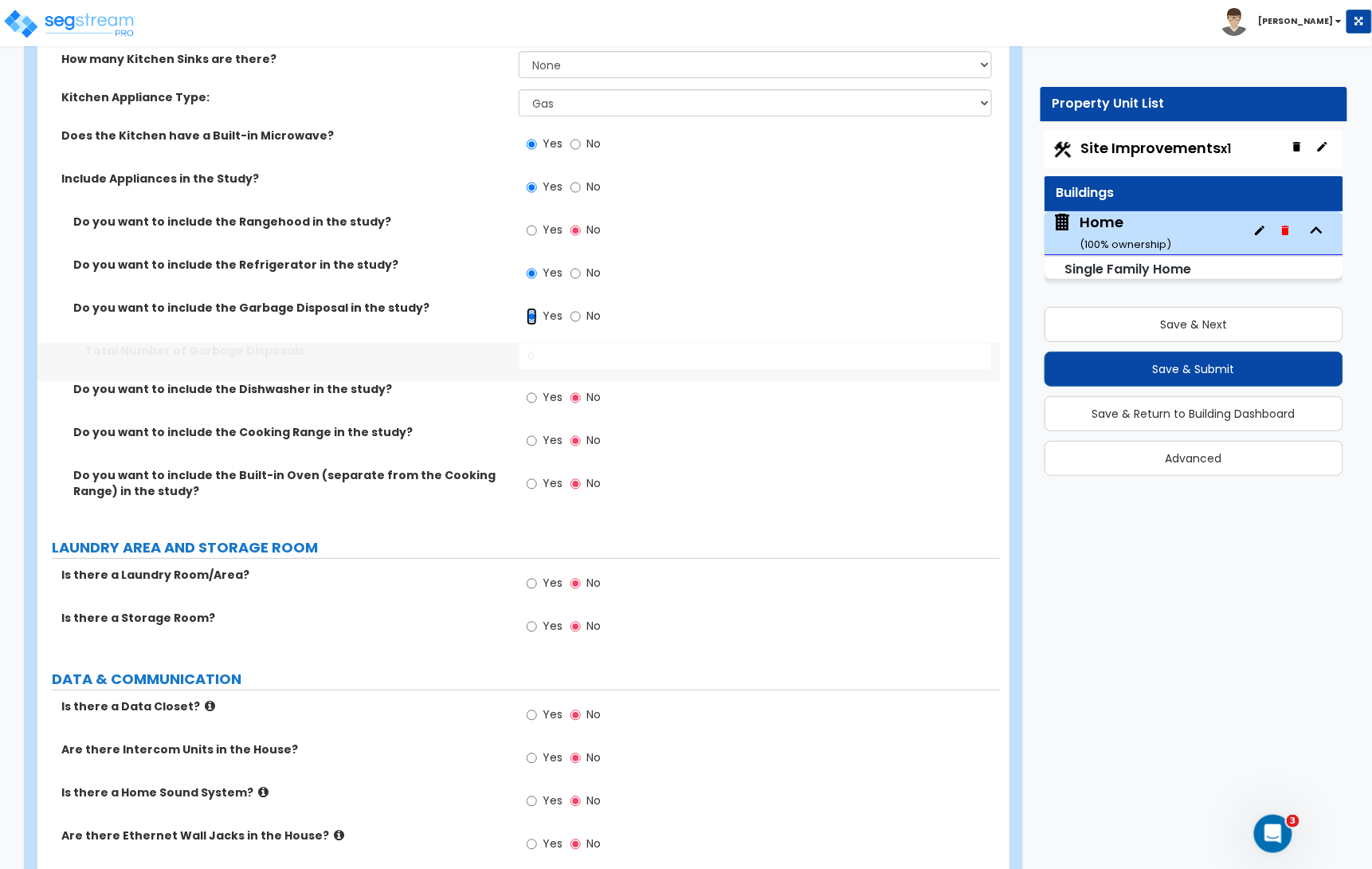
scroll to position [5898, 0]
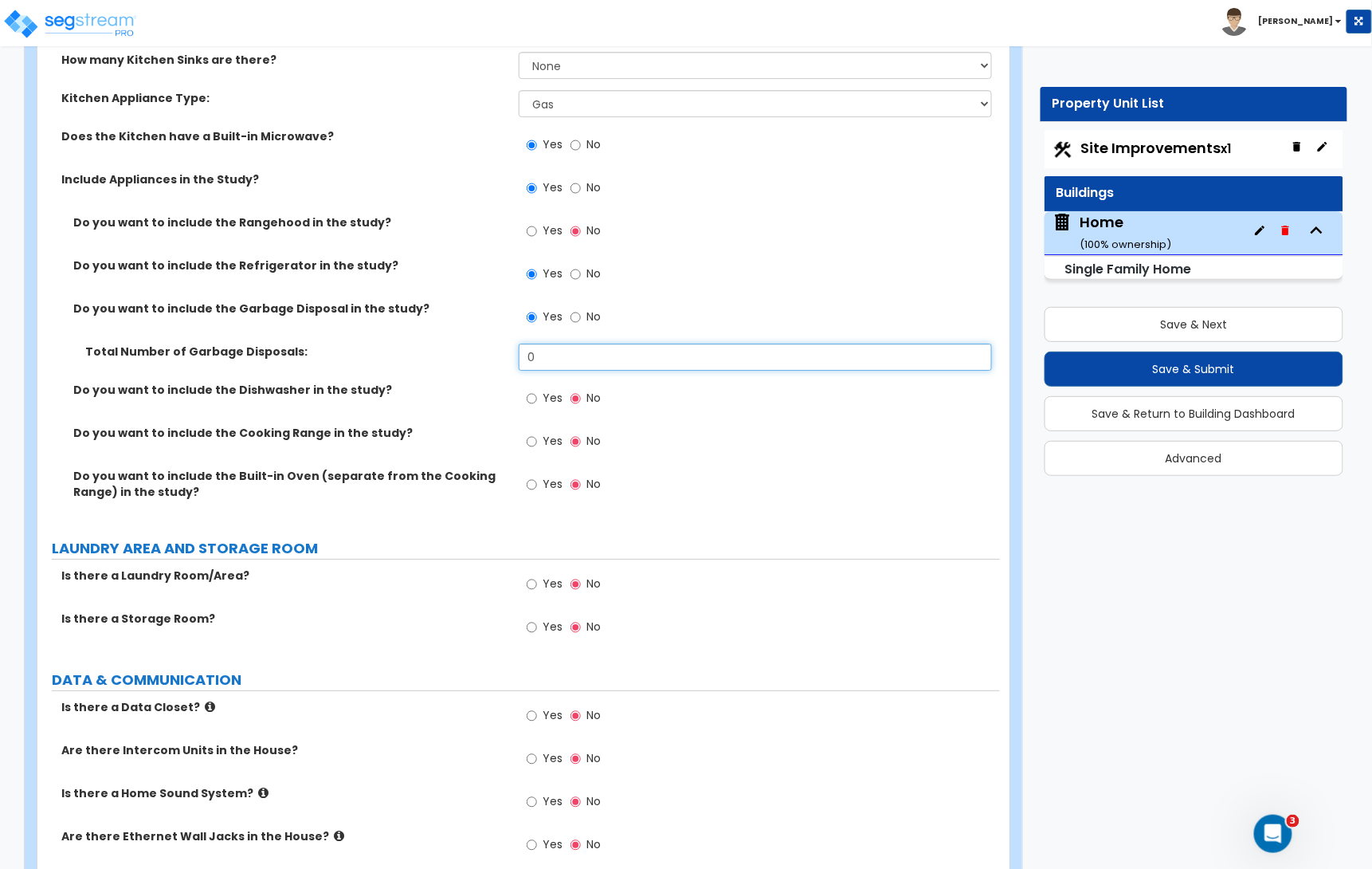
click at [537, 364] on input "0" at bounding box center [755, 356] width 473 height 27
type input "1"
click at [535, 395] on input "Yes" at bounding box center [531, 398] width 10 height 18
radio input "true"
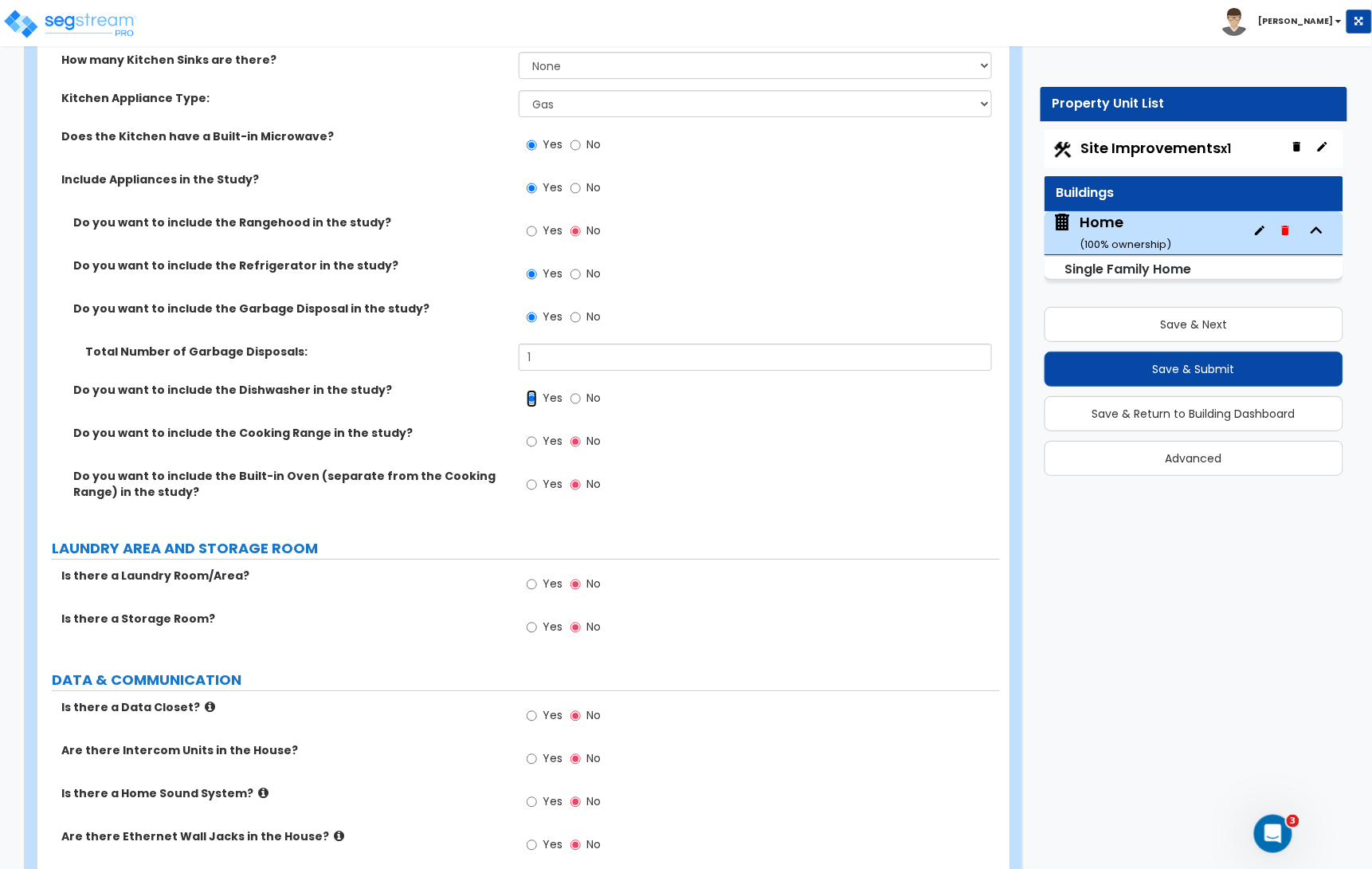
scroll to position [5897, 0]
click at [537, 441] on label "Yes" at bounding box center [544, 444] width 36 height 27
click at [537, 441] on input "Yes" at bounding box center [531, 442] width 10 height 18
radio input "true"
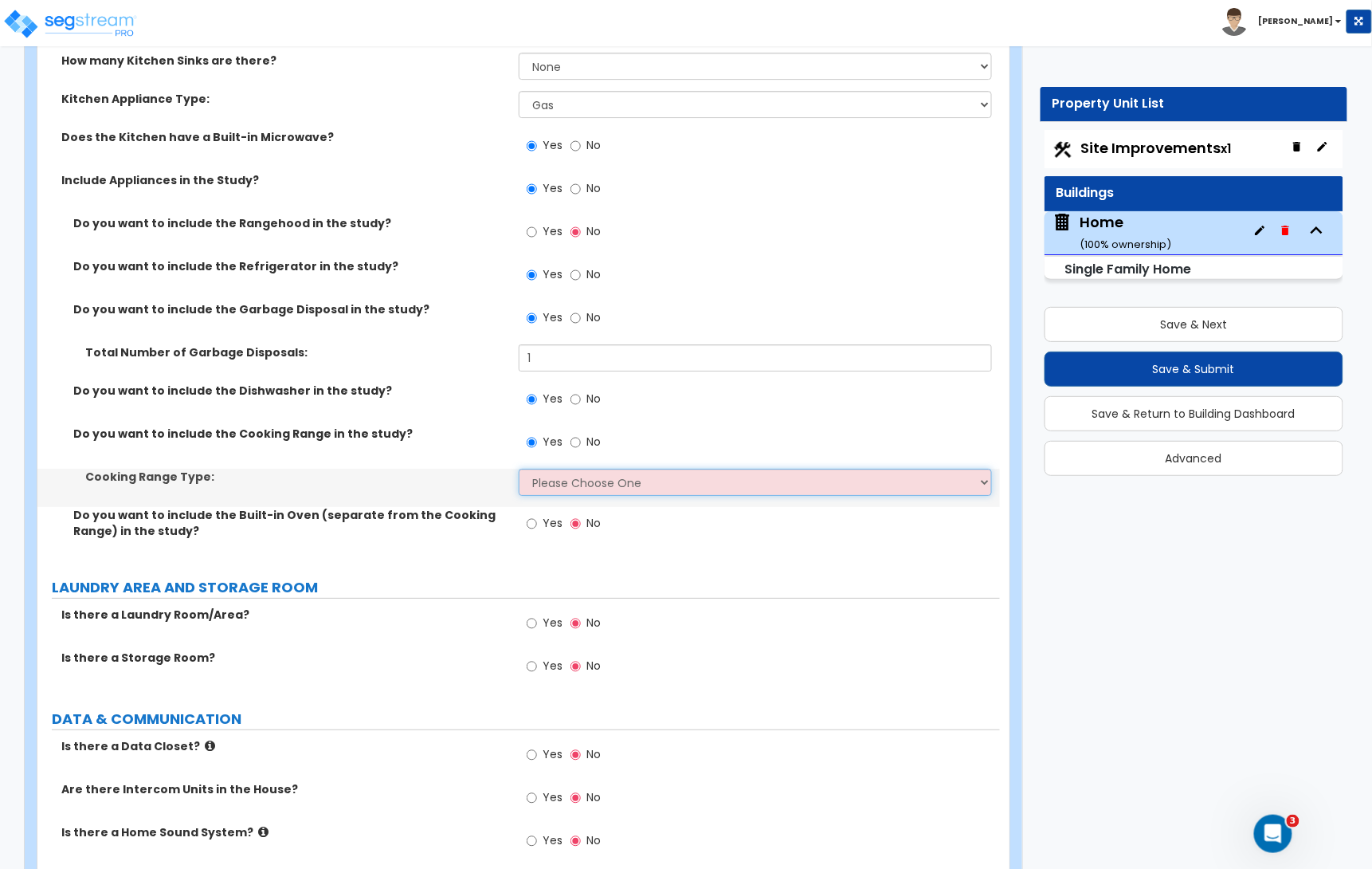
click at [582, 493] on select "Please Choose One Cook Top Only Range with Oven" at bounding box center [755, 482] width 473 height 27
select select "2"
click at [519, 473] on select "Please Choose One Cook Top Only Range with Oven" at bounding box center [755, 482] width 473 height 27
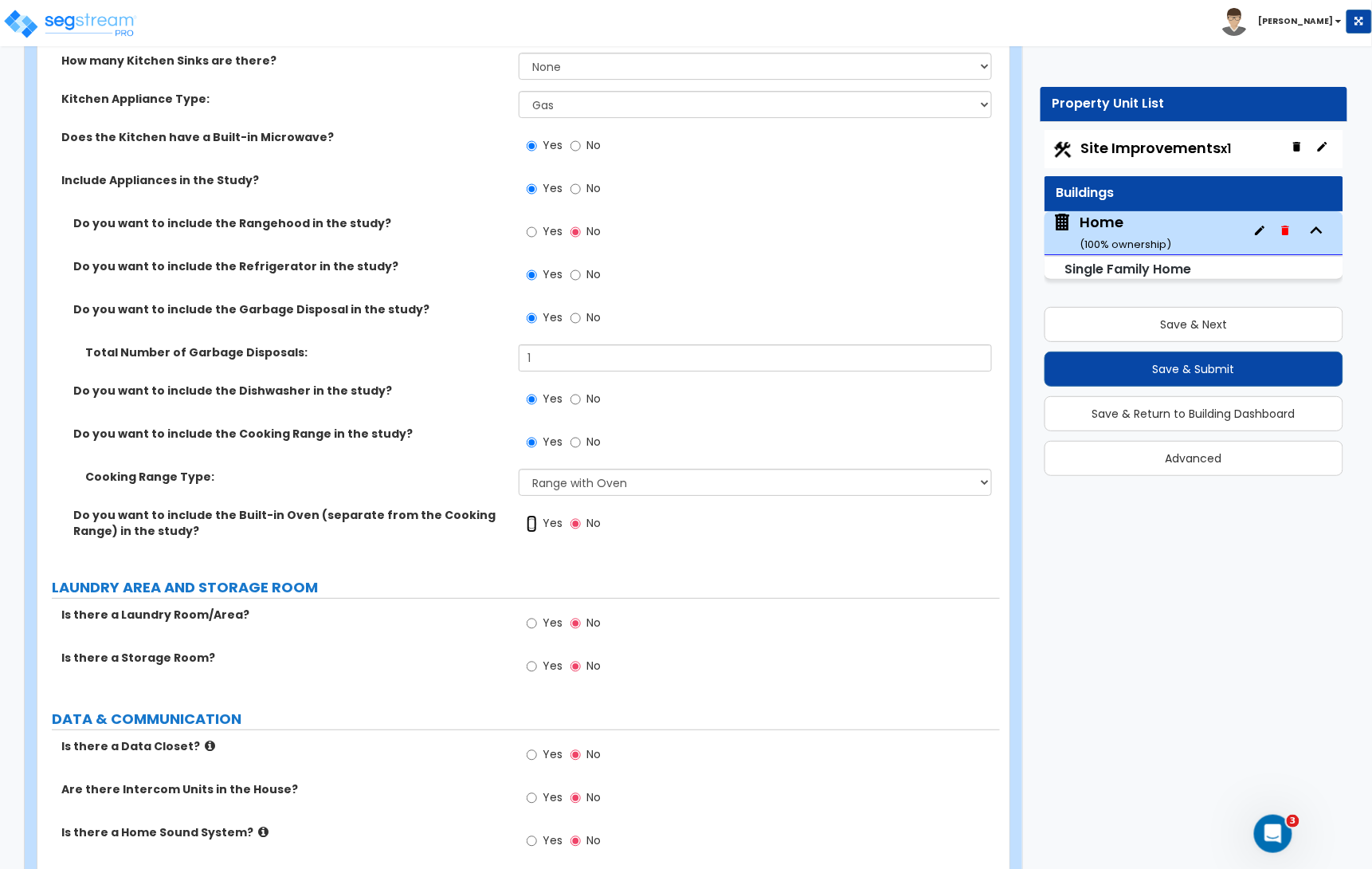
click at [530, 528] on input "Yes" at bounding box center [531, 523] width 10 height 18
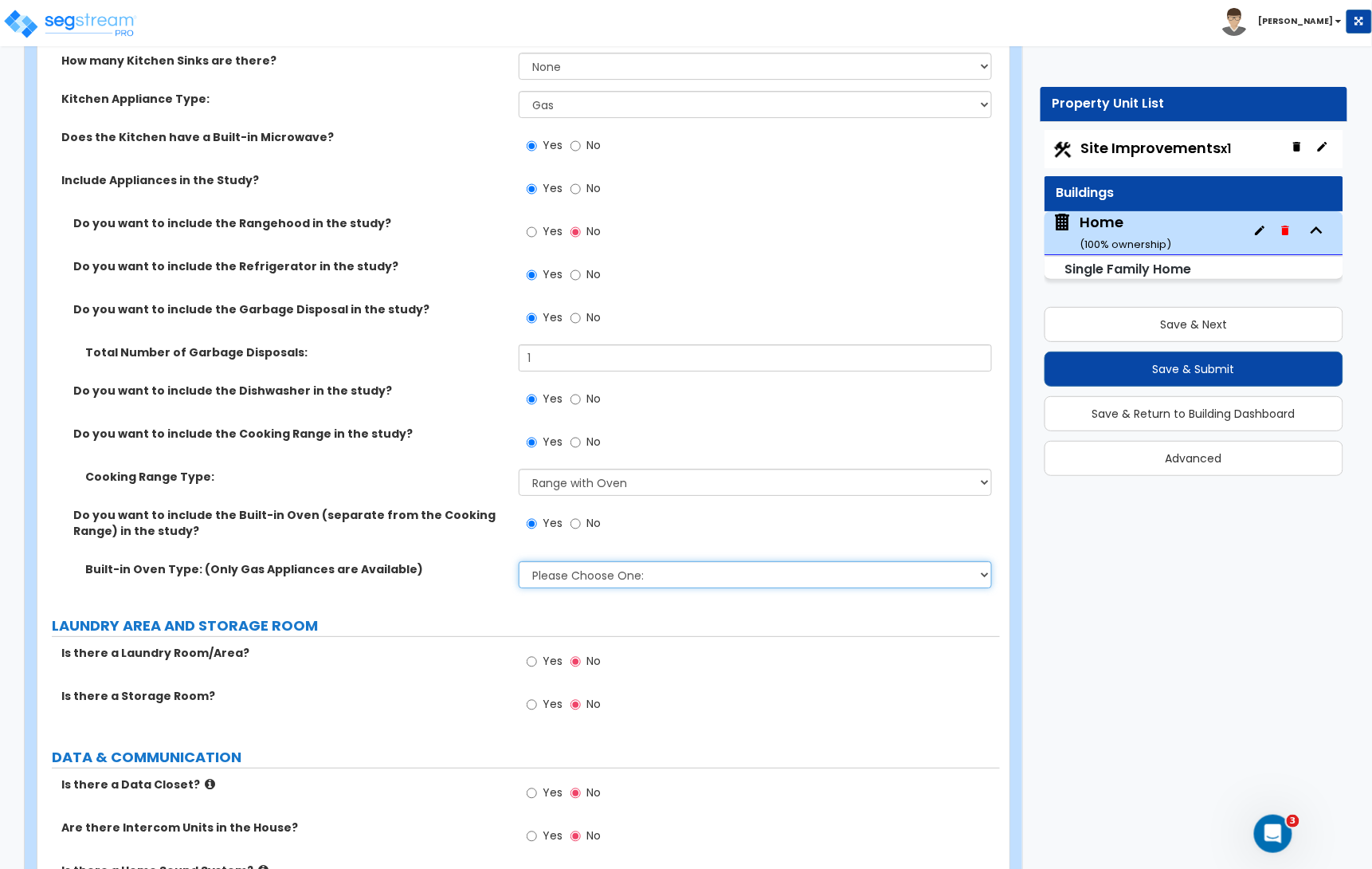
click at [575, 580] on select "Please Choose One: Single Double" at bounding box center [755, 574] width 473 height 27
click at [582, 529] on label "No" at bounding box center [586, 525] width 30 height 27
click at [581, 529] on input "No" at bounding box center [576, 523] width 10 height 18
radio input "false"
radio input "true"
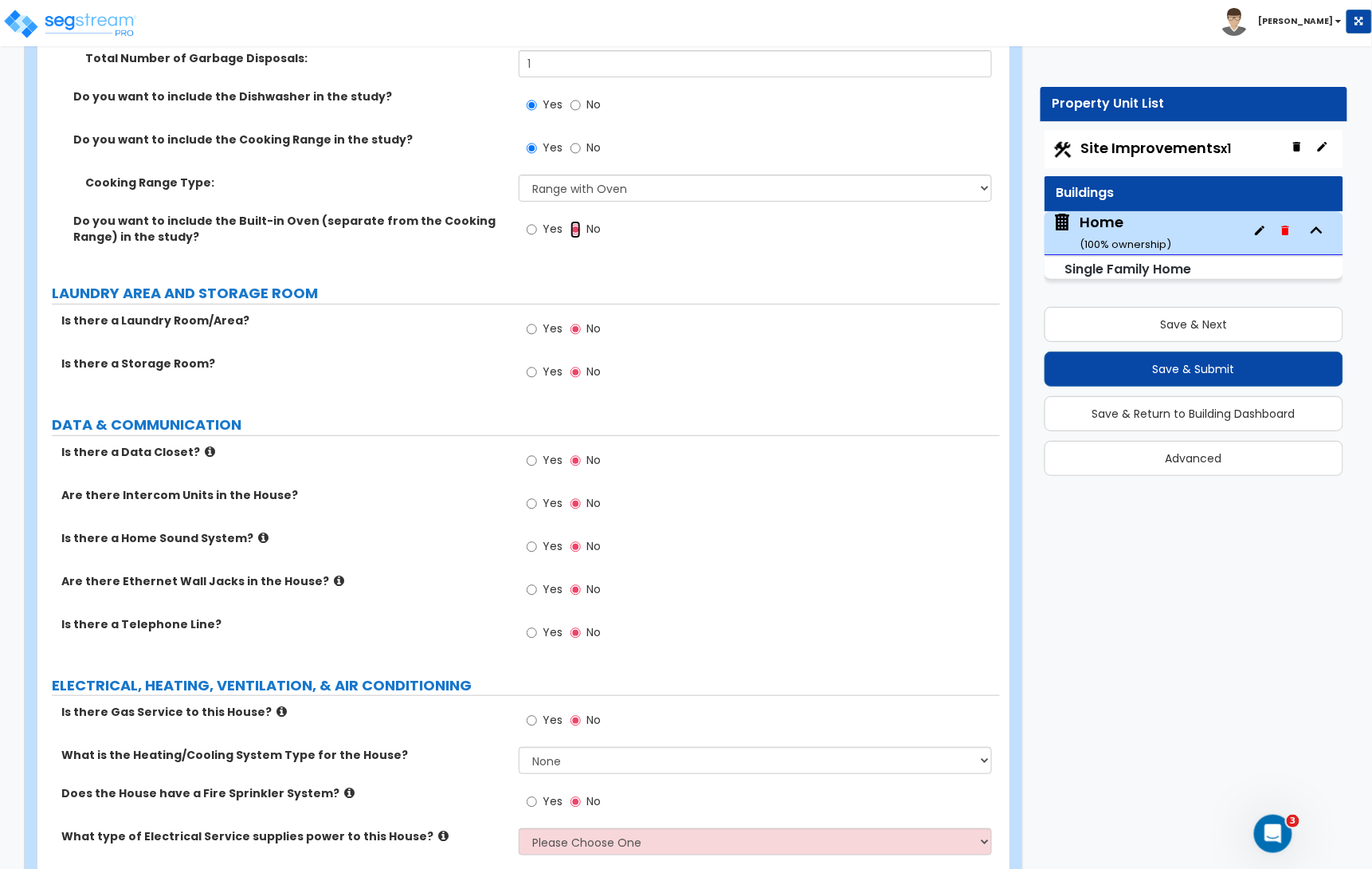
scroll to position [6193, 0]
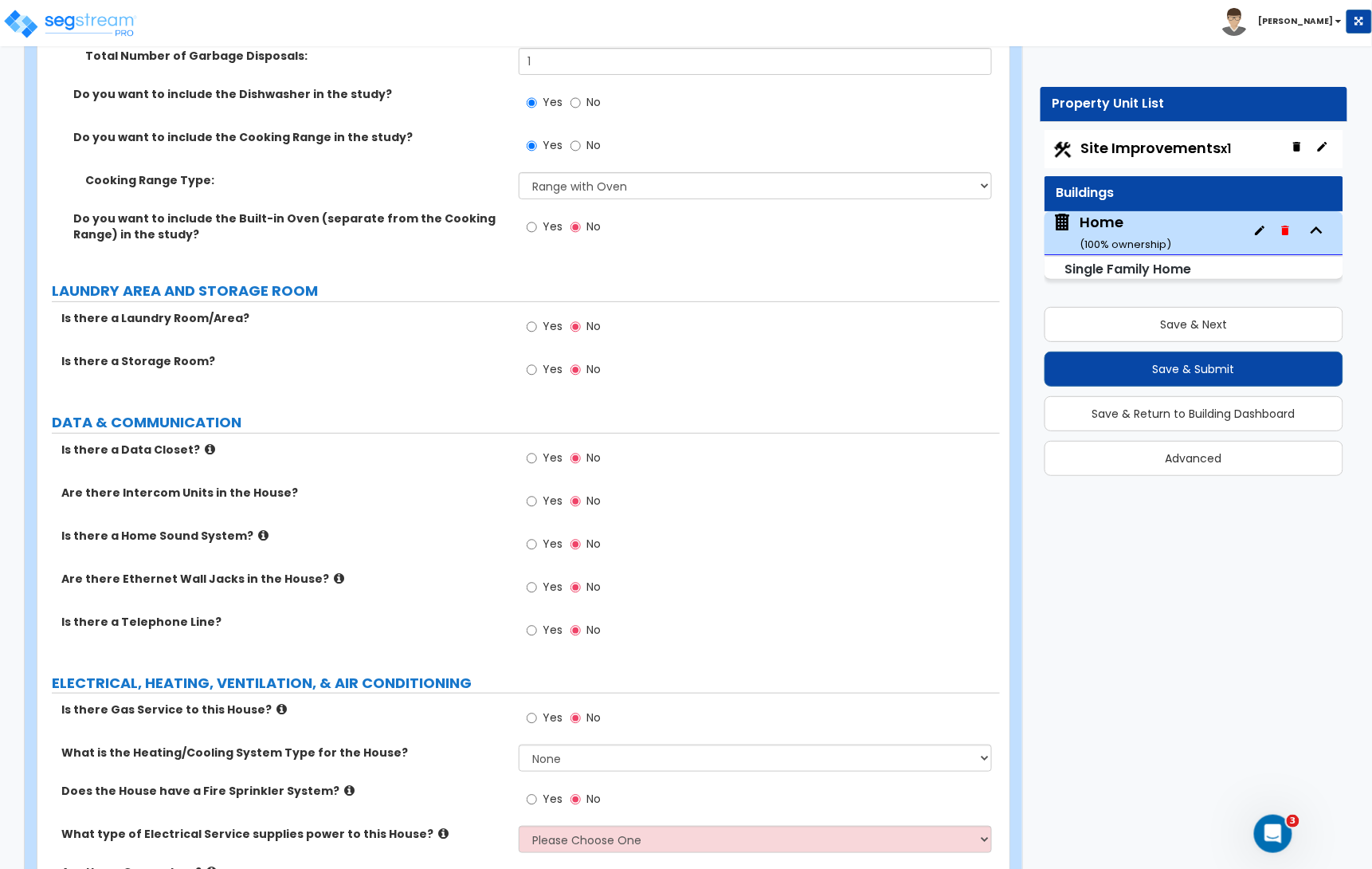
click at [540, 330] on label "Yes" at bounding box center [544, 328] width 36 height 27
click at [537, 330] on input "Yes" at bounding box center [531, 326] width 10 height 18
radio input "true"
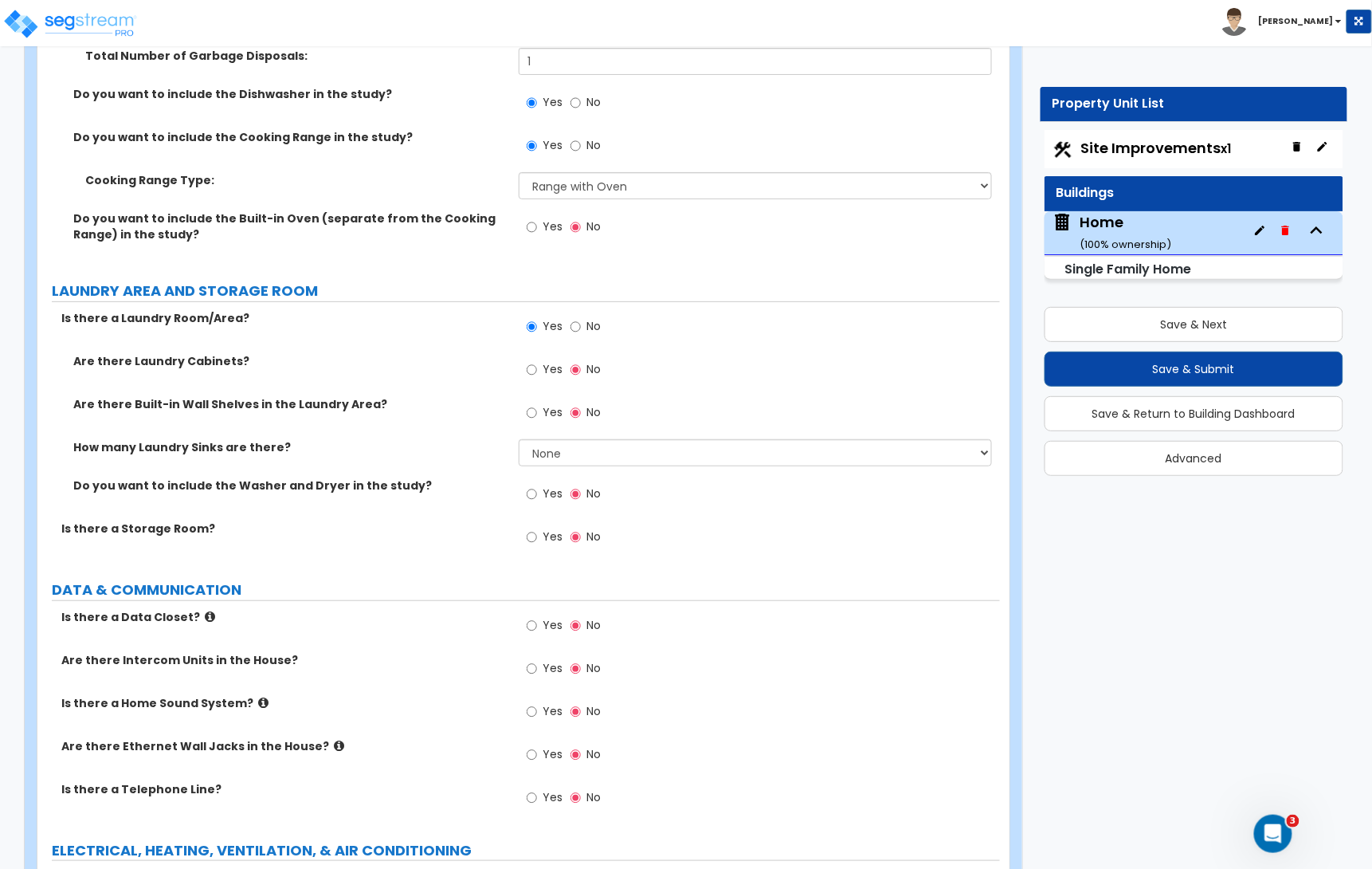
click at [538, 373] on label "Yes" at bounding box center [544, 371] width 36 height 27
click at [537, 373] on input "Yes" at bounding box center [531, 370] width 10 height 18
radio input "true"
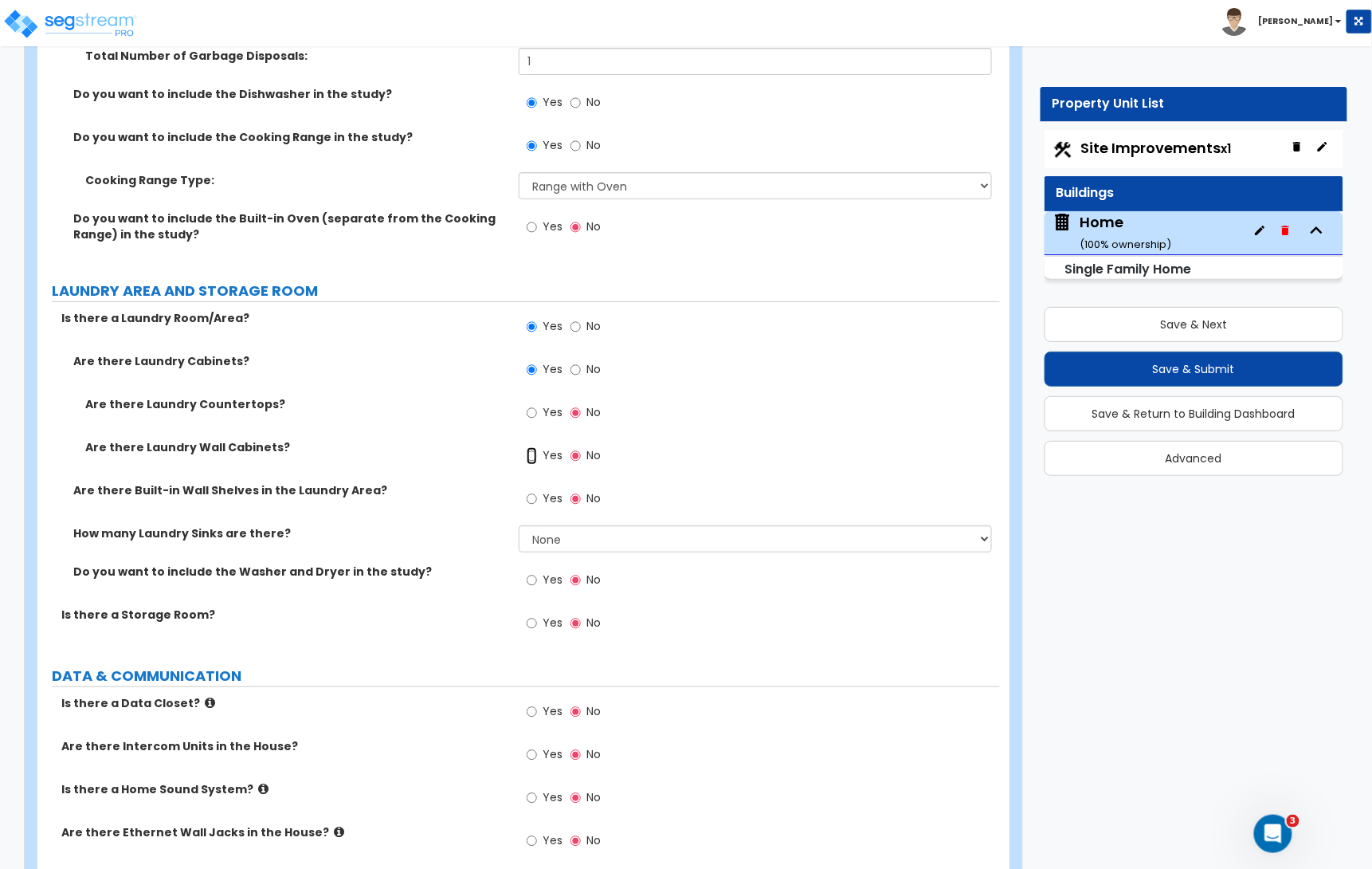
click at [531, 462] on input "Yes" at bounding box center [531, 455] width 10 height 18
radio input "true"
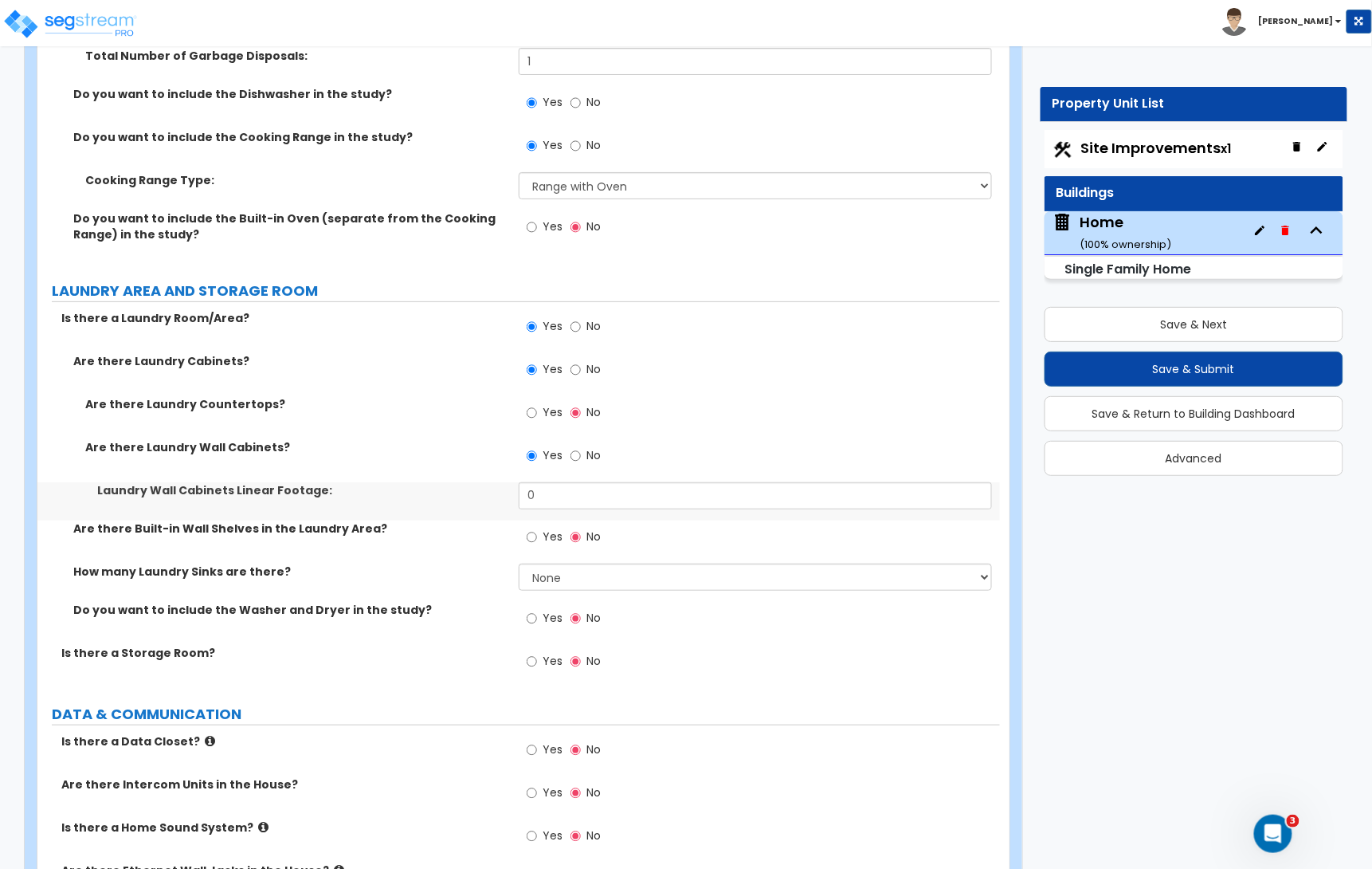
drag, startPoint x: 545, startPoint y: 481, endPoint x: 545, endPoint y: 492, distance: 11.0
click at [545, 481] on div "Yes No" at bounding box center [760, 461] width 481 height 43
click at [545, 498] on input "0" at bounding box center [755, 496] width 473 height 27
type input "6"
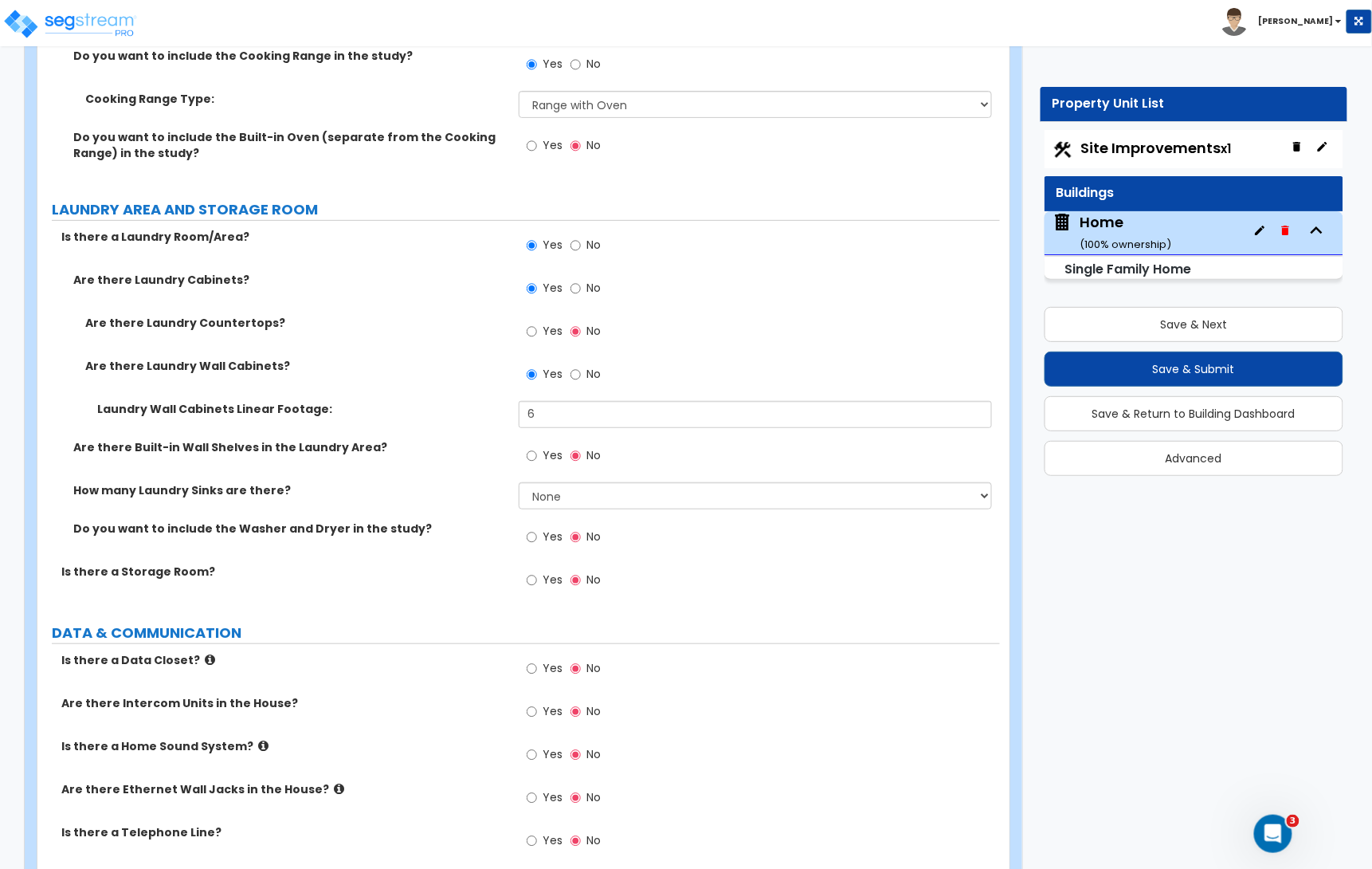
scroll to position [6283, 0]
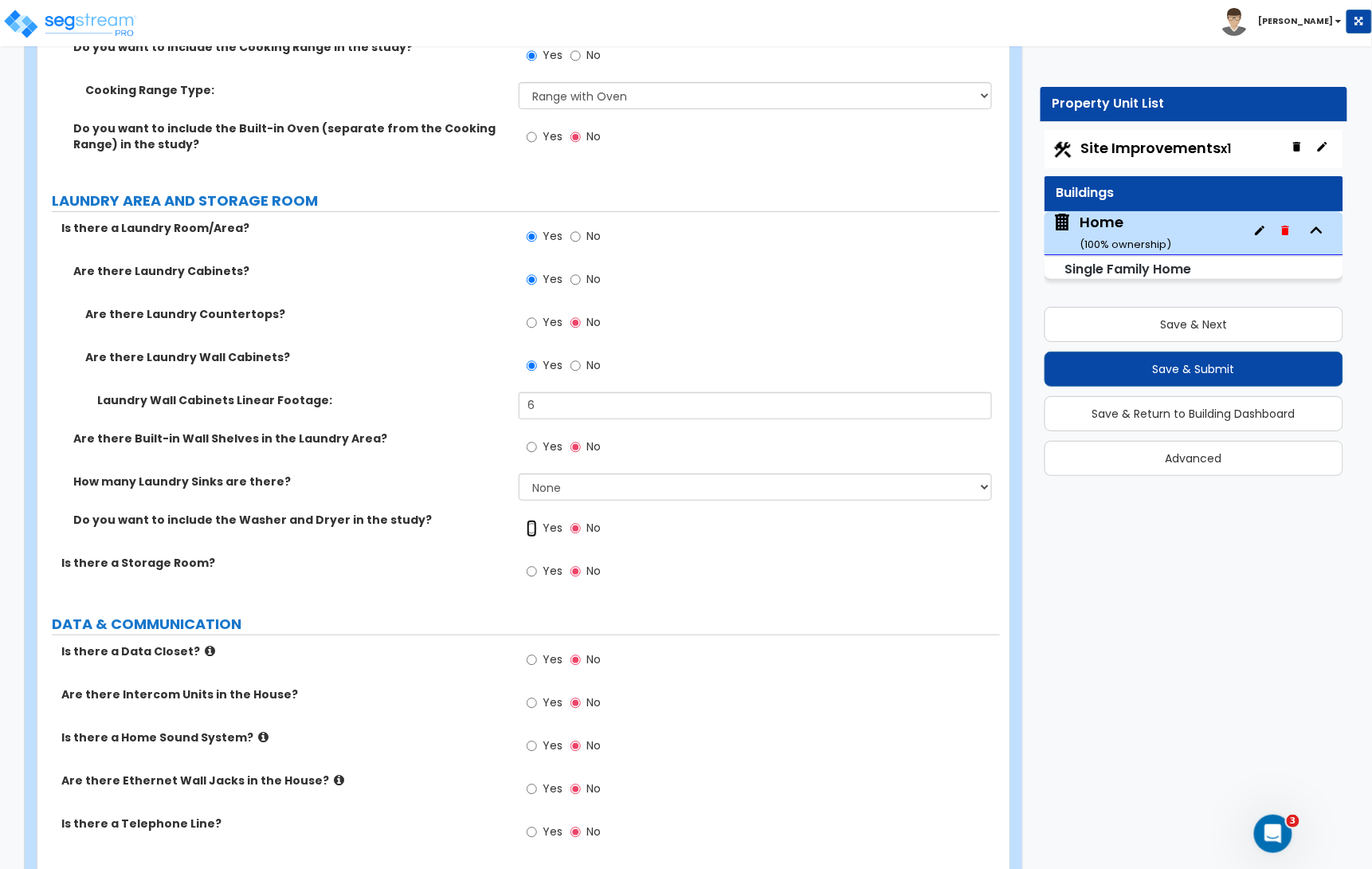
click at [535, 532] on input "Yes" at bounding box center [531, 528] width 10 height 18
radio input "true"
click at [535, 577] on input "Yes" at bounding box center [531, 571] width 10 height 18
radio input "true"
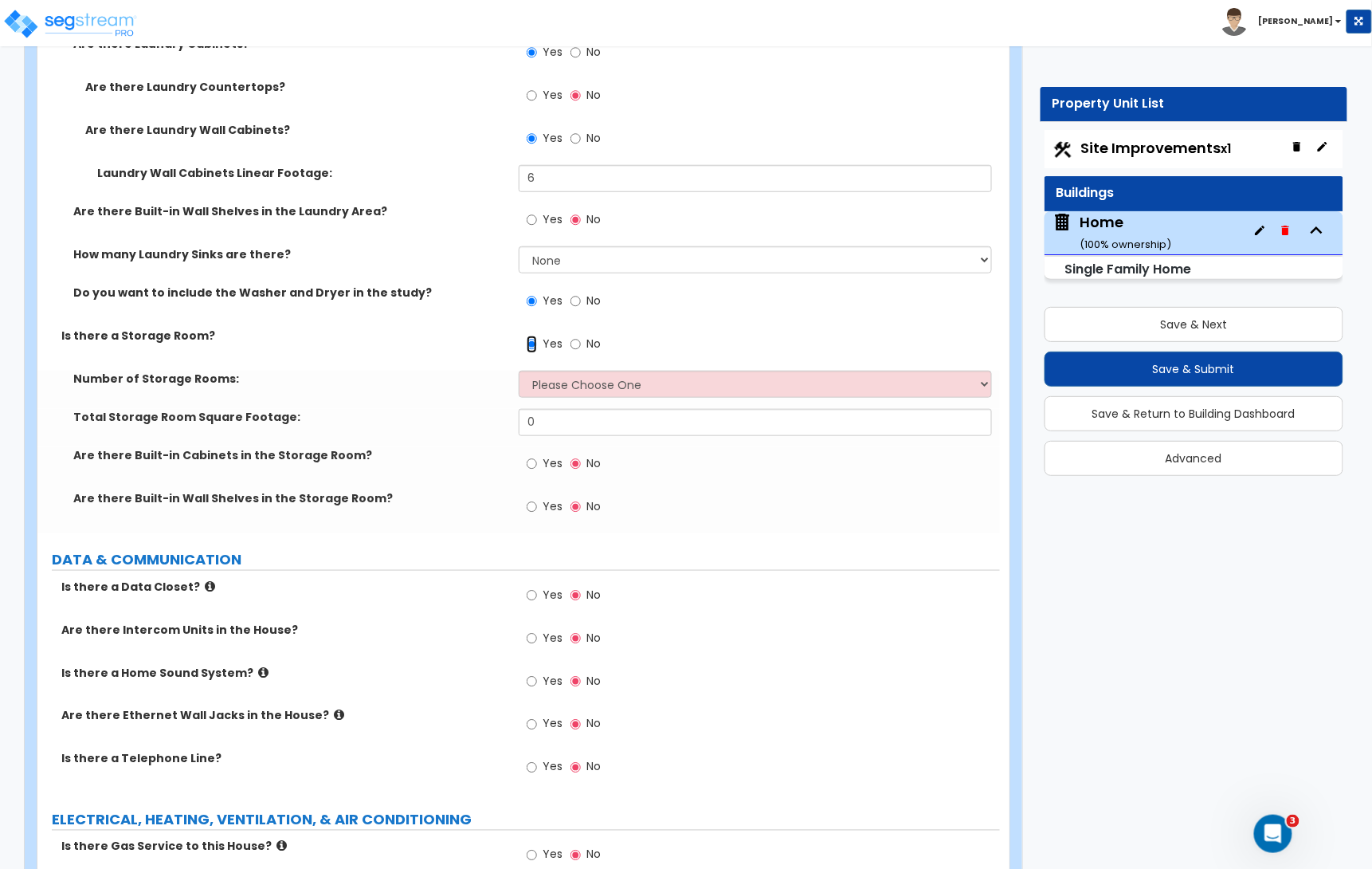
scroll to position [6519, 0]
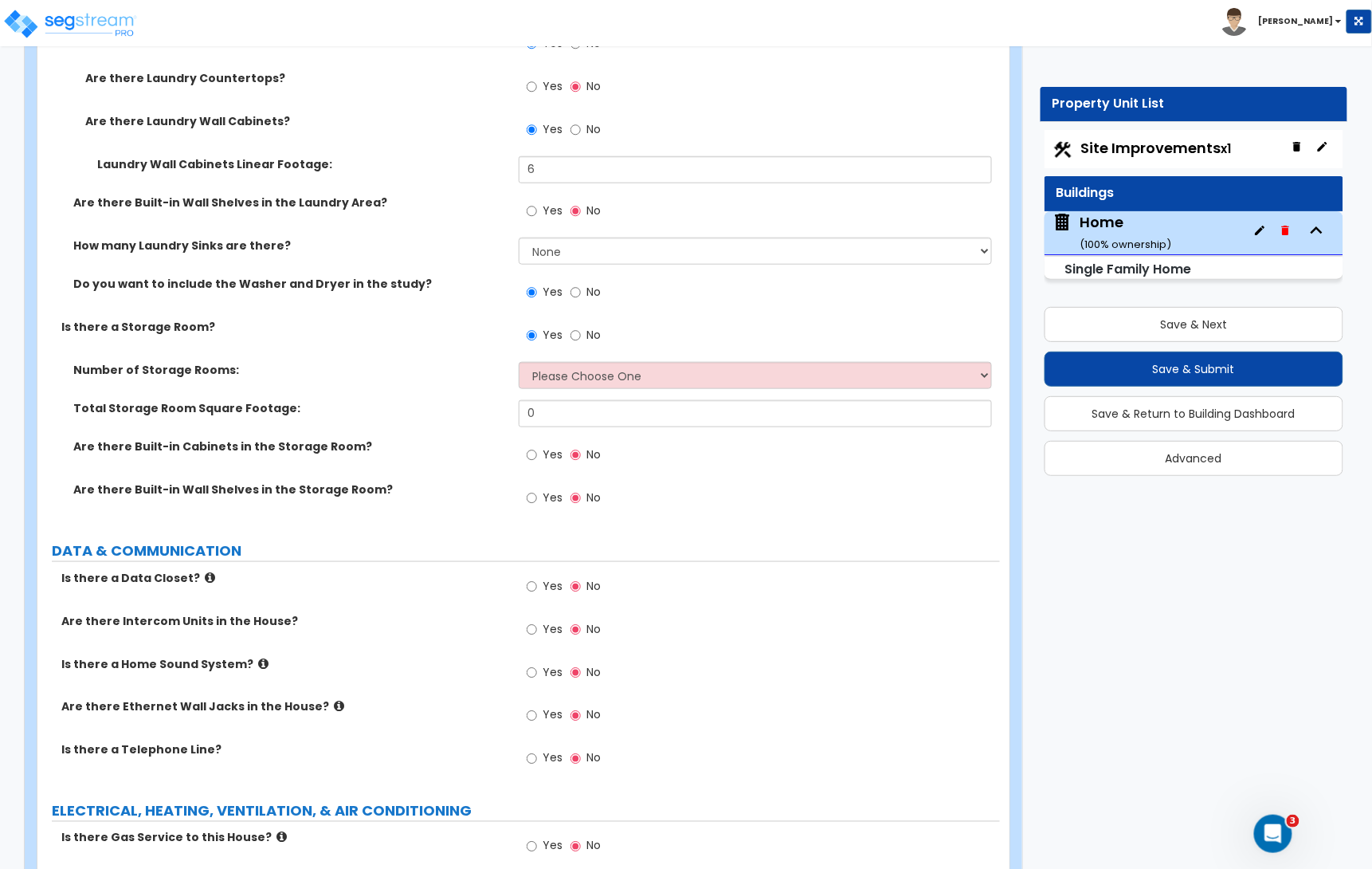
drag, startPoint x: 580, startPoint y: 394, endPoint x: 572, endPoint y: 384, distance: 12.8
click at [580, 393] on div "Number of Storage Rooms: Please Choose One 1 2 3" at bounding box center [519, 381] width 963 height 39
click at [571, 383] on select "Please Choose One 1 2 3" at bounding box center [755, 375] width 473 height 27
select select "1"
click at [519, 366] on select "Please Choose One 1 2 3" at bounding box center [755, 375] width 473 height 27
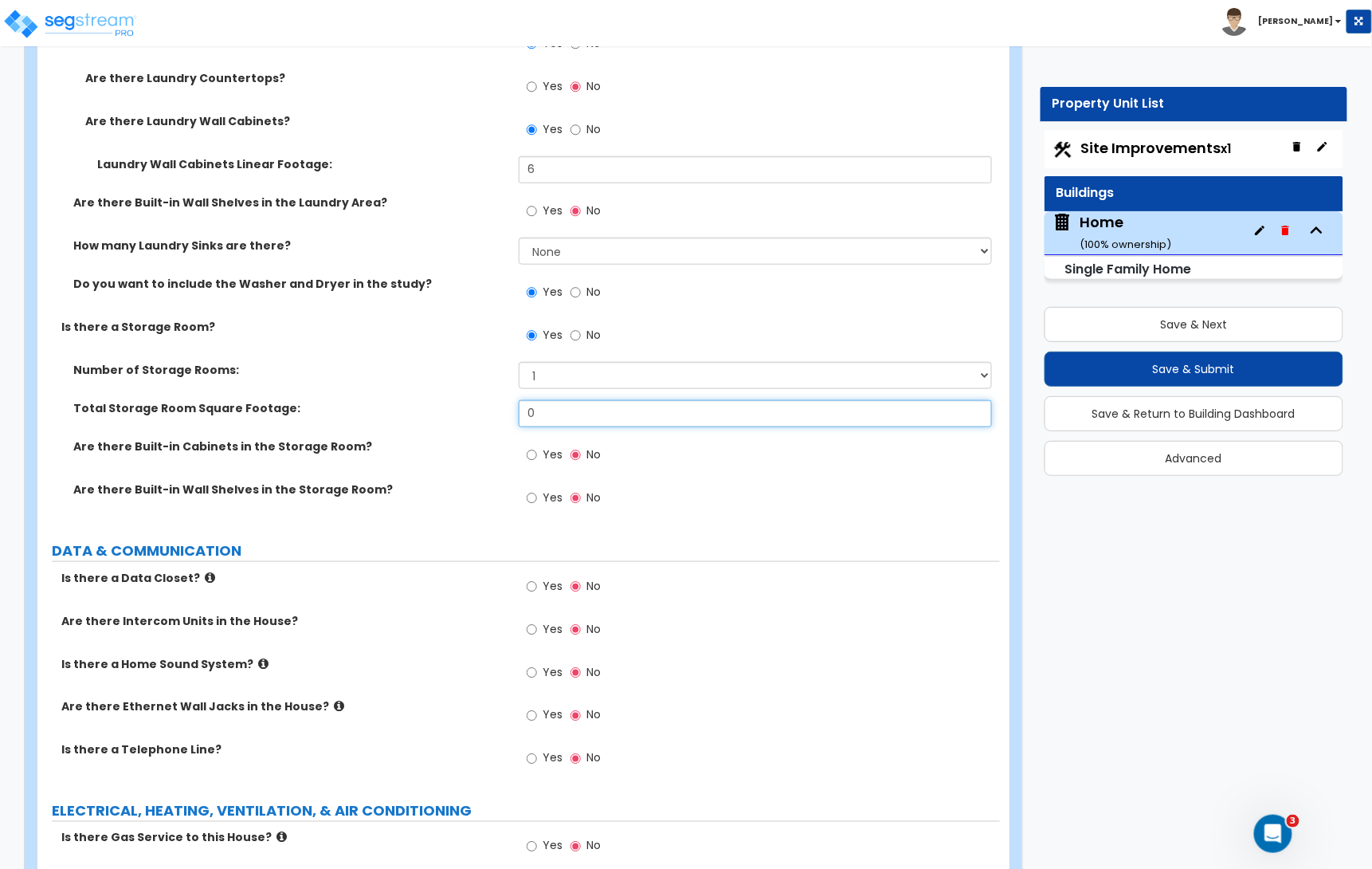
click at [560, 420] on input "0" at bounding box center [755, 413] width 473 height 27
click at [561, 420] on input "0" at bounding box center [755, 413] width 473 height 27
type input "1"
type input "80"
click at [533, 502] on input "Yes" at bounding box center [531, 498] width 10 height 18
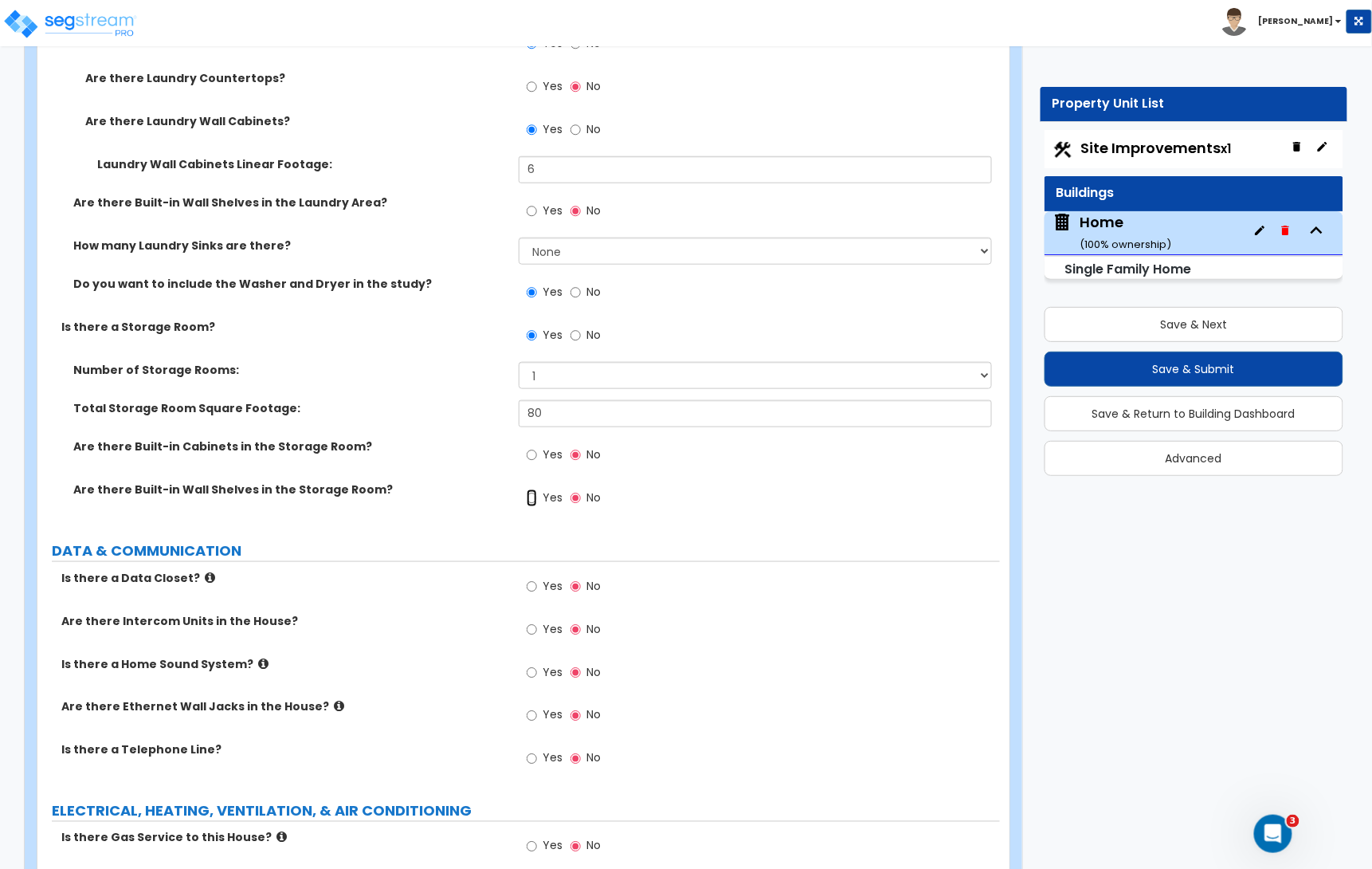
radio input "true"
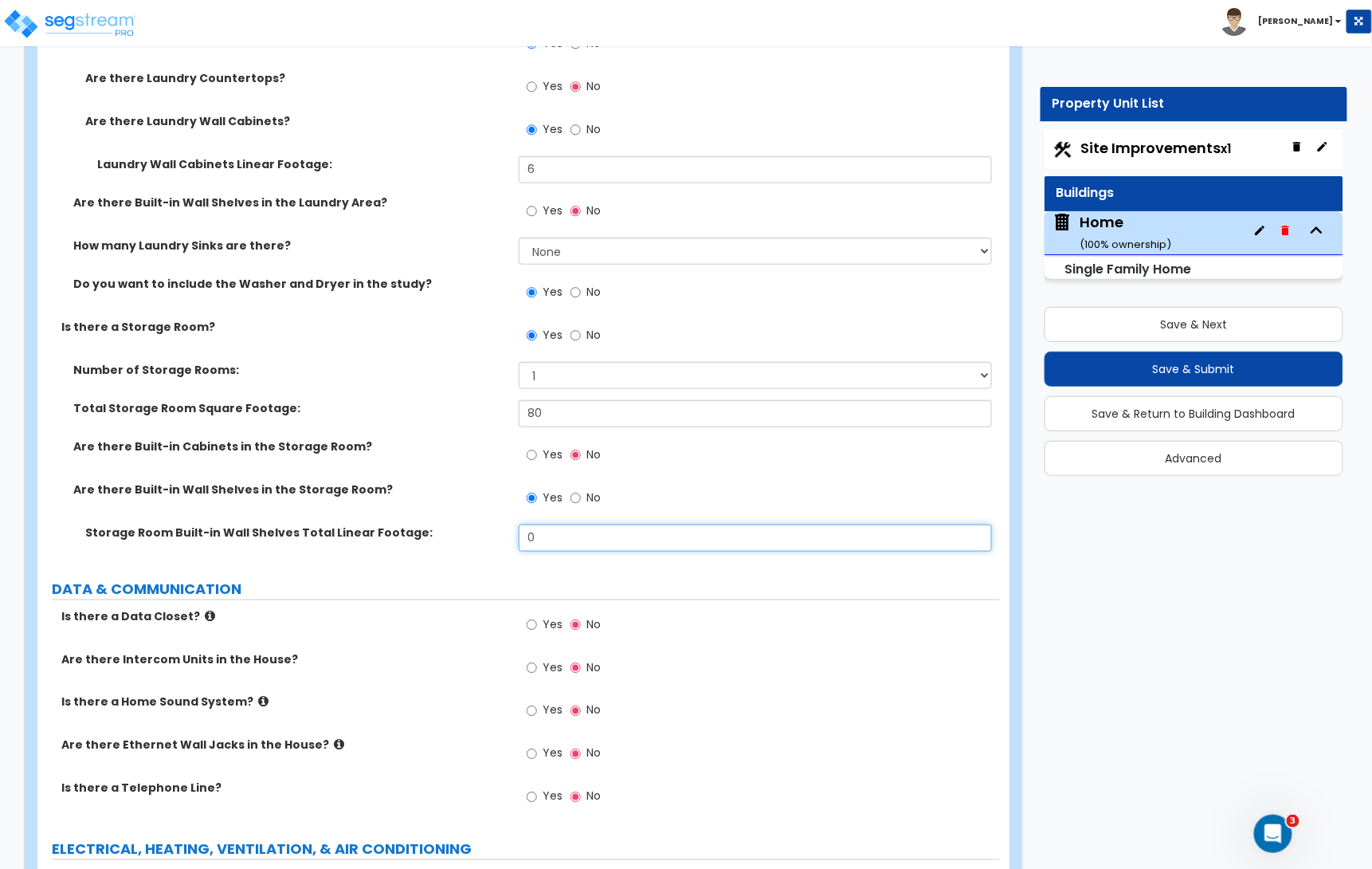
click at [560, 541] on input "0" at bounding box center [755, 538] width 473 height 27
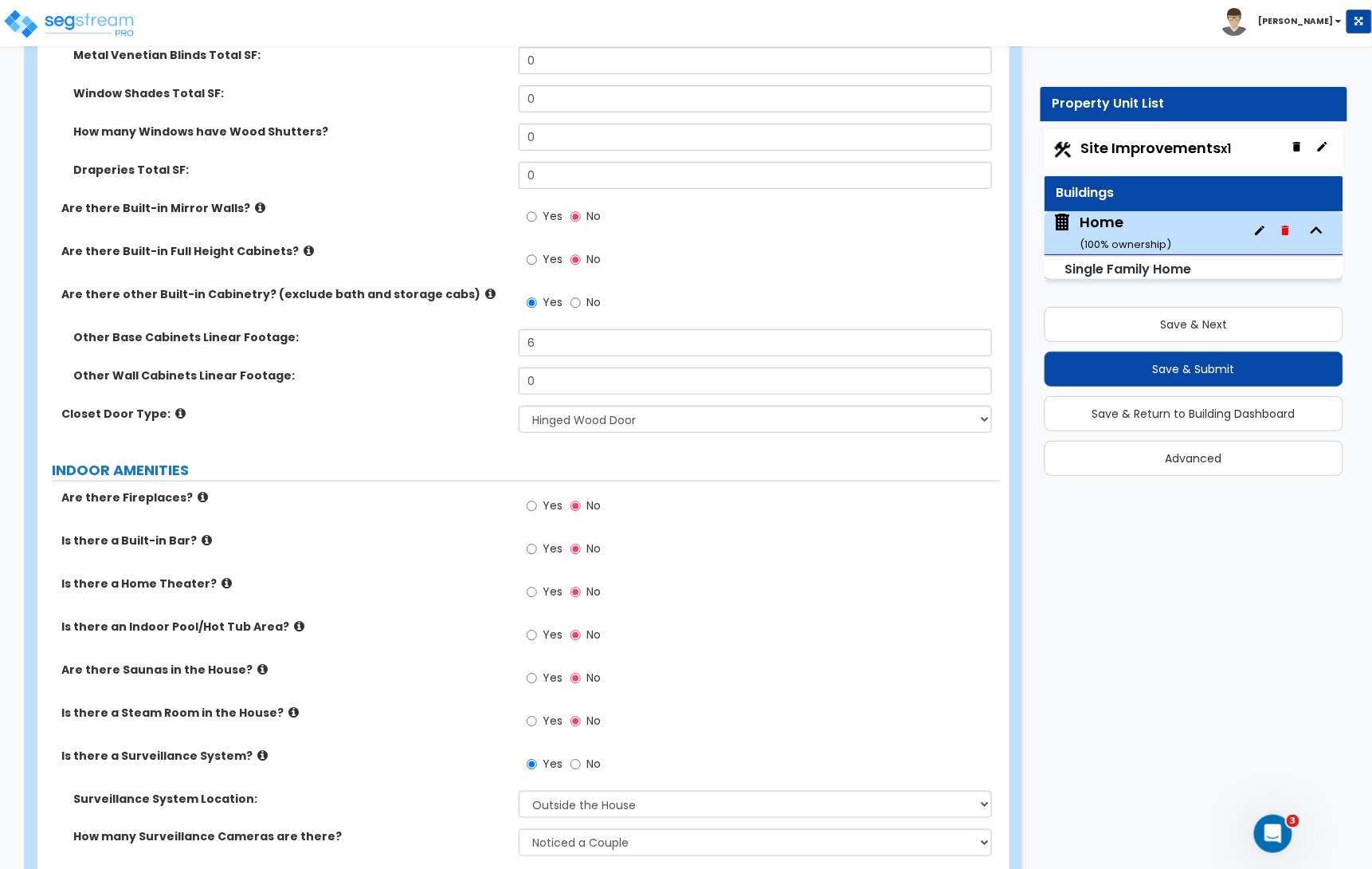
scroll to position [4313, 0]
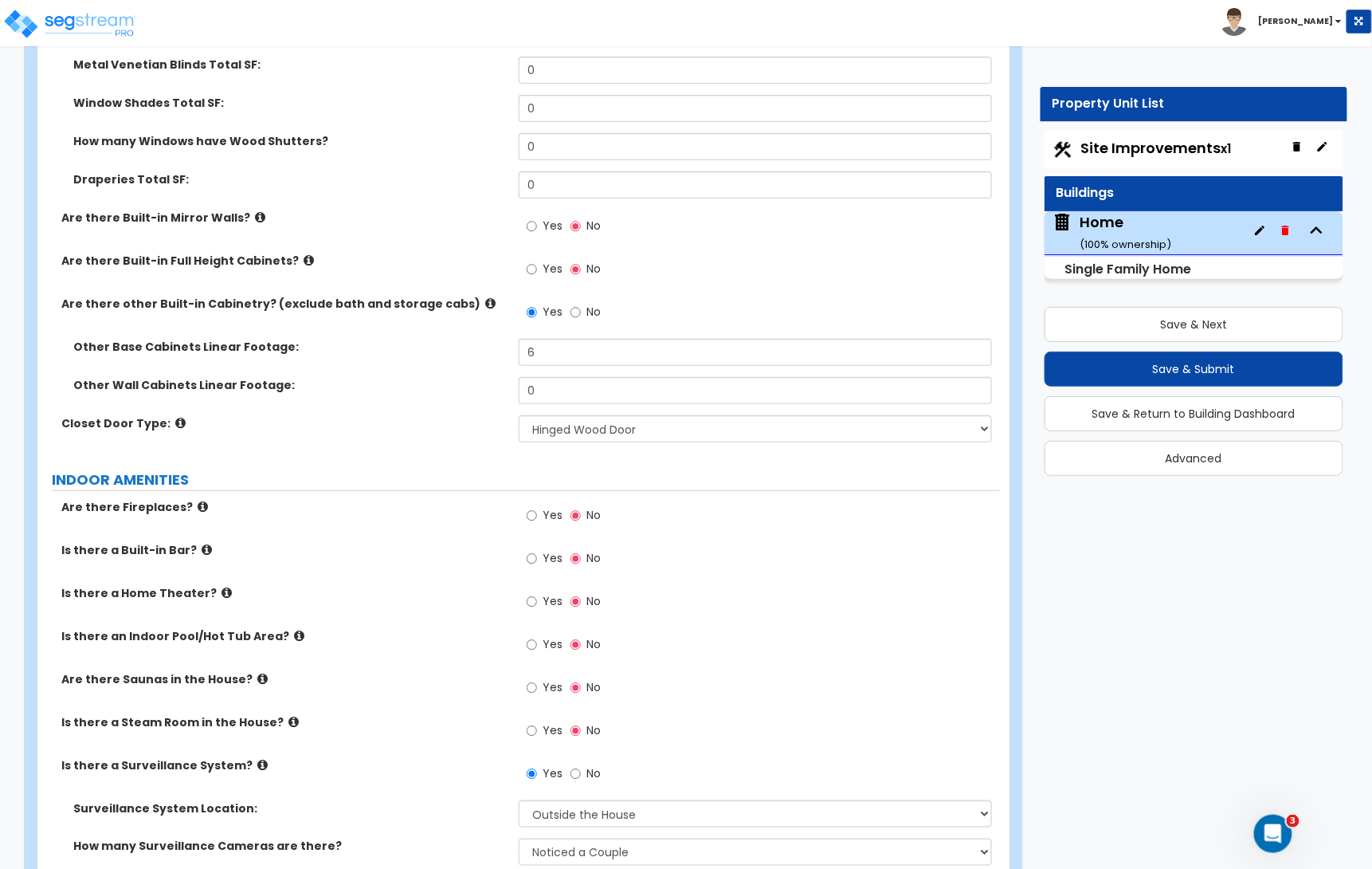
type input "36"
click at [527, 273] on input "Yes" at bounding box center [531, 269] width 10 height 18
radio input "true"
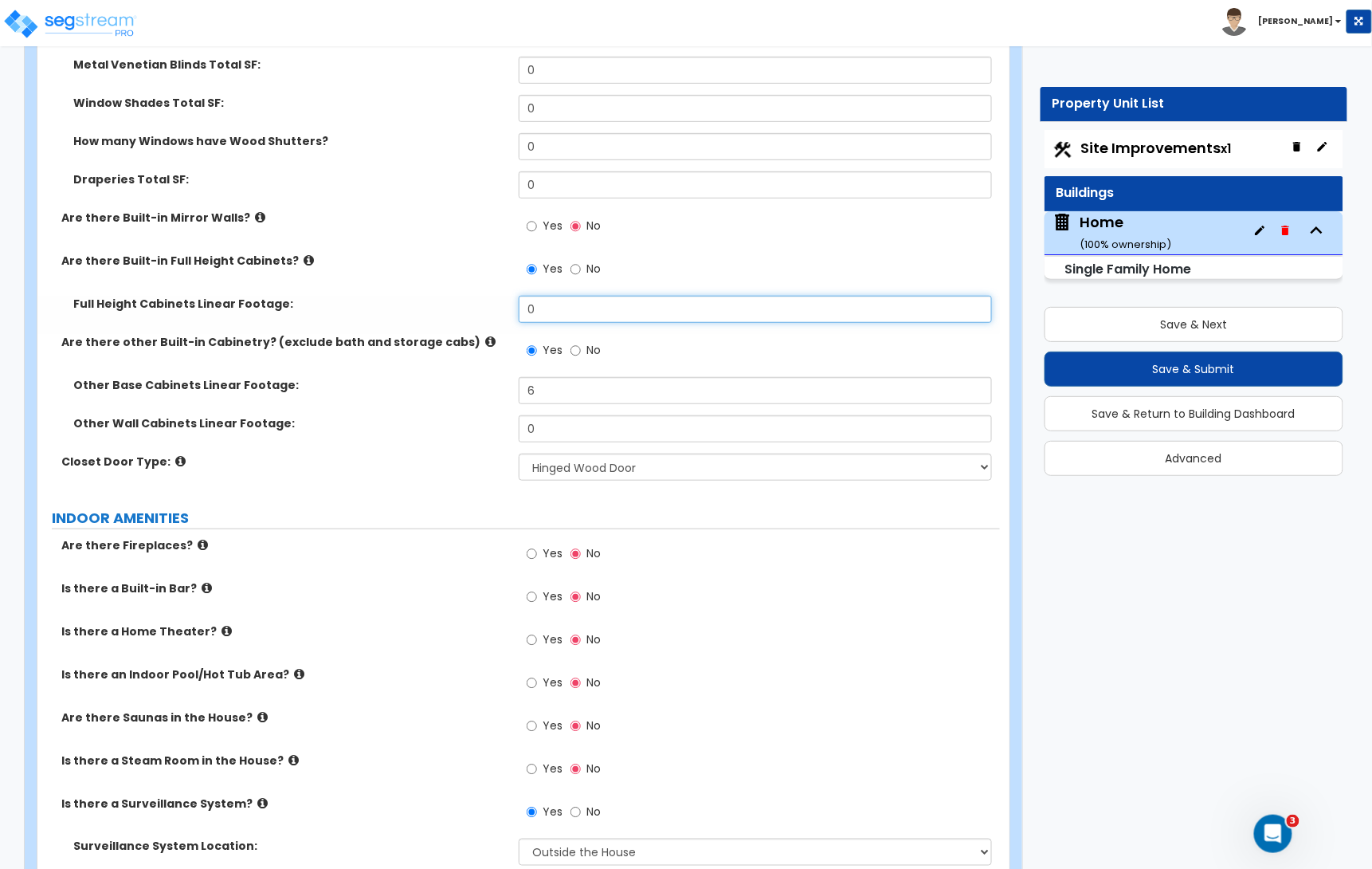
click at [548, 316] on input "0" at bounding box center [755, 308] width 473 height 27
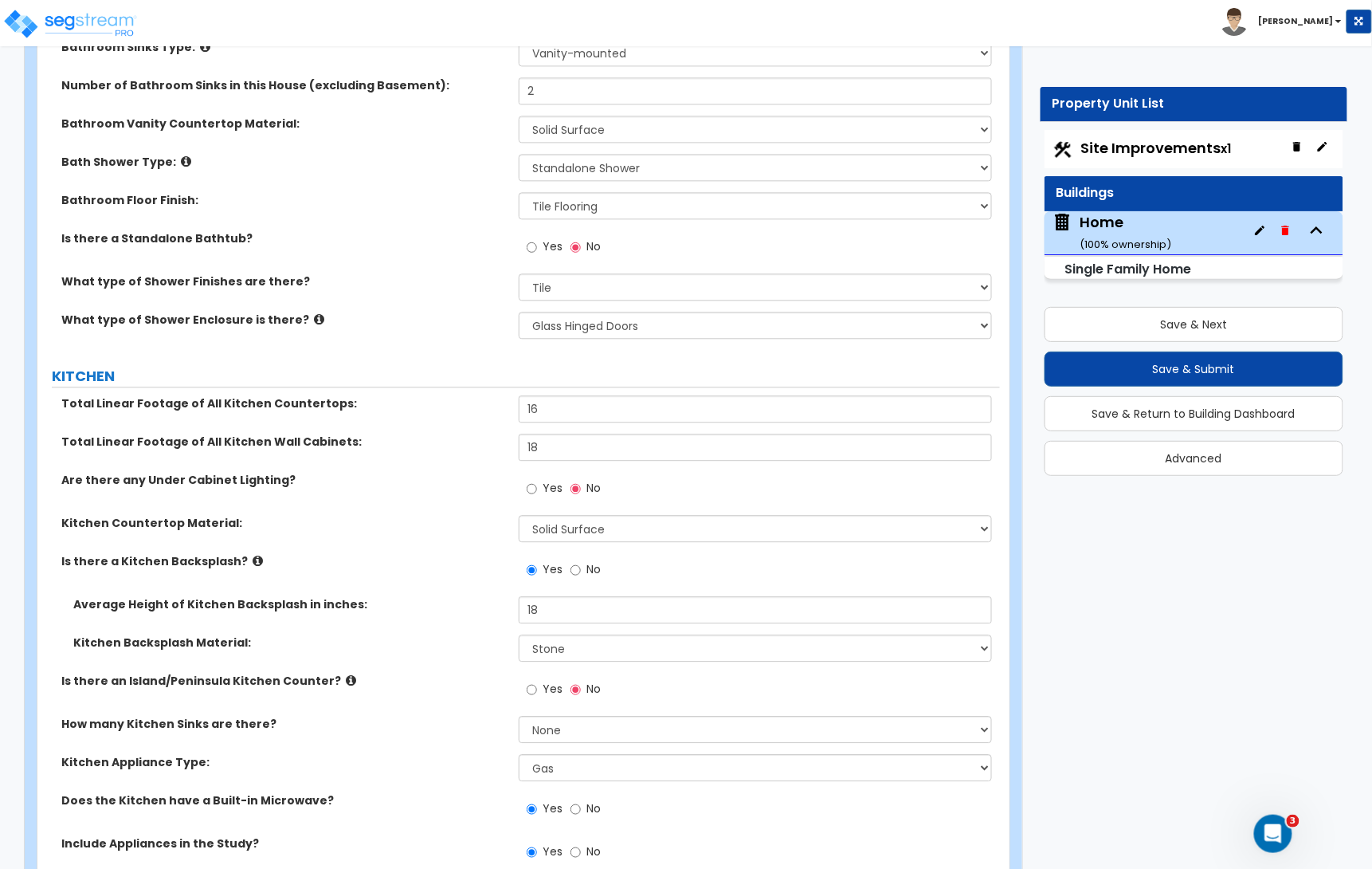
type input "2"
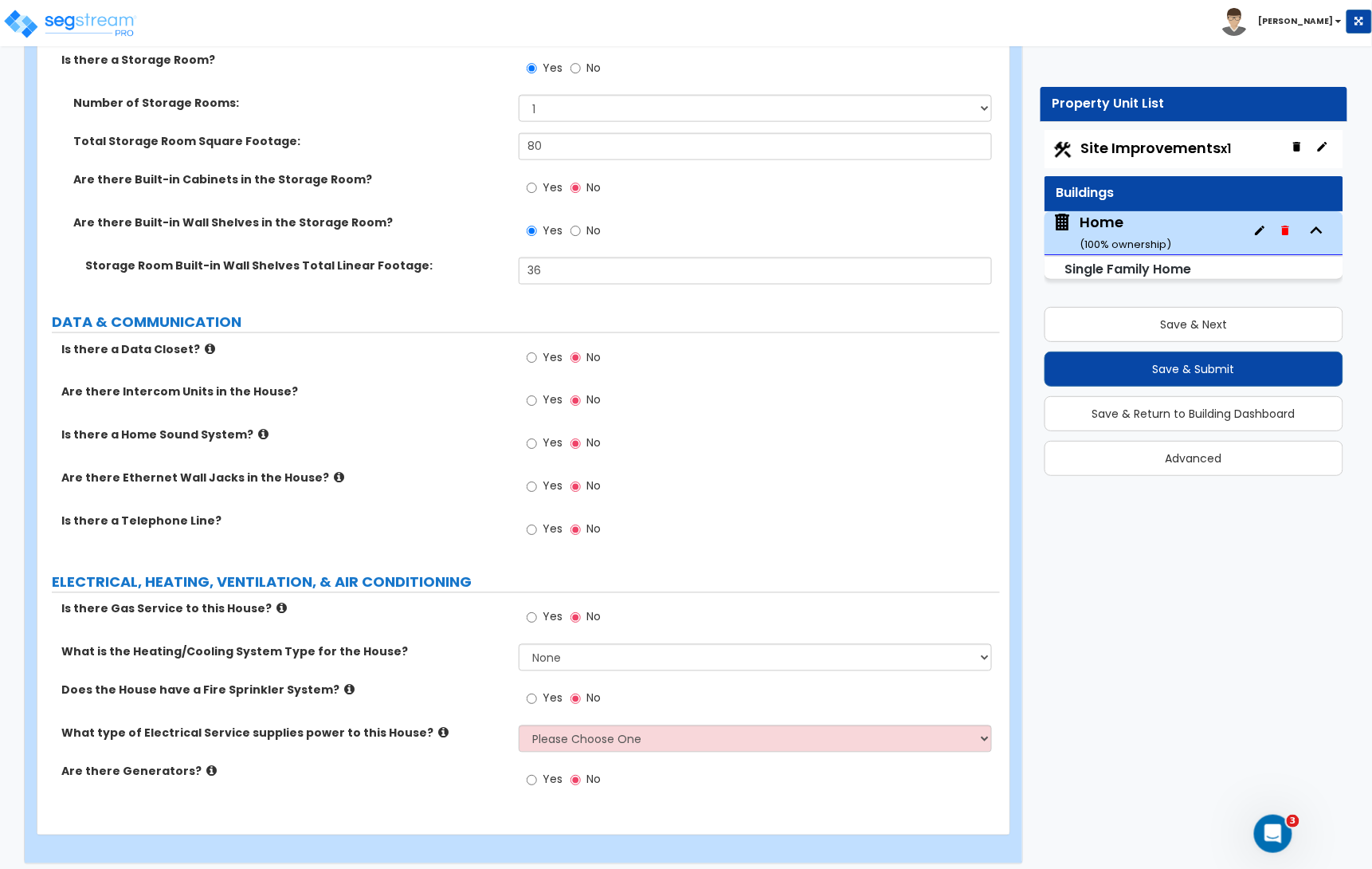
scroll to position [6841, 0]
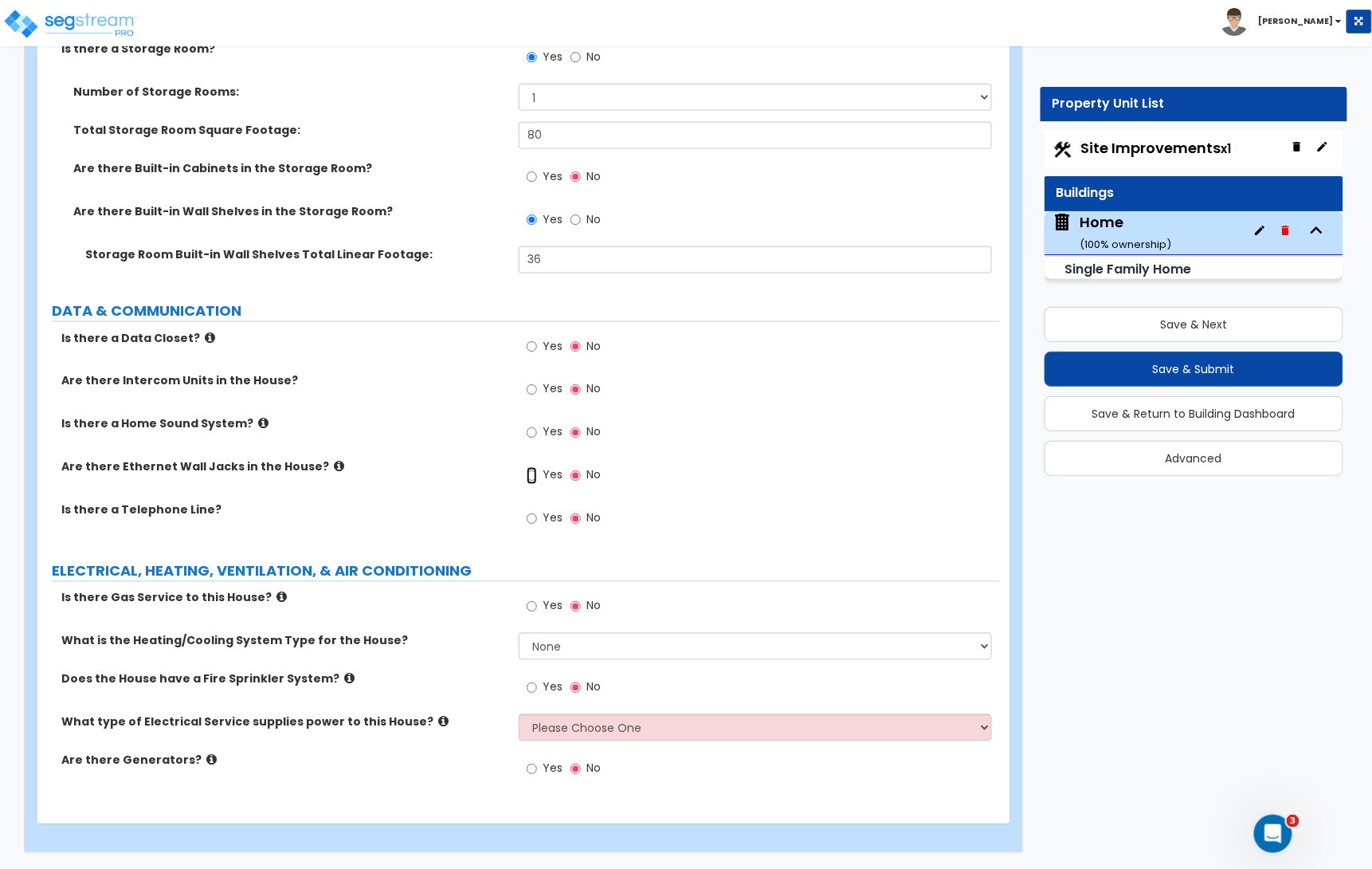
click at [532, 474] on input "Yes" at bounding box center [531, 476] width 10 height 18
click at [587, 476] on span "No" at bounding box center [593, 475] width 14 height 16
click at [581, 476] on input "No" at bounding box center [576, 476] width 10 height 18
radio input "false"
radio input "true"
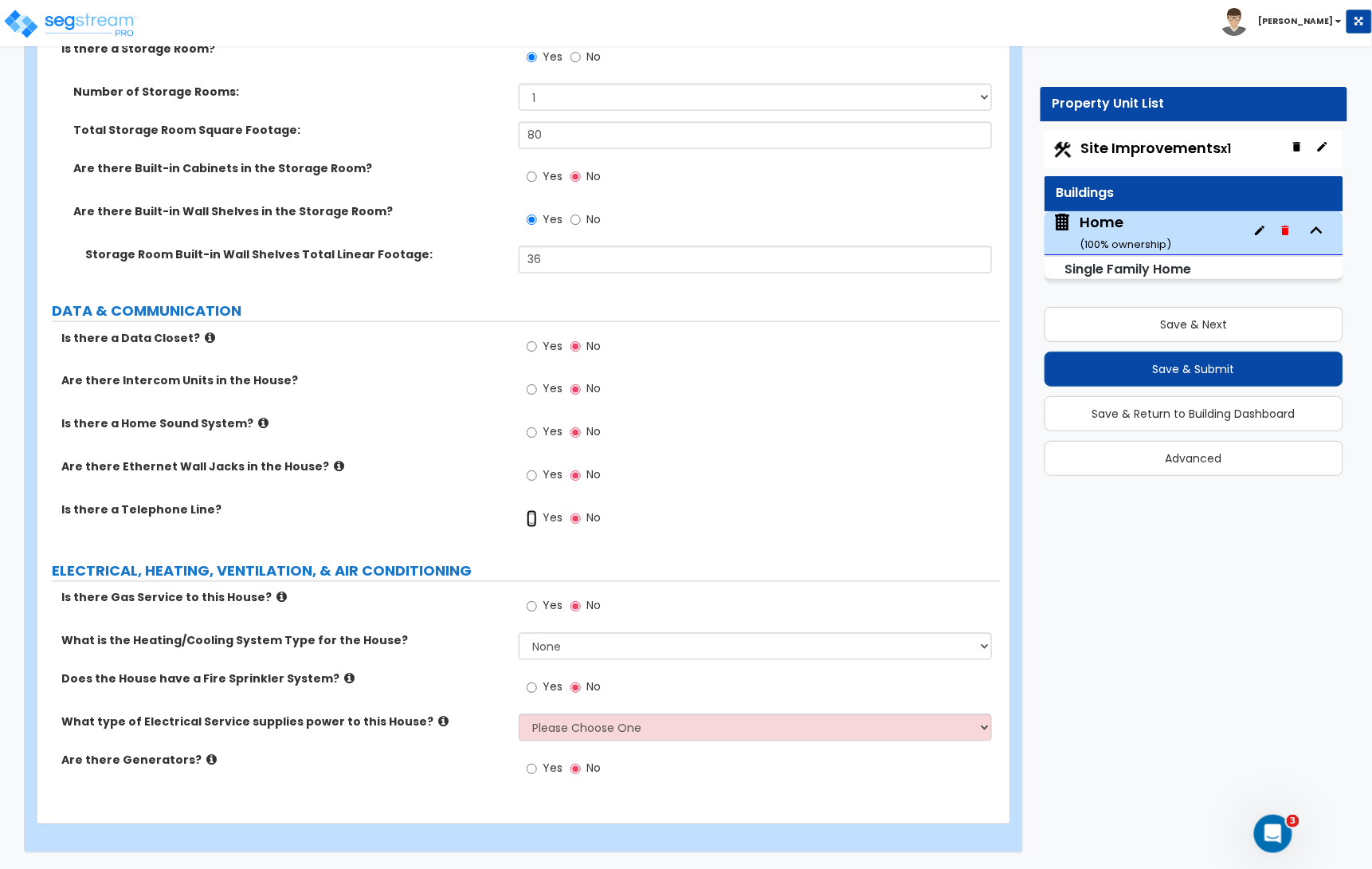
click at [534, 519] on input "Yes" at bounding box center [531, 518] width 10 height 18
radio input "true"
click at [535, 607] on input "Yes" at bounding box center [531, 606] width 10 height 18
radio input "true"
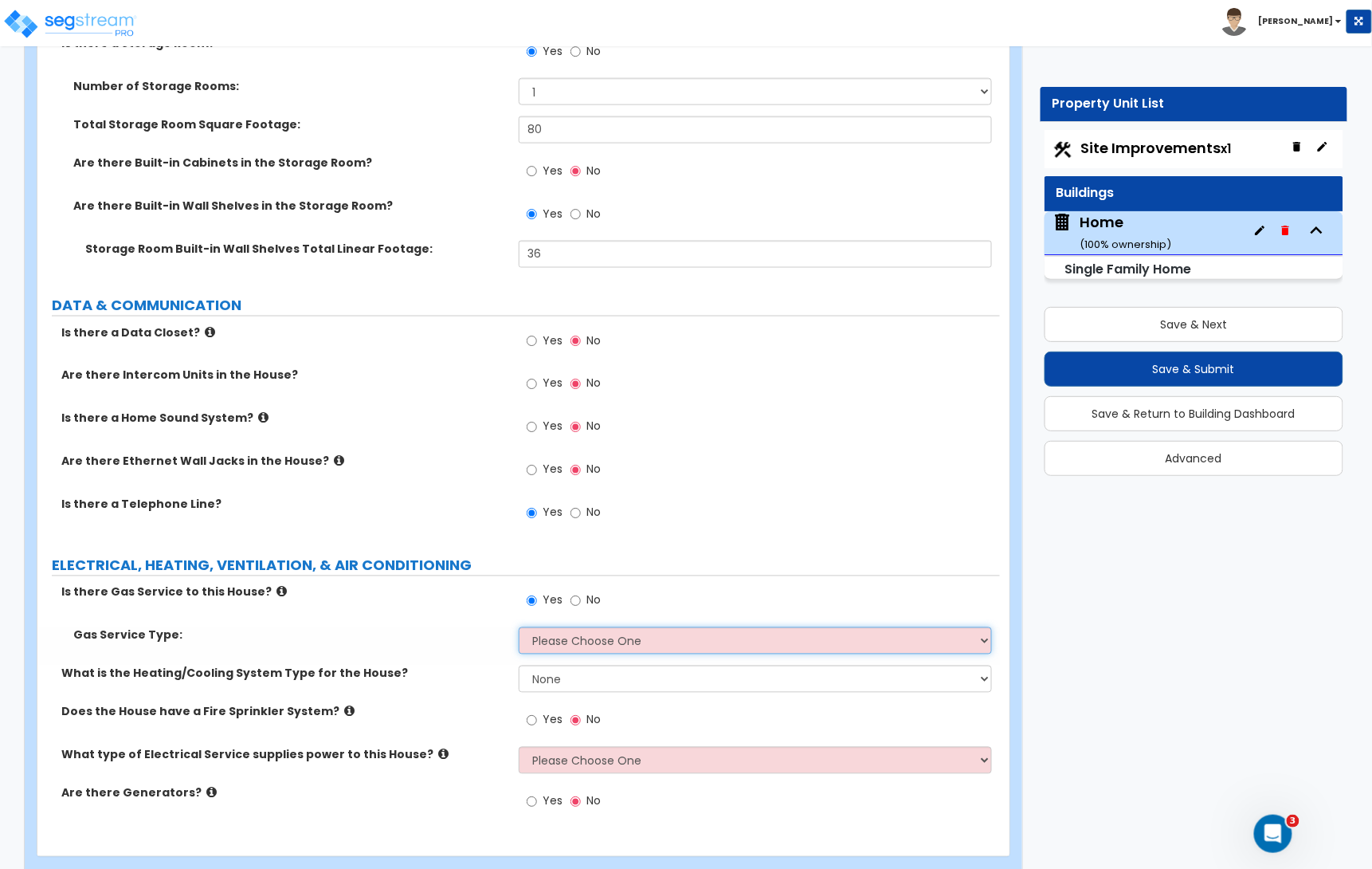
click at [558, 648] on select "Please Choose One Natural Gas Service Propane Tank On-site" at bounding box center [755, 640] width 473 height 27
select select "1"
click at [519, 633] on select "Please Choose One Natural Gas Service Propane Tank On-site" at bounding box center [755, 640] width 473 height 27
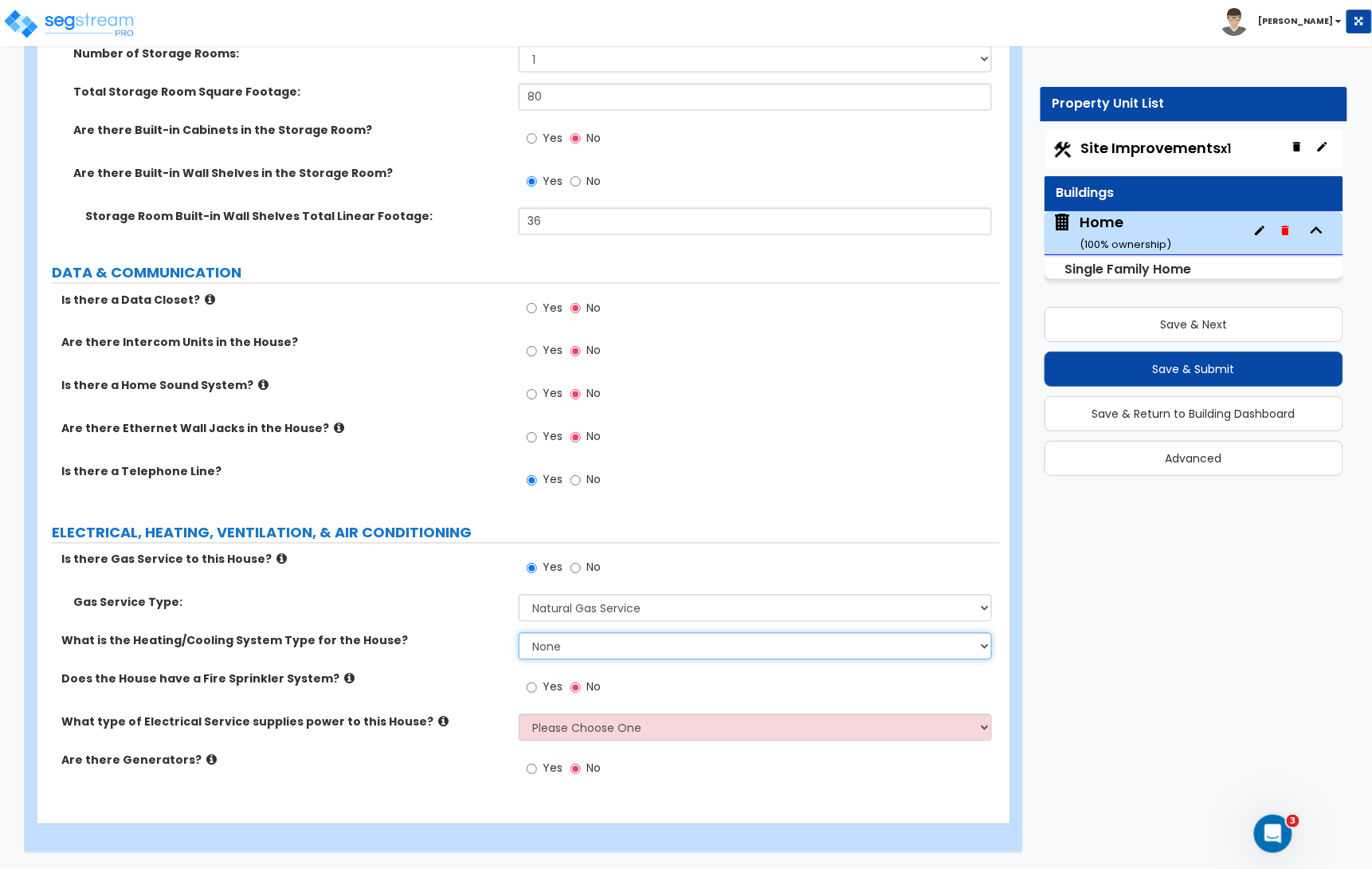
click at [550, 644] on select "None Heat Only Centralized Heating & Cooling Thru Wall Air Conditioners Mini Sp…" at bounding box center [755, 646] width 473 height 27
select select "2"
click at [519, 633] on select "None Heat Only Centralized Heating & Cooling Thru Wall Air Conditioners Mini Sp…" at bounding box center [755, 646] width 473 height 27
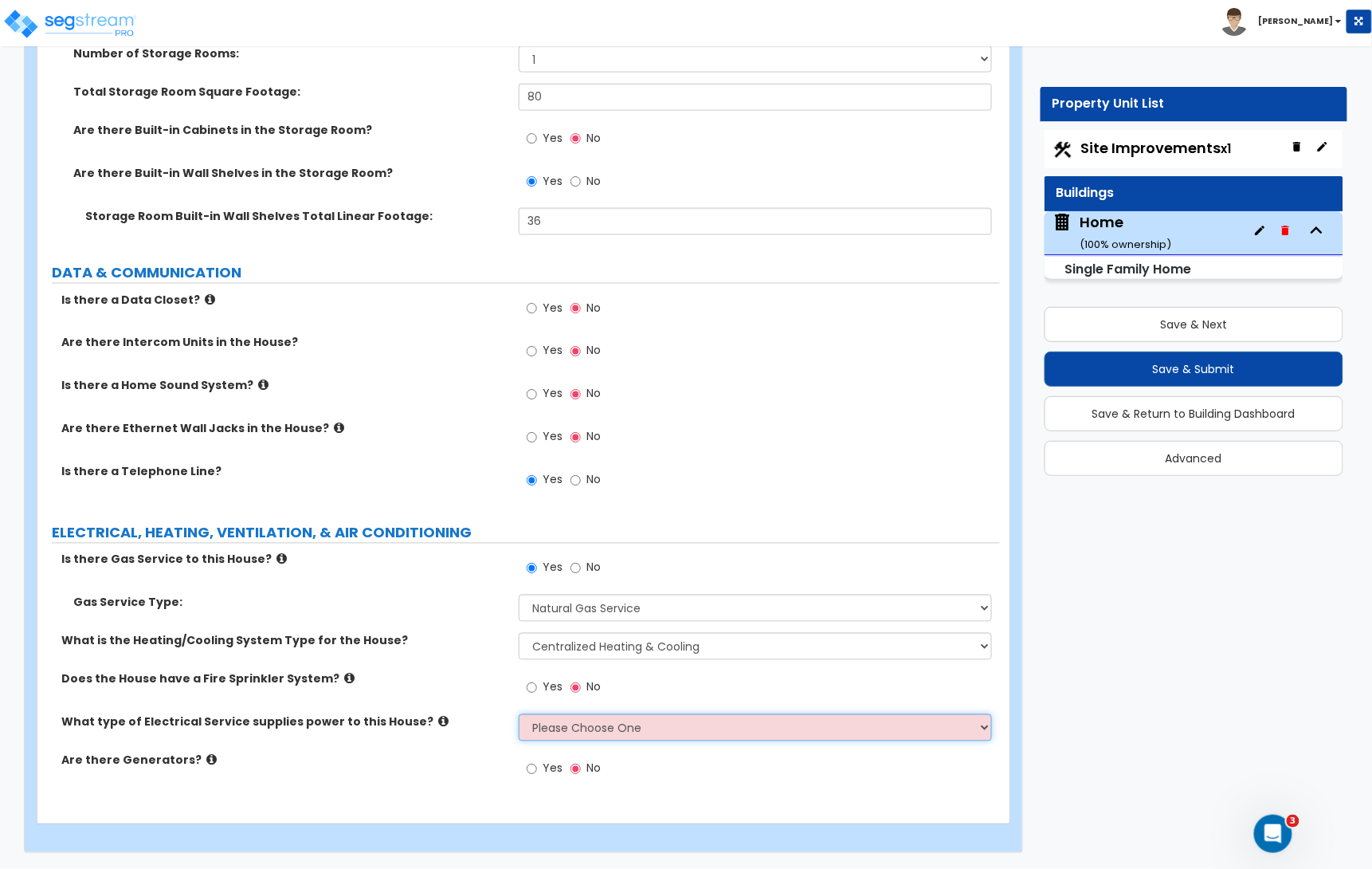
click at [565, 729] on select "Please Choose One Overhead Underground" at bounding box center [755, 727] width 473 height 27
select select "2"
click at [519, 714] on select "Please Choose One Overhead Underground" at bounding box center [755, 727] width 473 height 27
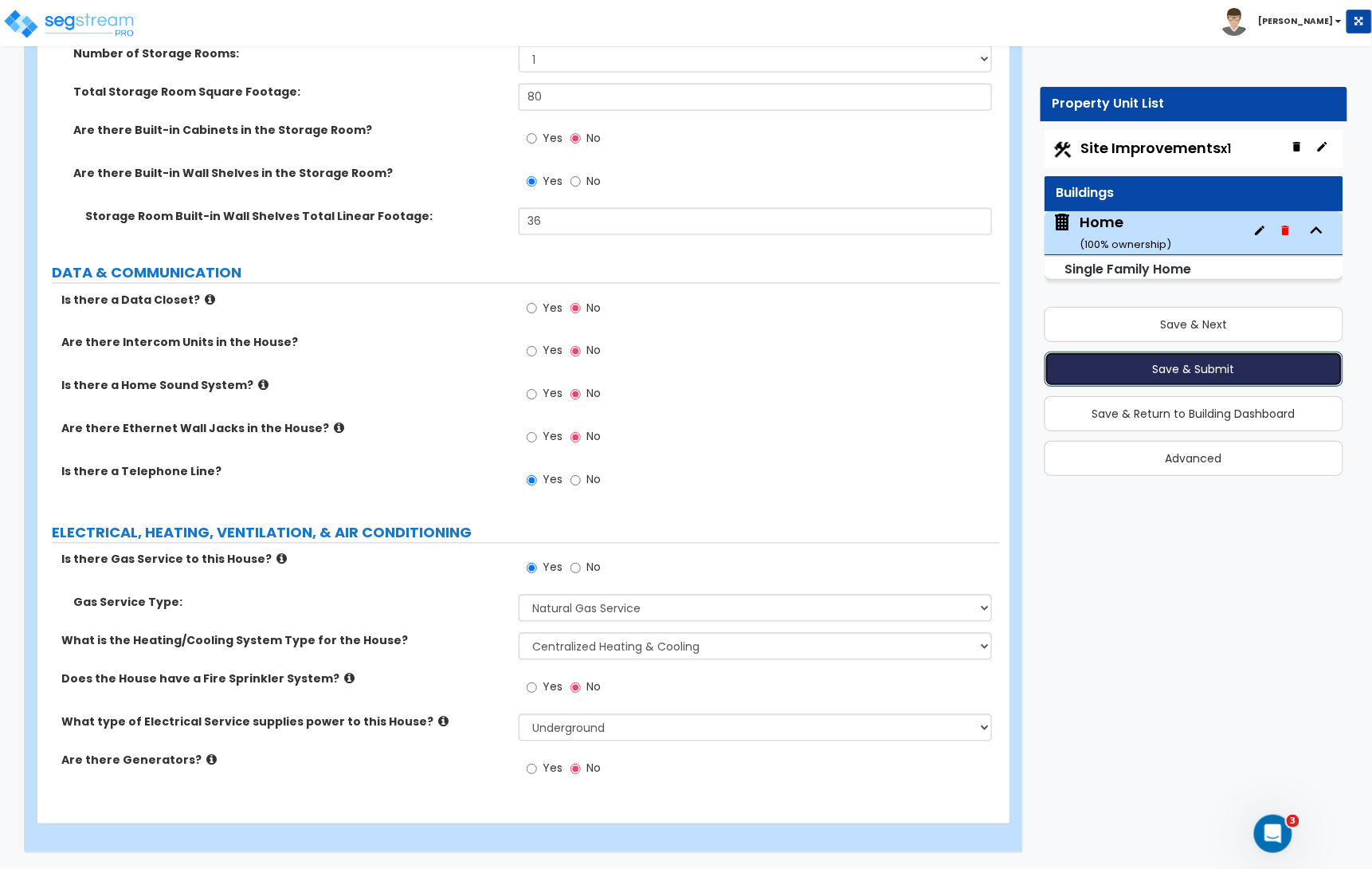
click at [1178, 372] on button "Save & Submit" at bounding box center [1194, 369] width 300 height 35
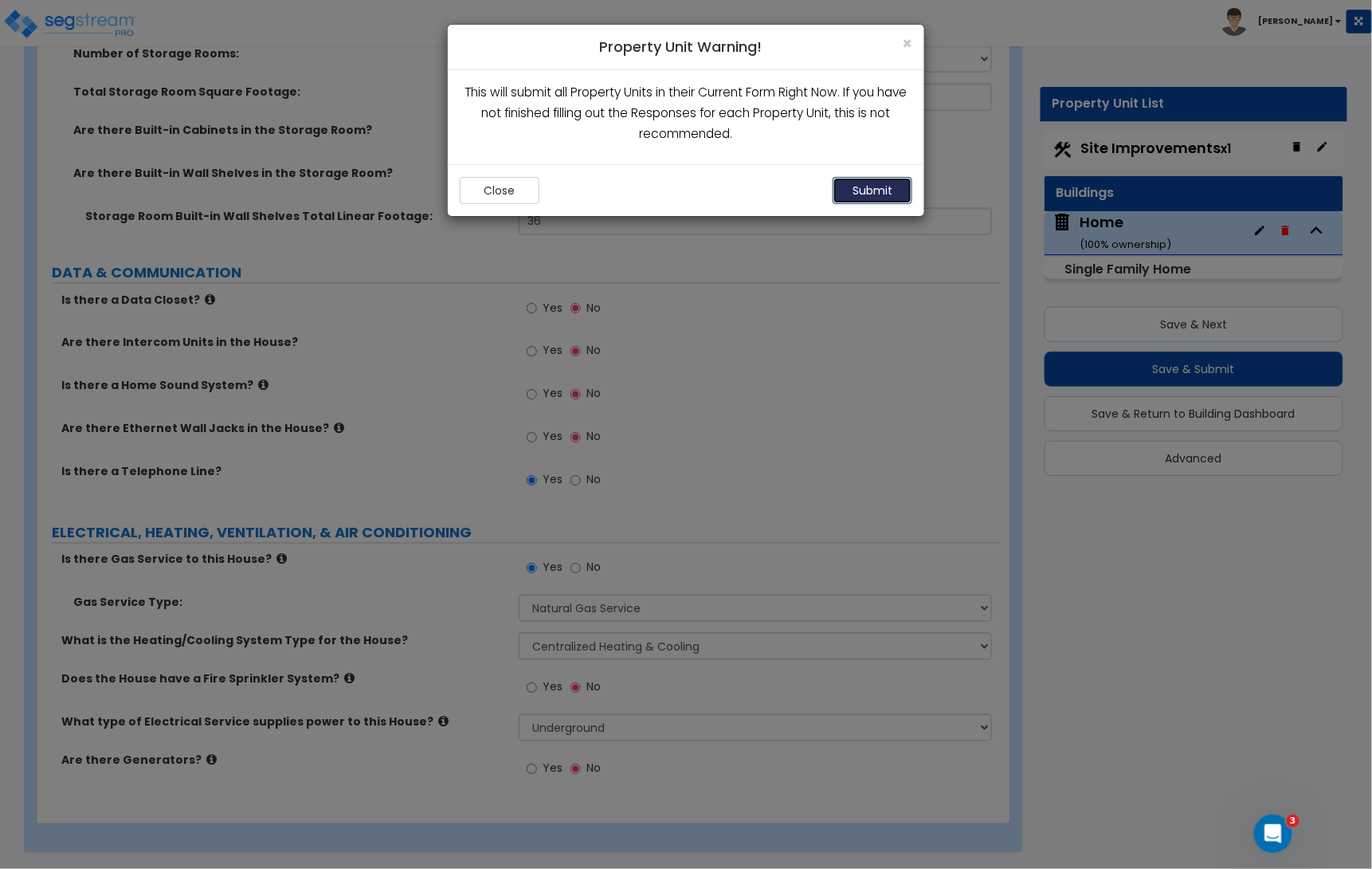
click at [874, 188] on button "Submit" at bounding box center [872, 190] width 80 height 27
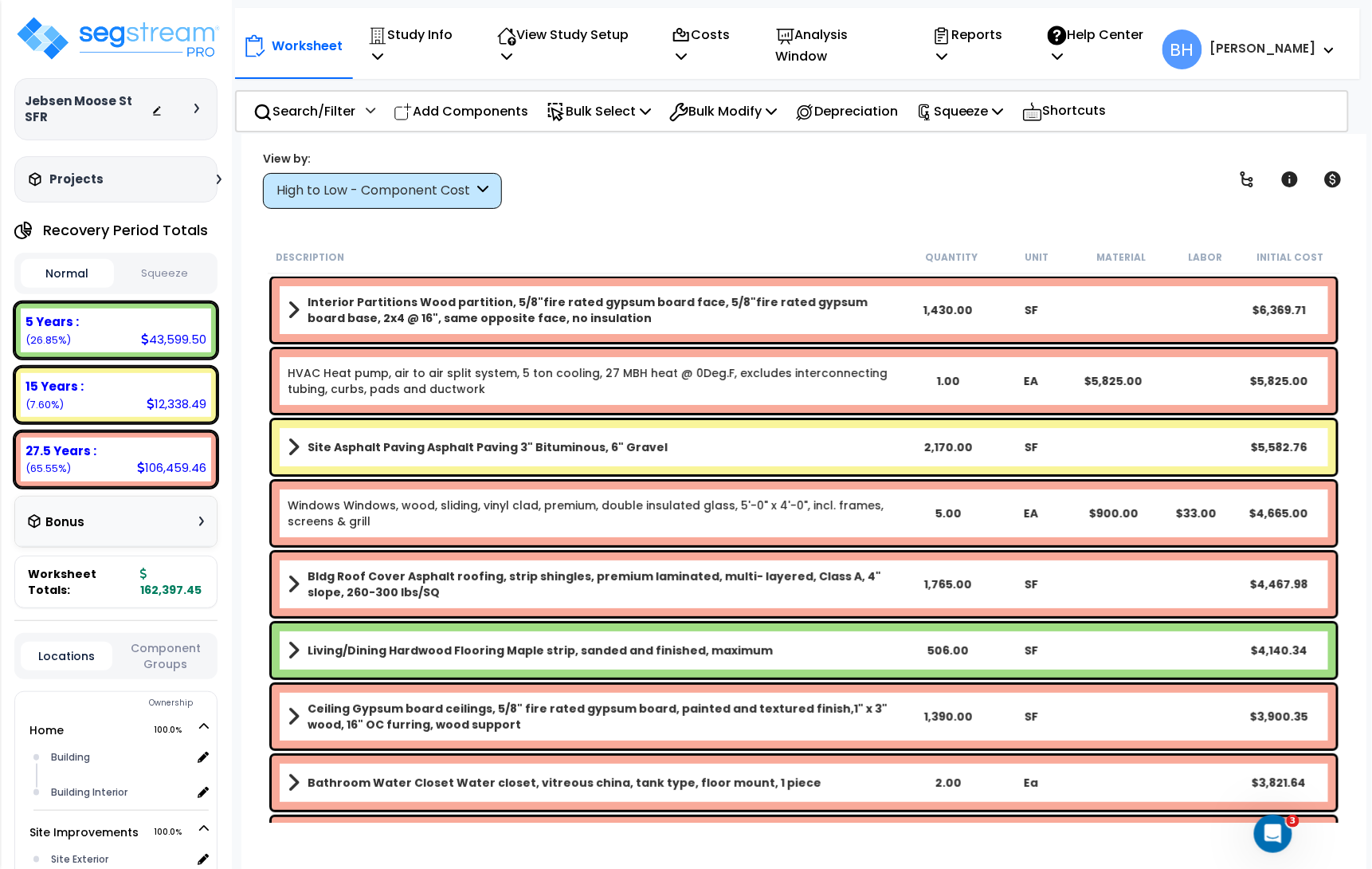
click at [332, 184] on div "High to Low - Component Cost" at bounding box center [374, 190] width 197 height 18
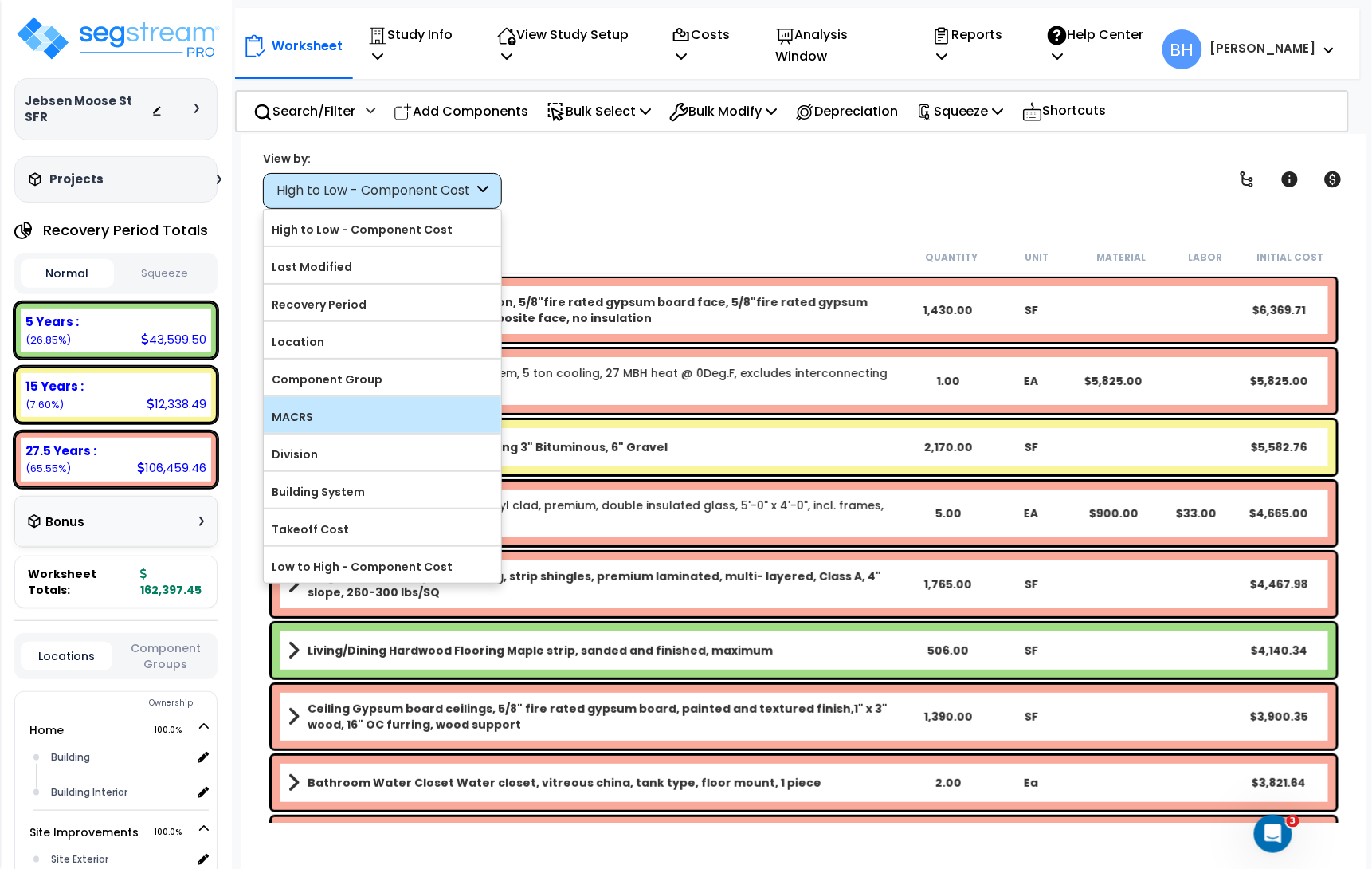
click at [331, 429] on label "MACRS" at bounding box center [382, 416] width 237 height 24
click at [0, 0] on input "MACRS" at bounding box center [0, 0] width 0 height 0
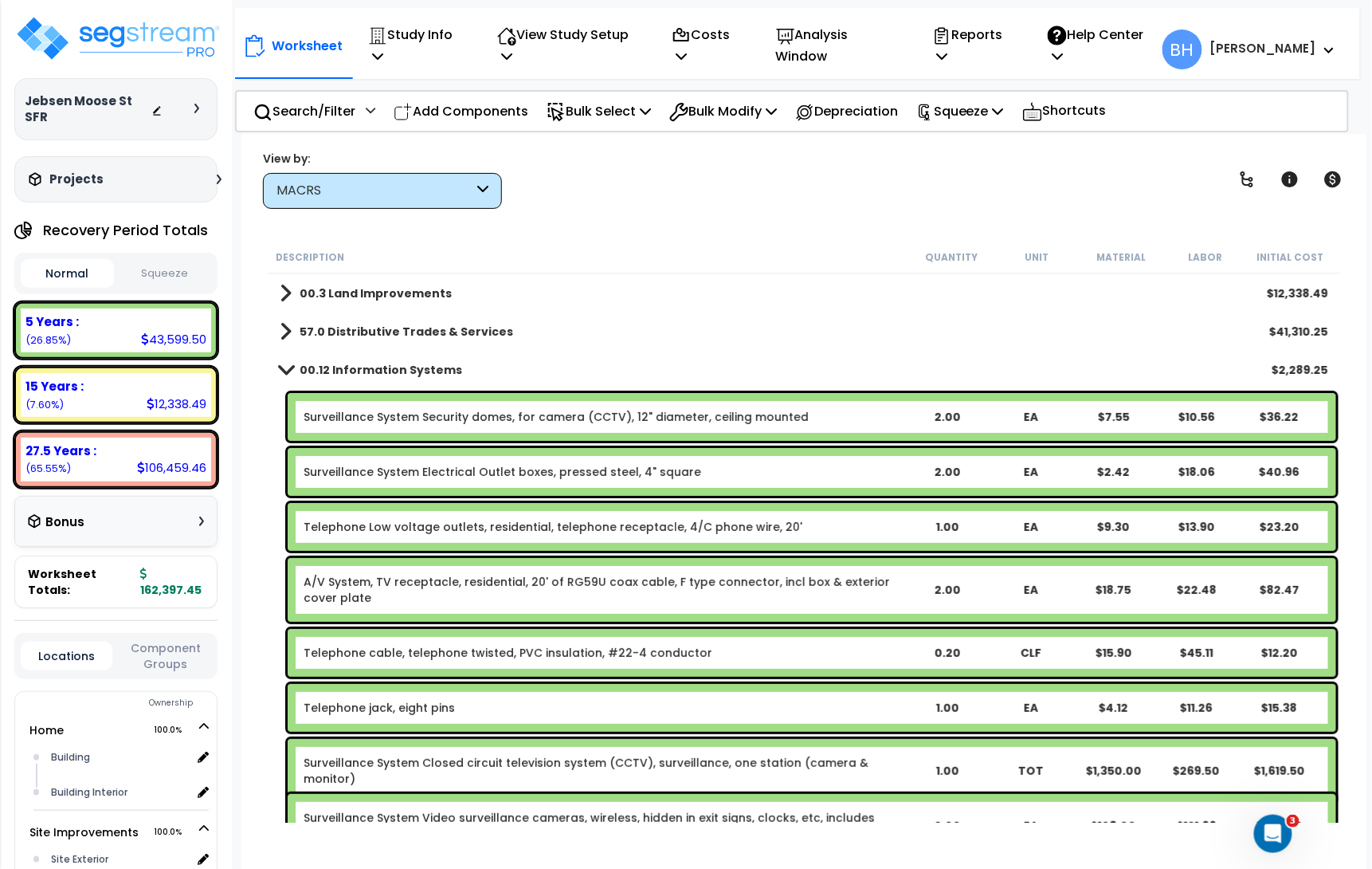
click at [280, 370] on span at bounding box center [286, 369] width 23 height 12
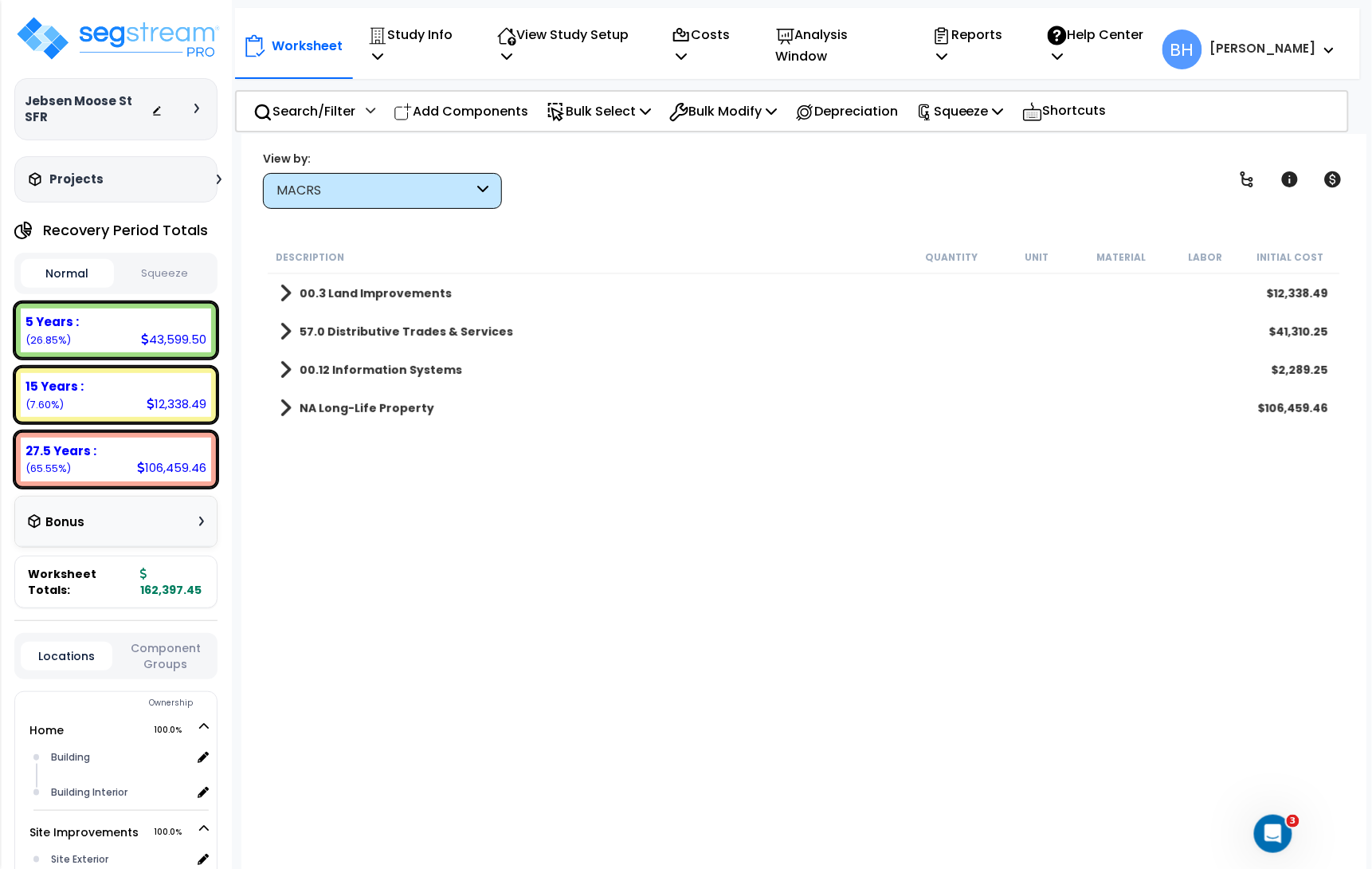
click at [280, 370] on span at bounding box center [285, 370] width 12 height 23
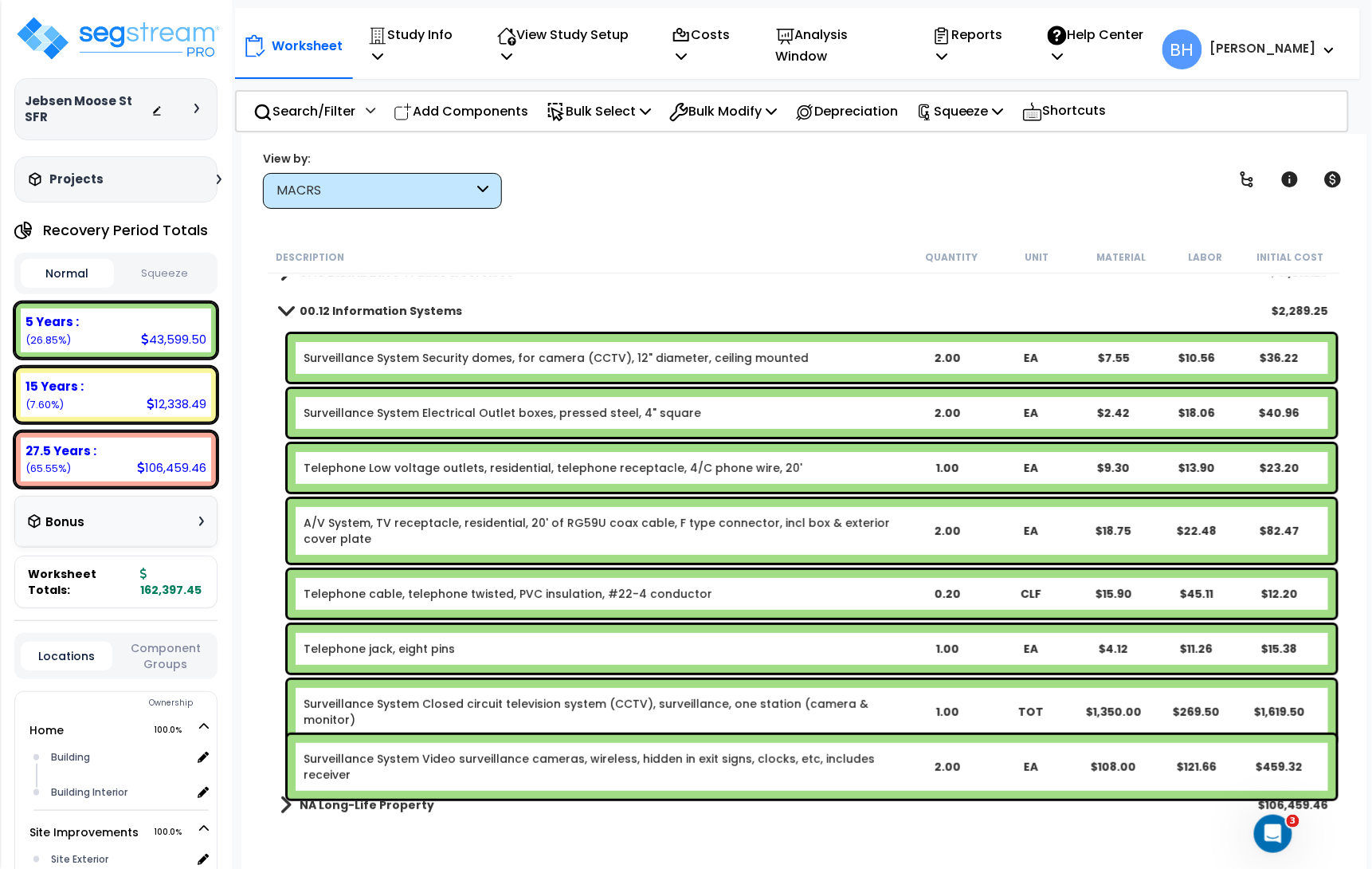
scroll to position [71, 0]
drag, startPoint x: 830, startPoint y: 231, endPoint x: 782, endPoint y: 230, distance: 48.0
click at [830, 231] on div "Worksheet Study Info Study Setup Add Property Unit Template study Clone study BH" at bounding box center [804, 568] width 1125 height 869
click at [986, 101] on p "Squeeze" at bounding box center [959, 111] width 87 height 22
click at [978, 133] on link "Squeeze" at bounding box center [987, 147] width 158 height 32
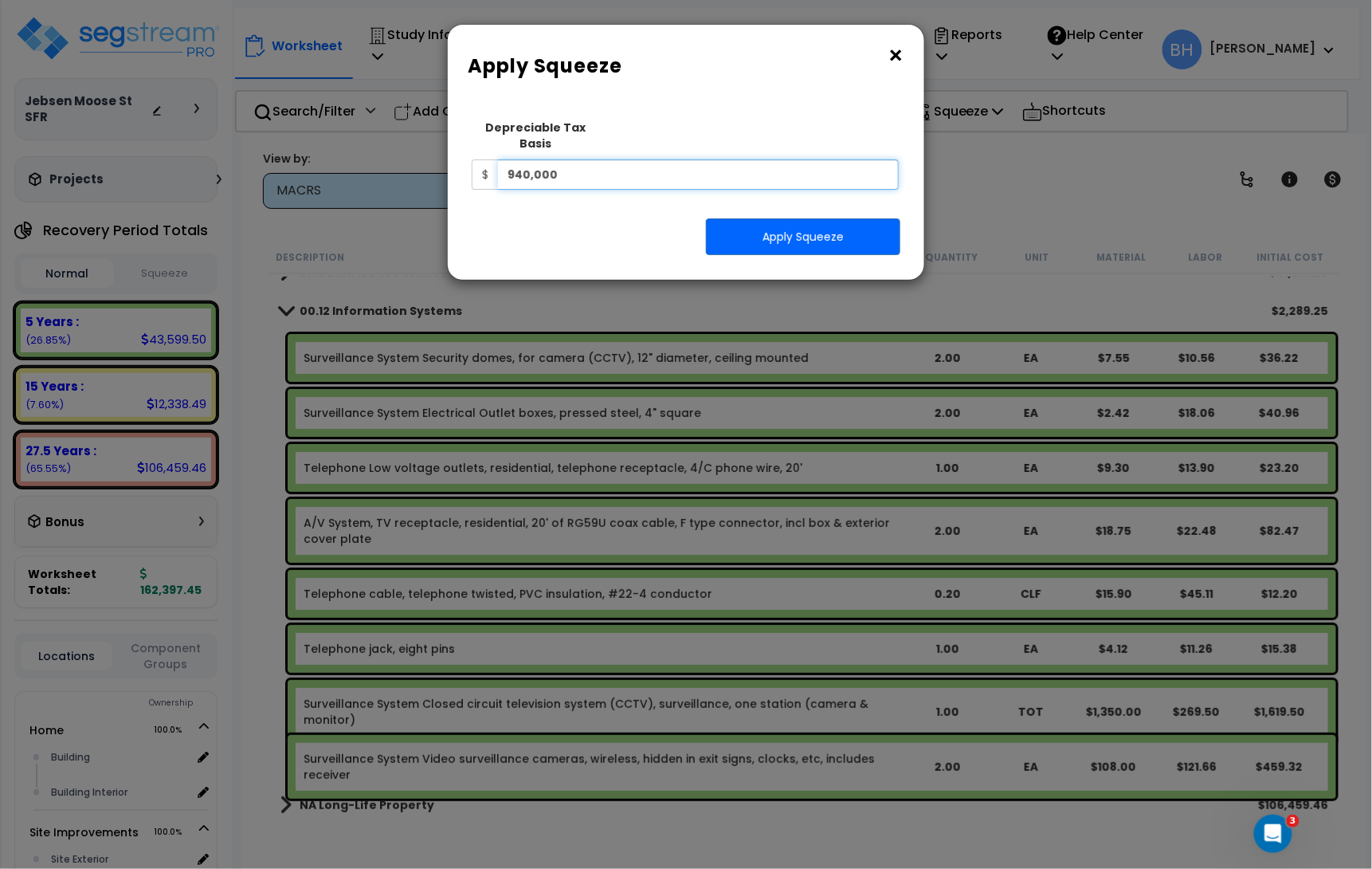
click at [587, 162] on input "940,000" at bounding box center [699, 174] width 401 height 30
type input "990,308.06"
click at [812, 223] on button "Apply Squeeze" at bounding box center [803, 236] width 195 height 37
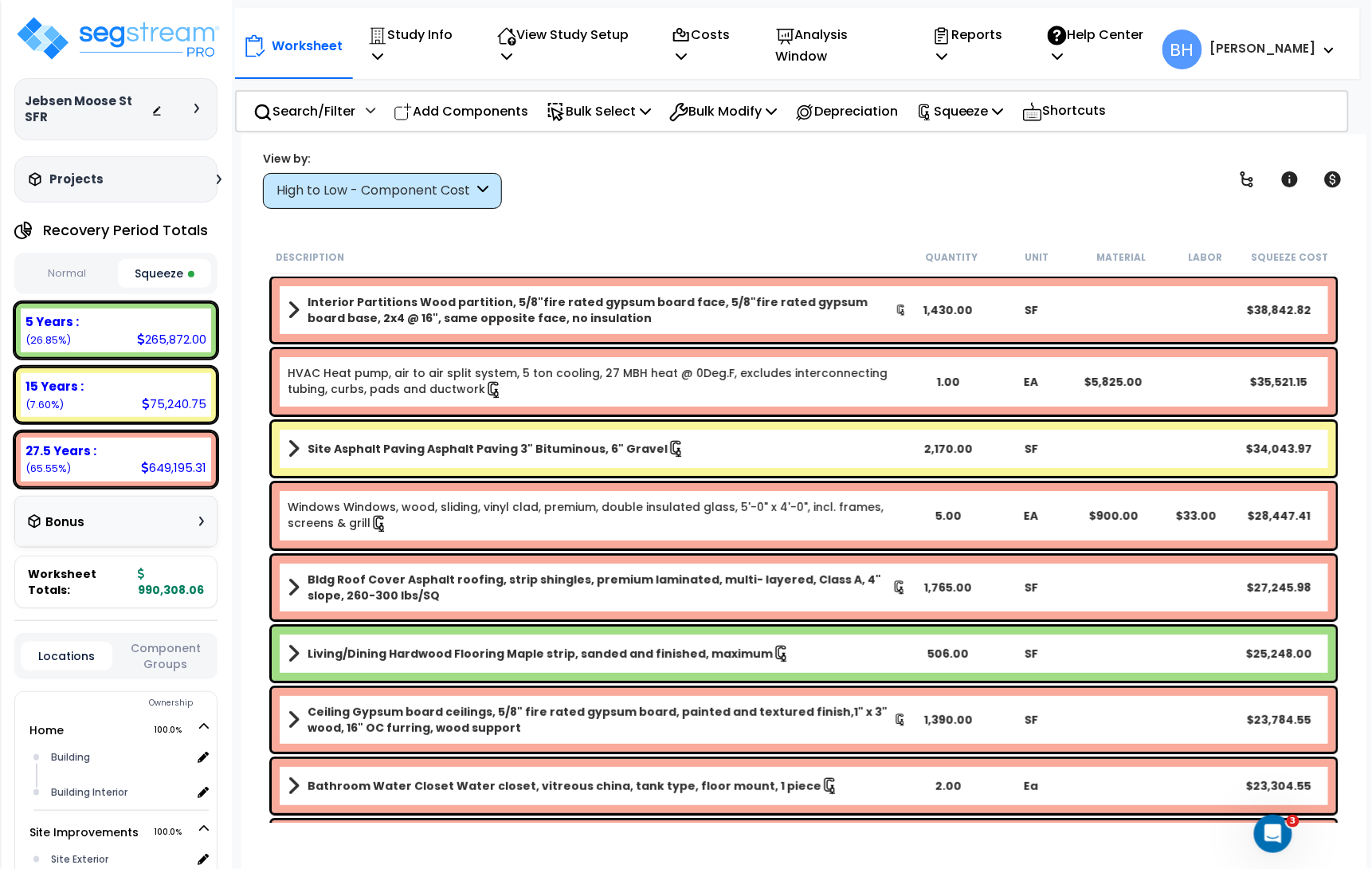
click at [100, 314] on div "5 Years : 265,872.00 (26.85%)" at bounding box center [116, 330] width 190 height 44
click at [97, 378] on div "15 Years :" at bounding box center [116, 387] width 181 height 17
click at [128, 313] on div "5 Years :" at bounding box center [116, 322] width 181 height 17
click at [124, 378] on div "15 Years :" at bounding box center [116, 387] width 181 height 17
click at [383, 170] on div "View by: High to Low - Component Cost High to Low - Component Cost" at bounding box center [383, 180] width 239 height 58
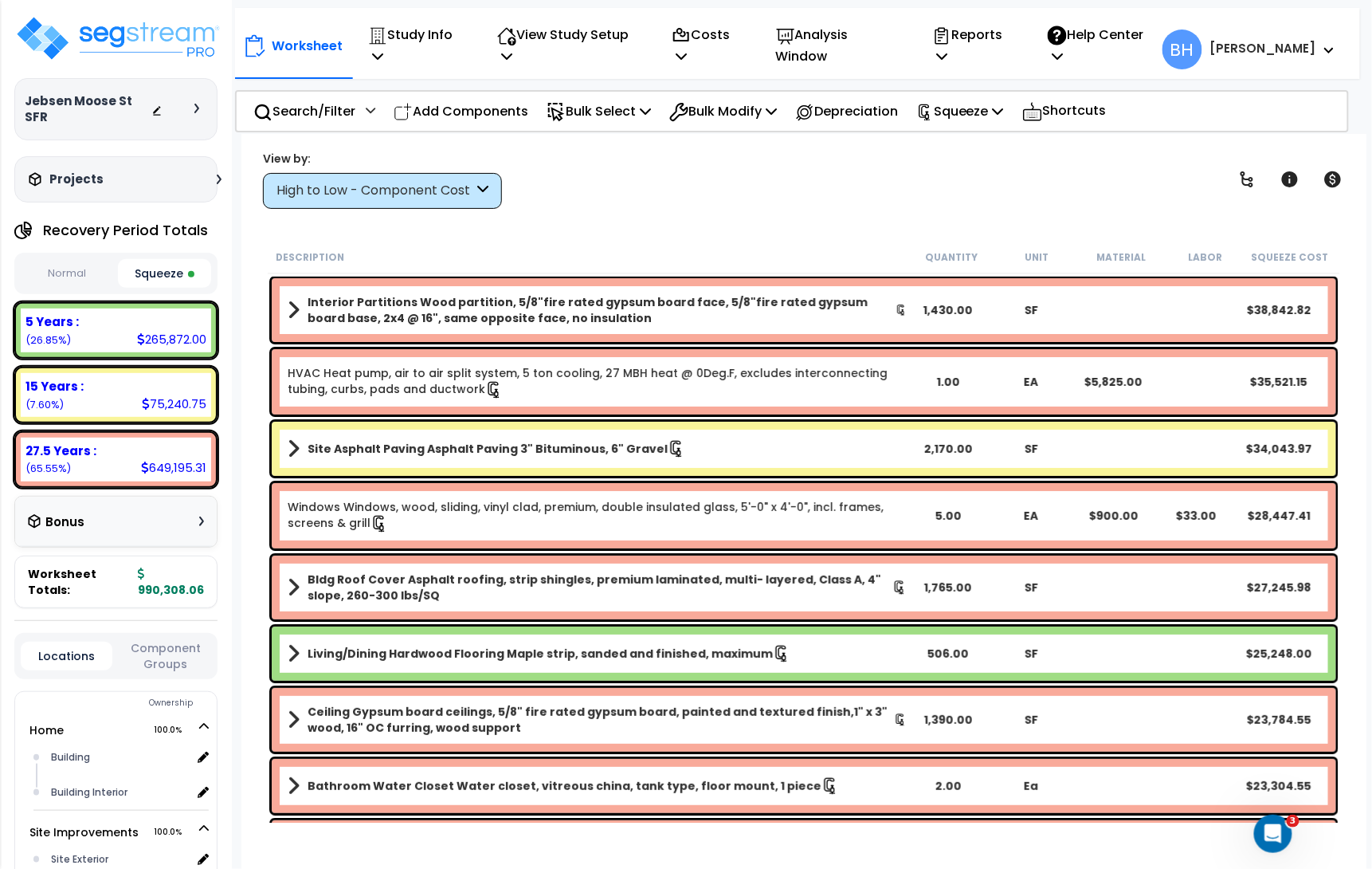
click at [361, 187] on div "High to Low - Component Cost" at bounding box center [374, 190] width 197 height 18
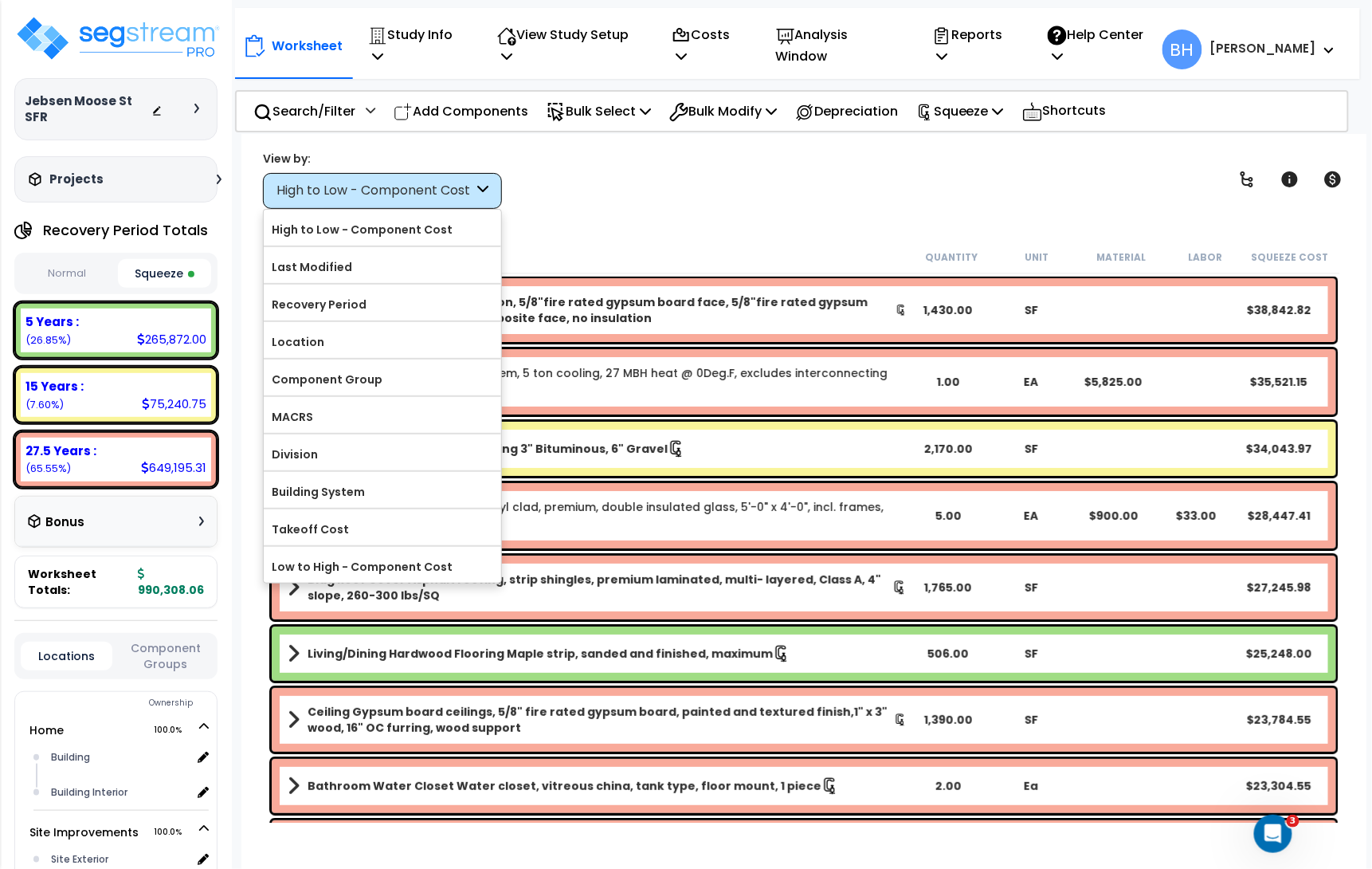
click at [631, 193] on div "View by: High to Low - Component Cost High to Low - Component Cost" at bounding box center [804, 179] width 1093 height 59
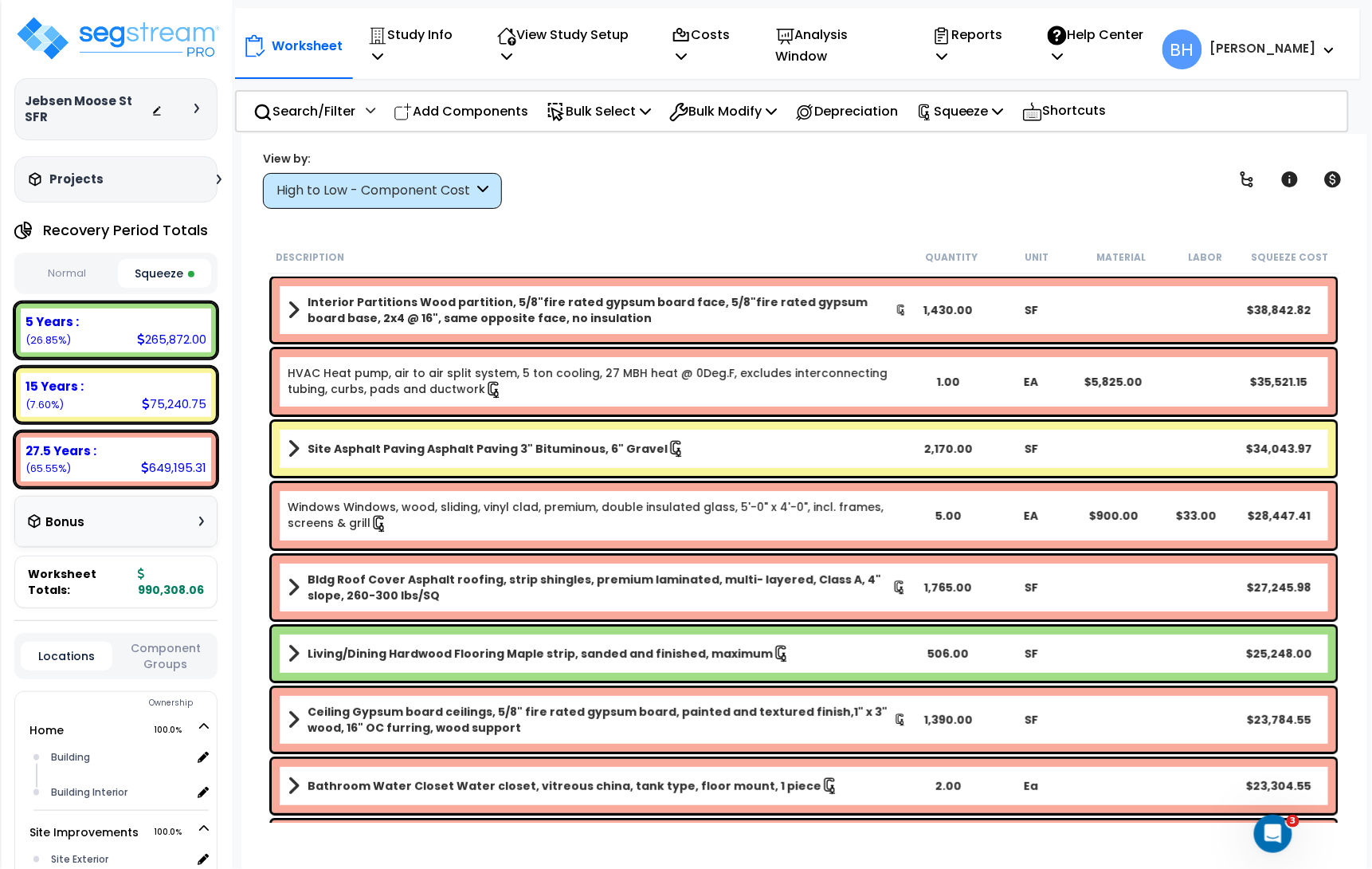
click at [160, 259] on button "Squeeze" at bounding box center [164, 273] width 93 height 29
drag, startPoint x: 67, startPoint y: 257, endPoint x: 150, endPoint y: 256, distance: 83.0
click at [67, 260] on button "Normal" at bounding box center [67, 274] width 93 height 28
click at [151, 260] on button "Squeeze" at bounding box center [164, 274] width 93 height 28
click at [140, 333] on icon at bounding box center [141, 339] width 8 height 12
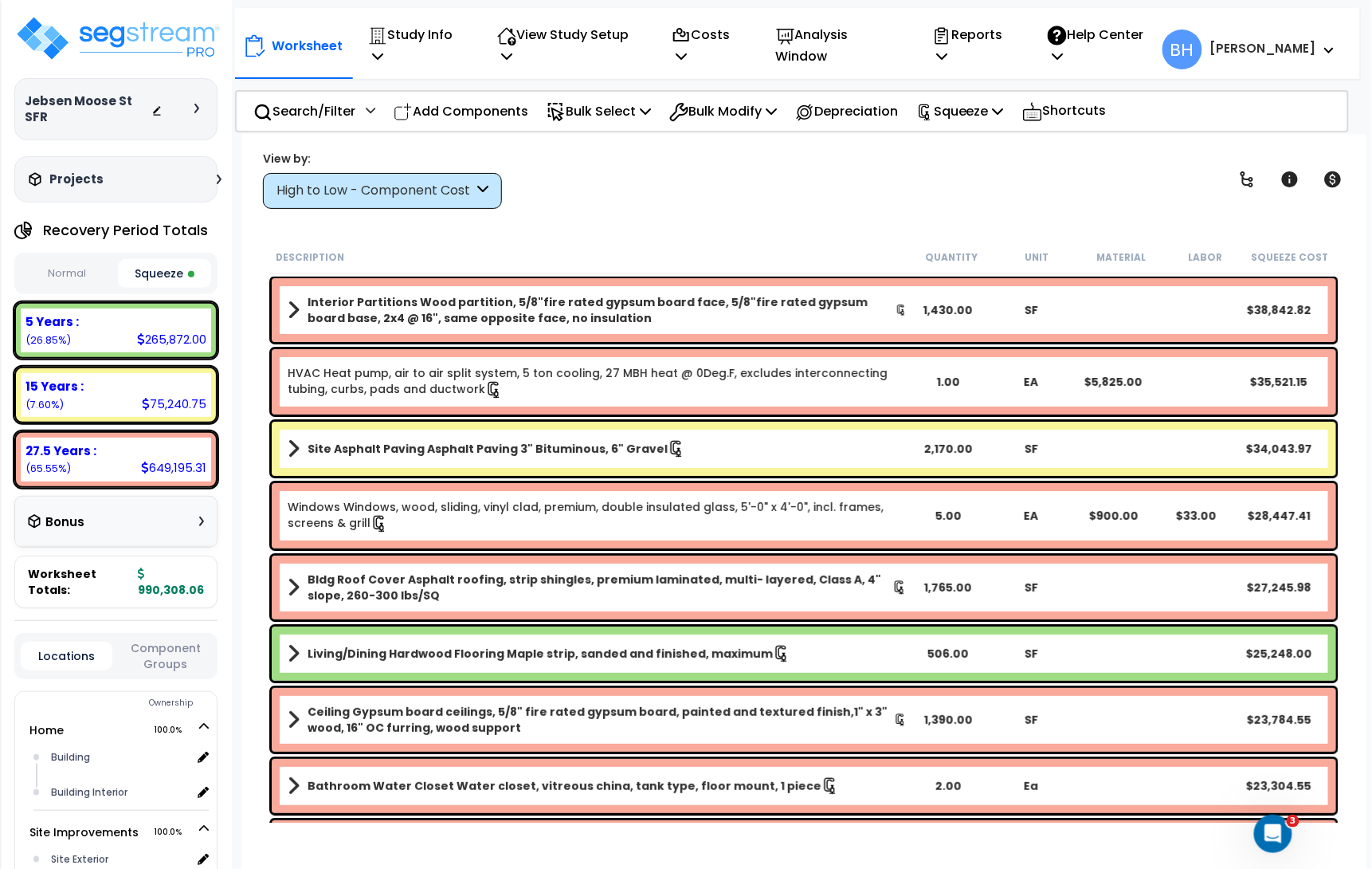
click at [130, 382] on div "15 Years : 75,240.75 (7.60%)" at bounding box center [116, 395] width 190 height 44
click at [385, 204] on div "High to Low - Component Cost" at bounding box center [383, 191] width 239 height 36
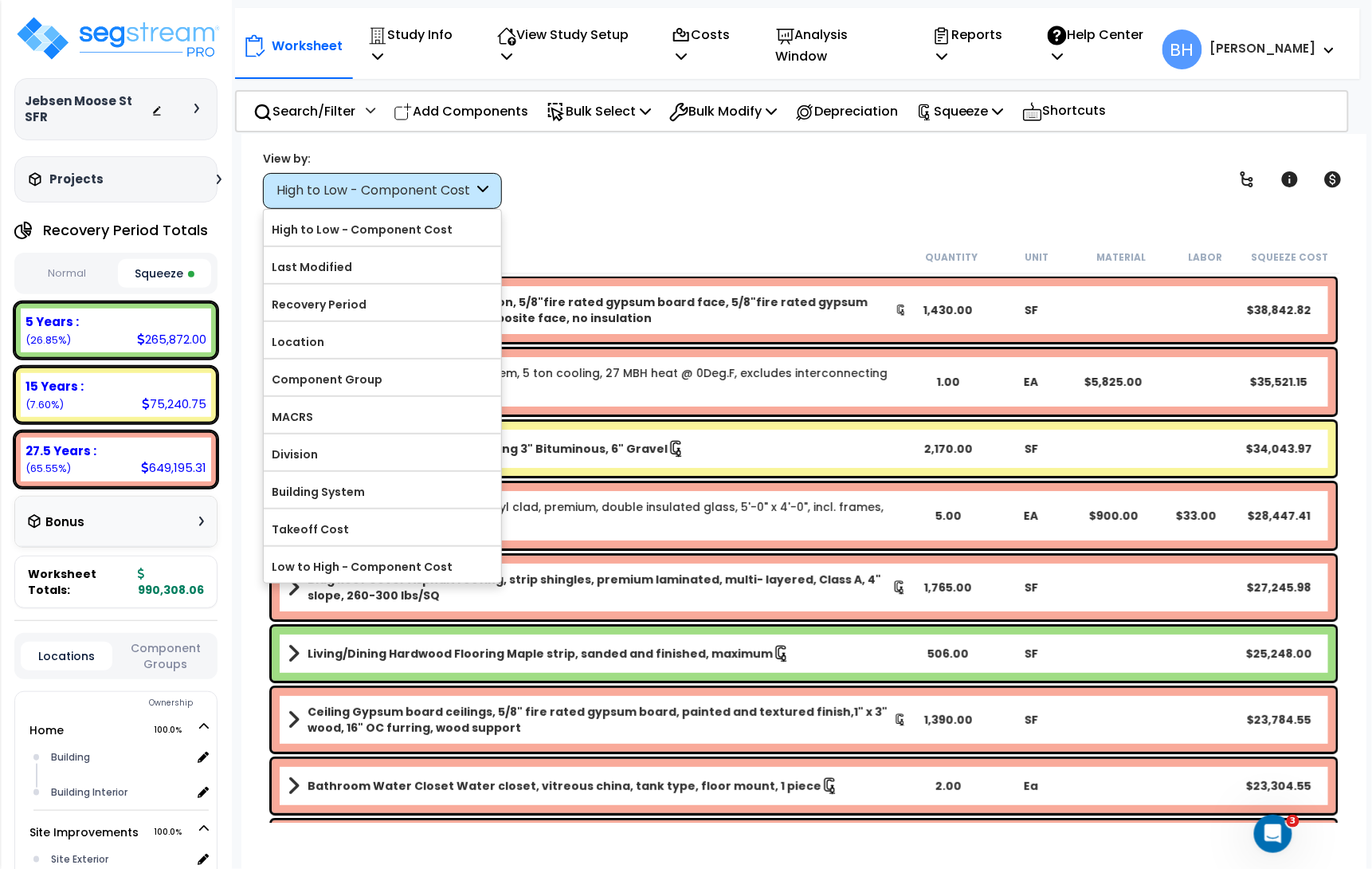
drag, startPoint x: 324, startPoint y: 416, endPoint x: 347, endPoint y: 407, distance: 24.7
click at [324, 416] on label "MACRS" at bounding box center [382, 416] width 237 height 24
click at [0, 0] on input "MACRS" at bounding box center [0, 0] width 0 height 0
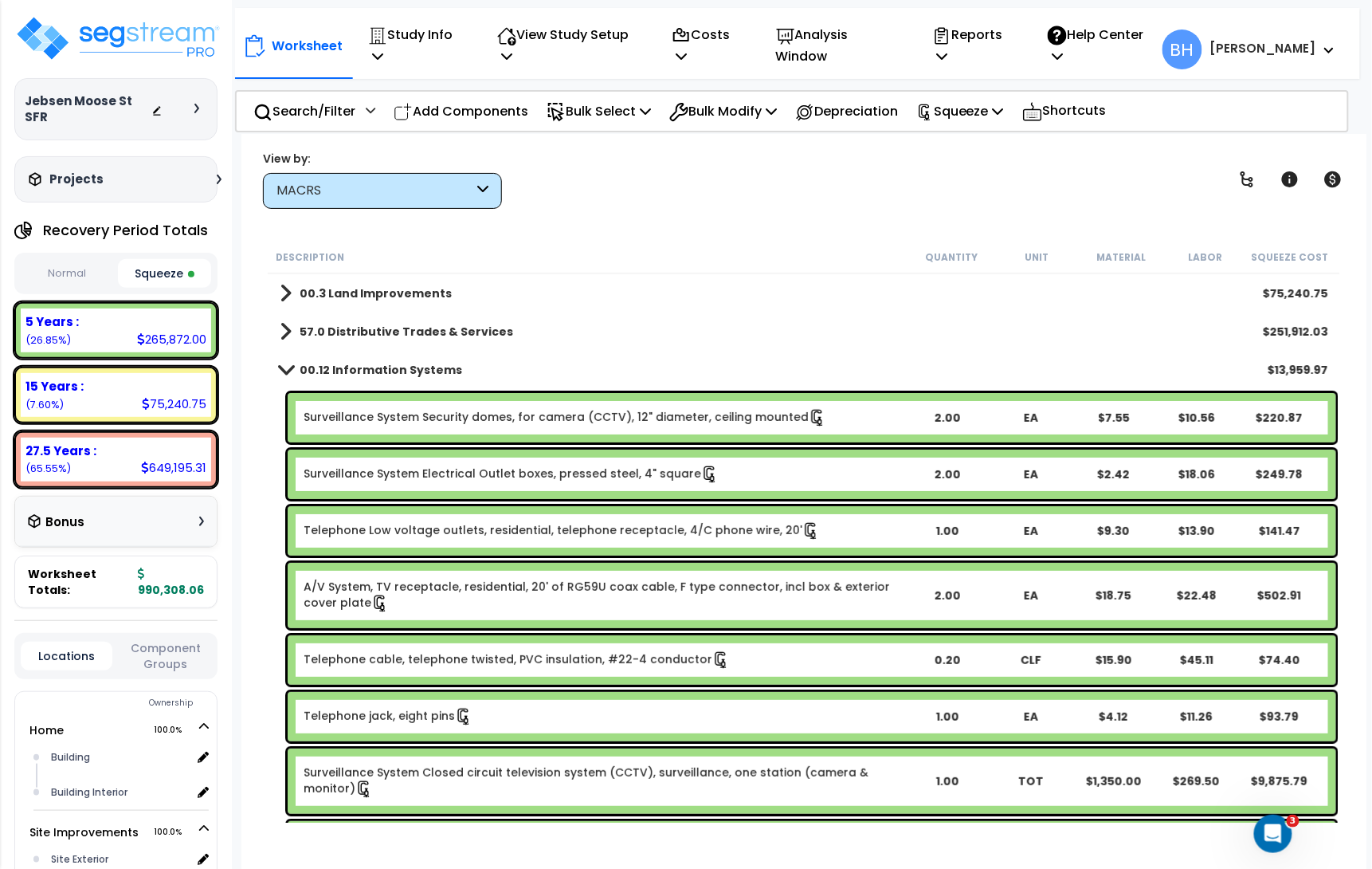
click at [356, 297] on b "00.3 Land Improvements" at bounding box center [376, 292] width 152 height 16
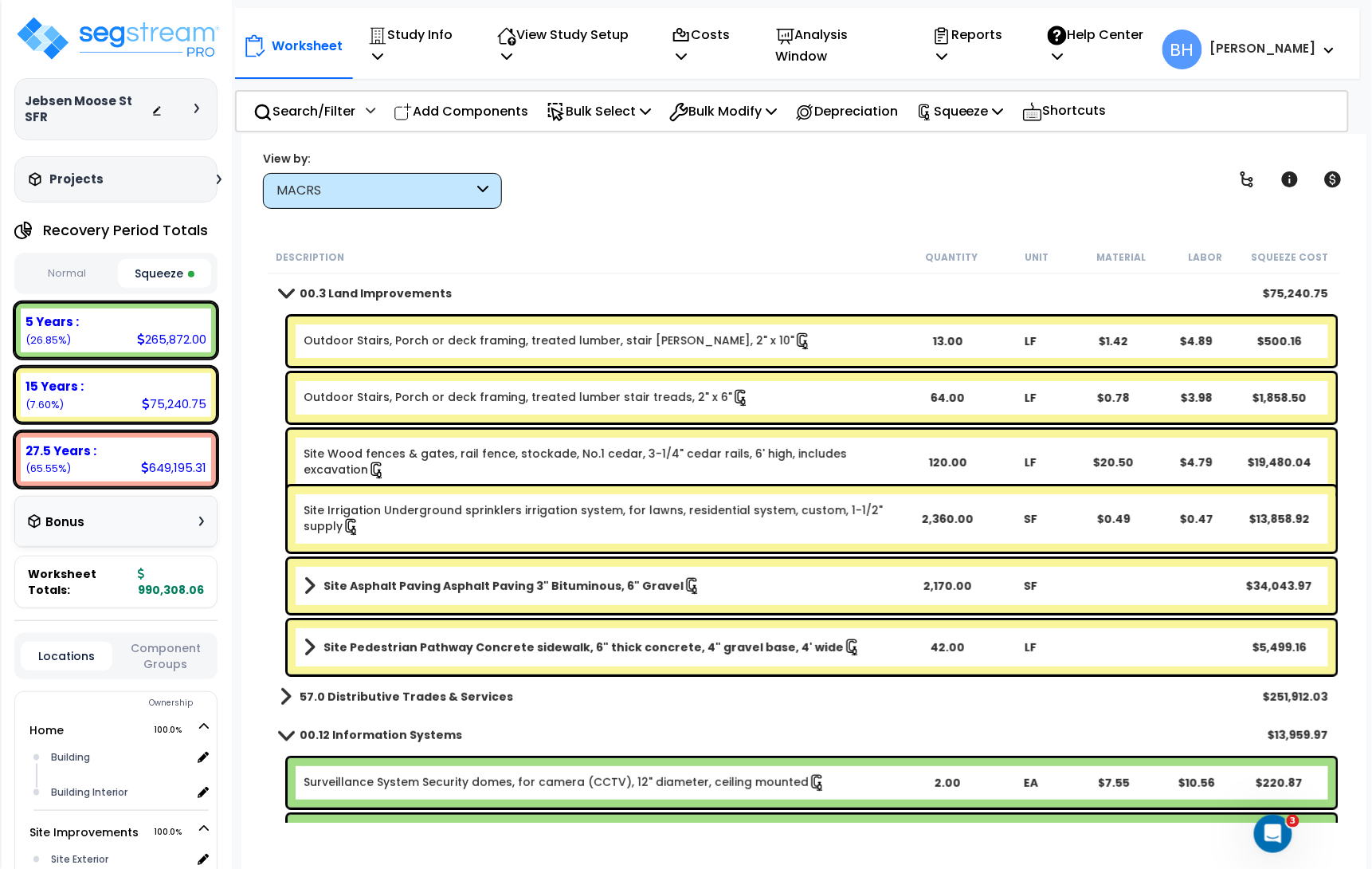
click at [106, 330] on div "5 Years : 265,872.00 (26.85%)" at bounding box center [116, 330] width 190 height 44
click at [355, 180] on div "MACRS" at bounding box center [383, 191] width 239 height 36
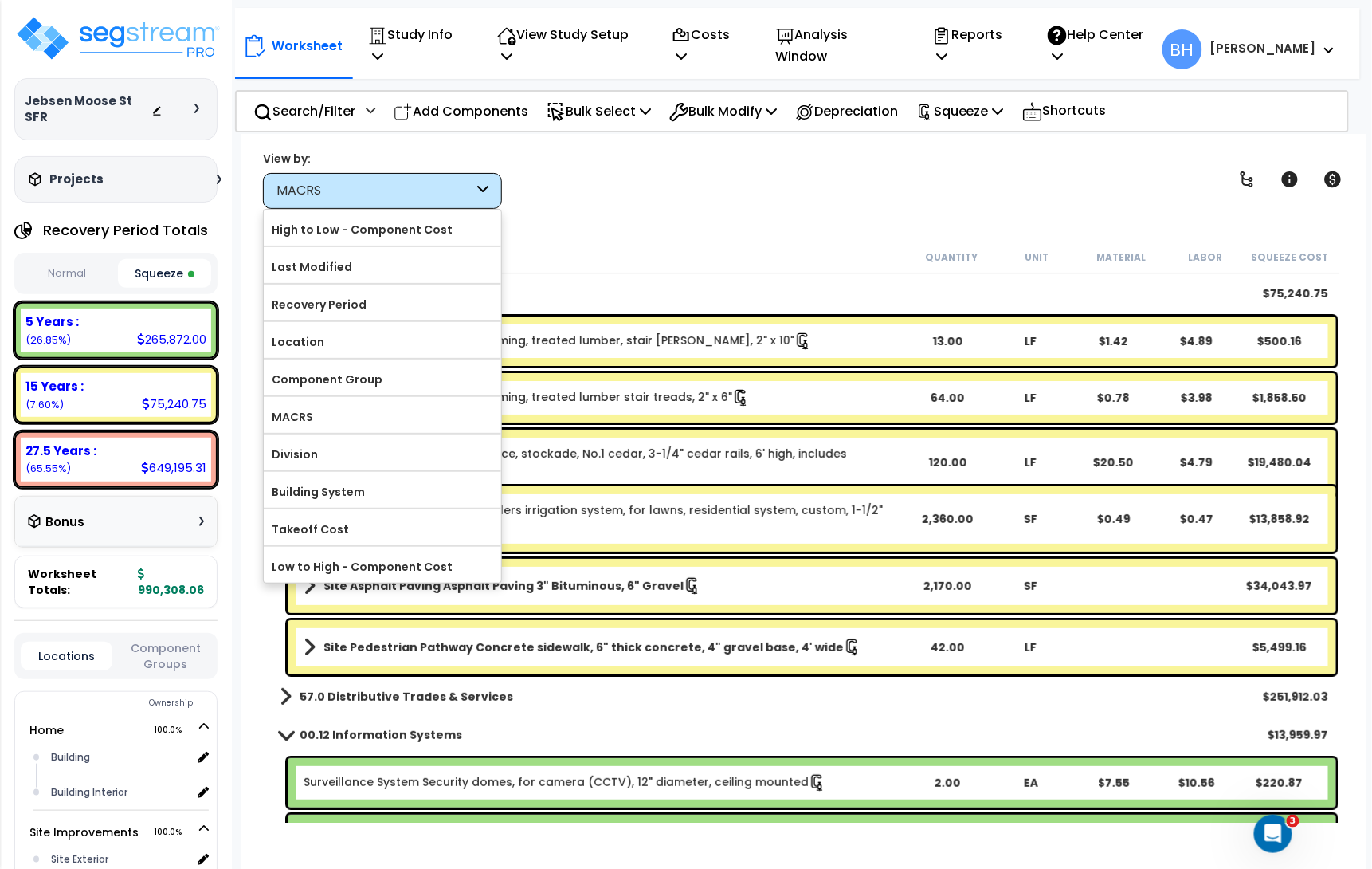
click at [415, 237] on label "High to Low - Component Cost" at bounding box center [382, 229] width 237 height 24
click at [0, 0] on input "High to Low - Component Cost" at bounding box center [0, 0] width 0 height 0
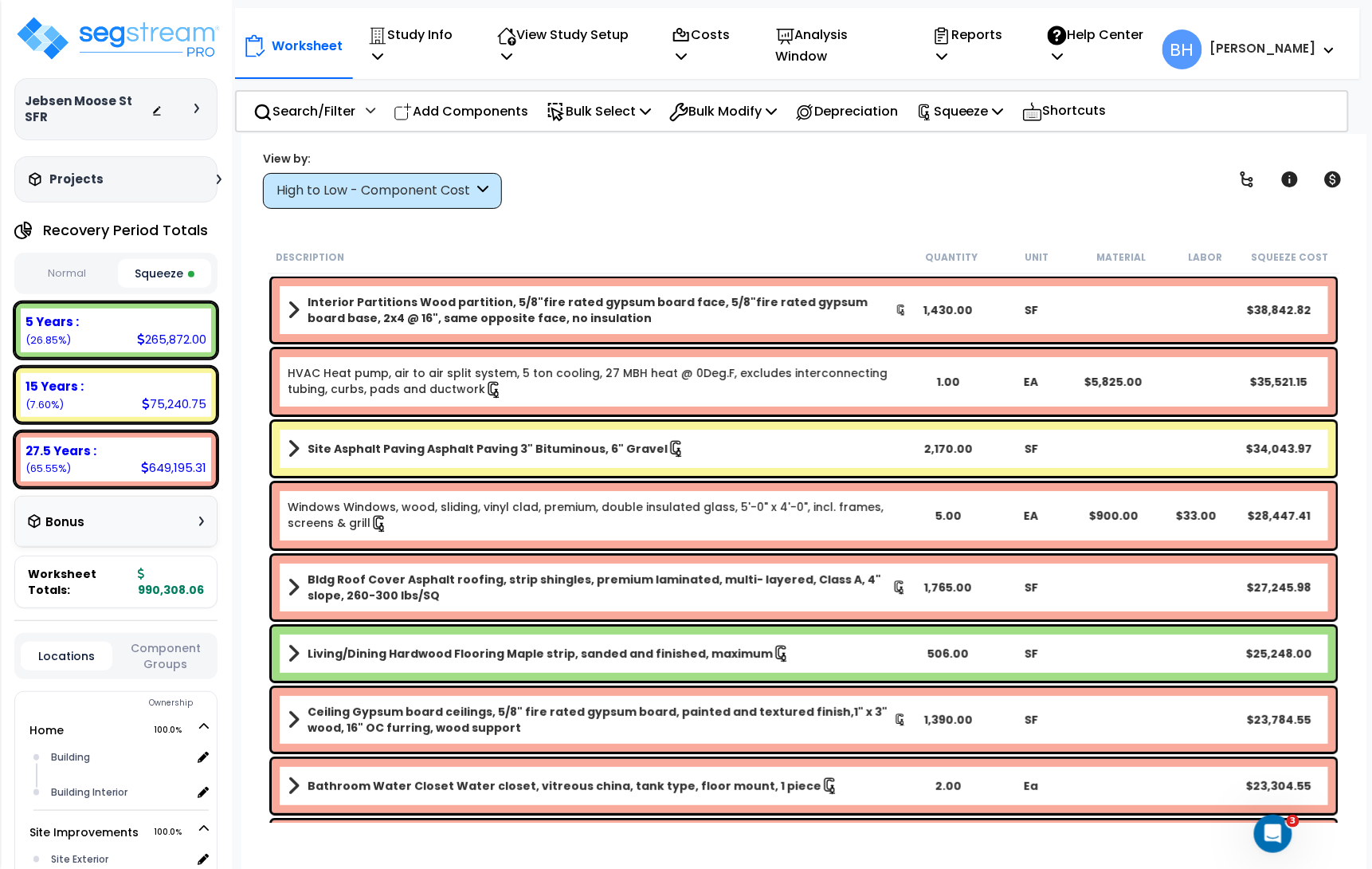
click at [711, 193] on div "View by: High to Low - Component Cost High to Low - Component Cost" at bounding box center [804, 179] width 1093 height 59
click at [1011, 39] on p "Reports" at bounding box center [972, 45] width 81 height 43
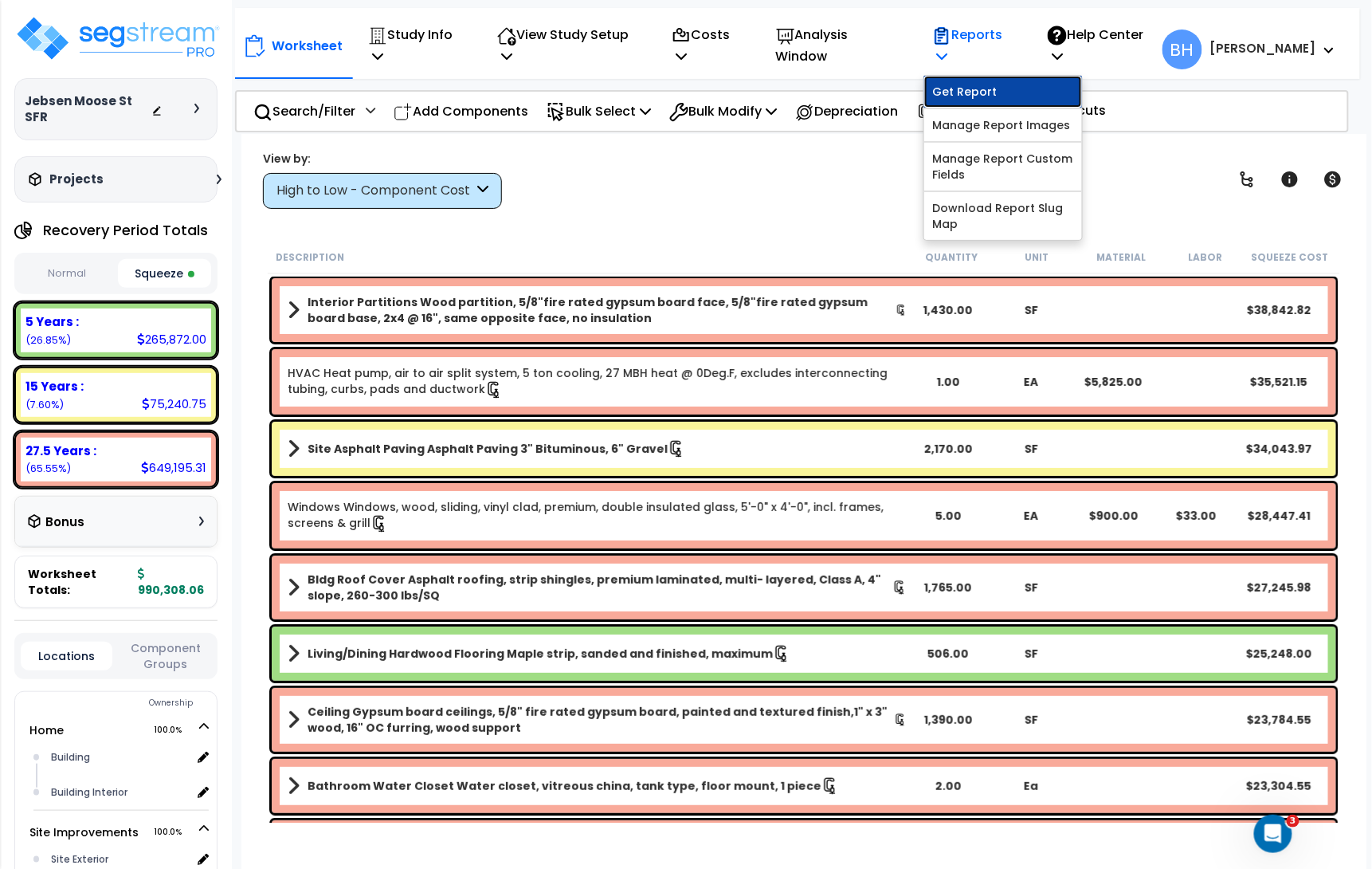
click at [977, 75] on link "Get Report" at bounding box center [1003, 91] width 158 height 32
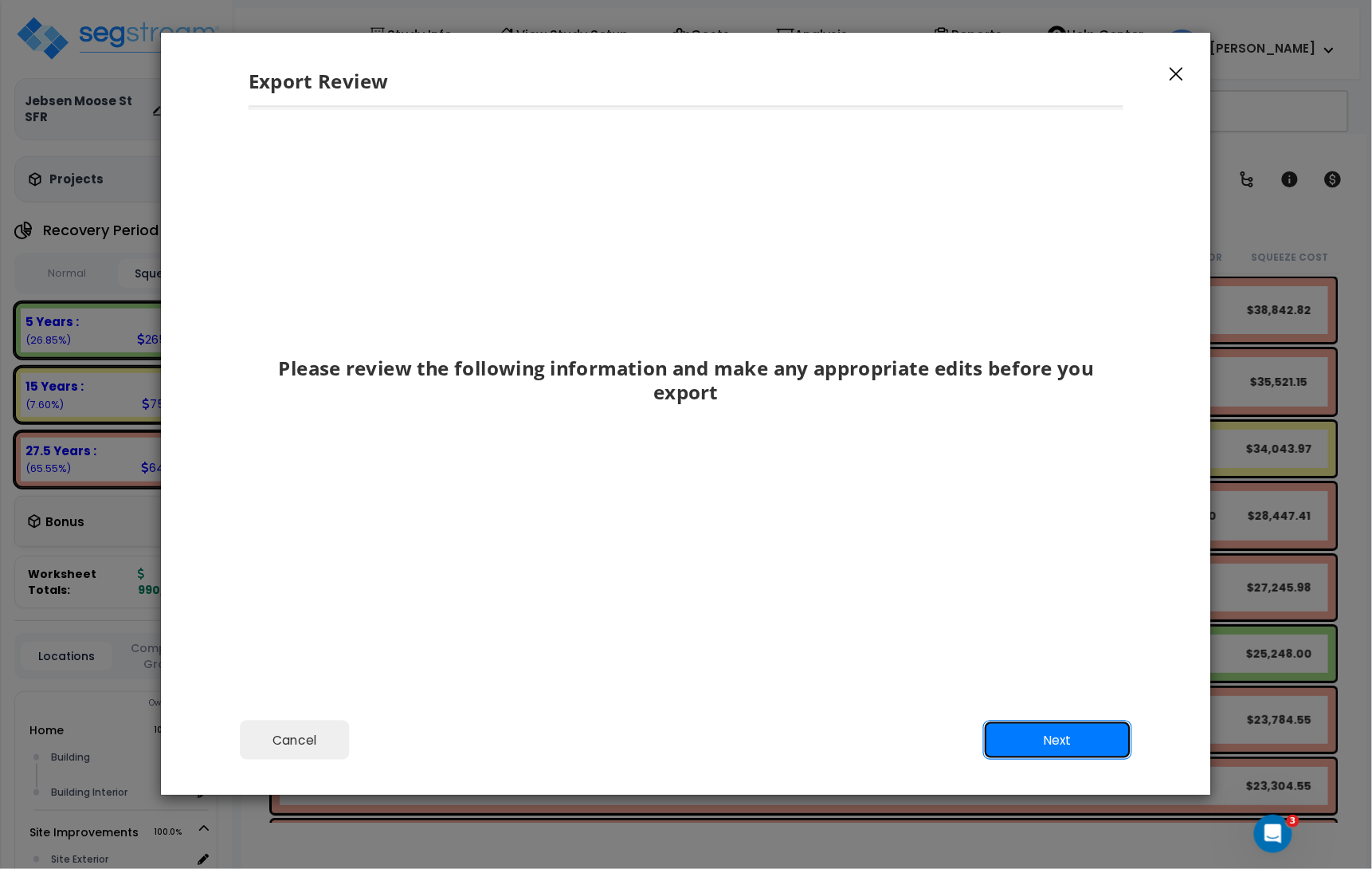
click at [1046, 734] on button "Next" at bounding box center [1058, 740] width 149 height 40
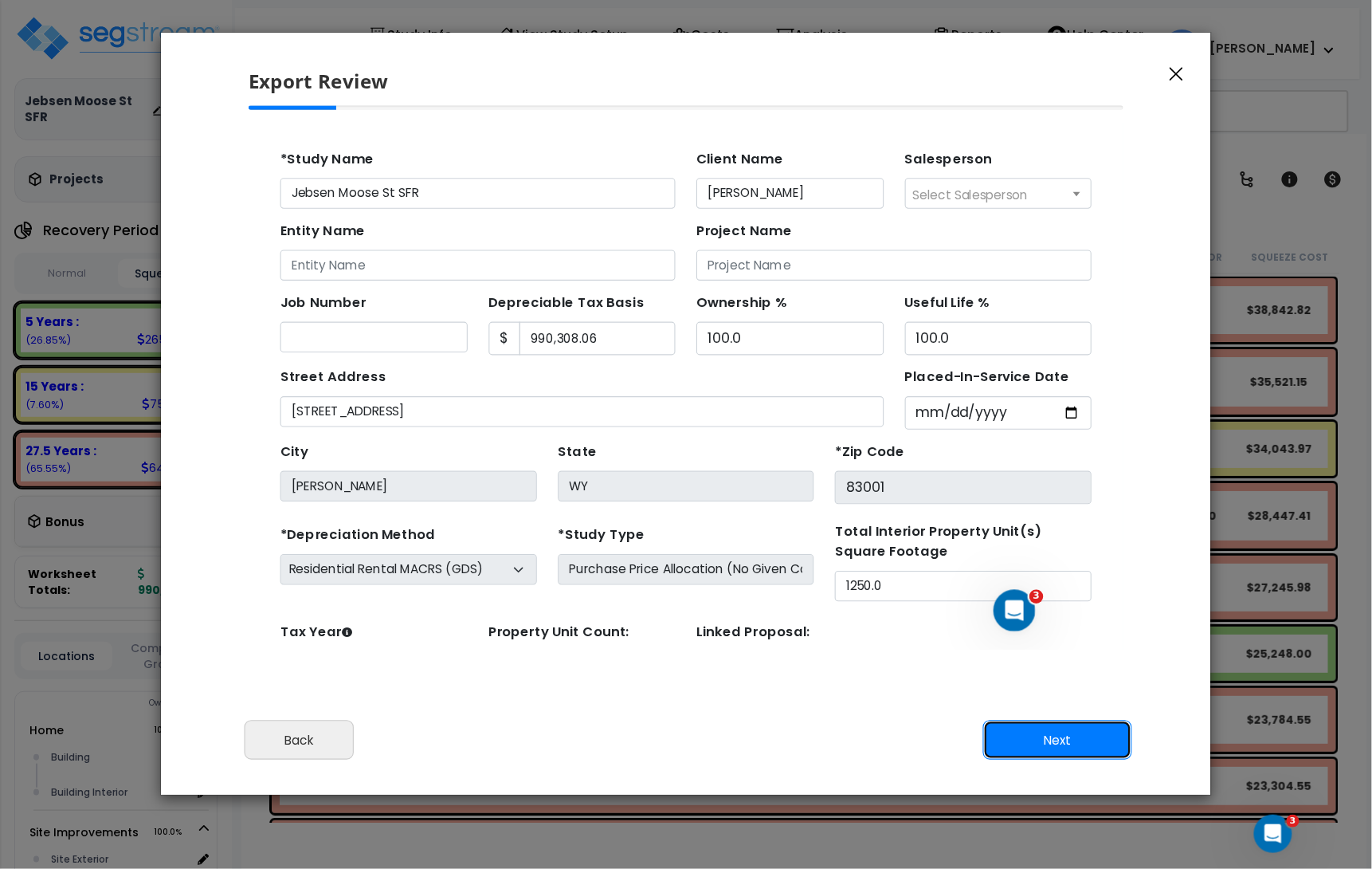
scroll to position [2, 0]
click at [1033, 740] on button "Next" at bounding box center [1058, 740] width 149 height 40
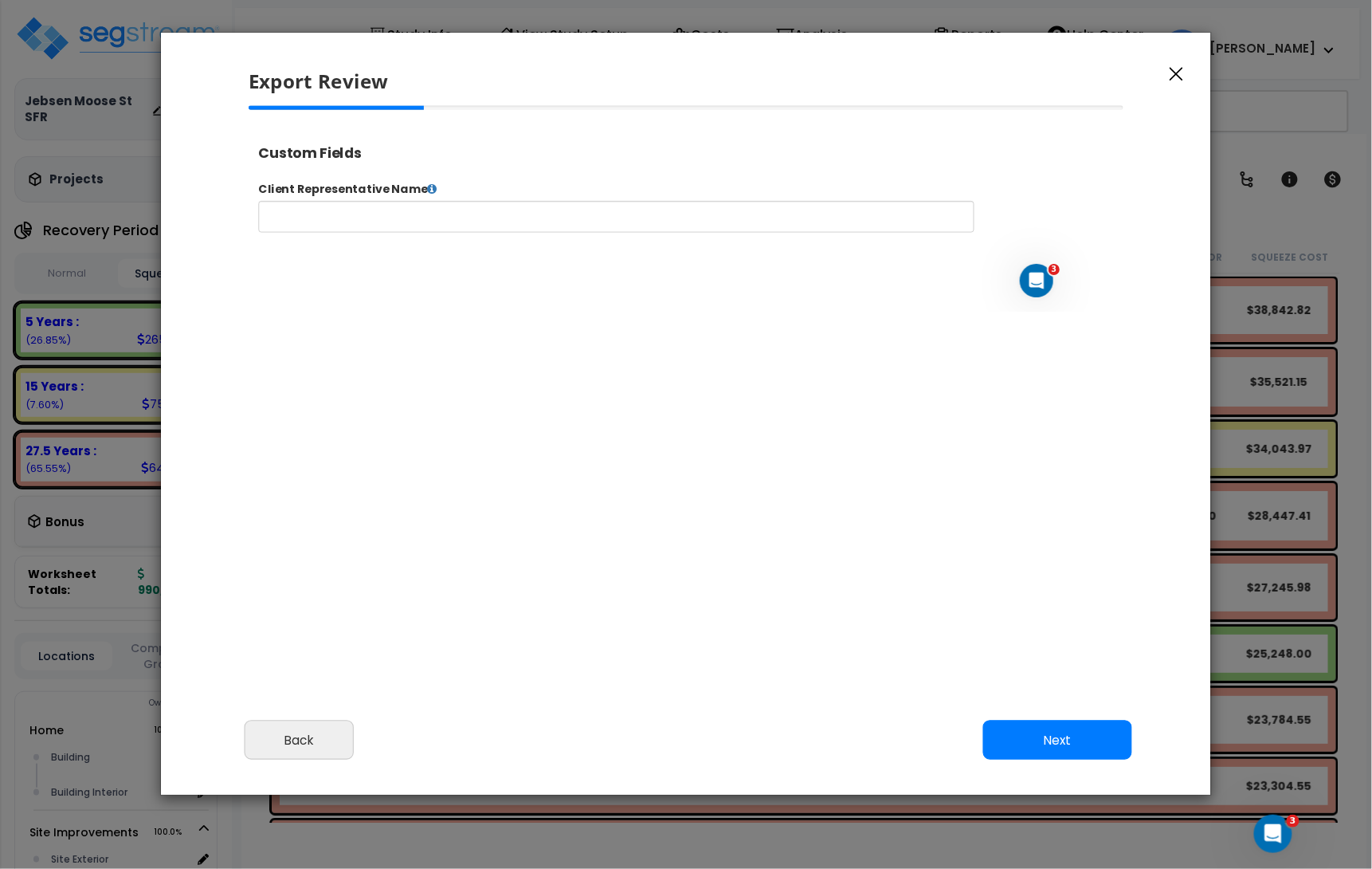
select select "2024"
click at [1022, 738] on button "Next" at bounding box center [1058, 740] width 149 height 40
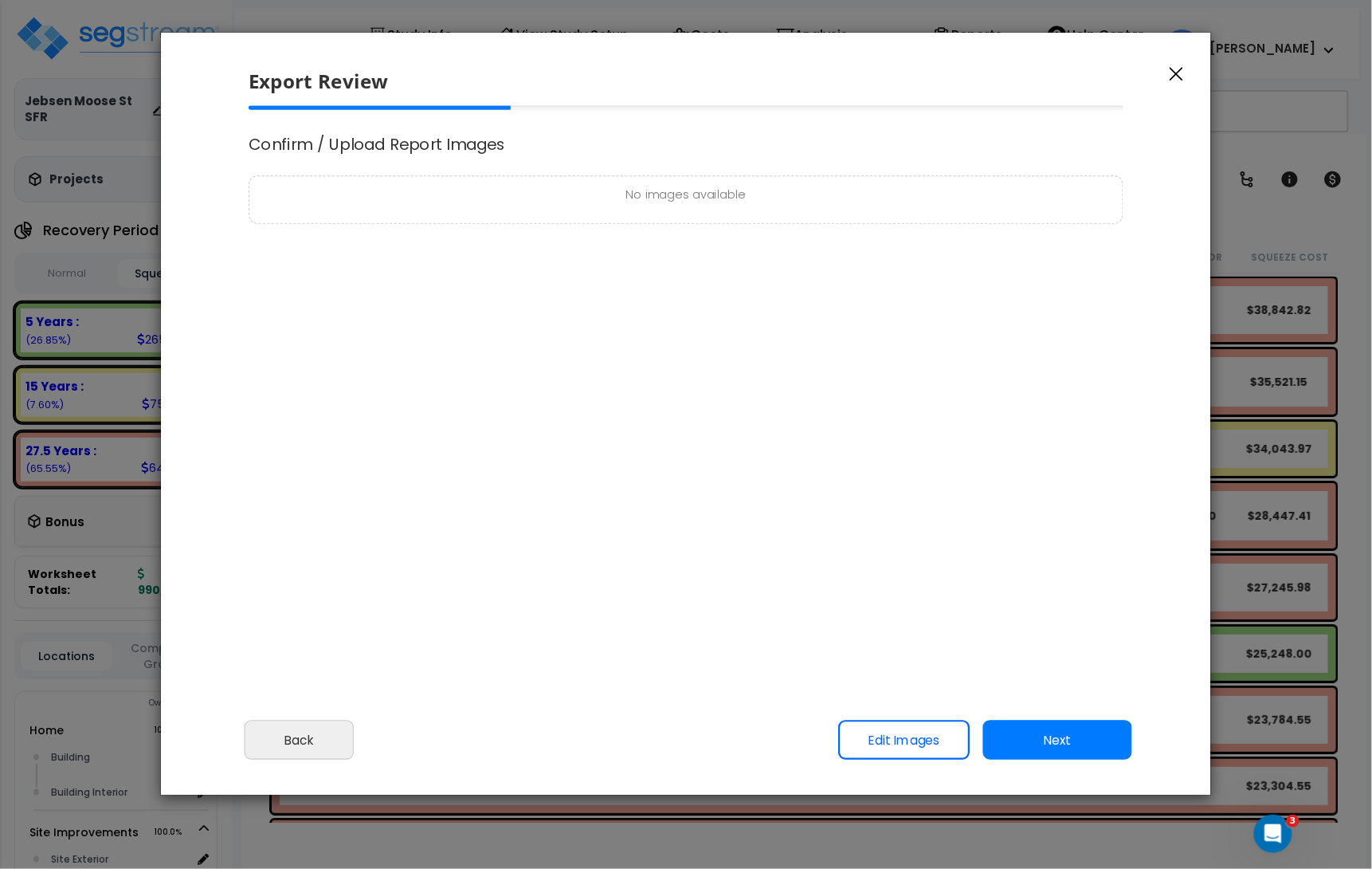
scroll to position [0, 0]
click at [1044, 738] on button "Next" at bounding box center [1058, 740] width 149 height 40
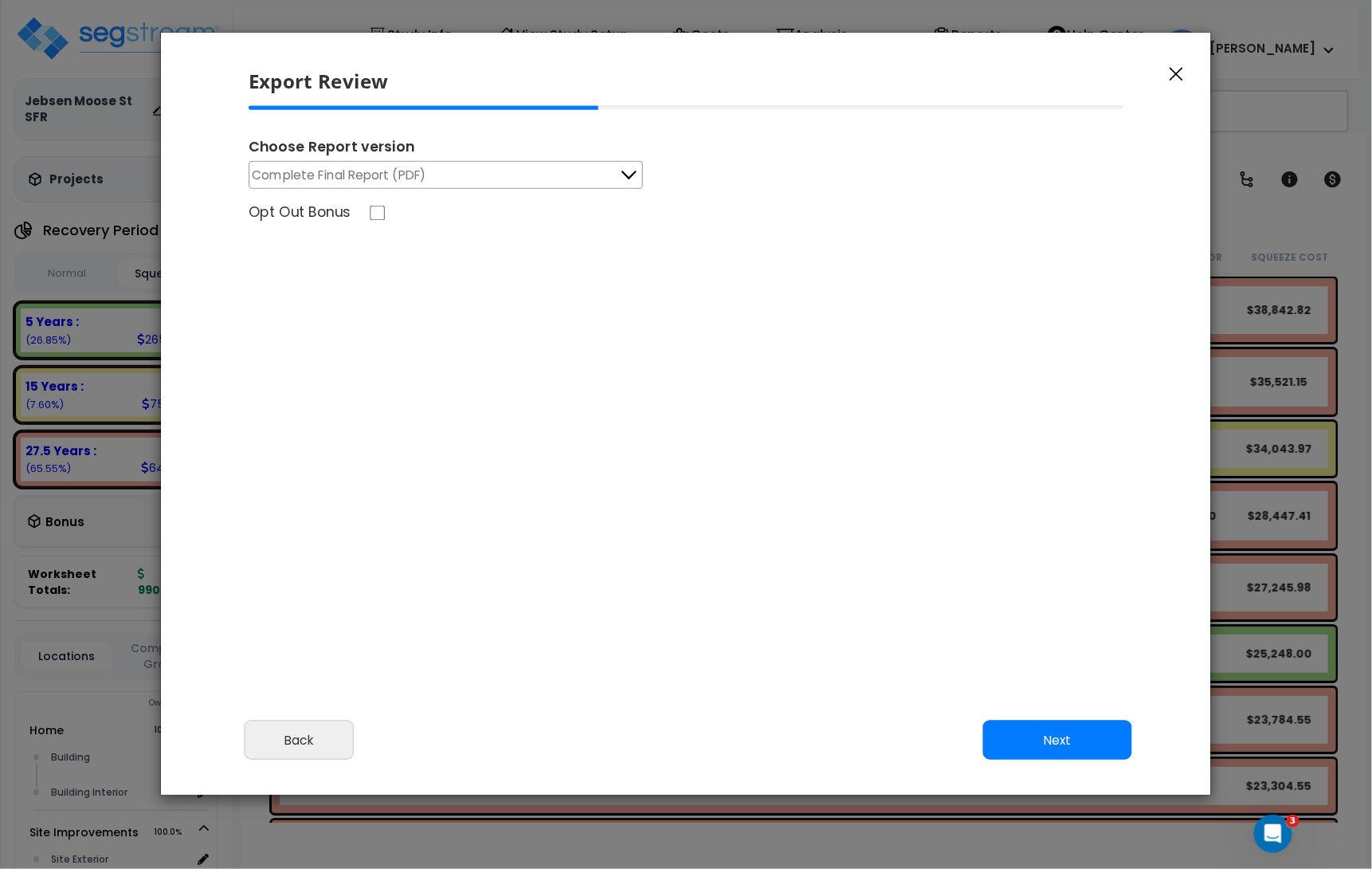
drag, startPoint x: 1063, startPoint y: 745, endPoint x: 1056, endPoint y: 739, distance: 9.2
click at [1063, 745] on button "Next" at bounding box center [1058, 740] width 149 height 40
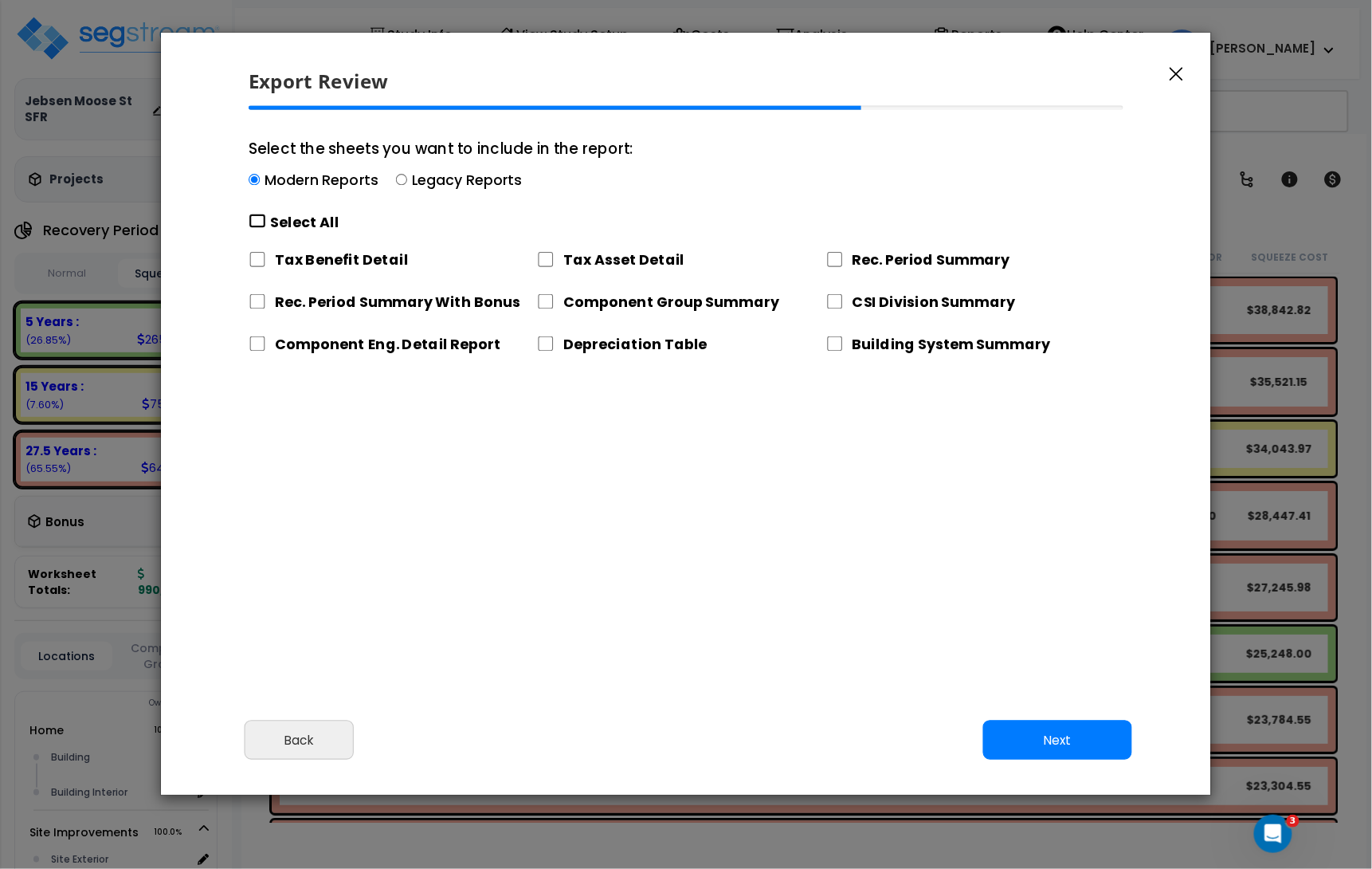
click at [263, 224] on input "Select the sheets you want to include in the report: Modern Reports Legacy Repo…" at bounding box center [257, 221] width 18 height 15
checkbox input "true"
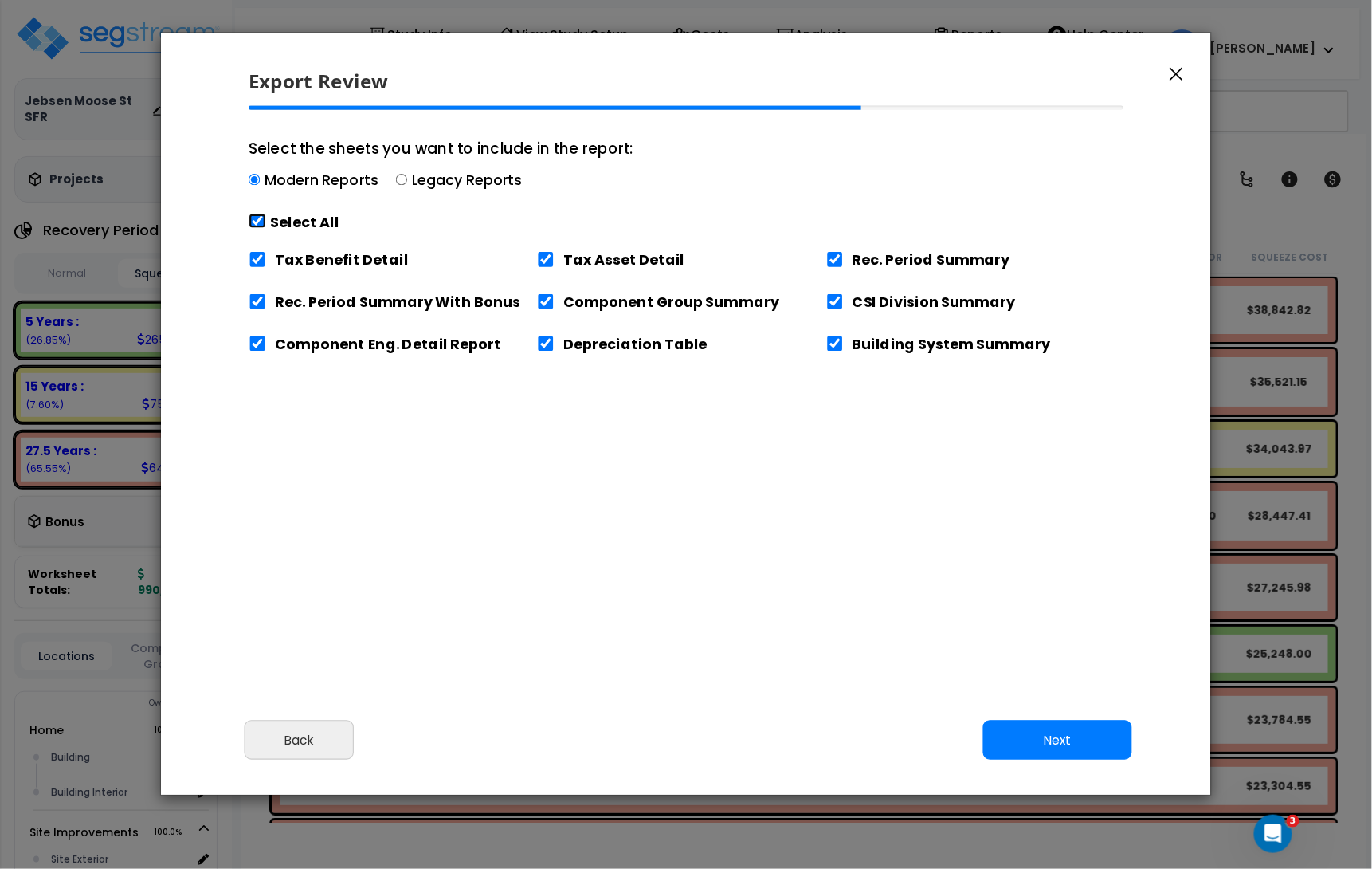
checkbox input "true"
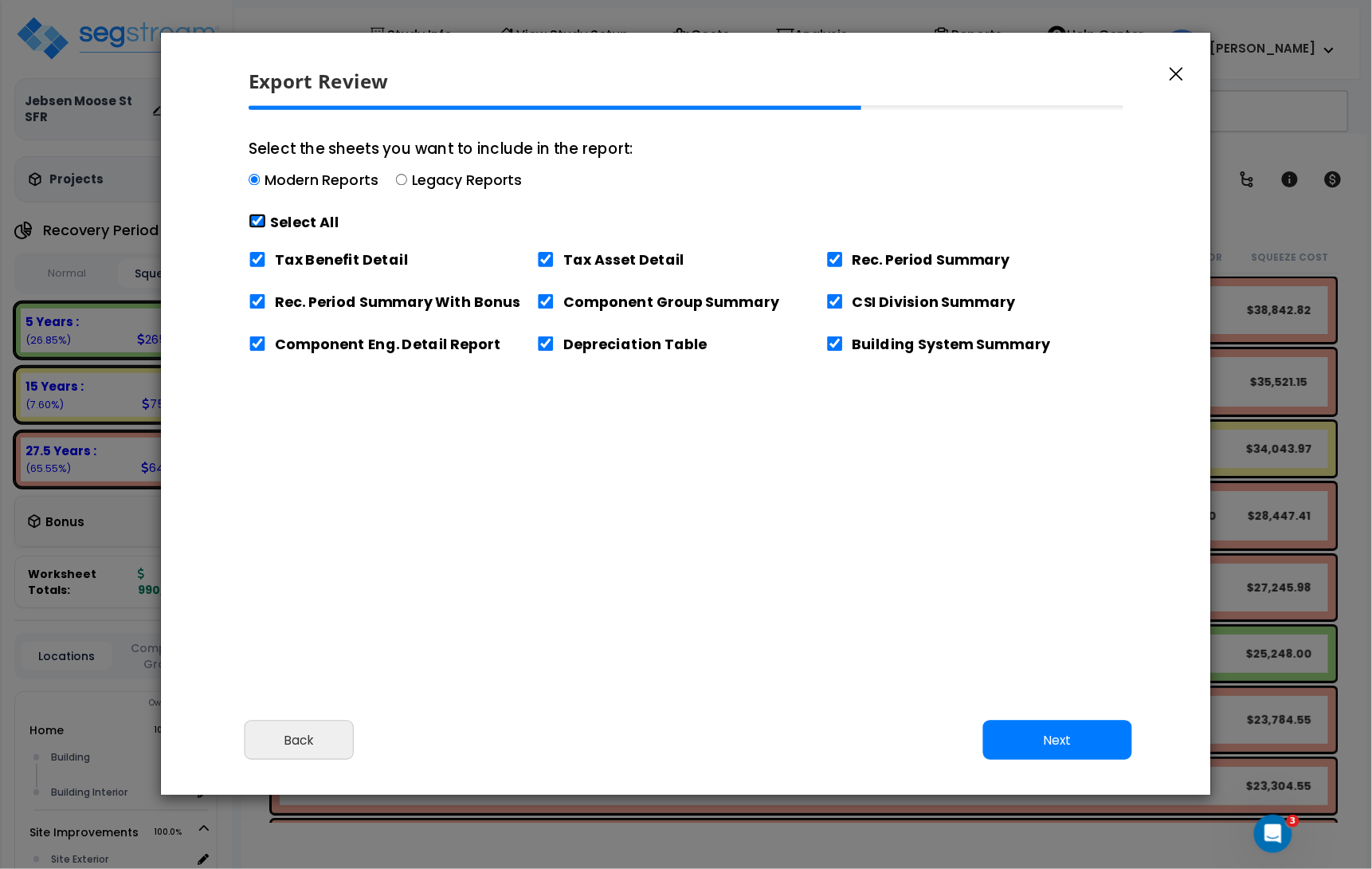
checkbox input "true"
click at [256, 252] on input "Tax Benefit Detail" at bounding box center [257, 260] width 18 height 15
checkbox input "false"
click at [1076, 745] on button "Next" at bounding box center [1058, 740] width 149 height 40
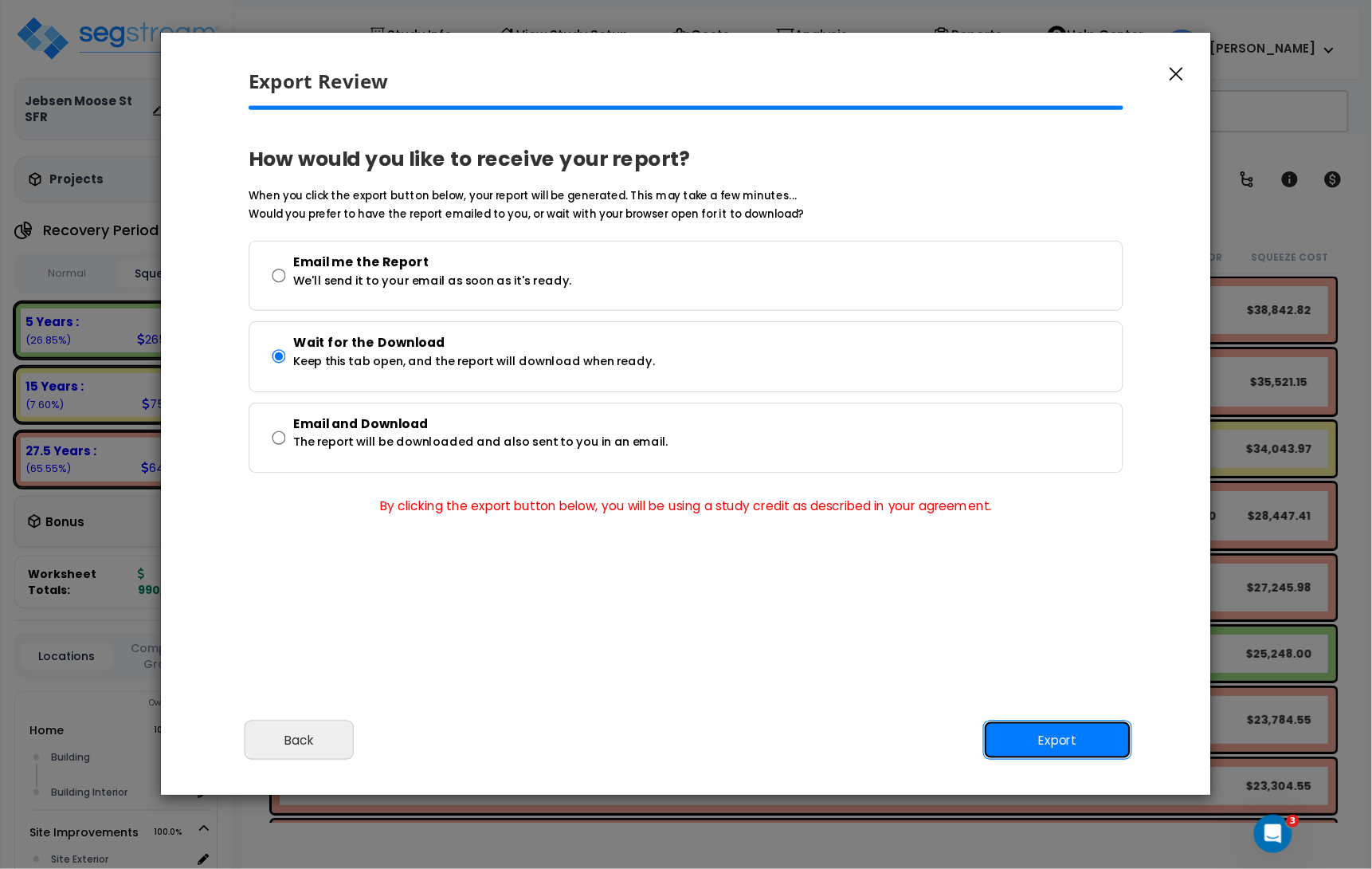
click at [1055, 728] on button "Export" at bounding box center [1058, 740] width 149 height 40
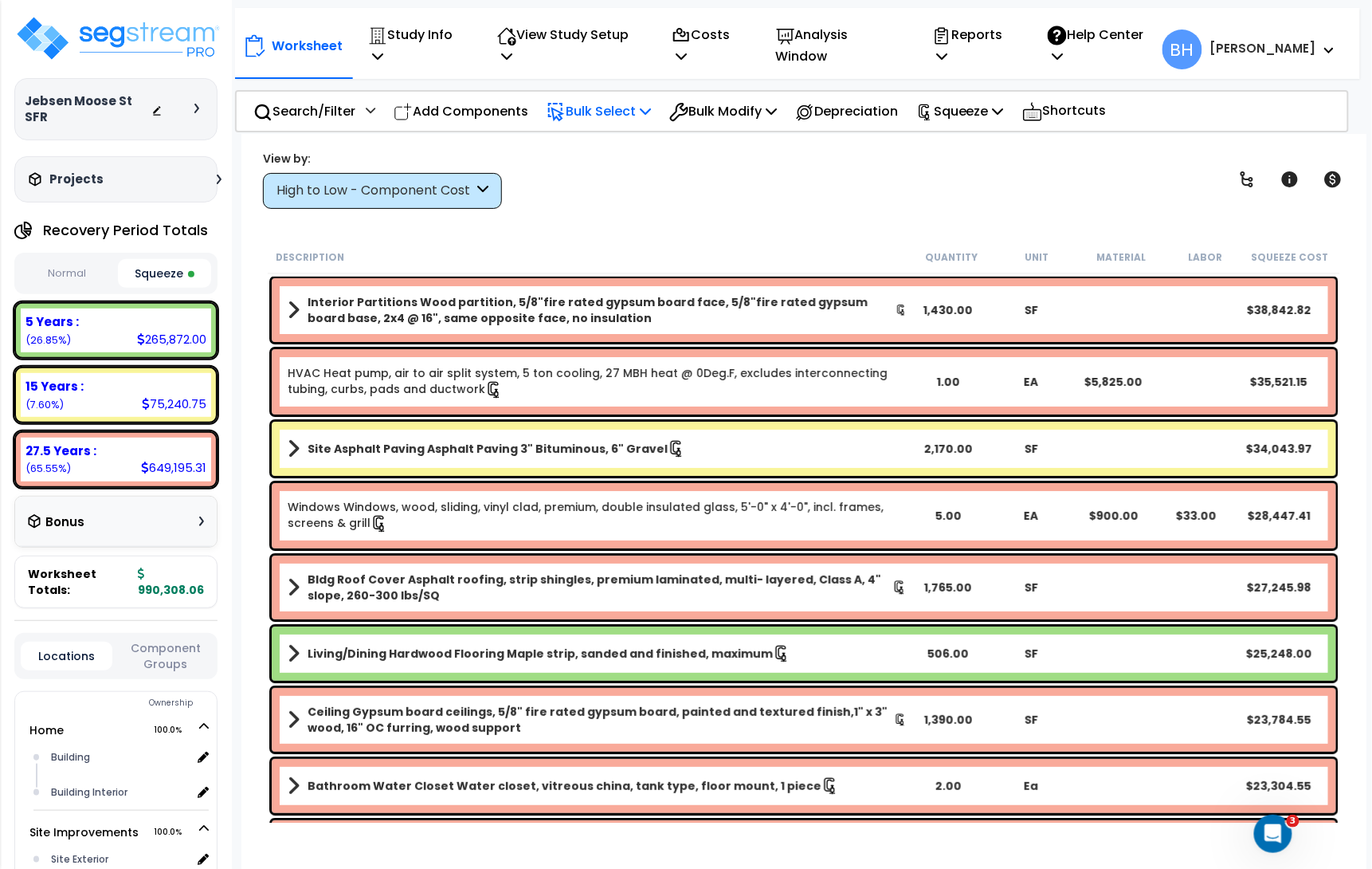
scroll to position [1, 0]
click at [1014, 42] on p "Reports" at bounding box center [972, 45] width 81 height 43
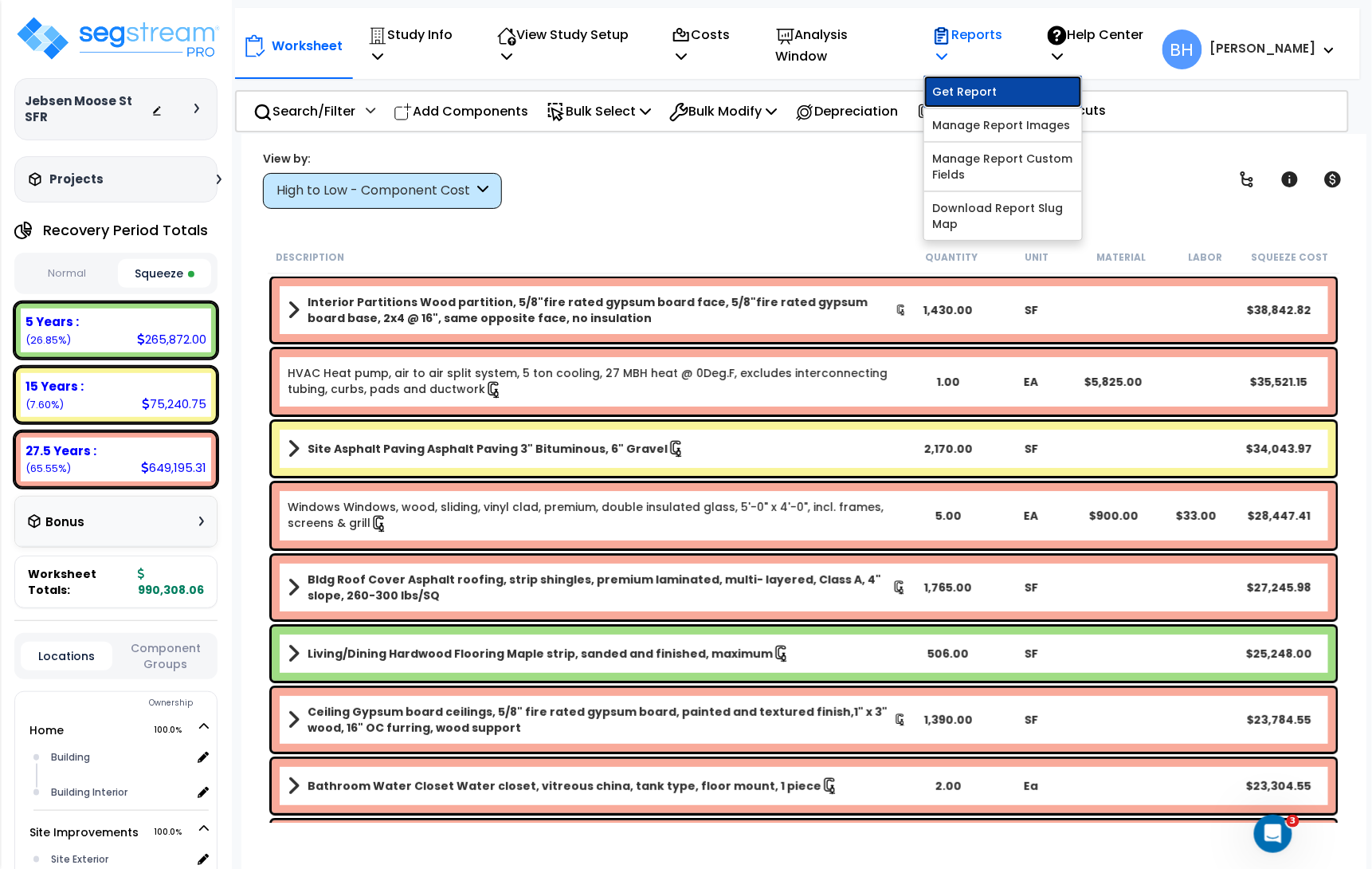
click at [1020, 75] on link "Get Report" at bounding box center [1003, 91] width 158 height 32
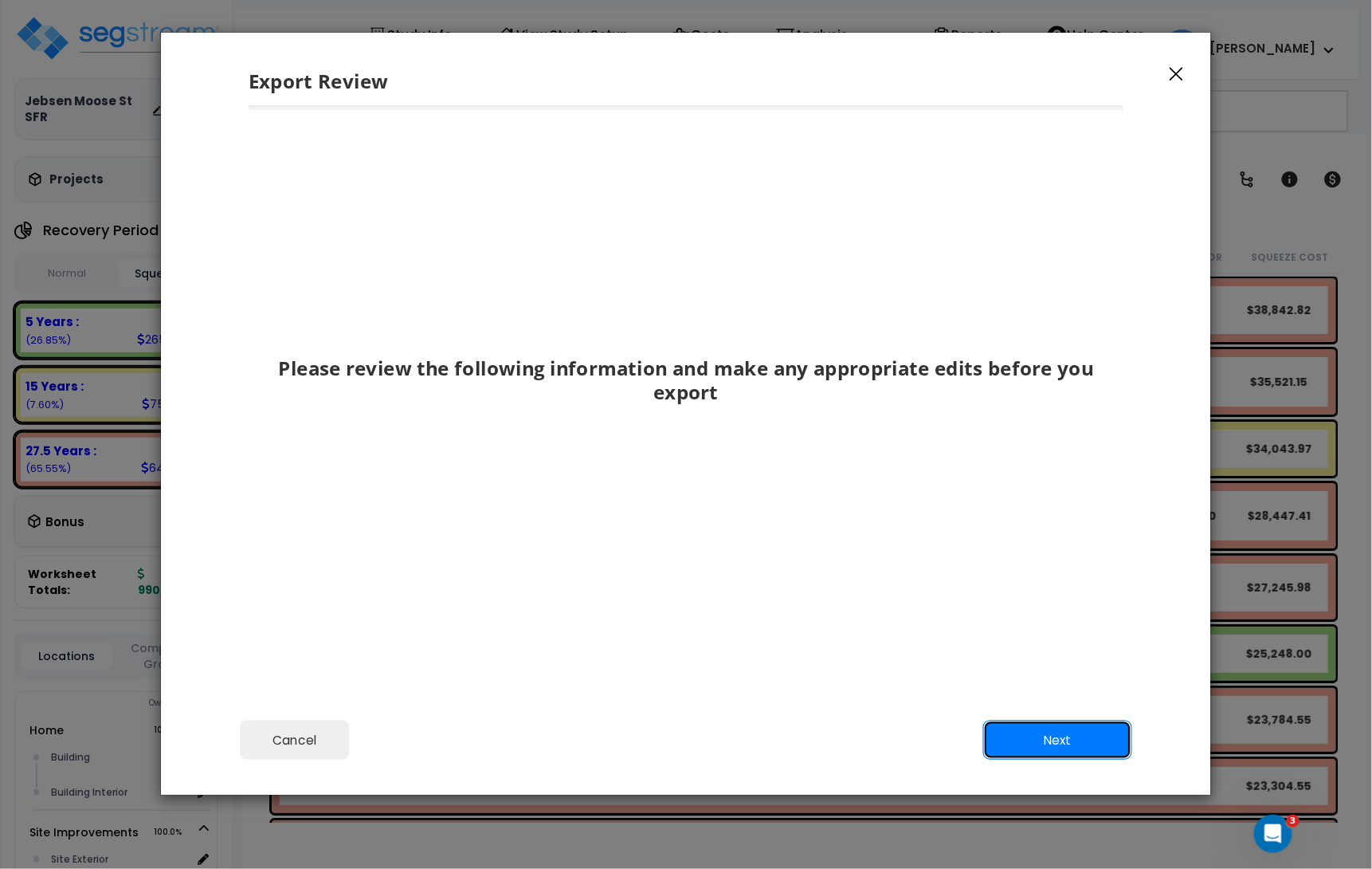
click at [1056, 735] on button "Next" at bounding box center [1058, 740] width 149 height 40
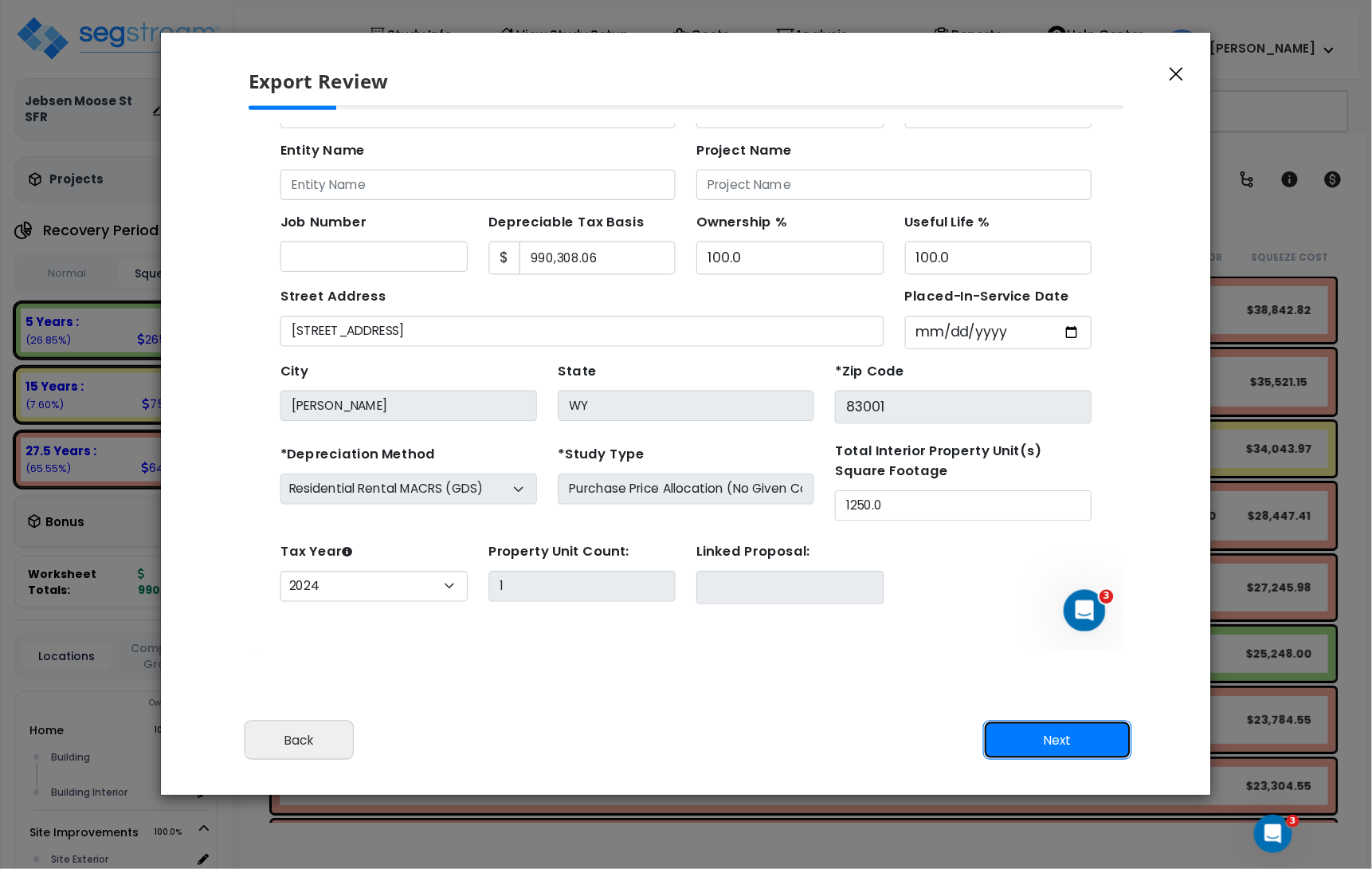
scroll to position [77, 0]
click at [1056, 735] on button "Next" at bounding box center [1058, 740] width 149 height 40
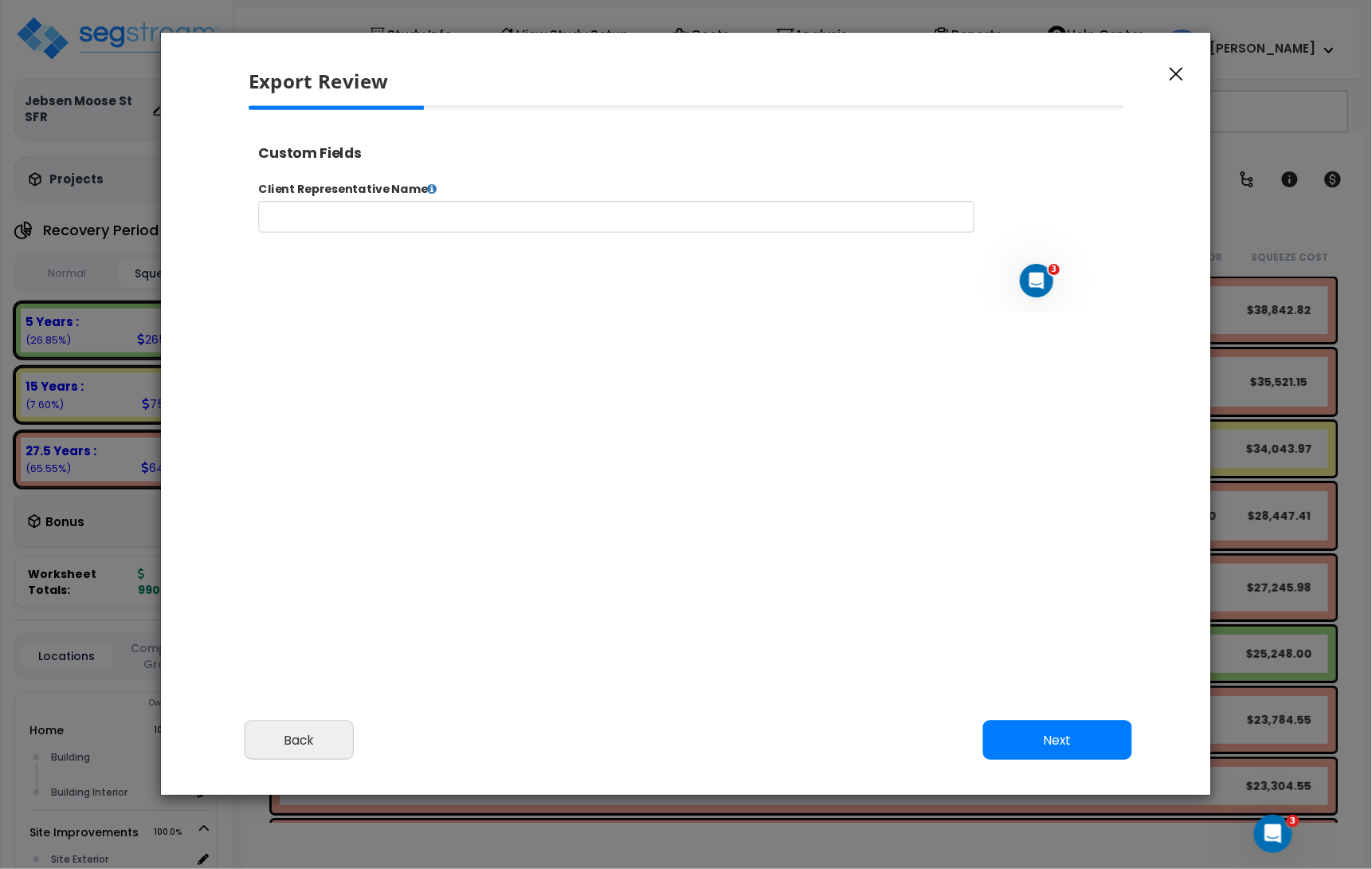
select select "2024"
click at [1056, 735] on button "Next" at bounding box center [1058, 740] width 149 height 40
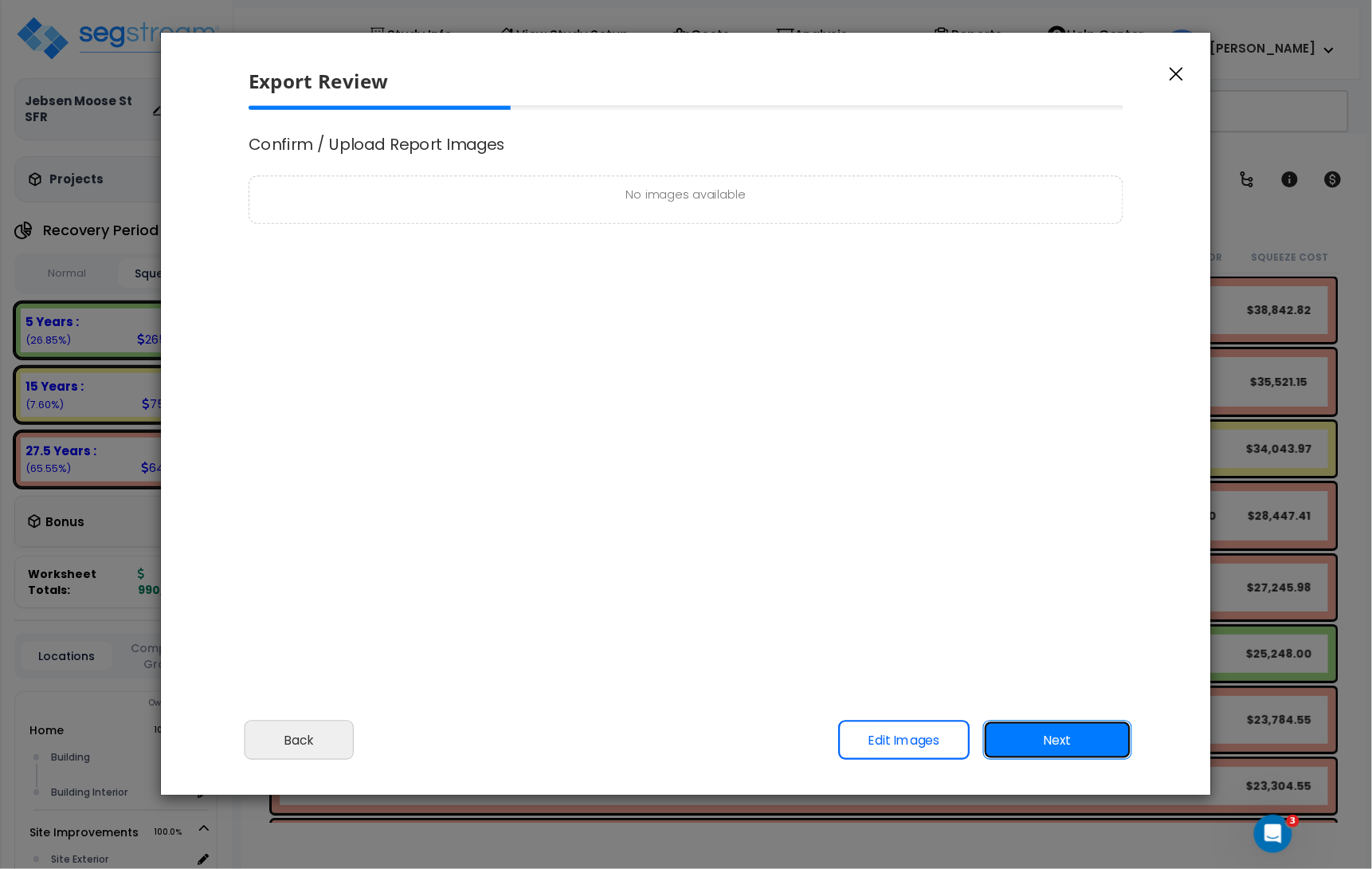
scroll to position [0, 0]
click at [1056, 735] on button "Next" at bounding box center [1058, 740] width 149 height 40
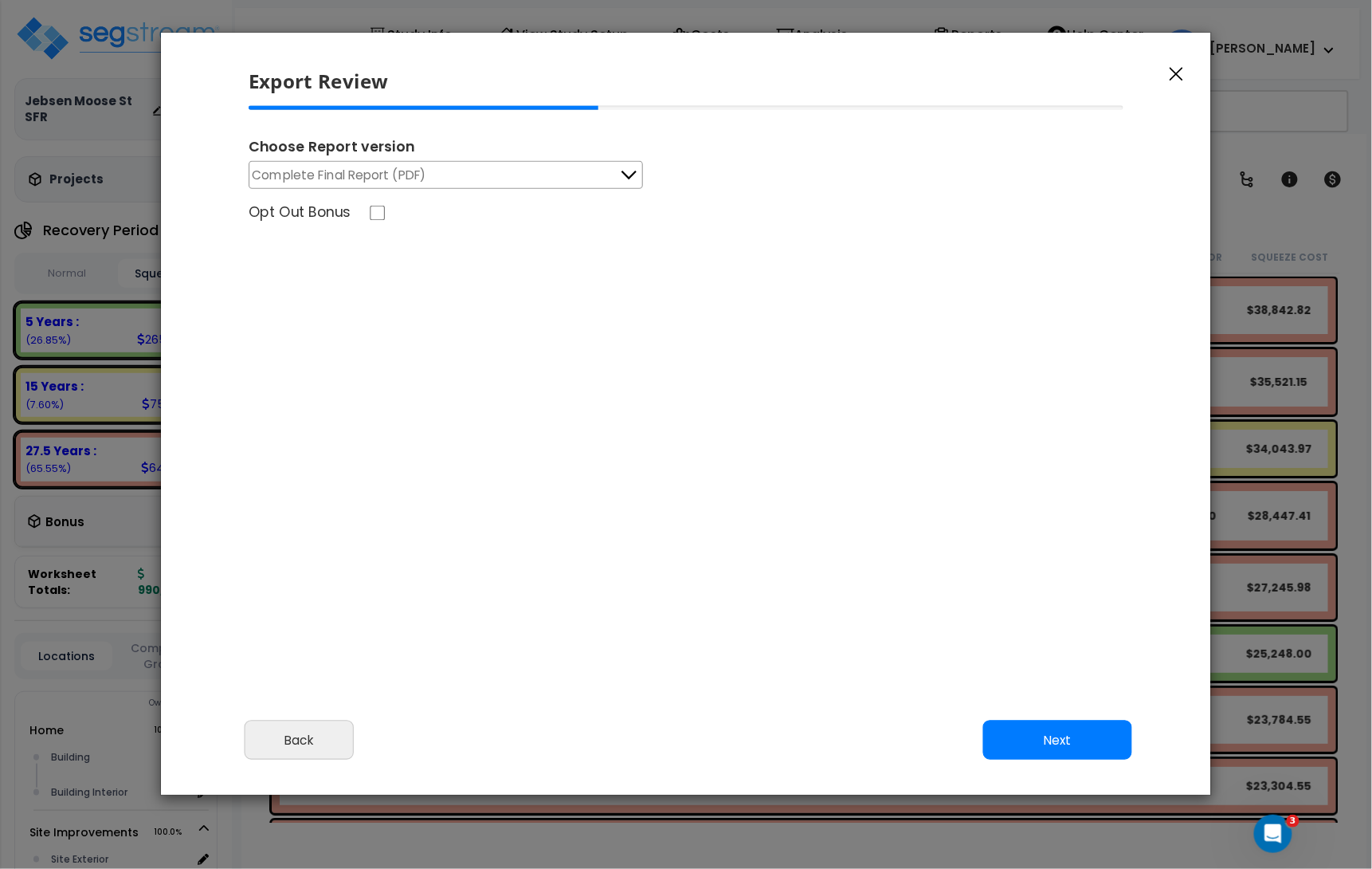
click at [496, 174] on button "Complete Final Report (PDF)" at bounding box center [445, 175] width 394 height 28
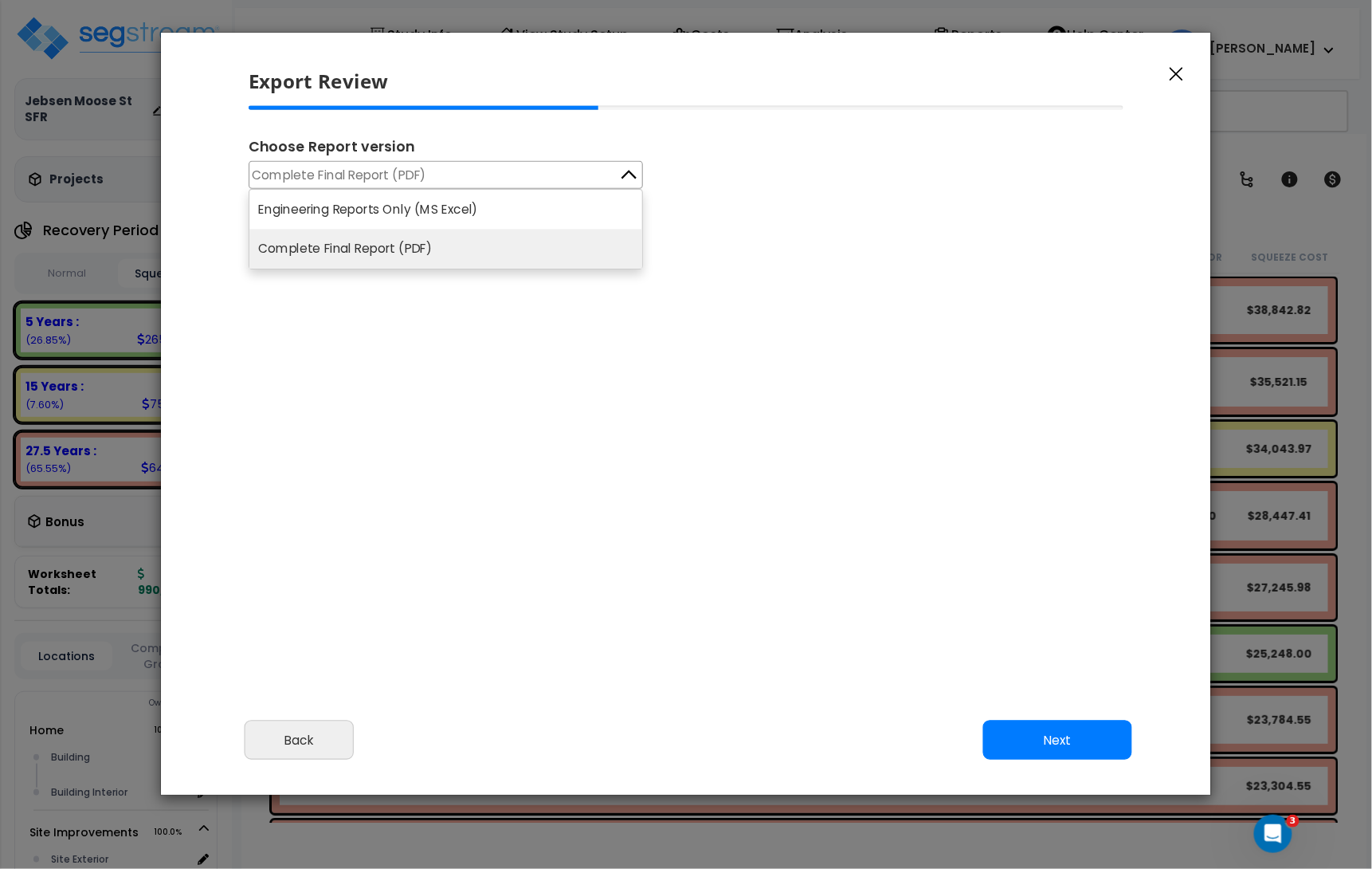
drag, startPoint x: 381, startPoint y: 201, endPoint x: 493, endPoint y: 302, distance: 150.8
click at [381, 201] on li "Engineering Reports Only (MS Excel)" at bounding box center [446, 210] width 393 height 40
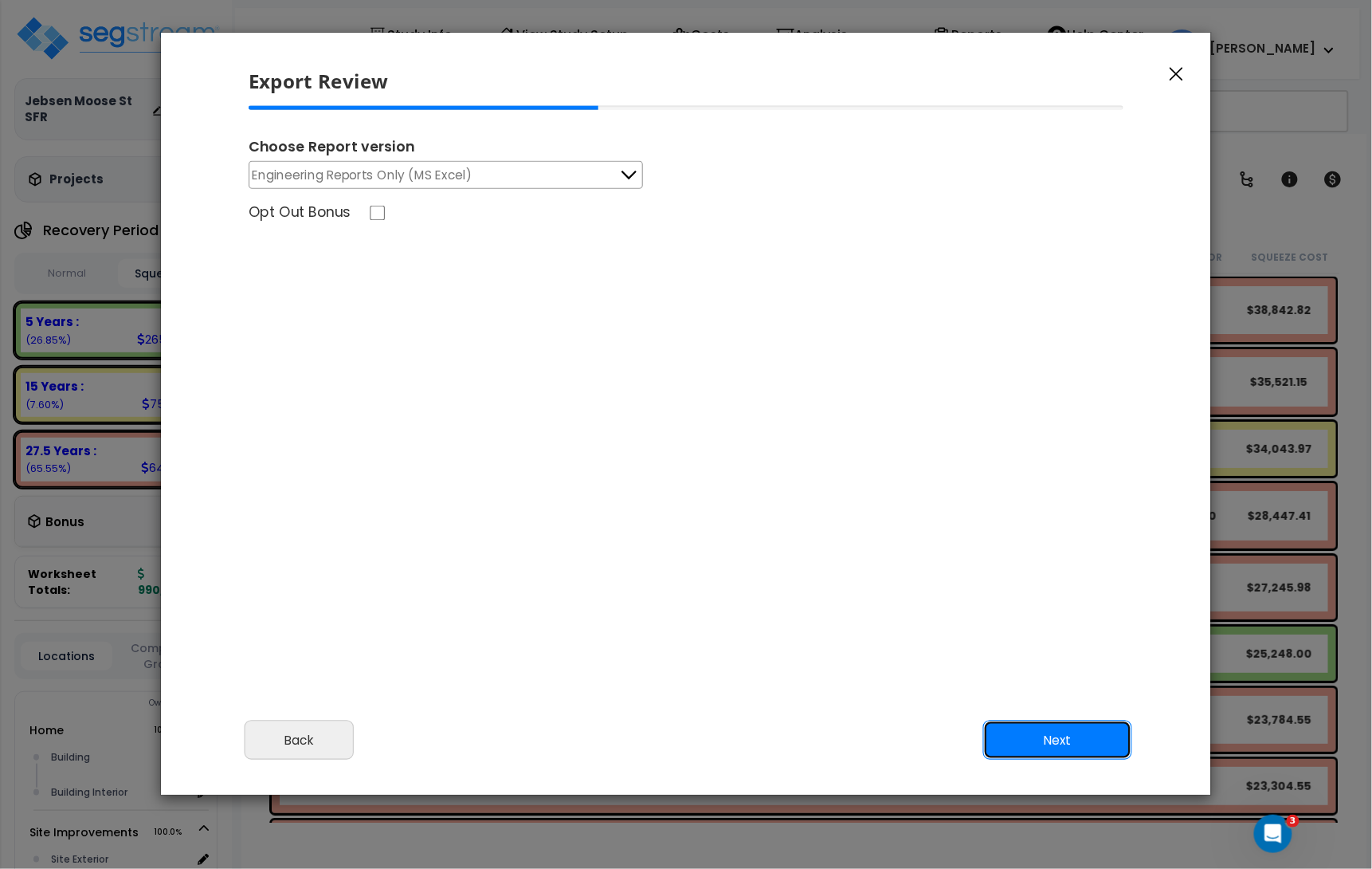
drag, startPoint x: 1050, startPoint y: 739, endPoint x: 1056, endPoint y: 727, distance: 13.4
click at [1049, 739] on button "Next" at bounding box center [1058, 740] width 149 height 40
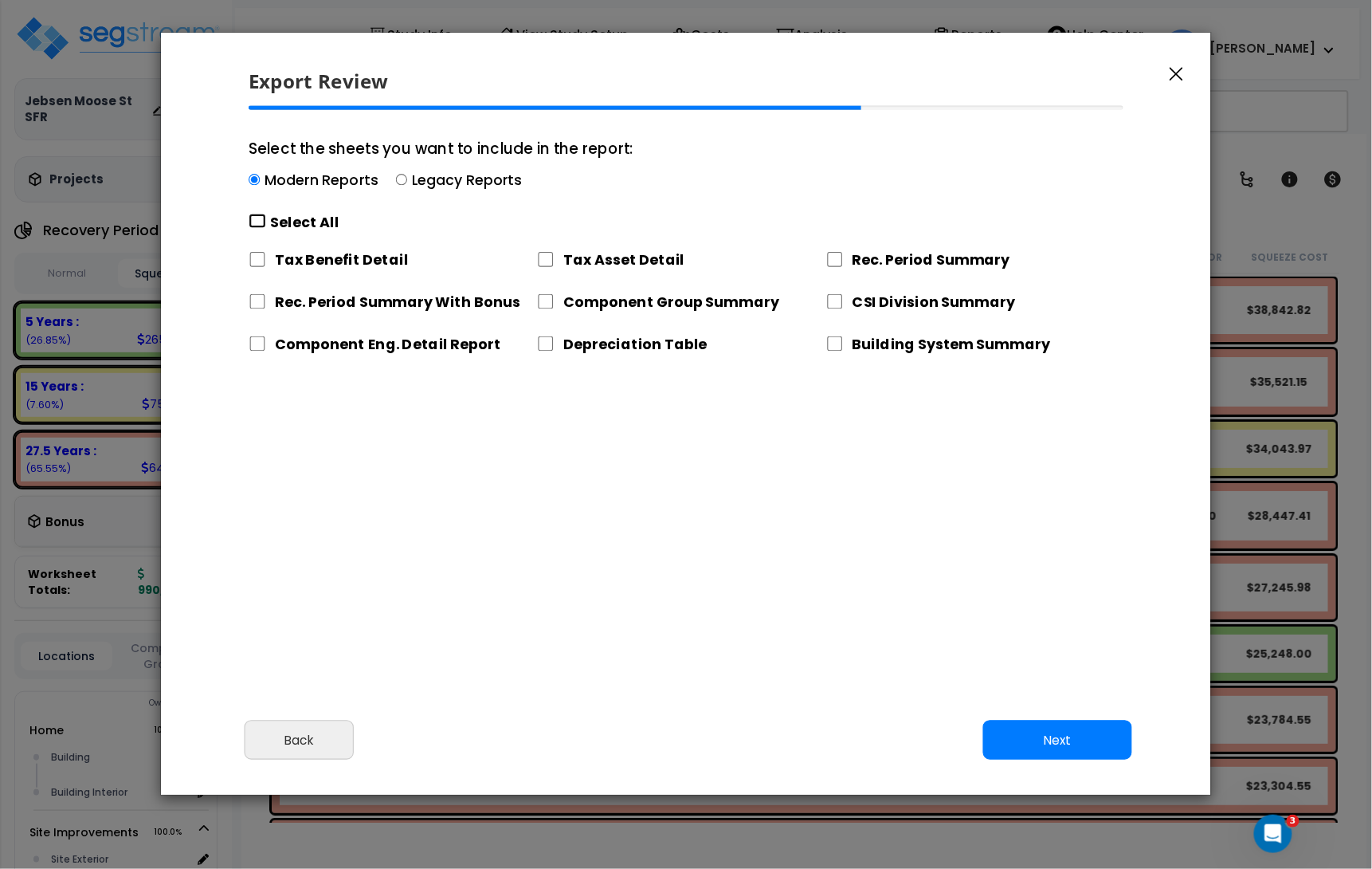
drag, startPoint x: 253, startPoint y: 217, endPoint x: 258, endPoint y: 239, distance: 22.6
click at [253, 217] on input "Select the sheets you want to include in the report: Modern Reports Legacy Repo…" at bounding box center [257, 221] width 18 height 15
checkbox input "true"
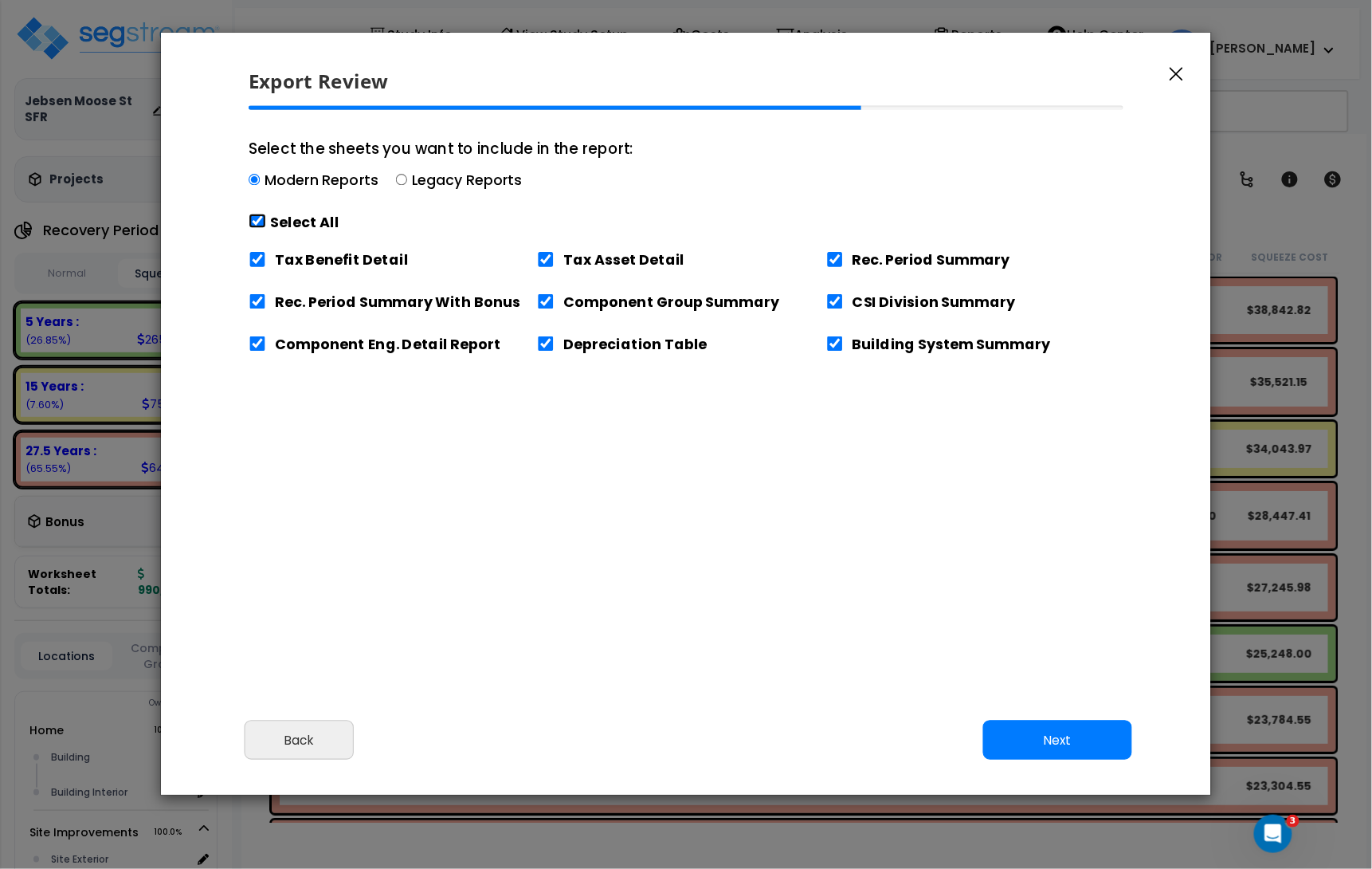
checkbox input "true"
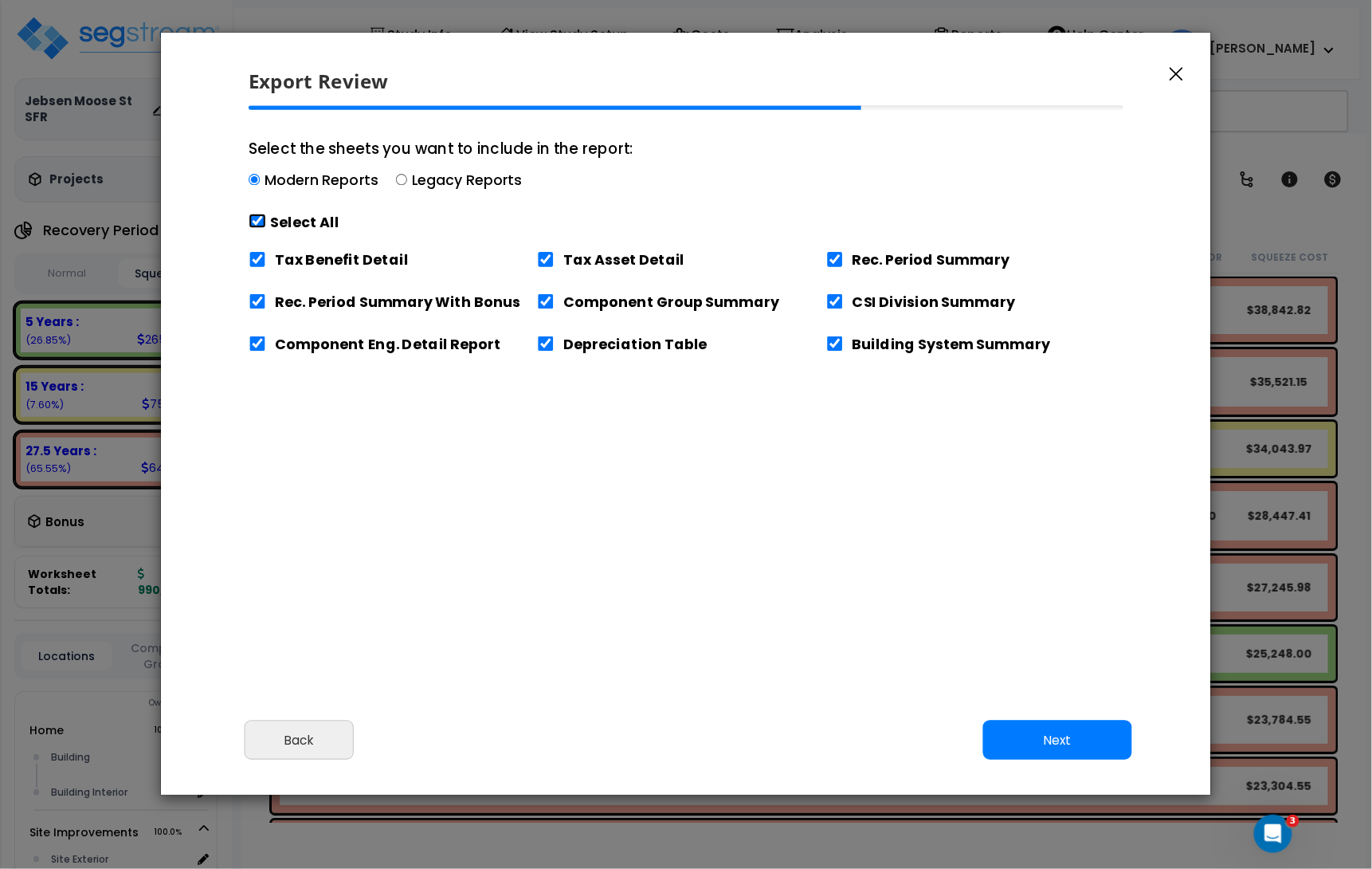
checkbox input "true"
drag, startPoint x: 258, startPoint y: 250, endPoint x: 424, endPoint y: 391, distance: 217.8
click at [259, 251] on div "Tax Benefit Detail" at bounding box center [392, 258] width 289 height 34
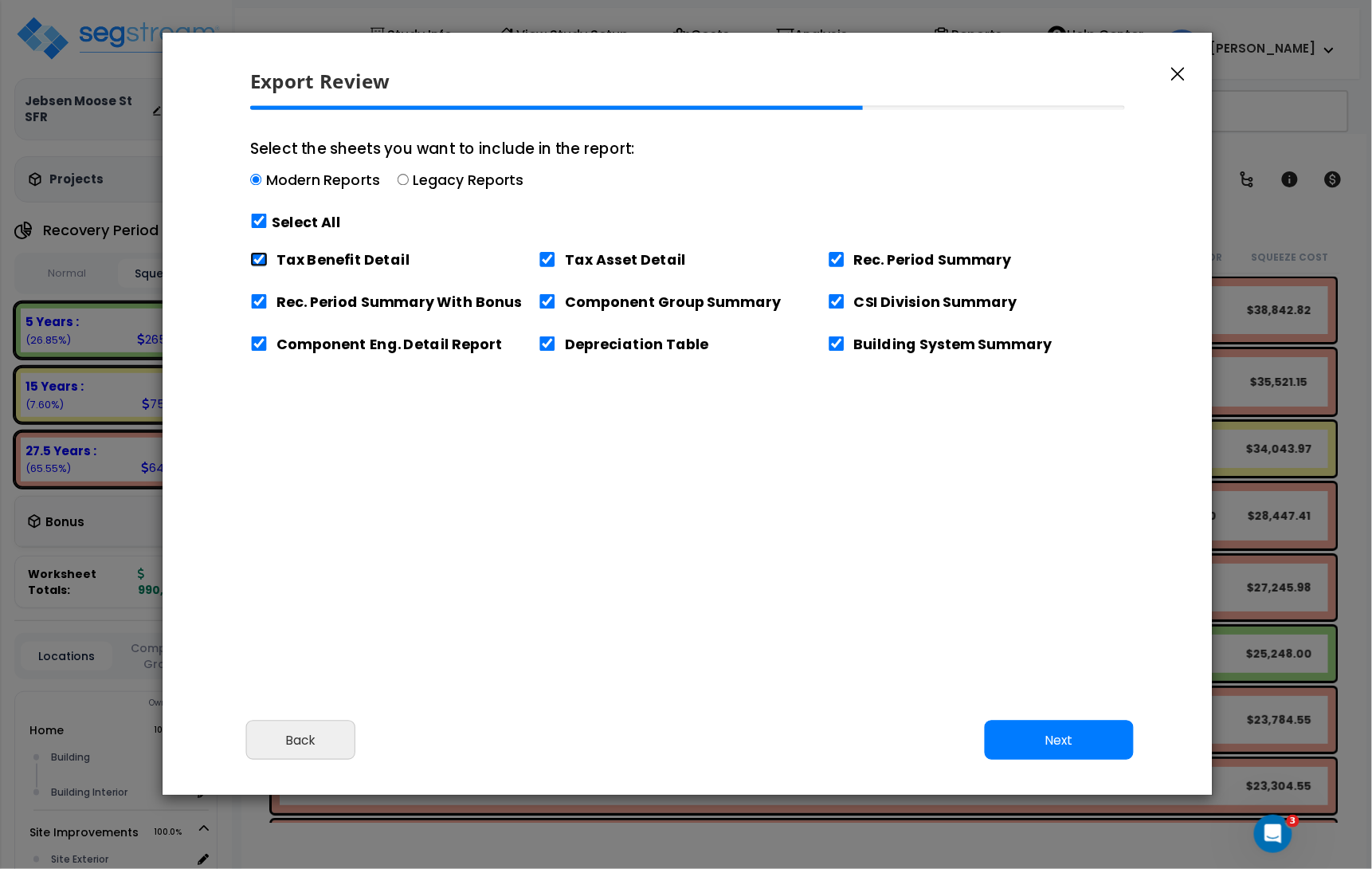
click at [259, 259] on input "Tax Benefit Detail" at bounding box center [259, 260] width 18 height 15
checkbox input "false"
click at [1040, 736] on button "Next" at bounding box center [1059, 740] width 149 height 40
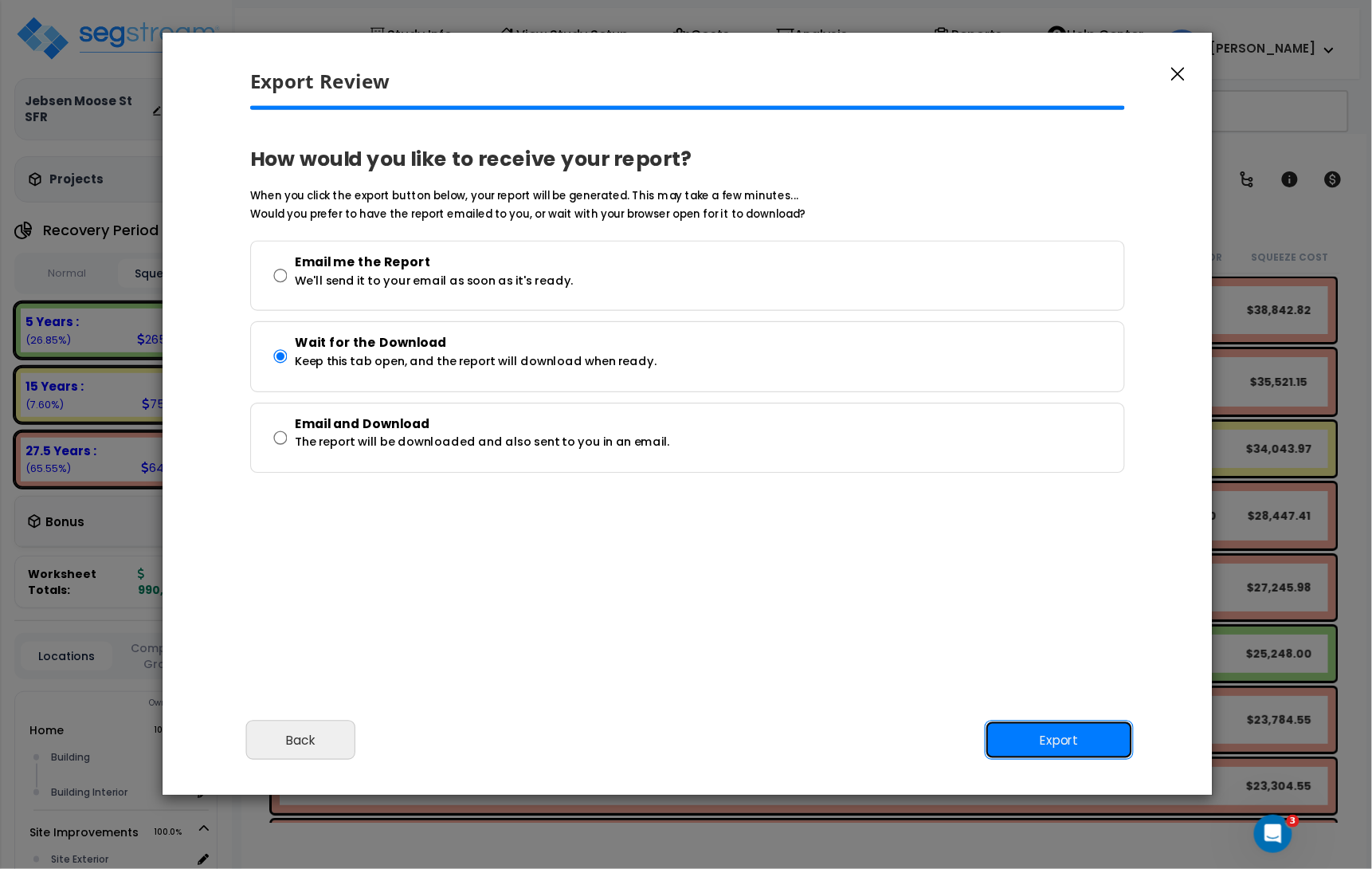
click at [1066, 733] on button "Export" at bounding box center [1059, 740] width 149 height 40
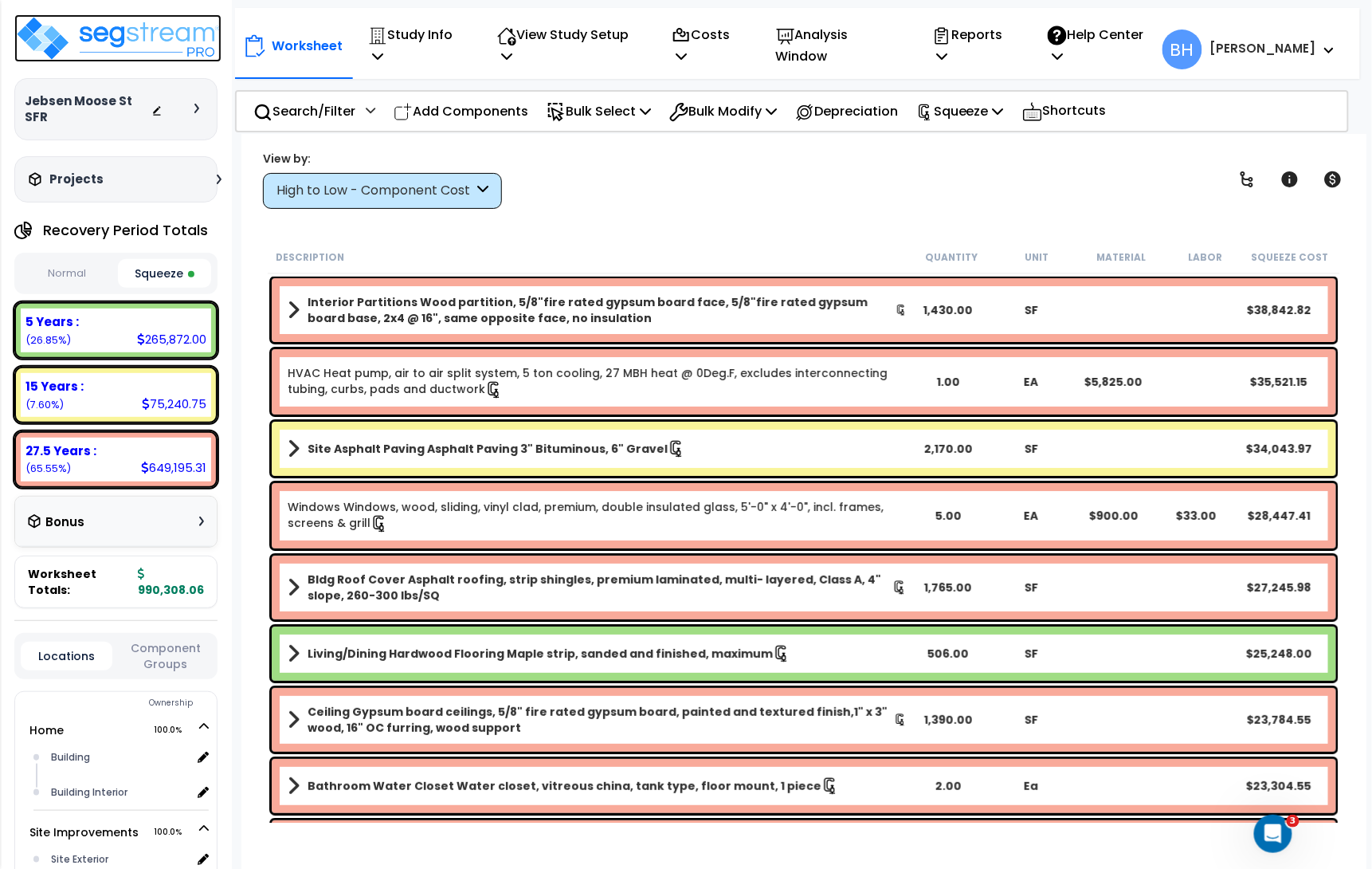
drag, startPoint x: 168, startPoint y: 39, endPoint x: 244, endPoint y: 35, distance: 76.1
click at [168, 39] on img at bounding box center [118, 38] width 207 height 48
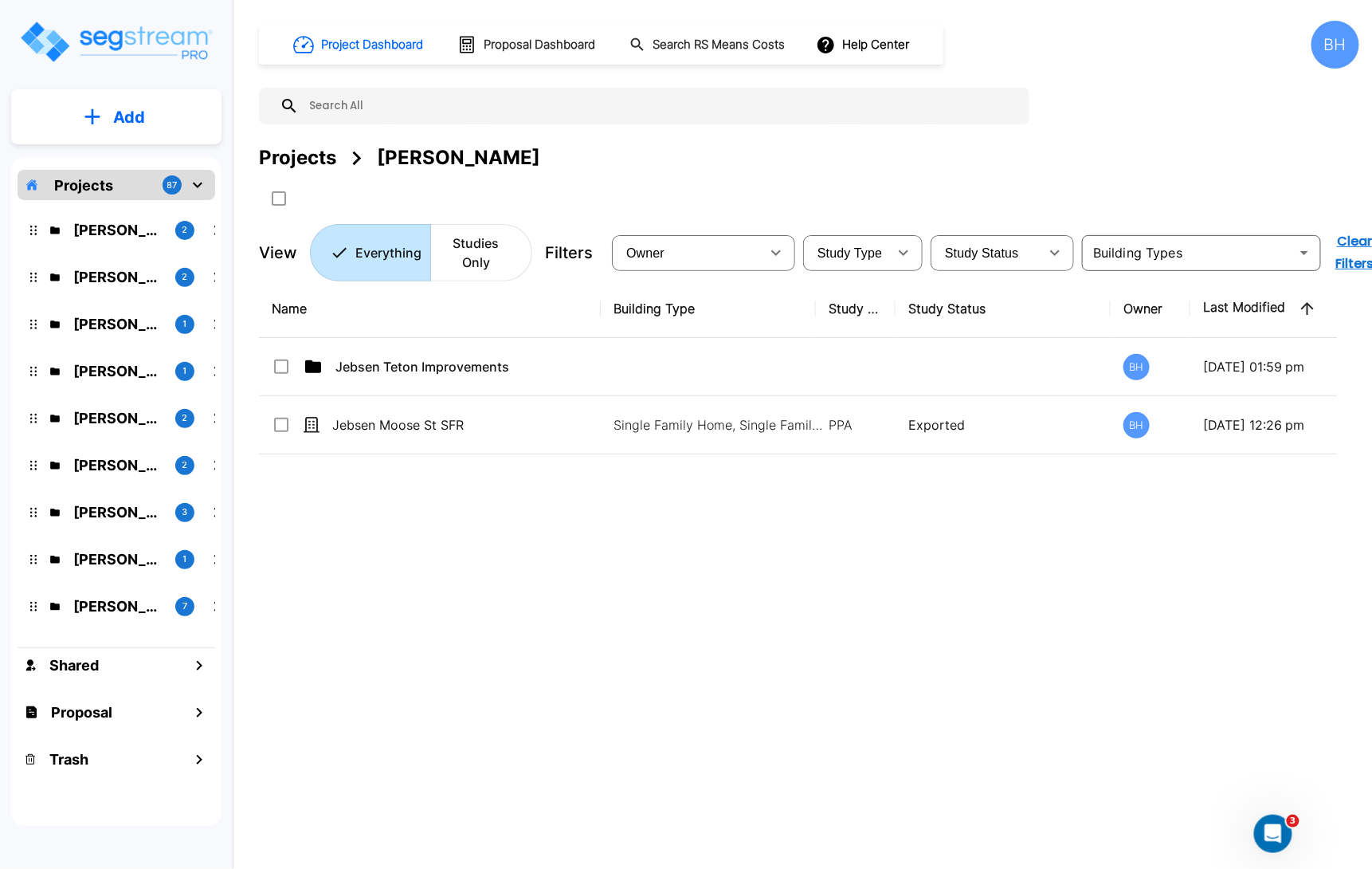
click at [91, 187] on p "Projects" at bounding box center [84, 185] width 59 height 22
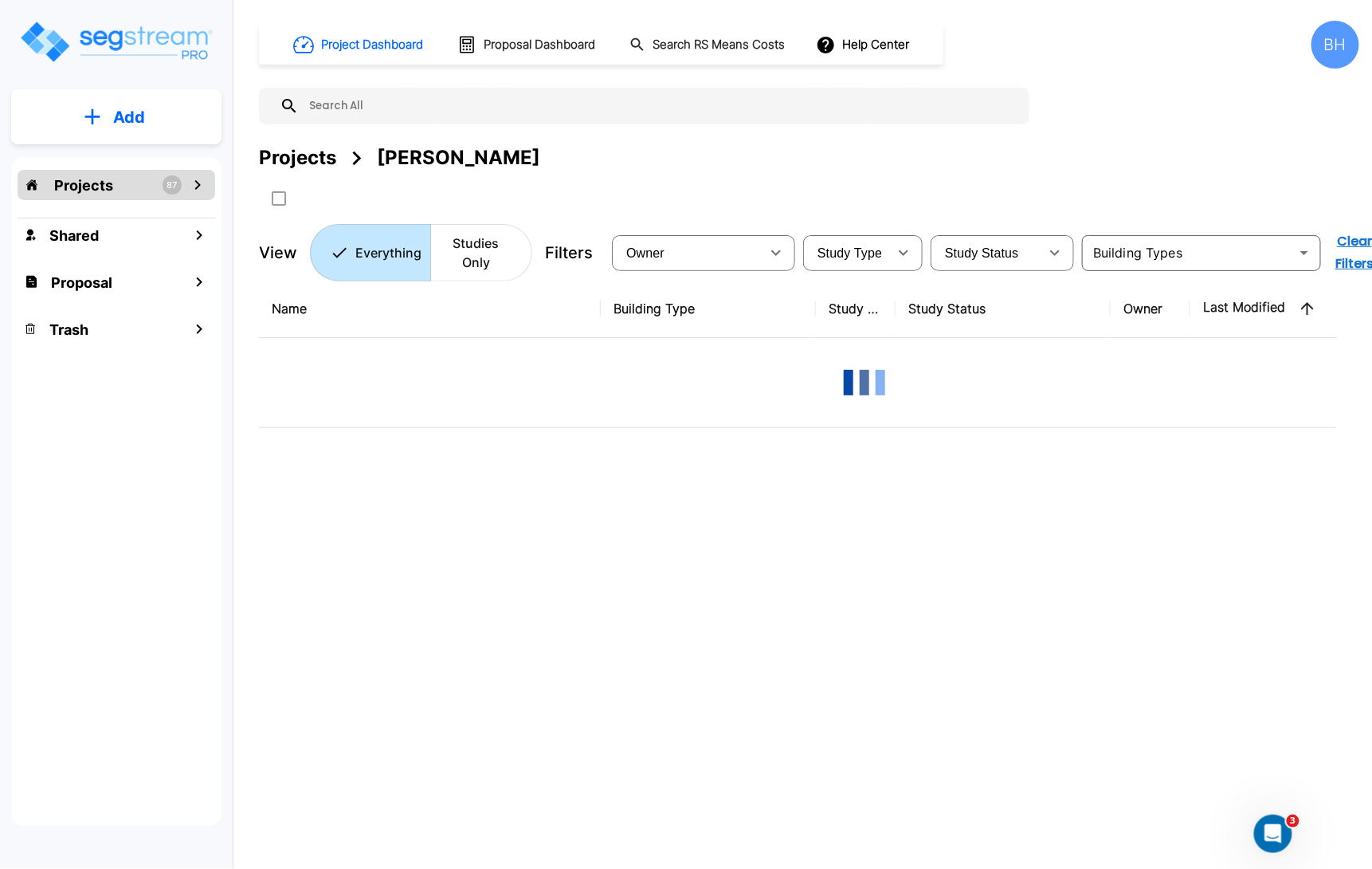
click at [91, 187] on p "Projects" at bounding box center [84, 185] width 59 height 22
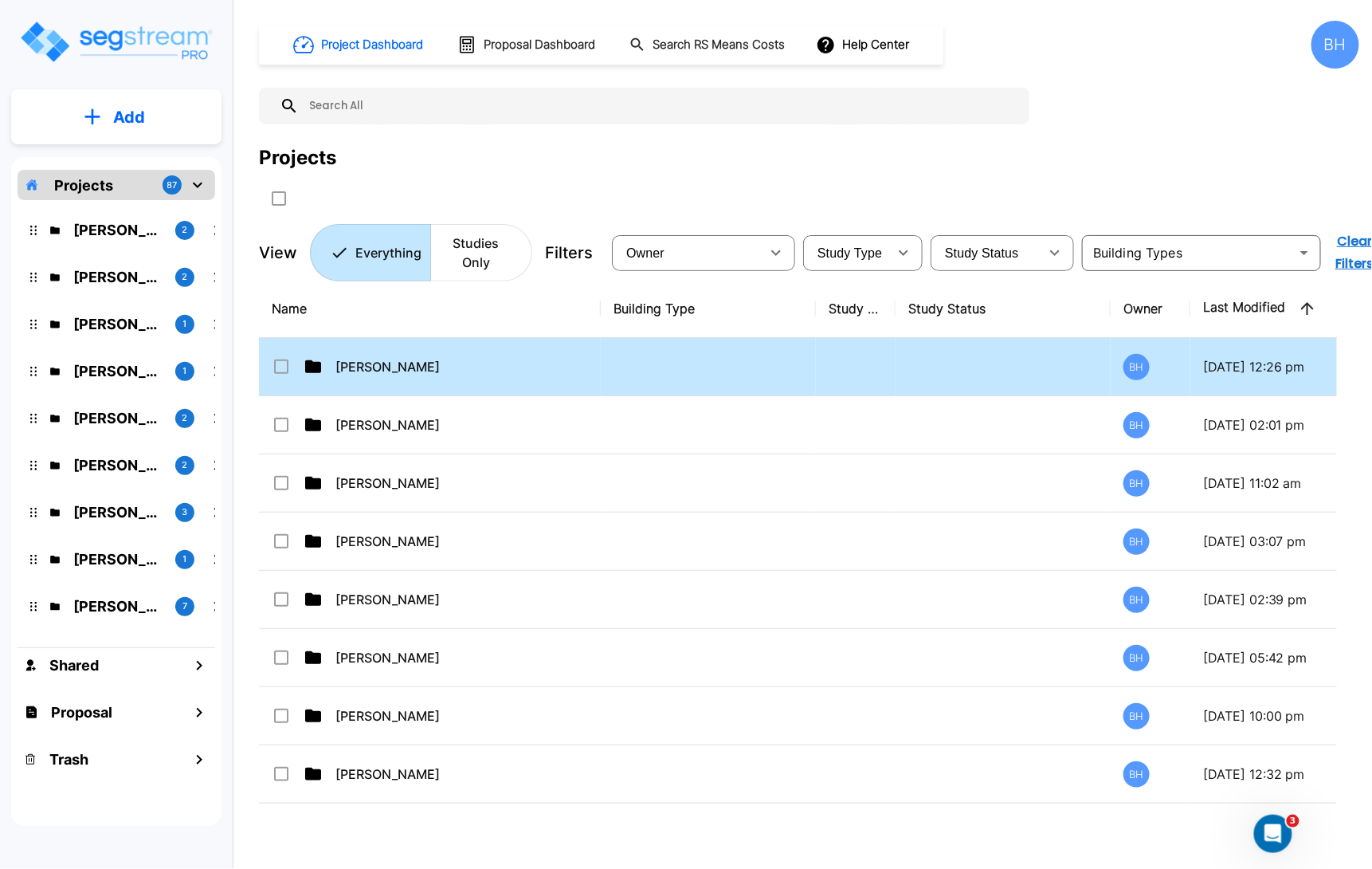
click at [373, 359] on p "[PERSON_NAME]" at bounding box center [466, 367] width 262 height 19
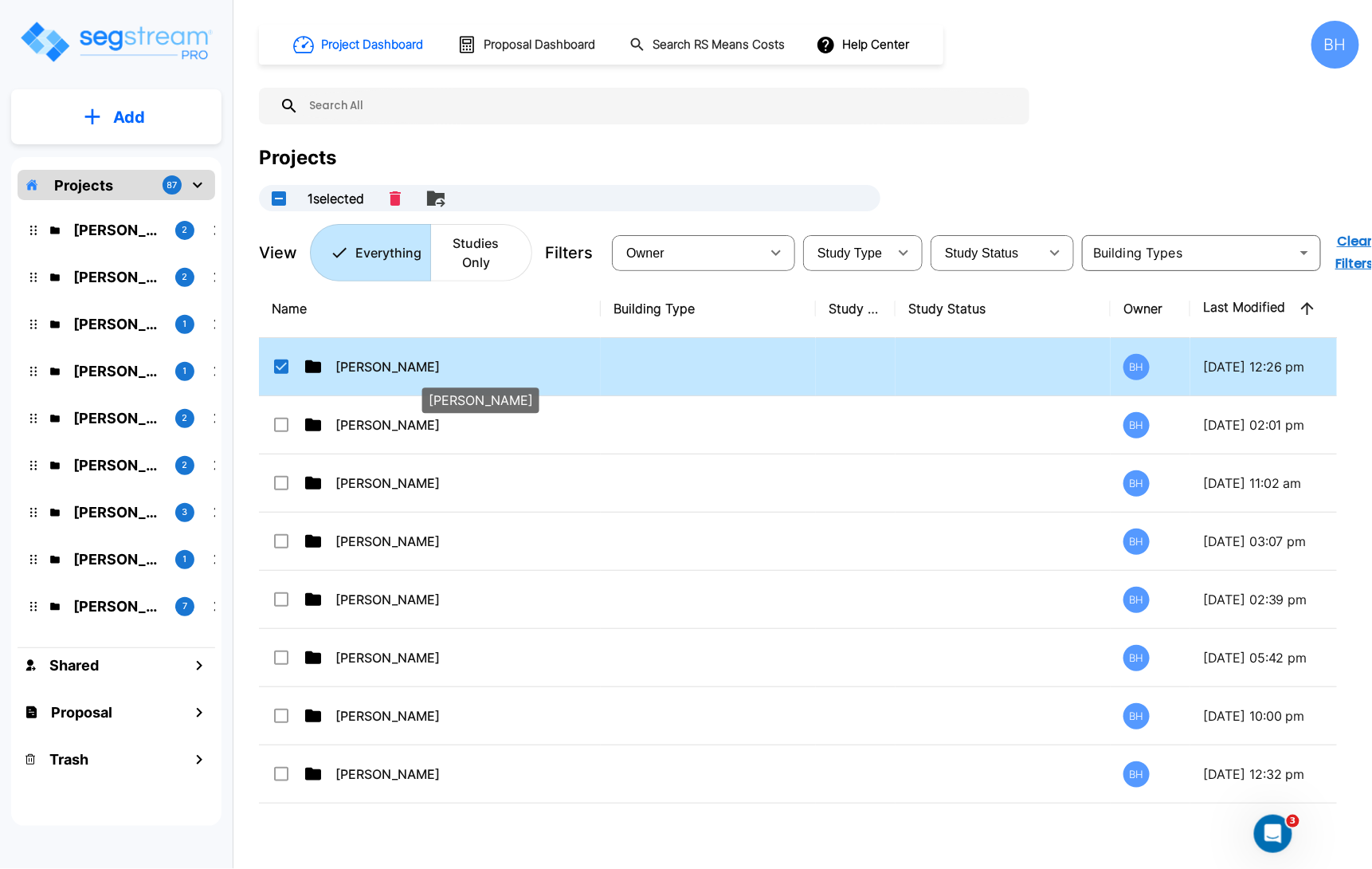
checkbox input "true"
click at [374, 358] on p "[PERSON_NAME]" at bounding box center [466, 367] width 262 height 19
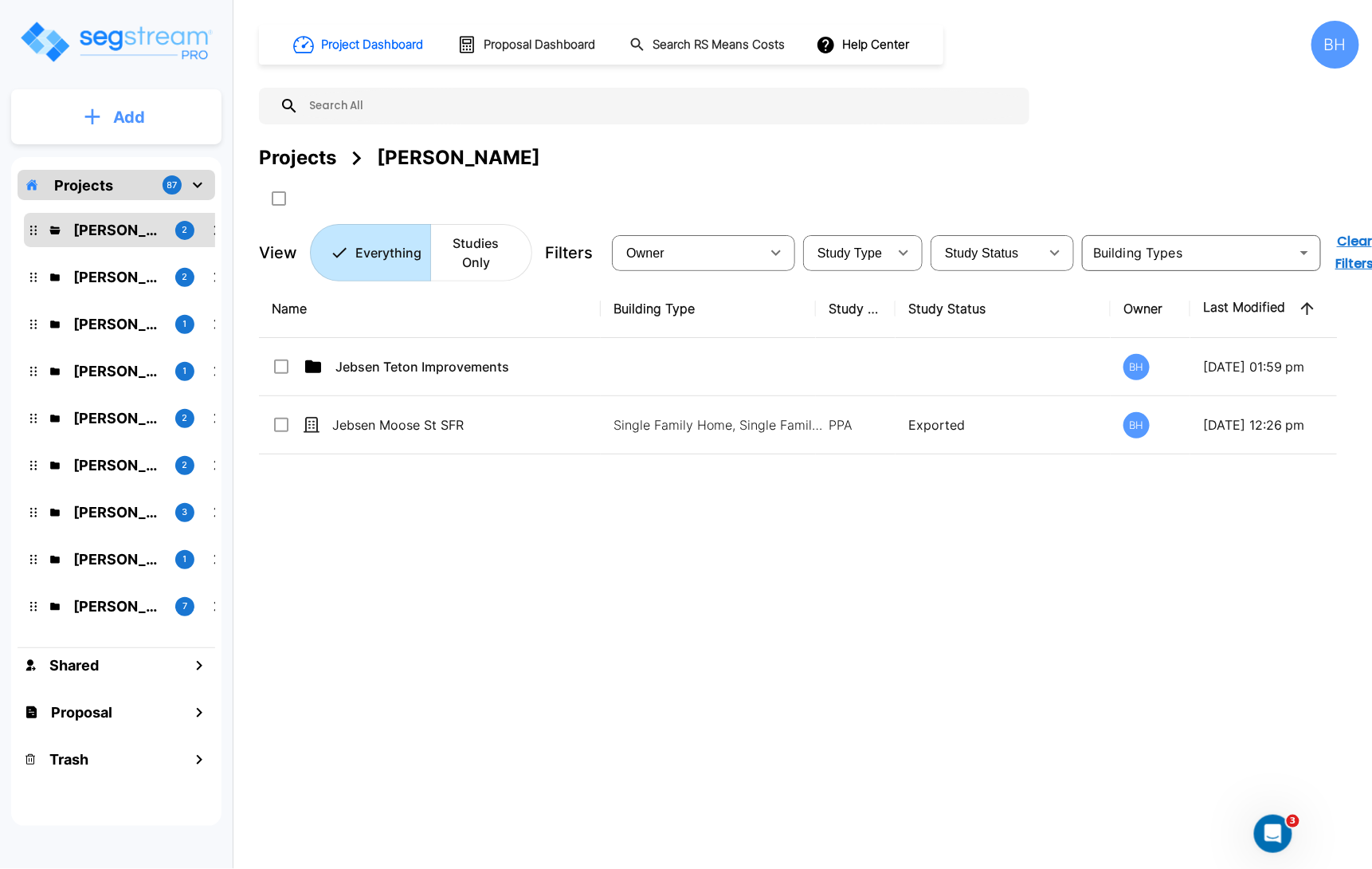
click at [124, 107] on p "Add" at bounding box center [129, 117] width 32 height 24
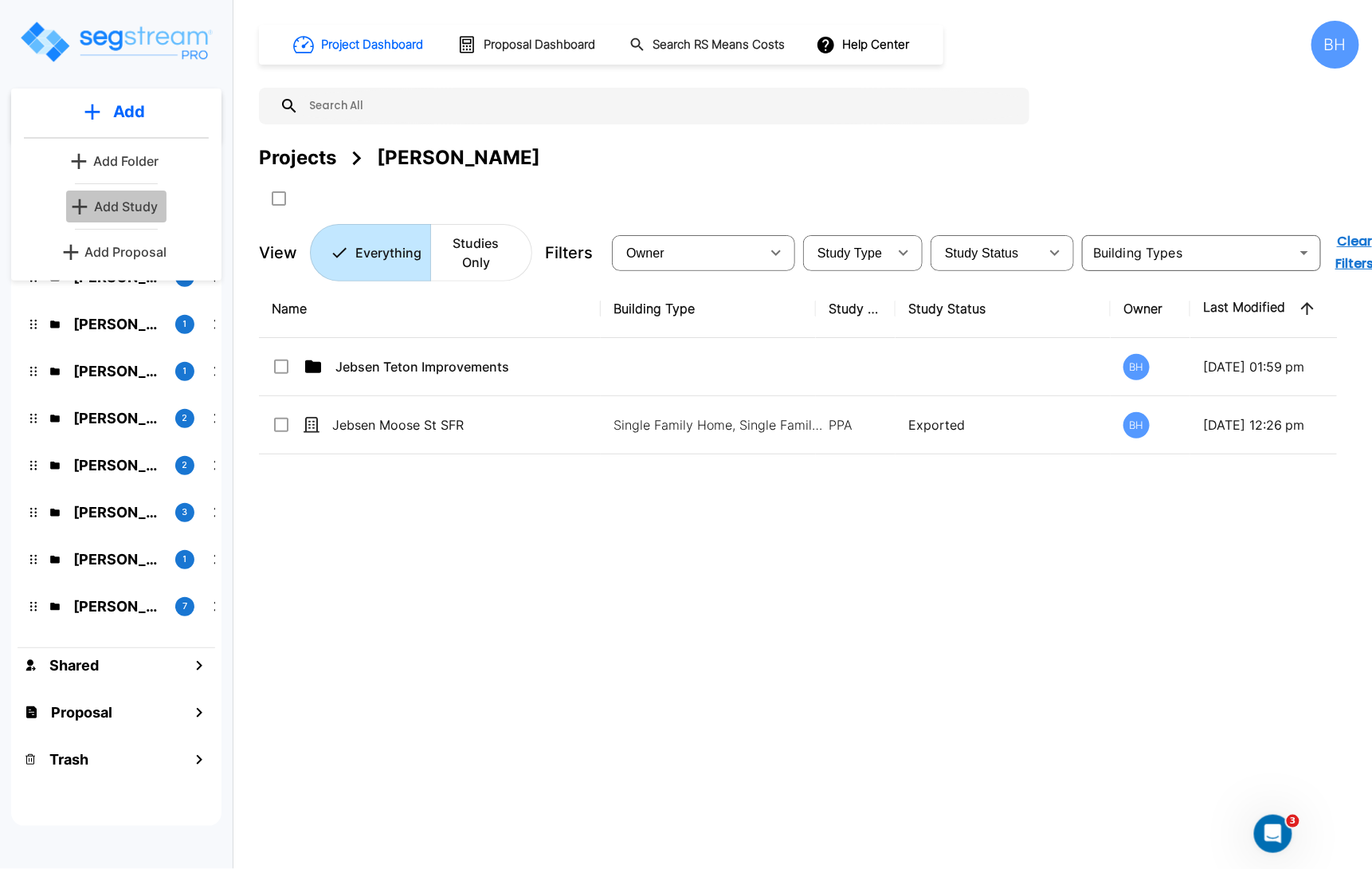
click at [125, 205] on p "Add Study" at bounding box center [126, 206] width 64 height 19
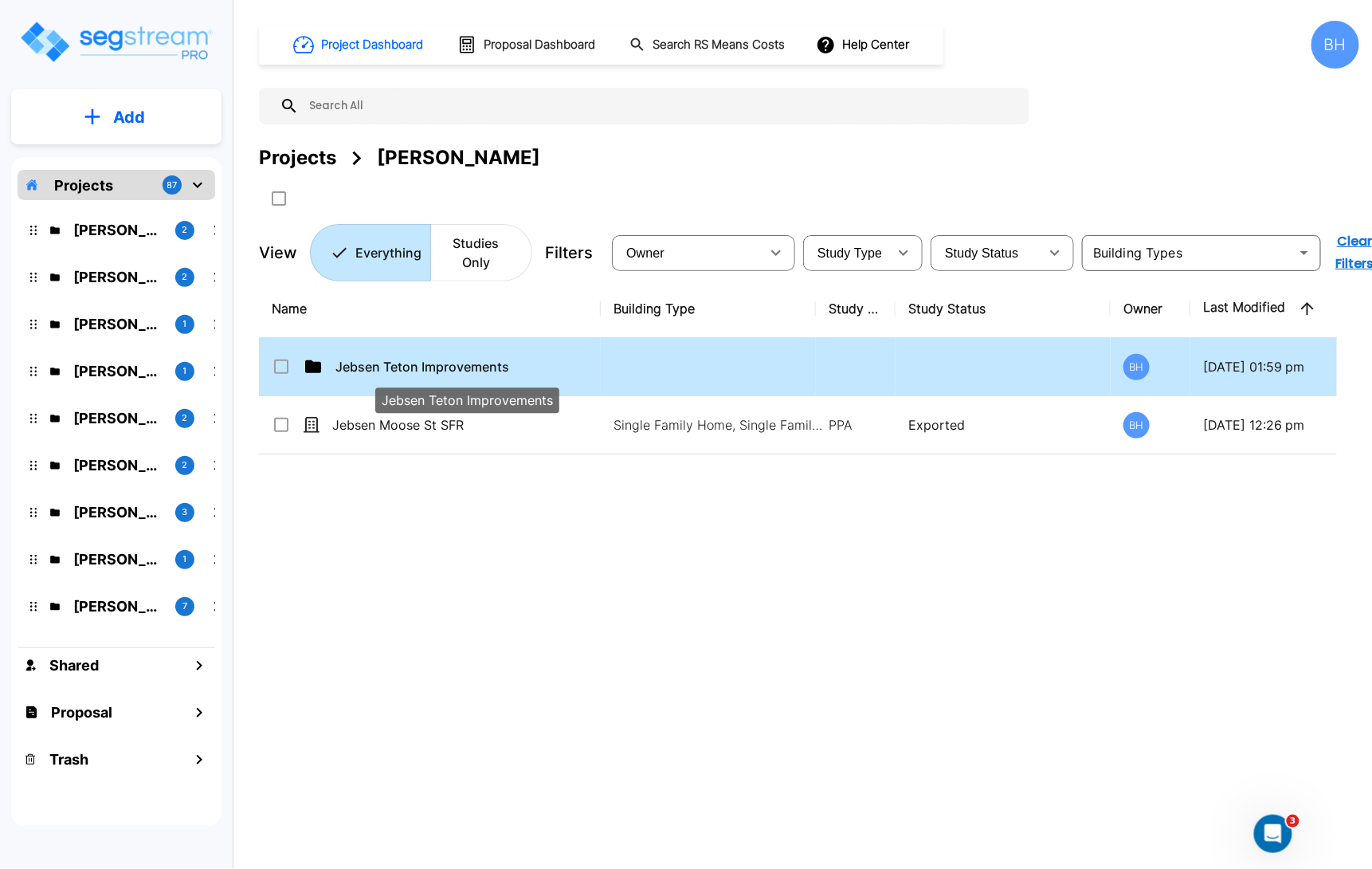
click at [423, 374] on p "Jebsen Teton Improvements" at bounding box center [466, 367] width 262 height 19
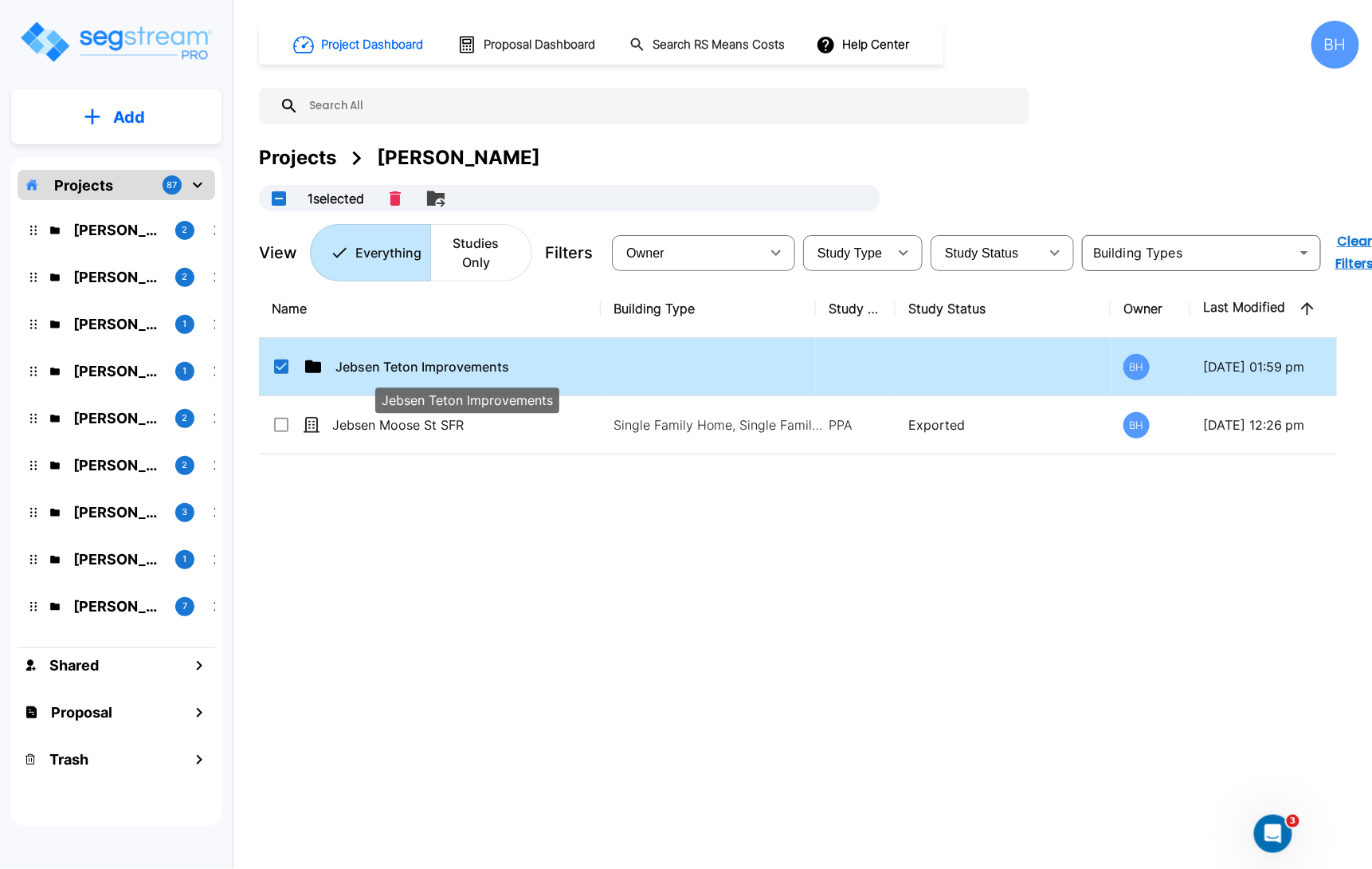
click at [383, 361] on p "Jebsen Teton Improvements" at bounding box center [466, 367] width 262 height 19
checkbox input "false"
